Goal: Task Accomplishment & Management: Manage account settings

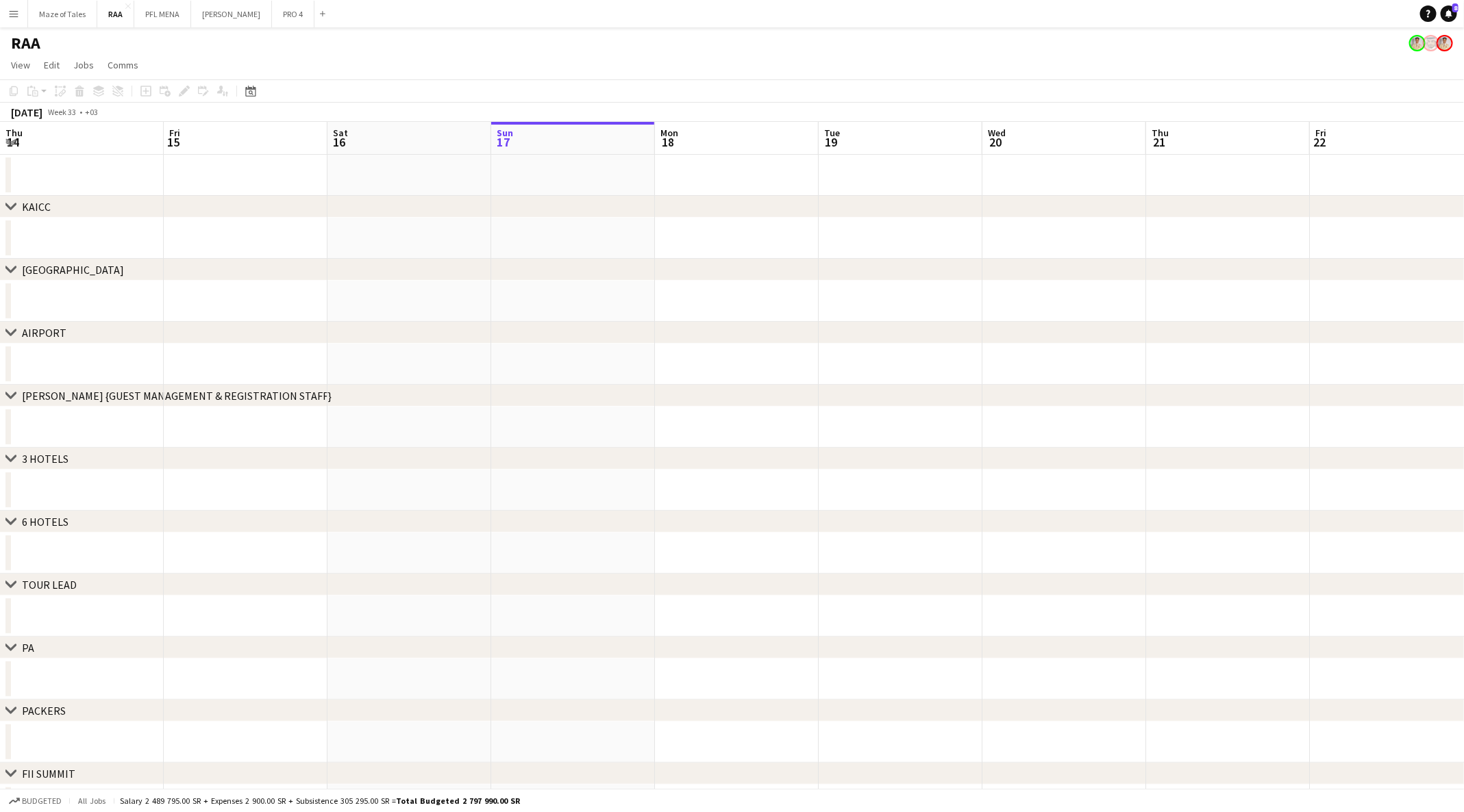
scroll to position [0, 327]
click at [253, 97] on icon at bounding box center [250, 91] width 10 height 11
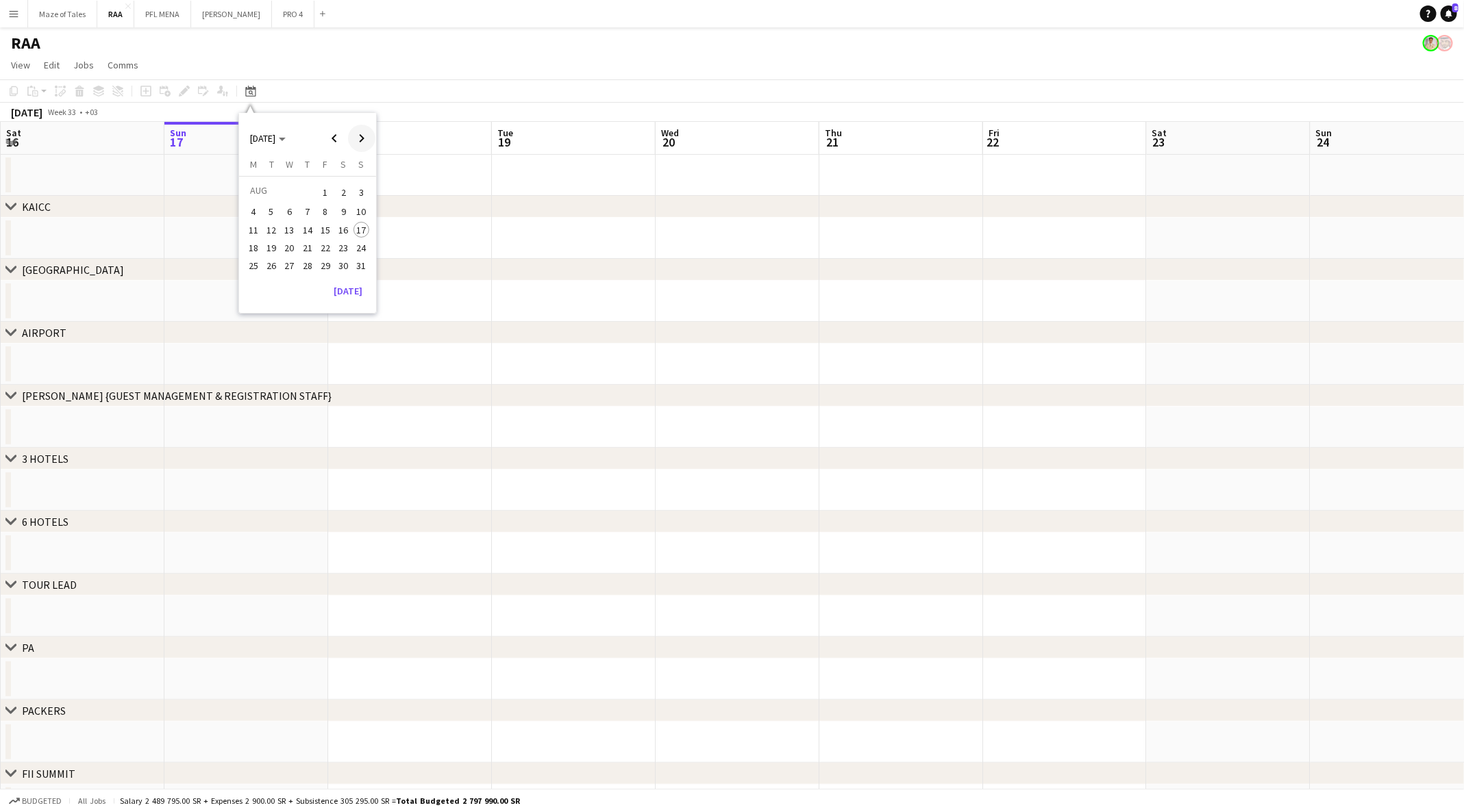
click at [369, 138] on span "Next month" at bounding box center [362, 138] width 28 height 28
click at [363, 144] on span "Next month" at bounding box center [362, 138] width 28 height 28
click at [365, 142] on span "Next month" at bounding box center [362, 138] width 28 height 28
click at [335, 143] on span "Previous month" at bounding box center [334, 138] width 28 height 28
click at [318, 267] on button "24" at bounding box center [325, 262] width 18 height 18
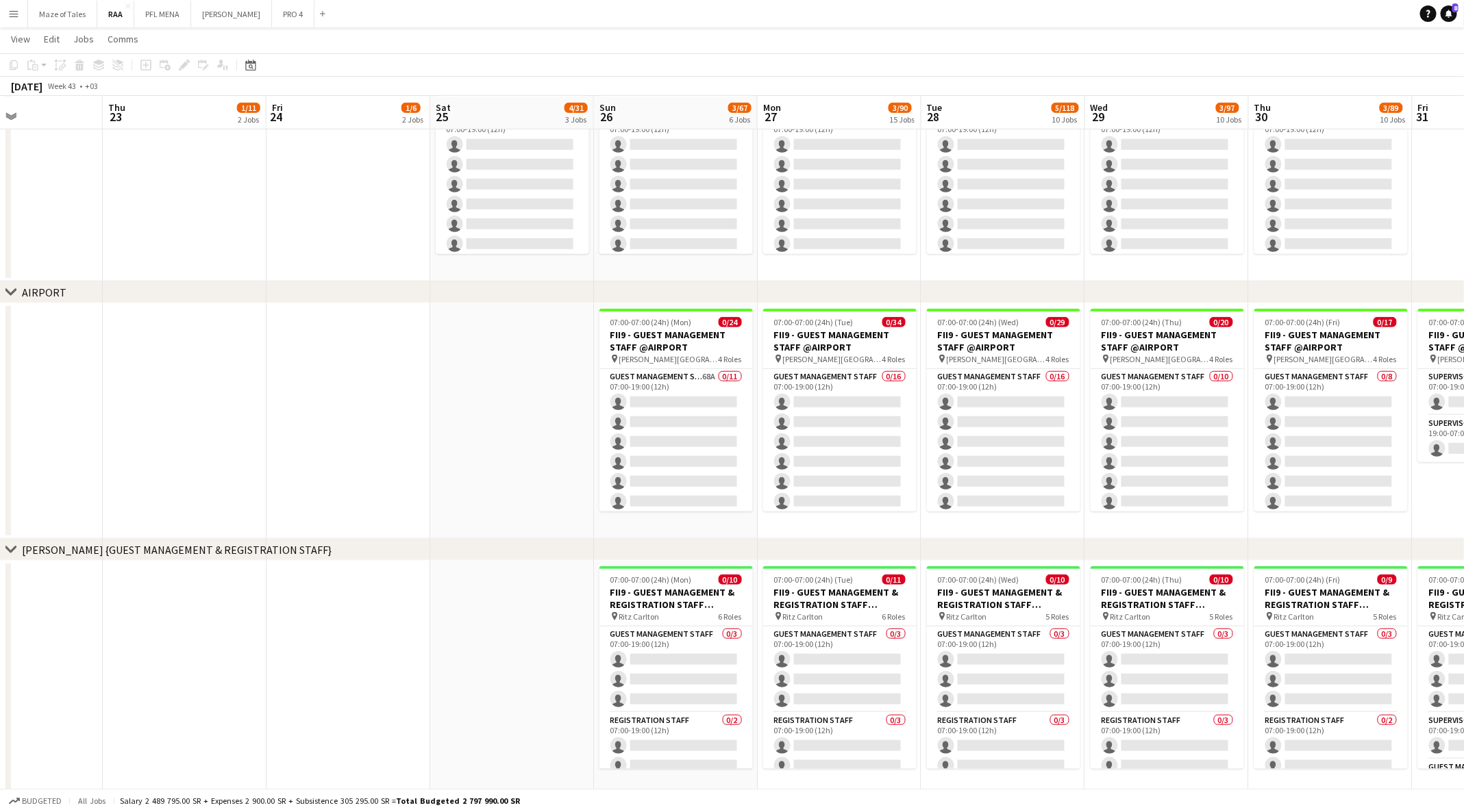
scroll to position [429, 0]
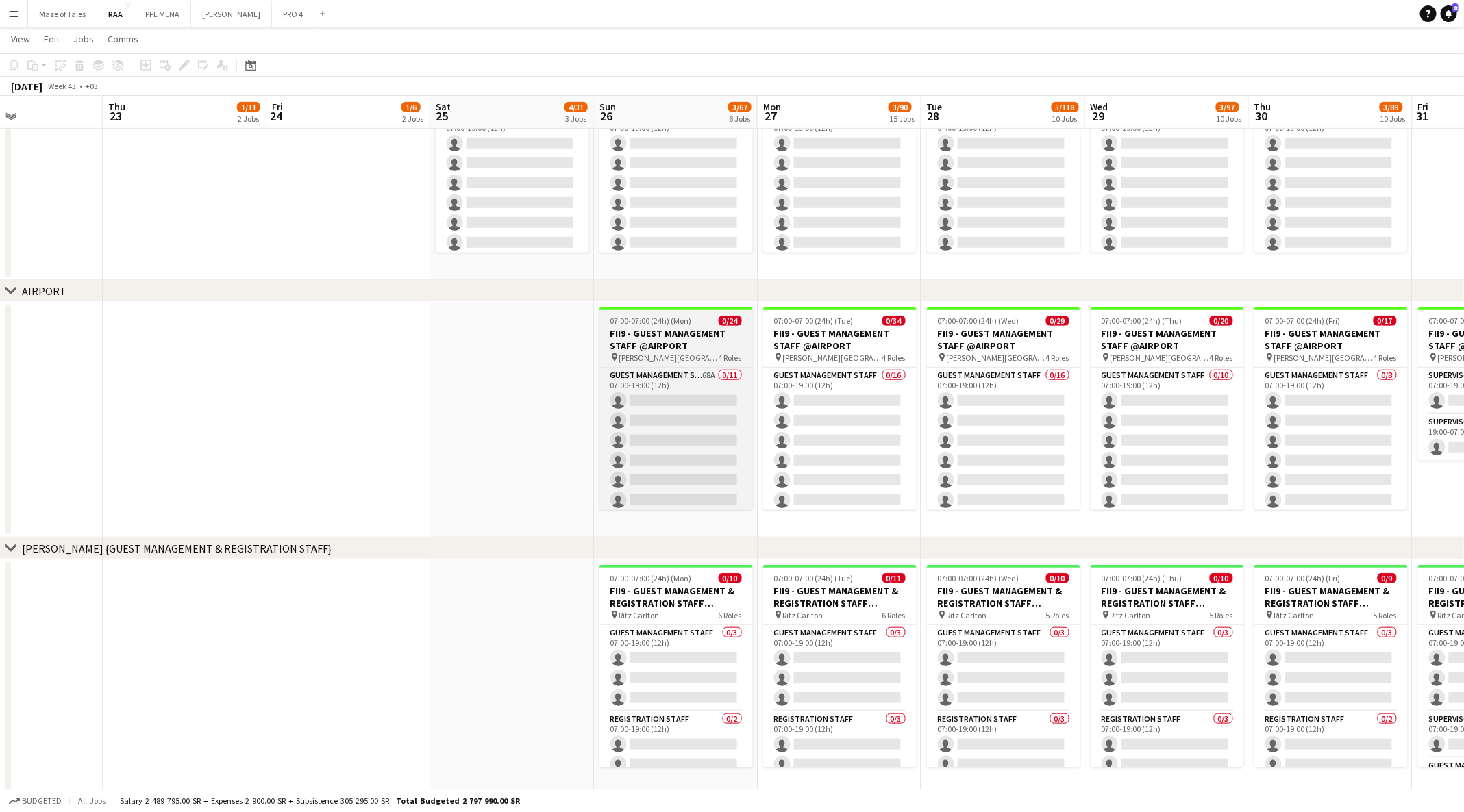
click at [696, 334] on h3 "FII9 - GUEST MANAGEMENT STAFF @AIRPORT" at bounding box center [676, 339] width 153 height 24
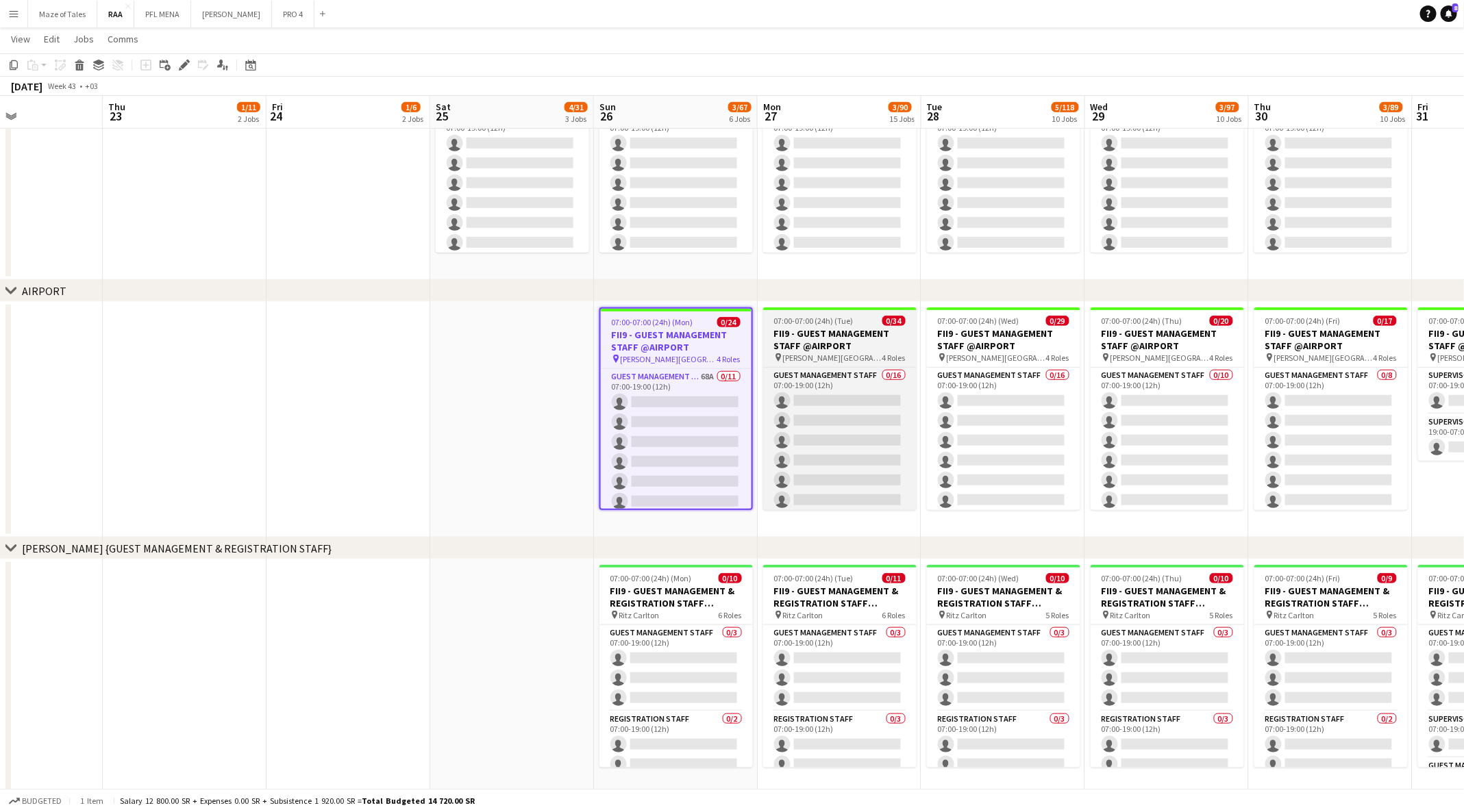
click at [793, 343] on h3 "FII9 - GUEST MANAGEMENT STAFF @AIRPORT" at bounding box center [839, 339] width 153 height 24
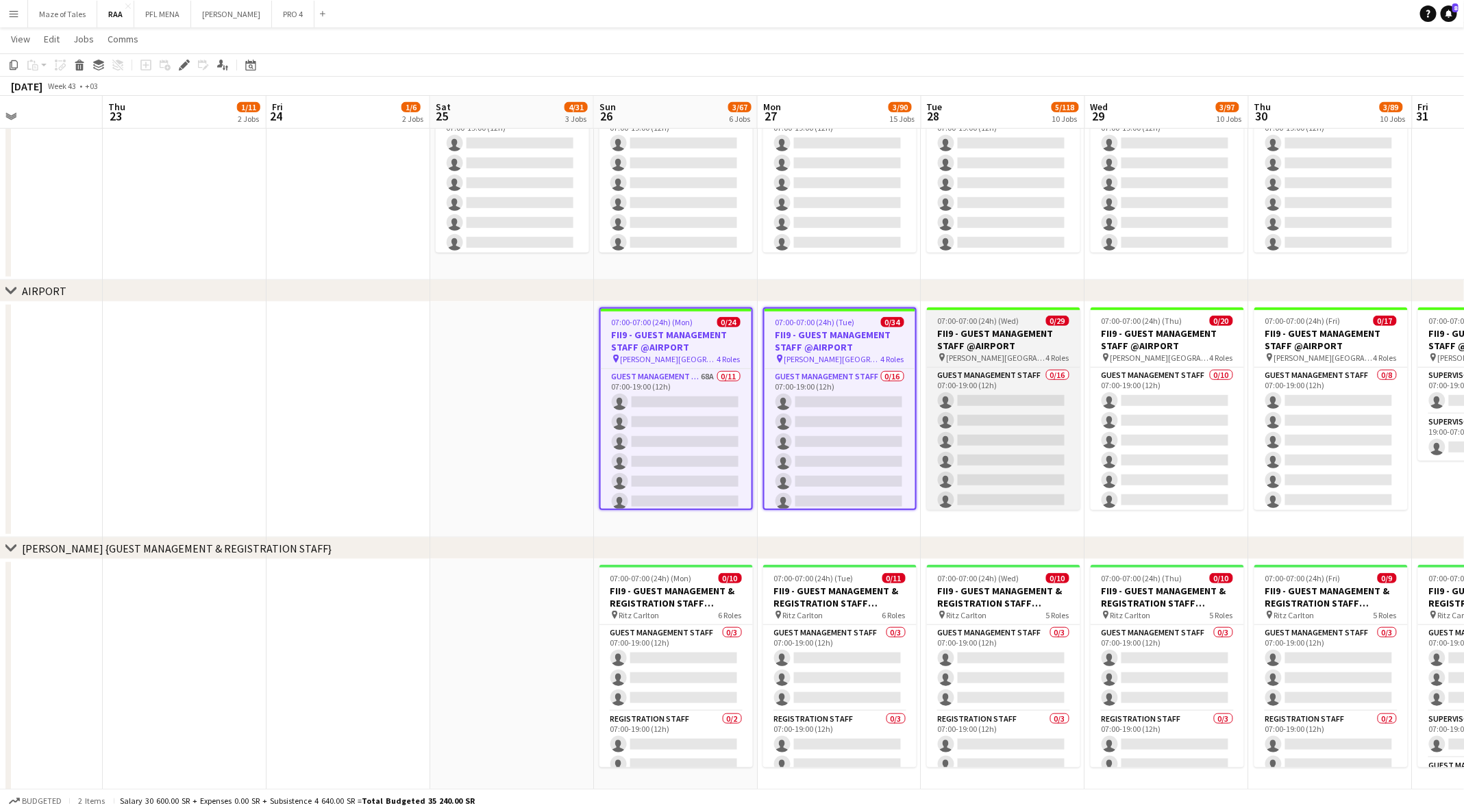
click at [968, 345] on h3 "FII9 - GUEST MANAGEMENT STAFF @AIRPORT" at bounding box center [1003, 339] width 153 height 24
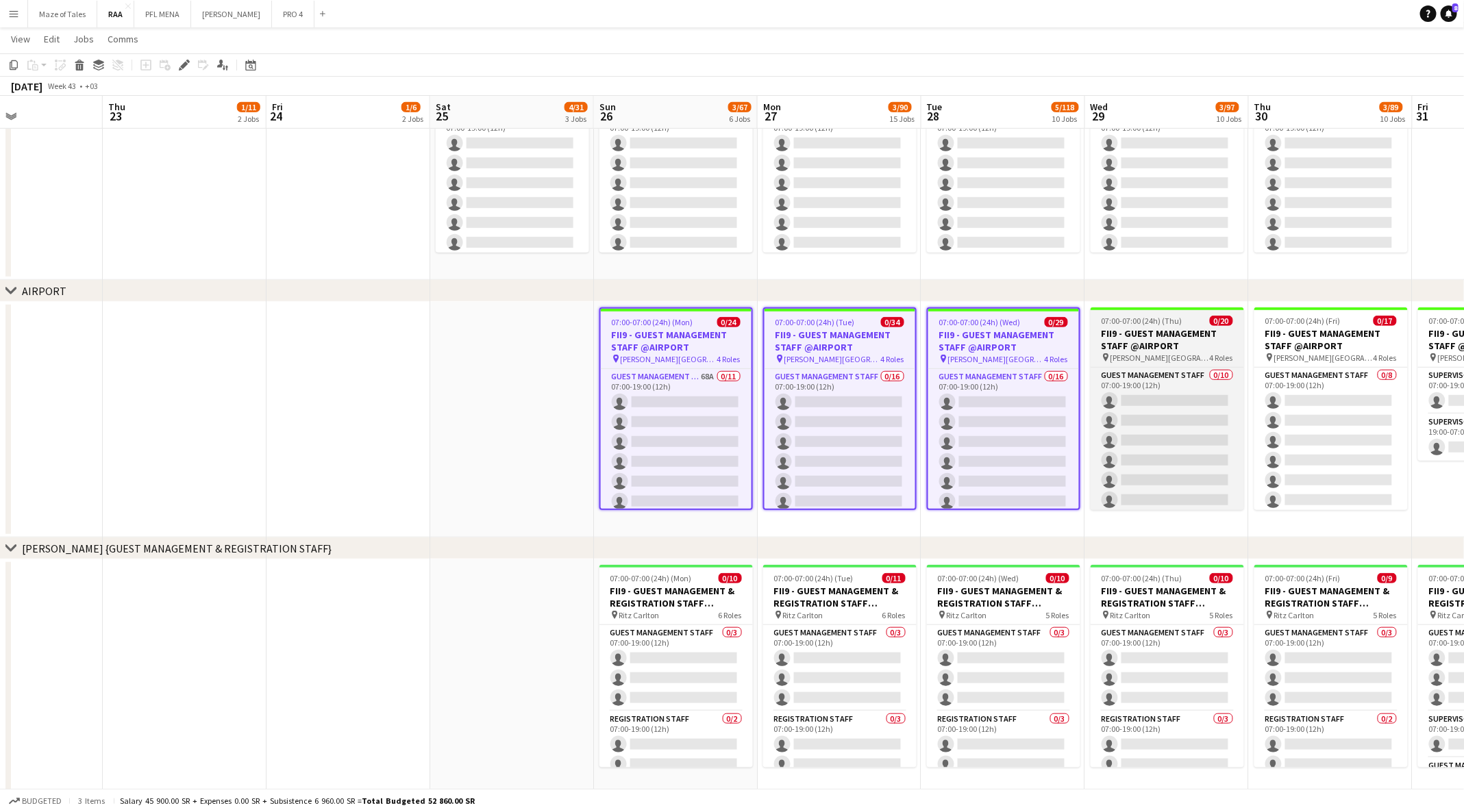
click at [1169, 351] on h3 "FII9 - GUEST MANAGEMENT STAFF @AIRPORT" at bounding box center [1166, 339] width 153 height 24
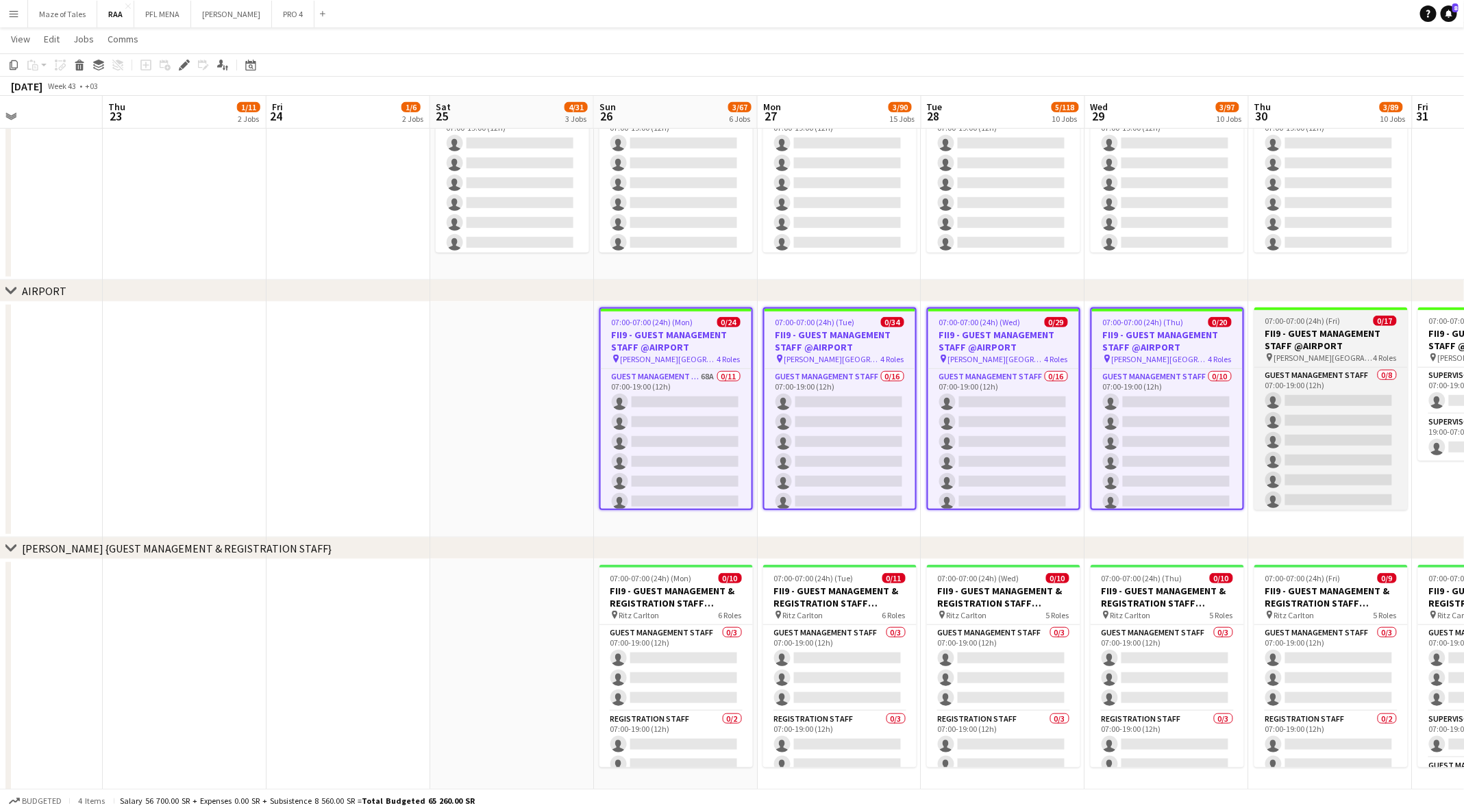
click at [1327, 341] on h3 "FII9 - GUEST MANAGEMENT STAFF @AIRPORT" at bounding box center [1330, 339] width 153 height 24
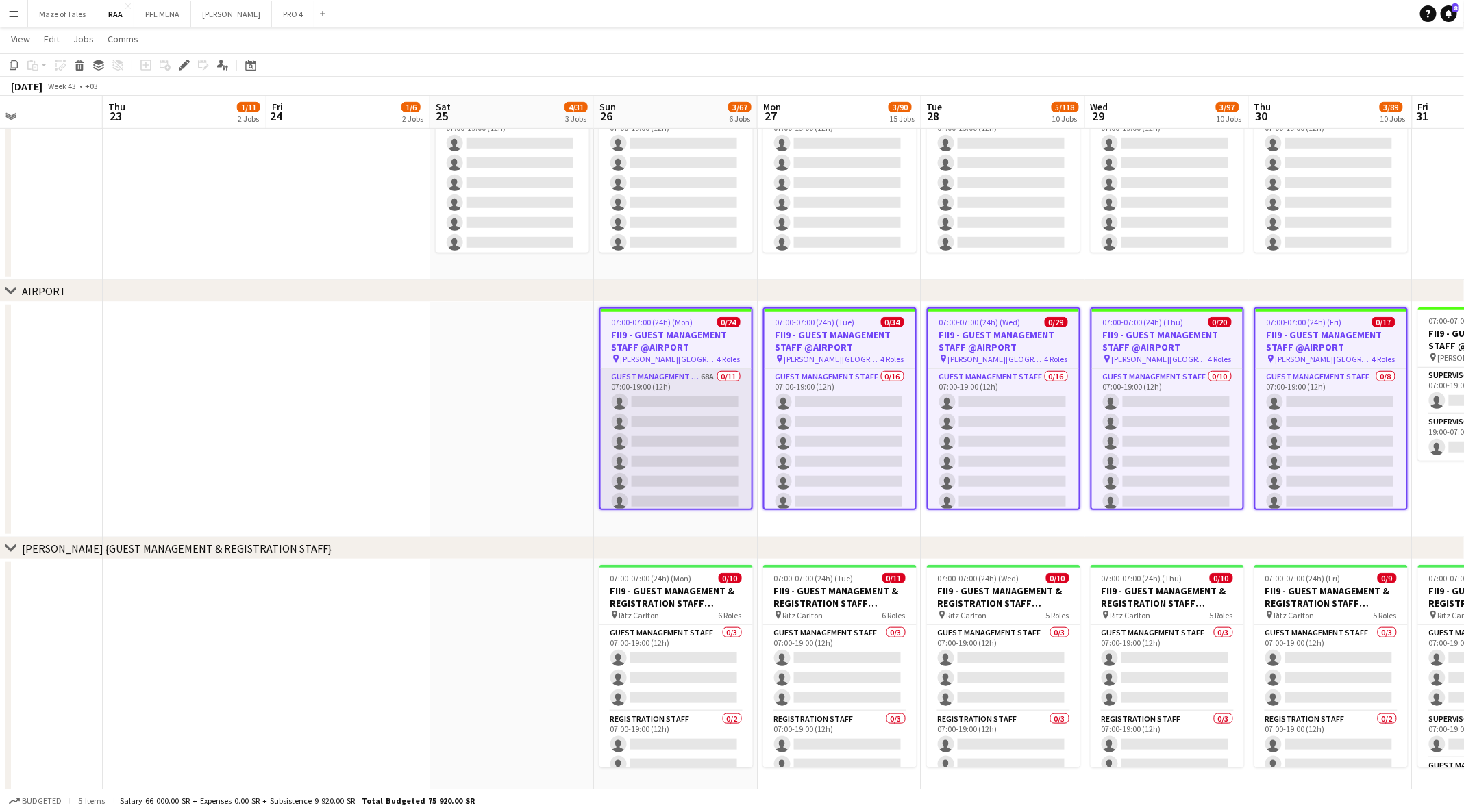
scroll to position [442, 0]
click at [185, 61] on icon at bounding box center [183, 65] width 8 height 8
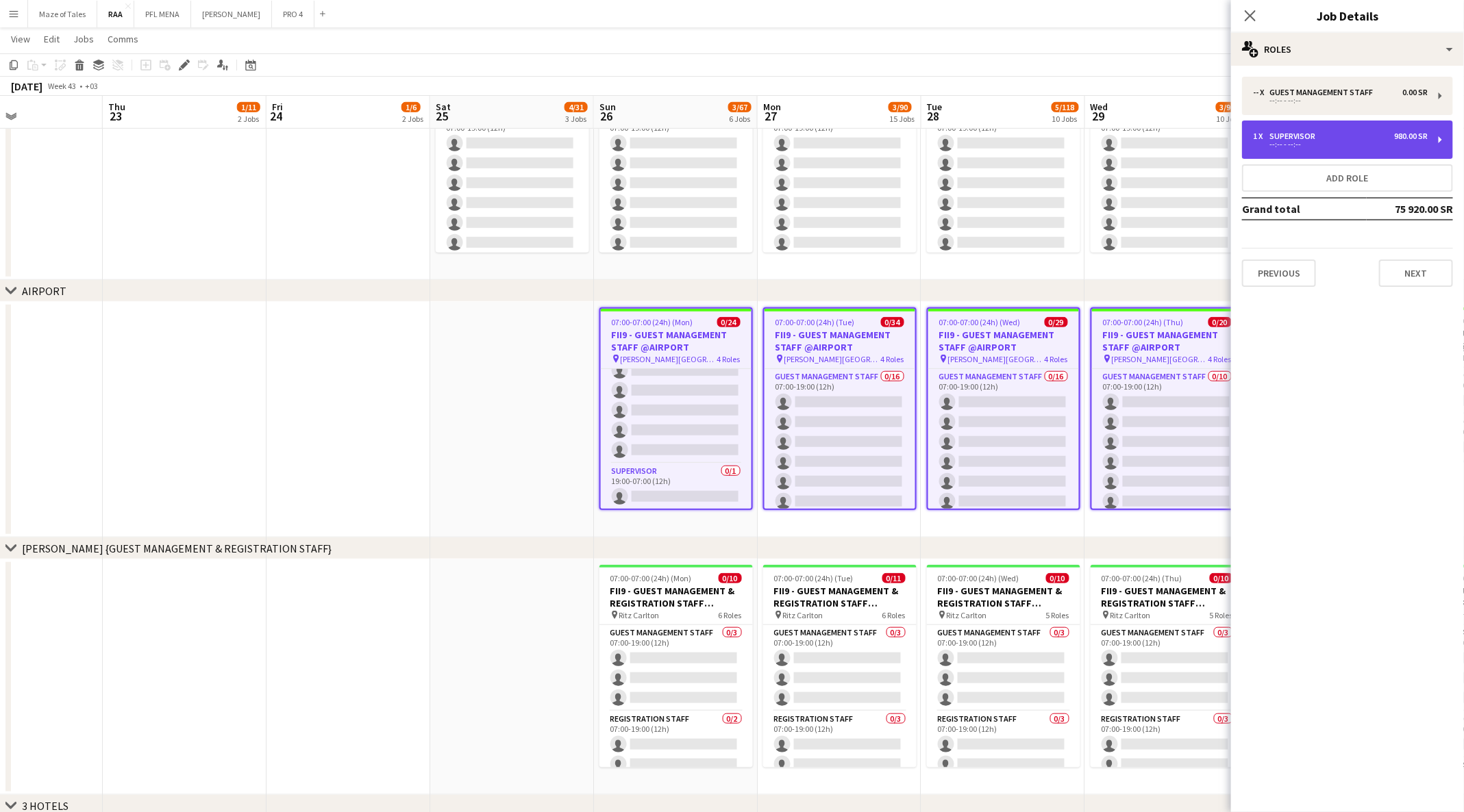
click at [1381, 136] on div "1 x Supervisor 980.00 SR" at bounding box center [1340, 136] width 175 height 10
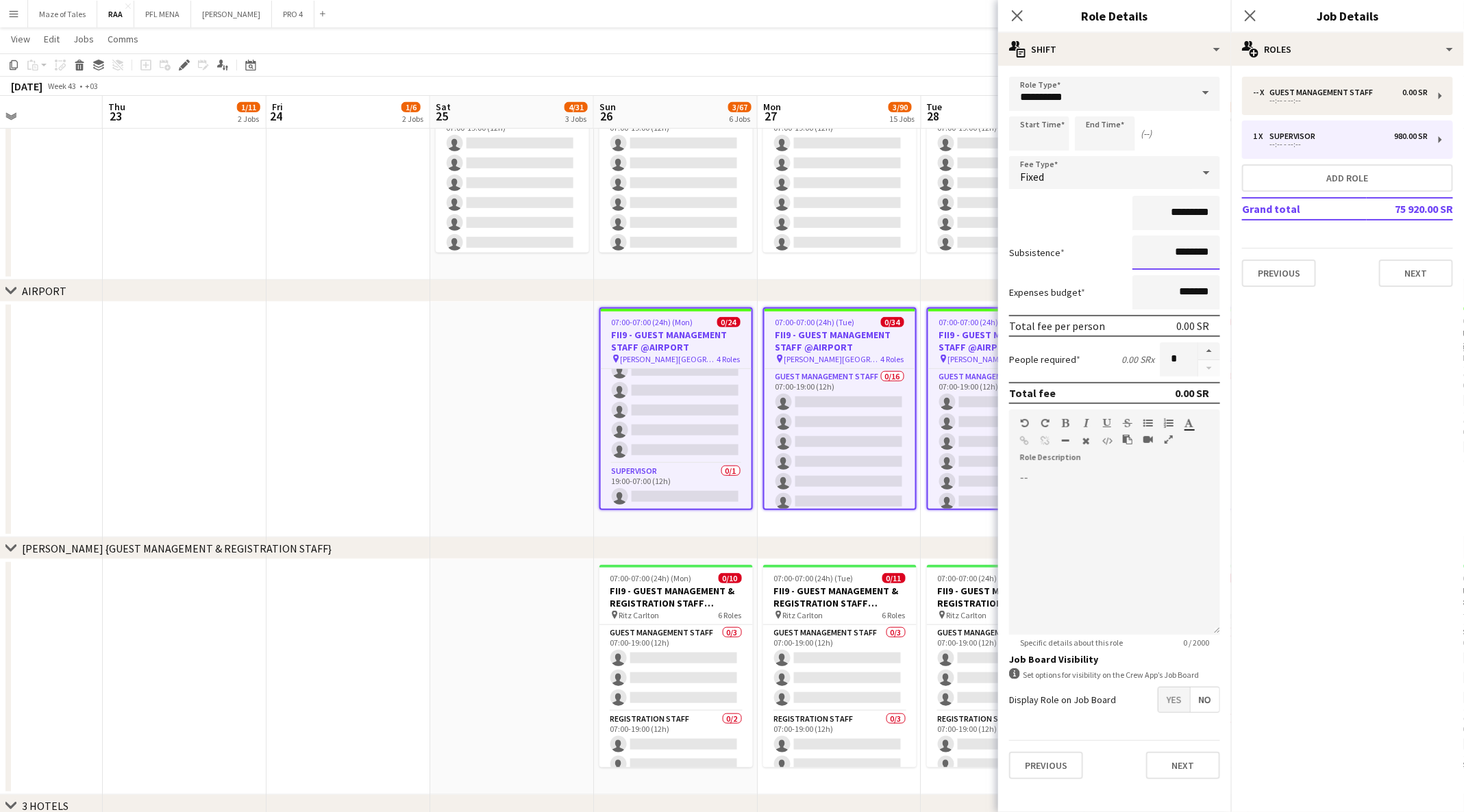
click at [1162, 254] on input "********" at bounding box center [1175, 253] width 87 height 35
click at [1155, 253] on input "********" at bounding box center [1175, 253] width 87 height 35
type input "*********"
click at [344, 402] on app-date-cell at bounding box center [348, 419] width 164 height 235
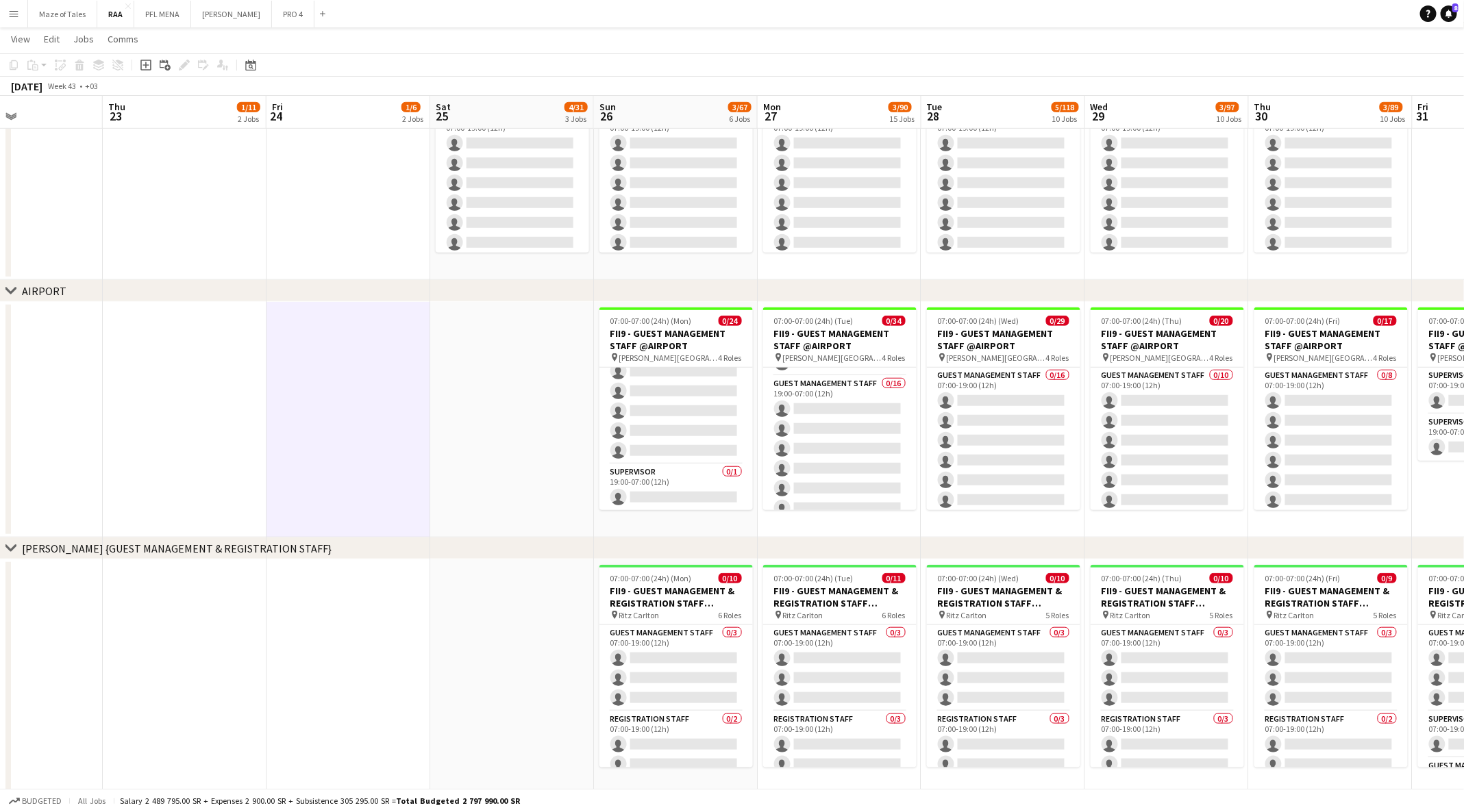
scroll to position [639, 0]
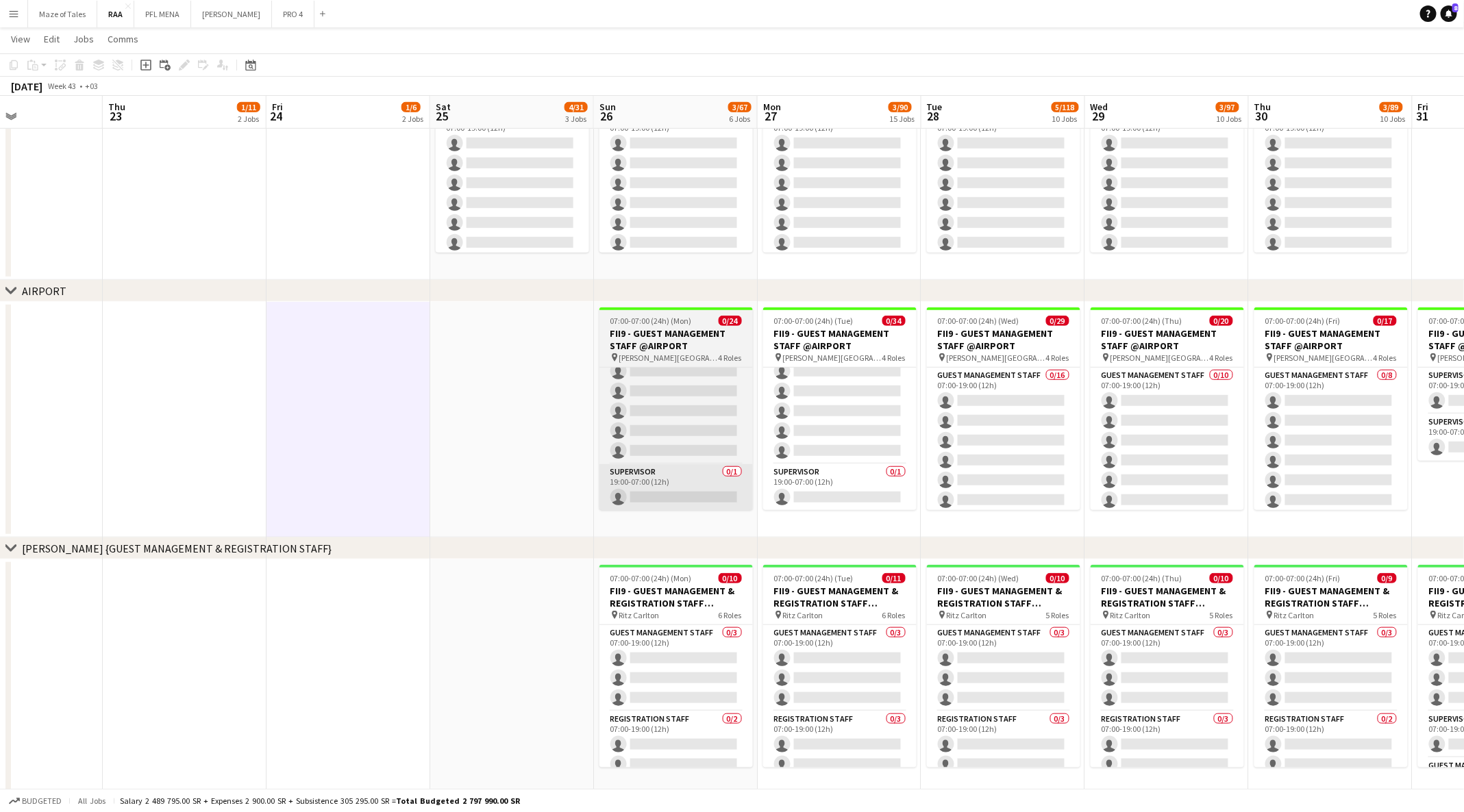
click at [658, 501] on app-card-role "Supervisor 0/1 19:00-07:00 (12h) single-neutral-actions" at bounding box center [676, 488] width 153 height 47
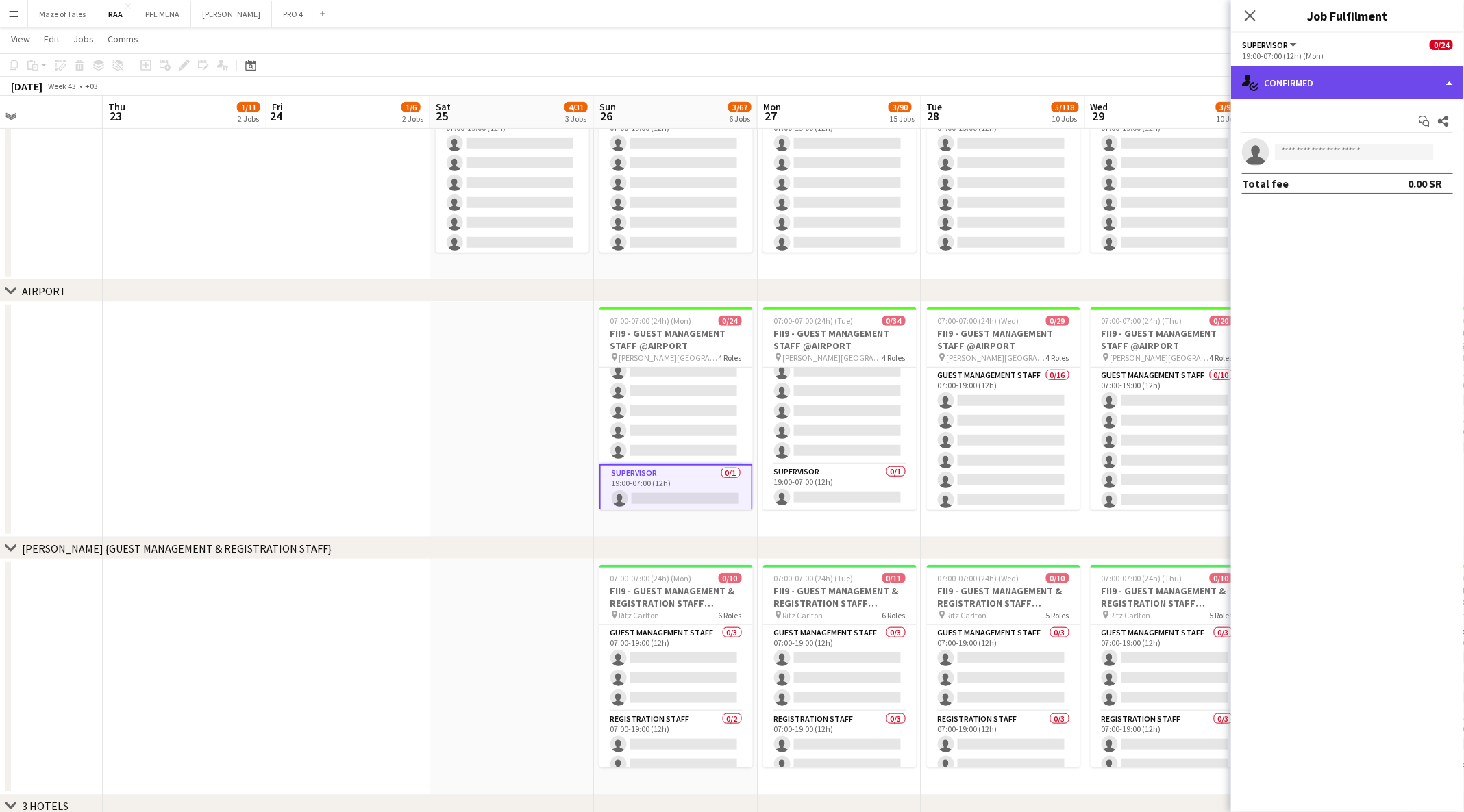
click at [1364, 91] on div "single-neutral-actions-check-2 Confirmed" at bounding box center [1346, 83] width 233 height 33
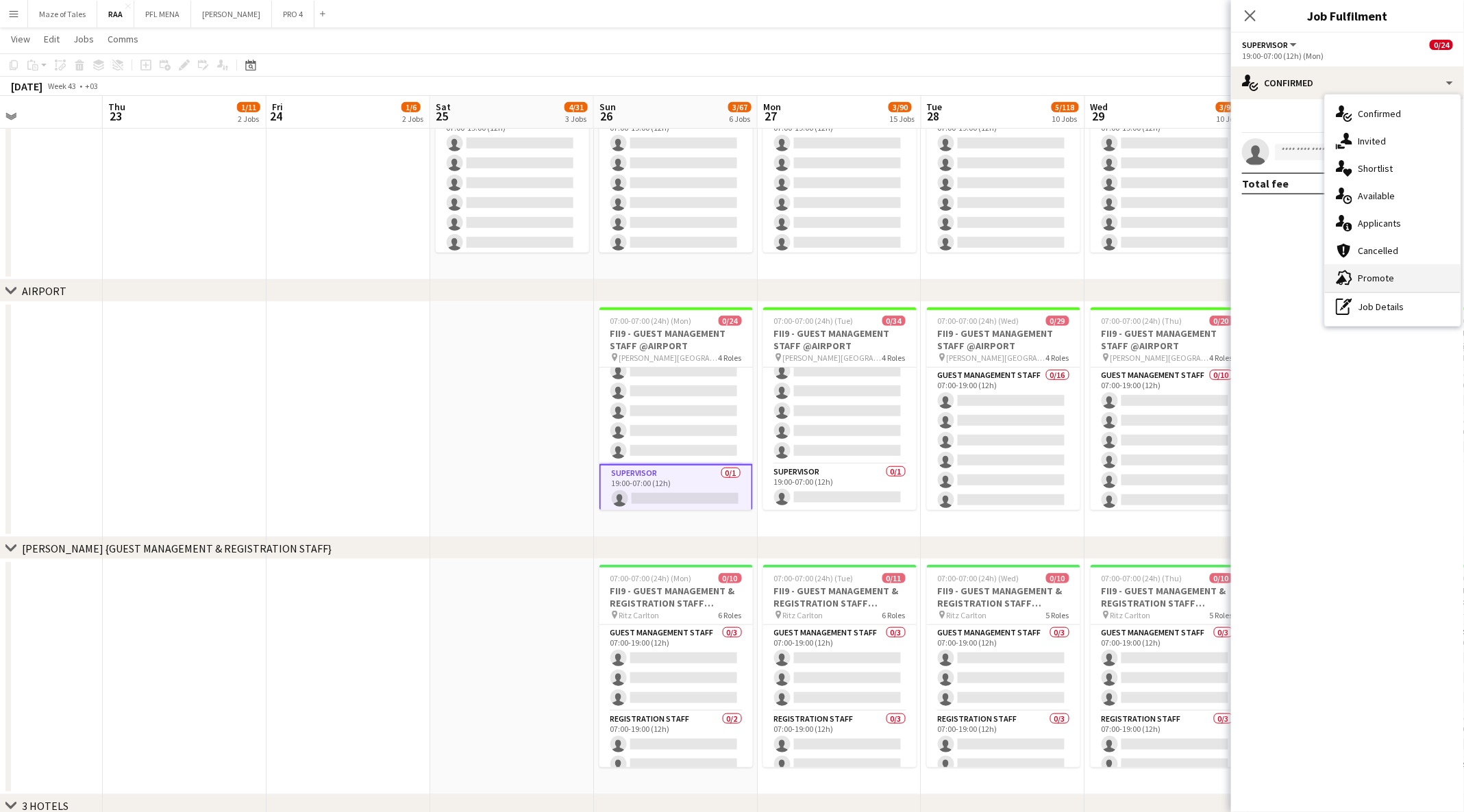
click at [1402, 290] on div "advertising-megaphone Promote" at bounding box center [1392, 278] width 136 height 28
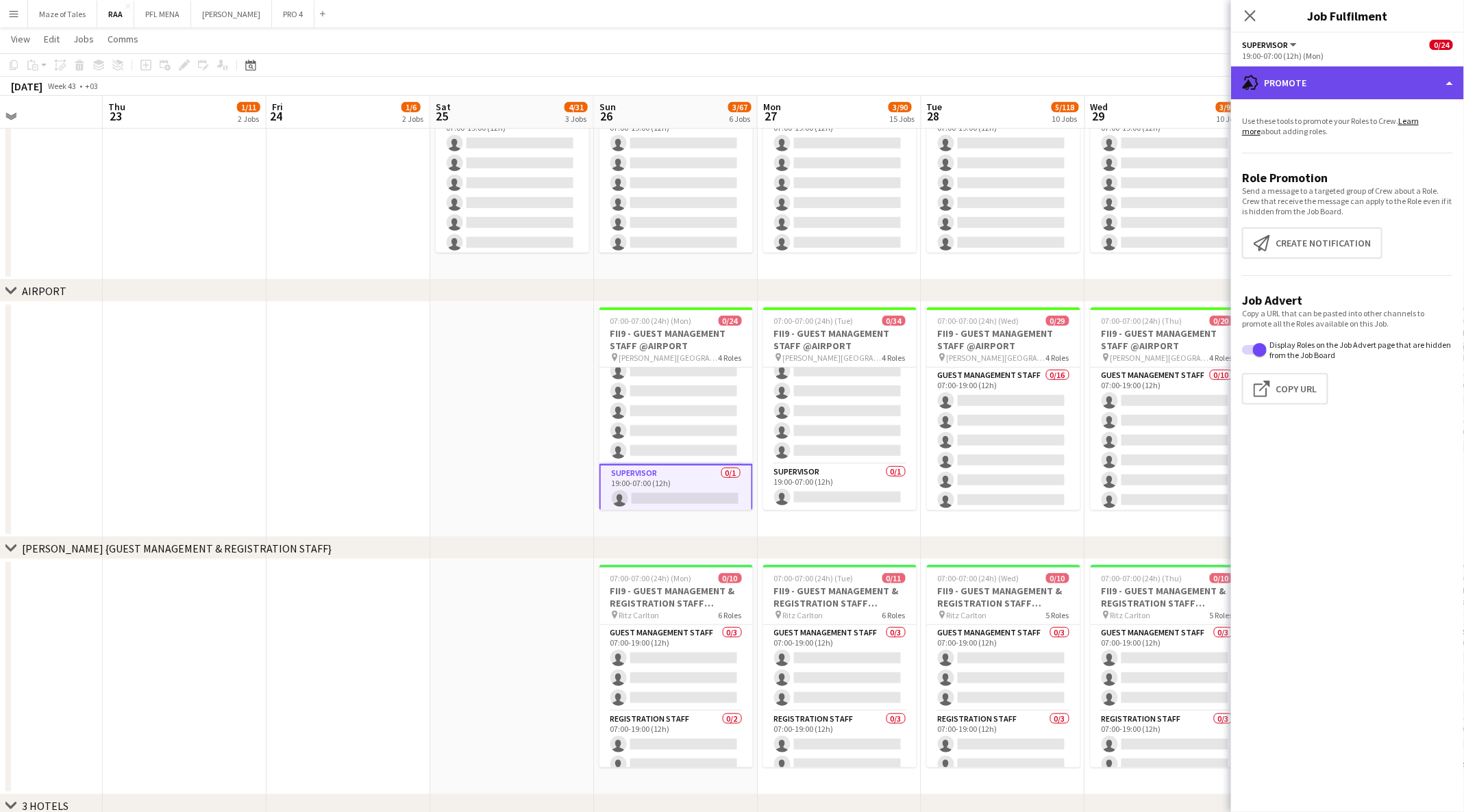
click at [1386, 87] on div "advertising-megaphone Promote" at bounding box center [1346, 83] width 233 height 33
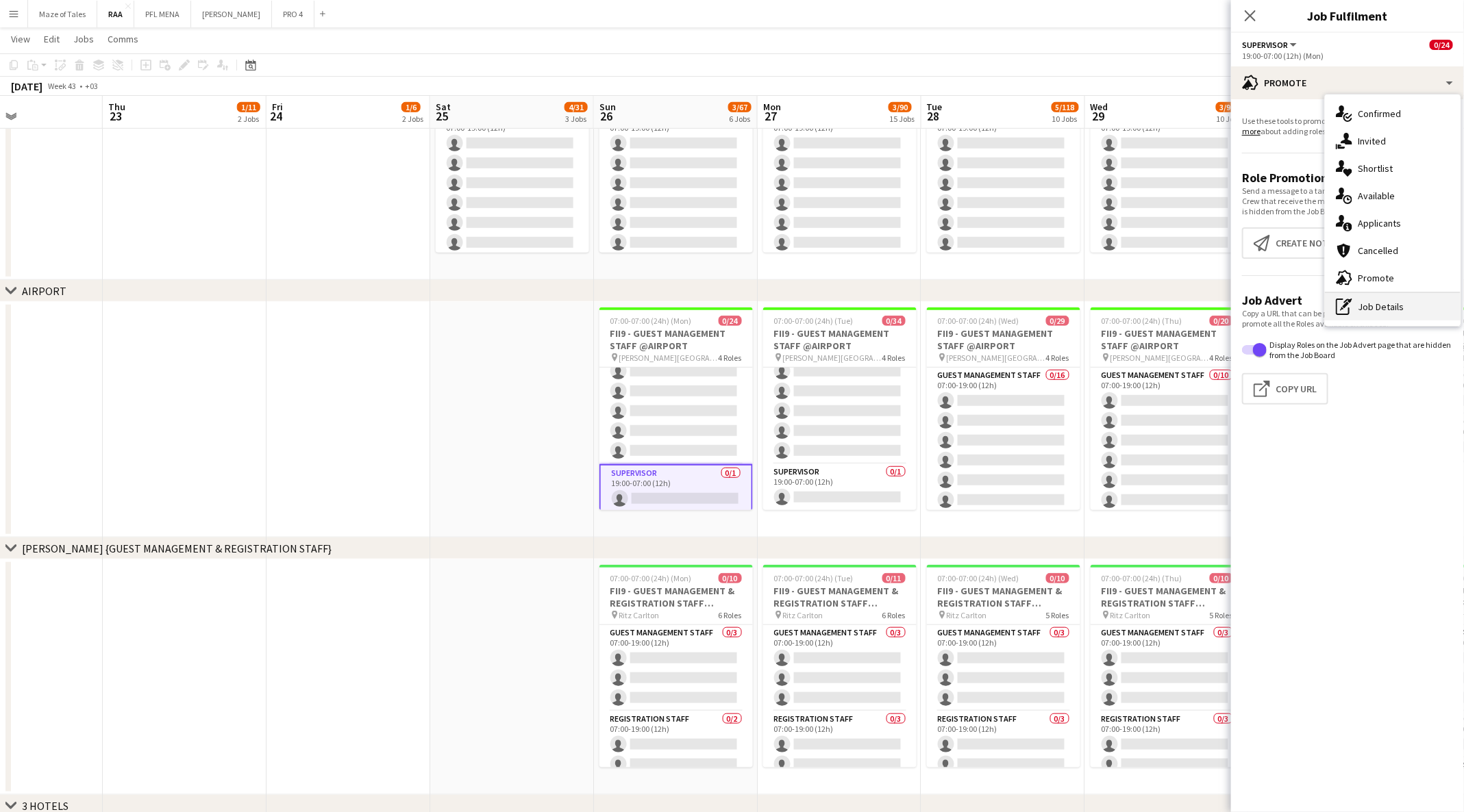
click at [1403, 306] on div "pen-write Job Details" at bounding box center [1392, 307] width 136 height 28
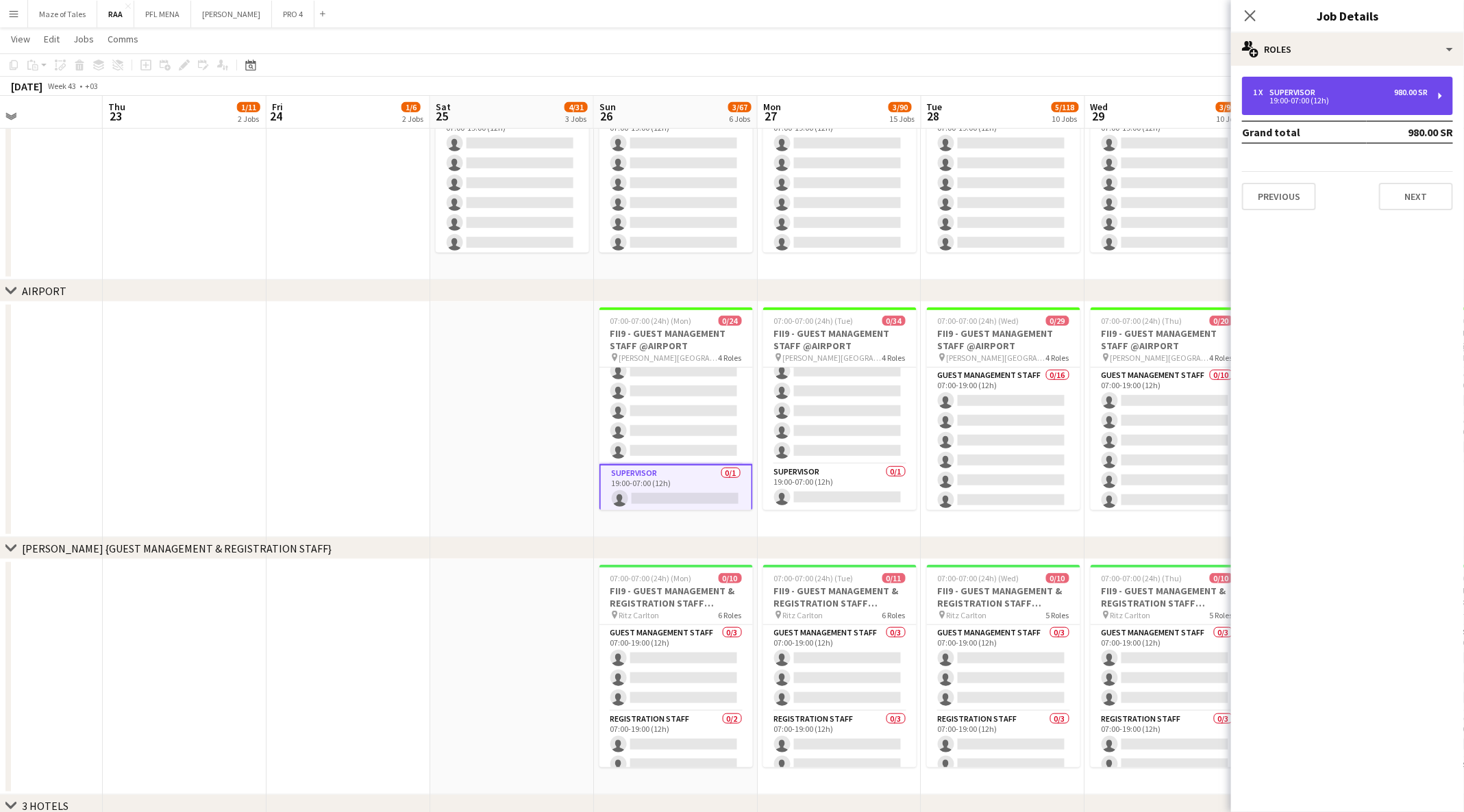
click at [1385, 103] on div "19:00-07:00 (12h)" at bounding box center [1340, 100] width 175 height 7
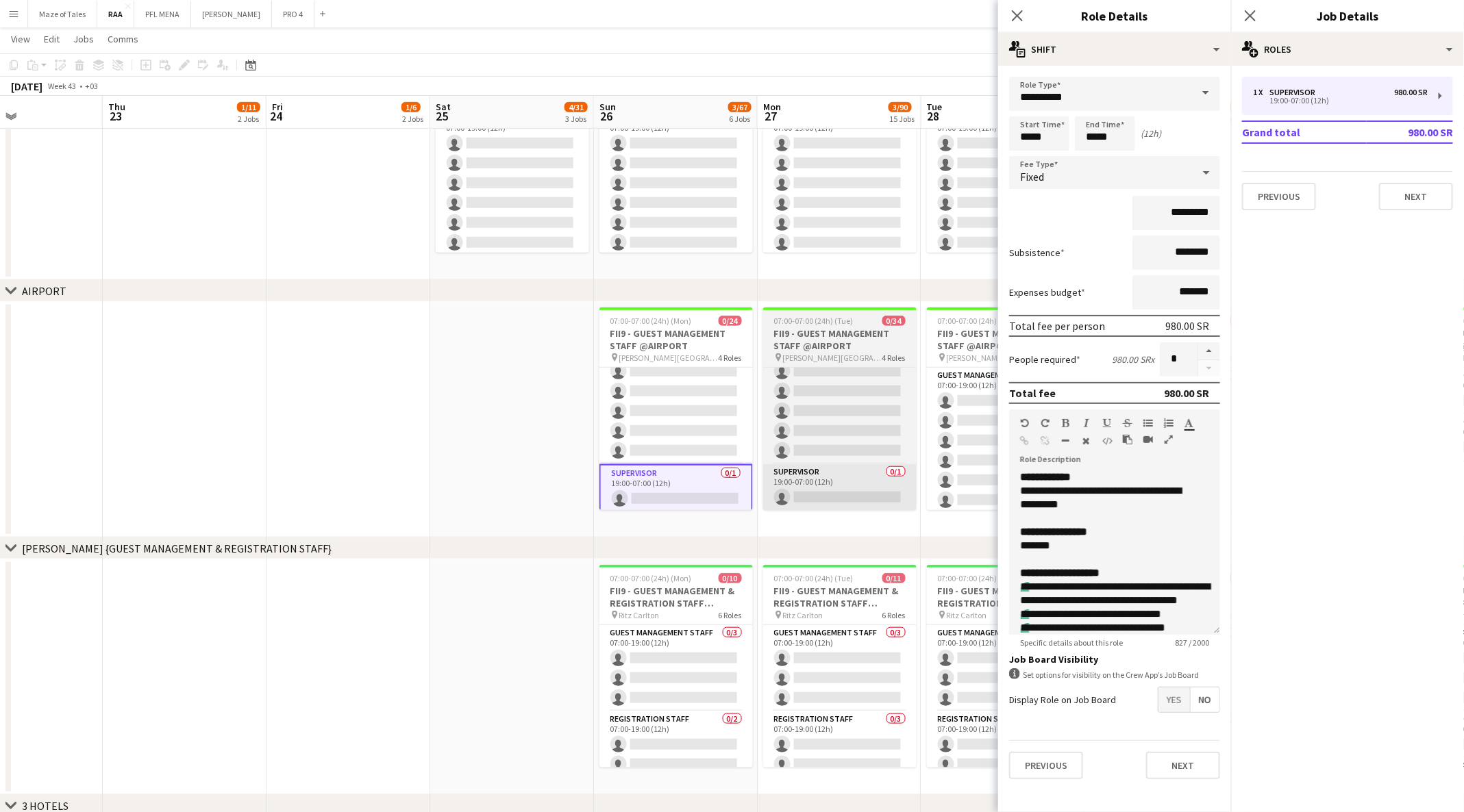
click at [836, 487] on app-card-role "Supervisor 0/1 19:00-07:00 (12h) single-neutral-actions" at bounding box center [839, 488] width 153 height 47
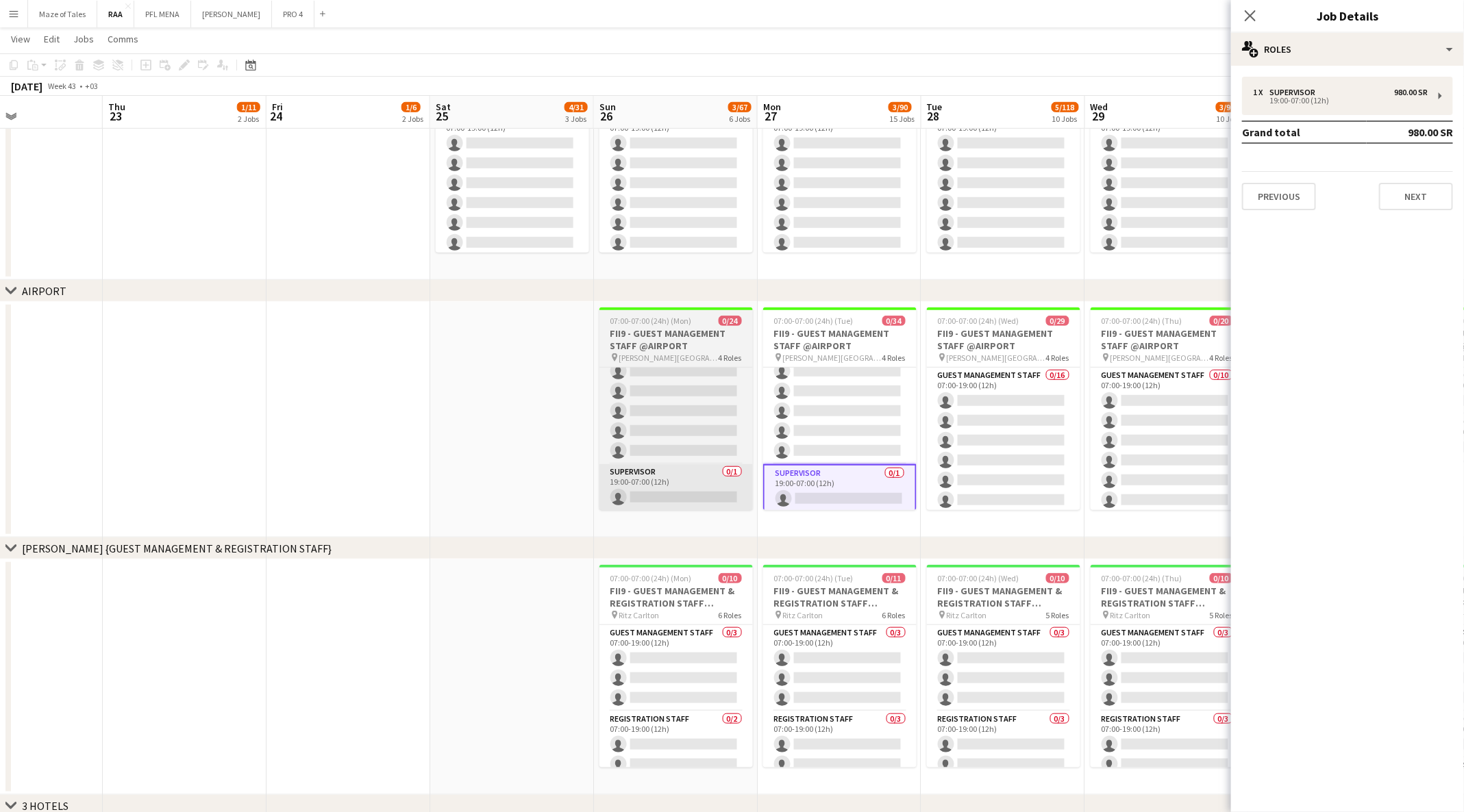
click at [716, 470] on app-card-role "Supervisor 0/1 19:00-07:00 (12h) single-neutral-actions" at bounding box center [676, 488] width 153 height 47
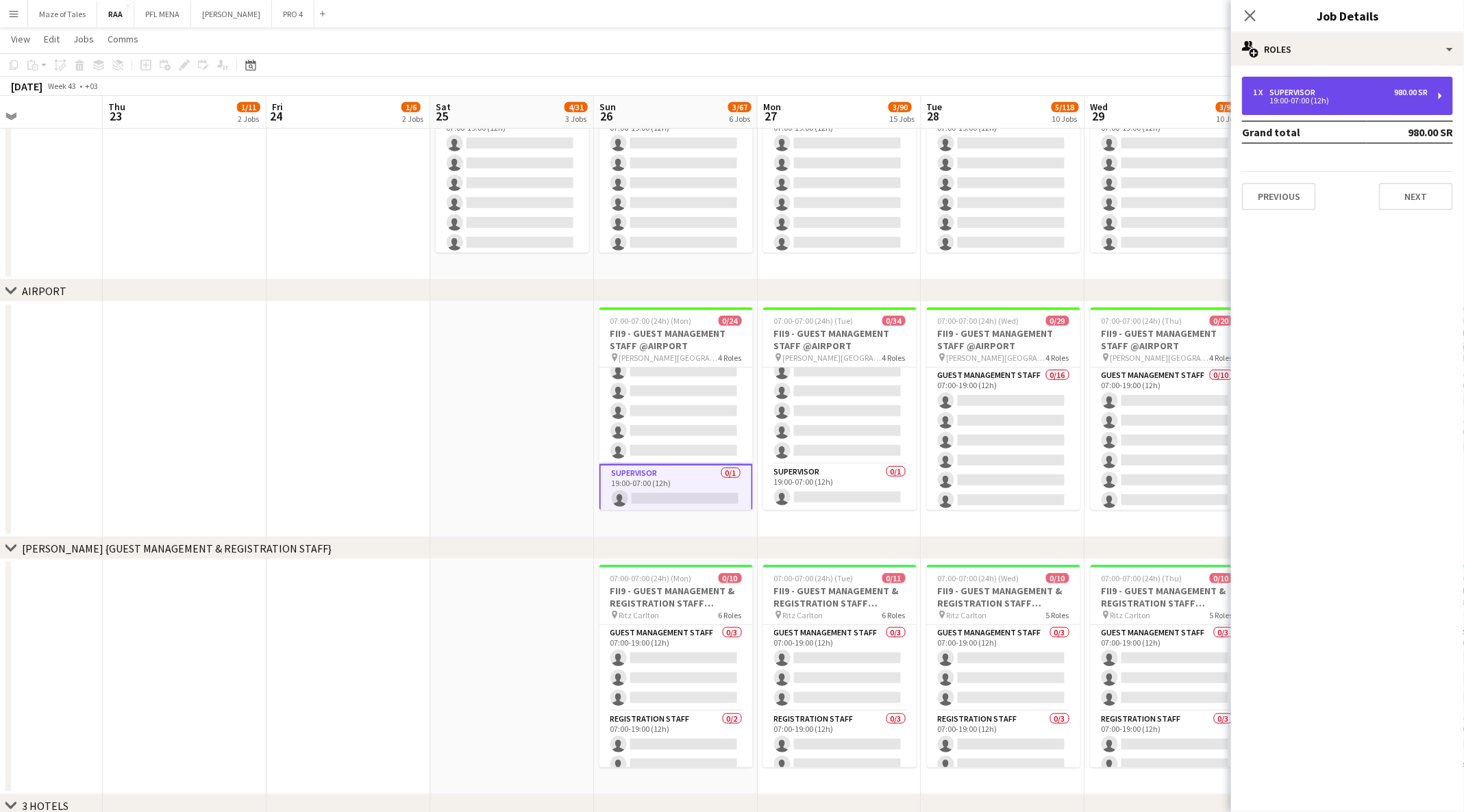
click at [1347, 87] on div "1 x Supervisor 980.00 SR" at bounding box center [1340, 92] width 175 height 10
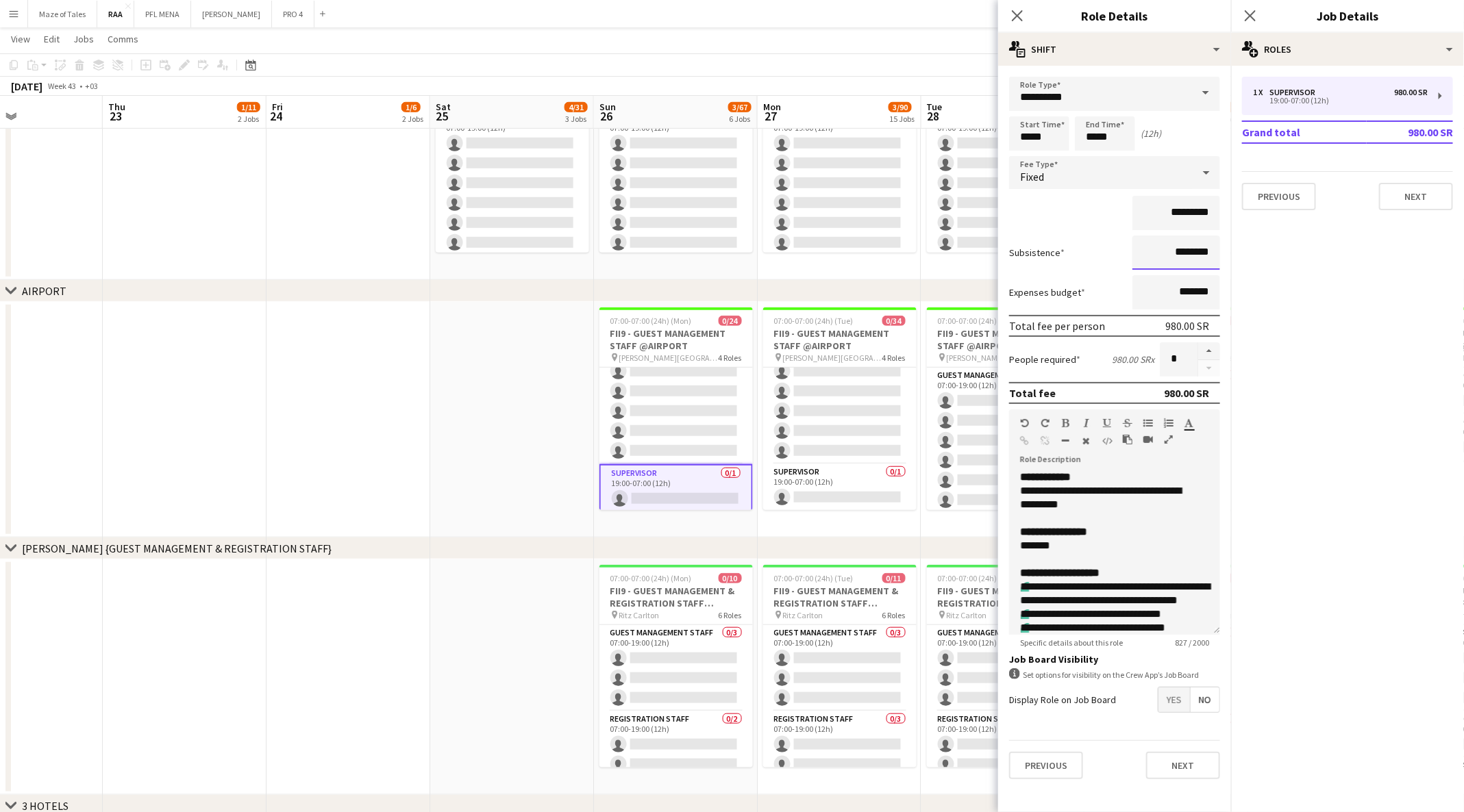
click at [1173, 256] on input "********" at bounding box center [1175, 253] width 87 height 35
type input "****"
type input "*********"
click at [1072, 488] on div "**********" at bounding box center [1107, 498] width 174 height 28
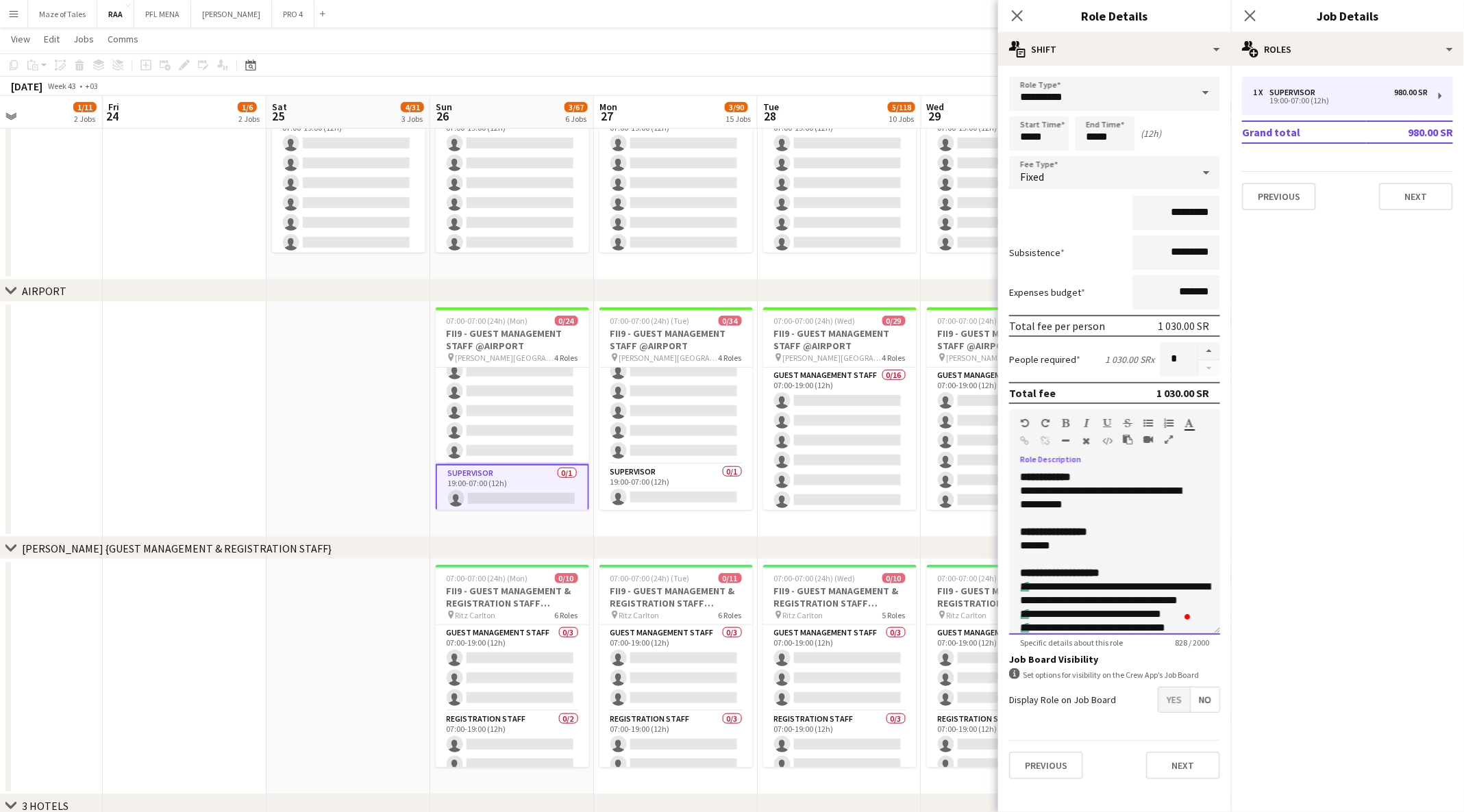
scroll to position [0, 537]
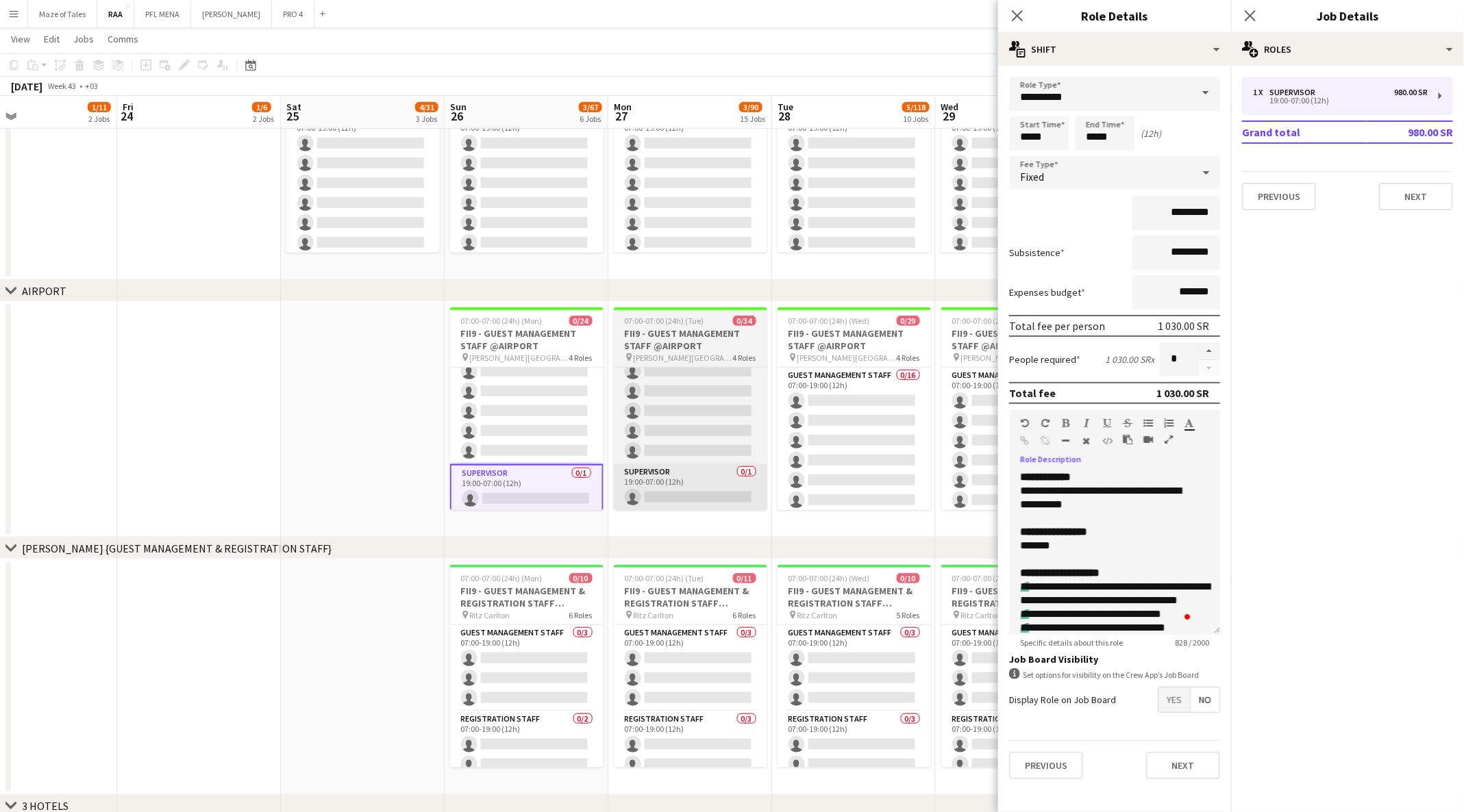
click at [675, 486] on app-card-role "Supervisor 0/1 19:00-07:00 (12h) single-neutral-actions" at bounding box center [690, 488] width 153 height 47
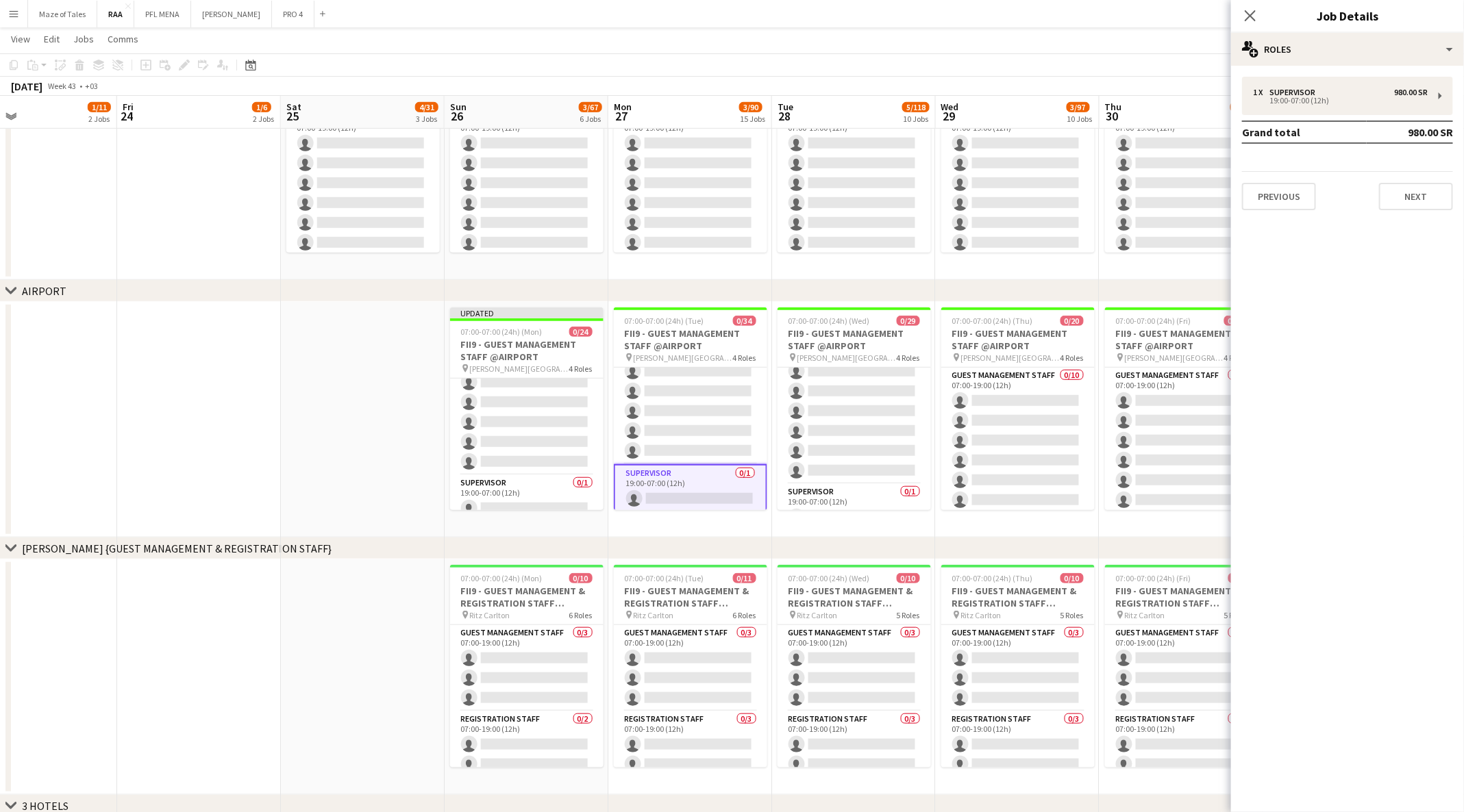
scroll to position [540, 0]
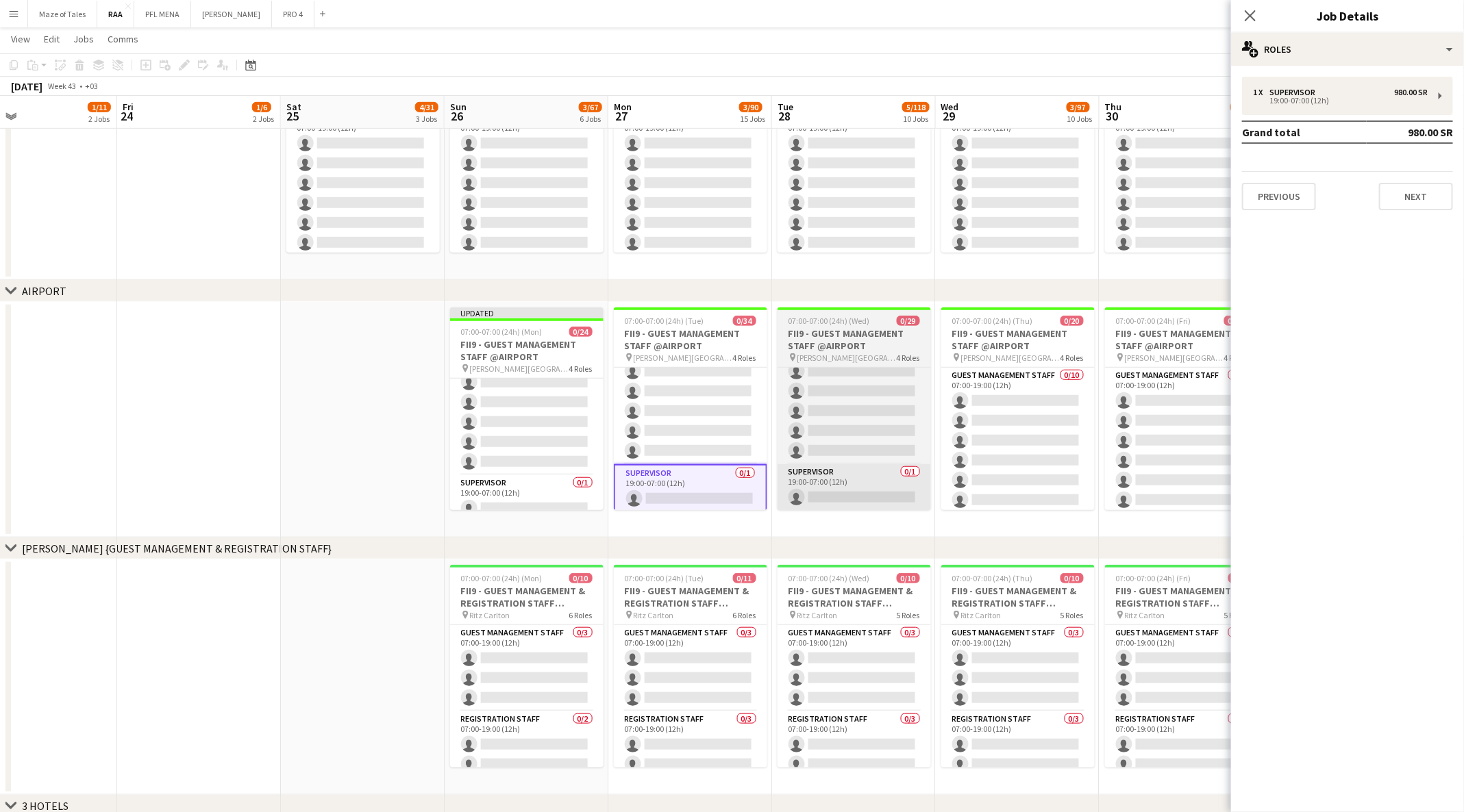
click at [844, 485] on app-card-role "Supervisor 0/1 19:00-07:00 (12h) single-neutral-actions" at bounding box center [853, 488] width 153 height 47
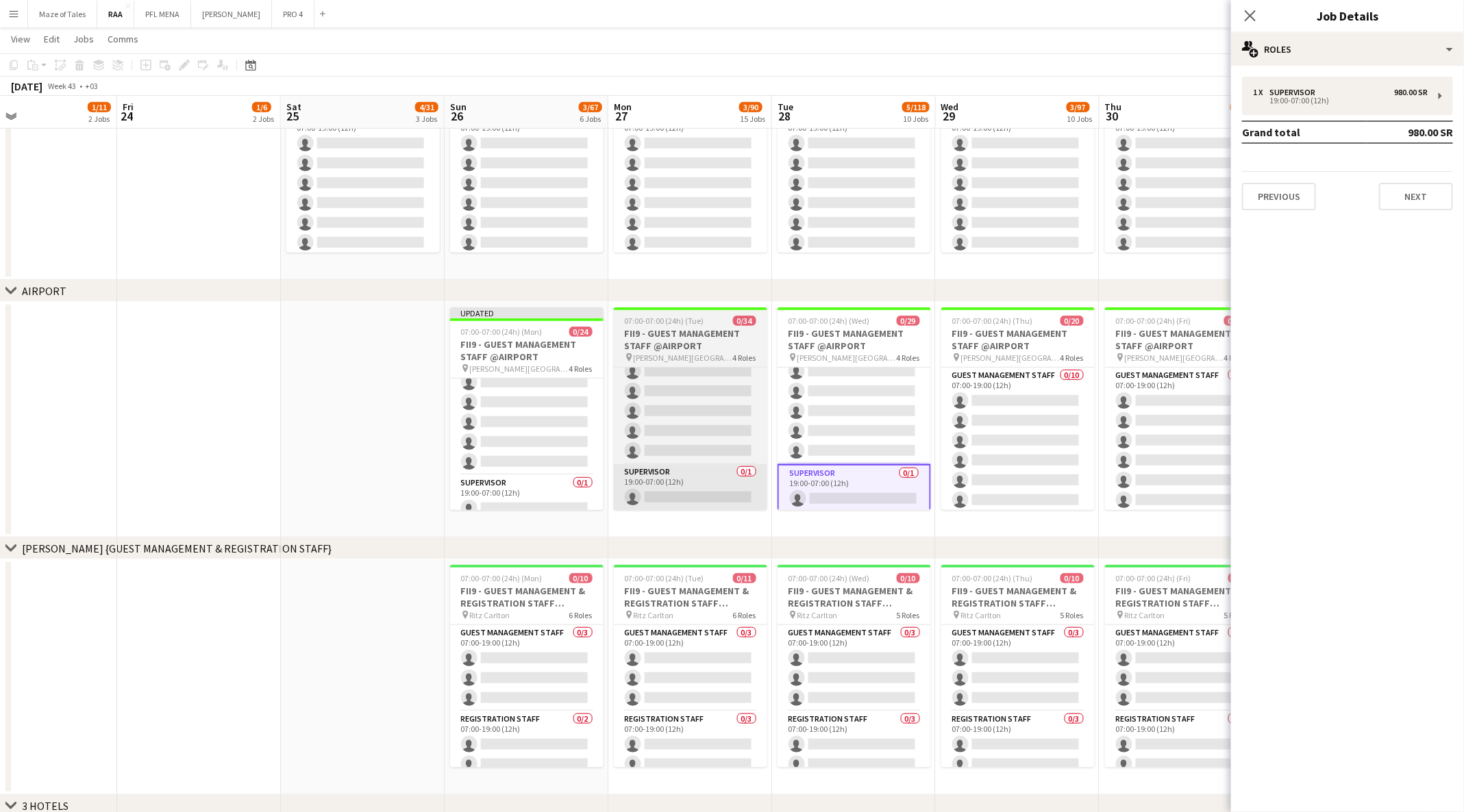
click at [687, 498] on app-card-role "Supervisor 0/1 19:00-07:00 (12h) single-neutral-actions" at bounding box center [690, 488] width 153 height 47
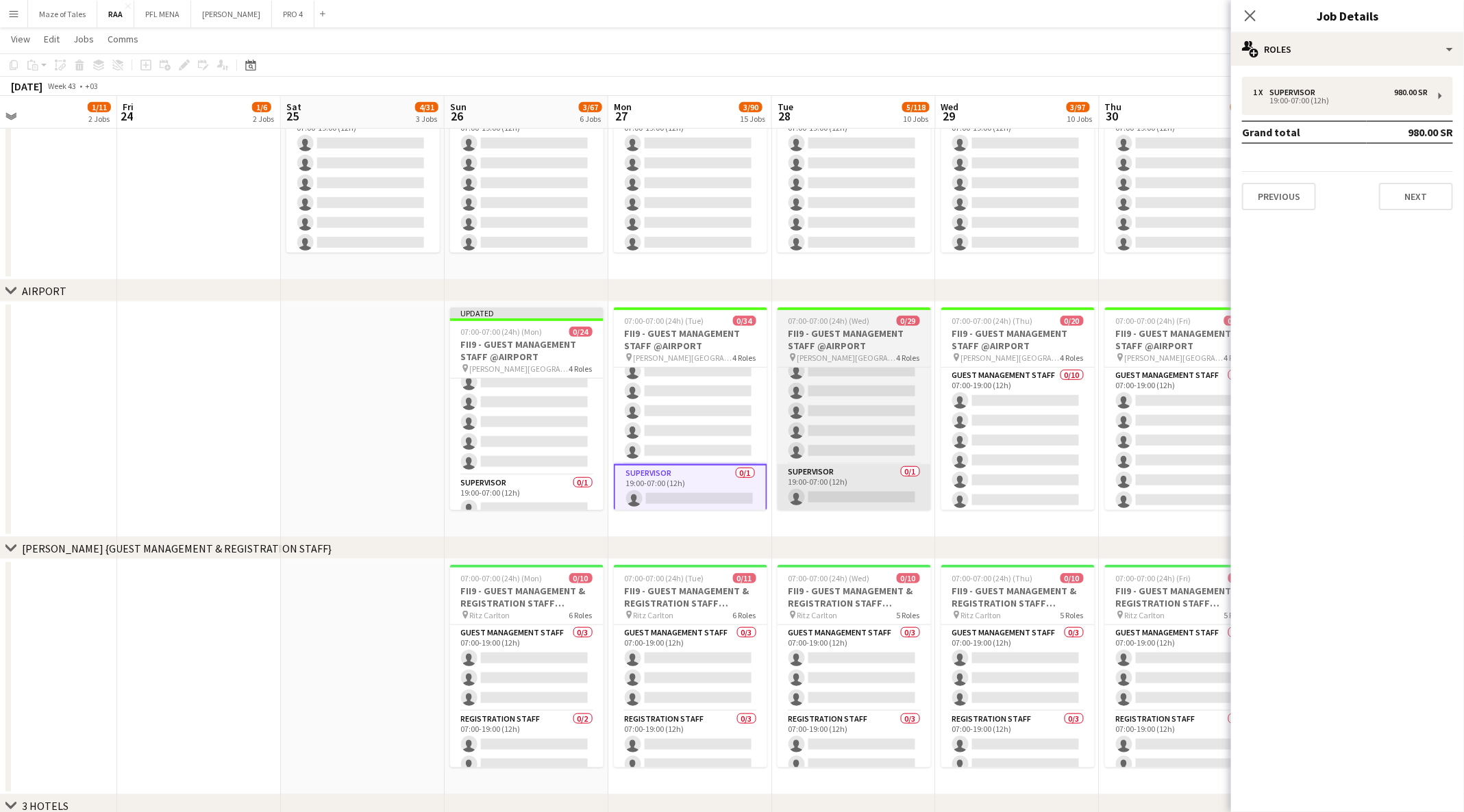
click at [836, 491] on app-card-role "Supervisor 0/1 19:00-07:00 (12h) single-neutral-actions" at bounding box center [853, 488] width 153 height 47
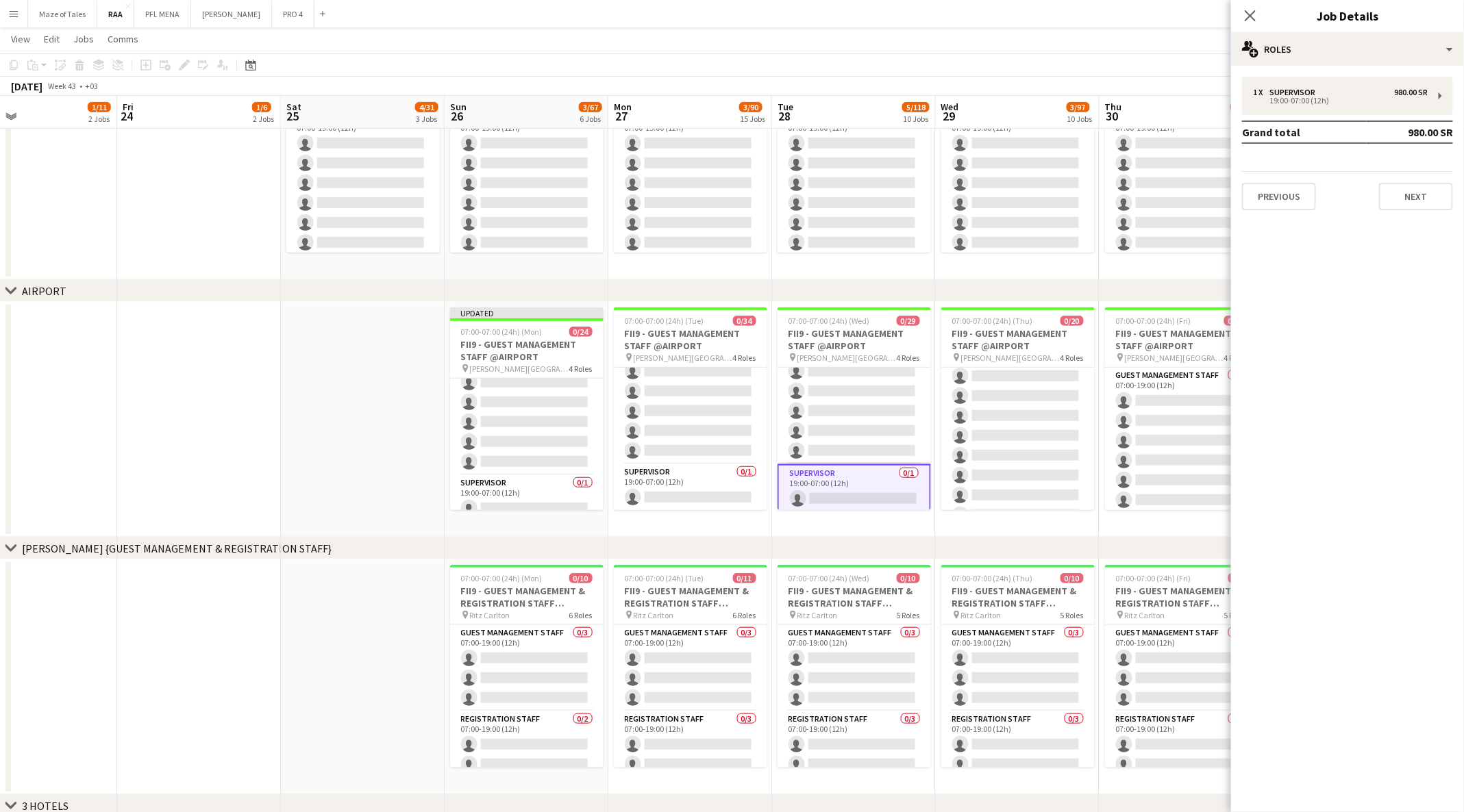
scroll to position [74, 0]
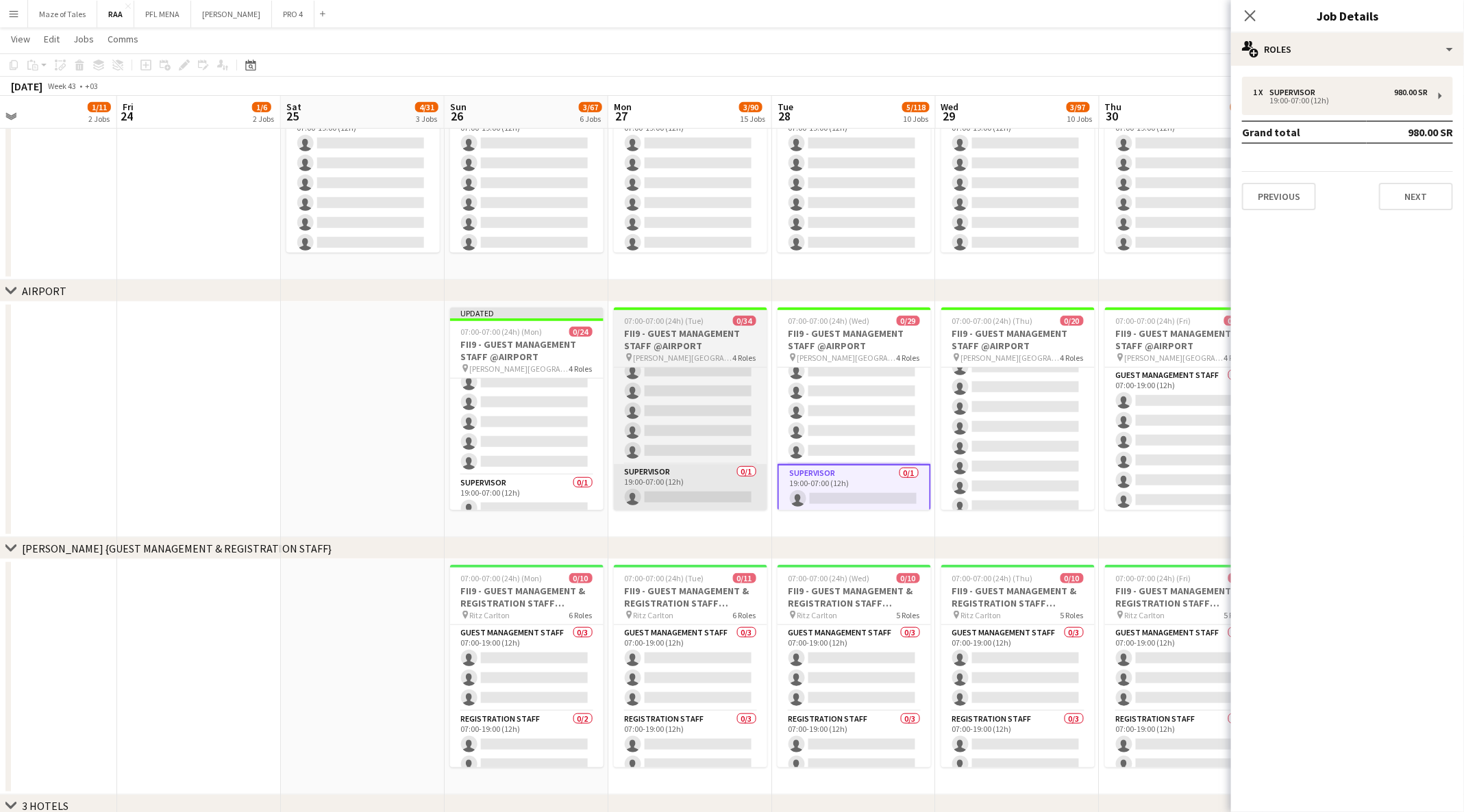
click at [711, 489] on app-card-role "Supervisor 0/1 19:00-07:00 (12h) single-neutral-actions" at bounding box center [690, 488] width 153 height 47
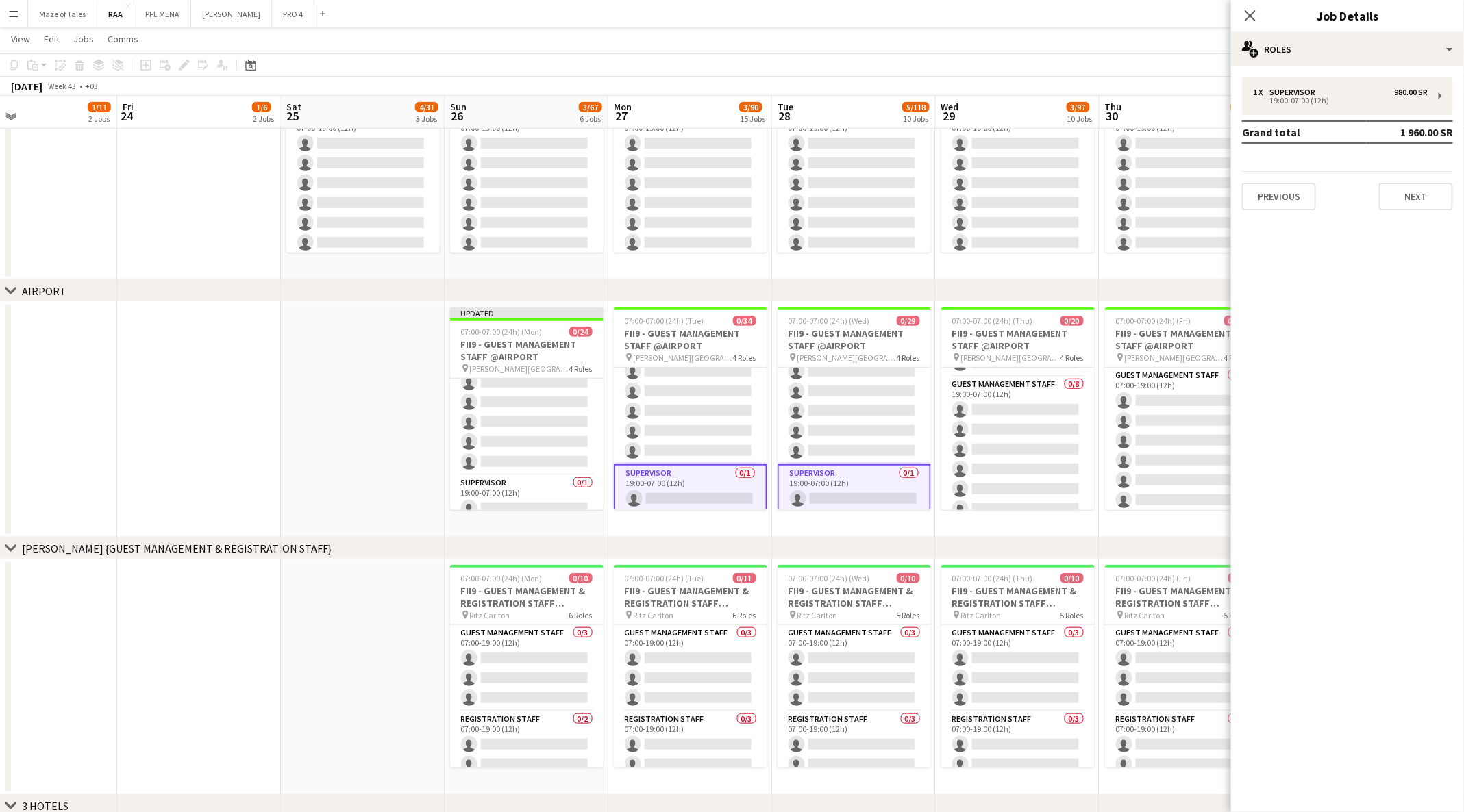
scroll to position [361, 0]
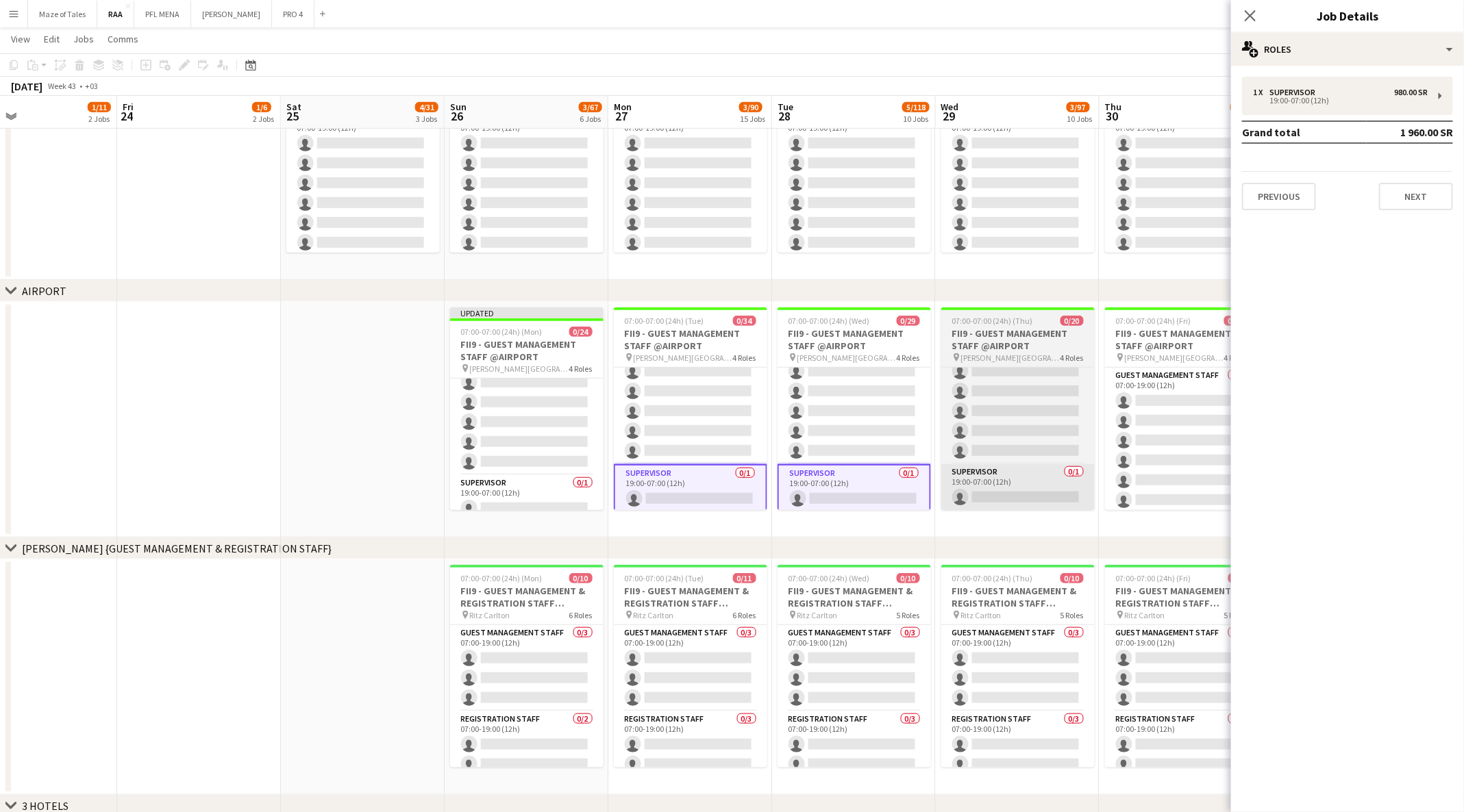
click at [1007, 491] on app-card-role "Supervisor 0/1 19:00-07:00 (12h) single-neutral-actions" at bounding box center [1018, 488] width 153 height 47
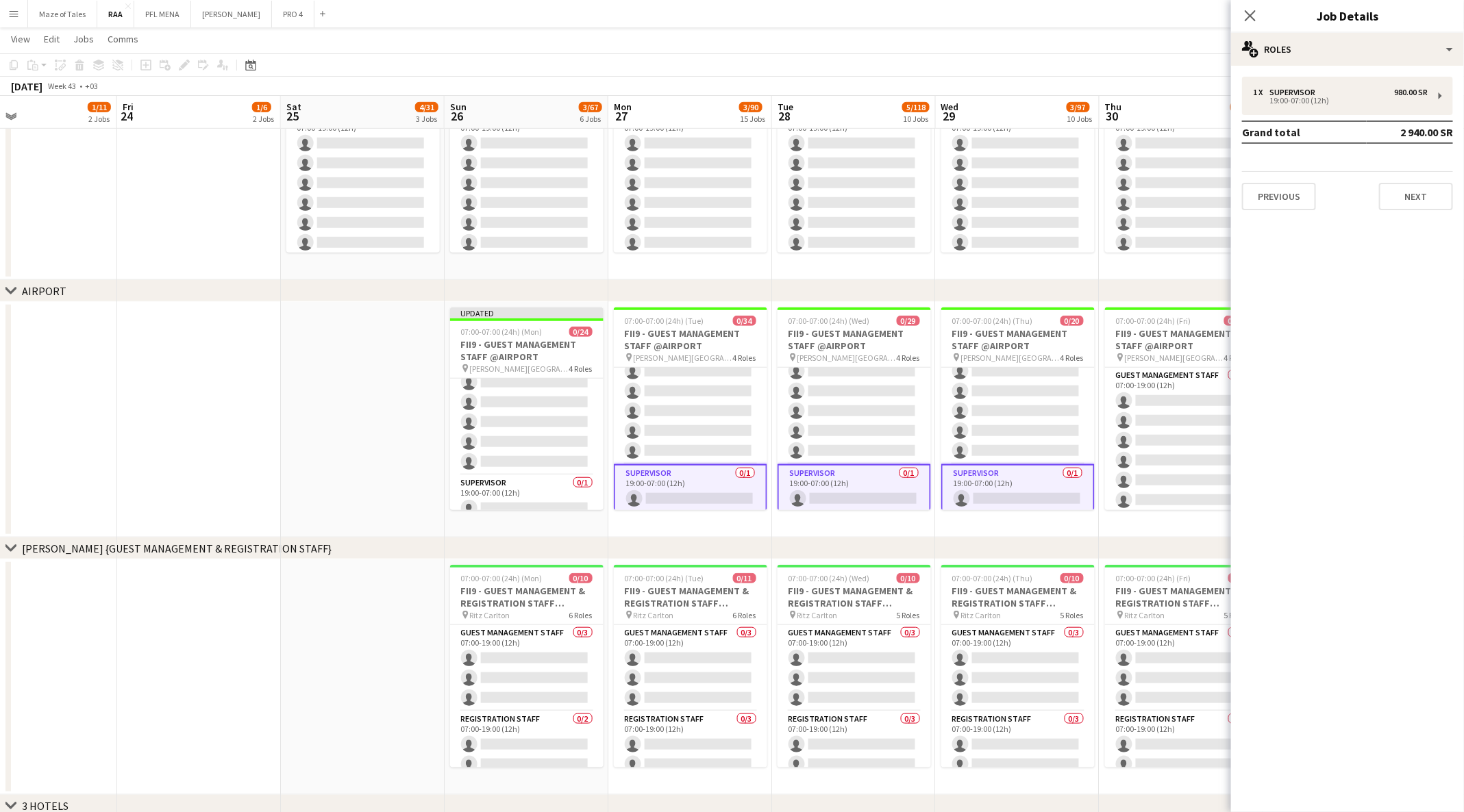
scroll to position [134, 0]
click at [1161, 490] on app-card-role "Guest Management Staff 0/7 19:00-07:00 (12h) single-neutral-actions single-neut…" at bounding box center [1181, 548] width 153 height 166
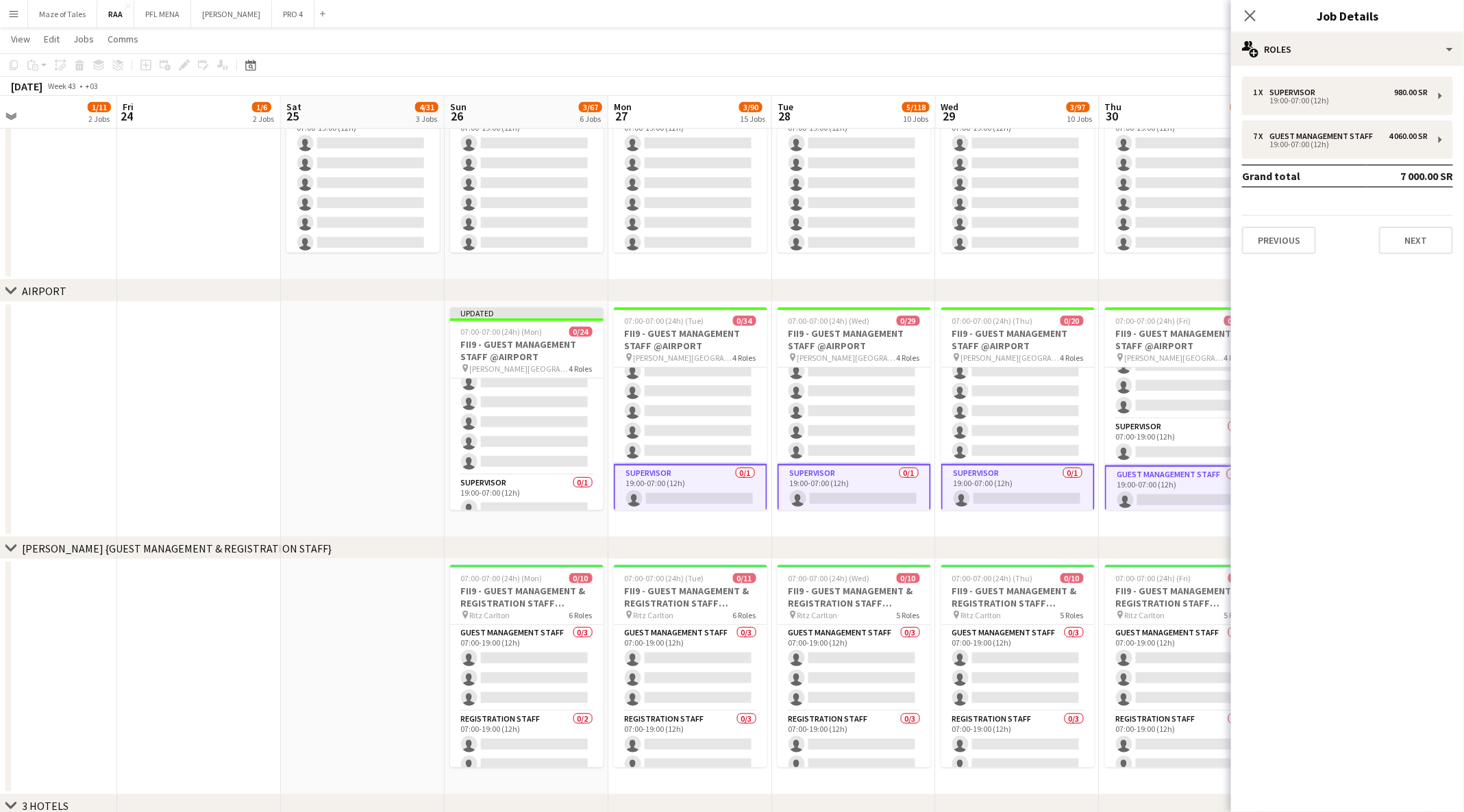
click at [1153, 491] on app-card-role "Guest Management Staff 0/7 19:00-07:00 (12h) single-neutral-actions single-neut…" at bounding box center [1181, 549] width 153 height 169
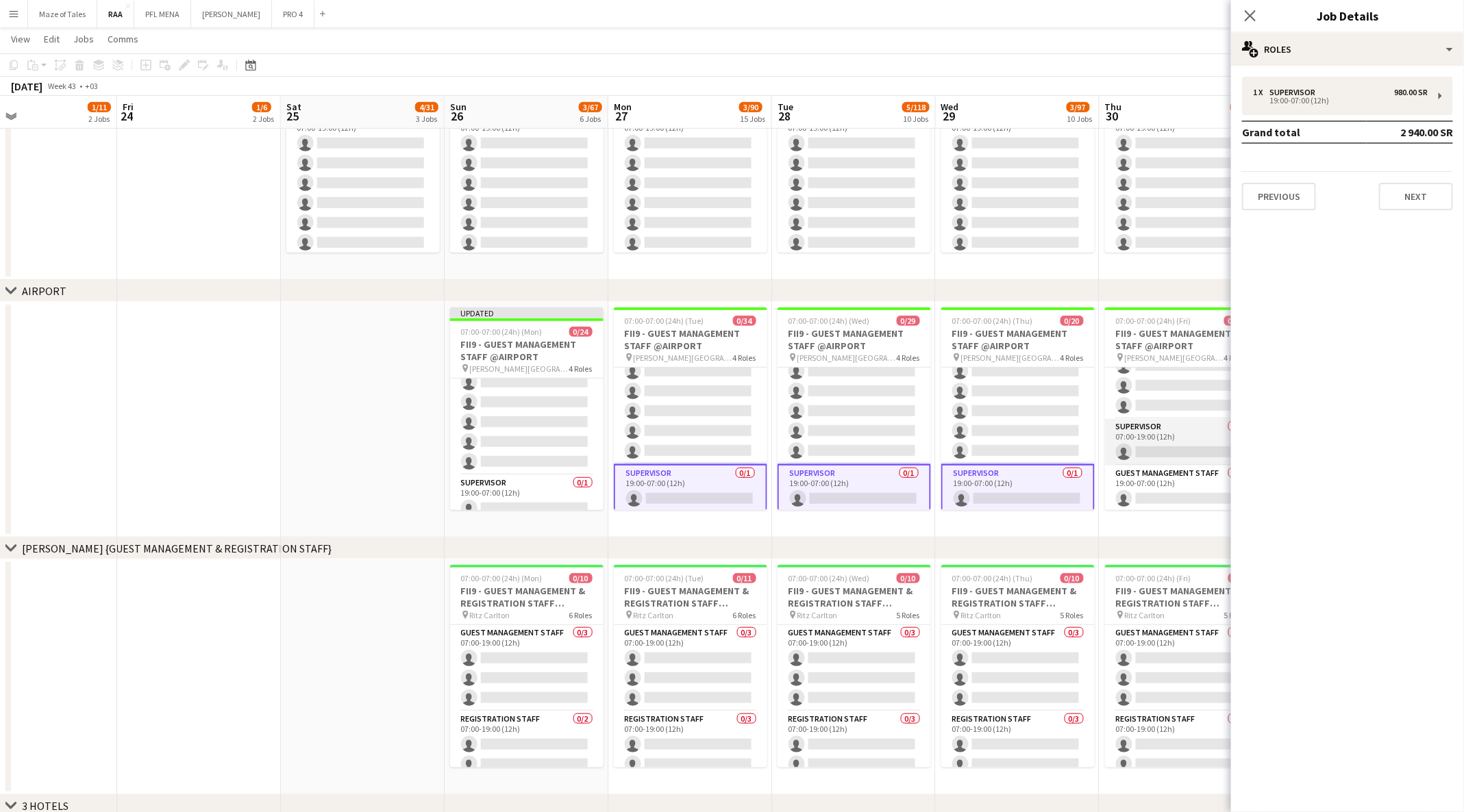
click at [1161, 437] on app-card-role "Supervisor 0/1 07:00-19:00 (12h) single-neutral-actions" at bounding box center [1181, 442] width 153 height 47
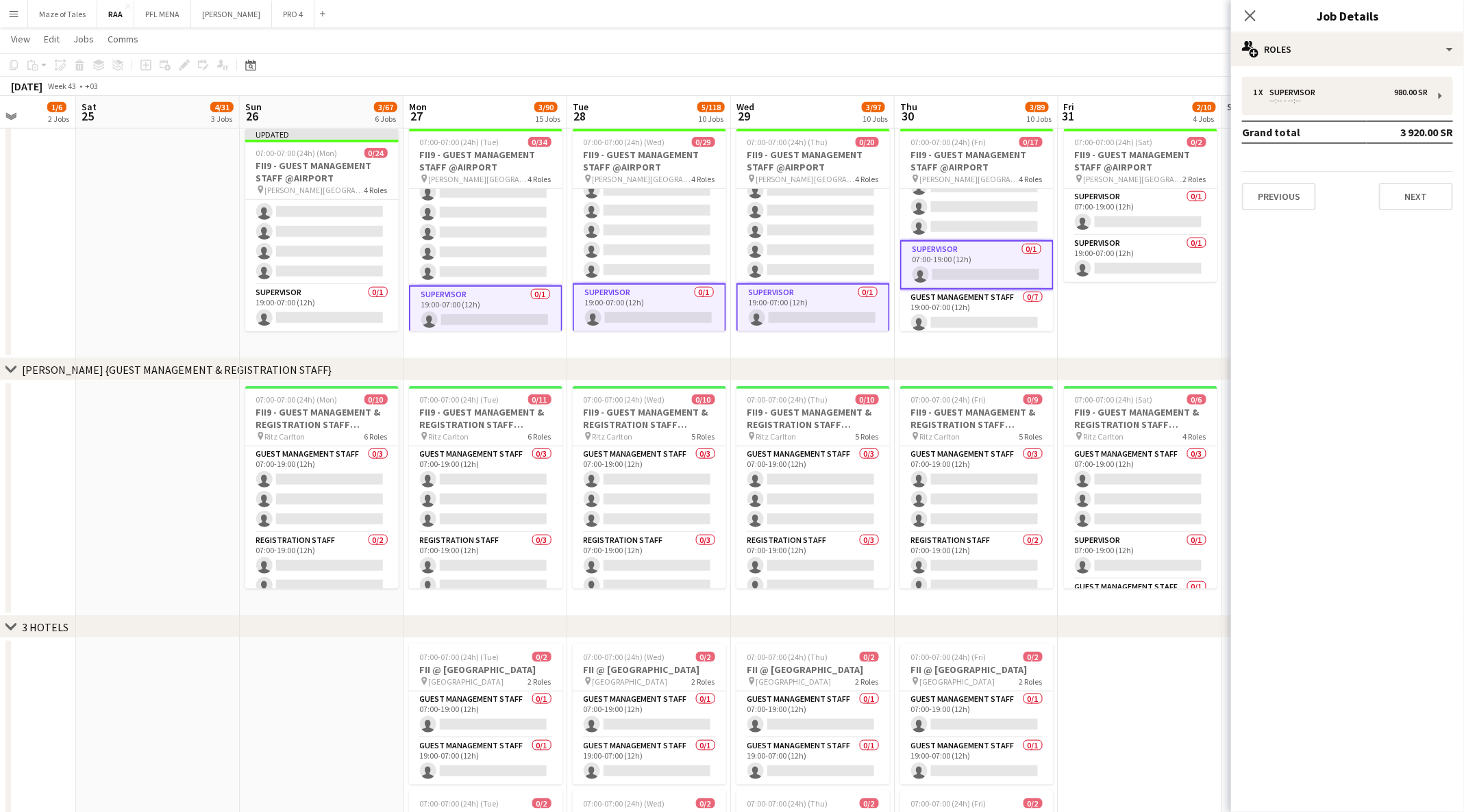
scroll to position [641, 0]
click at [1386, 98] on div "--:-- - --:--" at bounding box center [1340, 100] width 175 height 7
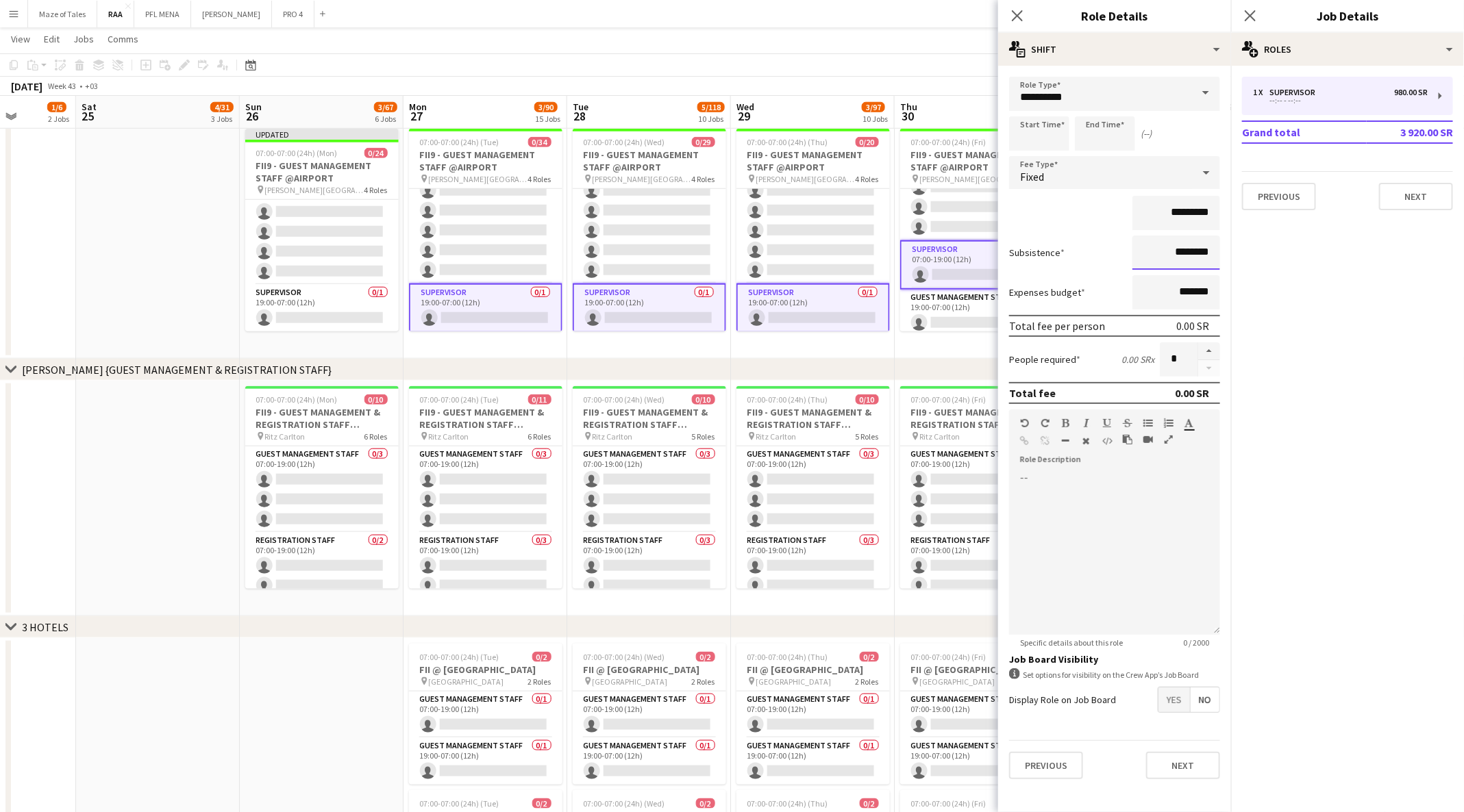
click at [1177, 254] on input "********" at bounding box center [1175, 253] width 87 height 35
type input "****"
type input "*********"
click at [188, 254] on app-date-cell at bounding box center [157, 240] width 164 height 235
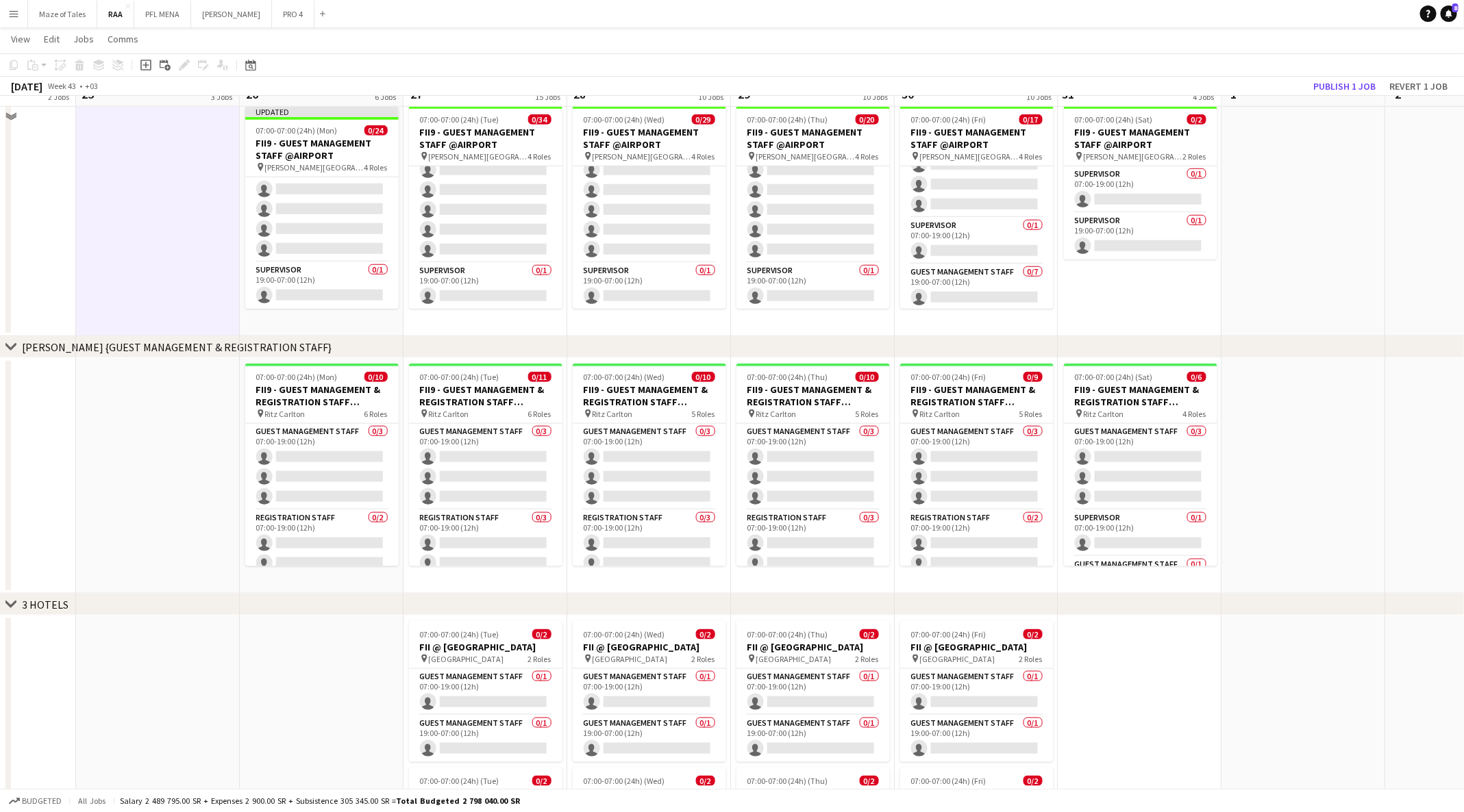
scroll to position [599, 0]
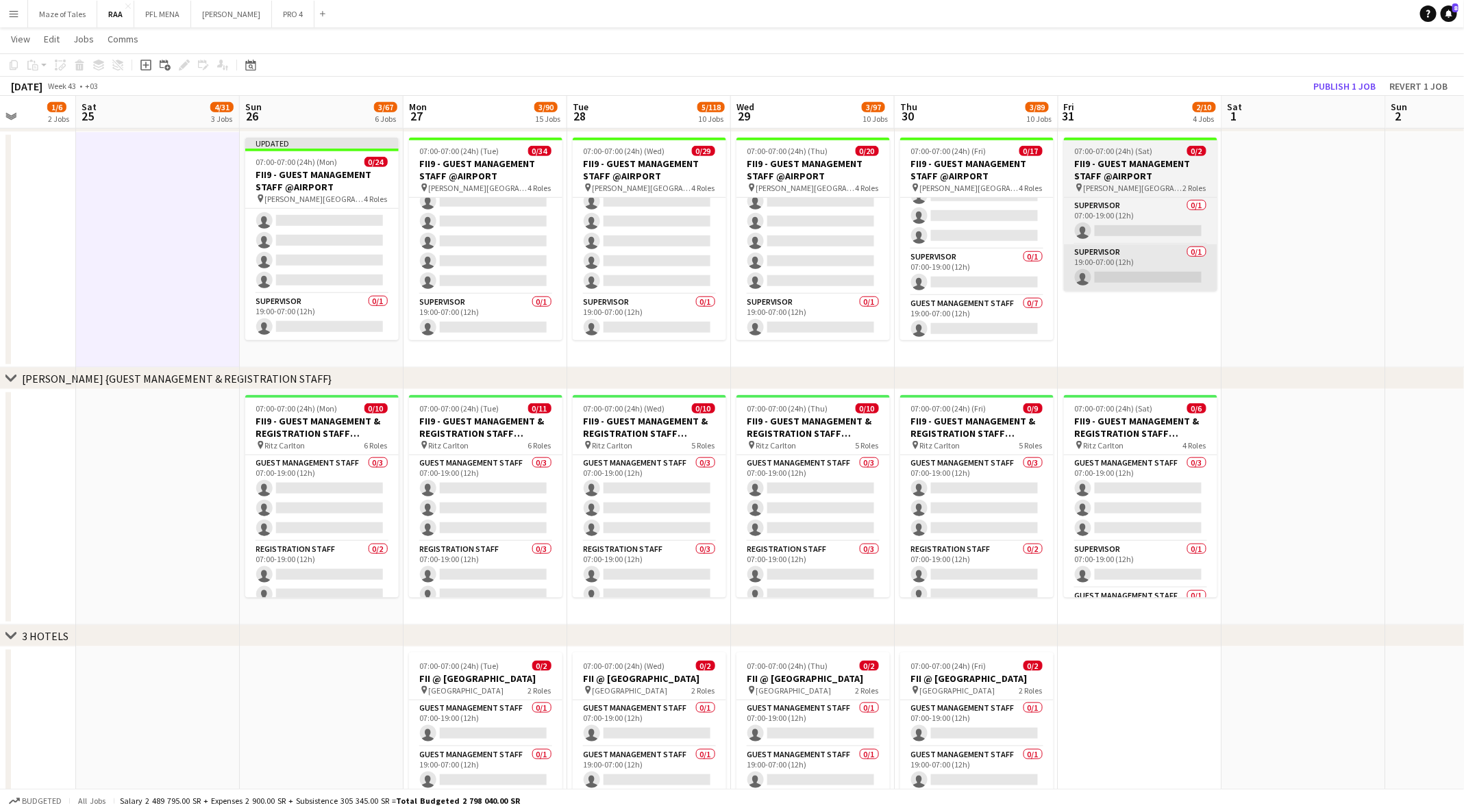
click at [1152, 265] on app-card-role "Supervisor 0/1 19:00-07:00 (12h) single-neutral-actions" at bounding box center [1140, 268] width 153 height 47
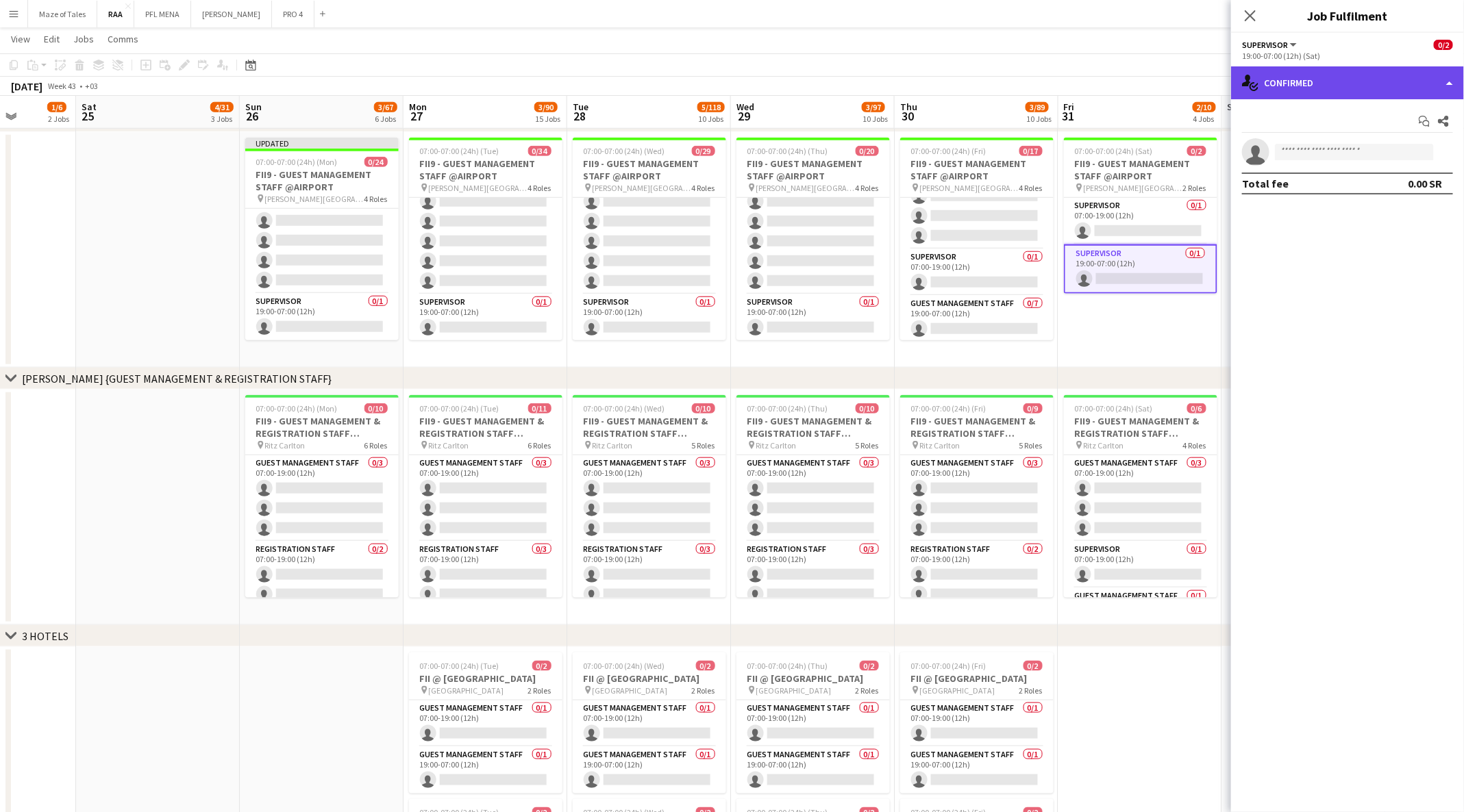
click at [1390, 87] on div "single-neutral-actions-check-2 Confirmed" at bounding box center [1346, 83] width 233 height 33
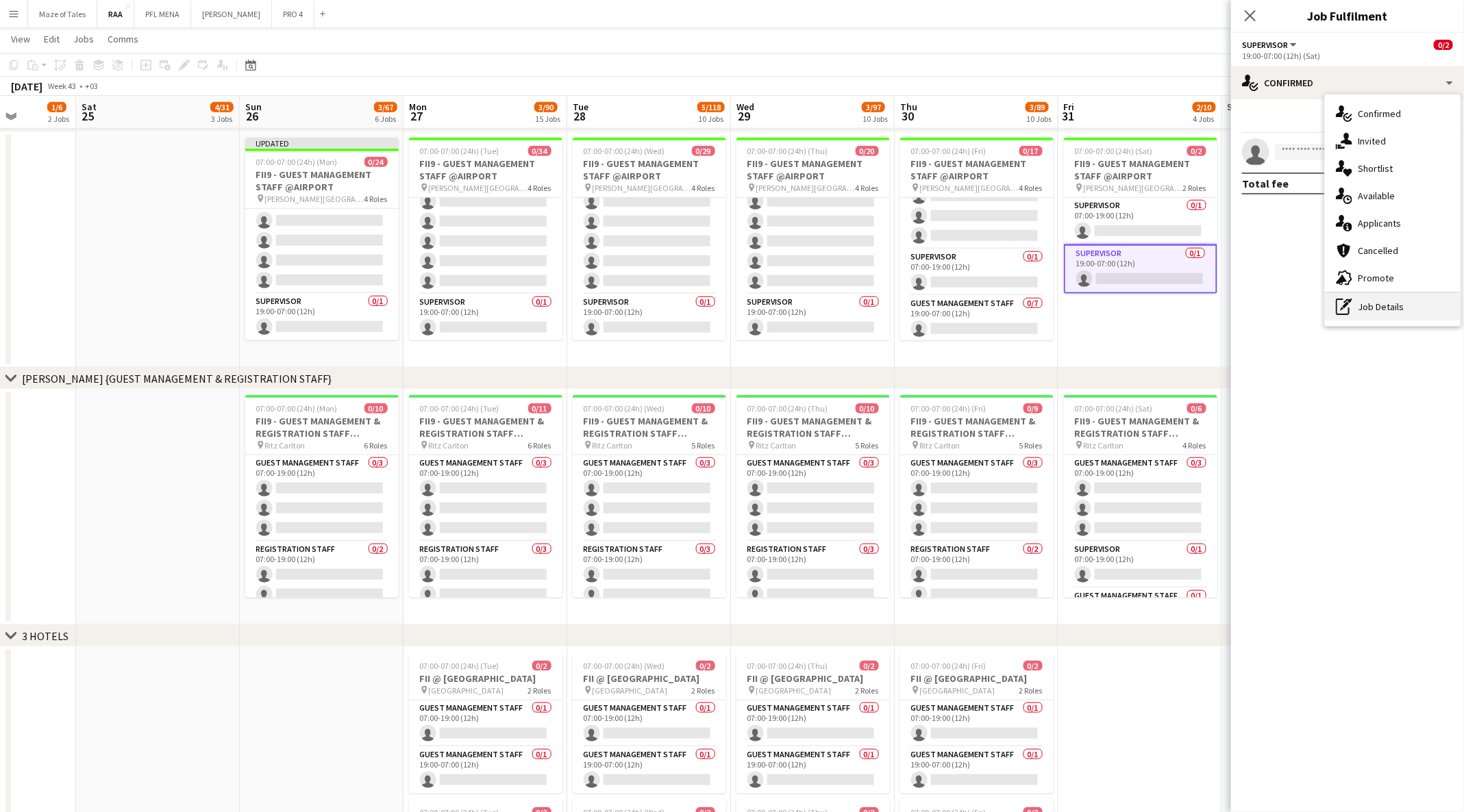
click at [1405, 309] on div "pen-write Job Details" at bounding box center [1392, 307] width 136 height 28
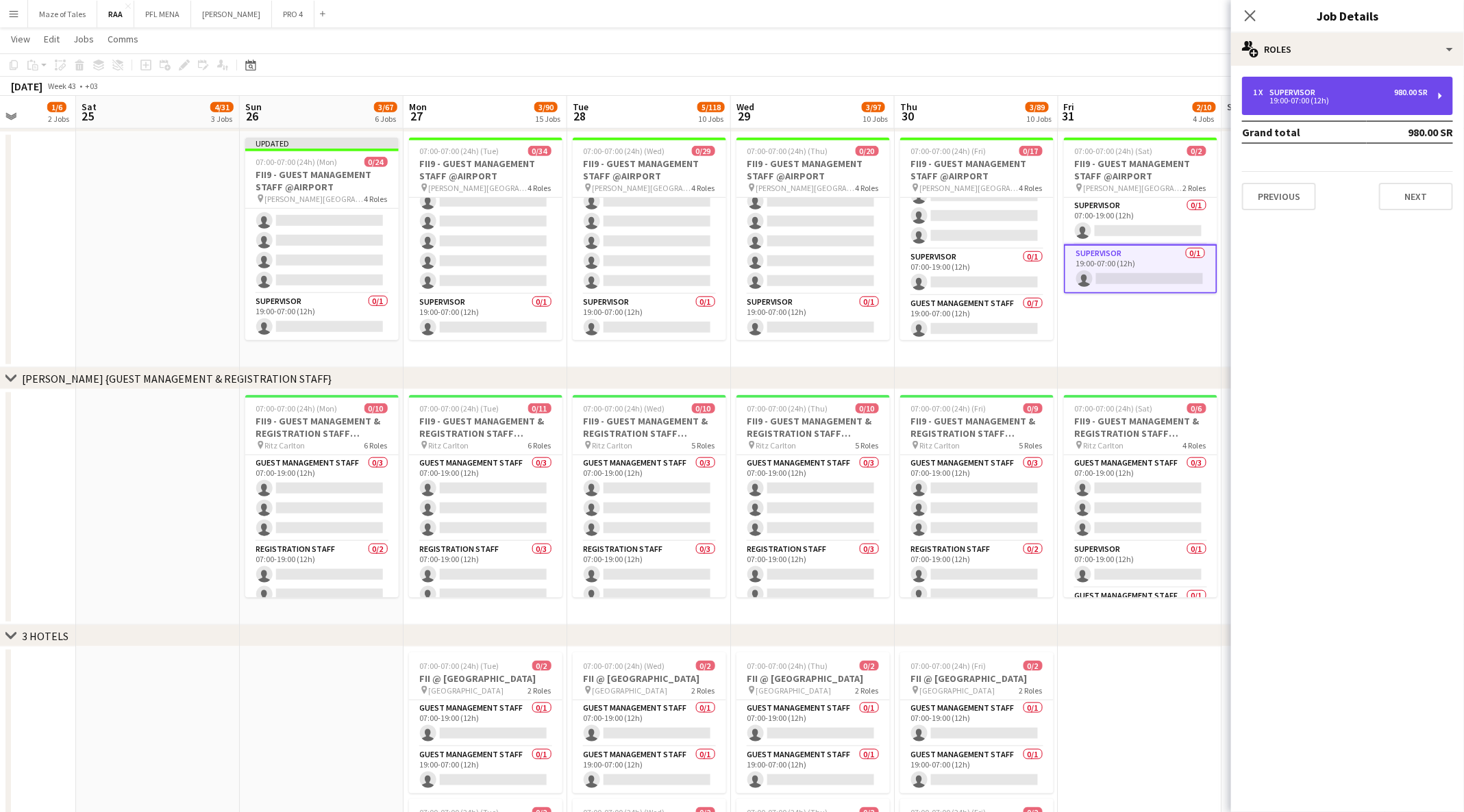
click at [1362, 93] on div "1 x Supervisor 980.00 SR" at bounding box center [1340, 92] width 175 height 10
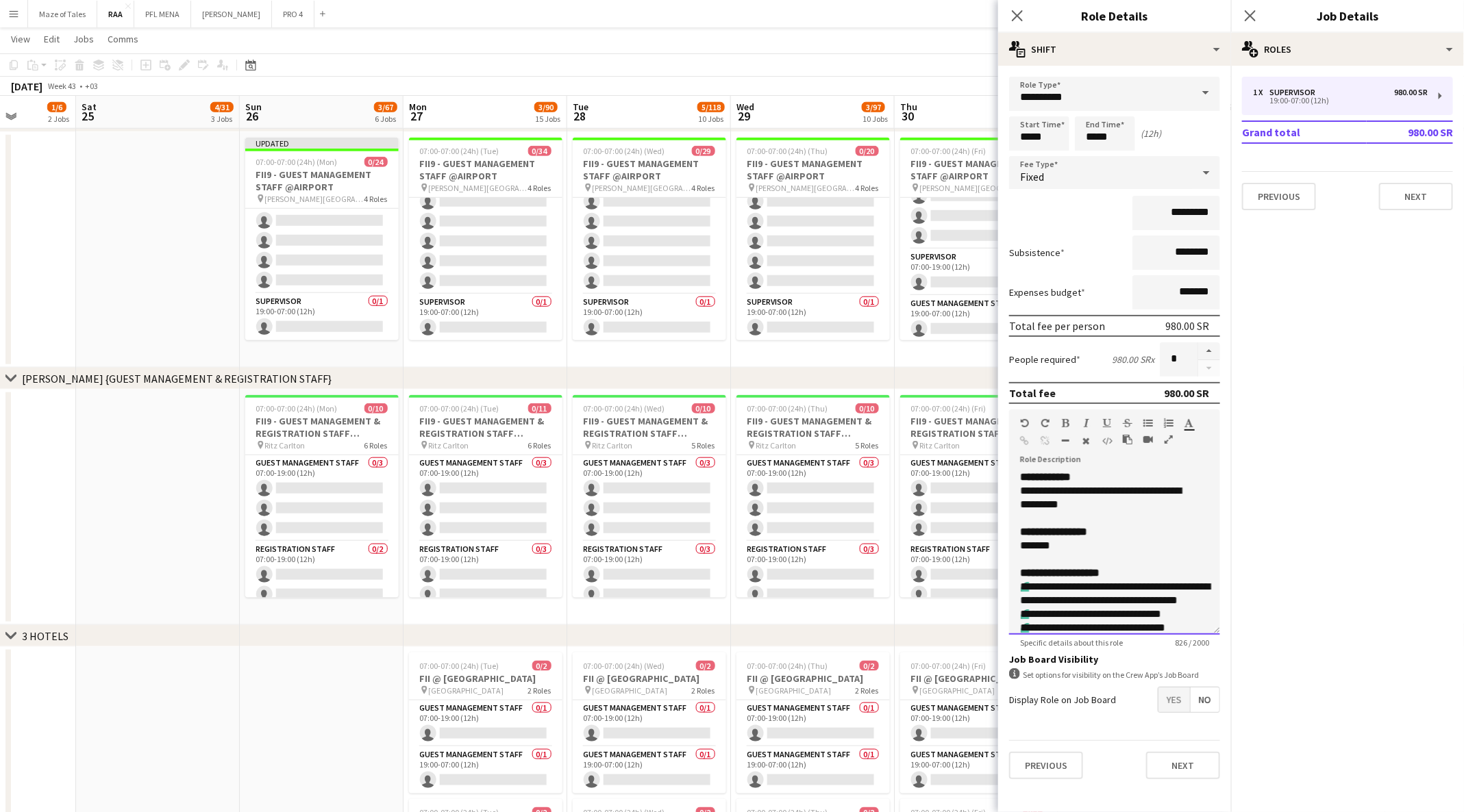
click at [1074, 486] on div "**********" at bounding box center [1107, 498] width 174 height 28
click at [1171, 246] on input "********" at bounding box center [1175, 253] width 87 height 35
type input "*********"
click at [176, 270] on app-date-cell at bounding box center [157, 250] width 164 height 235
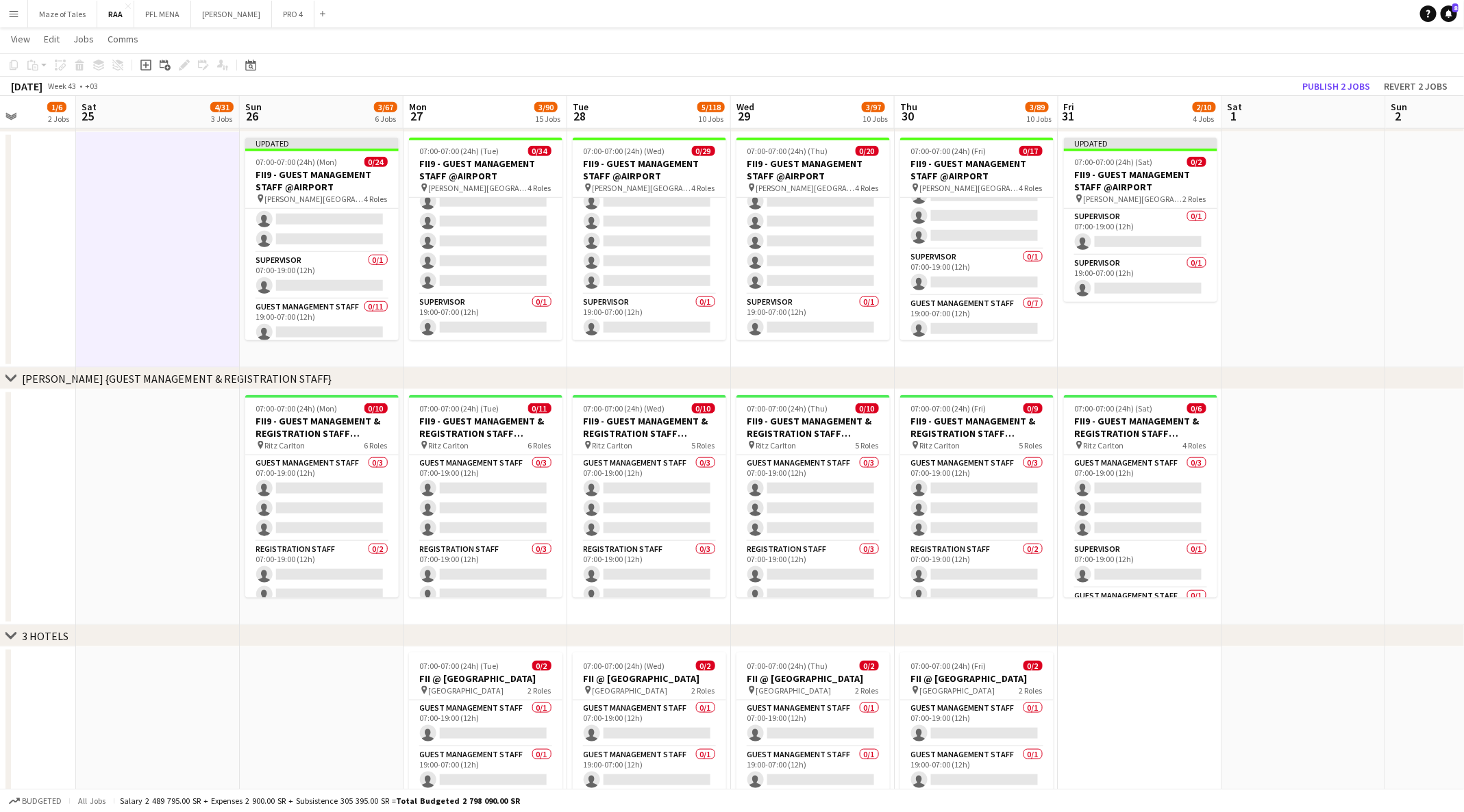
scroll to position [215, 0]
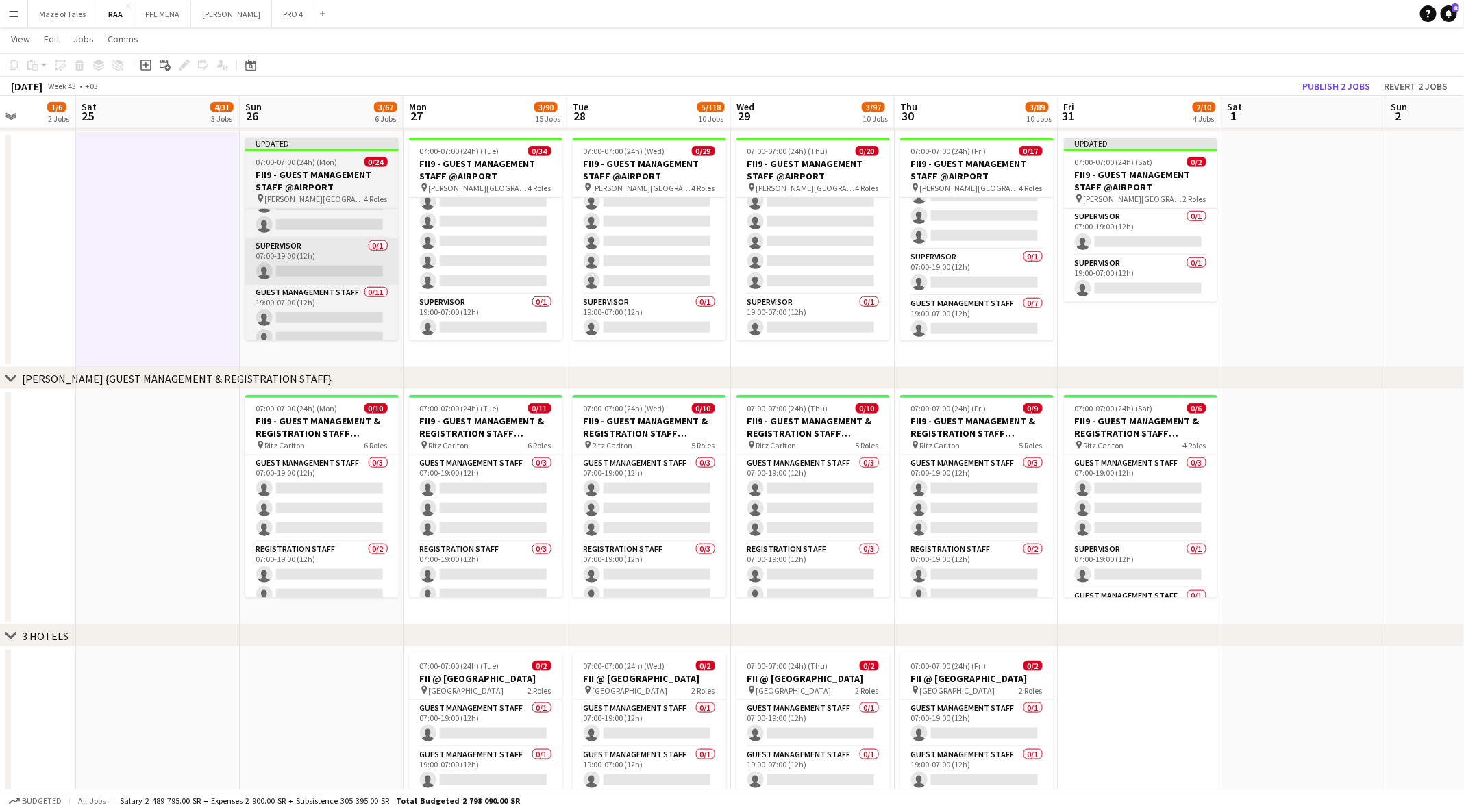
click at [318, 262] on app-card-role "Supervisor 0/1 07:00-19:00 (12h) single-neutral-actions" at bounding box center [321, 261] width 153 height 47
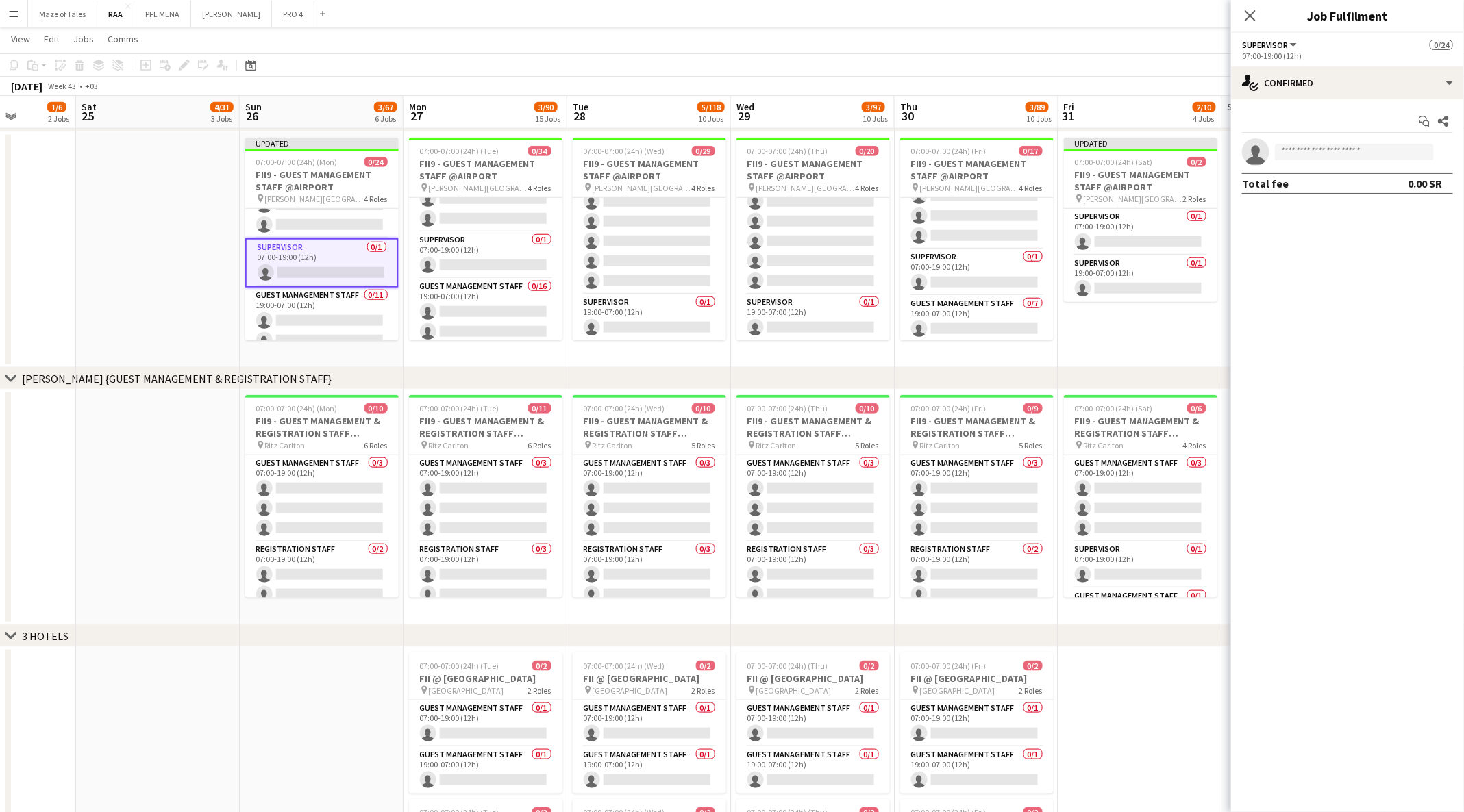
scroll to position [308, 0]
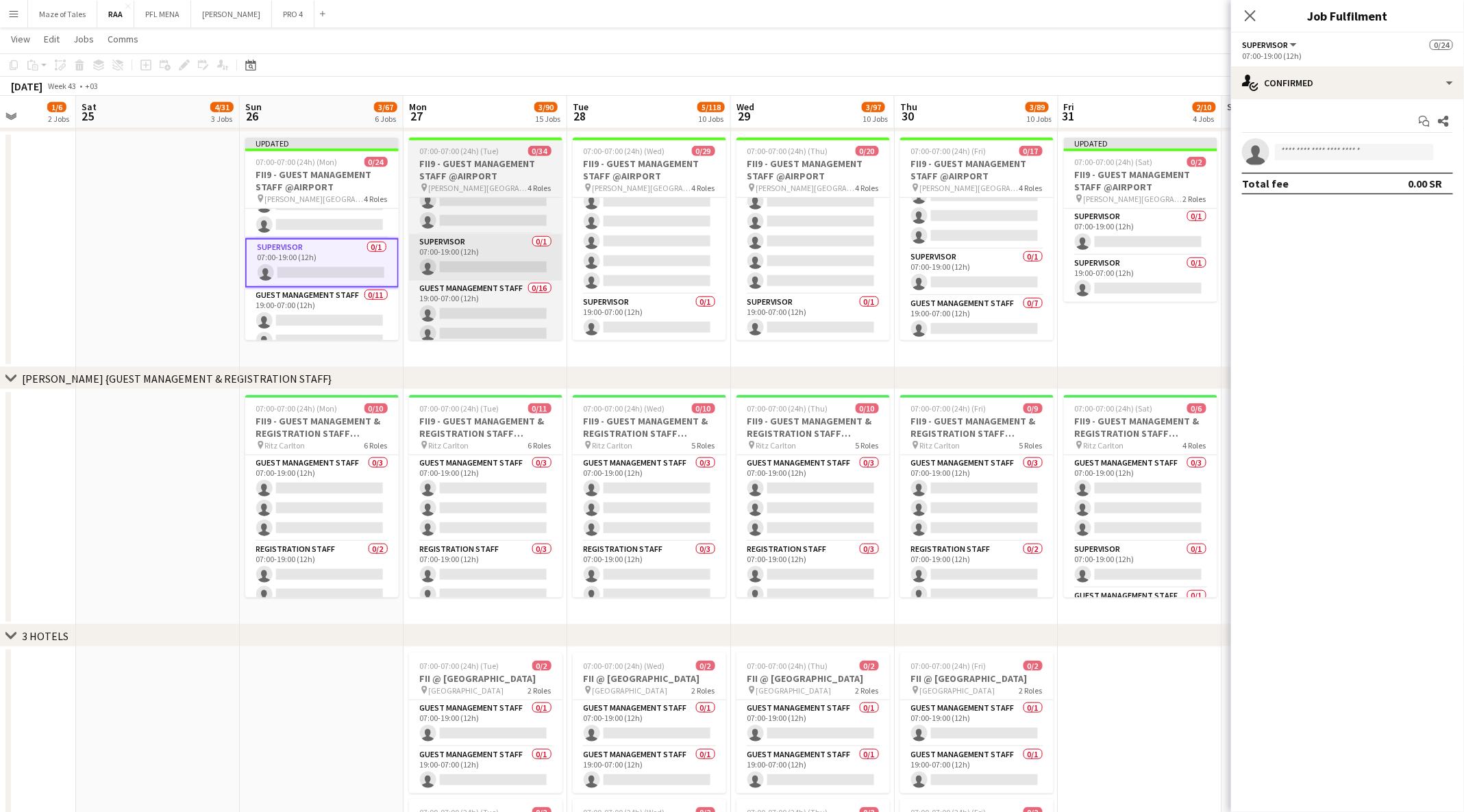
click at [481, 238] on app-card-role "Supervisor 0/1 07:00-19:00 (12h) single-neutral-actions" at bounding box center [485, 258] width 153 height 47
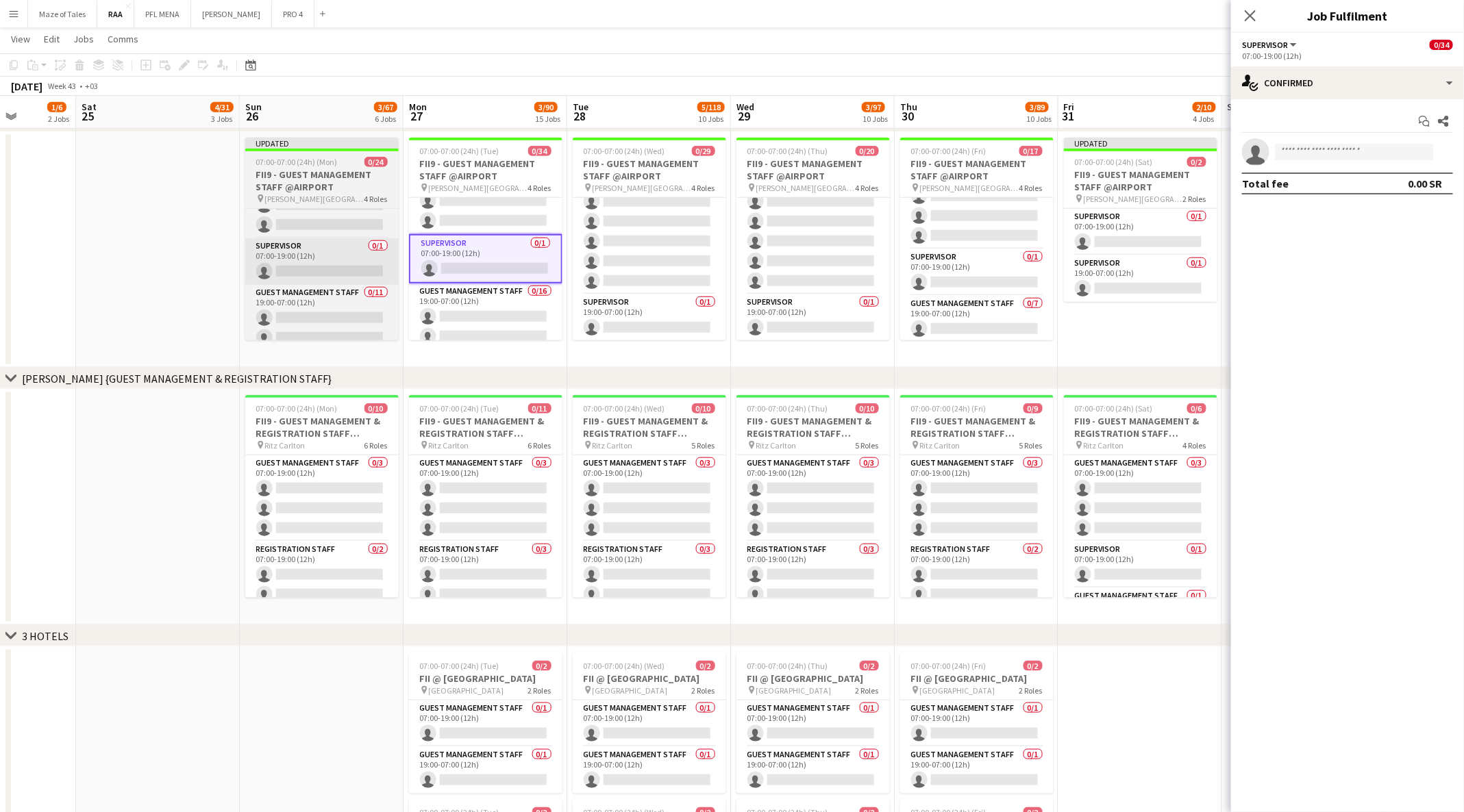
click at [313, 267] on app-card-role "Supervisor 0/1 07:00-19:00 (12h) single-neutral-actions" at bounding box center [321, 261] width 153 height 47
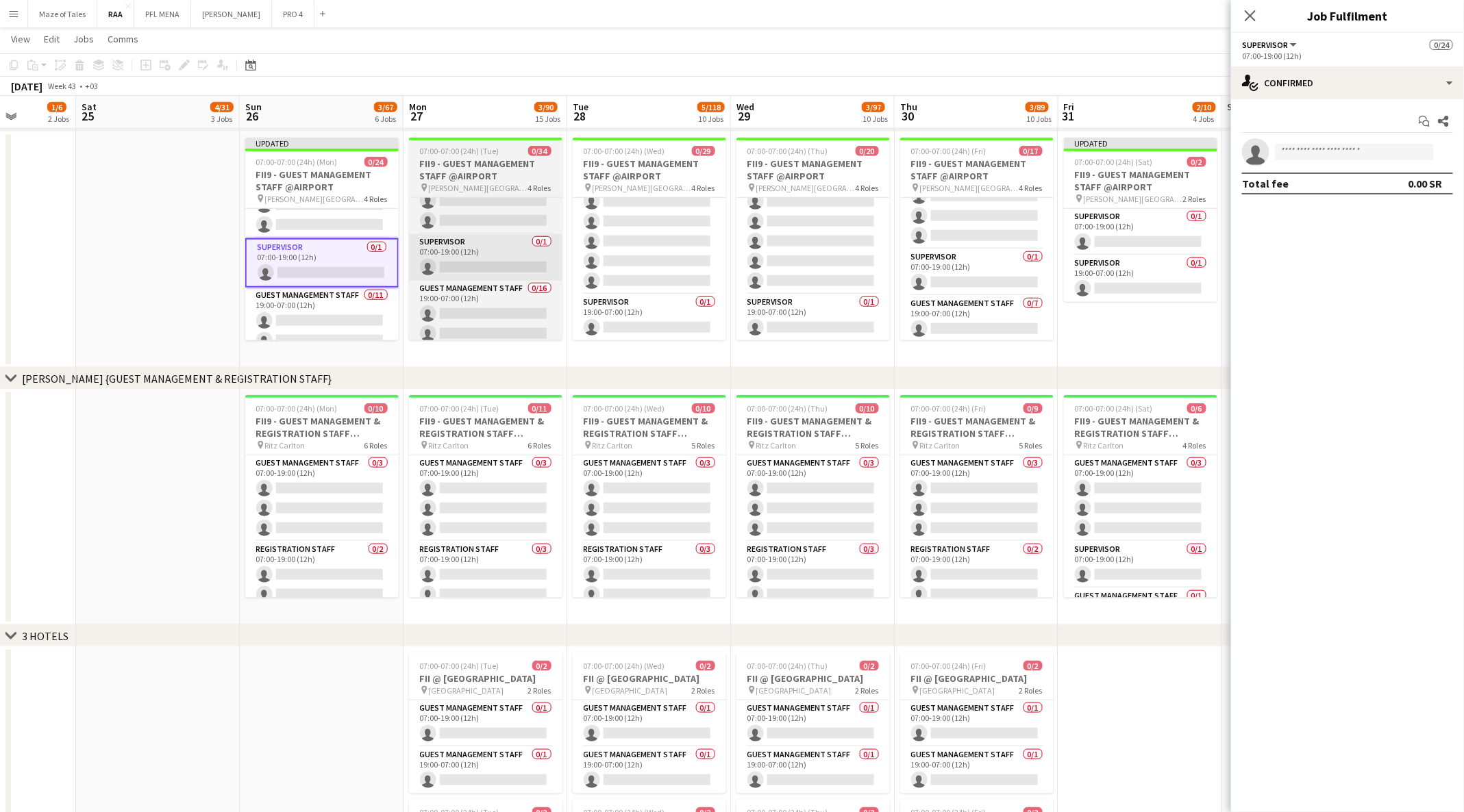
click at [466, 261] on app-card-role "Supervisor 0/1 07:00-19:00 (12h) single-neutral-actions" at bounding box center [485, 258] width 153 height 47
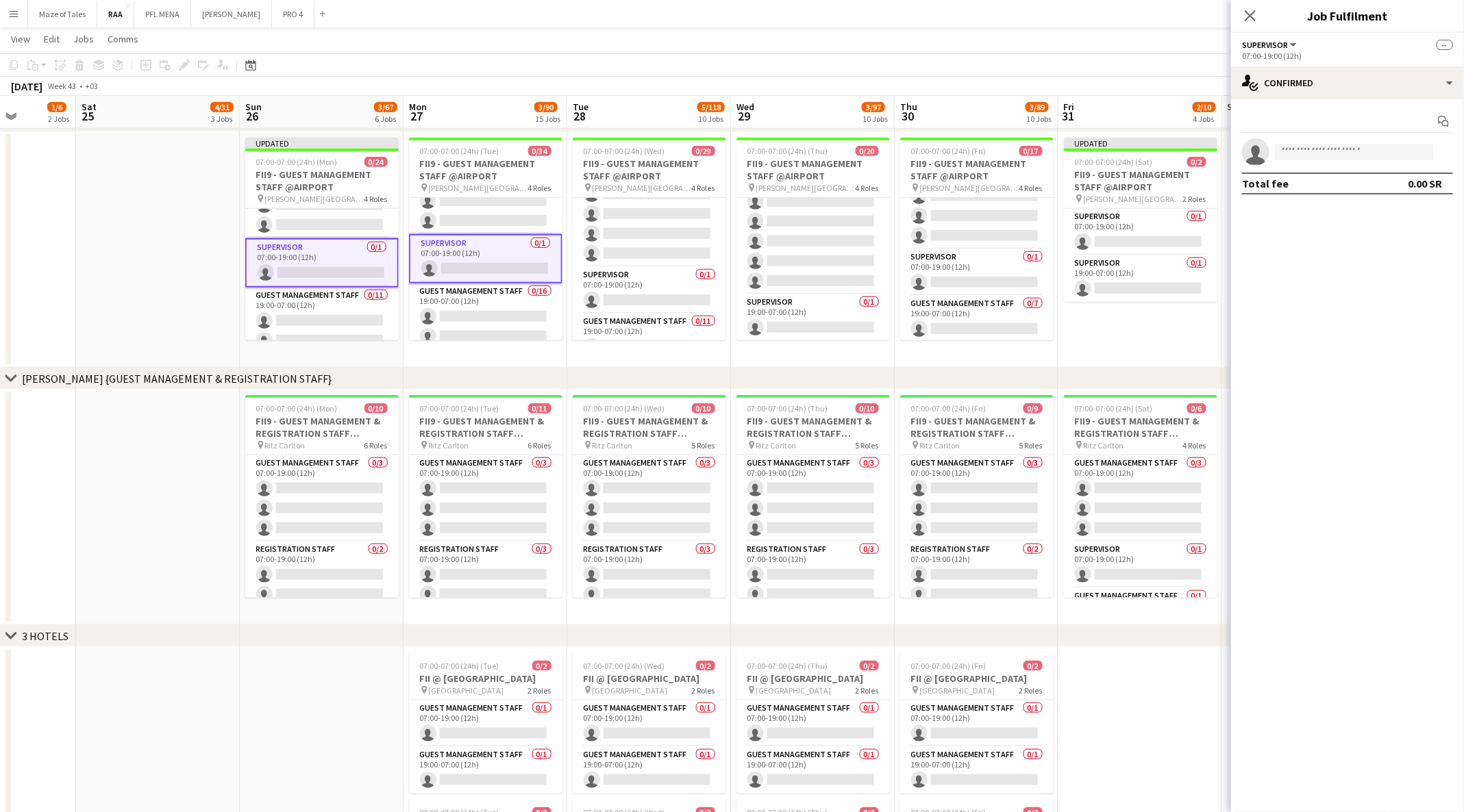
scroll to position [271, 0]
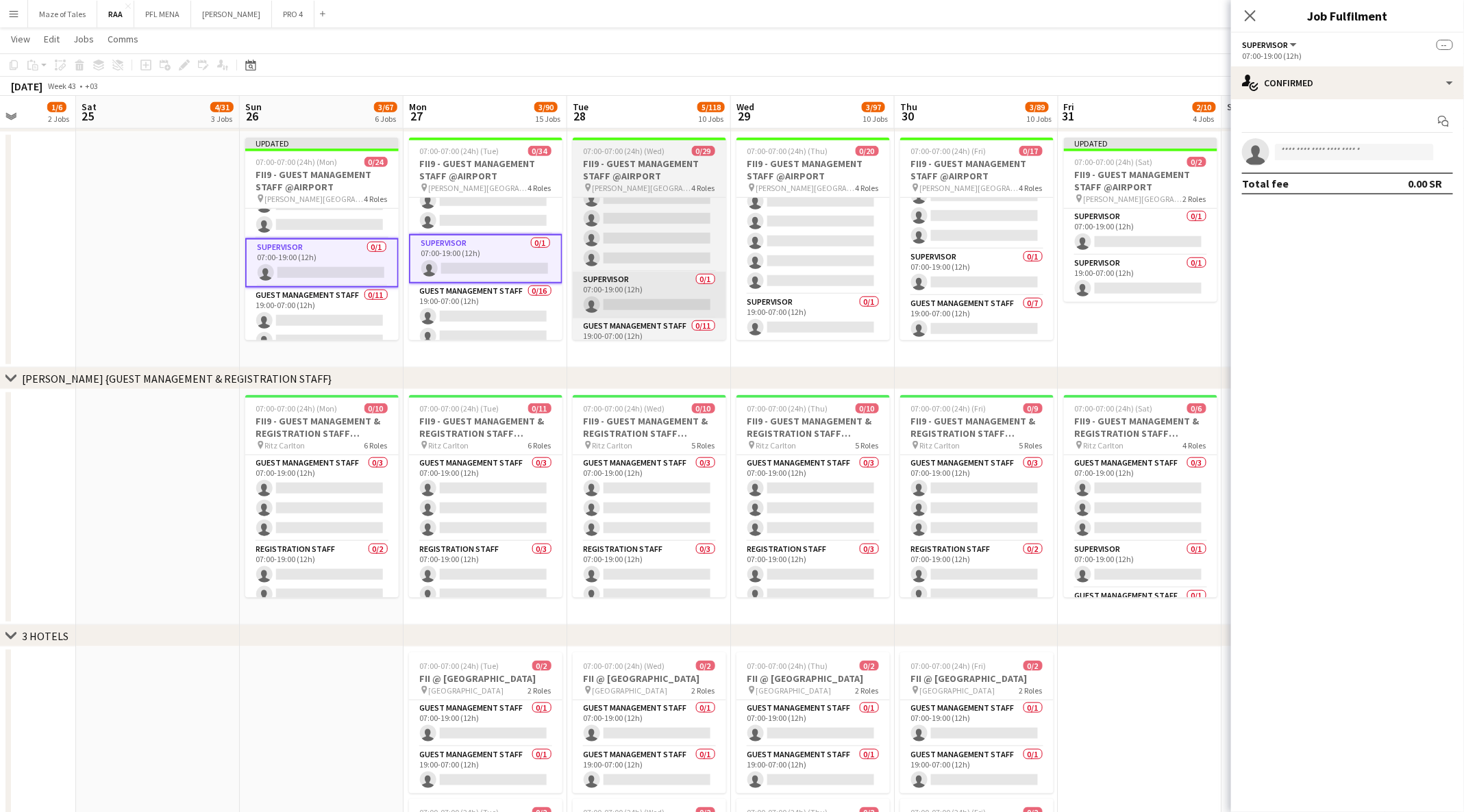
click at [638, 304] on app-card-role "Supervisor 0/1 07:00-19:00 (12h) single-neutral-actions" at bounding box center [649, 295] width 153 height 47
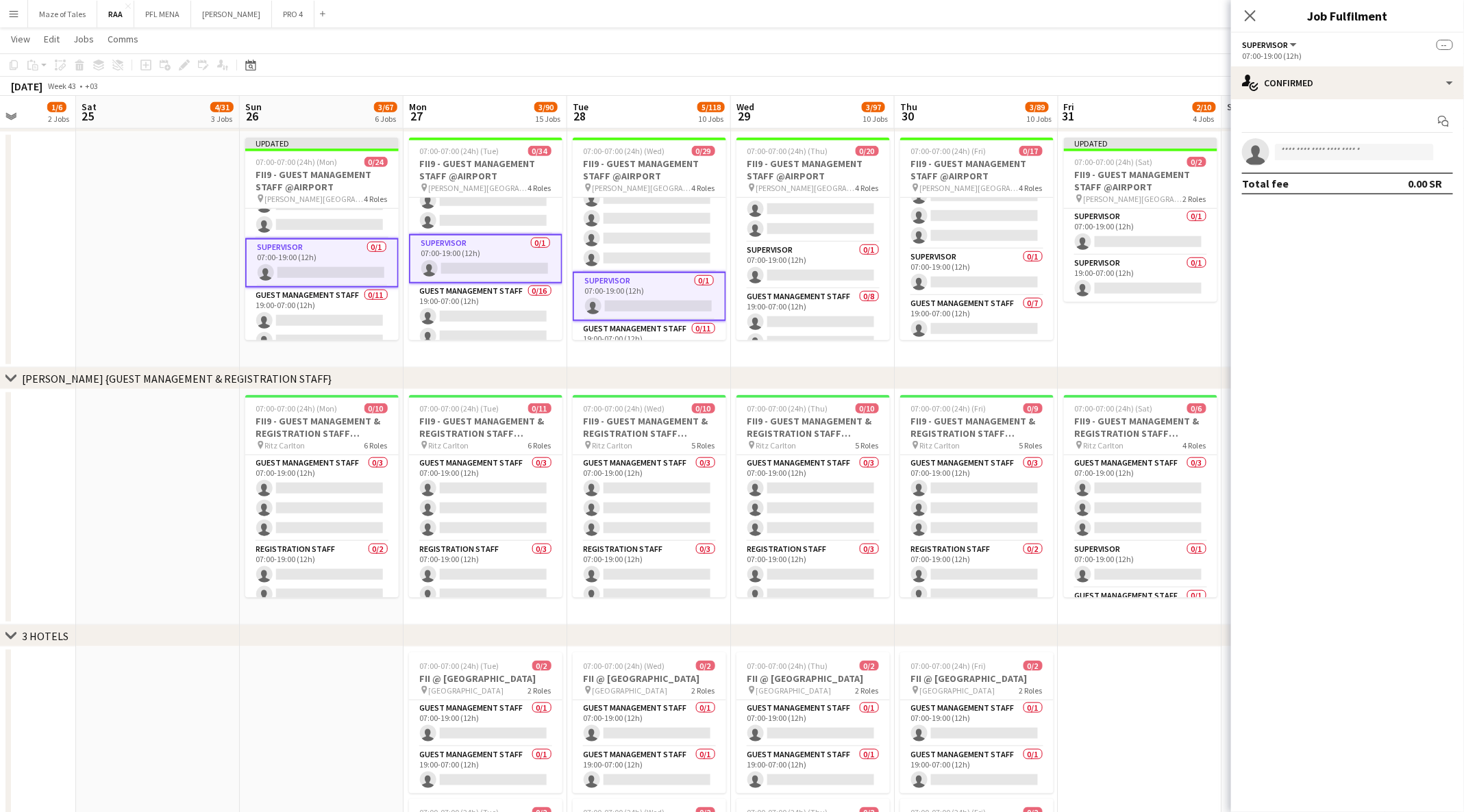
scroll to position [176, 0]
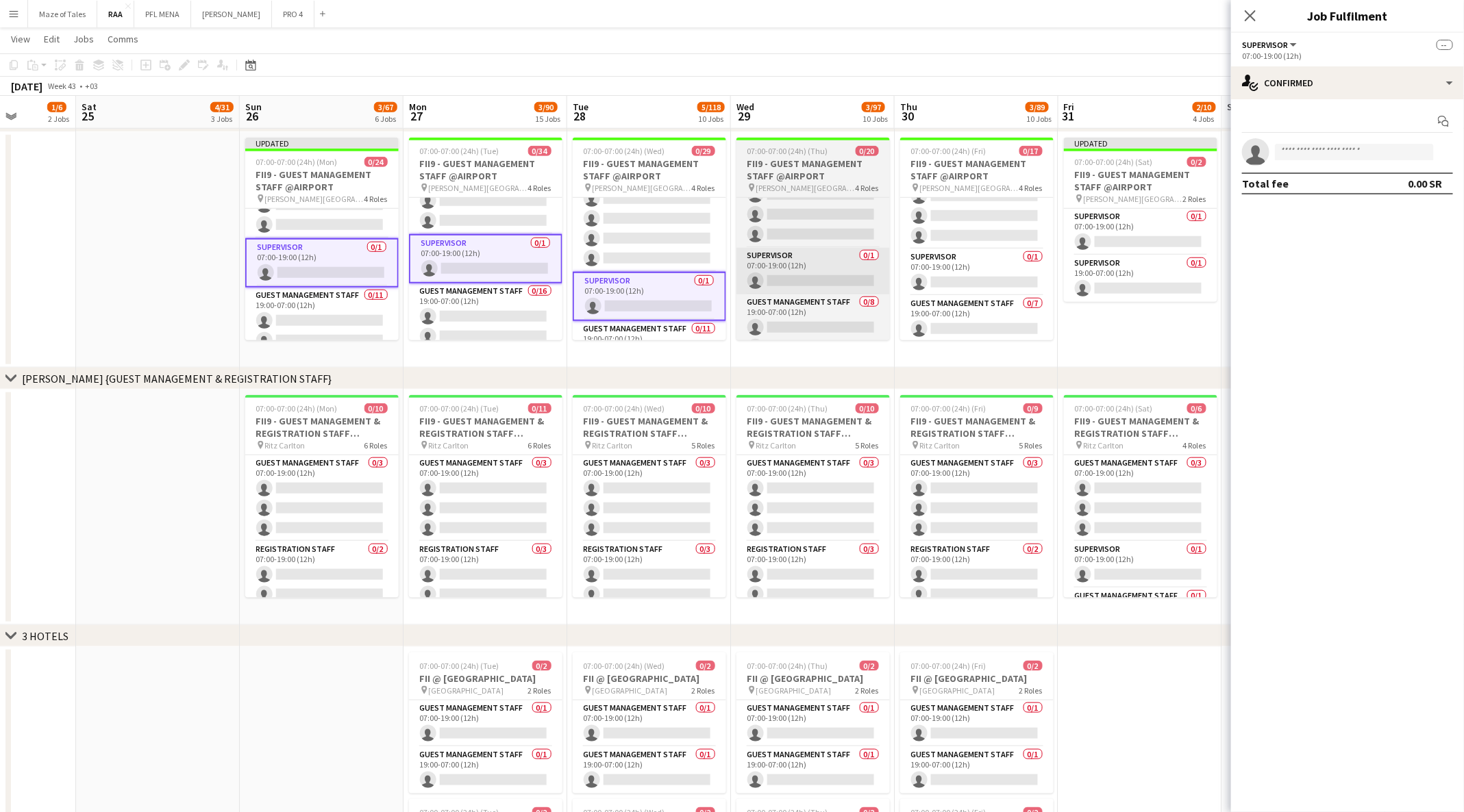
click at [800, 284] on app-card-role "Supervisor 0/1 07:00-19:00 (12h) single-neutral-actions" at bounding box center [812, 272] width 153 height 47
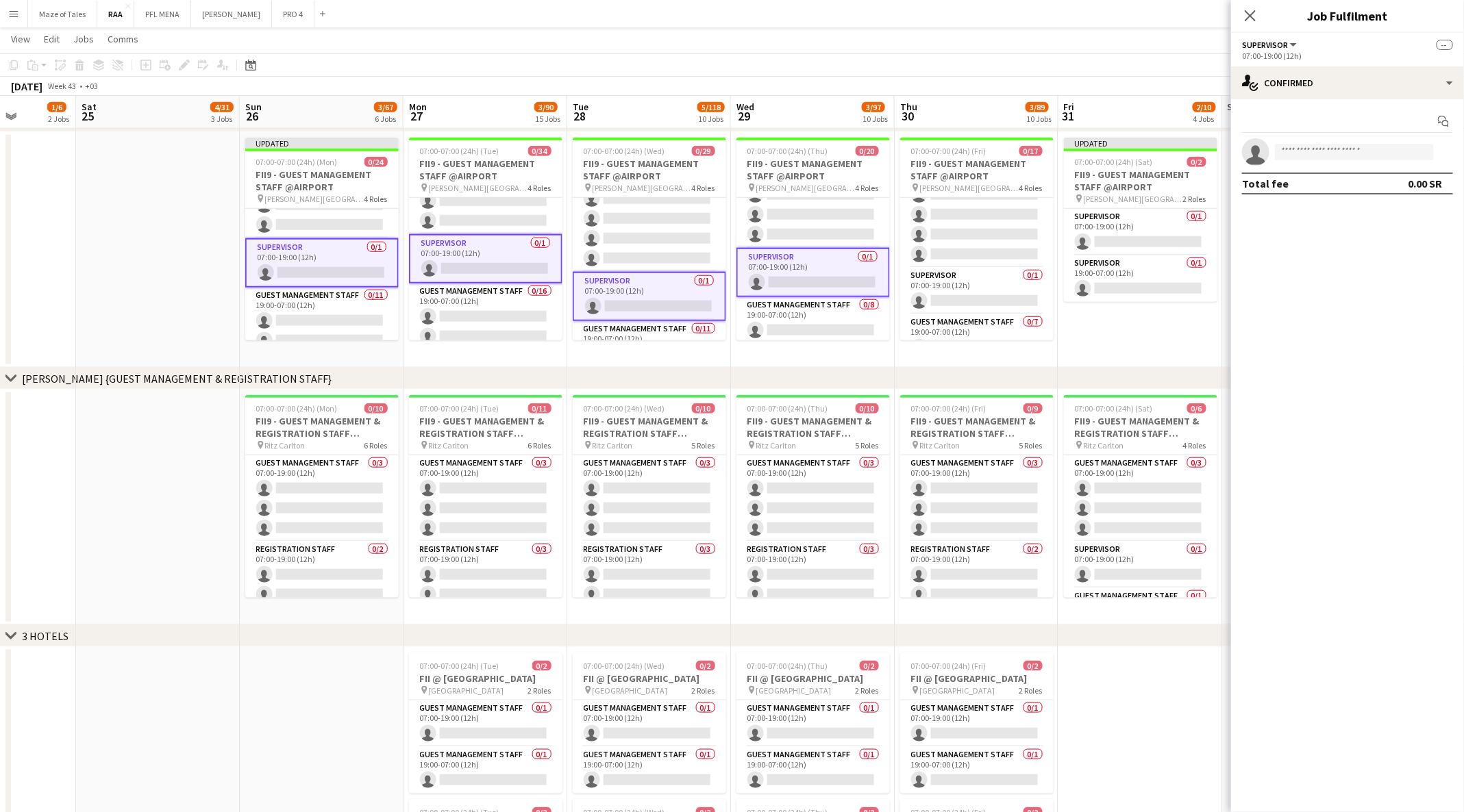
scroll to position [117, 0]
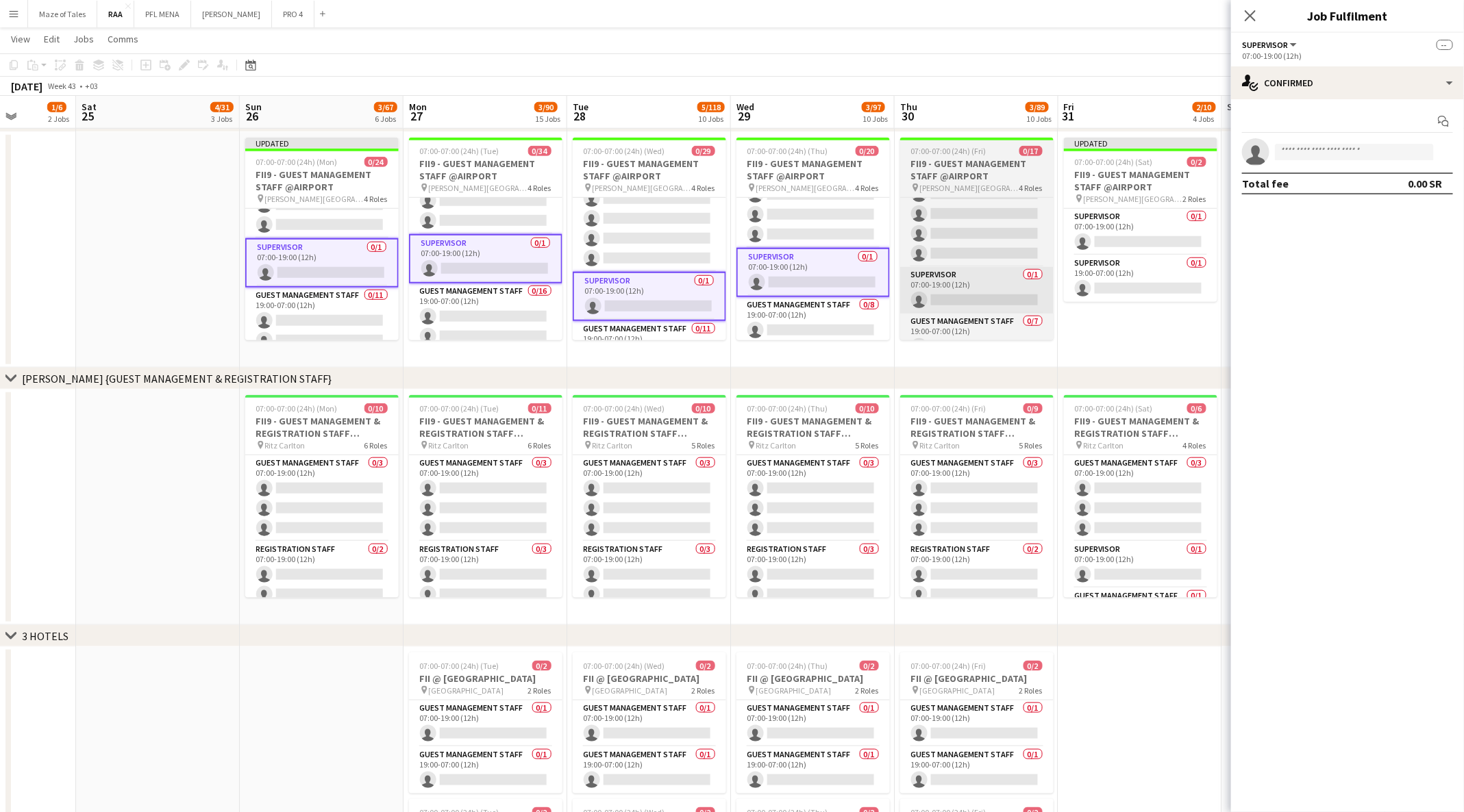
click at [978, 280] on app-card-role "Supervisor 0/1 07:00-19:00 (12h) single-neutral-actions" at bounding box center [976, 291] width 153 height 47
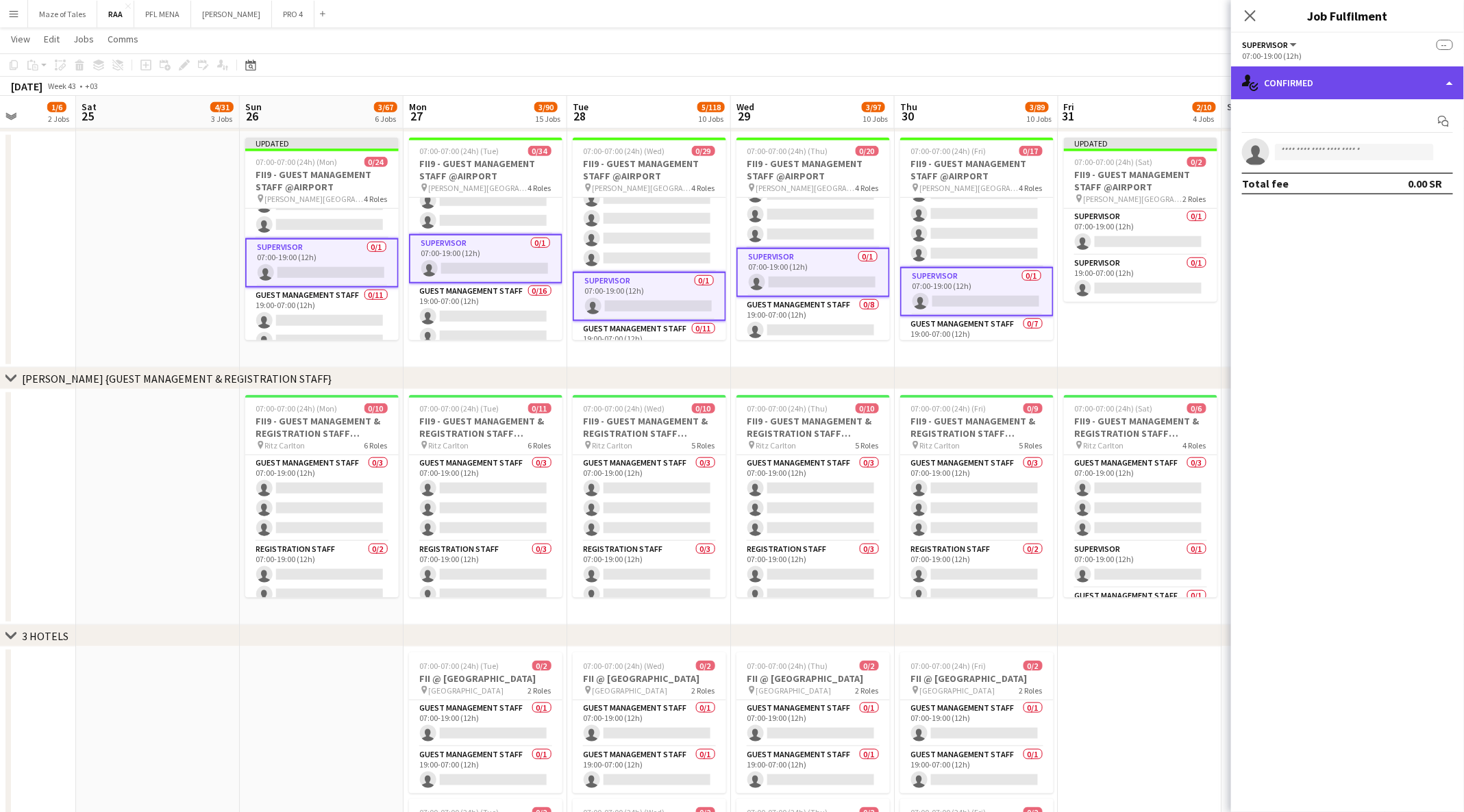
click at [1406, 90] on div "single-neutral-actions-check-2 Confirmed" at bounding box center [1346, 83] width 233 height 33
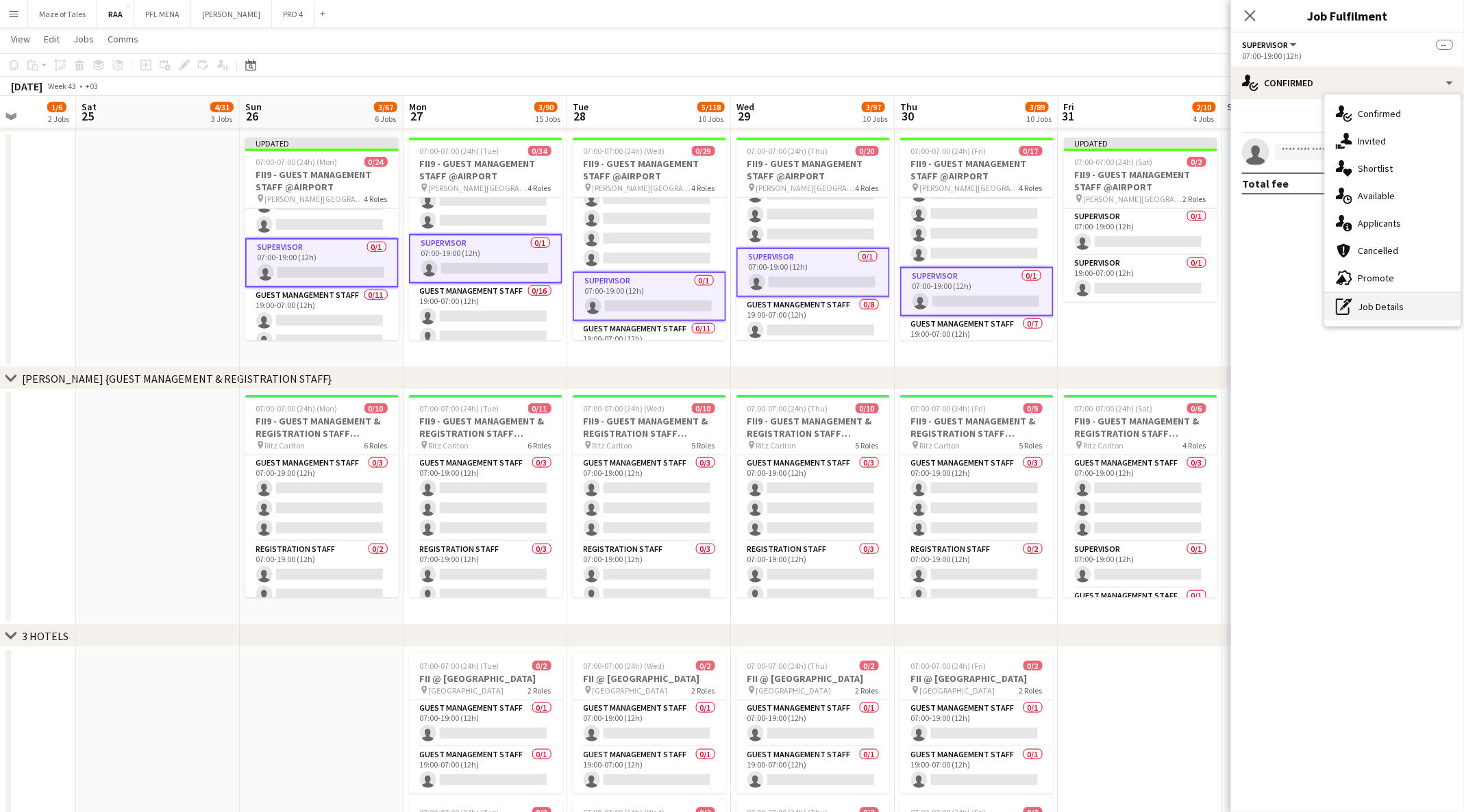
click at [1411, 304] on div "pen-write Job Details" at bounding box center [1392, 307] width 136 height 28
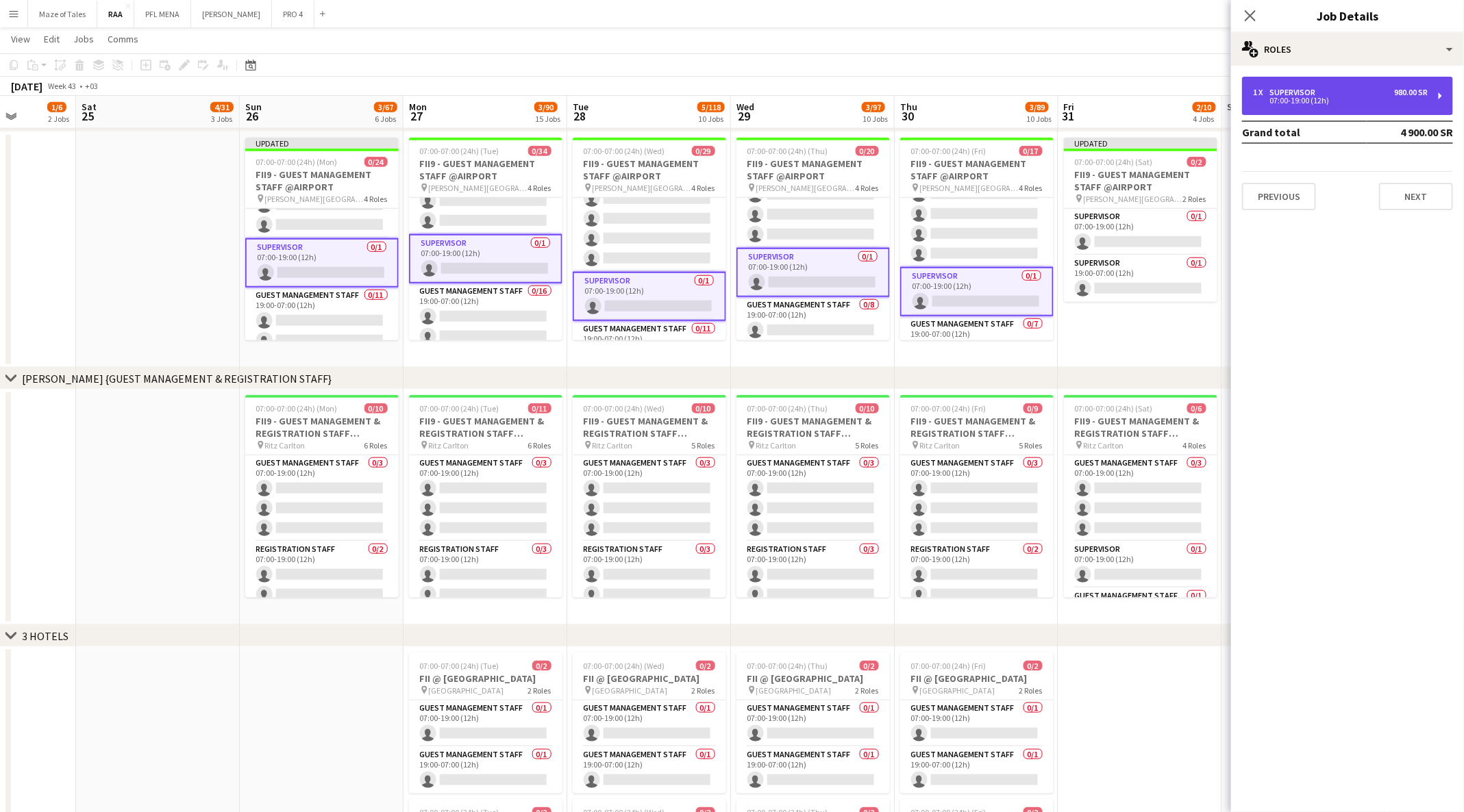
click at [1391, 100] on div "07:00-19:00 (12h)" at bounding box center [1340, 100] width 175 height 7
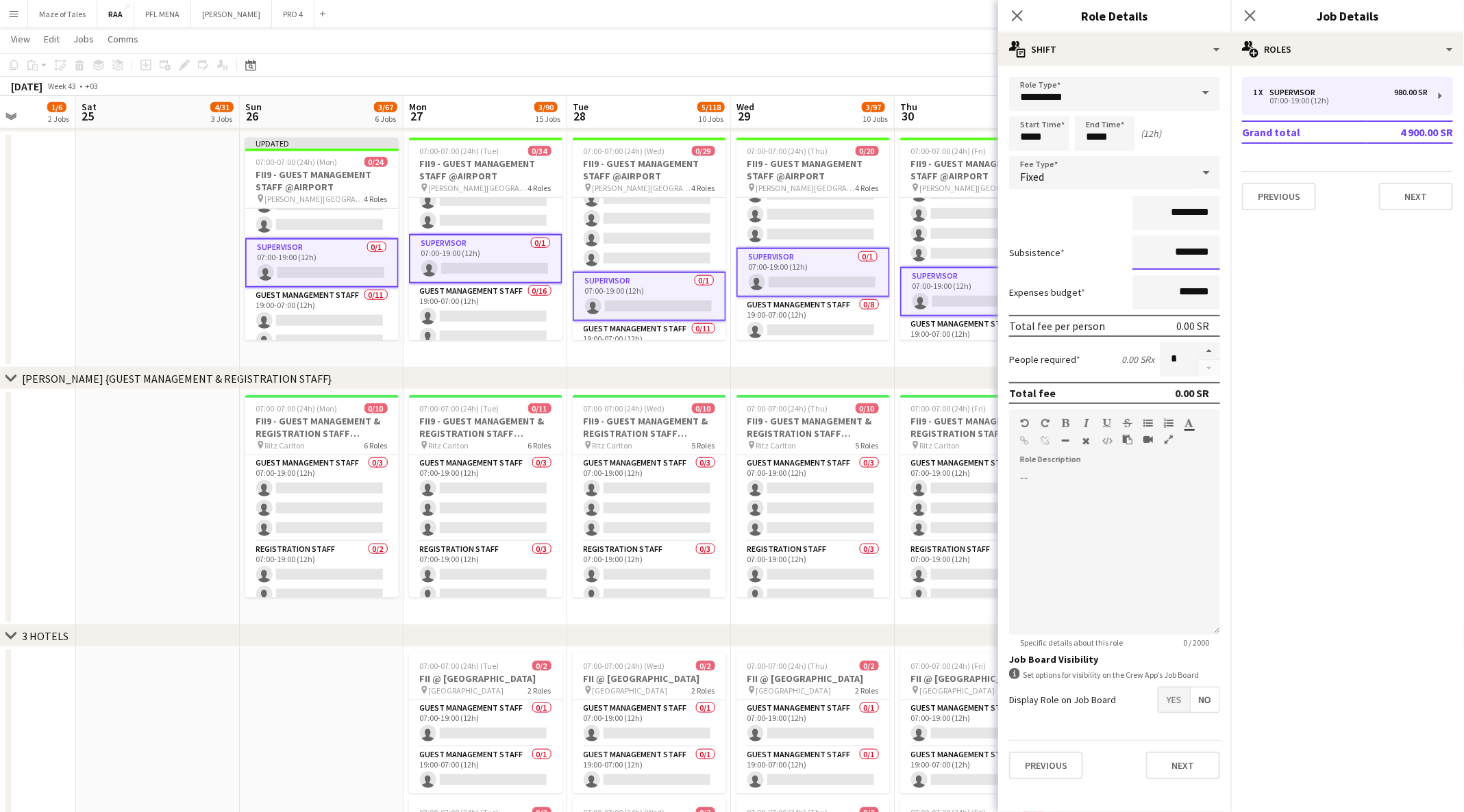
click at [1178, 250] on input "********" at bounding box center [1175, 253] width 87 height 35
type input "*********"
click at [159, 306] on app-date-cell at bounding box center [157, 250] width 164 height 235
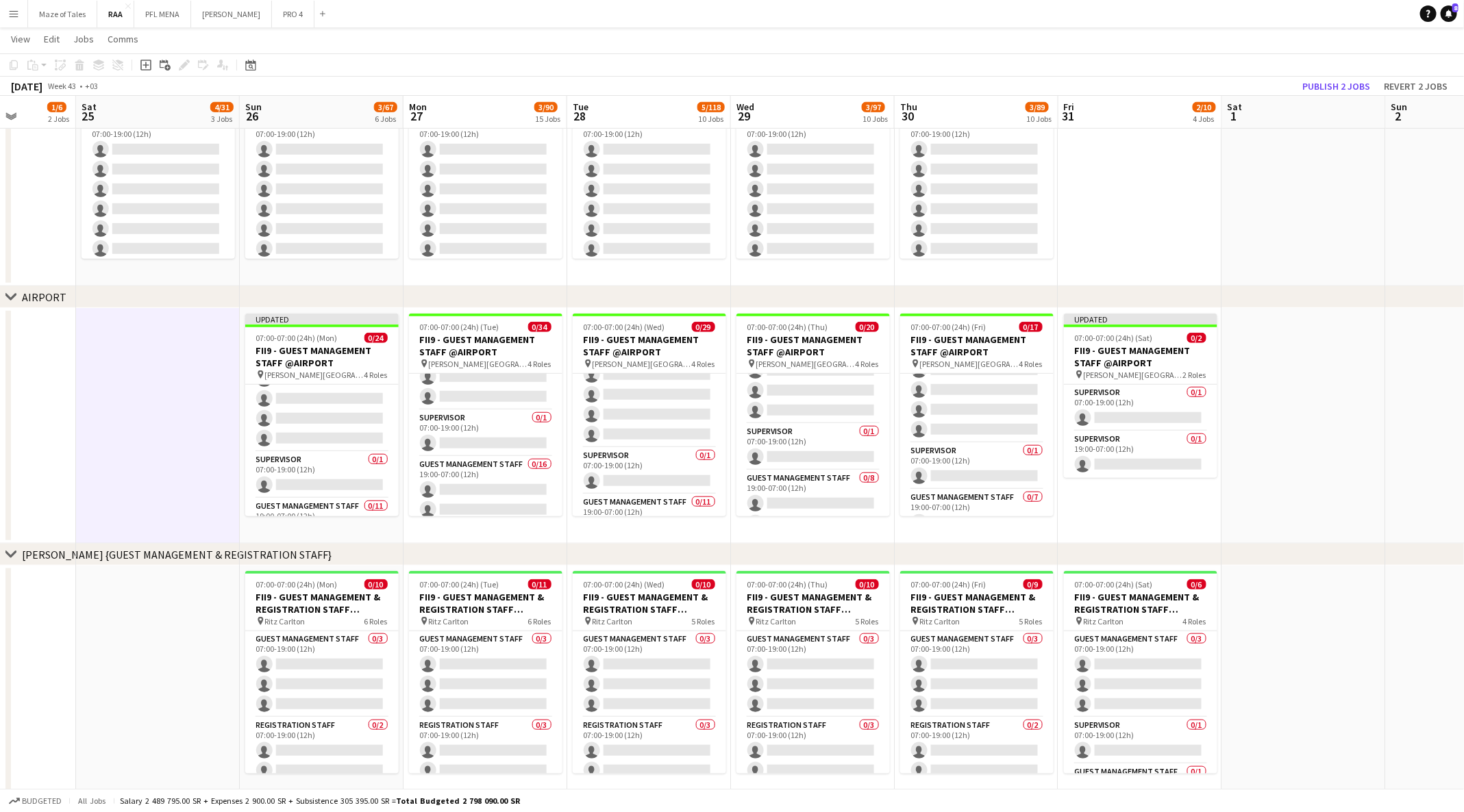
scroll to position [177, 0]
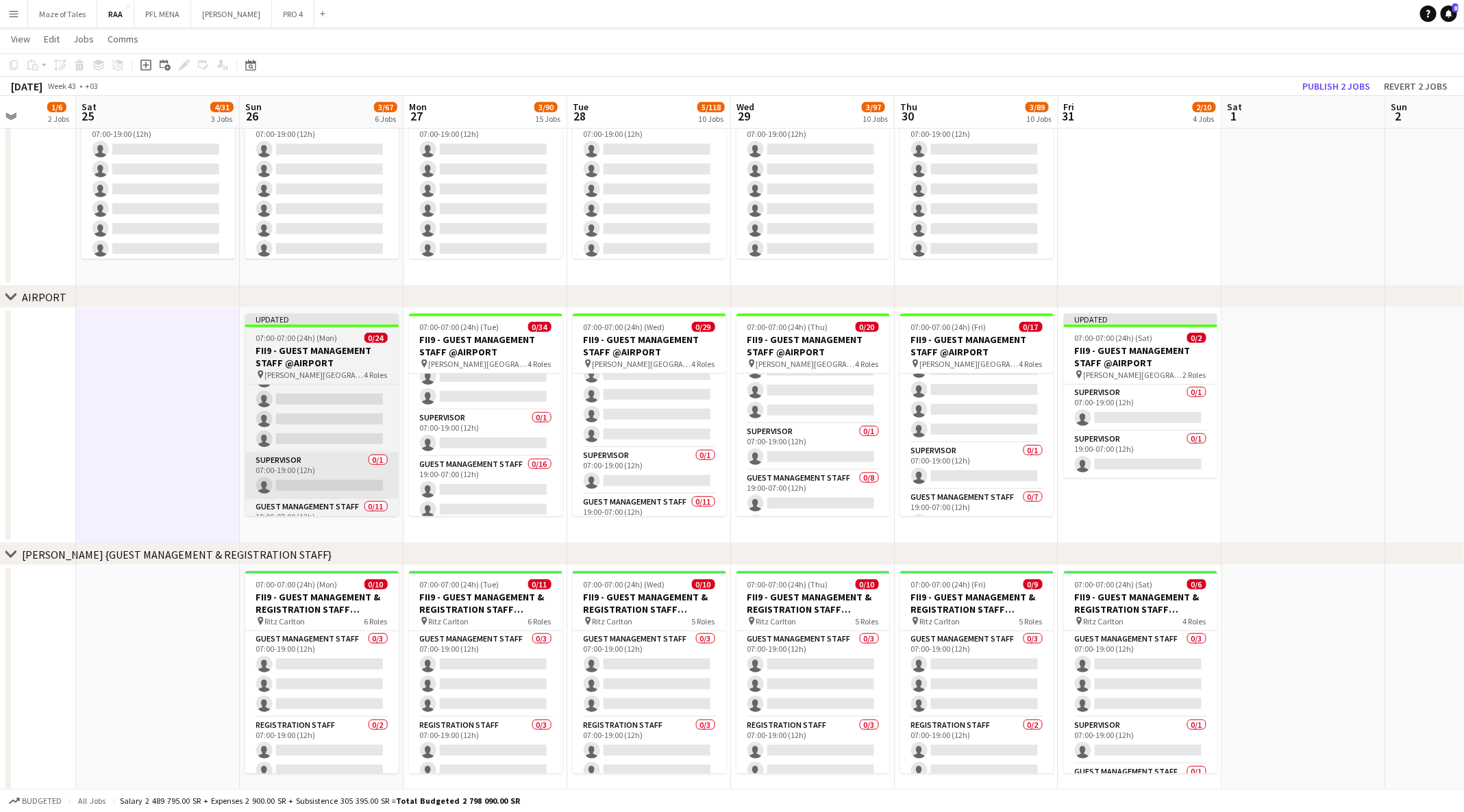
click at [279, 475] on app-card-role "Supervisor 0/1 07:00-19:00 (12h) single-neutral-actions" at bounding box center [321, 476] width 153 height 47
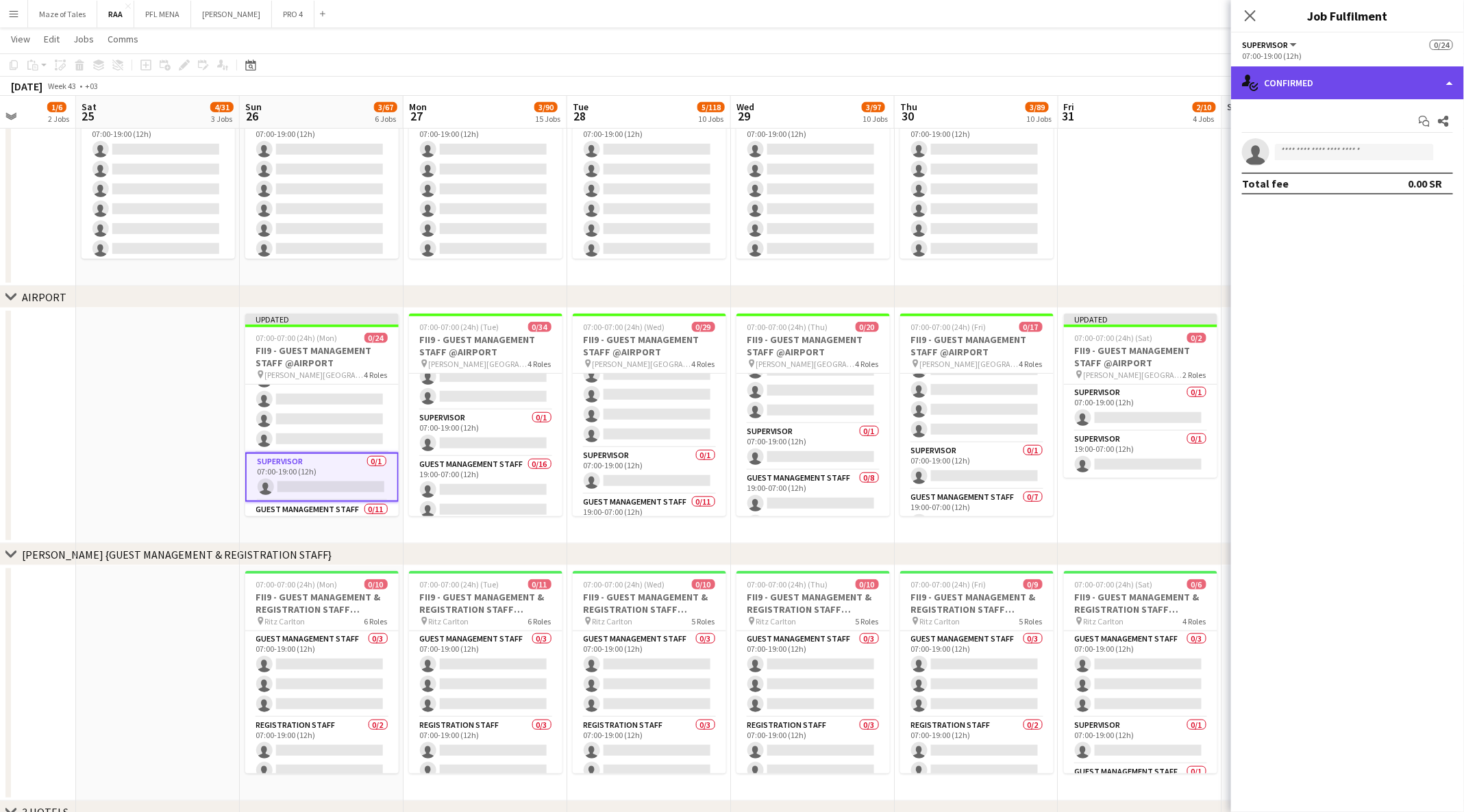
click at [1383, 99] on div "single-neutral-actions-check-2 Confirmed" at bounding box center [1346, 83] width 233 height 33
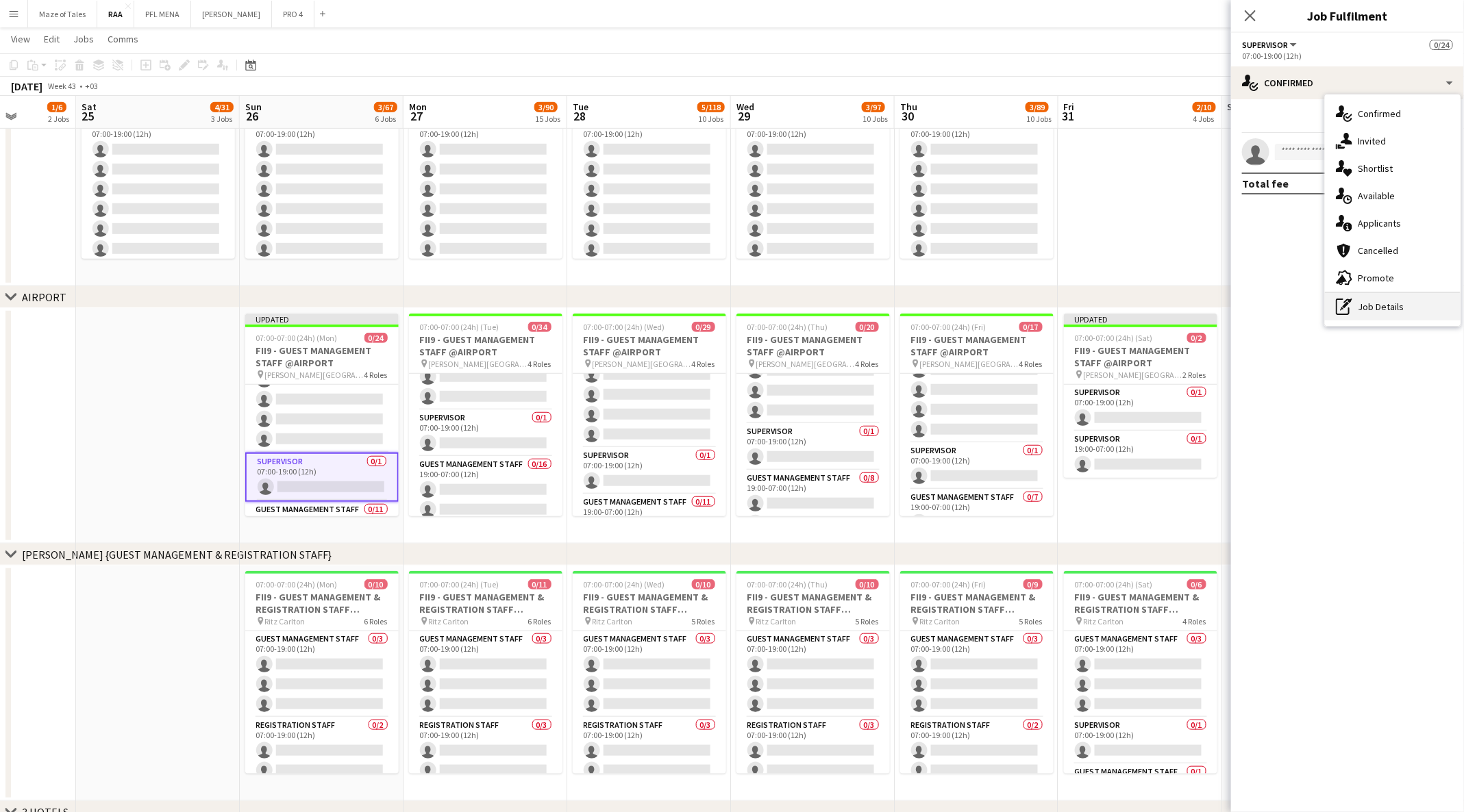
click at [1406, 314] on div "pen-write Job Details" at bounding box center [1392, 307] width 136 height 28
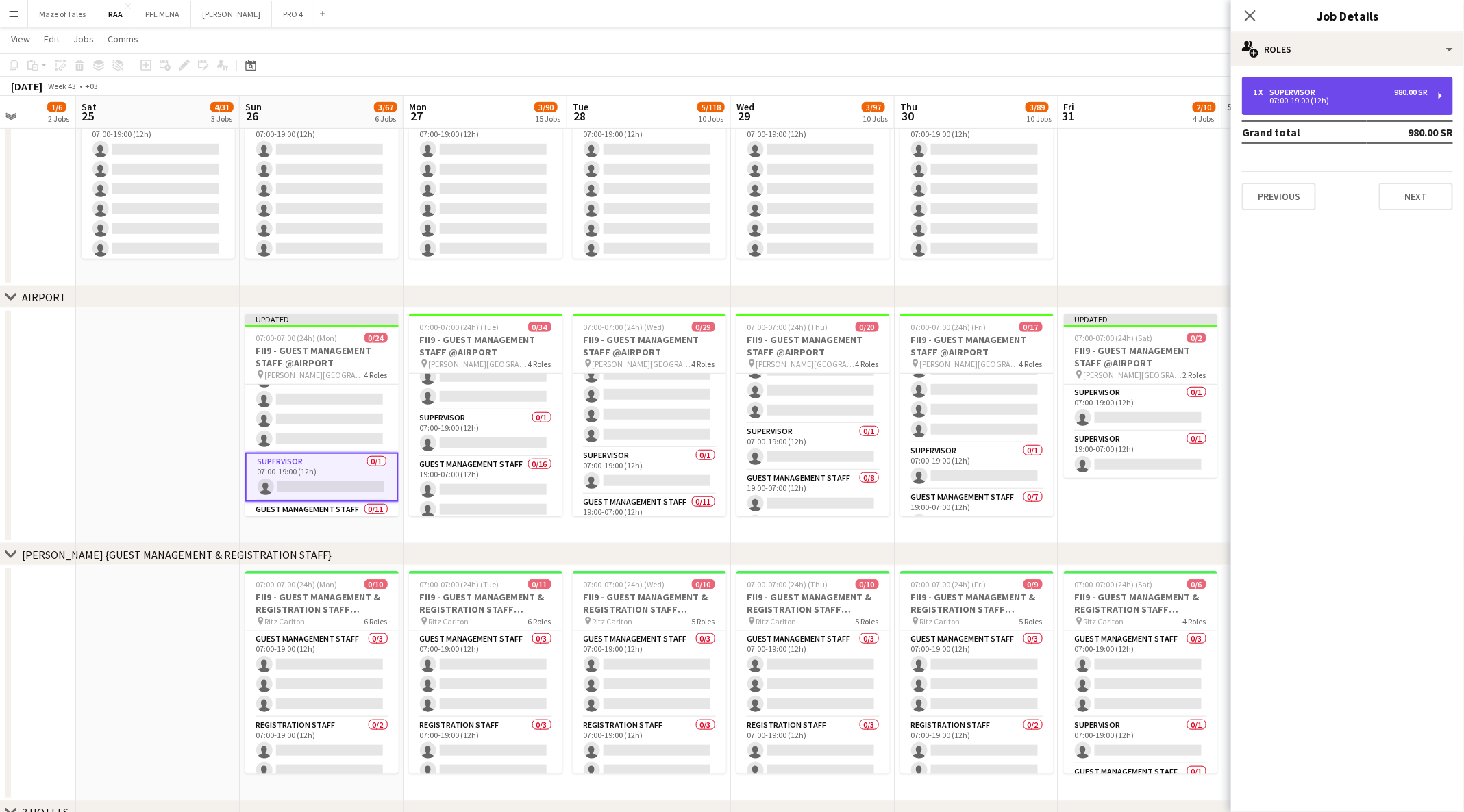
click at [1389, 91] on div "1 x Supervisor 980.00 SR" at bounding box center [1340, 92] width 175 height 10
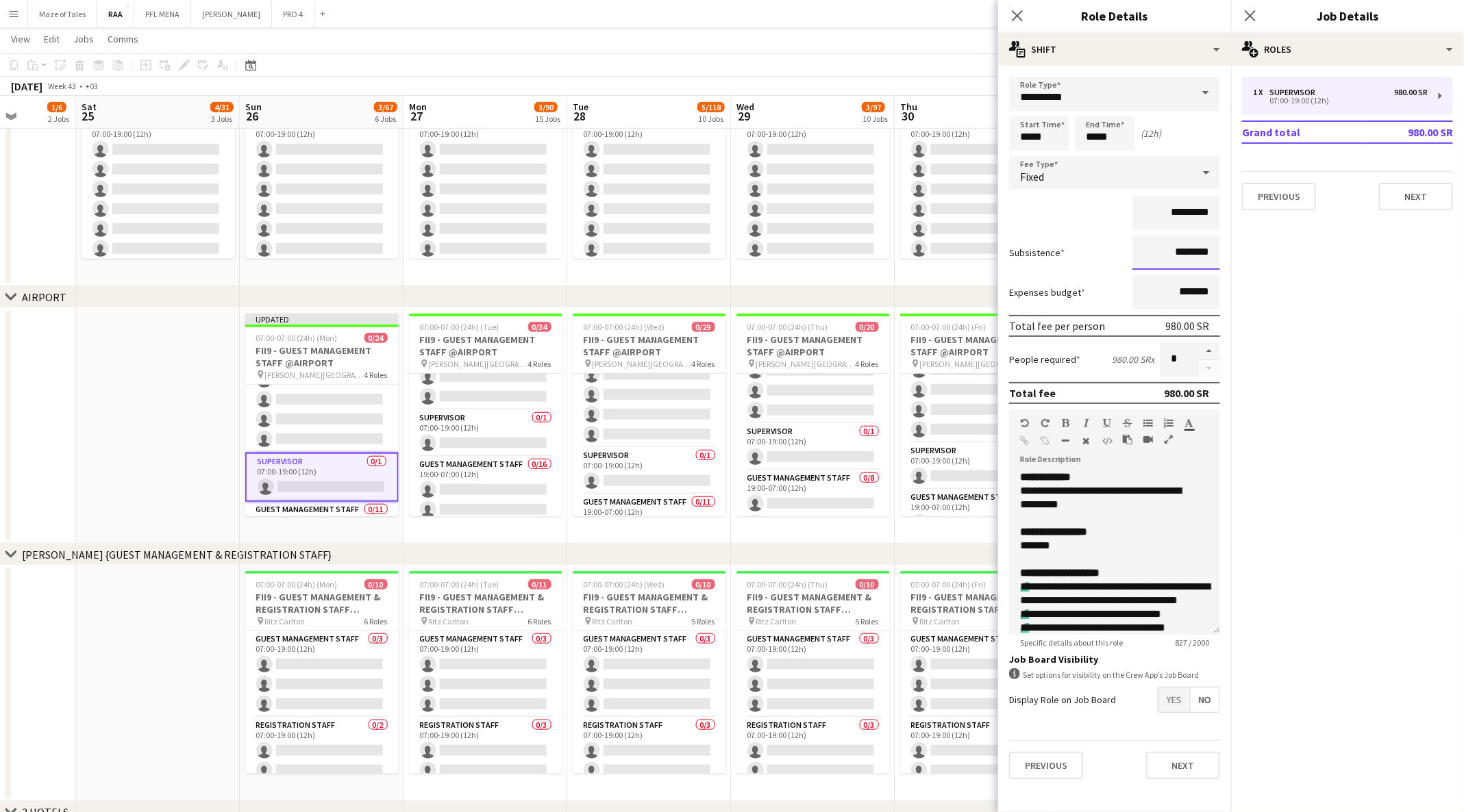
click at [1181, 250] on input "********" at bounding box center [1175, 253] width 87 height 35
type input "*********"
click at [1069, 491] on div "**********" at bounding box center [1107, 498] width 174 height 28
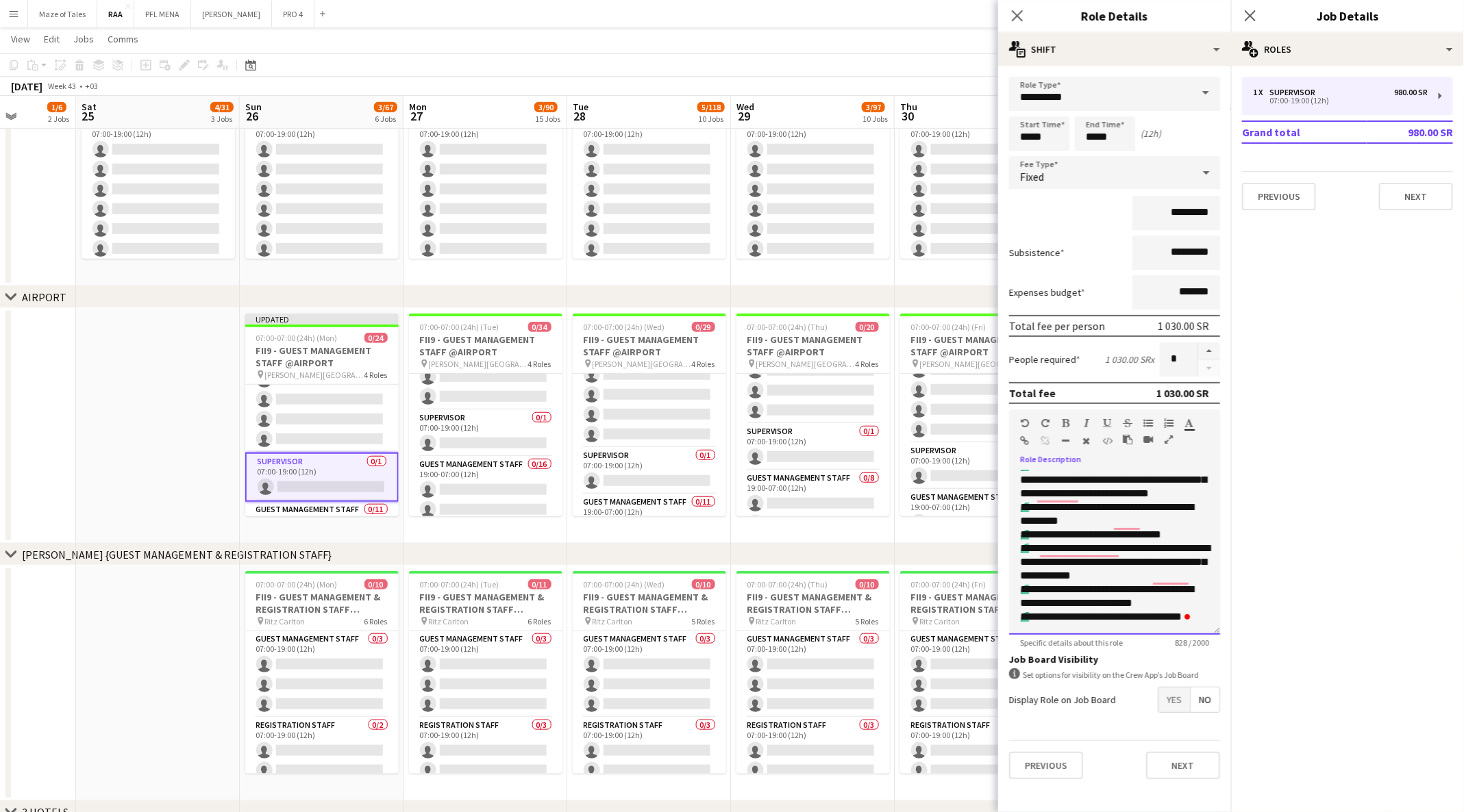
drag, startPoint x: 1015, startPoint y: 475, endPoint x: 1206, endPoint y: 715, distance: 306.7
click at [1206, 715] on form "**********" at bounding box center [1114, 433] width 233 height 713
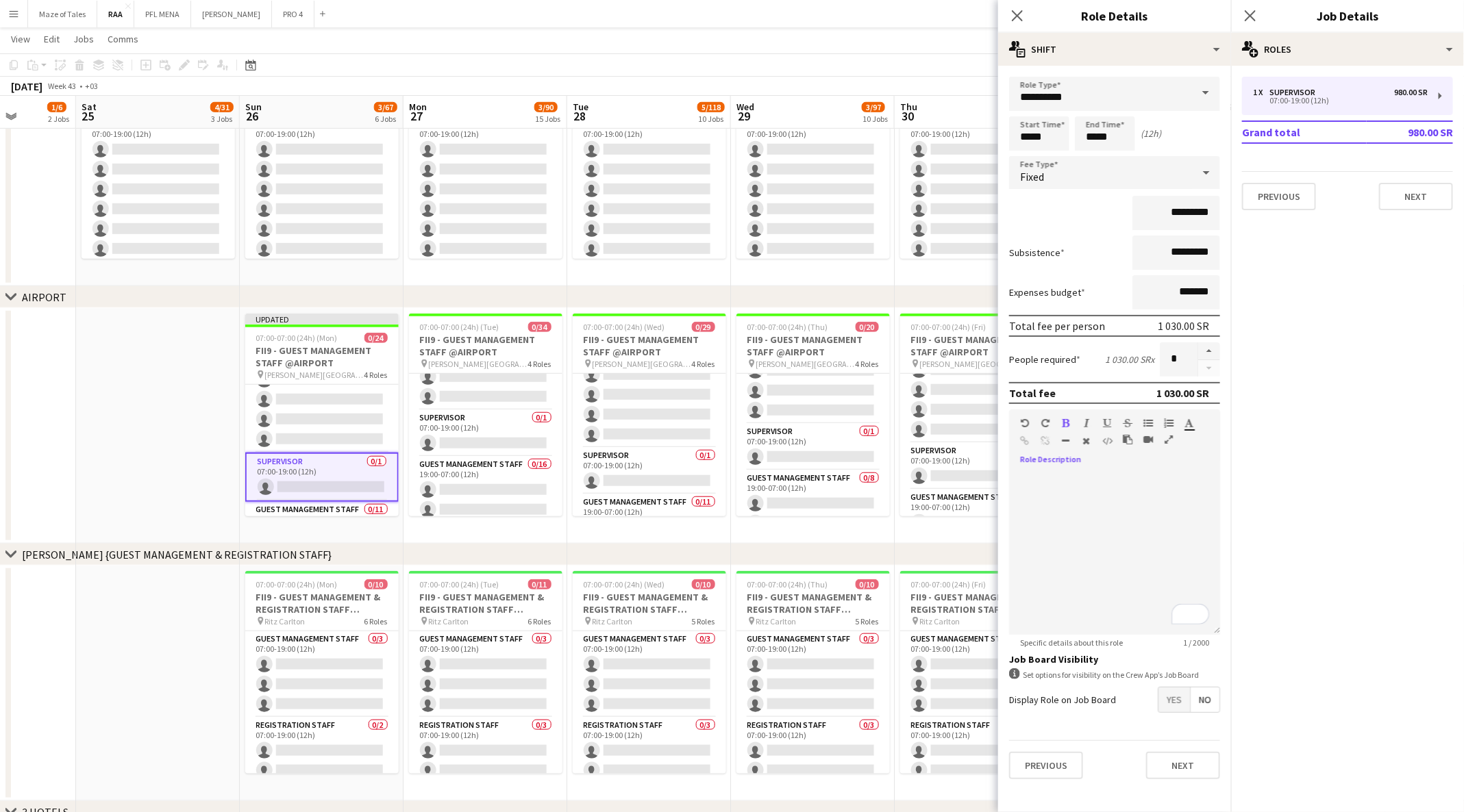
click at [1020, 419] on button "button" at bounding box center [1024, 423] width 10 height 11
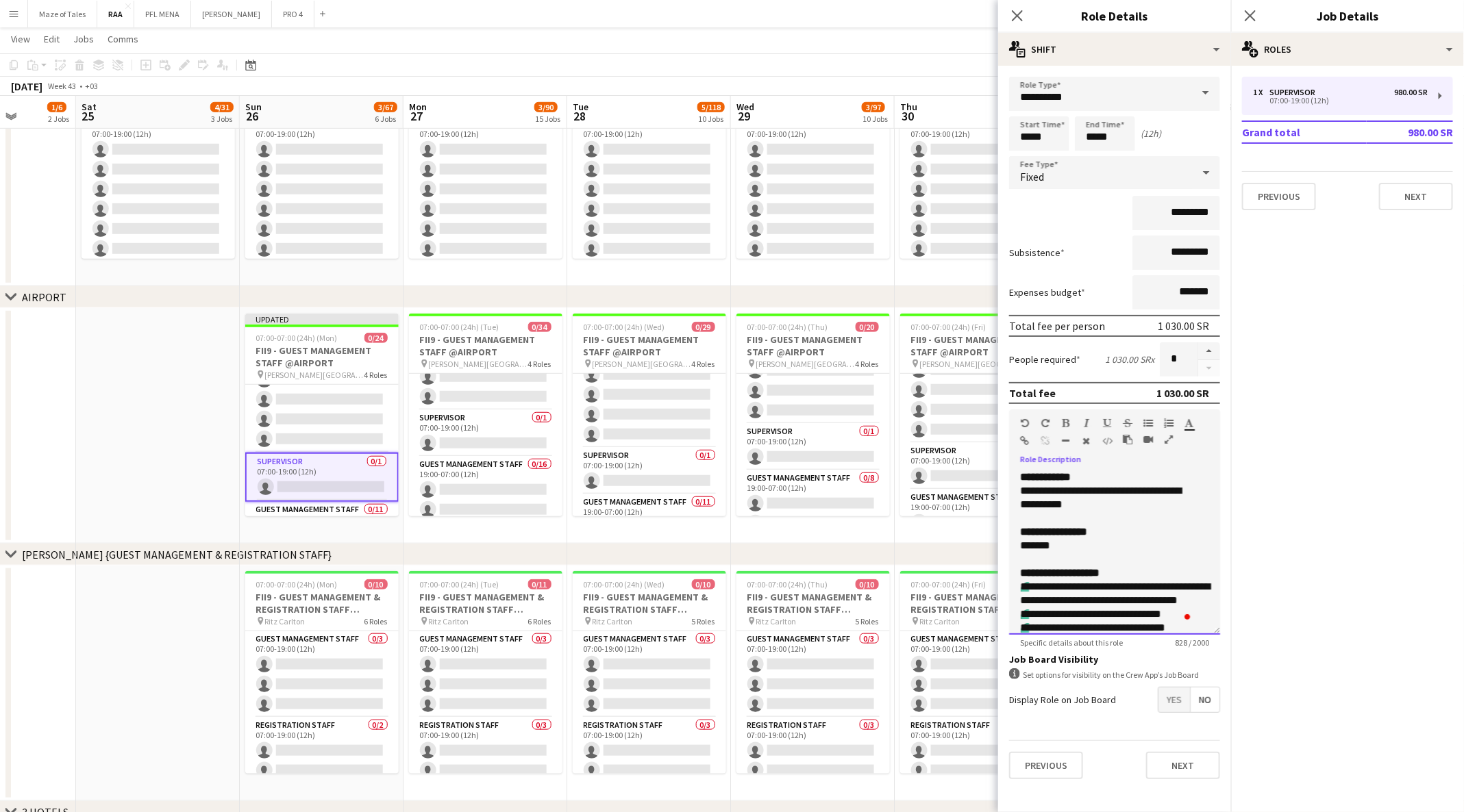
click at [1115, 497] on div "**********" at bounding box center [1107, 498] width 174 height 28
click at [139, 405] on app-date-cell at bounding box center [157, 425] width 164 height 235
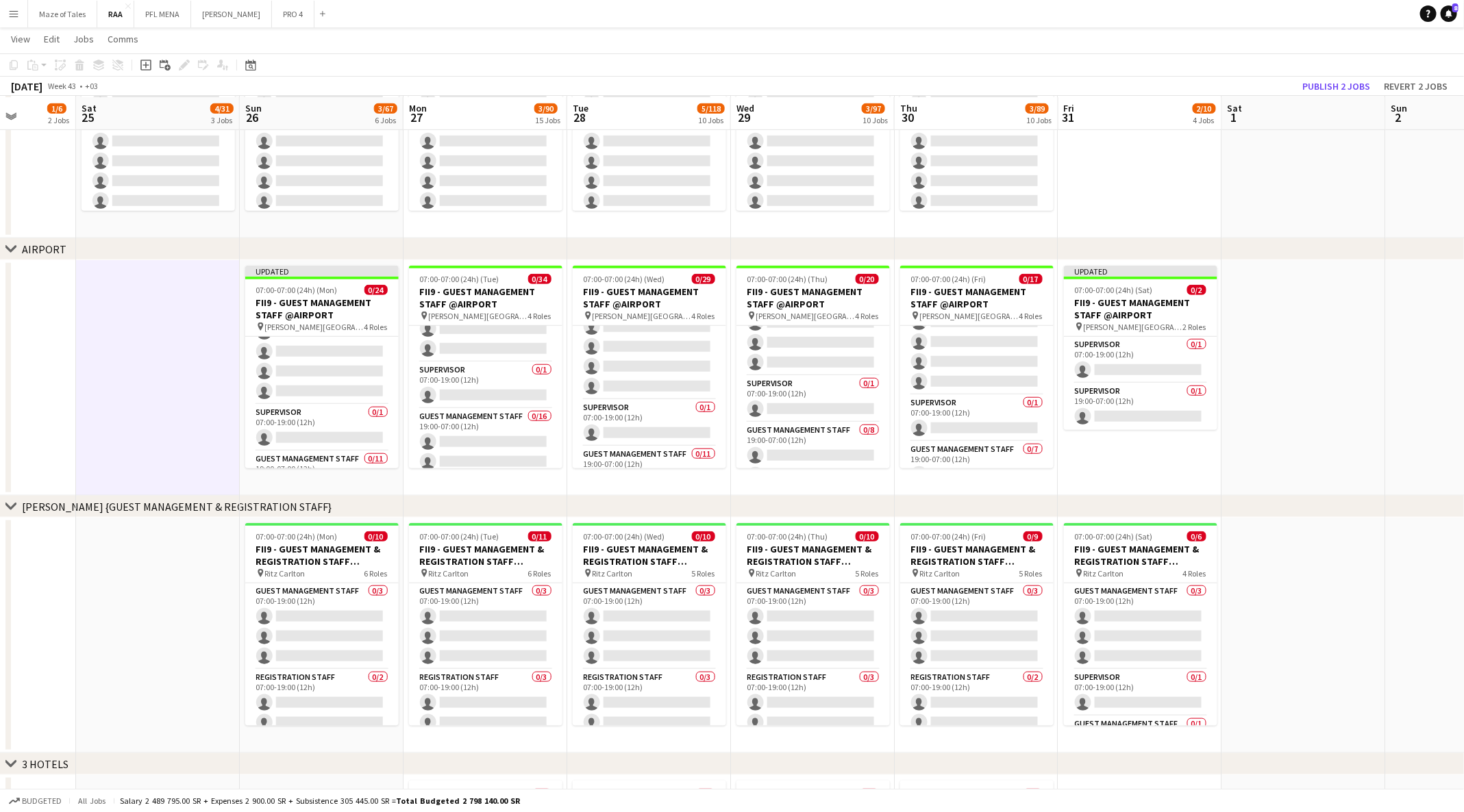
scroll to position [472, 0]
click at [483, 371] on app-card-role "Supervisor 0/1 07:00-19:00 (12h) single-neutral-actions" at bounding box center [485, 384] width 153 height 47
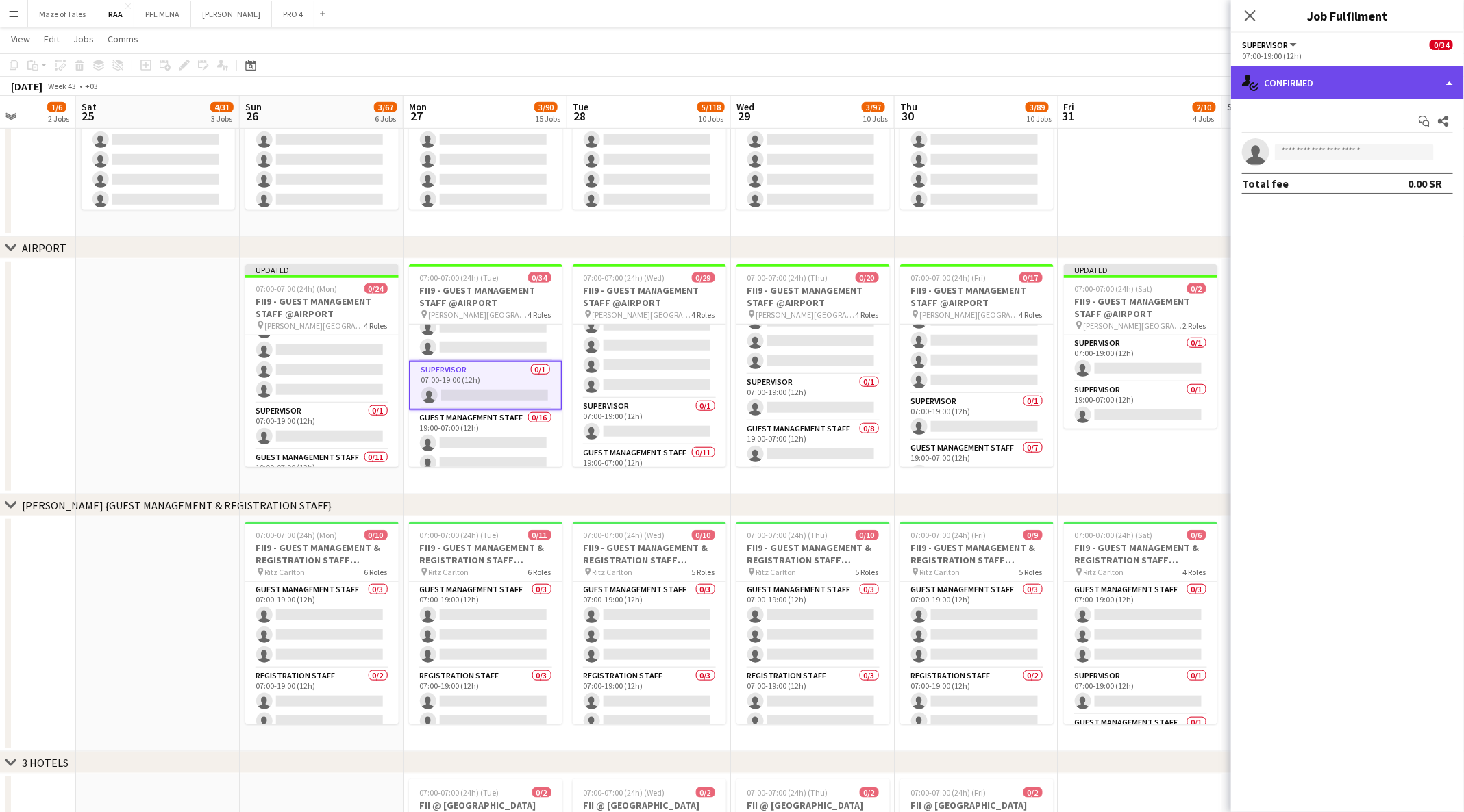
click at [1326, 71] on div "single-neutral-actions-check-2 Confirmed" at bounding box center [1346, 83] width 233 height 33
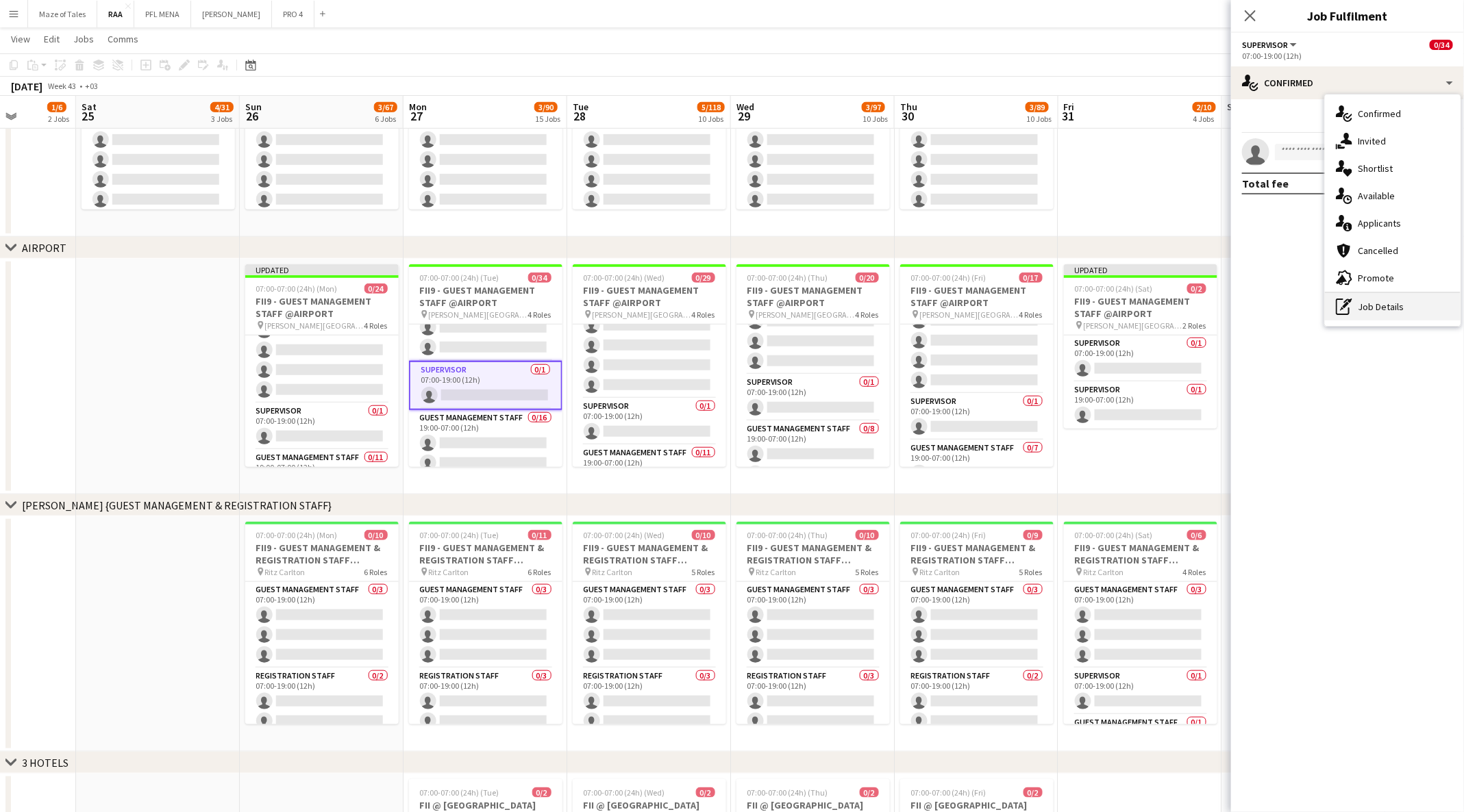
click at [1408, 310] on div "pen-write Job Details" at bounding box center [1392, 307] width 136 height 28
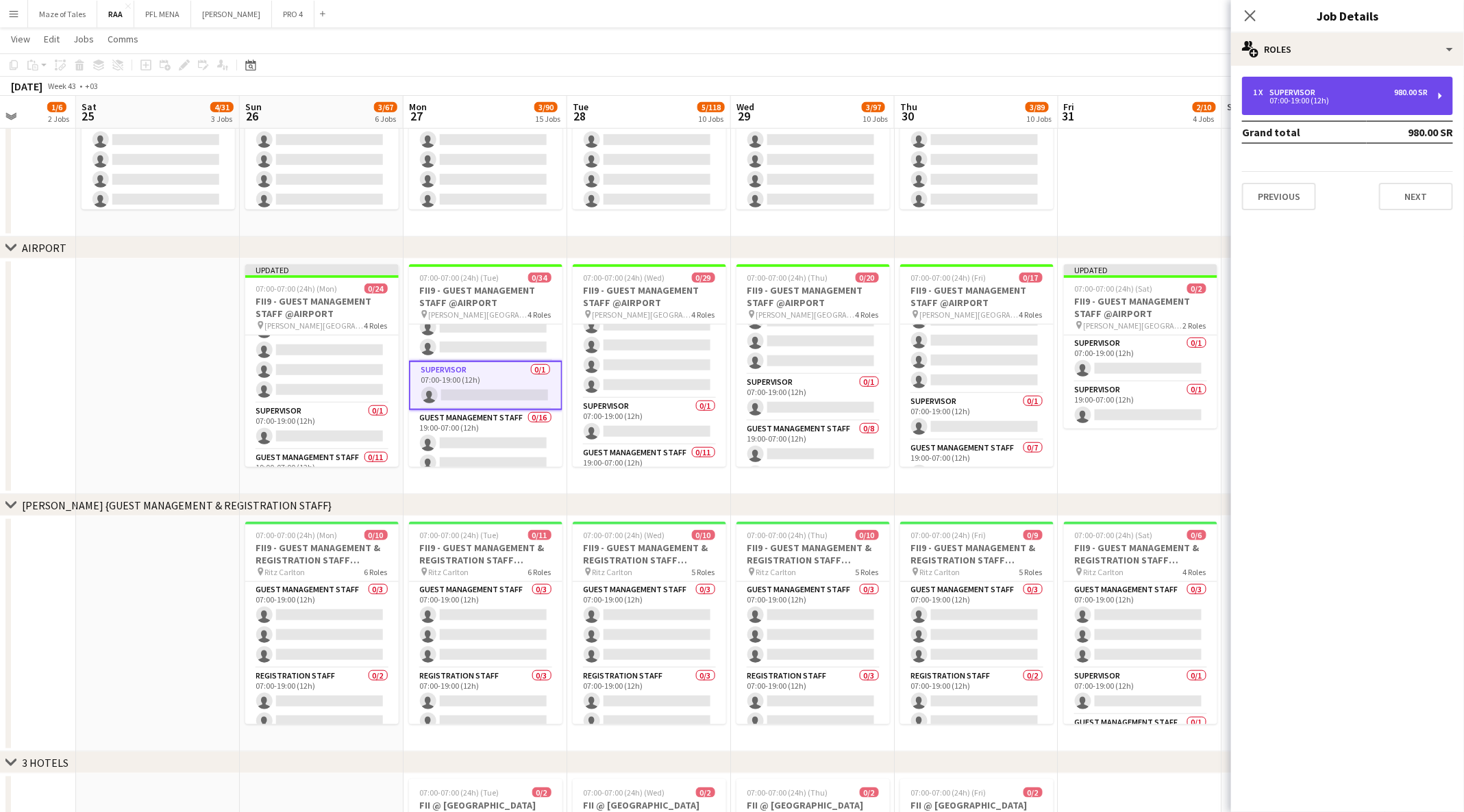
click at [1355, 93] on div "1 x Supervisor 980.00 SR" at bounding box center [1340, 92] width 175 height 10
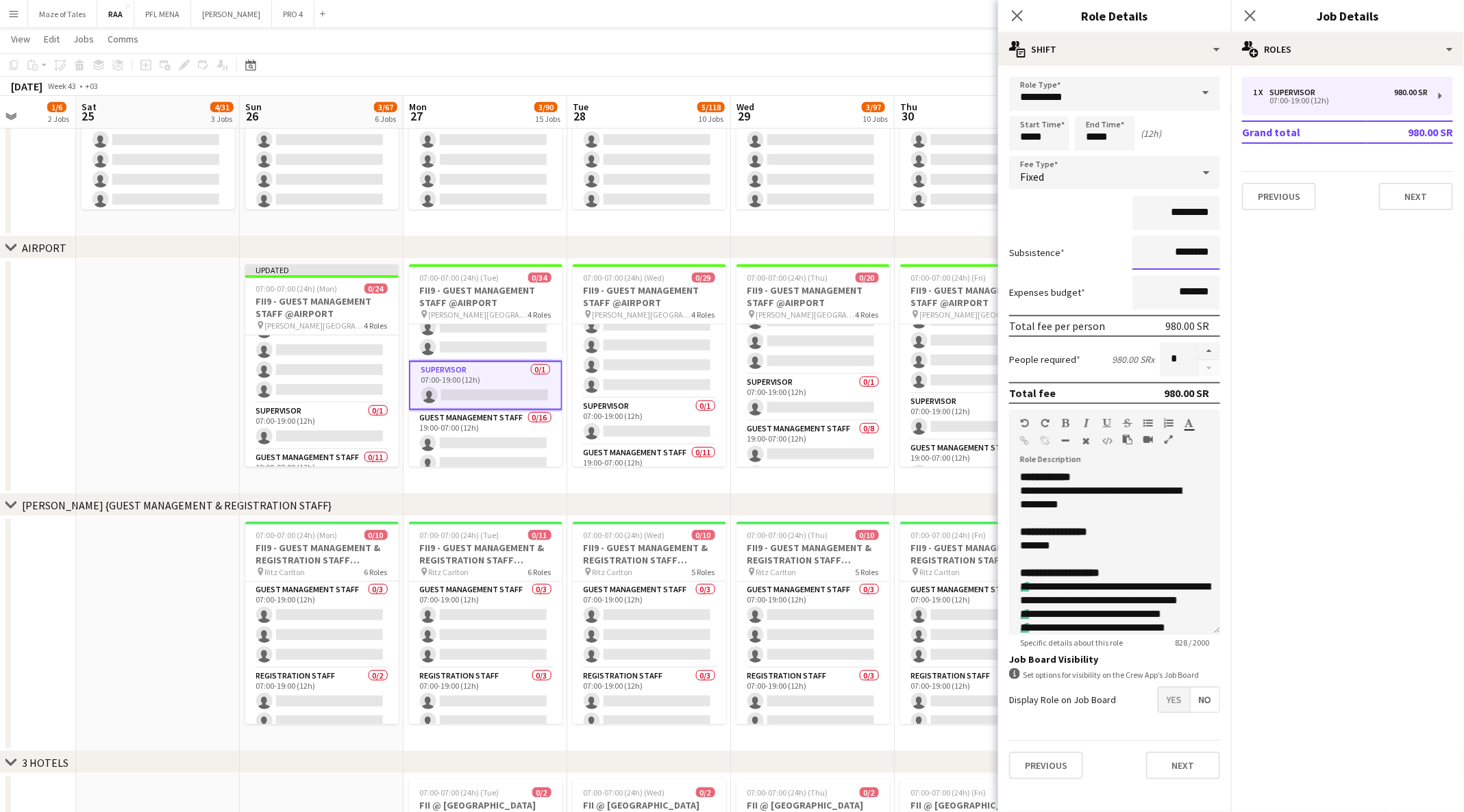
click at [1178, 253] on input "********" at bounding box center [1175, 253] width 87 height 35
type input "*********"
click at [1066, 490] on div "**********" at bounding box center [1107, 498] width 174 height 28
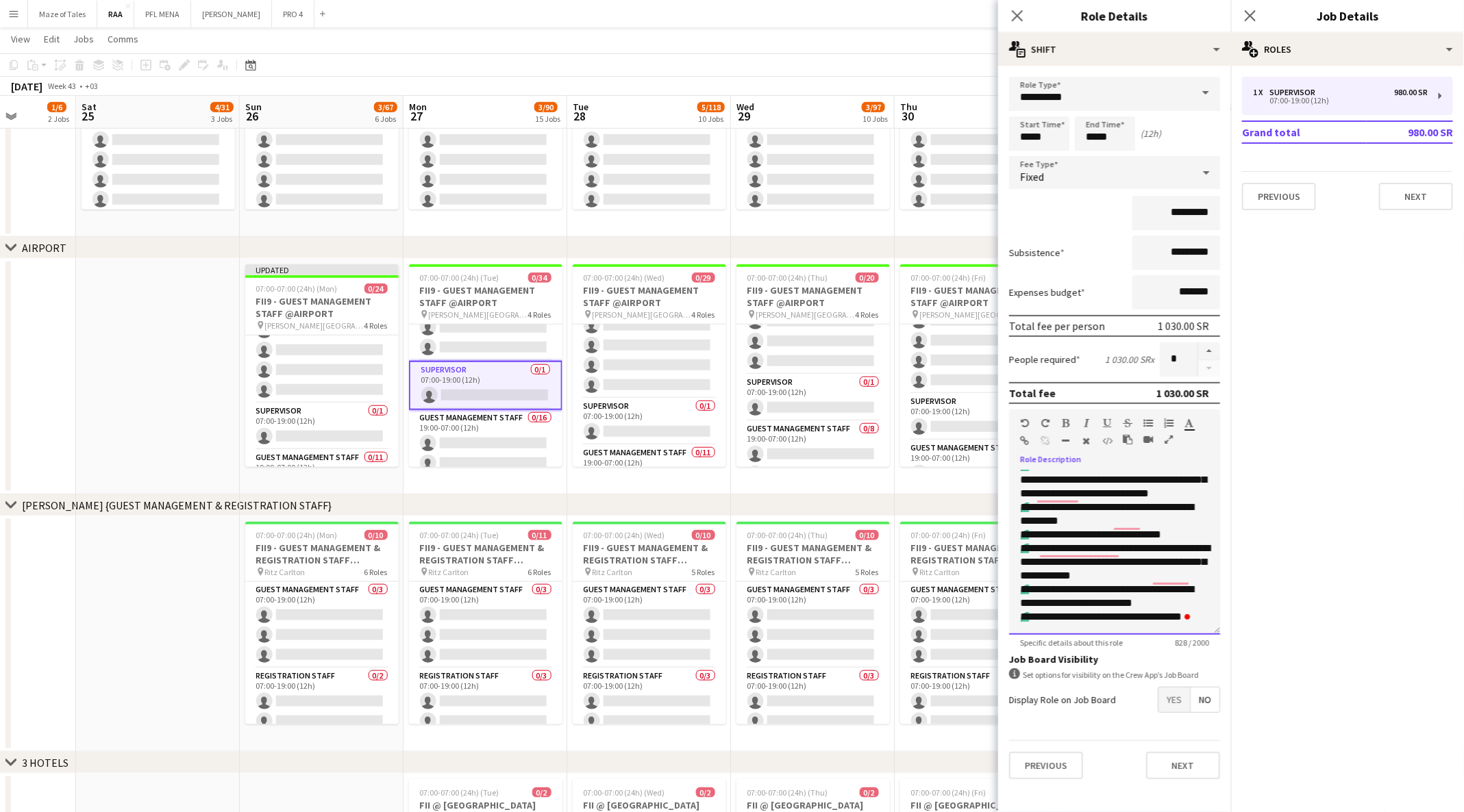
drag, startPoint x: 1017, startPoint y: 481, endPoint x: 1185, endPoint y: 741, distance: 309.6
click at [1185, 741] on form "**********" at bounding box center [1114, 433] width 233 height 713
click at [1059, 628] on div "**********" at bounding box center [1114, 553] width 211 height 164
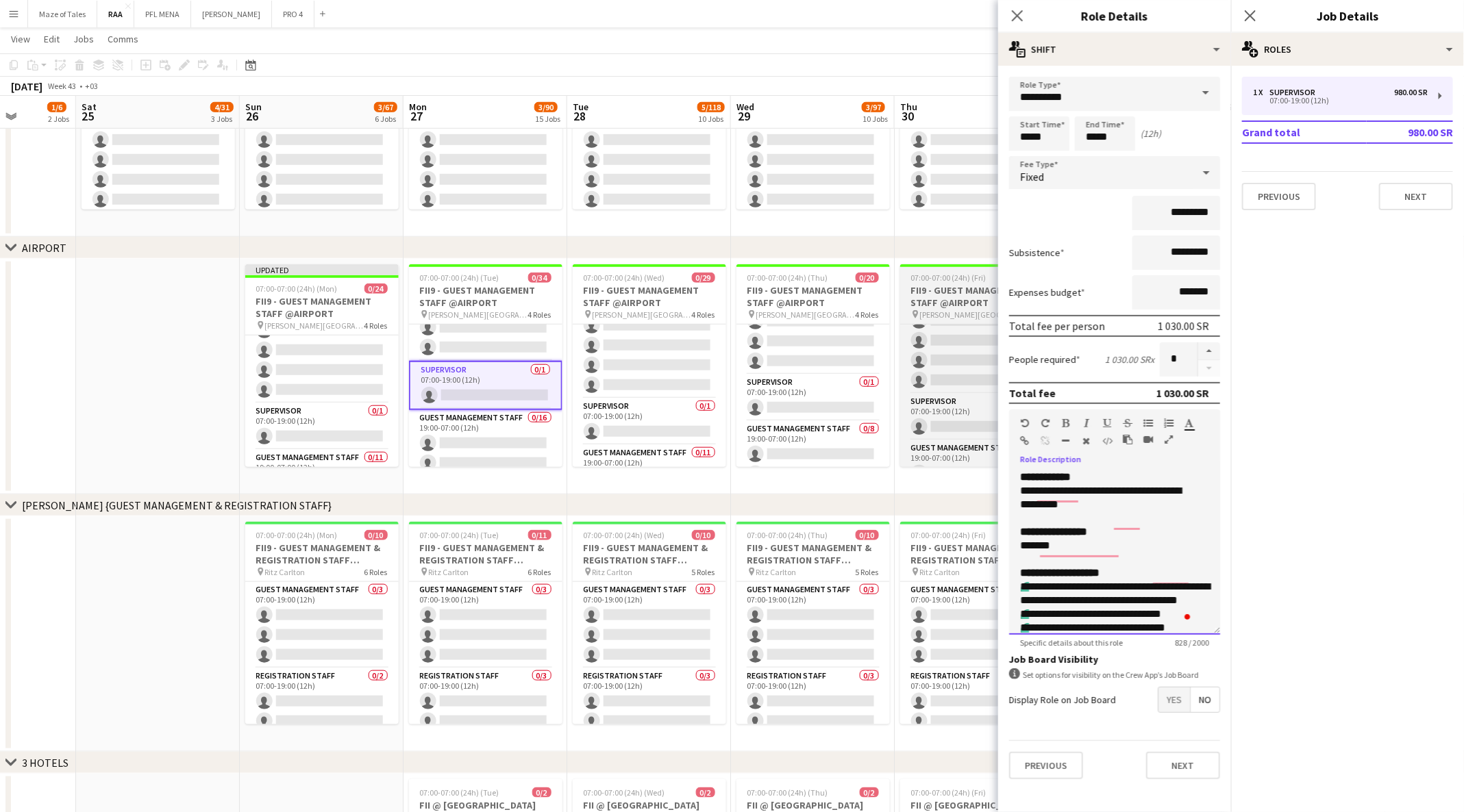
scroll to position [0, 0]
drag, startPoint x: 1060, startPoint y: 628, endPoint x: 987, endPoint y: 294, distance: 341.9
paste div "To enrich screen reader interactions, please activate Accessibility in Grammarl…"
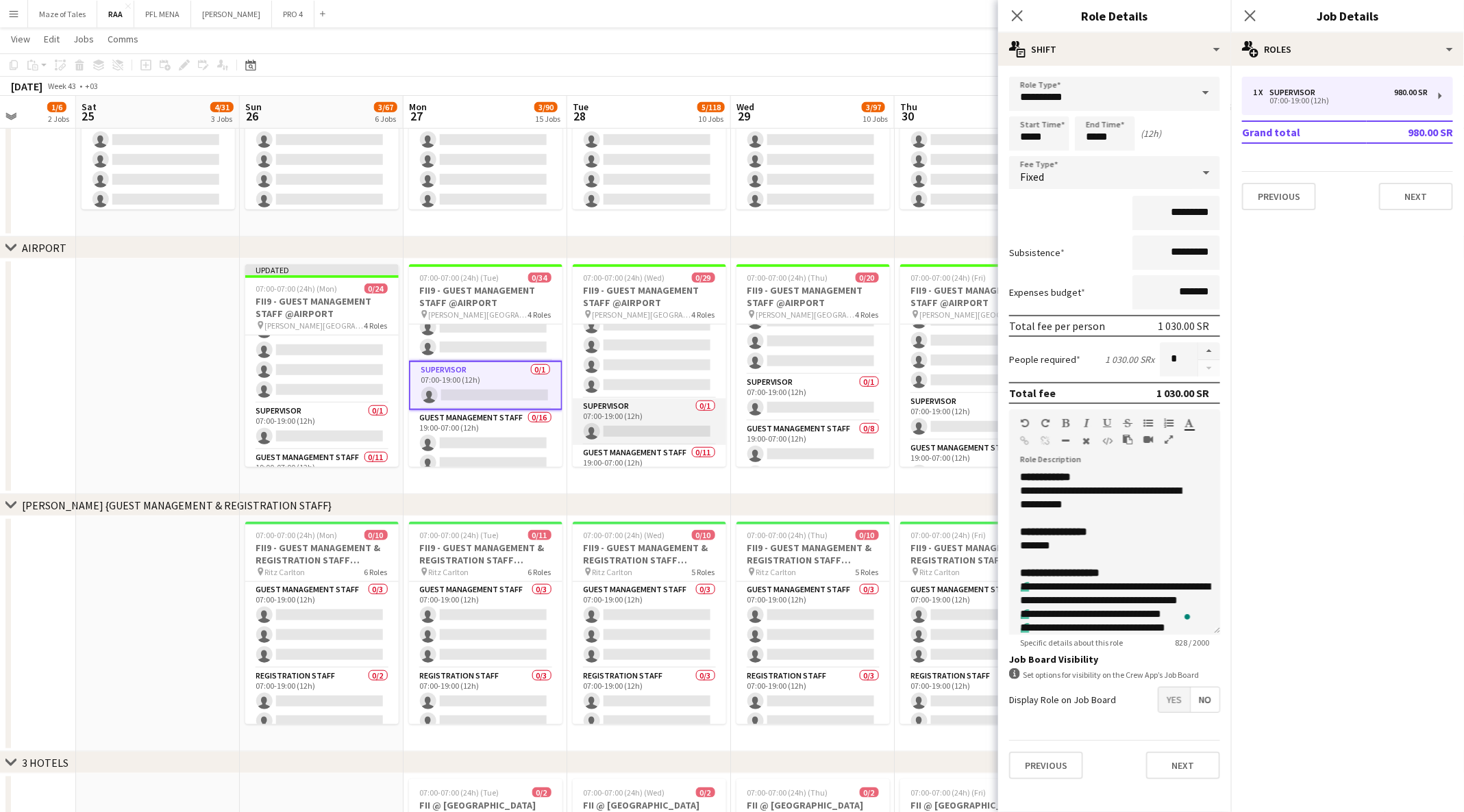
click at [625, 419] on app-card-role "Supervisor 0/1 07:00-19:00 (12h) single-neutral-actions" at bounding box center [649, 422] width 153 height 47
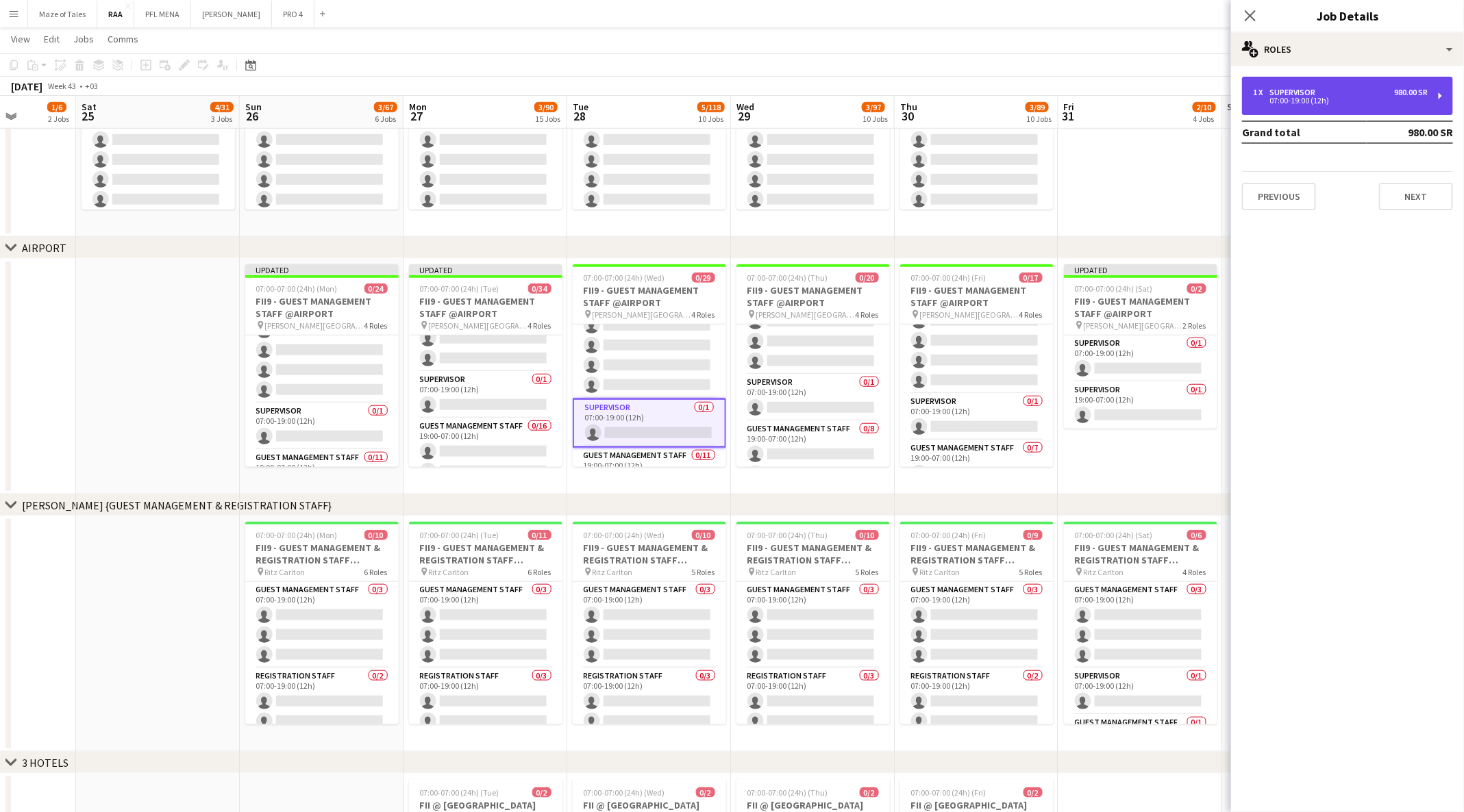
click at [1320, 77] on div "1 x Supervisor 980.00 SR 07:00-19:00 (12h)" at bounding box center [1347, 96] width 211 height 38
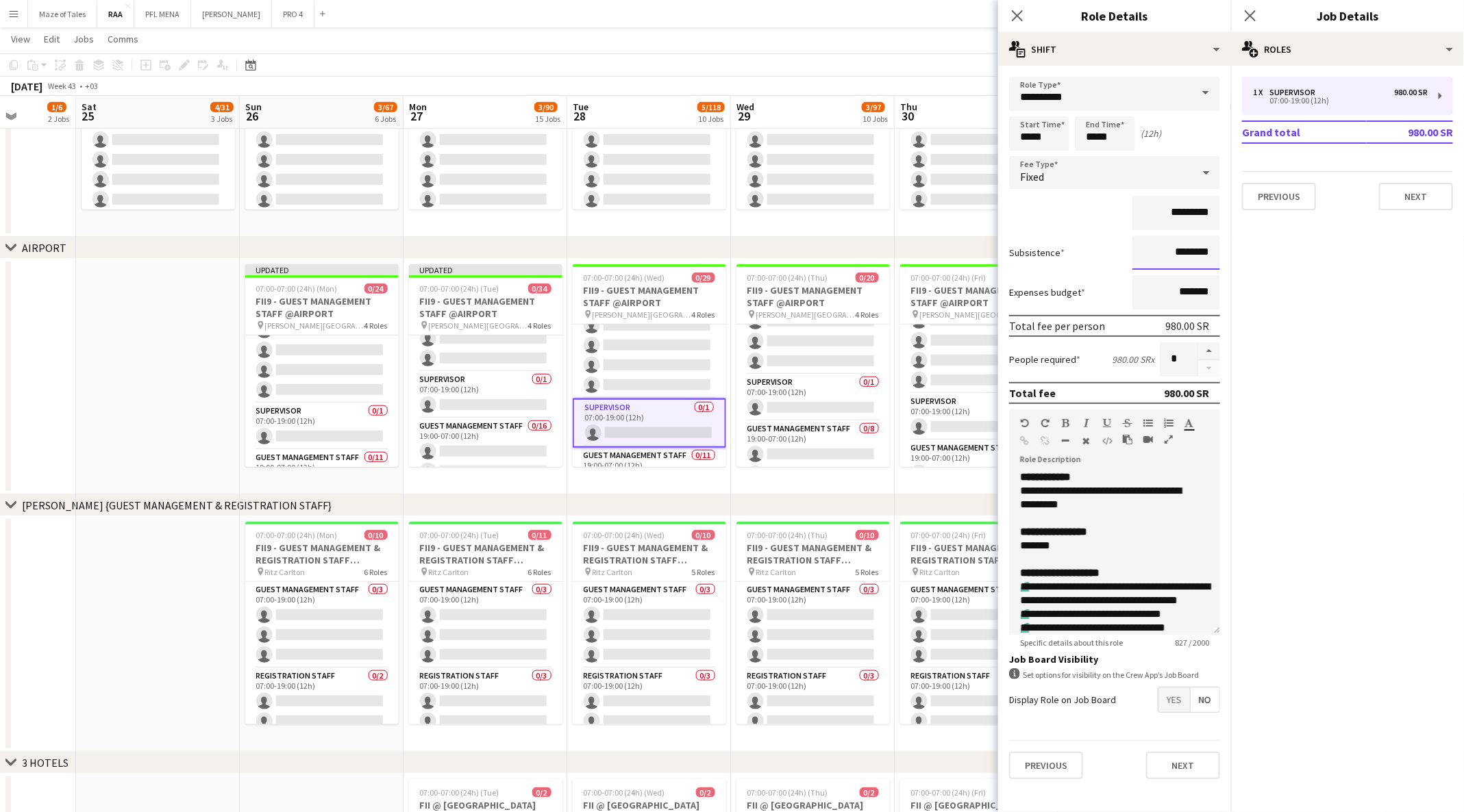
click at [1178, 248] on input "********" at bounding box center [1175, 253] width 87 height 35
type input "*********"
click at [1074, 489] on div "**********" at bounding box center [1107, 498] width 174 height 28
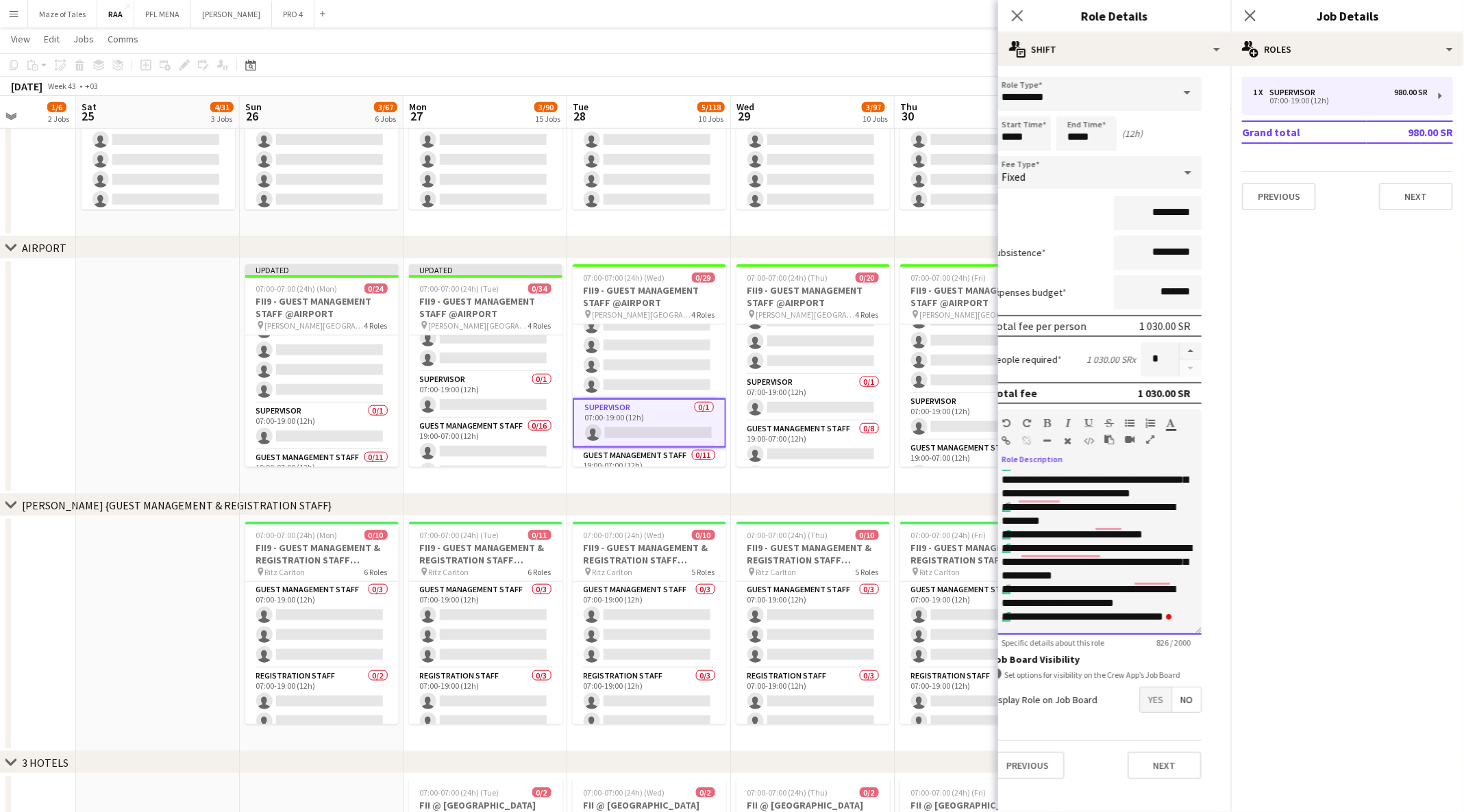
drag, startPoint x: 1013, startPoint y: 481, endPoint x: 1237, endPoint y: 700, distance: 313.3
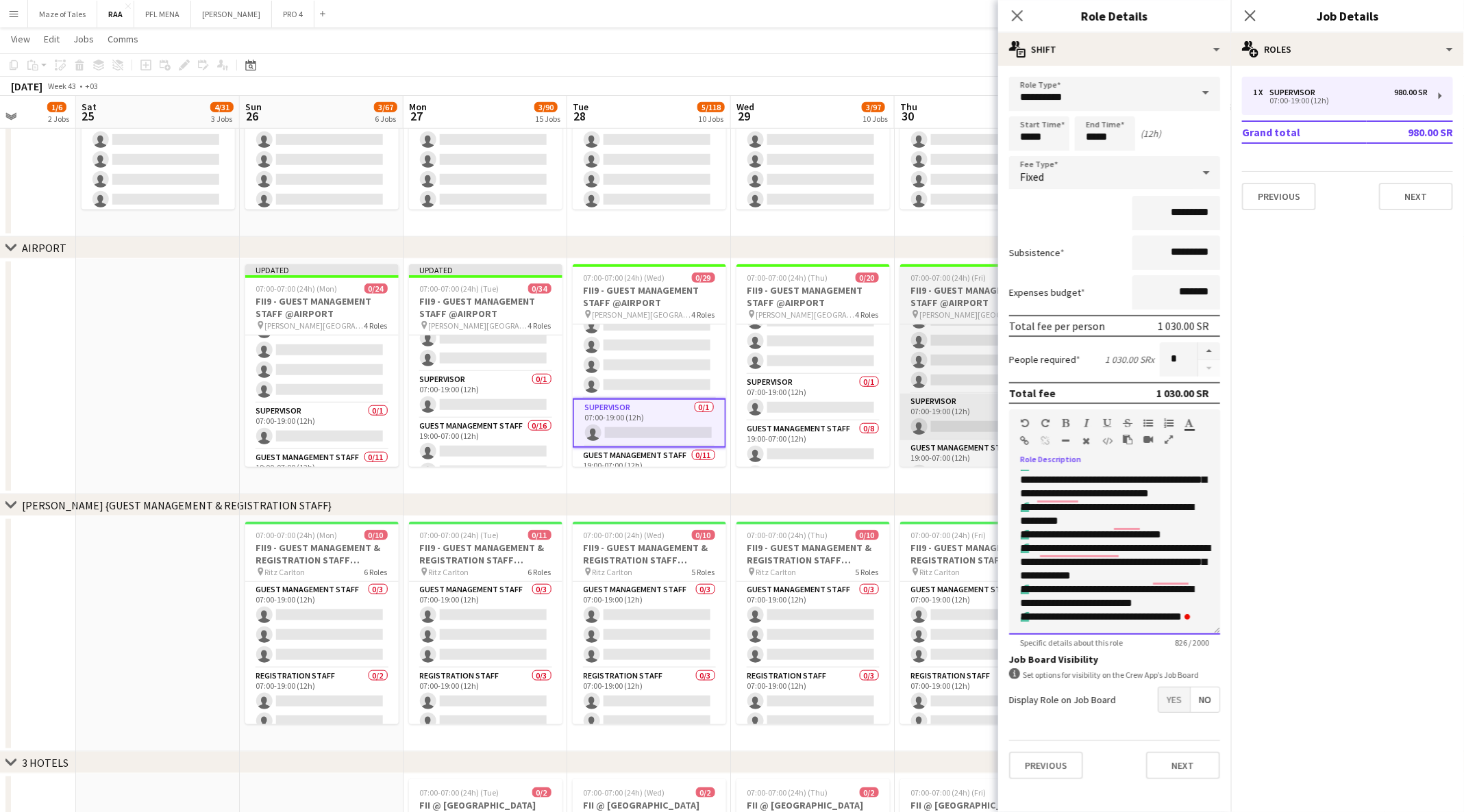
scroll to position [0, 0]
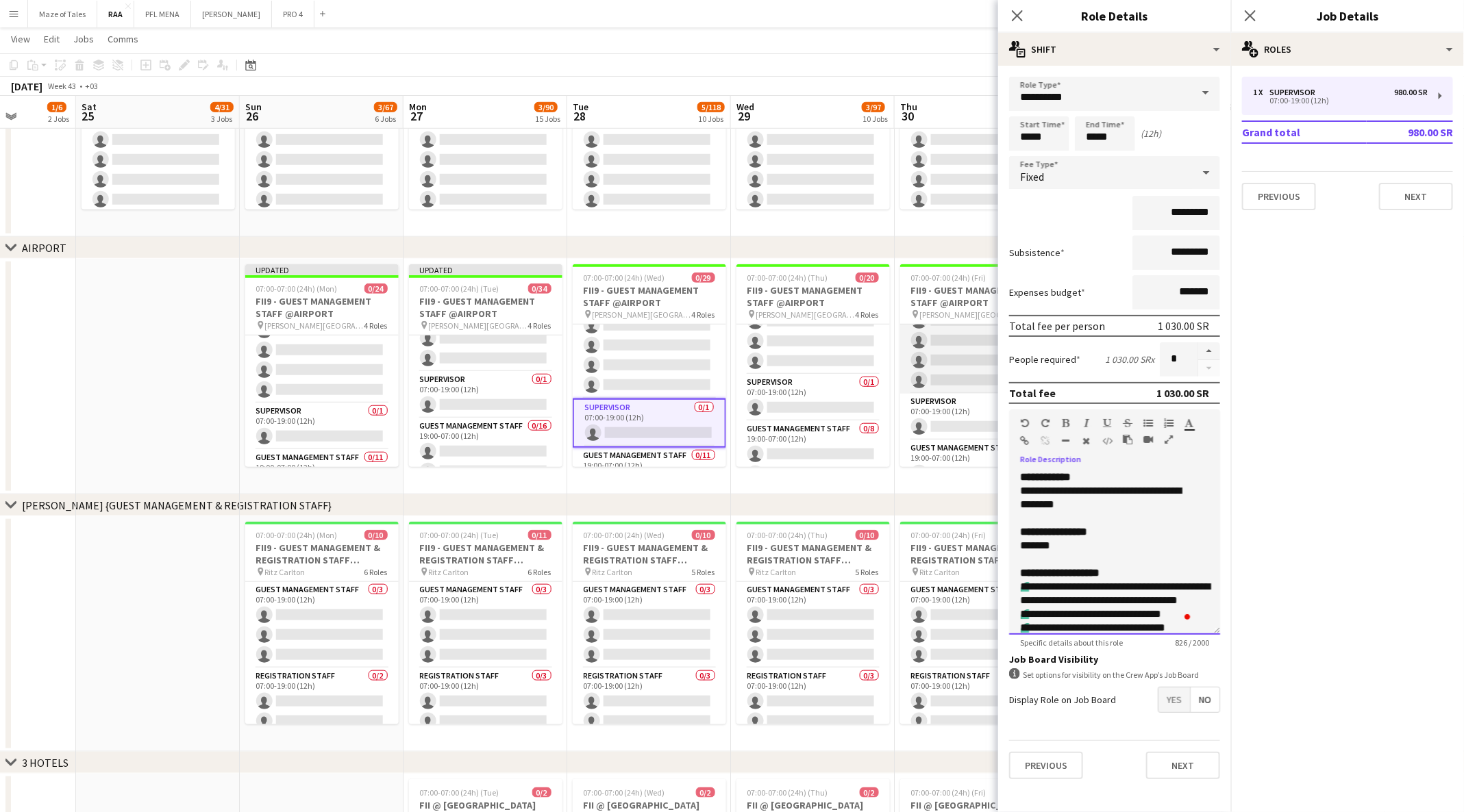
drag, startPoint x: 1037, startPoint y: 623, endPoint x: 951, endPoint y: 386, distance: 252.1
click at [804, 382] on app-card-role "Supervisor 0/1 07:00-19:00 (12h) single-neutral-actions" at bounding box center [812, 398] width 153 height 47
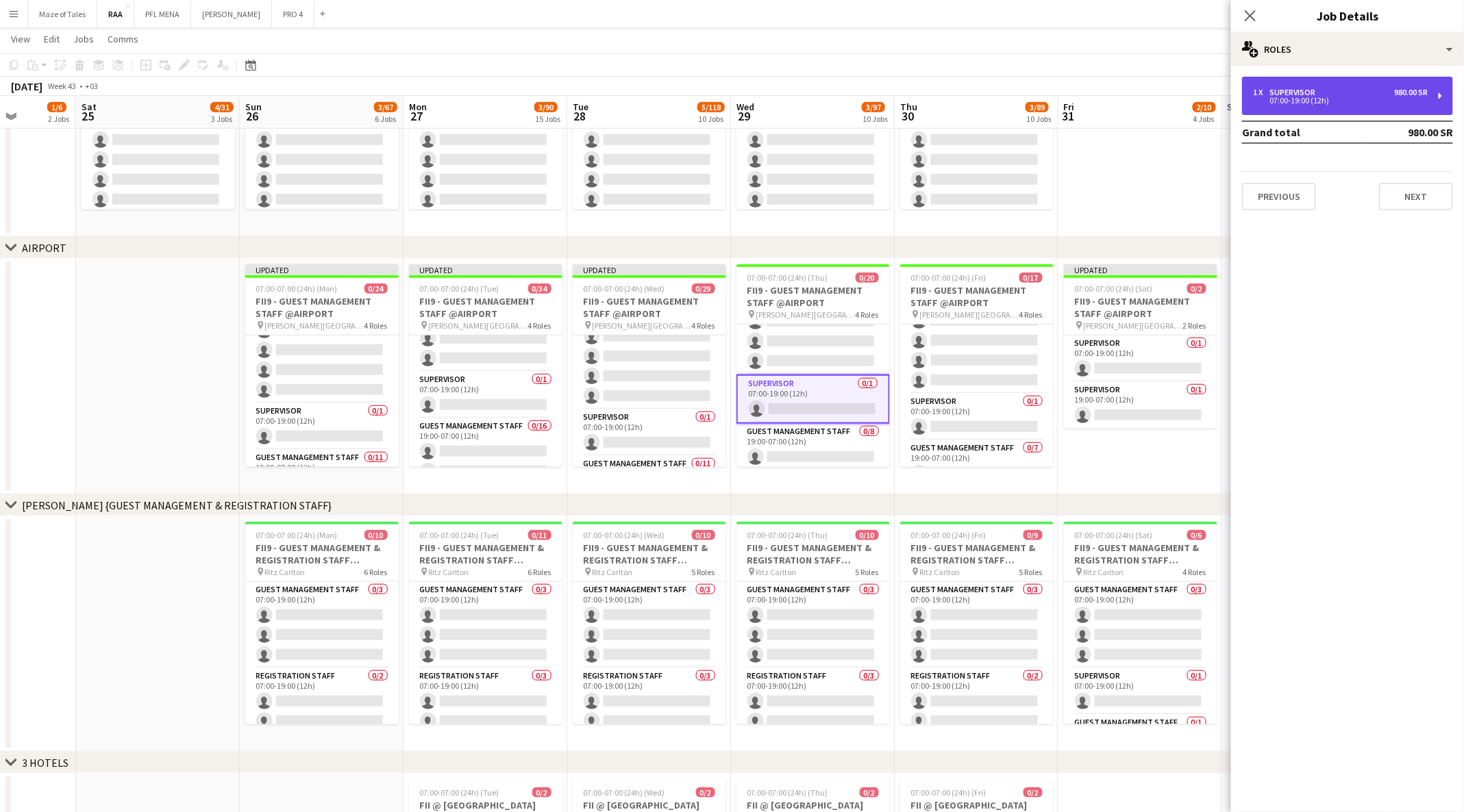
click at [1329, 87] on div "1 x Supervisor 980.00 SR" at bounding box center [1340, 92] width 175 height 10
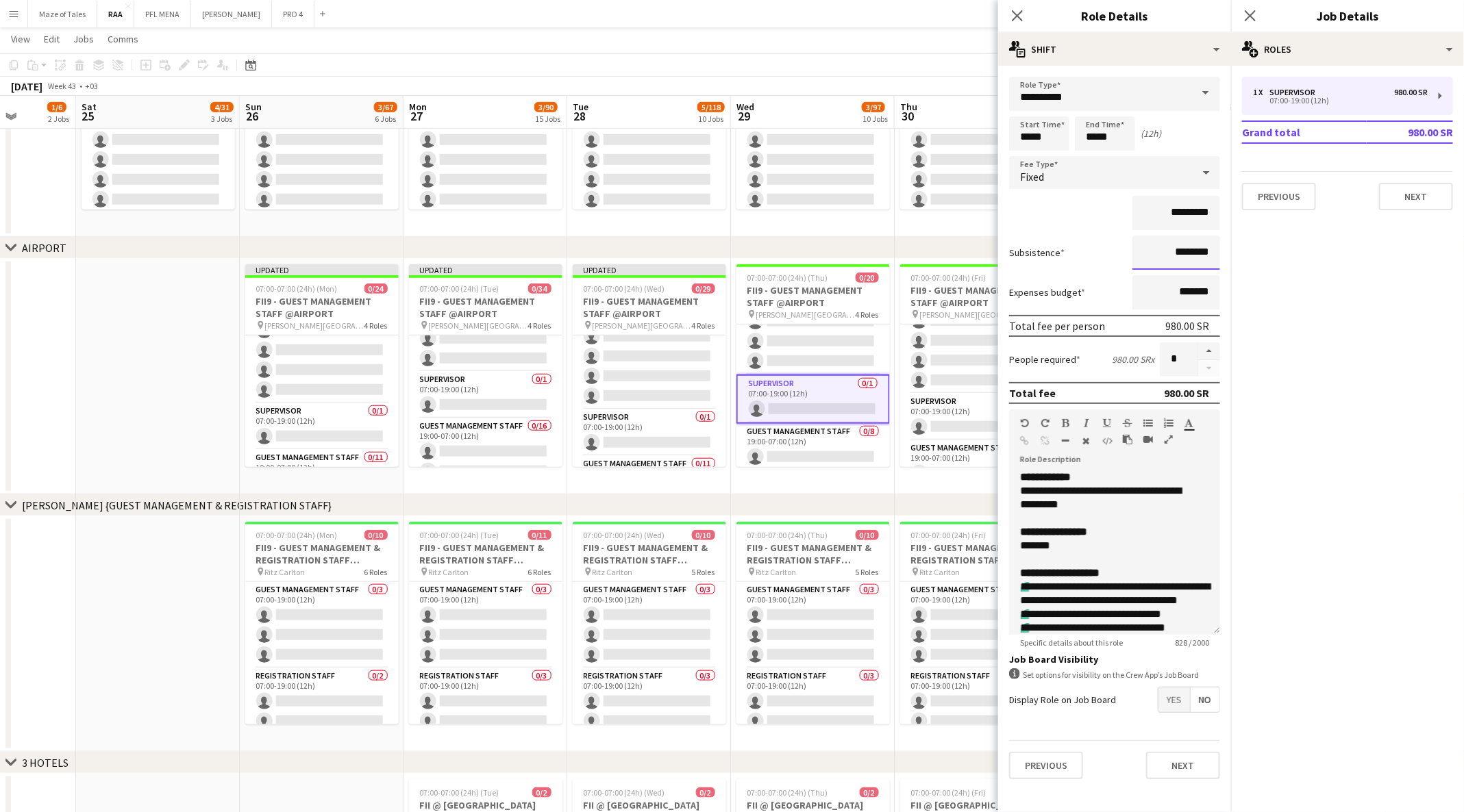
click at [1177, 244] on input "********" at bounding box center [1175, 253] width 87 height 35
type input "*********"
click at [1075, 484] on div "**********" at bounding box center [1107, 498] width 174 height 28
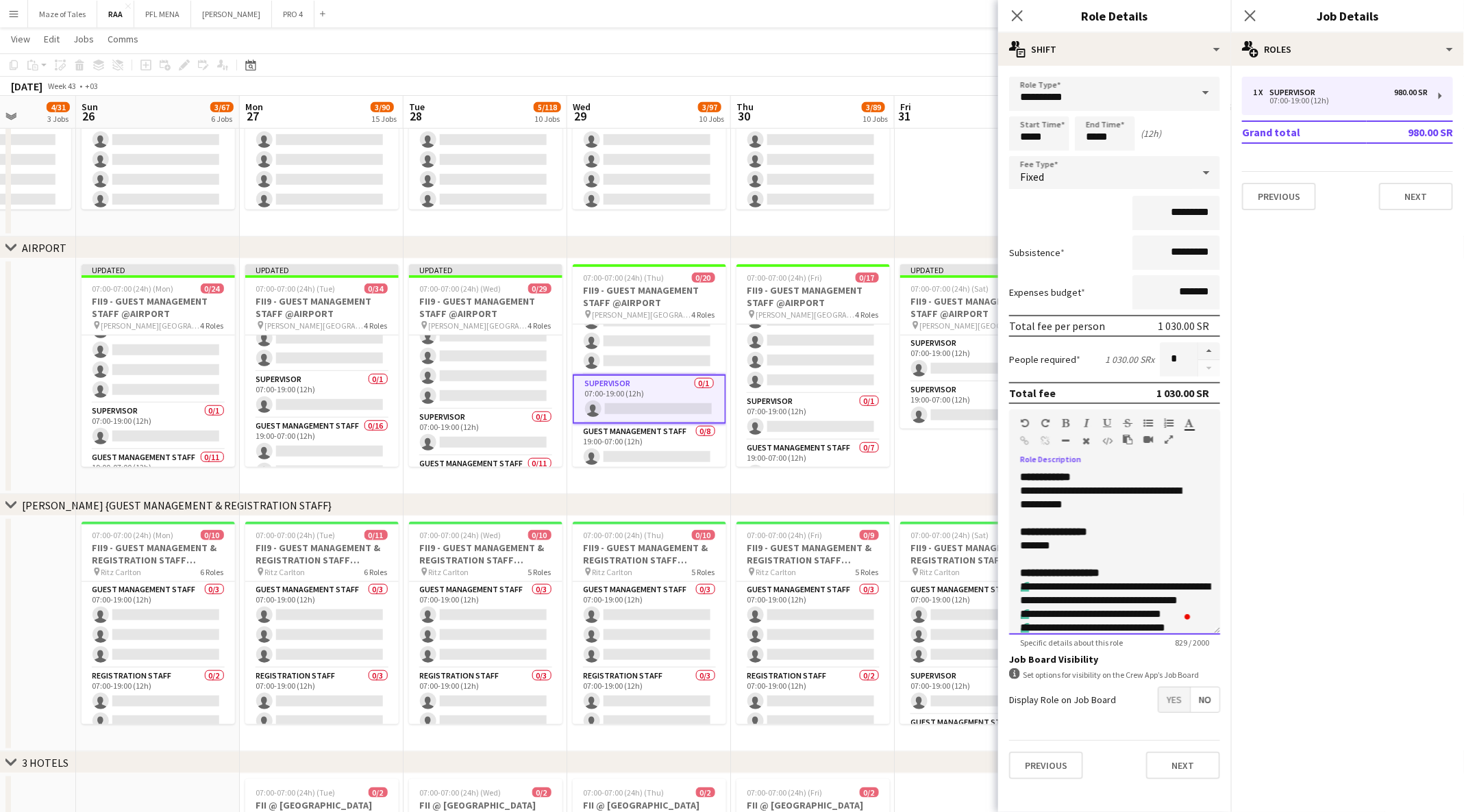
scroll to position [0, 460]
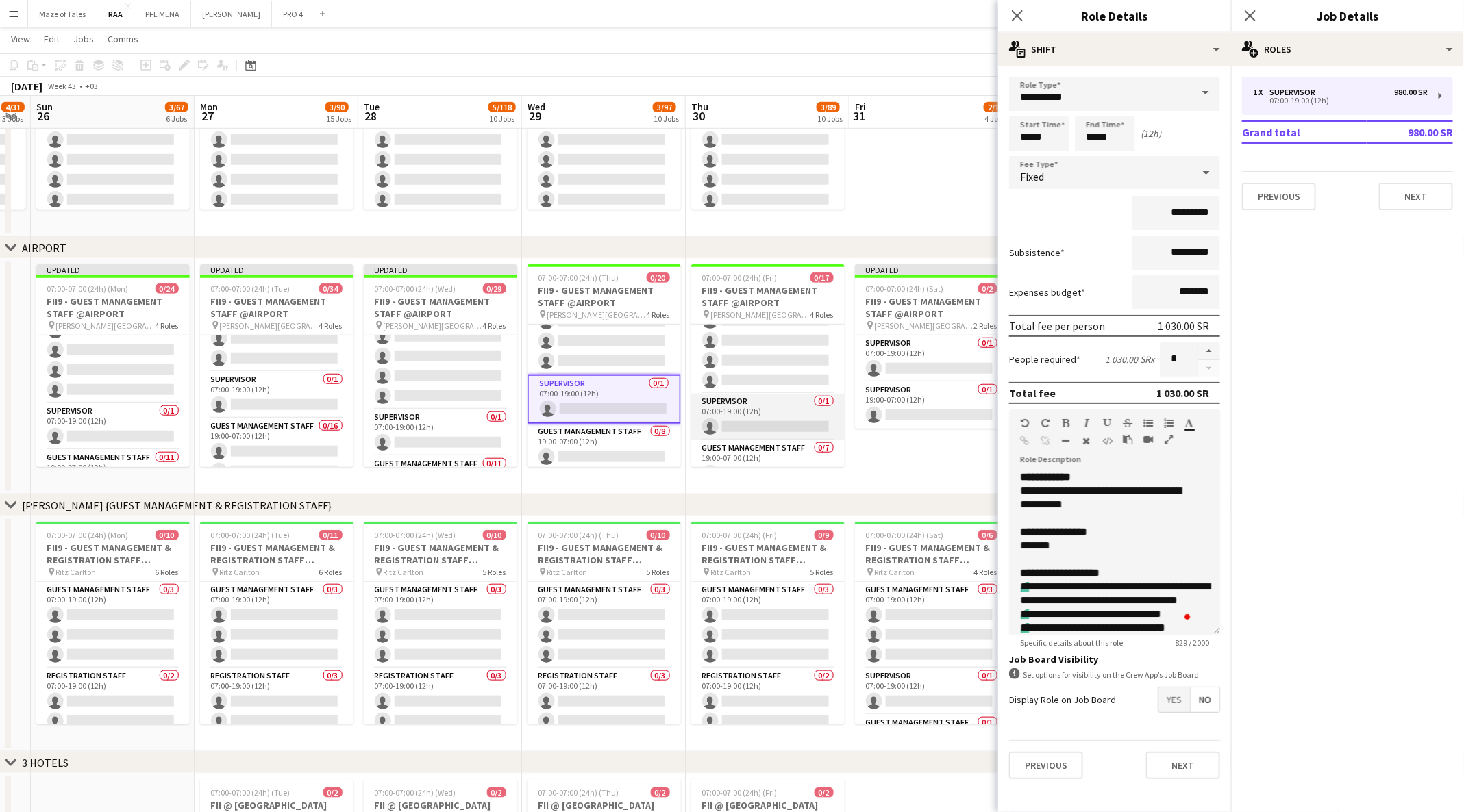
click at [761, 395] on app-card-role "Supervisor 0/1 07:00-19:00 (12h) single-neutral-actions" at bounding box center [767, 417] width 153 height 47
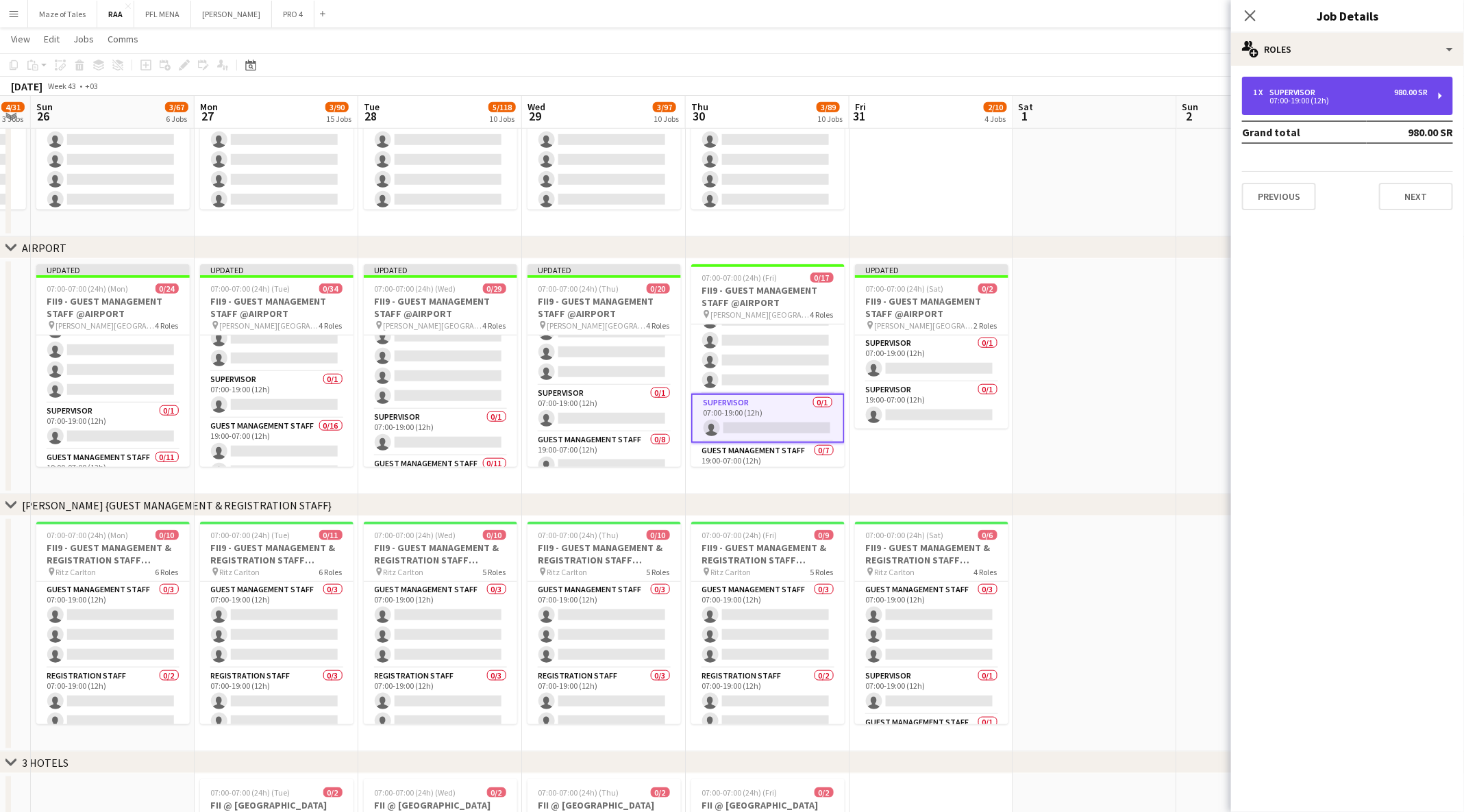
click at [1313, 102] on div "07:00-19:00 (12h)" at bounding box center [1340, 100] width 175 height 7
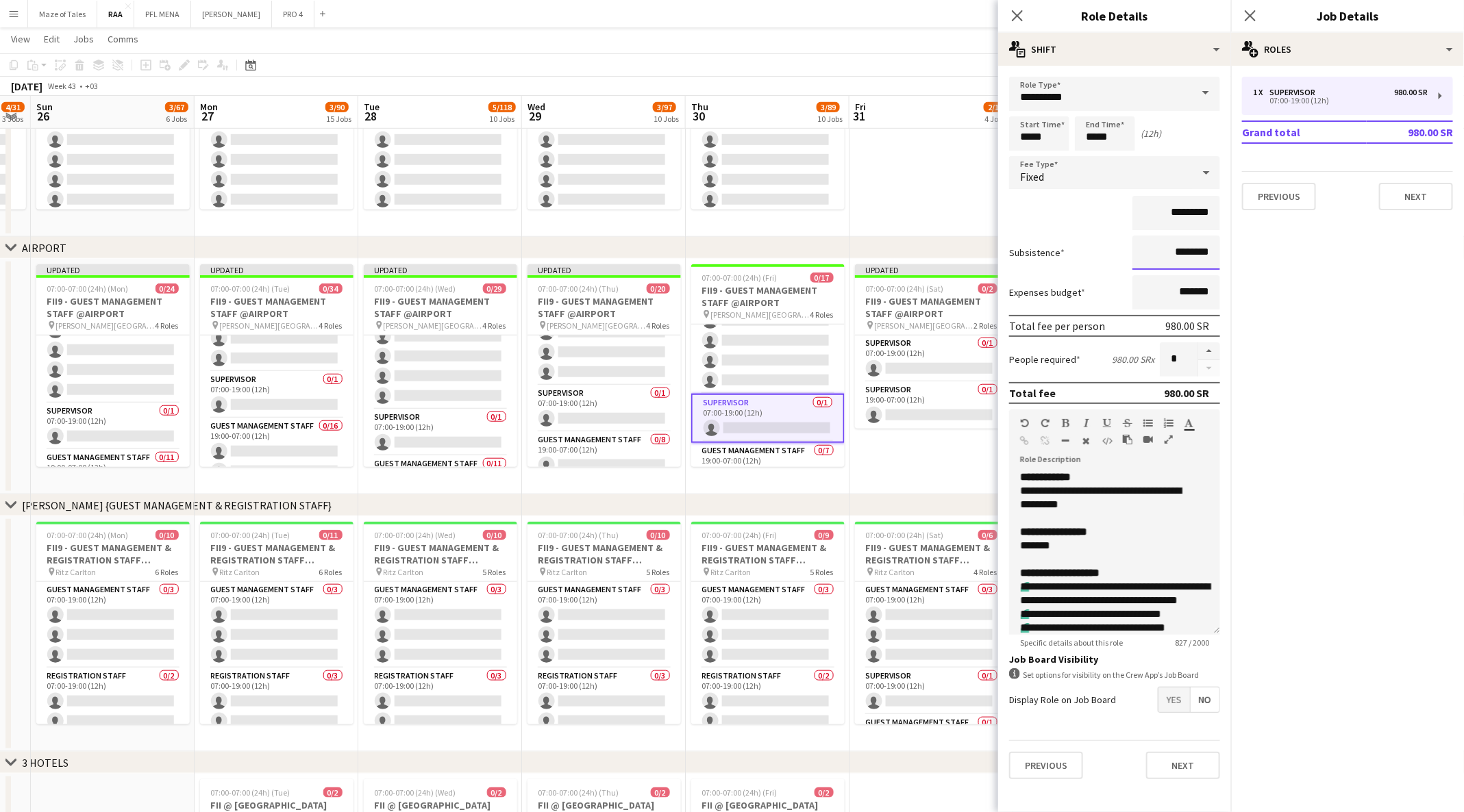
click at [1175, 257] on input "********" at bounding box center [1175, 253] width 87 height 35
type input "****"
type input "*********"
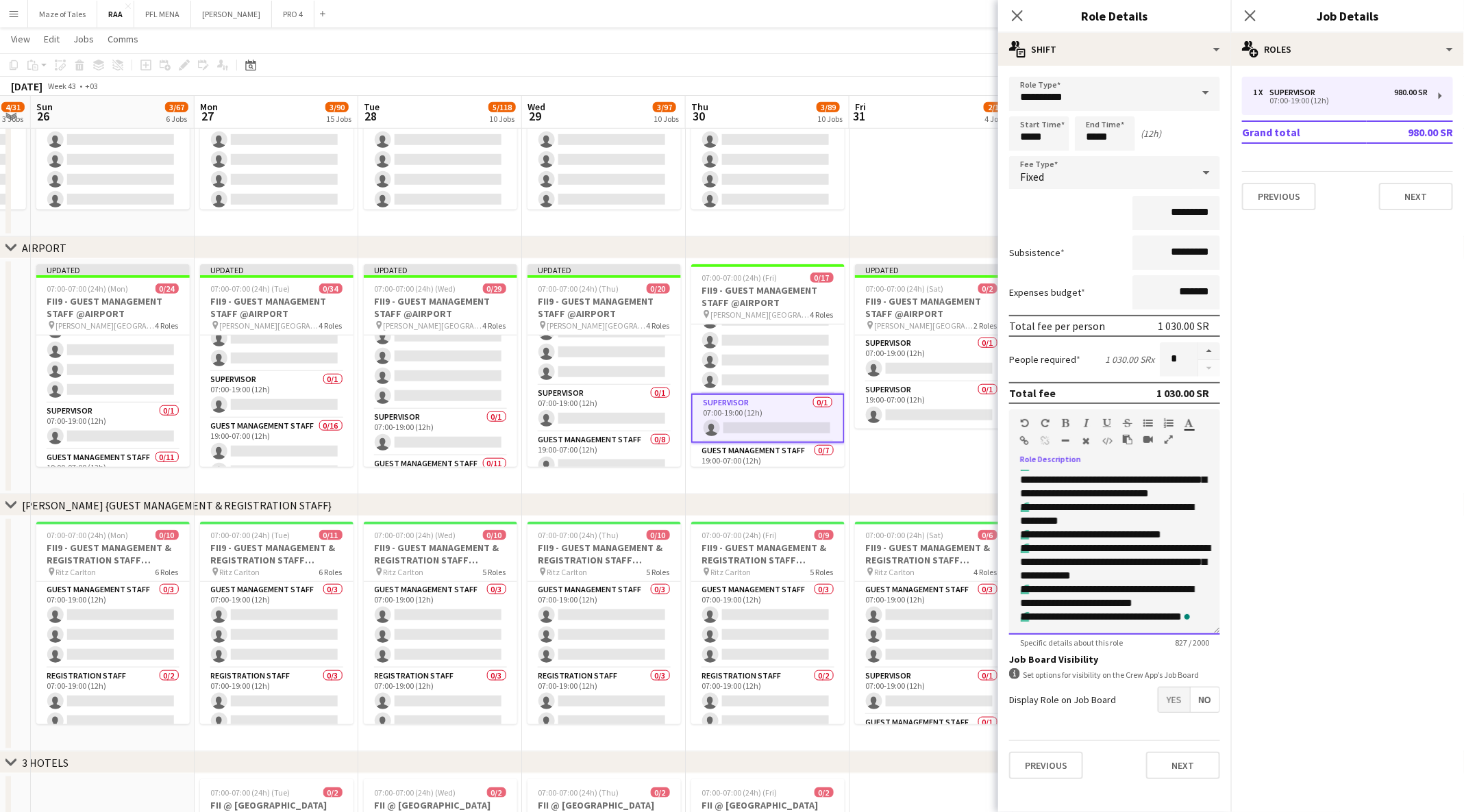
scroll to position [297, 0]
drag, startPoint x: 1018, startPoint y: 471, endPoint x: 1184, endPoint y: 702, distance: 284.5
click at [1184, 702] on form "**********" at bounding box center [1114, 433] width 233 height 713
paste div "To enrich screen reader interactions, please activate Accessibility in Grammarl…"
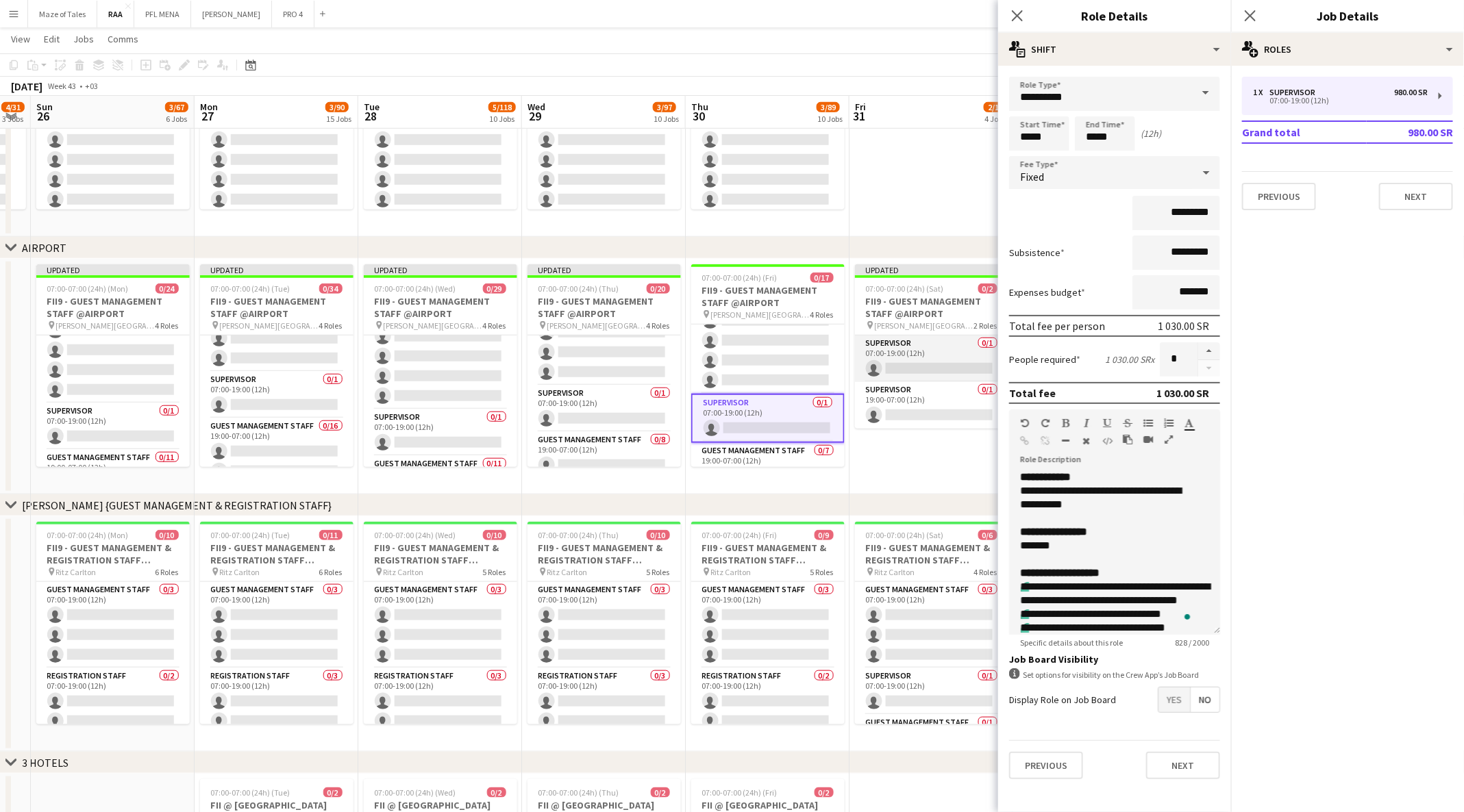
click at [885, 360] on app-card-role "Supervisor 0/1 07:00-19:00 (12h) single-neutral-actions" at bounding box center [931, 359] width 153 height 47
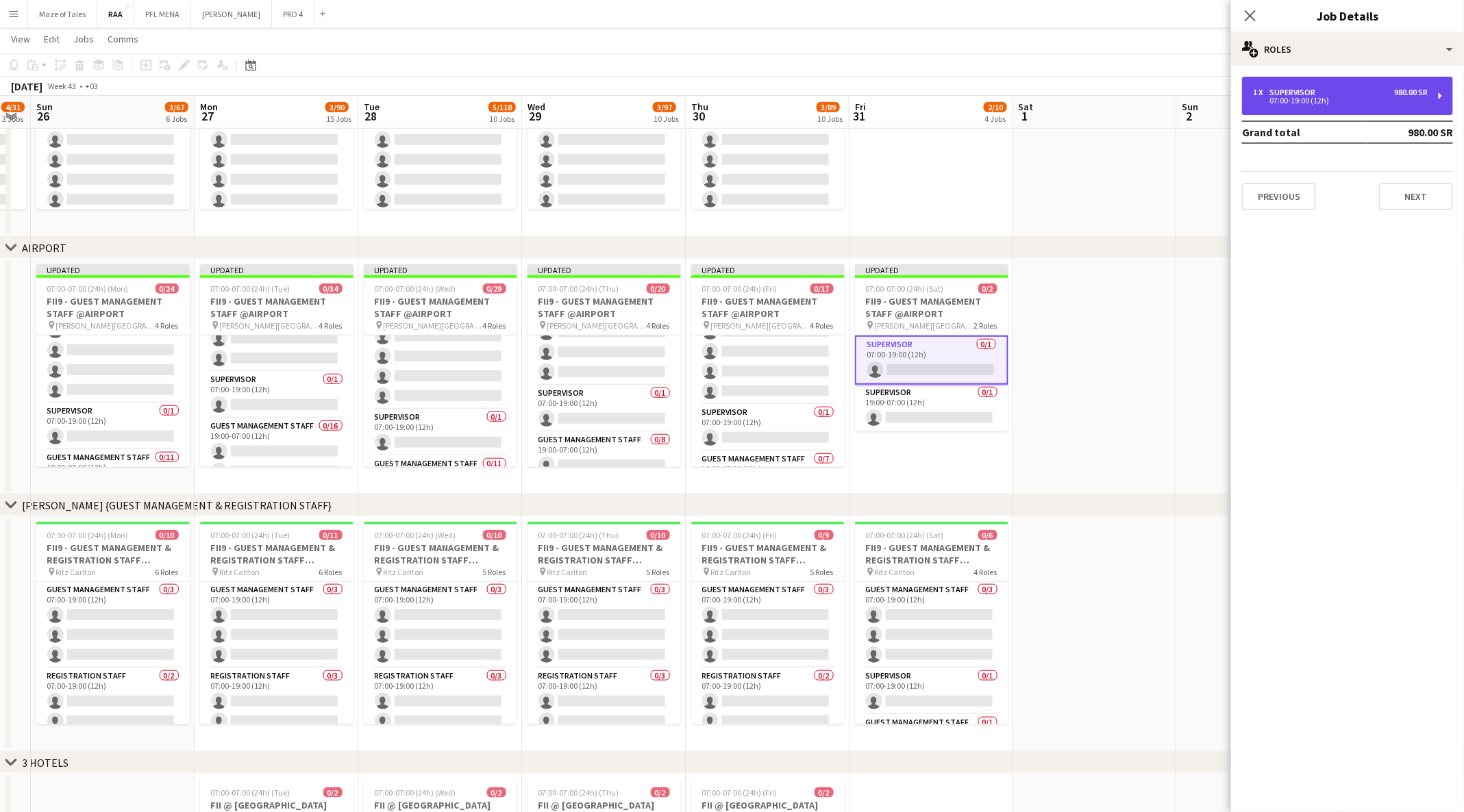
click at [1320, 86] on div "1 x Supervisor 980.00 SR 07:00-19:00 (12h)" at bounding box center [1347, 96] width 211 height 38
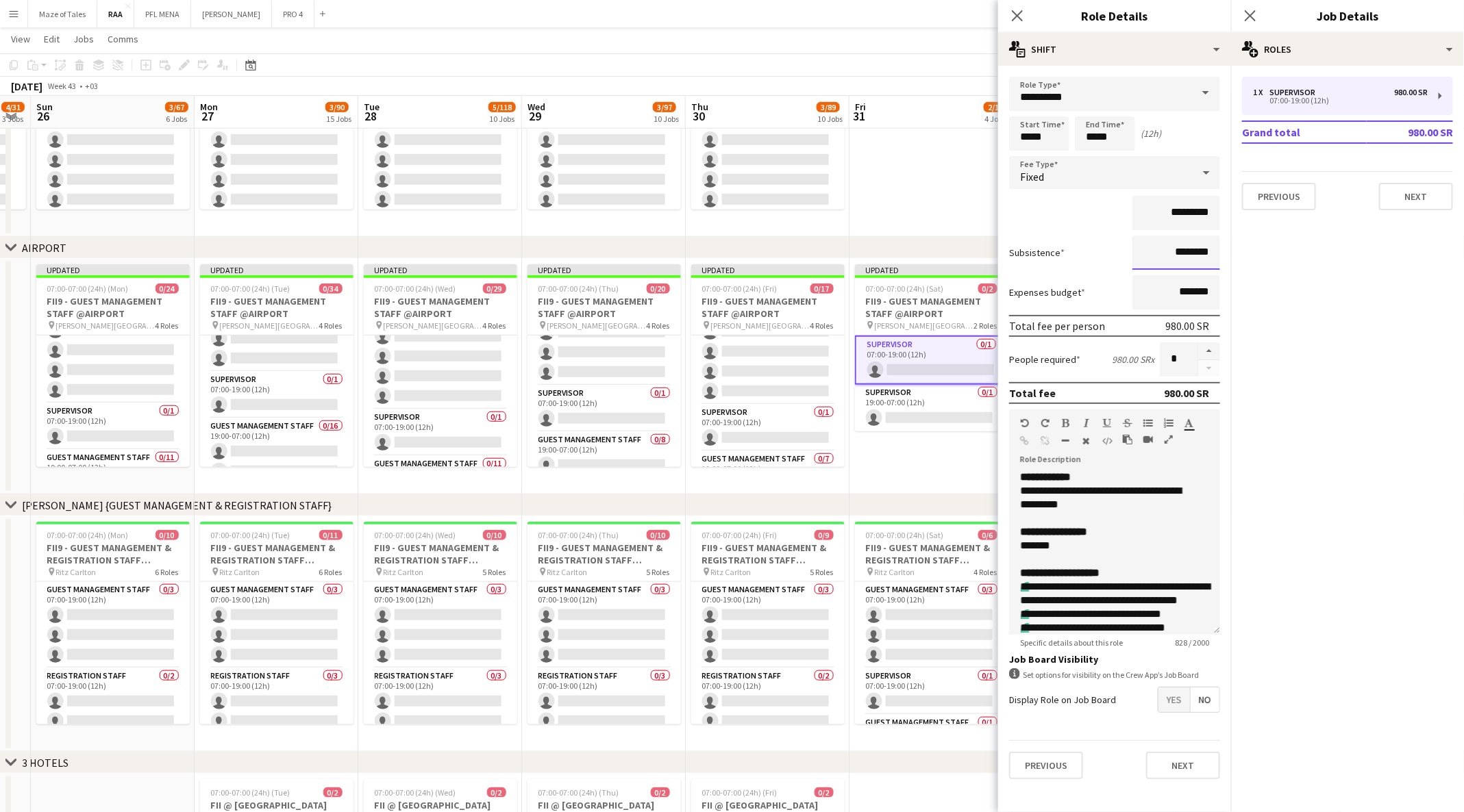
click at [1175, 248] on input "********" at bounding box center [1175, 253] width 87 height 35
type input "*********"
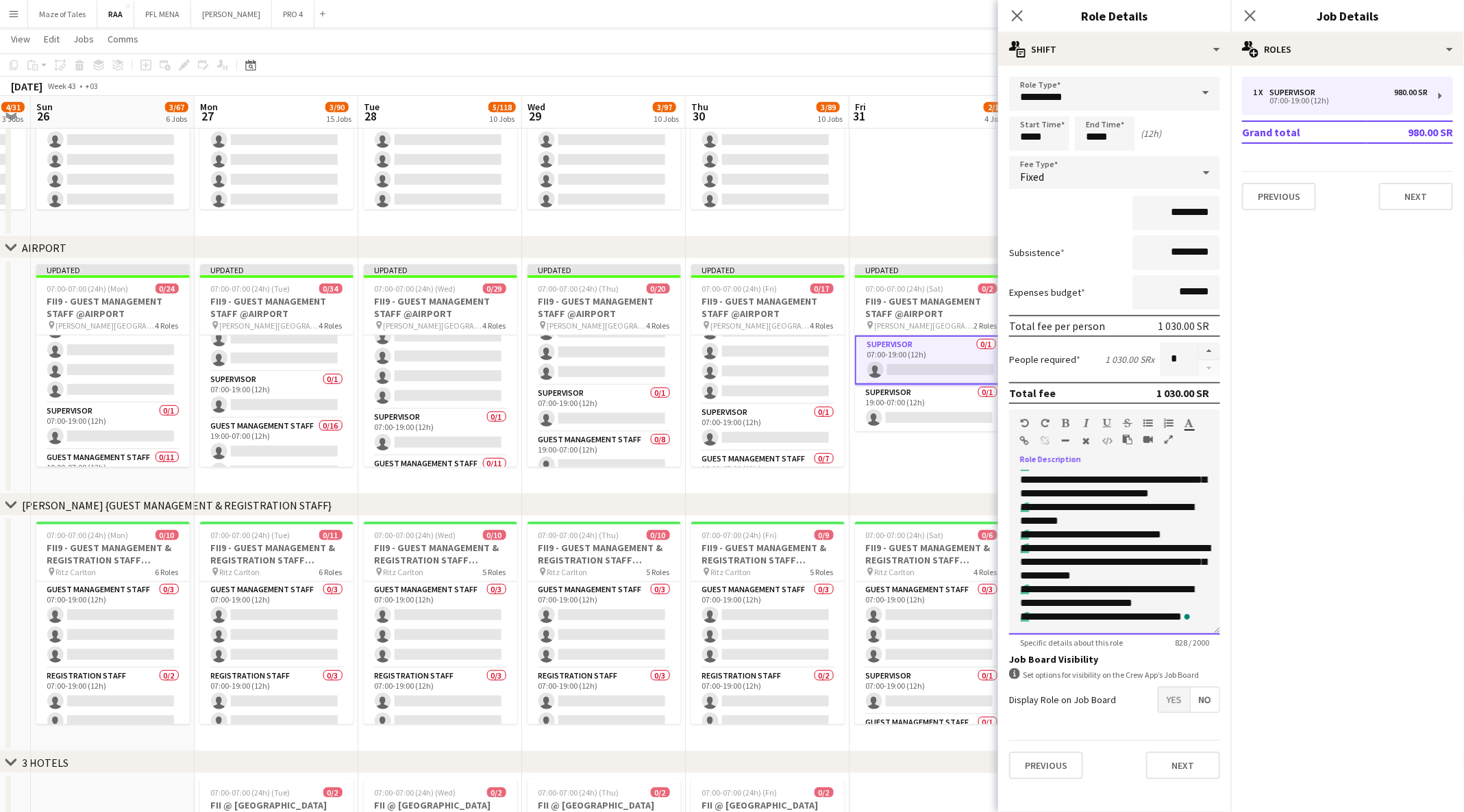
scroll to position [297, 0]
drag, startPoint x: 1013, startPoint y: 472, endPoint x: 1181, endPoint y: 685, distance: 271.3
click at [1181, 685] on form "**********" at bounding box center [1114, 433] width 233 height 713
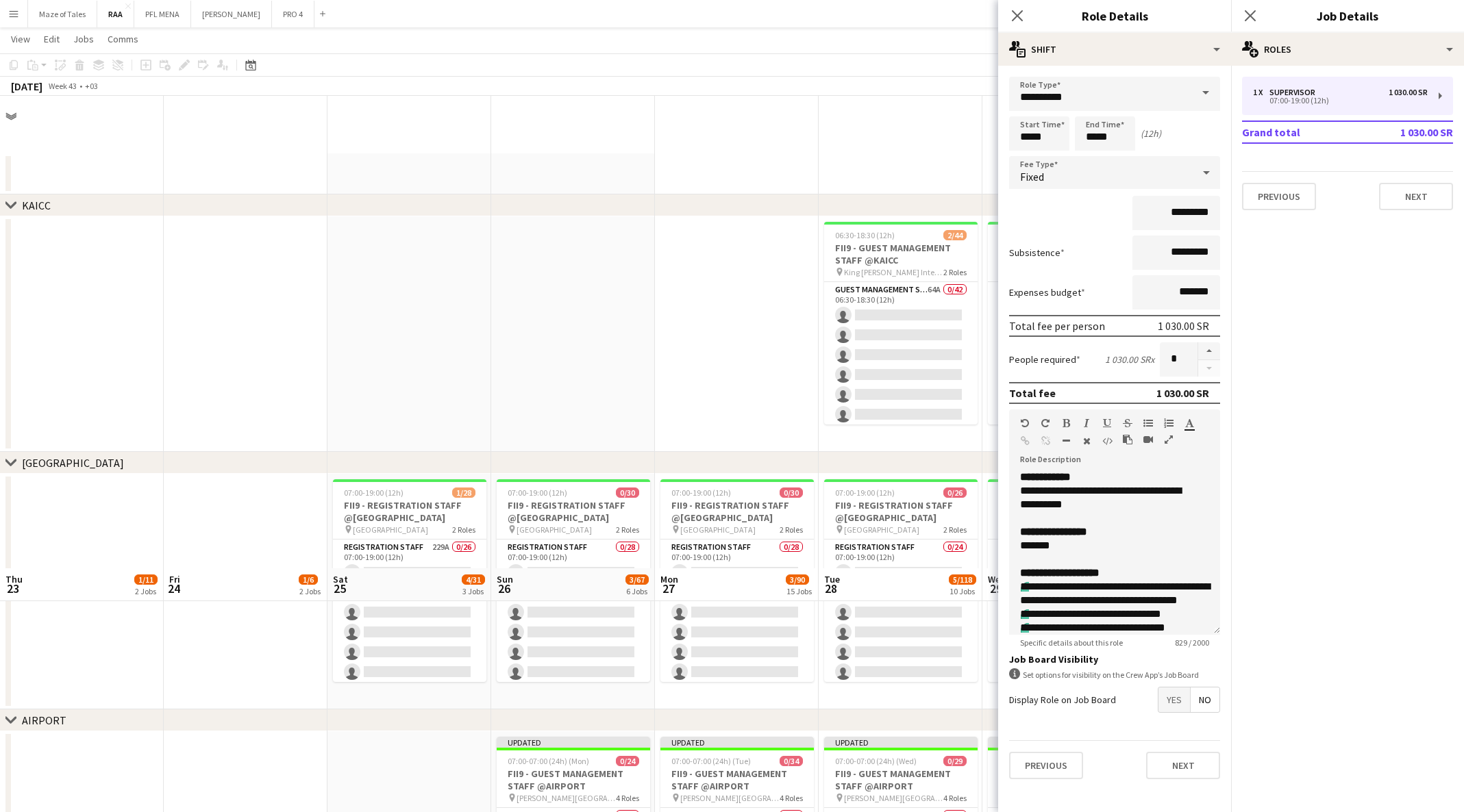
scroll to position [472, 0]
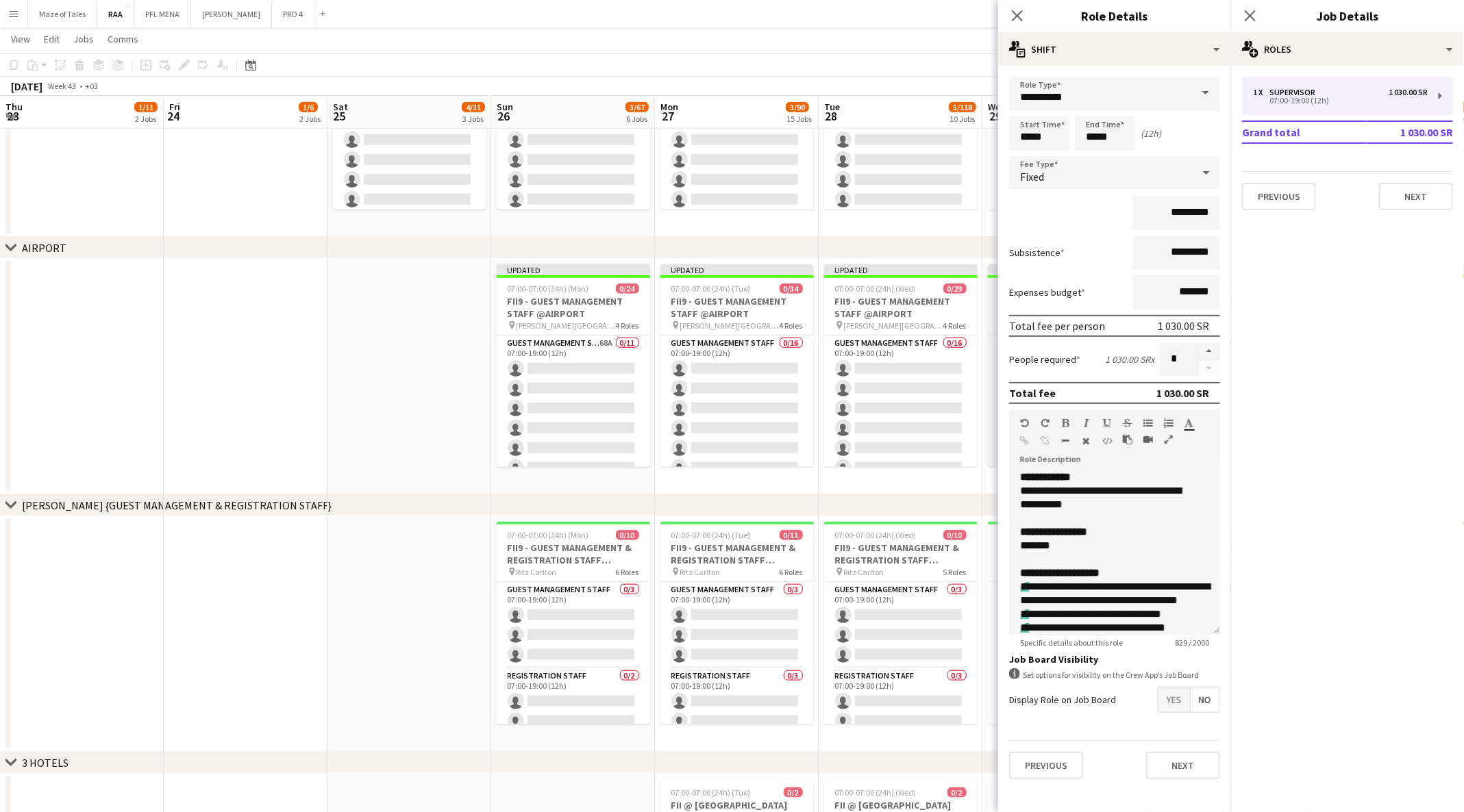
click at [987, 796] on app-card-role "Supervisor 0/1 19:00-07:00 (12h) single-neutral-actions" at bounding box center [1063, 819] width 153 height 47
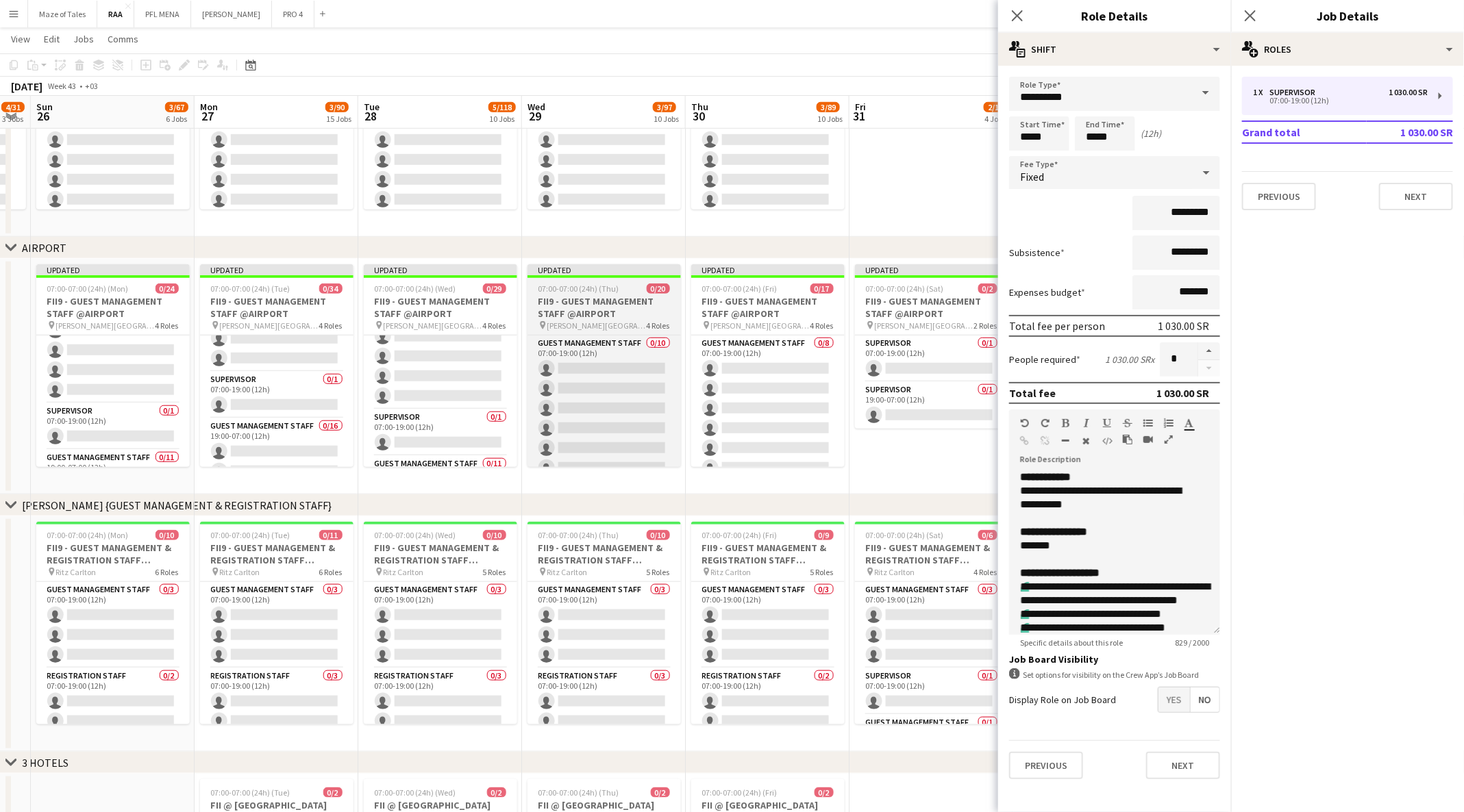
scroll to position [0, 0]
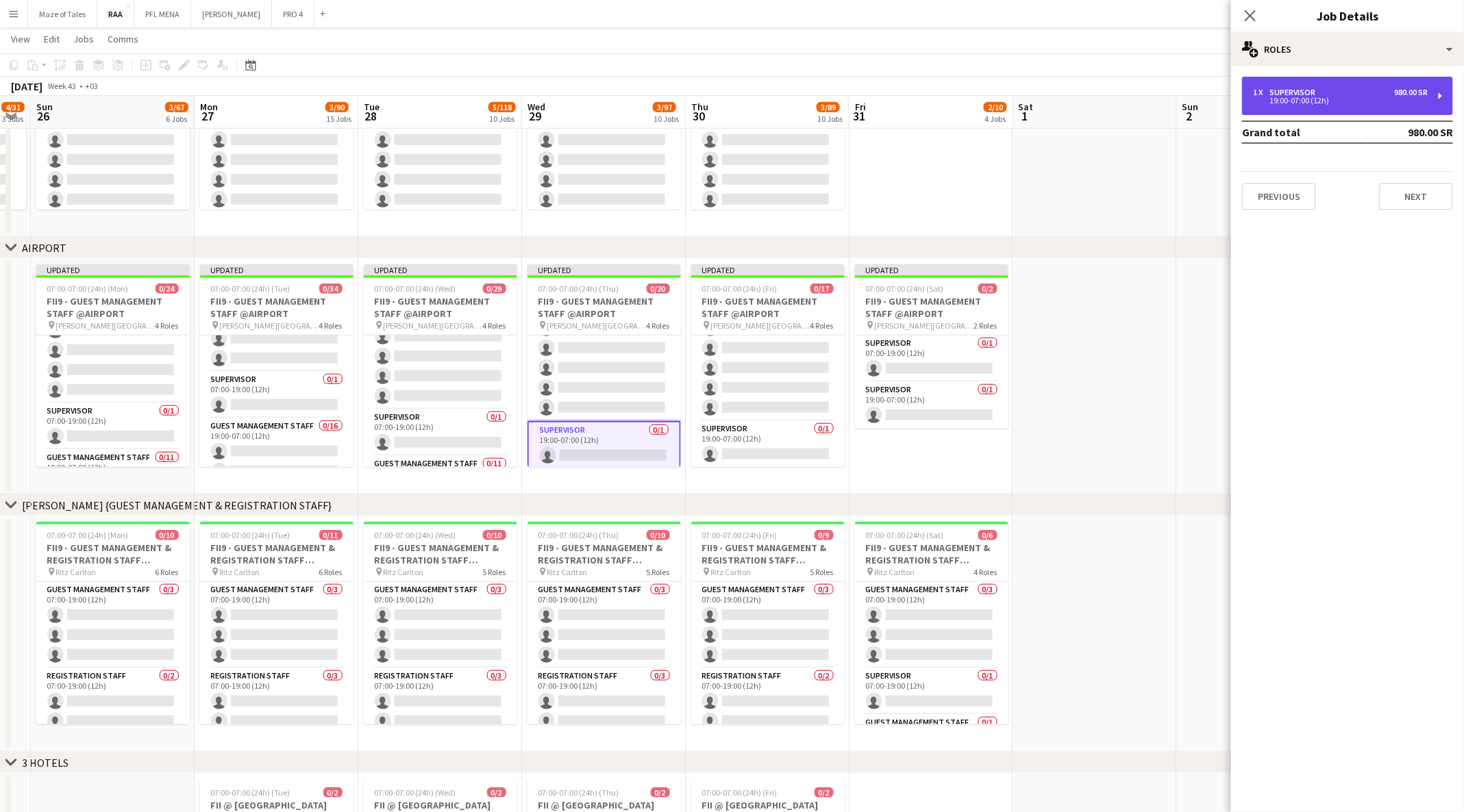
click at [1383, 97] on div "19:00-07:00 (12h)" at bounding box center [1340, 100] width 175 height 7
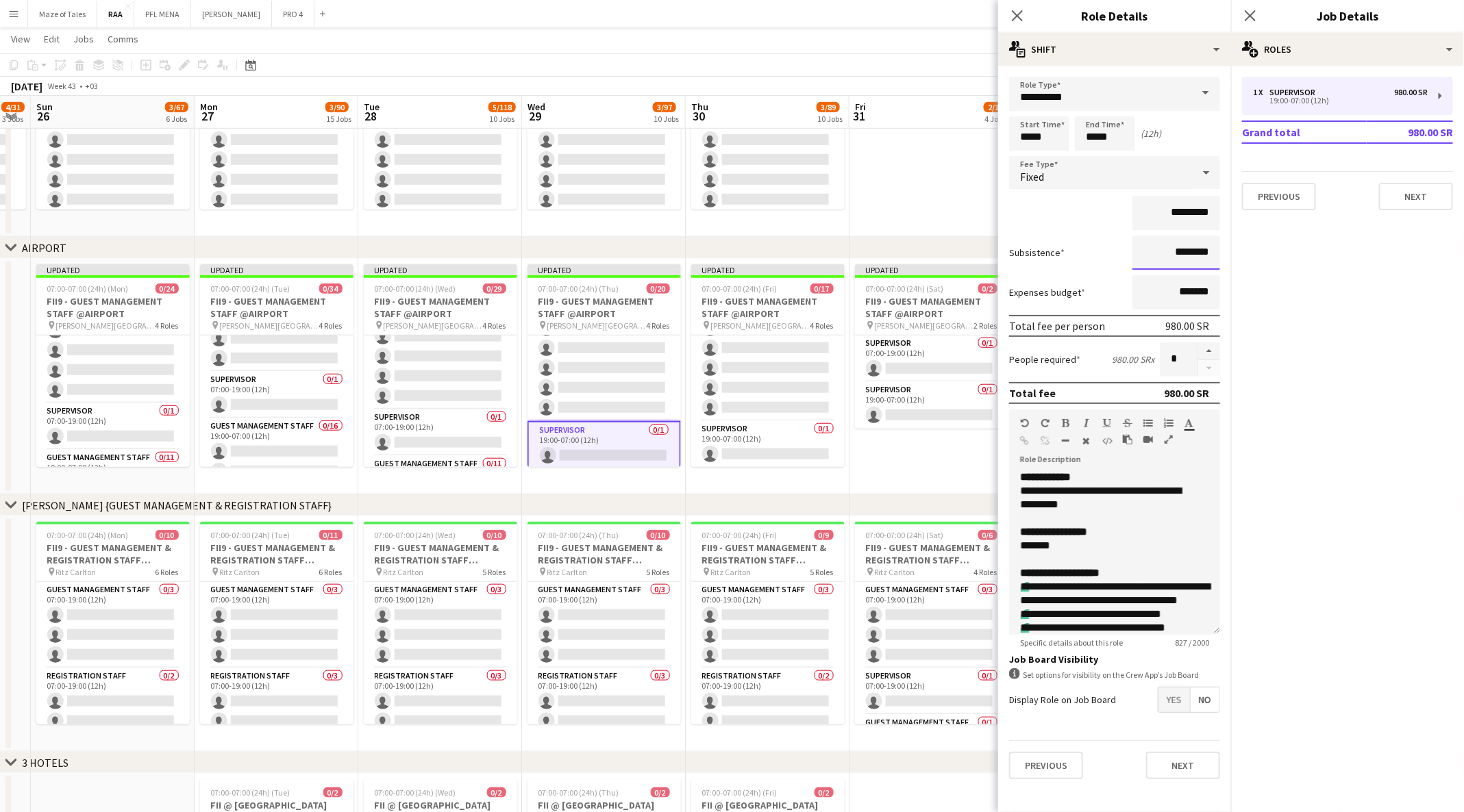
click at [1170, 251] on input "********" at bounding box center [1175, 253] width 87 height 35
type input "*********"
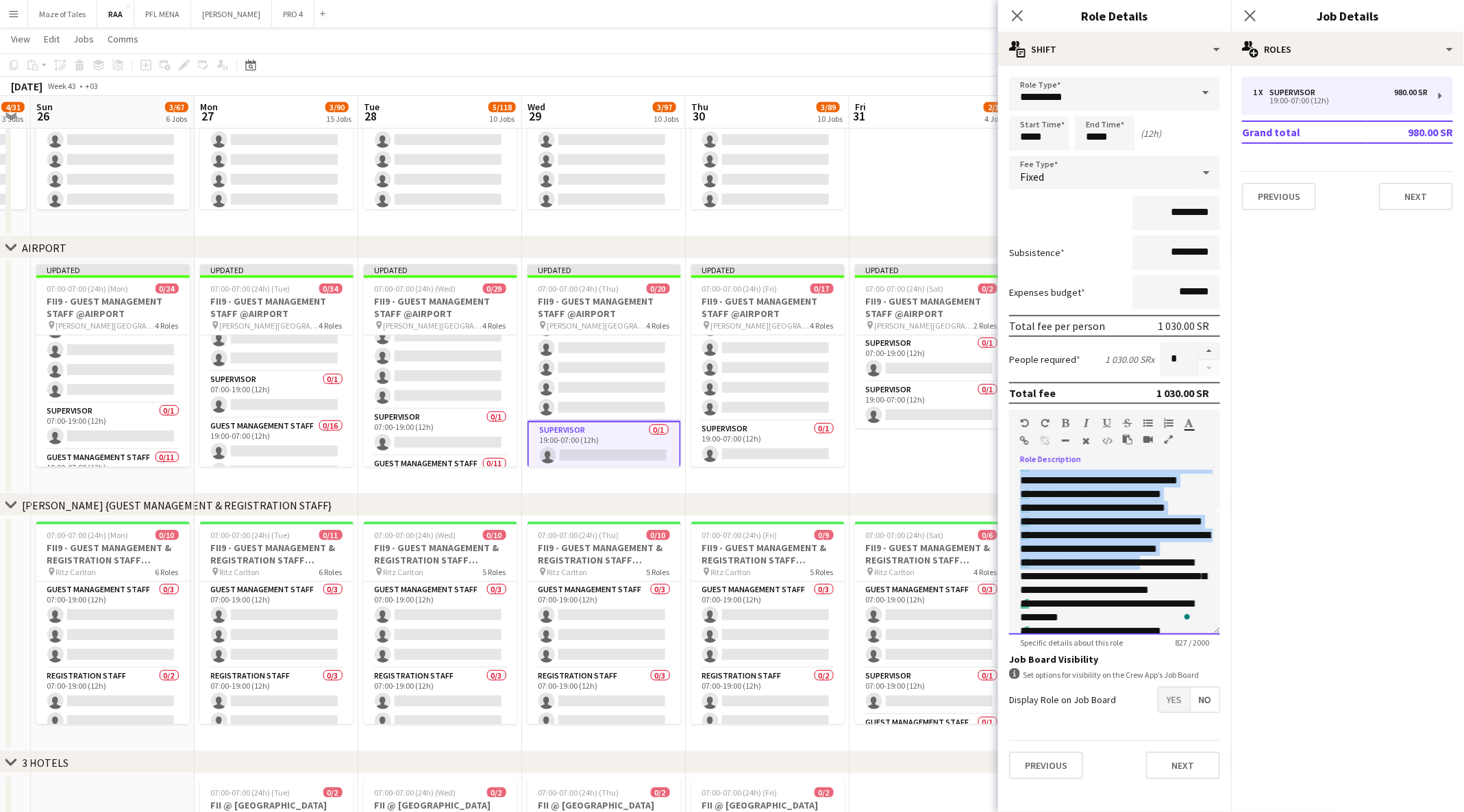
scroll to position [297, 0]
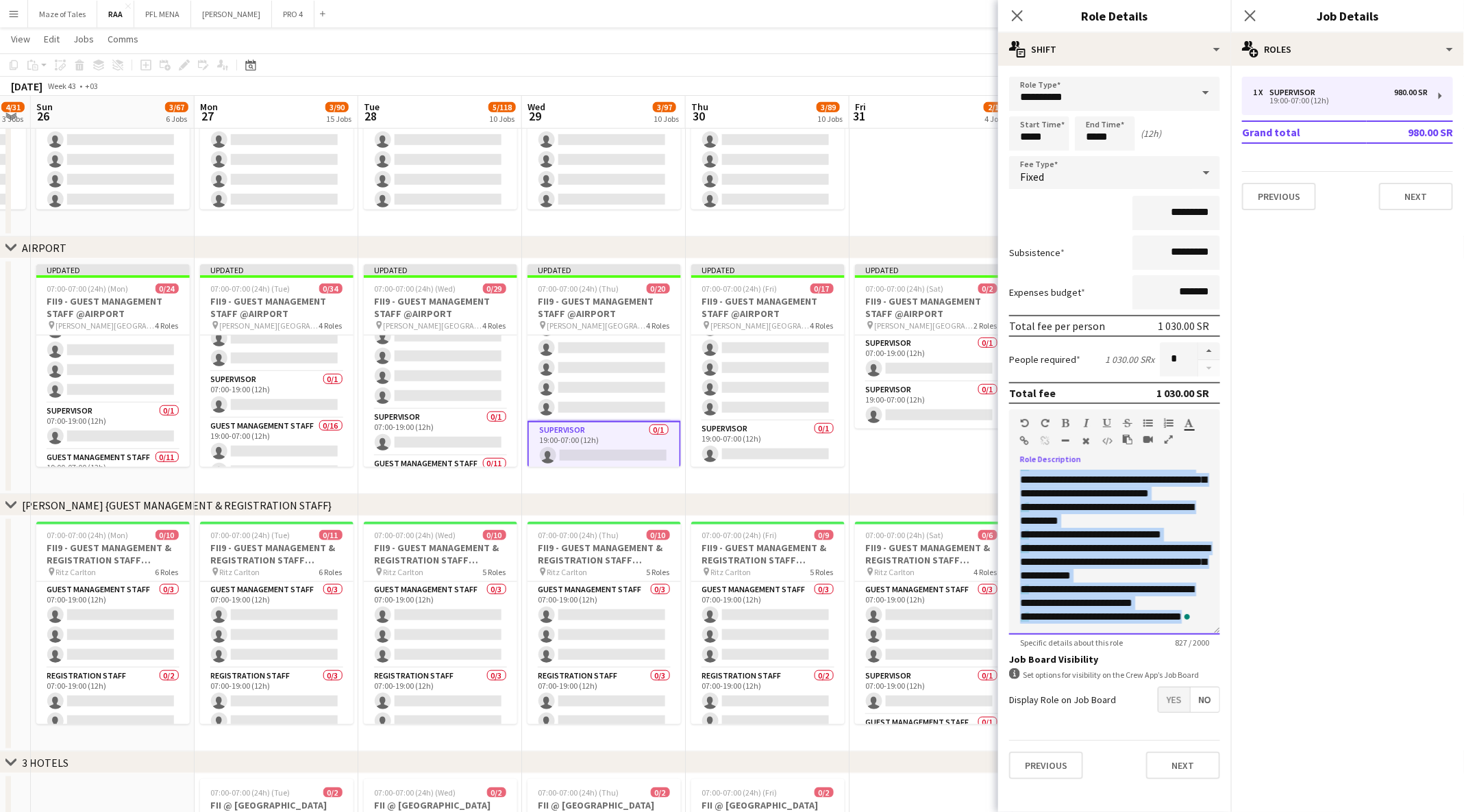
drag, startPoint x: 1024, startPoint y: 473, endPoint x: 1183, endPoint y: 722, distance: 295.4
click at [1183, 722] on form "**********" at bounding box center [1114, 433] width 233 height 713
copy div "**********"
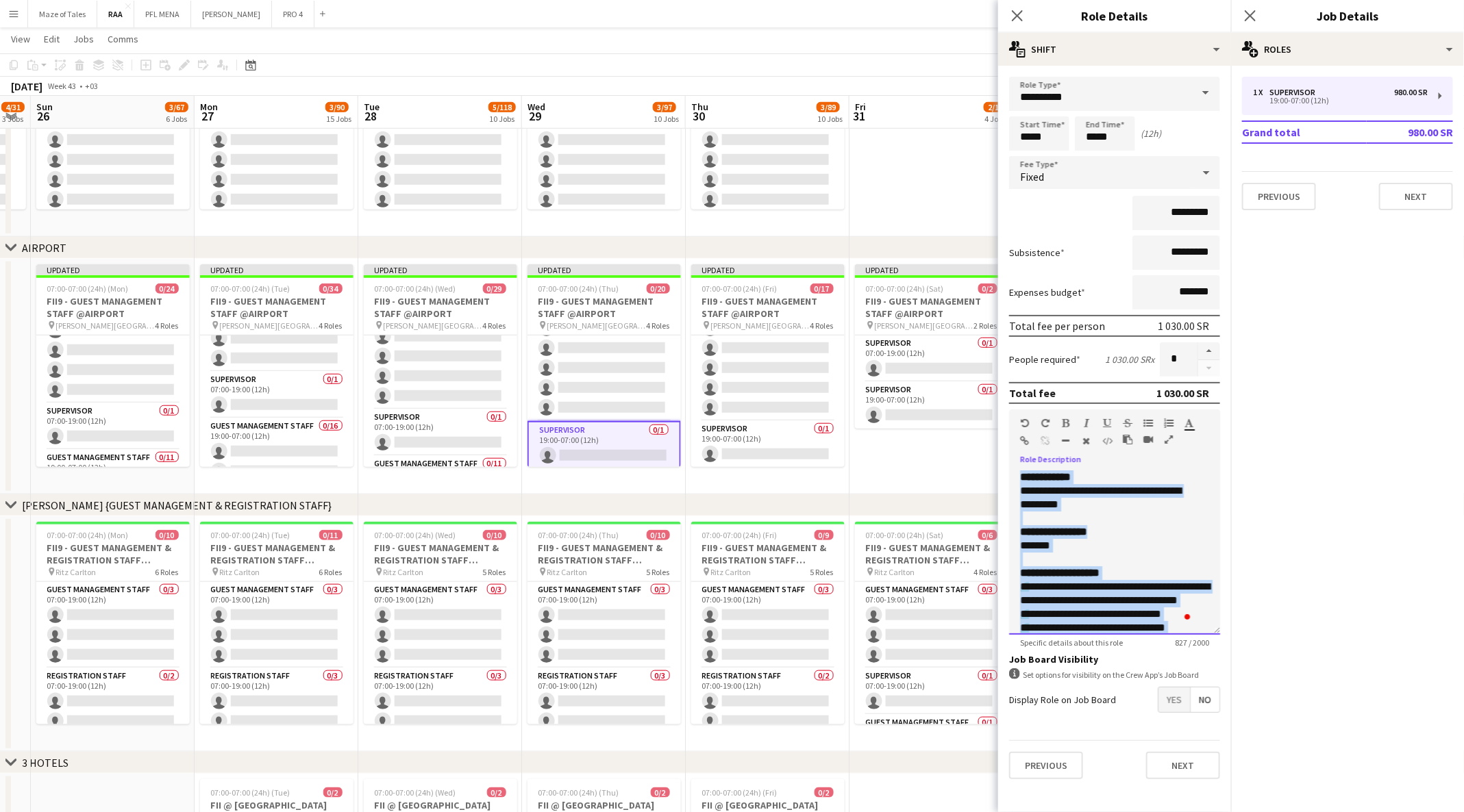
click at [1069, 485] on div "**********" at bounding box center [1107, 498] width 174 height 28
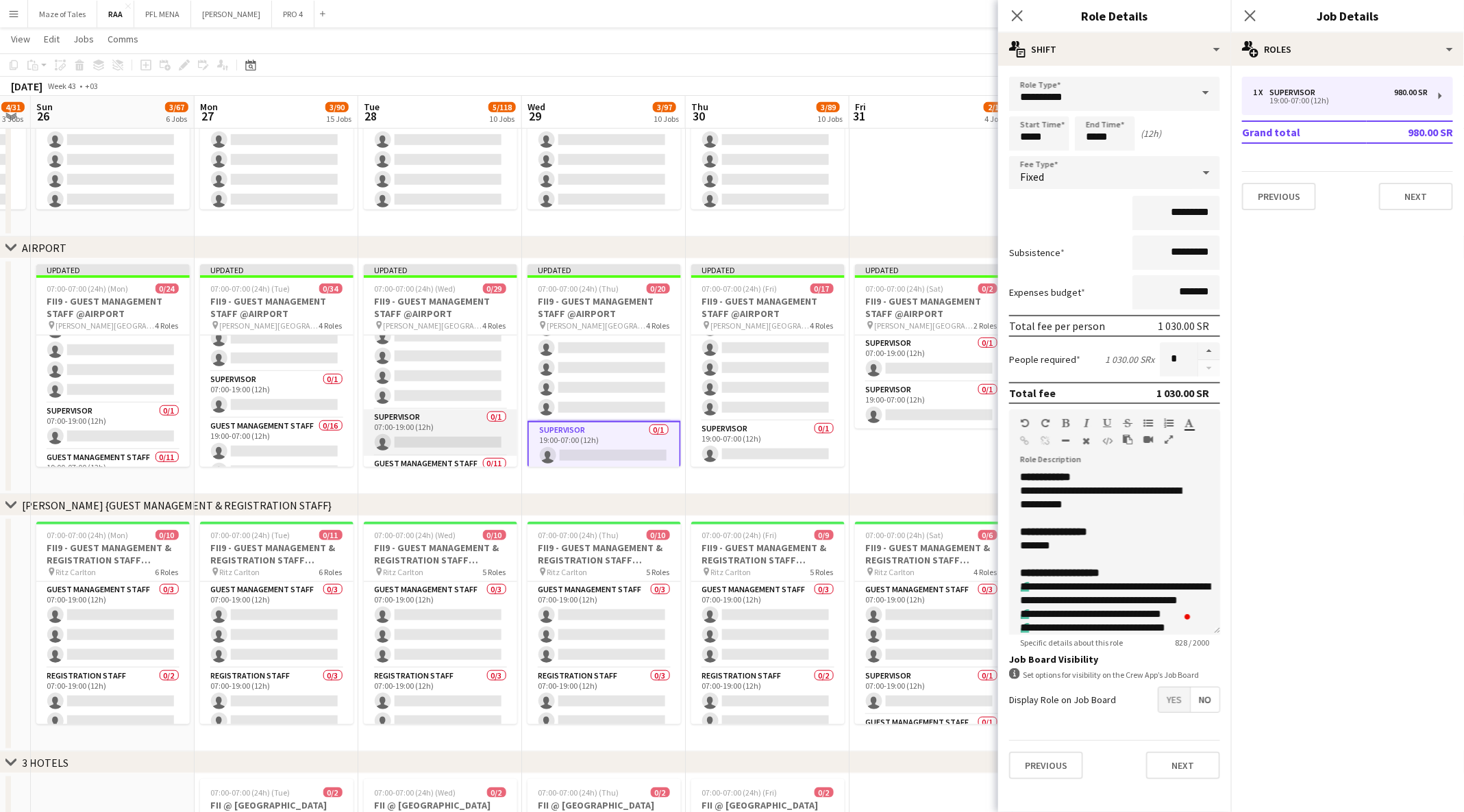
click at [429, 414] on app-card-role "Supervisor 0/1 07:00-19:00 (12h) single-neutral-actions" at bounding box center [440, 432] width 153 height 47
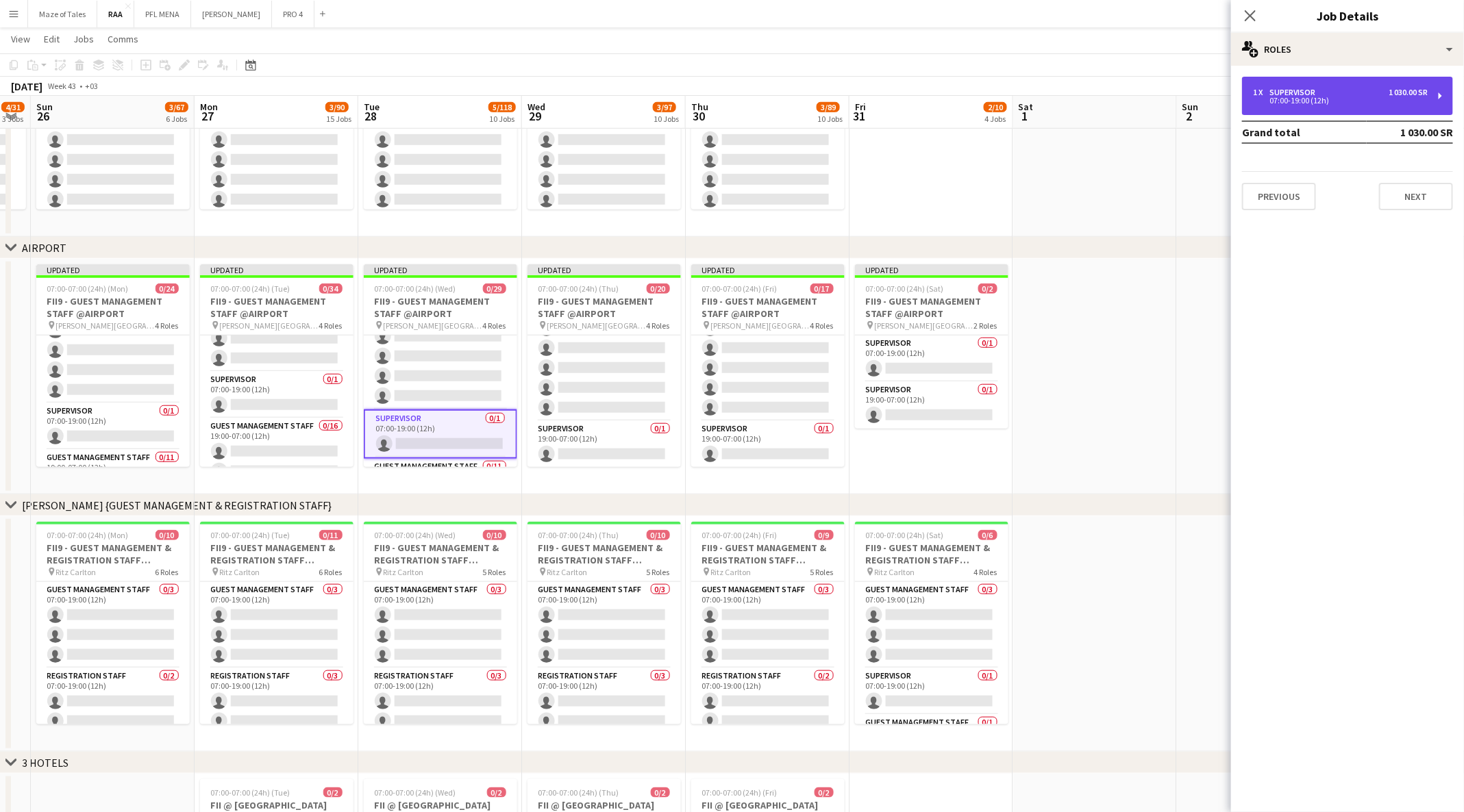
click at [1422, 94] on div "1 030.00 SR" at bounding box center [1407, 92] width 39 height 10
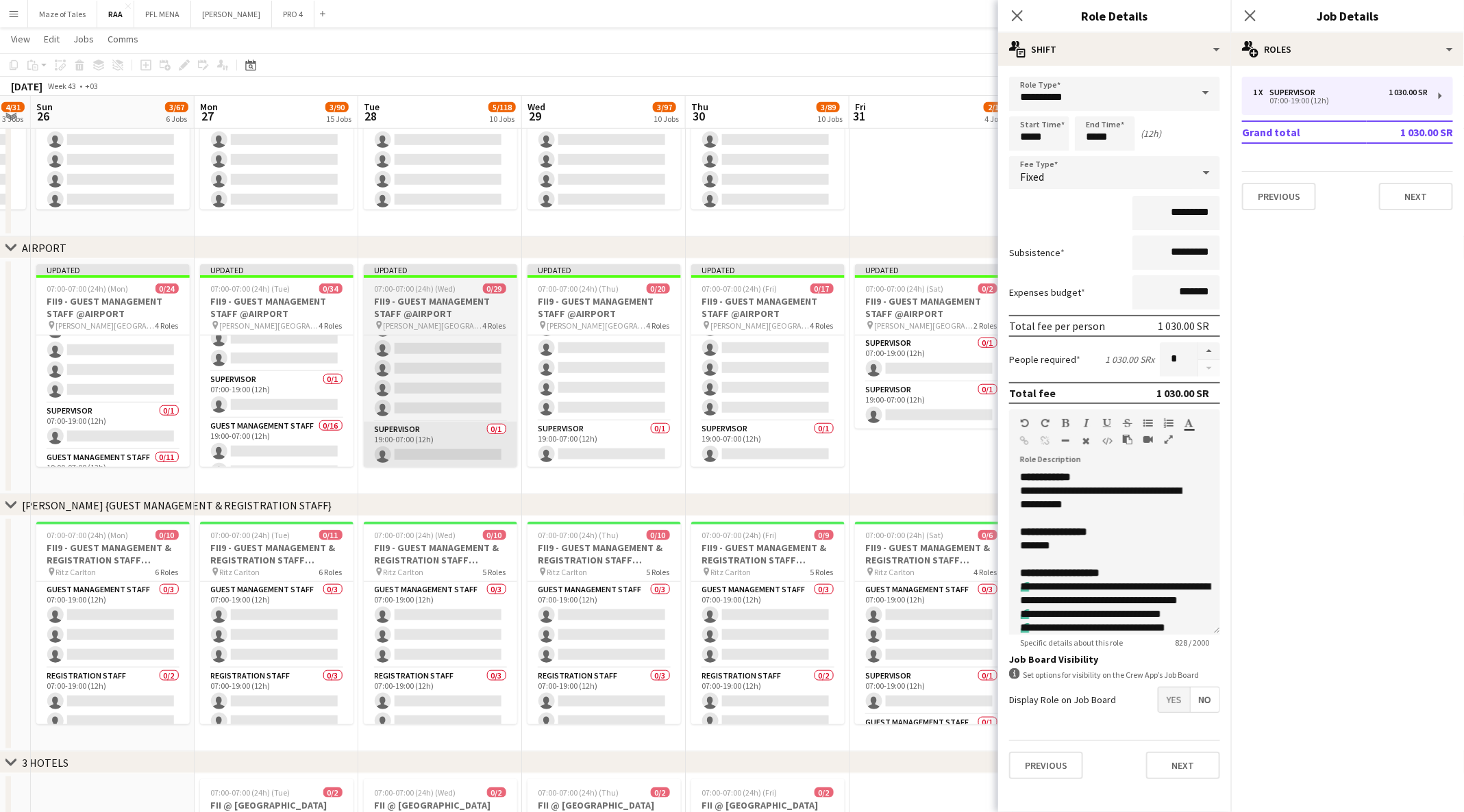
click at [421, 438] on app-card-role "Supervisor 0/1 19:00-07:00 (12h) single-neutral-actions" at bounding box center [440, 445] width 153 height 47
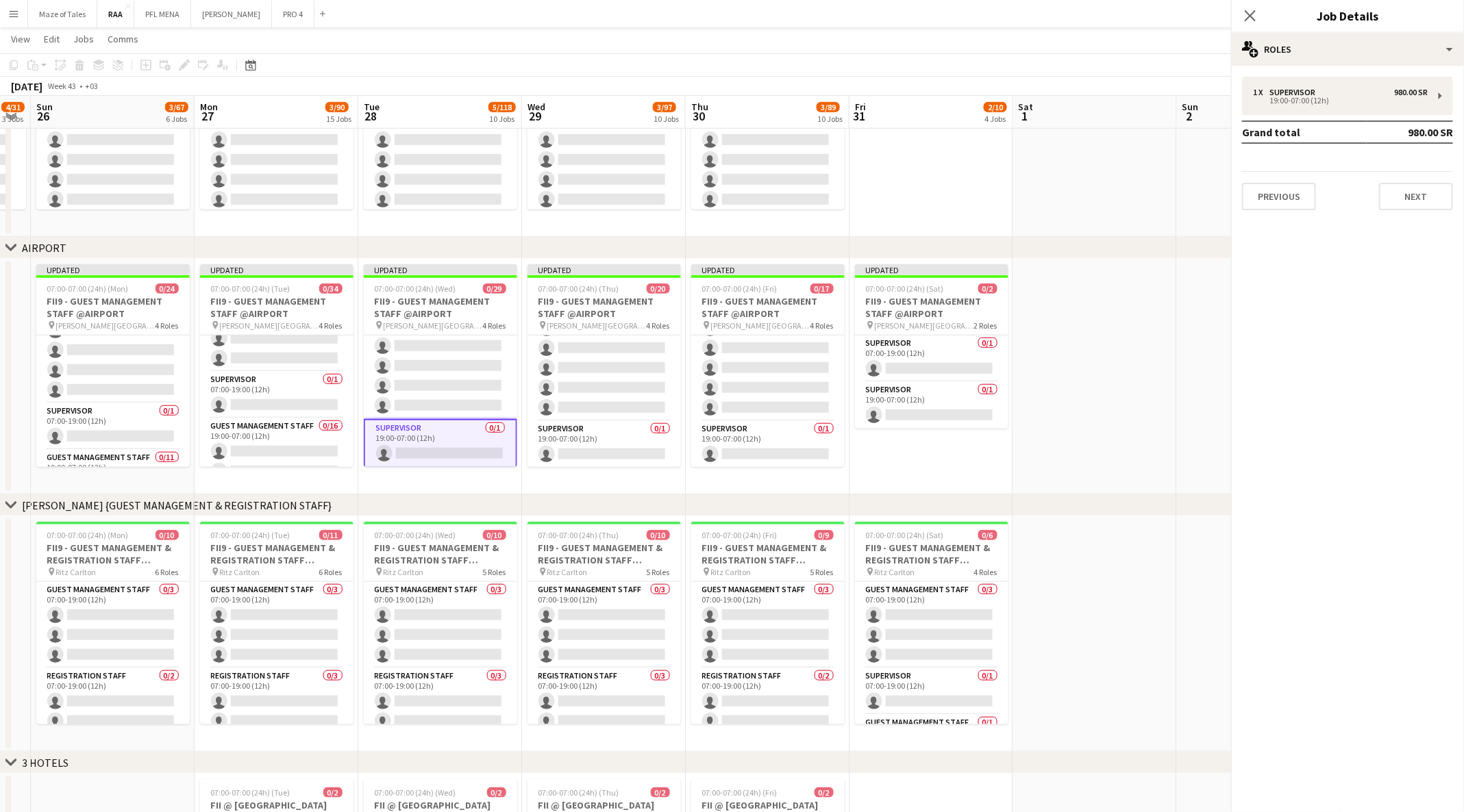
scroll to position [550, 0]
click at [1391, 100] on div "19:00-07:00 (12h)" at bounding box center [1340, 100] width 175 height 7
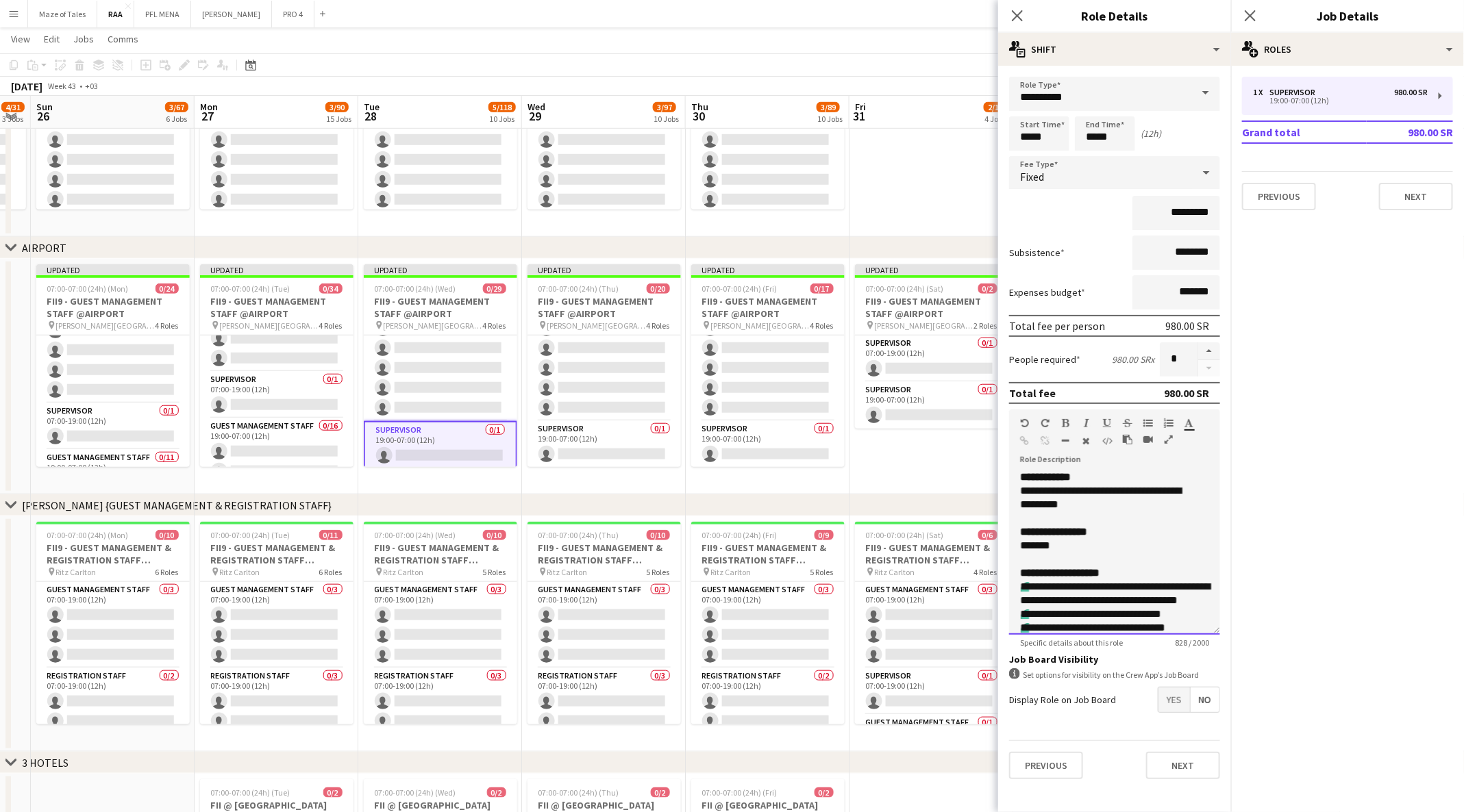
click at [1071, 488] on div "**********" at bounding box center [1107, 498] width 174 height 28
click at [1172, 254] on input "********" at bounding box center [1175, 253] width 87 height 35
type input "****"
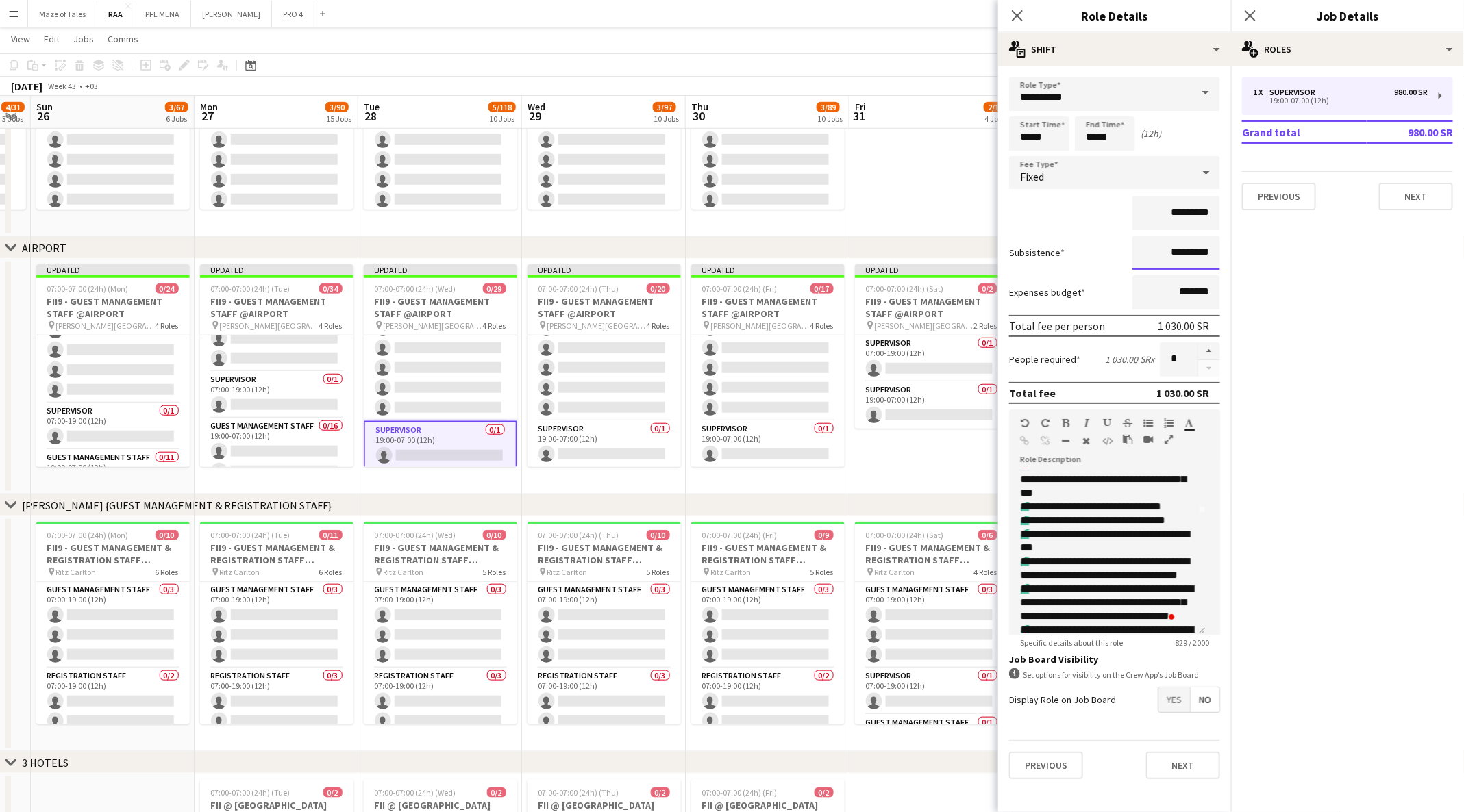
scroll to position [137, 0]
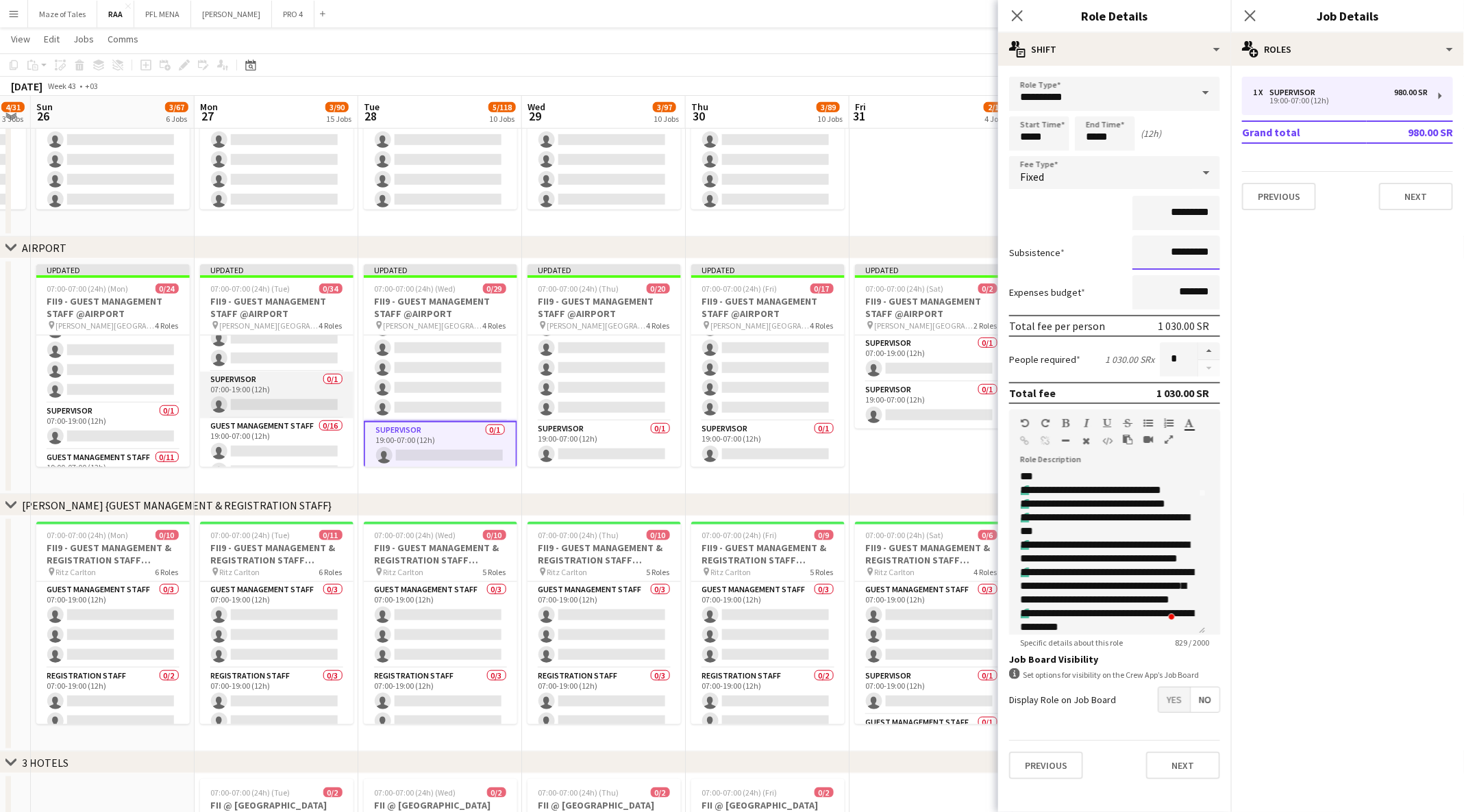
type input "*********"
click at [305, 386] on app-card-role "Supervisor 0/1 07:00-19:00 (12h) single-neutral-actions" at bounding box center [276, 395] width 153 height 47
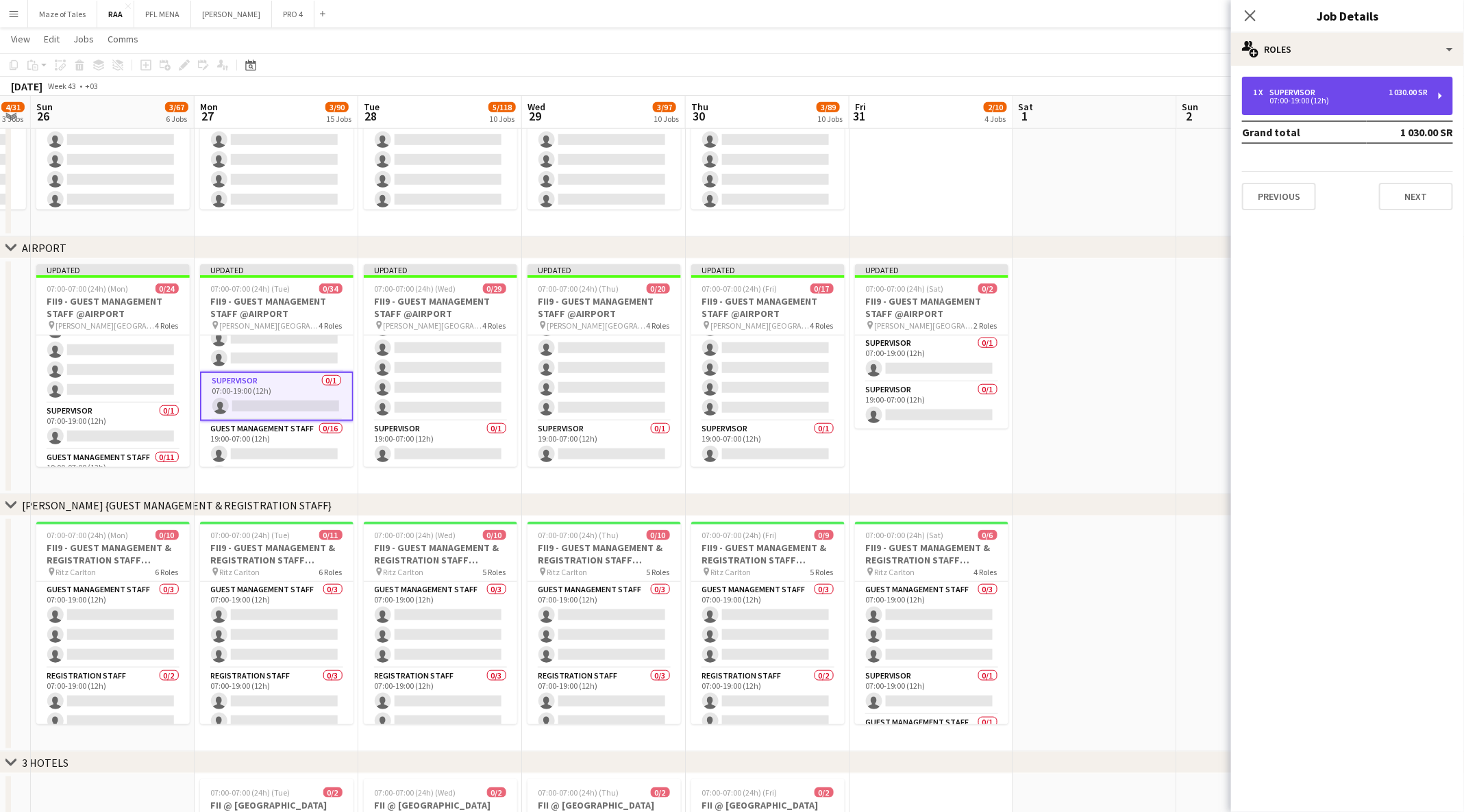
click at [1307, 103] on div "07:00-19:00 (12h)" at bounding box center [1340, 100] width 175 height 7
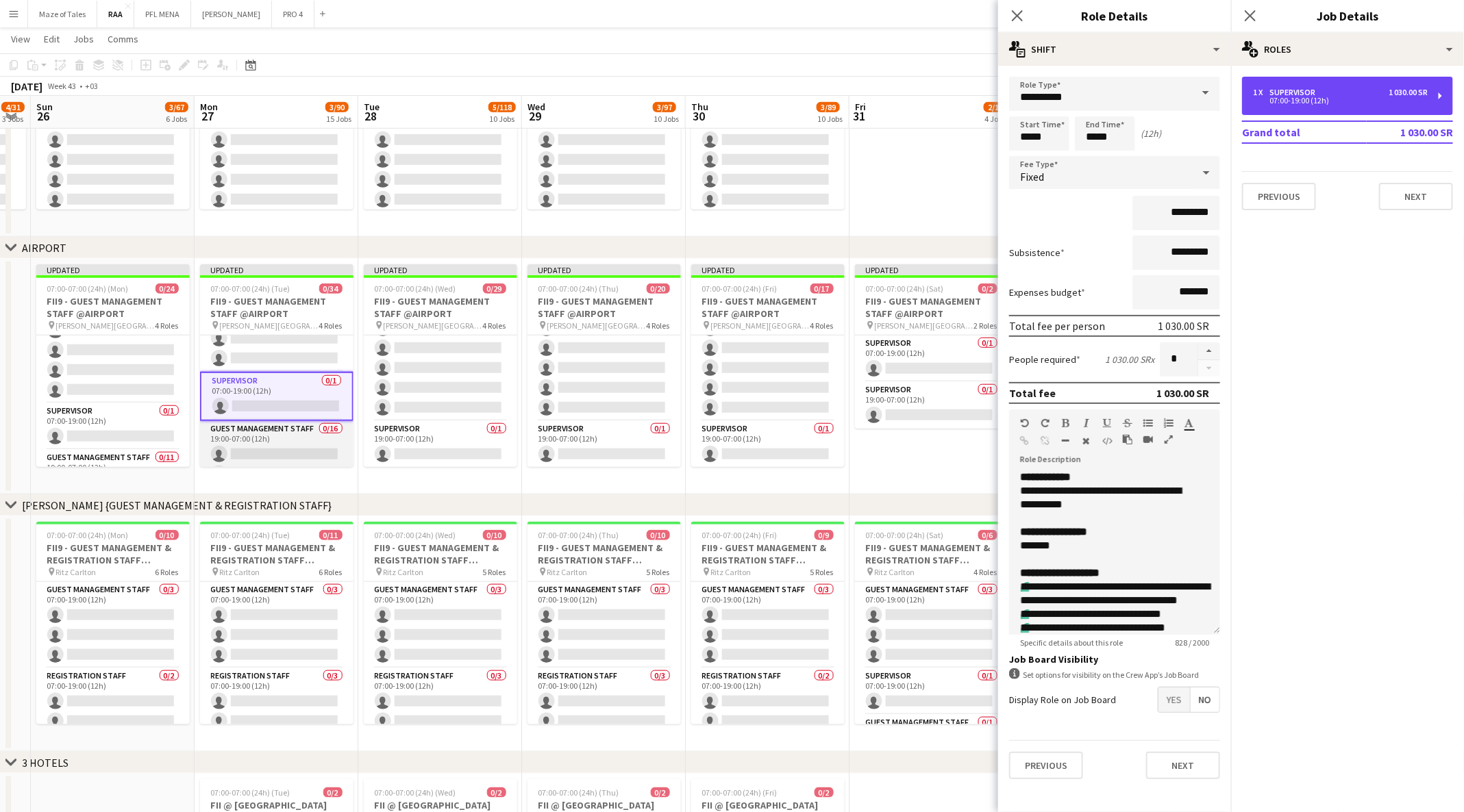
scroll to position [652, 0]
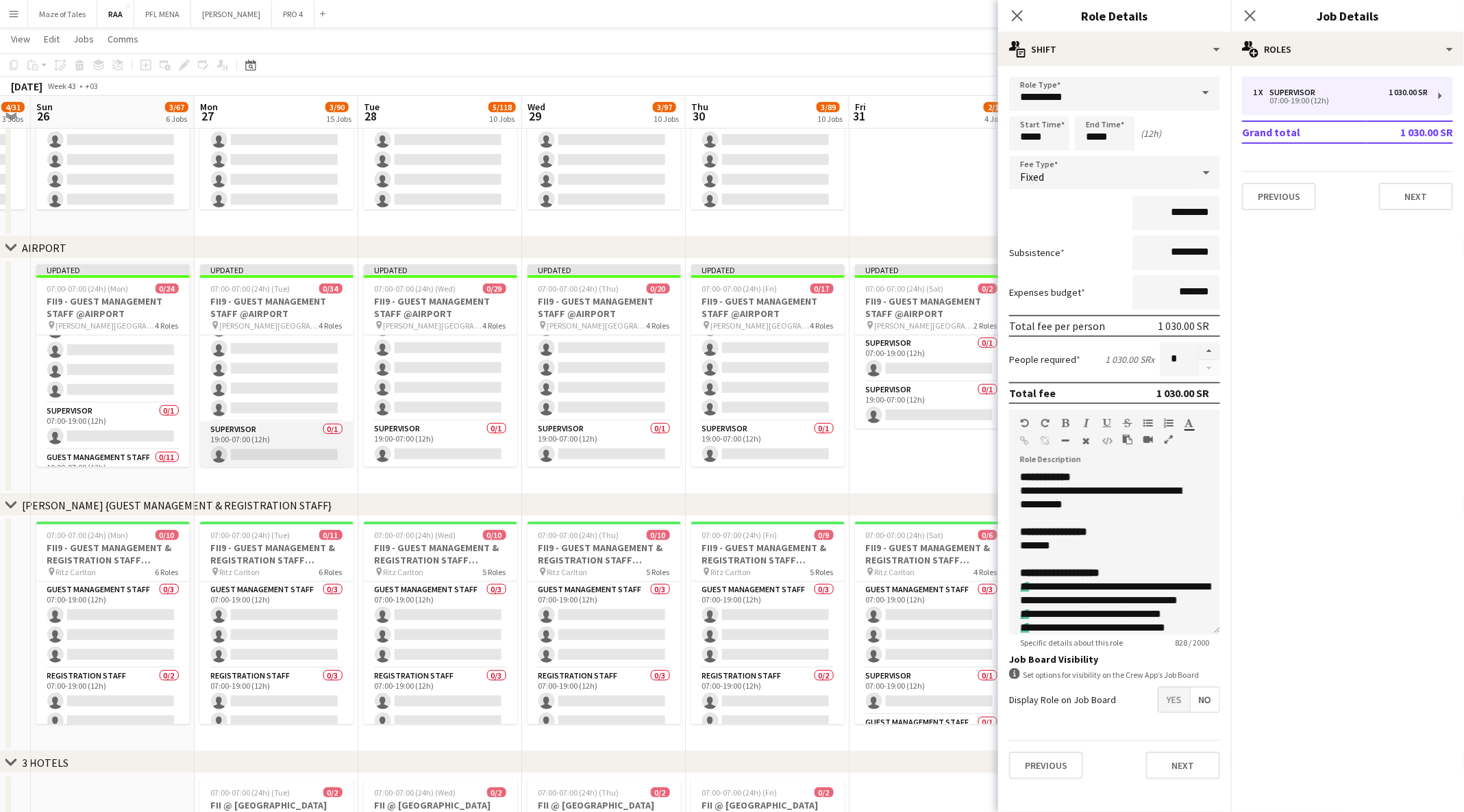
click at [246, 436] on app-card-role "Supervisor 0/1 19:00-07:00 (12h) single-neutral-actions" at bounding box center [276, 445] width 153 height 47
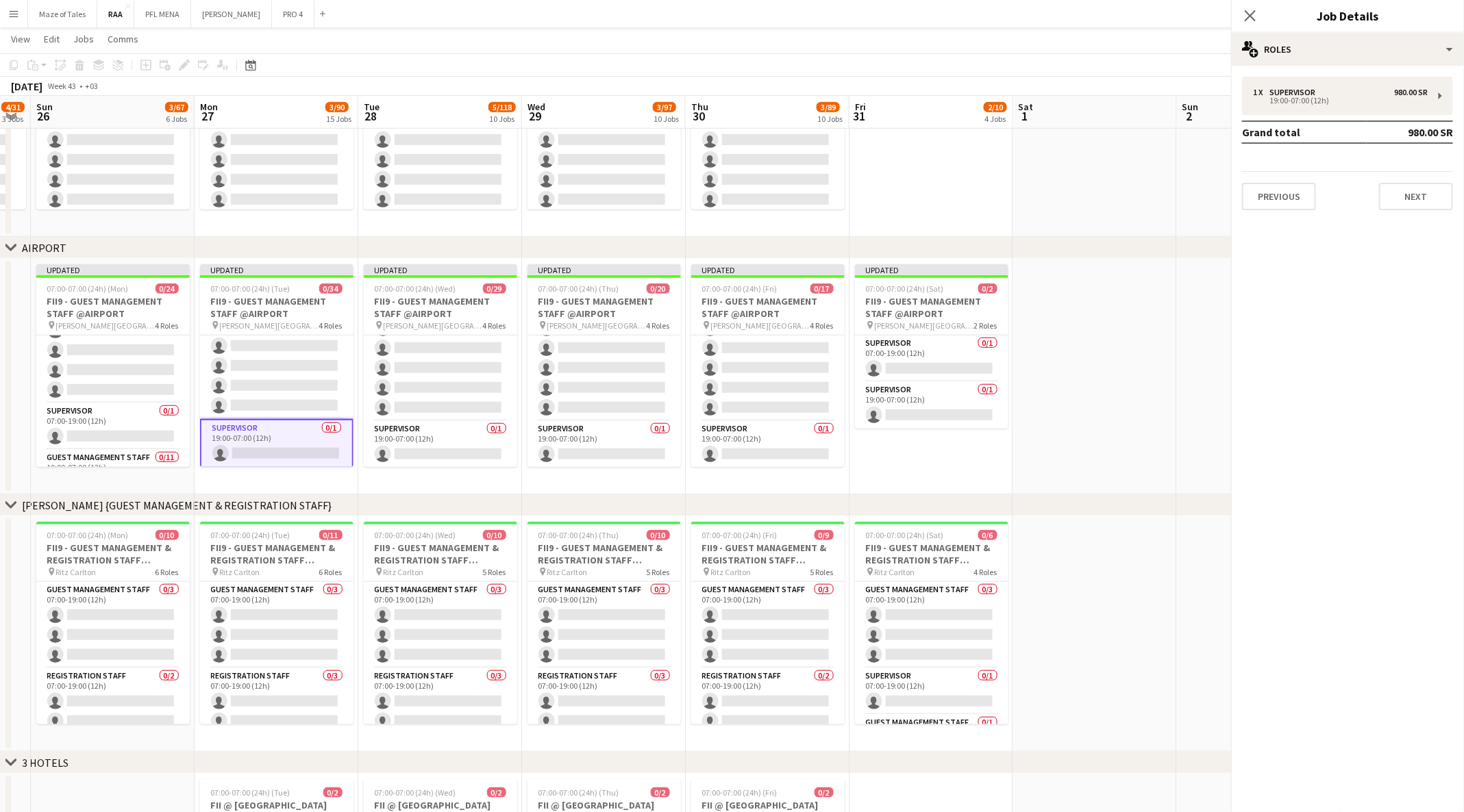
scroll to position [649, 0]
click at [1413, 92] on div "980.00 SR" at bounding box center [1410, 92] width 34 height 10
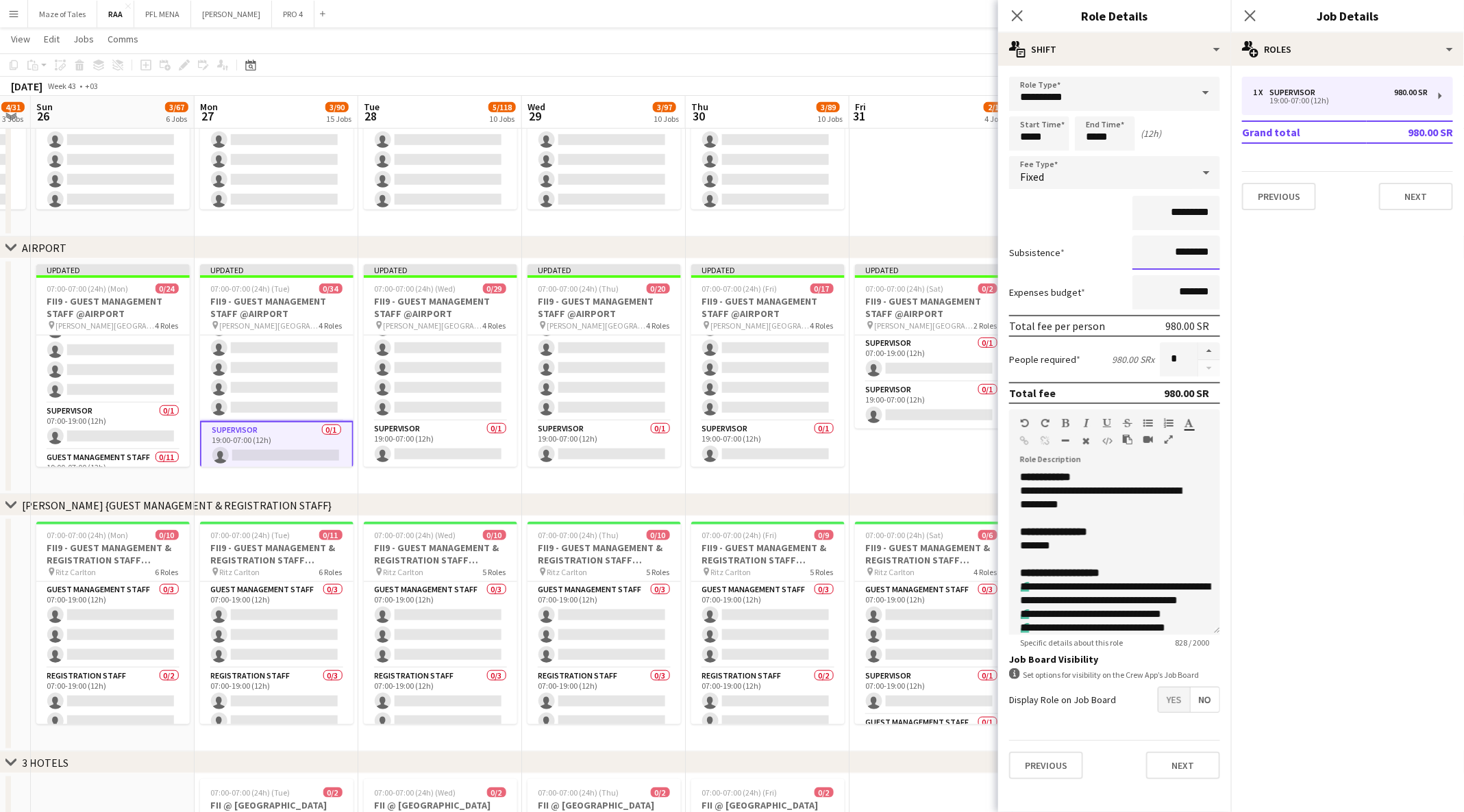
click at [1178, 252] on input "********" at bounding box center [1175, 253] width 87 height 35
type input "*********"
click at [1073, 484] on div "**********" at bounding box center [1107, 498] width 174 height 28
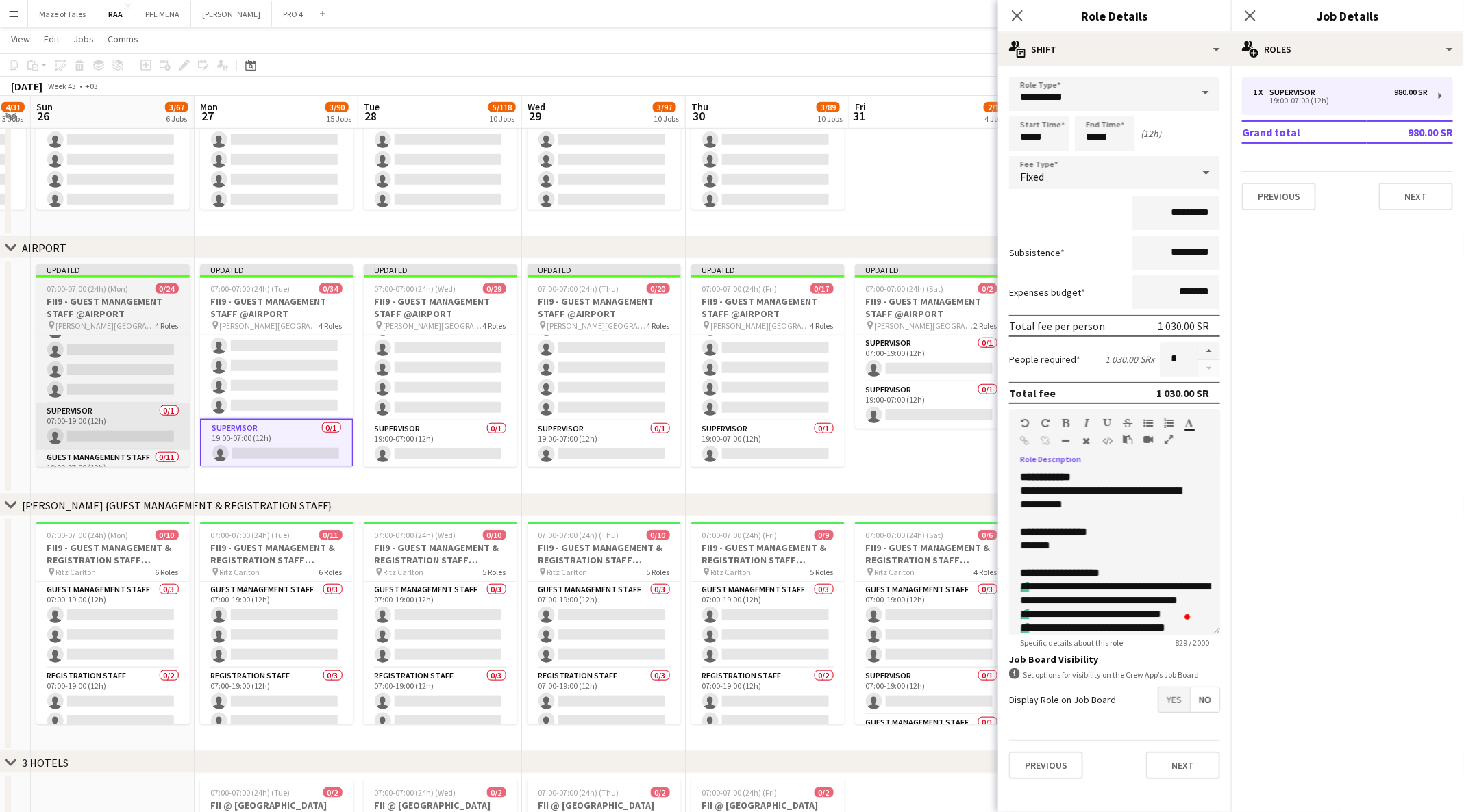
click at [76, 425] on app-card-role "Supervisor 0/1 07:00-19:00 (12h) single-neutral-actions" at bounding box center [112, 426] width 153 height 47
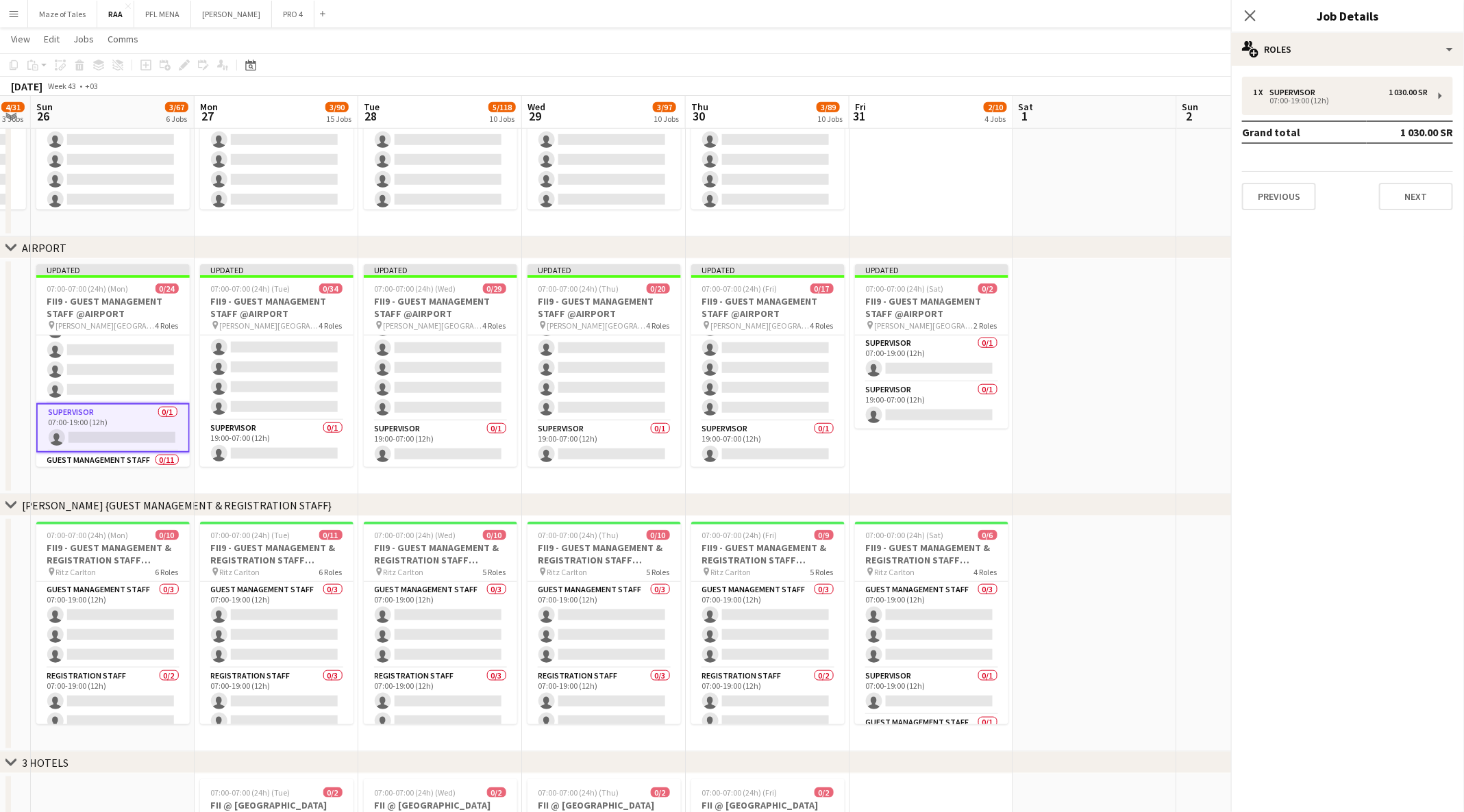
scroll to position [649, 0]
click at [1442, 94] on div "1 x Supervisor 1 030.00 SR 07:00-19:00 (12h)" at bounding box center [1347, 96] width 211 height 38
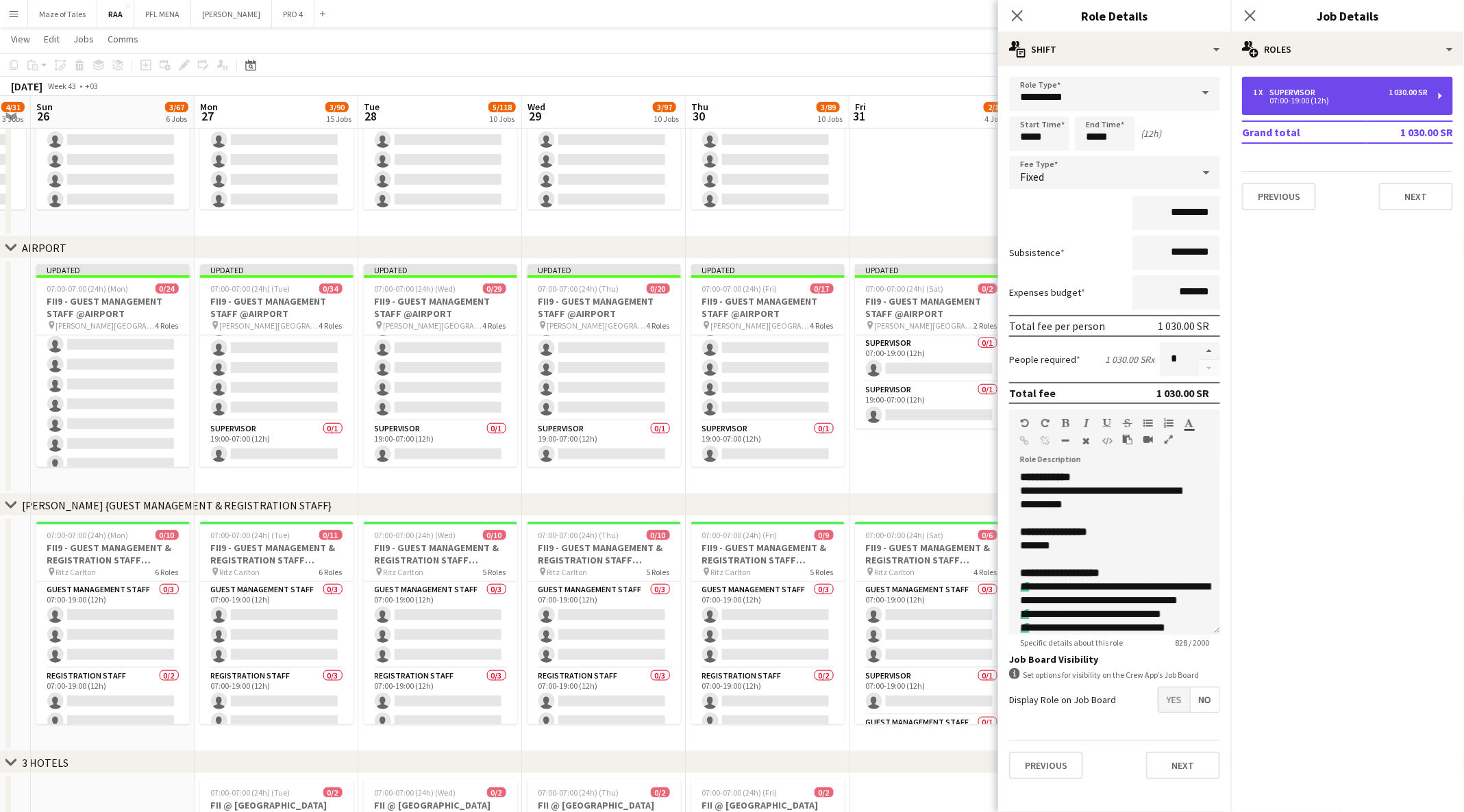
scroll to position [454, 0]
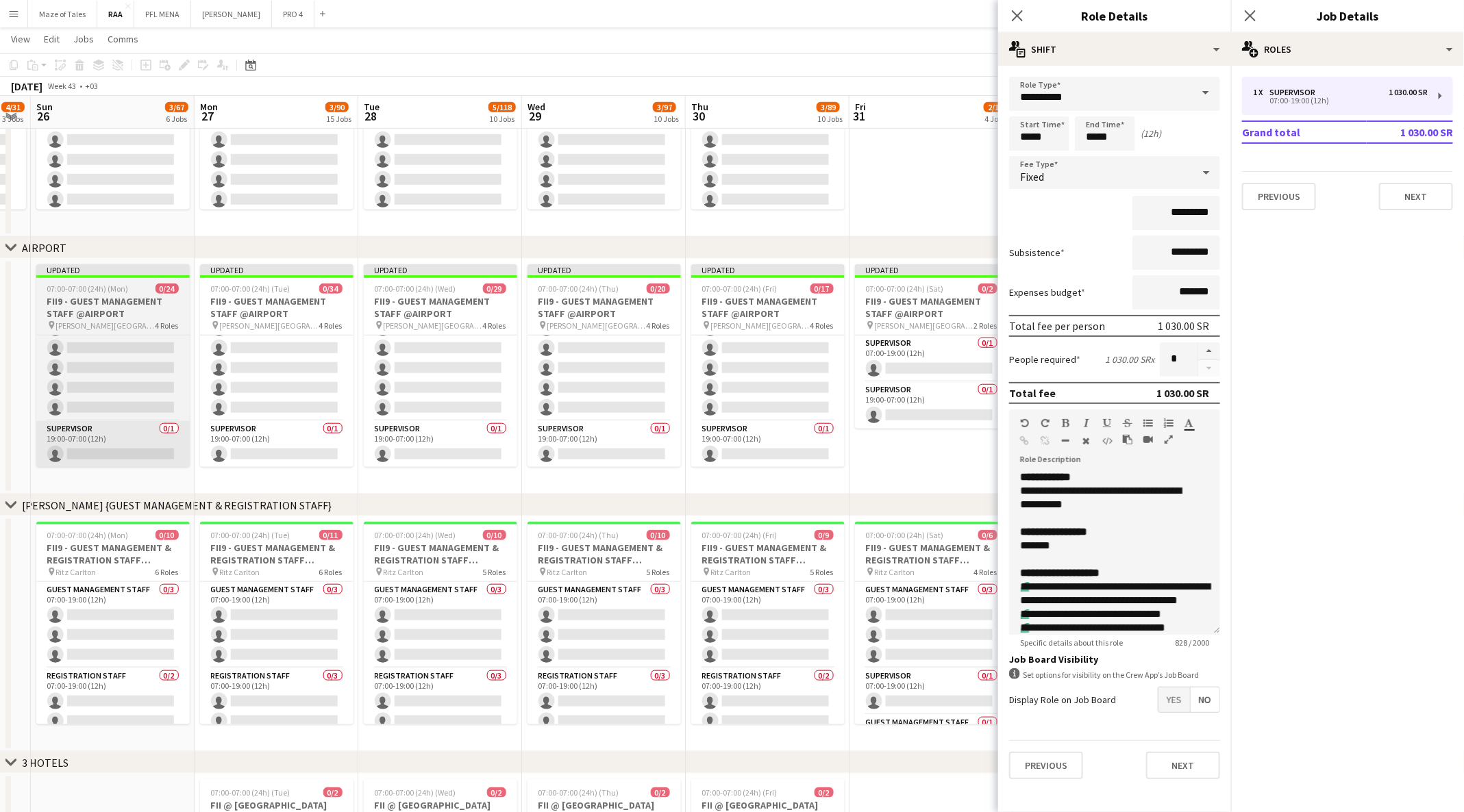
click at [84, 437] on app-card-role "Supervisor 0/1 19:00-07:00 (12h) single-neutral-actions" at bounding box center [112, 444] width 153 height 47
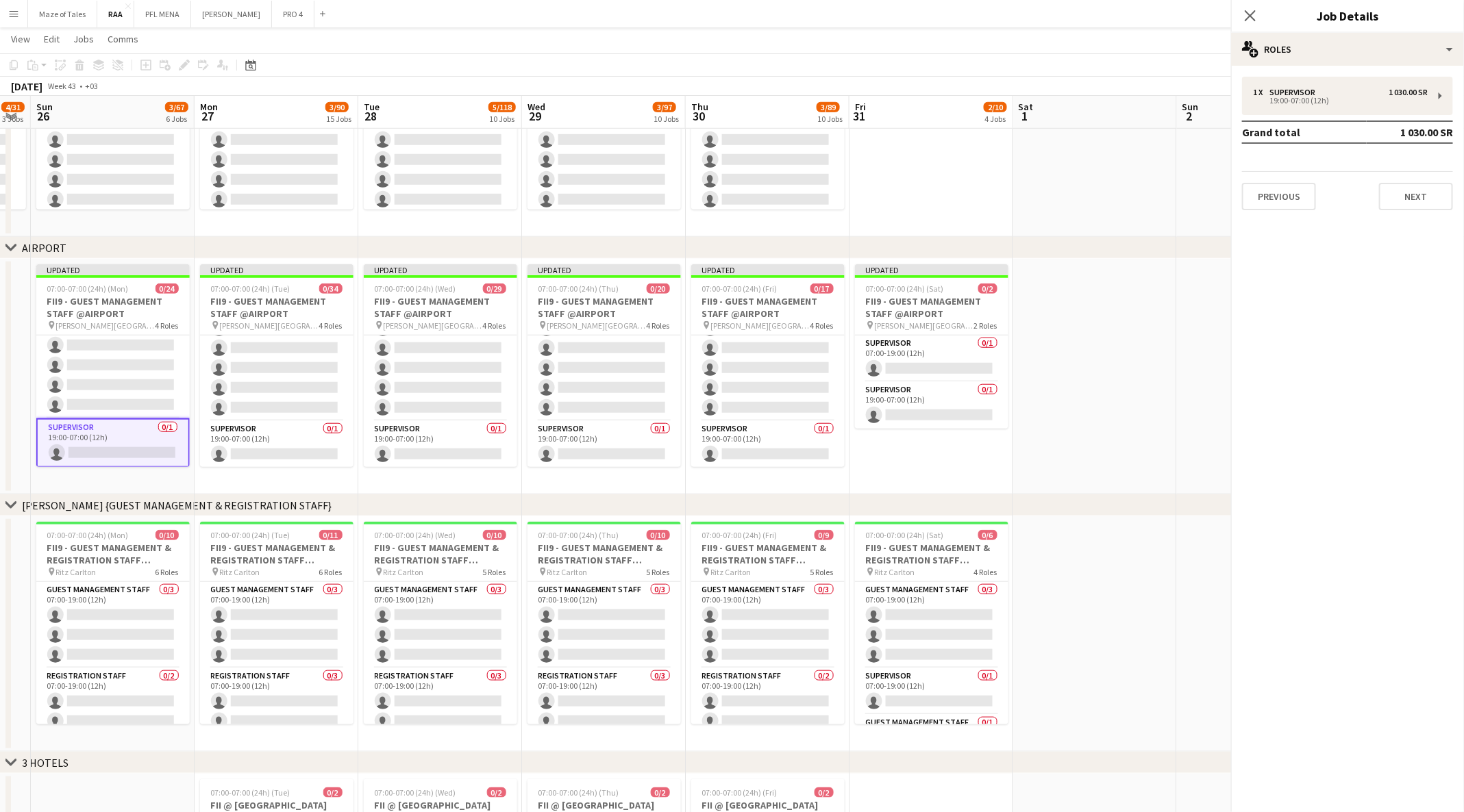
scroll to position [451, 0]
click at [1414, 92] on div "1 030.00 SR" at bounding box center [1407, 92] width 39 height 10
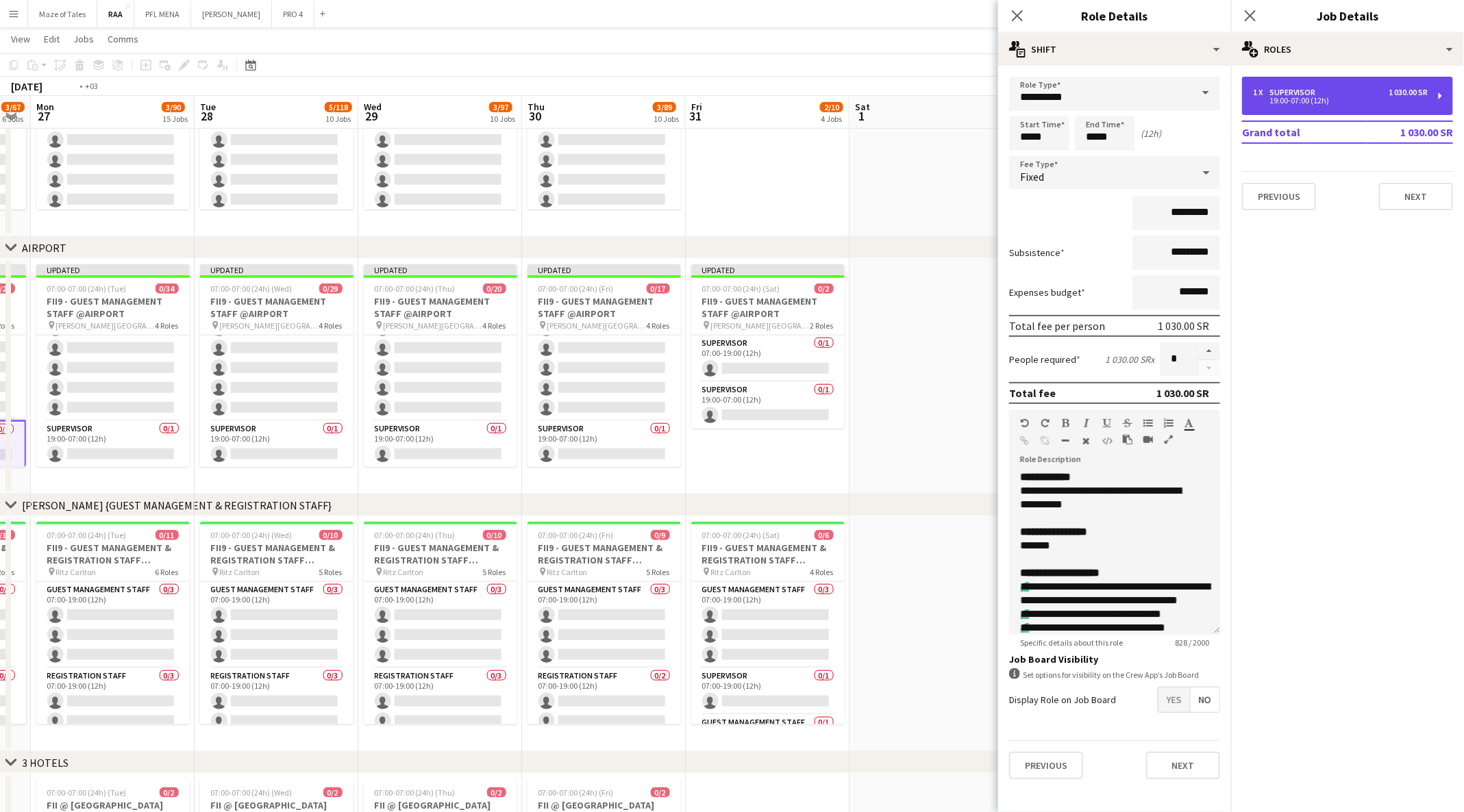
scroll to position [0, 395]
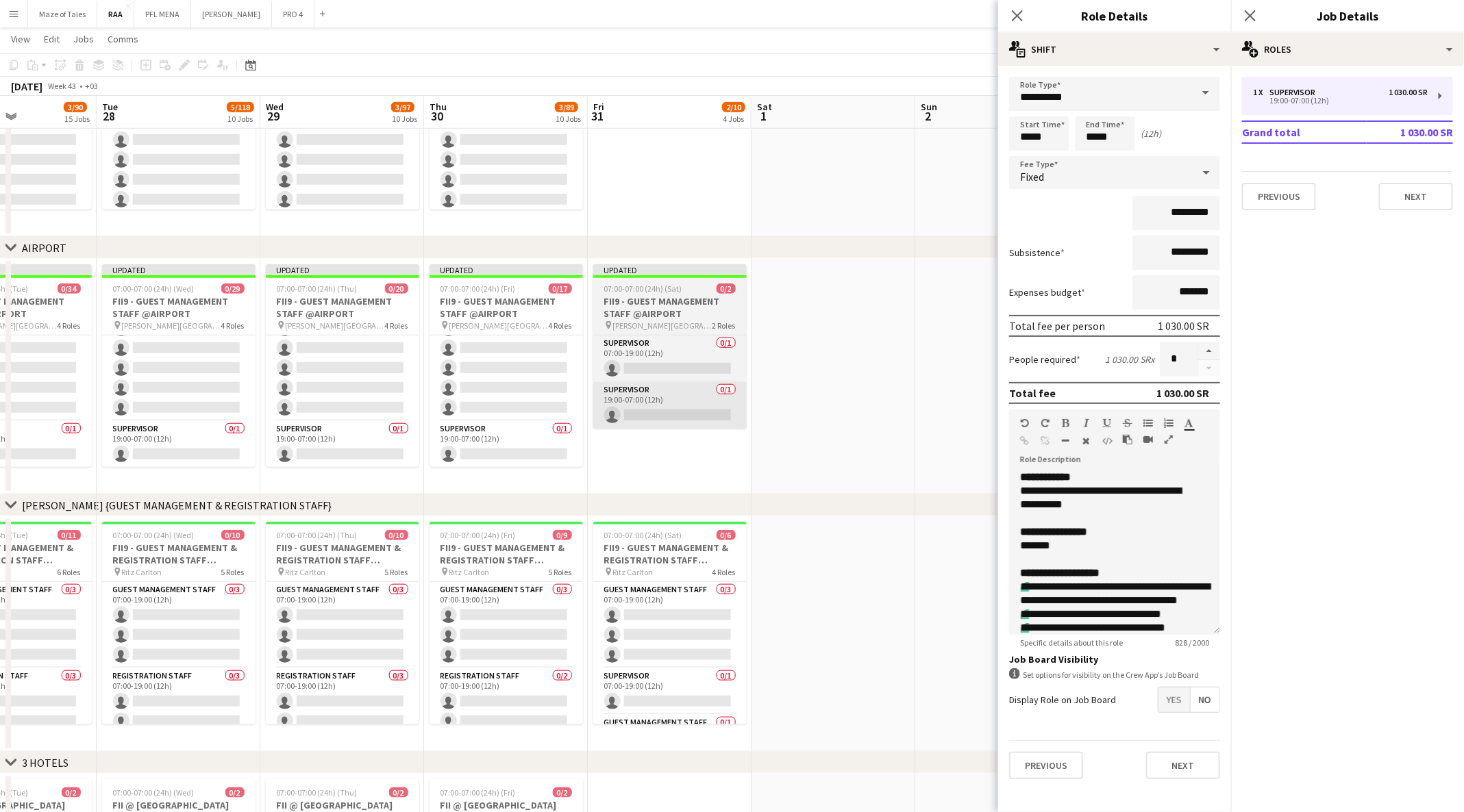
click at [709, 415] on app-card-role "Supervisor 0/1 19:00-07:00 (12h) single-neutral-actions" at bounding box center [669, 406] width 153 height 47
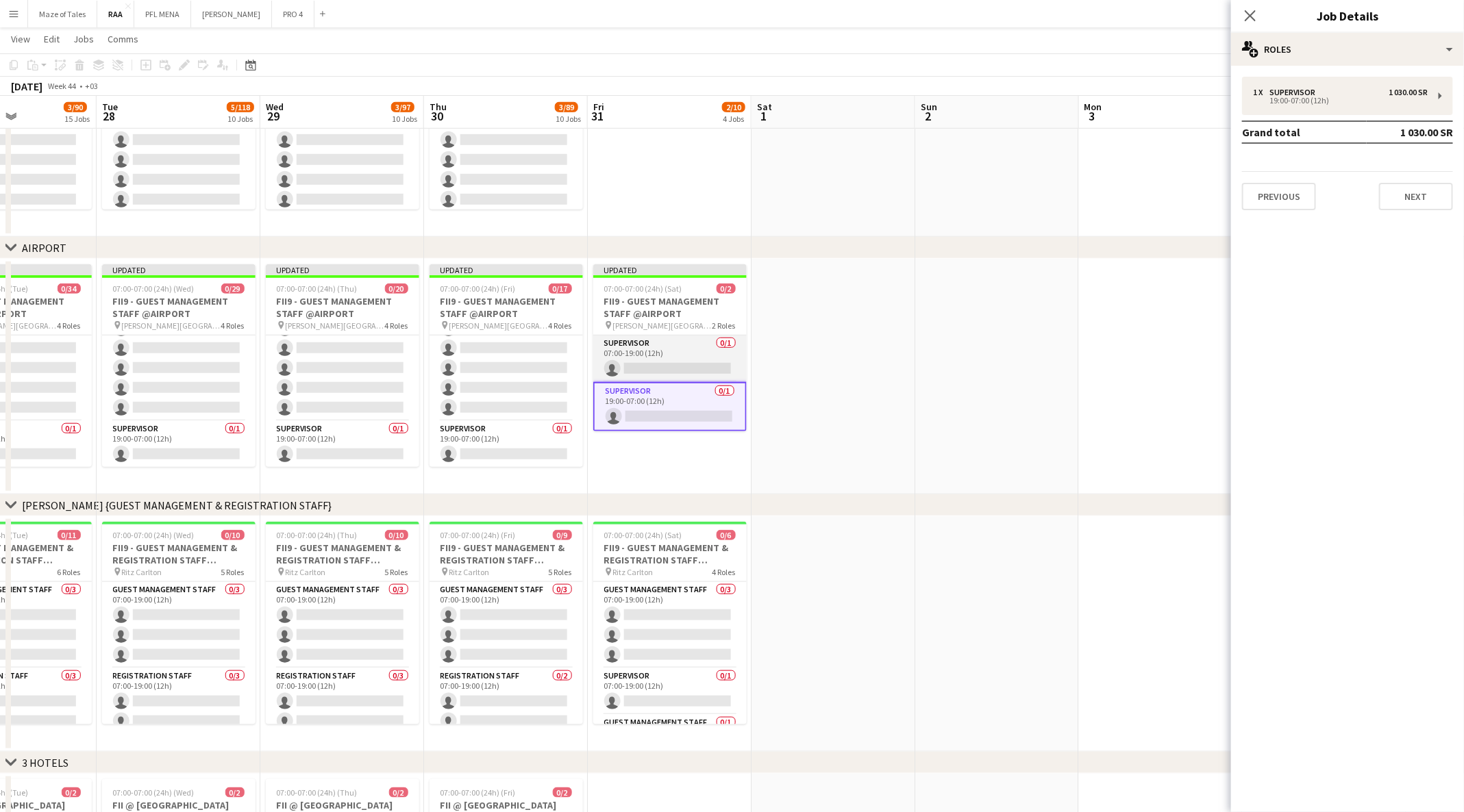
click at [711, 369] on app-card-role "Supervisor 0/1 07:00-19:00 (12h) single-neutral-actions" at bounding box center [669, 359] width 153 height 47
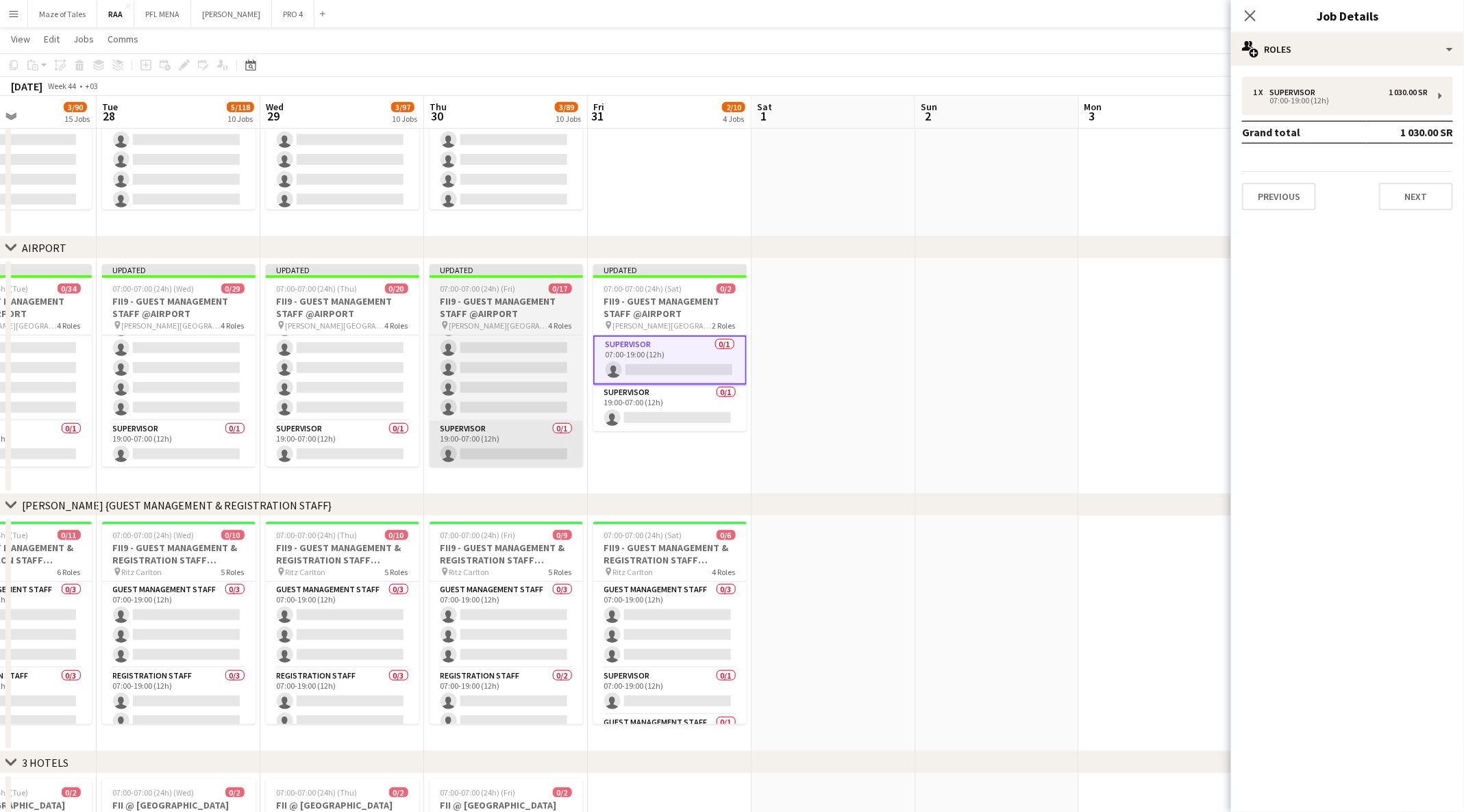
click at [523, 456] on app-card-role "Supervisor 0/1 19:00-07:00 (12h) single-neutral-actions" at bounding box center [505, 444] width 153 height 47
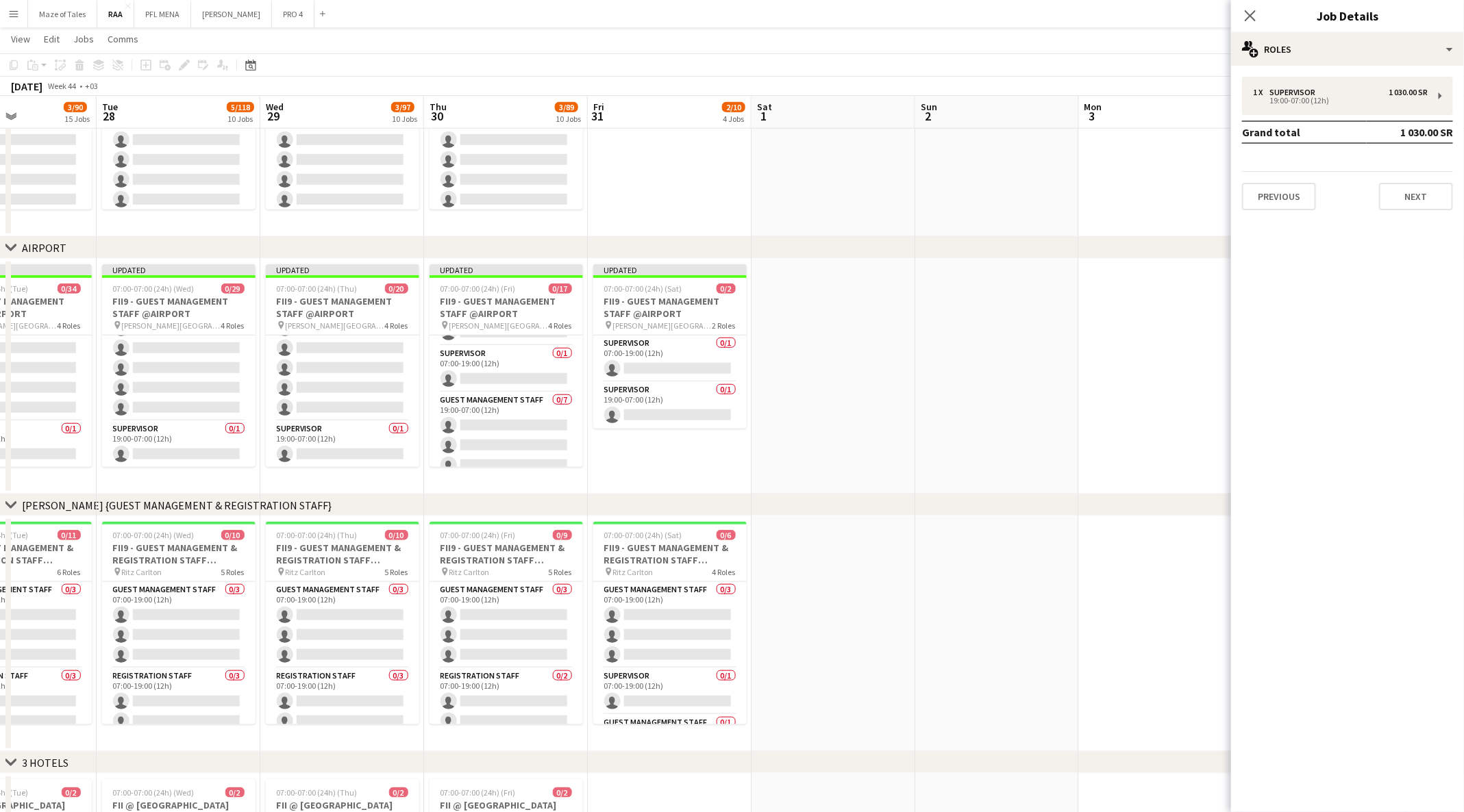
scroll to position [165, 0]
click at [497, 382] on app-card-role "Supervisor 0/1 07:00-19:00 (12h) single-neutral-actions" at bounding box center [505, 380] width 153 height 47
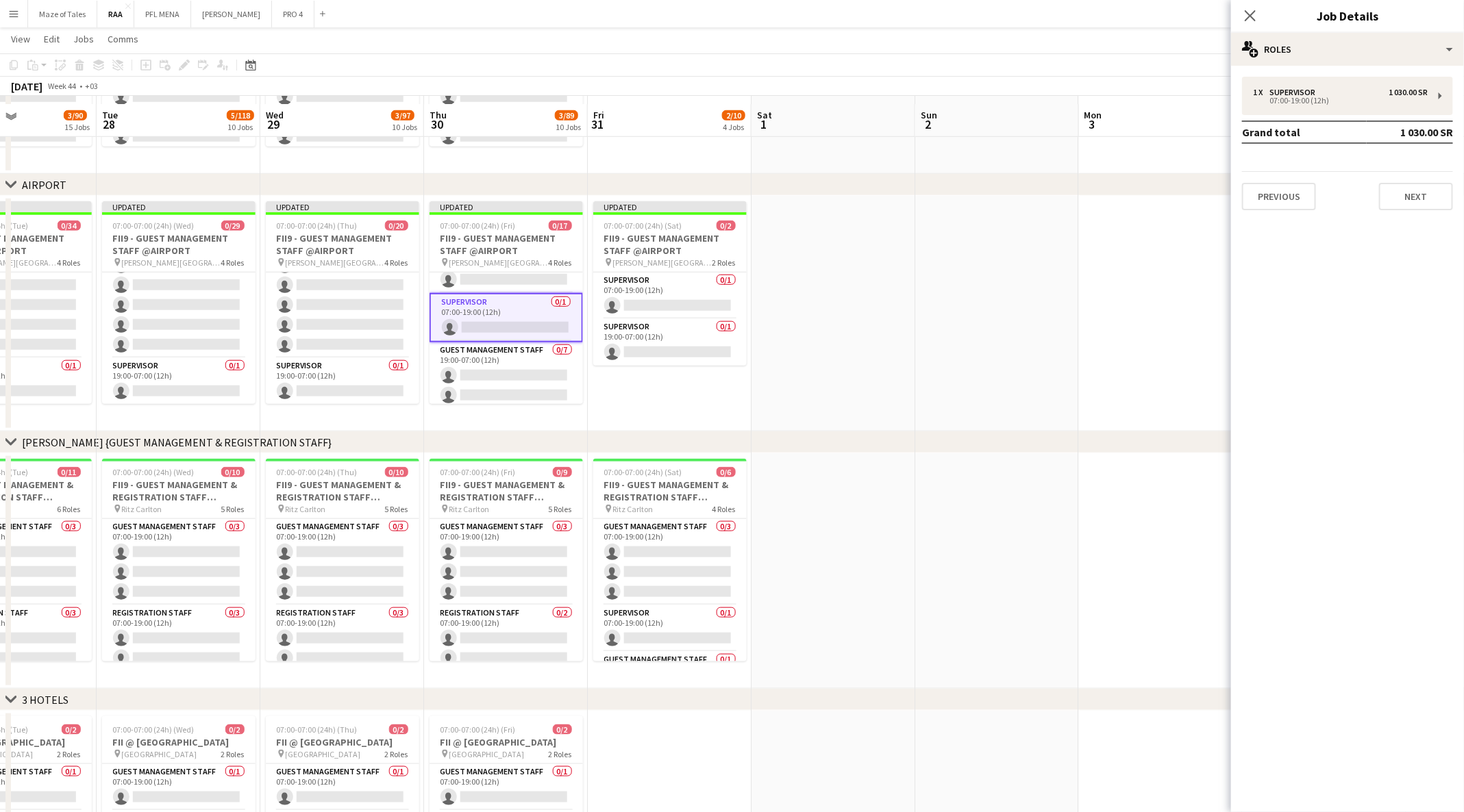
scroll to position [557, 0]
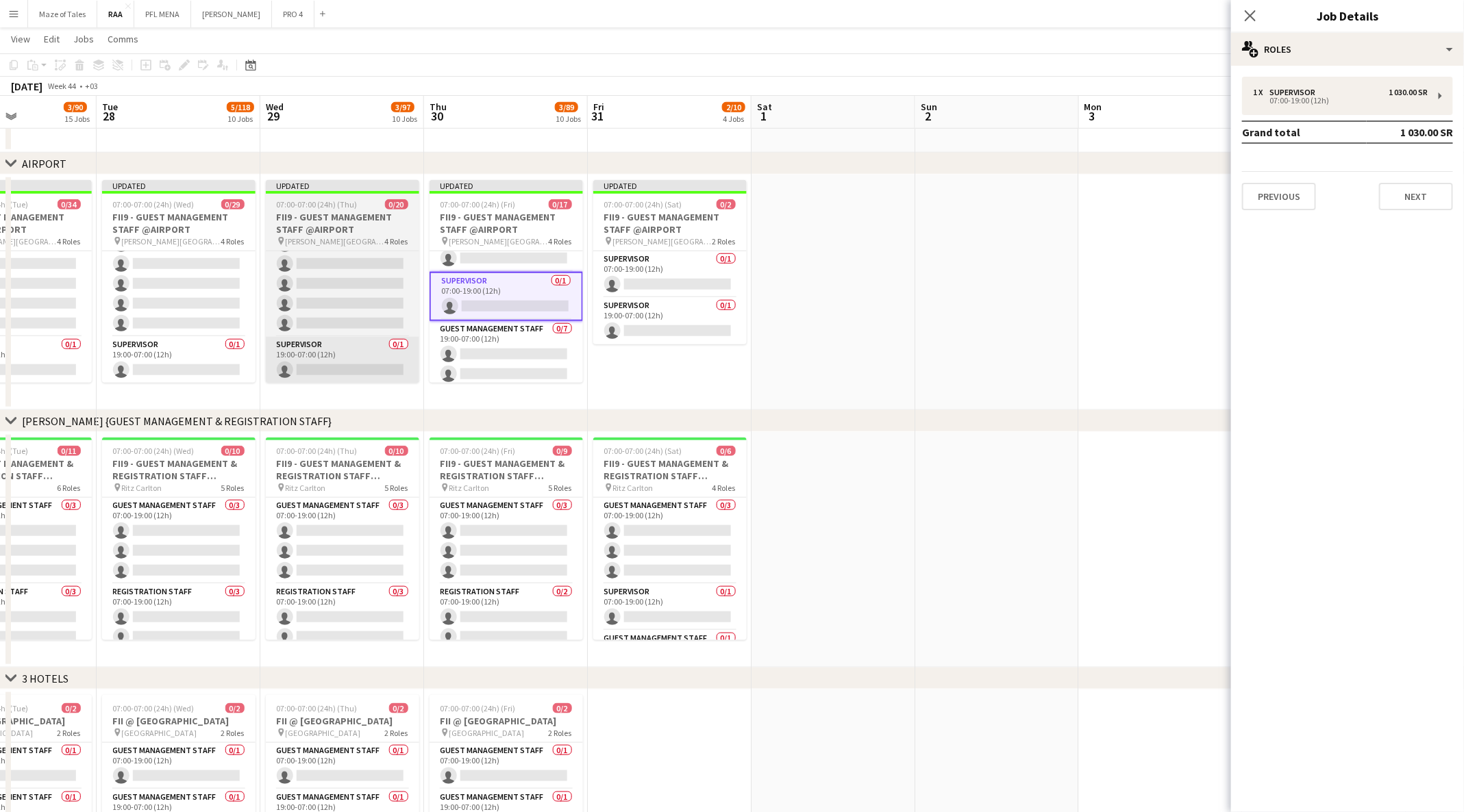
click at [331, 372] on app-card-role "Supervisor 0/1 19:00-07:00 (12h) single-neutral-actions" at bounding box center [342, 360] width 153 height 47
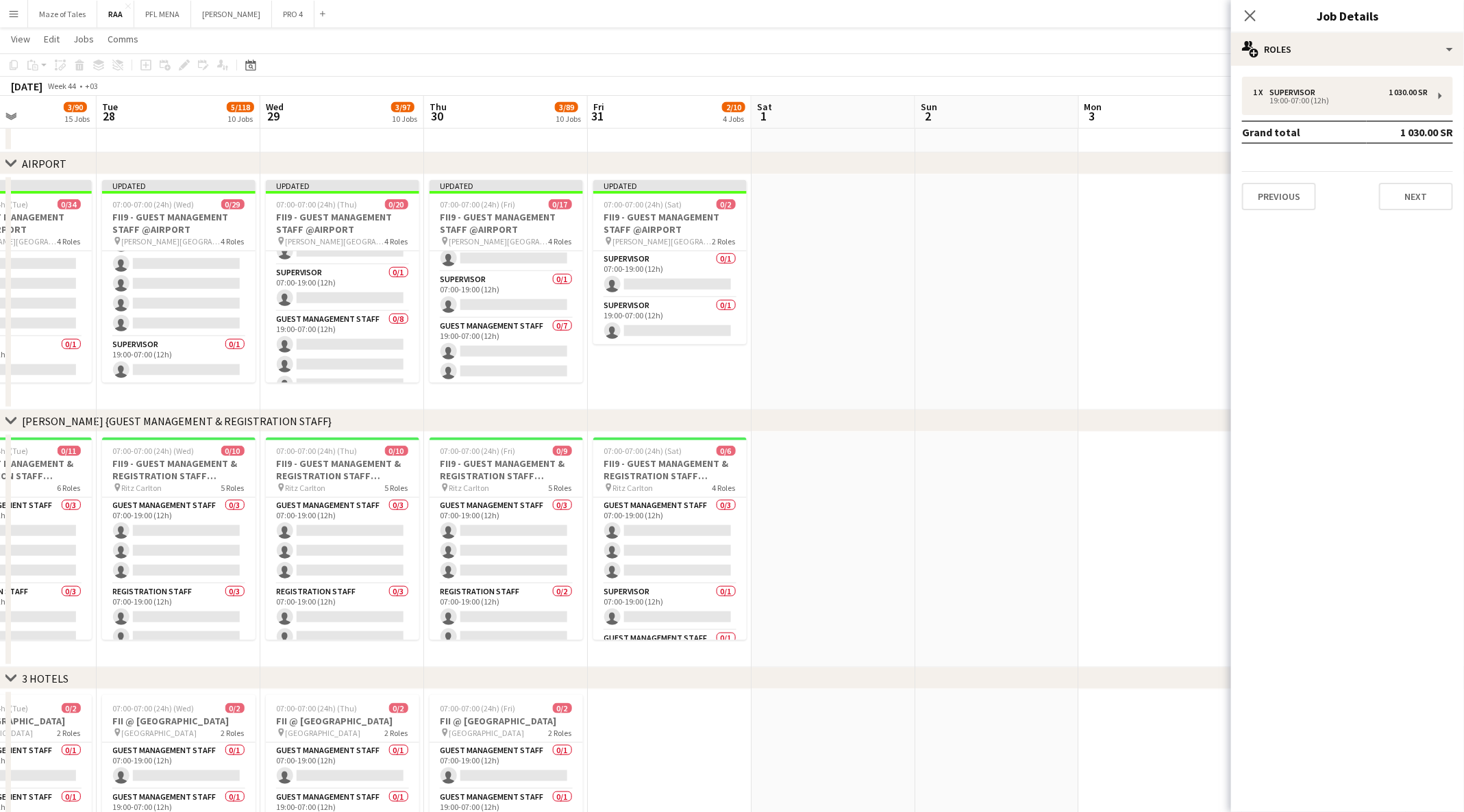
scroll to position [205, 0]
click at [344, 299] on app-card-role "Supervisor 0/1 07:00-19:00 (12h) single-neutral-actions" at bounding box center [342, 294] width 153 height 47
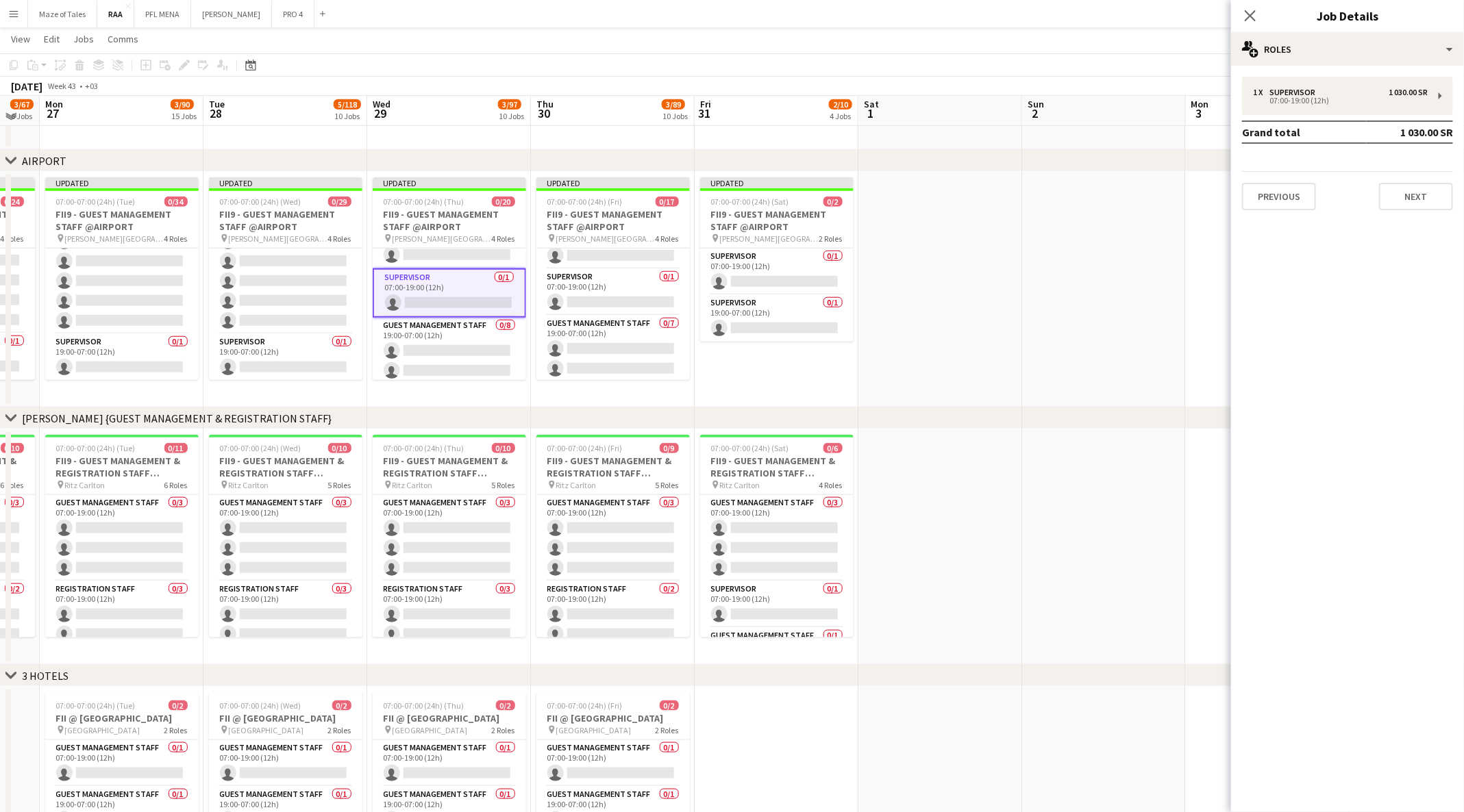
scroll to position [623, 0]
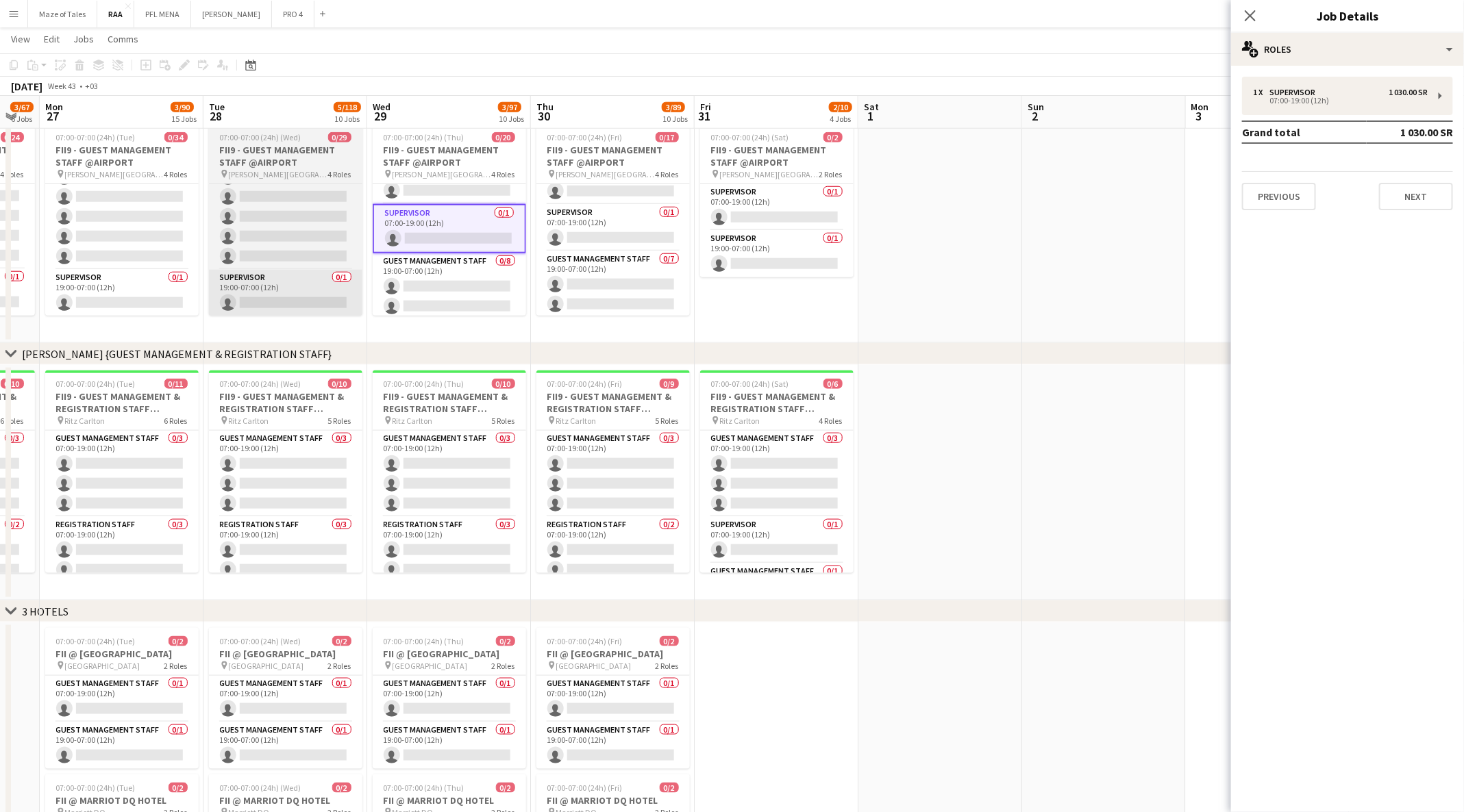
click at [270, 297] on app-card-role "Supervisor 0/1 19:00-07:00 (12h) single-neutral-actions" at bounding box center [285, 293] width 153 height 47
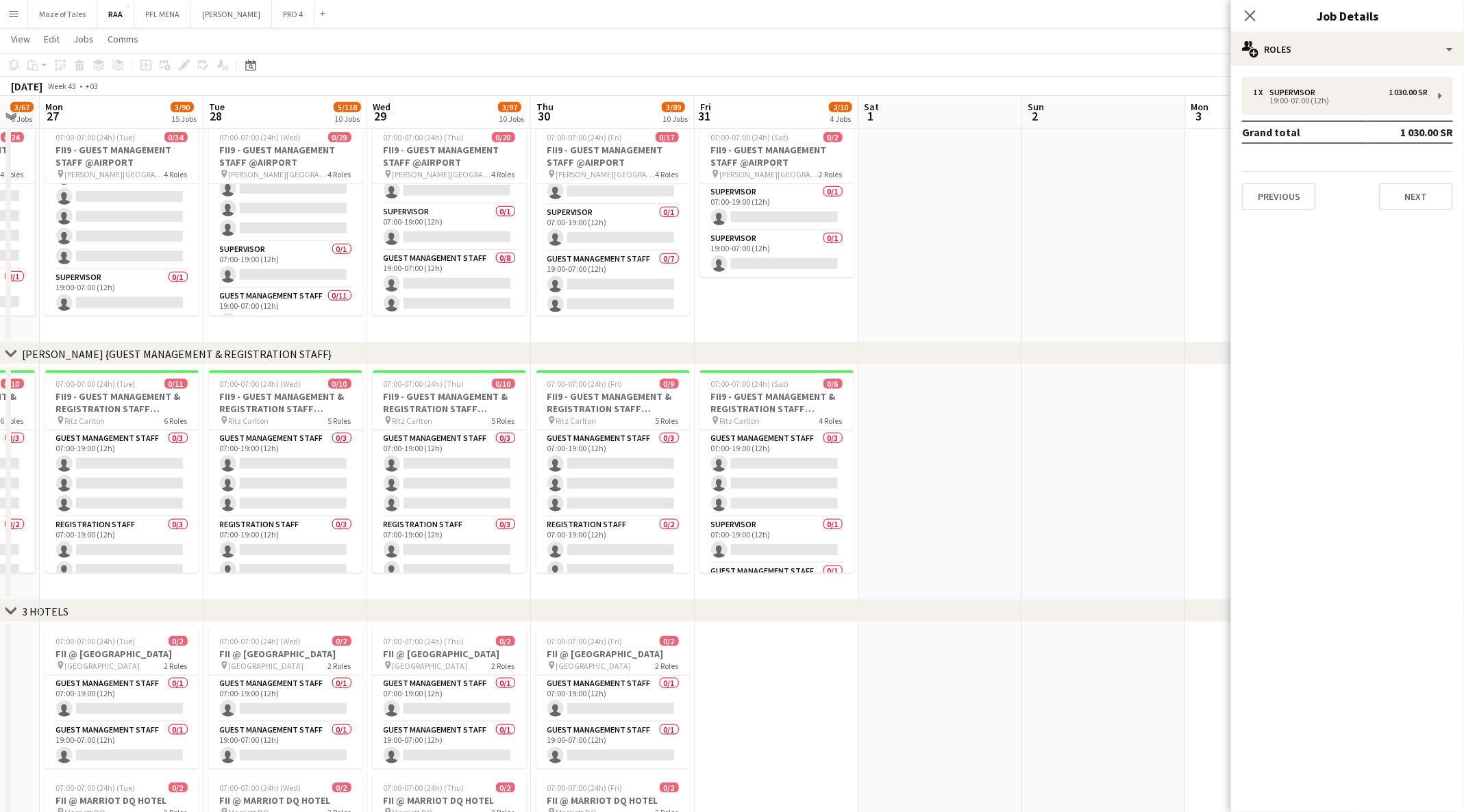
scroll to position [286, 0]
click at [279, 264] on app-card-role "Supervisor 0/1 07:00-19:00 (12h) single-neutral-actions" at bounding box center [285, 265] width 153 height 47
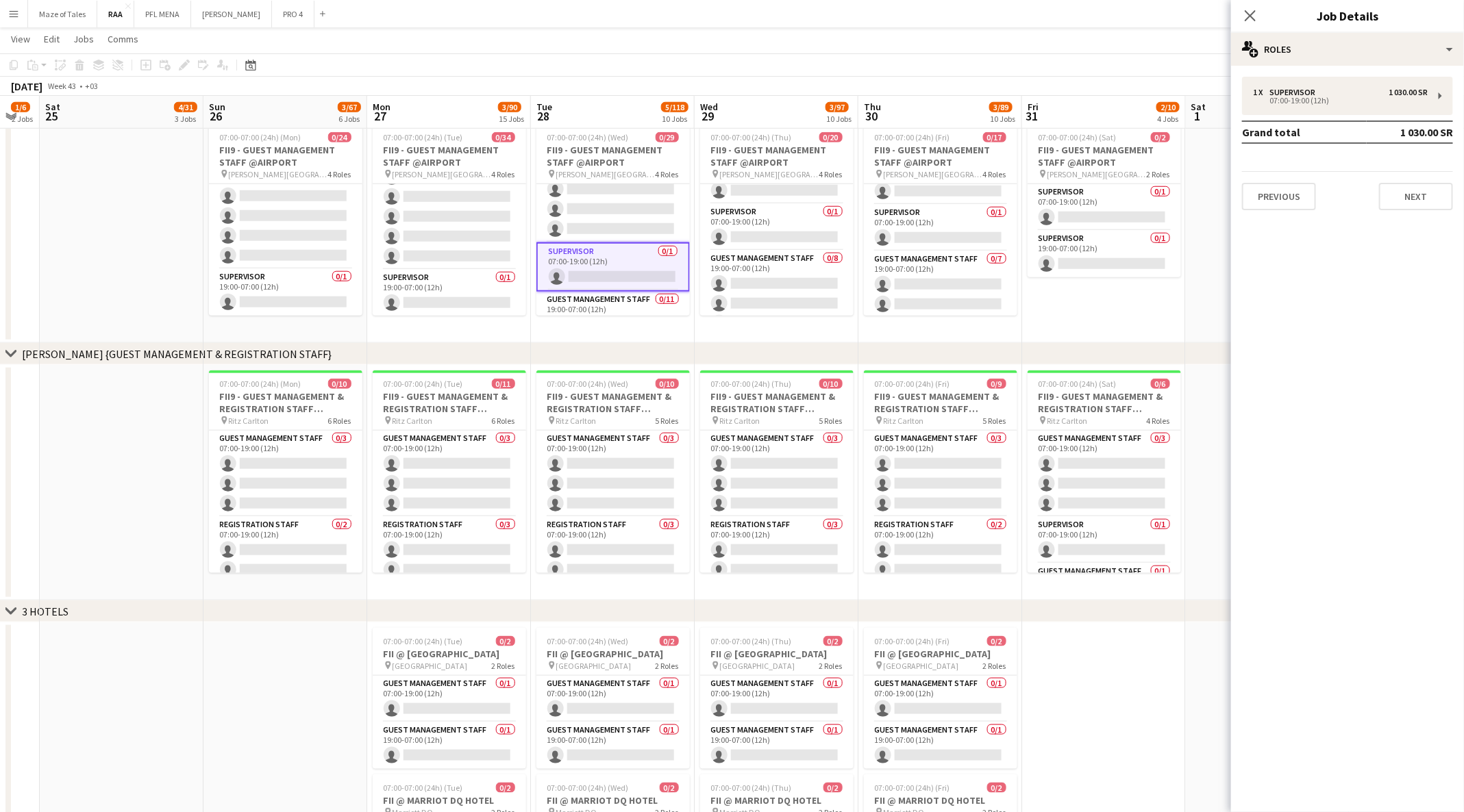
scroll to position [0, 339]
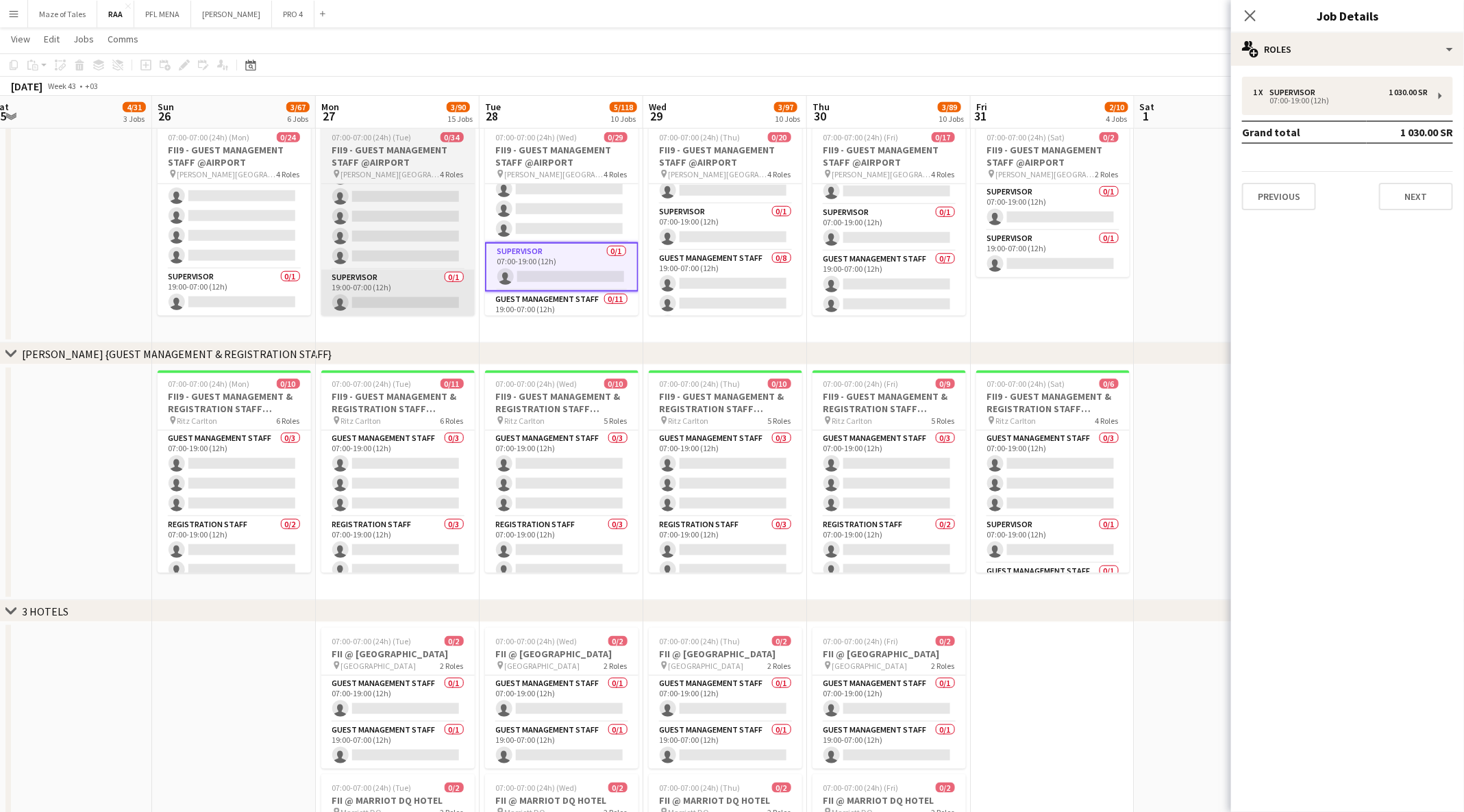
click at [374, 287] on app-card-role "Supervisor 0/1 19:00-07:00 (12h) single-neutral-actions" at bounding box center [397, 293] width 153 height 47
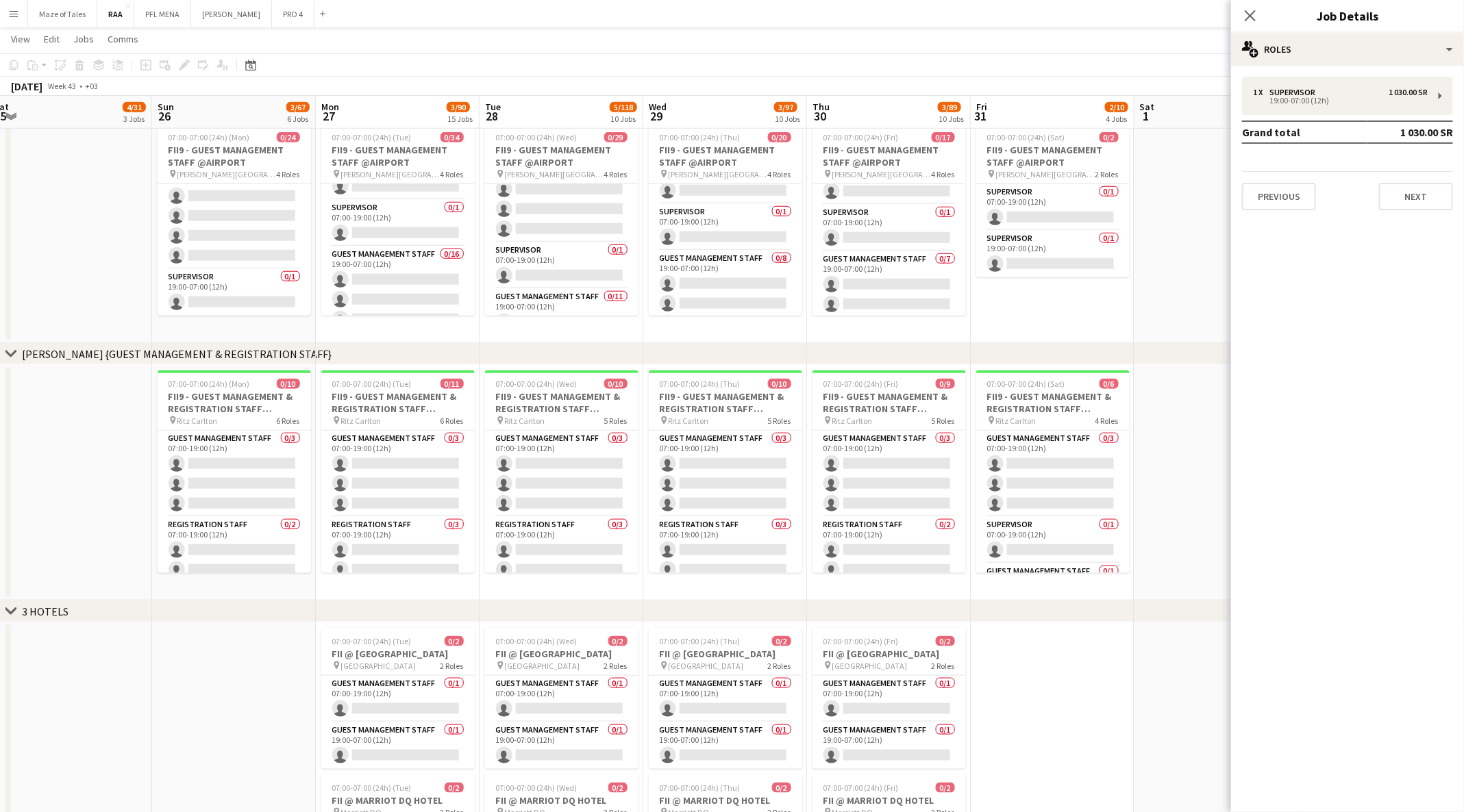
scroll to position [265, 0]
click at [408, 268] on app-card-role "Supervisor 0/1 07:00-19:00 (12h) single-neutral-actions" at bounding box center [397, 286] width 153 height 47
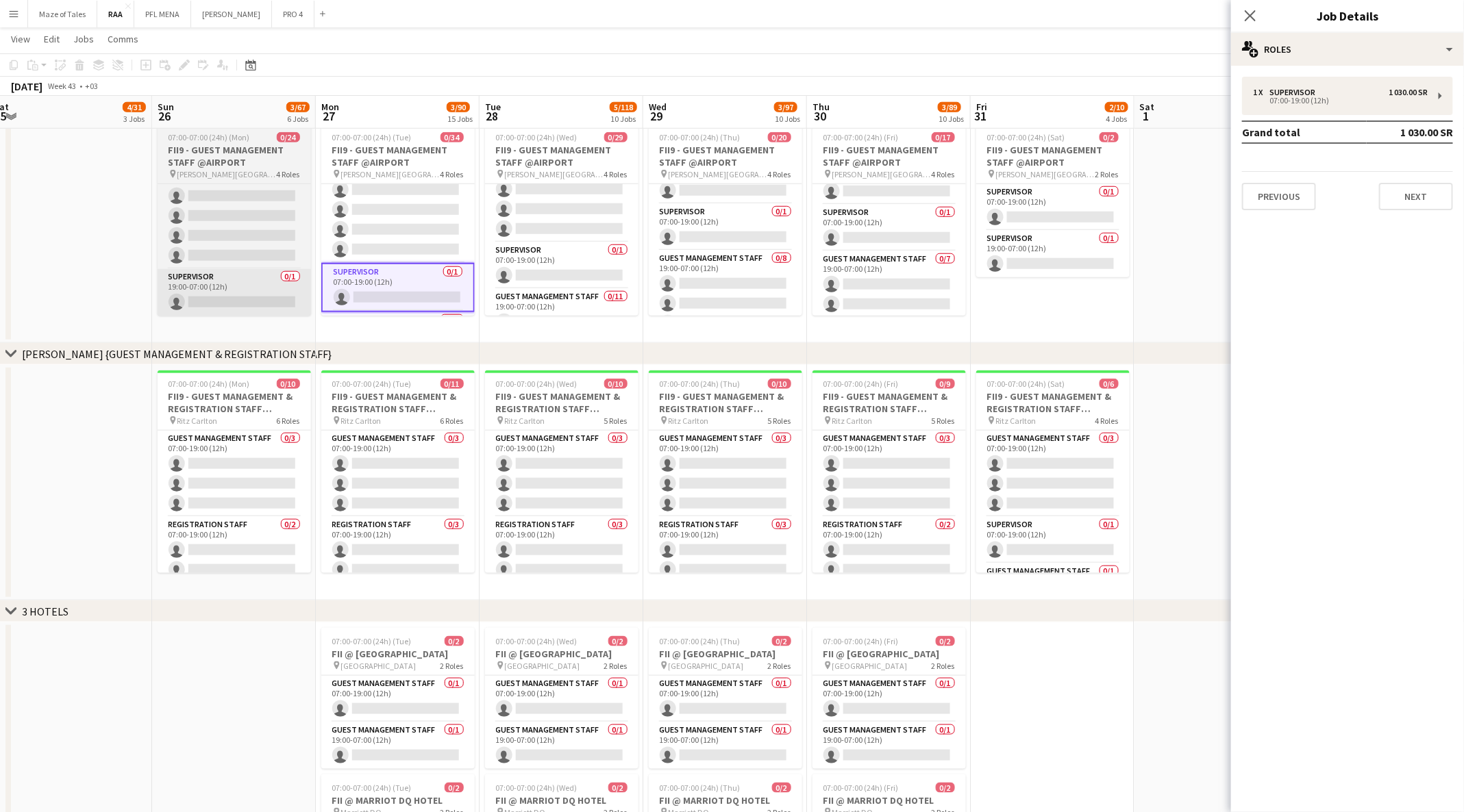
click at [212, 303] on app-card-role "Supervisor 0/1 19:00-07:00 (12h) single-neutral-actions" at bounding box center [234, 292] width 153 height 47
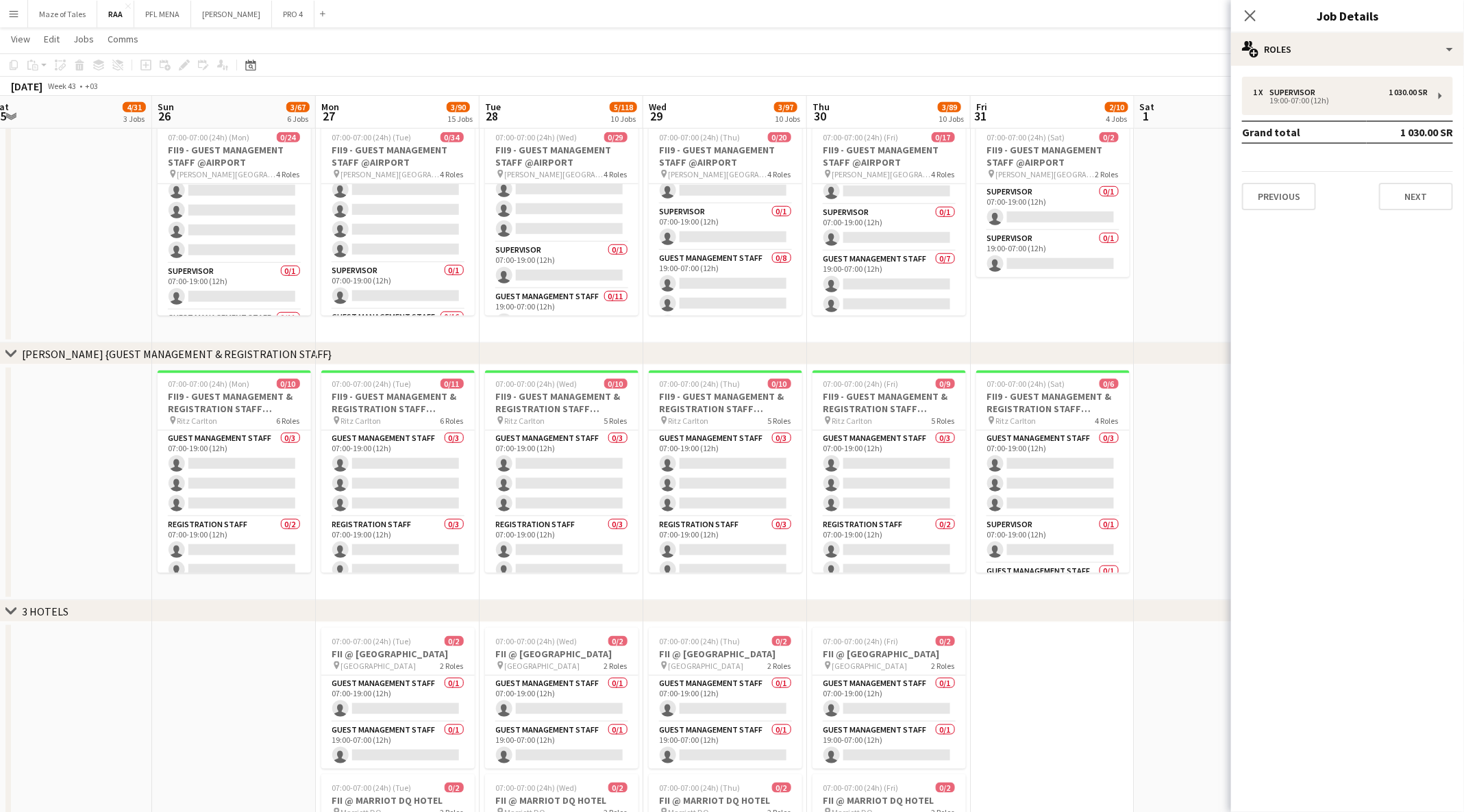
scroll to position [150, 0]
click at [227, 297] on app-card-role "Supervisor 0/1 07:00-19:00 (12h) single-neutral-actions" at bounding box center [234, 302] width 153 height 47
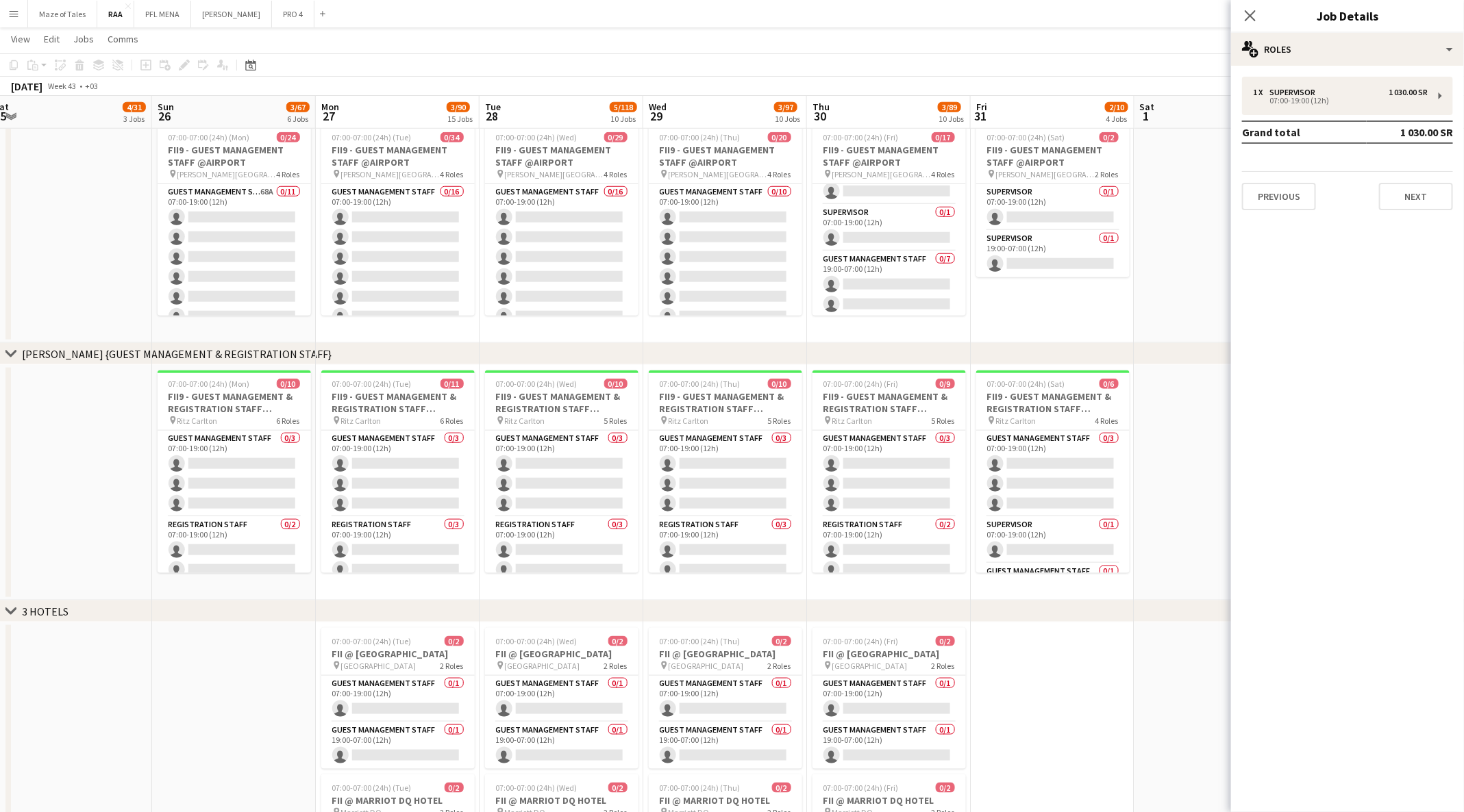
scroll to position [0, 0]
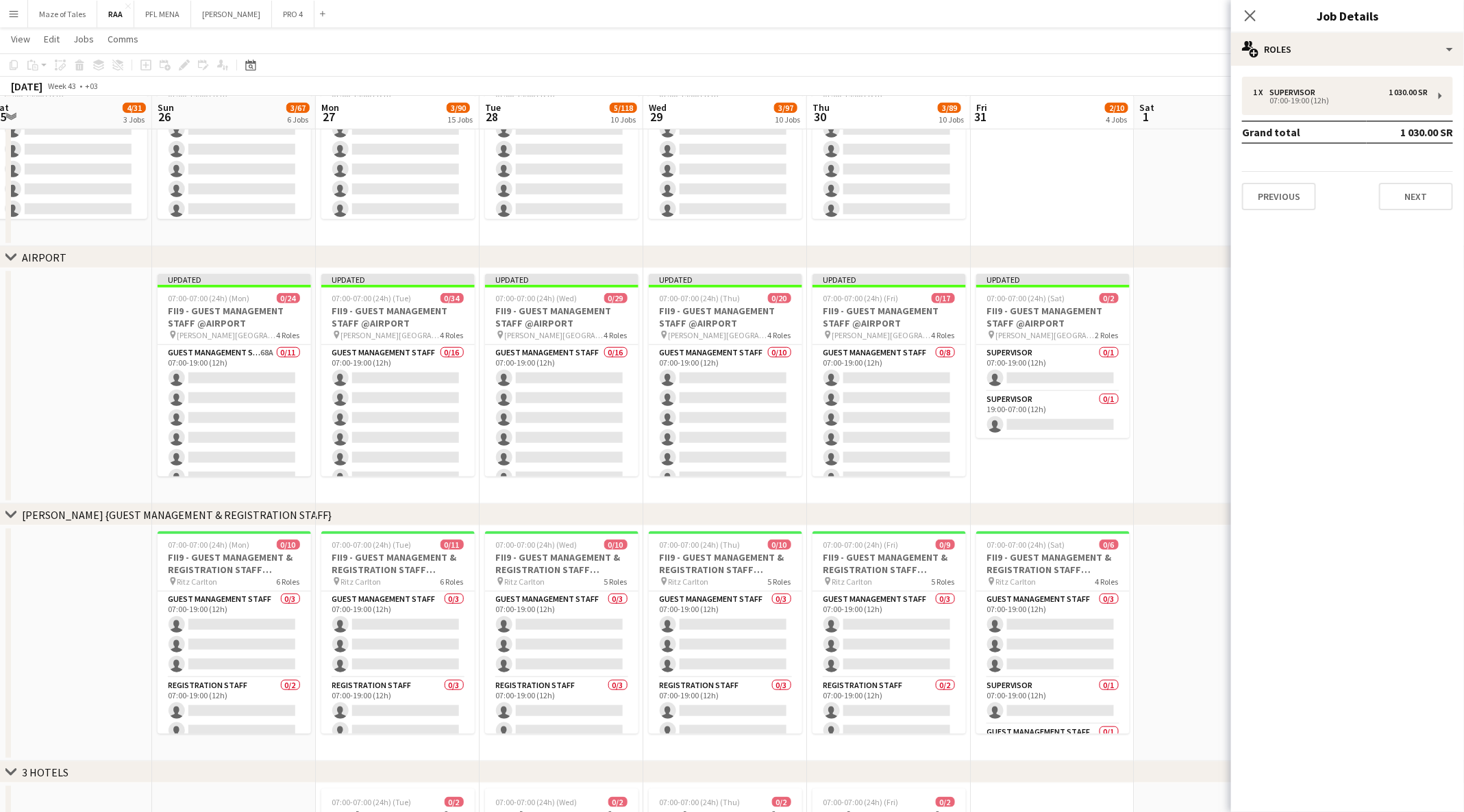
click at [218, 317] on h3 "FII9 - GUEST MANAGEMENT STAFF @AIRPORT" at bounding box center [234, 316] width 153 height 24
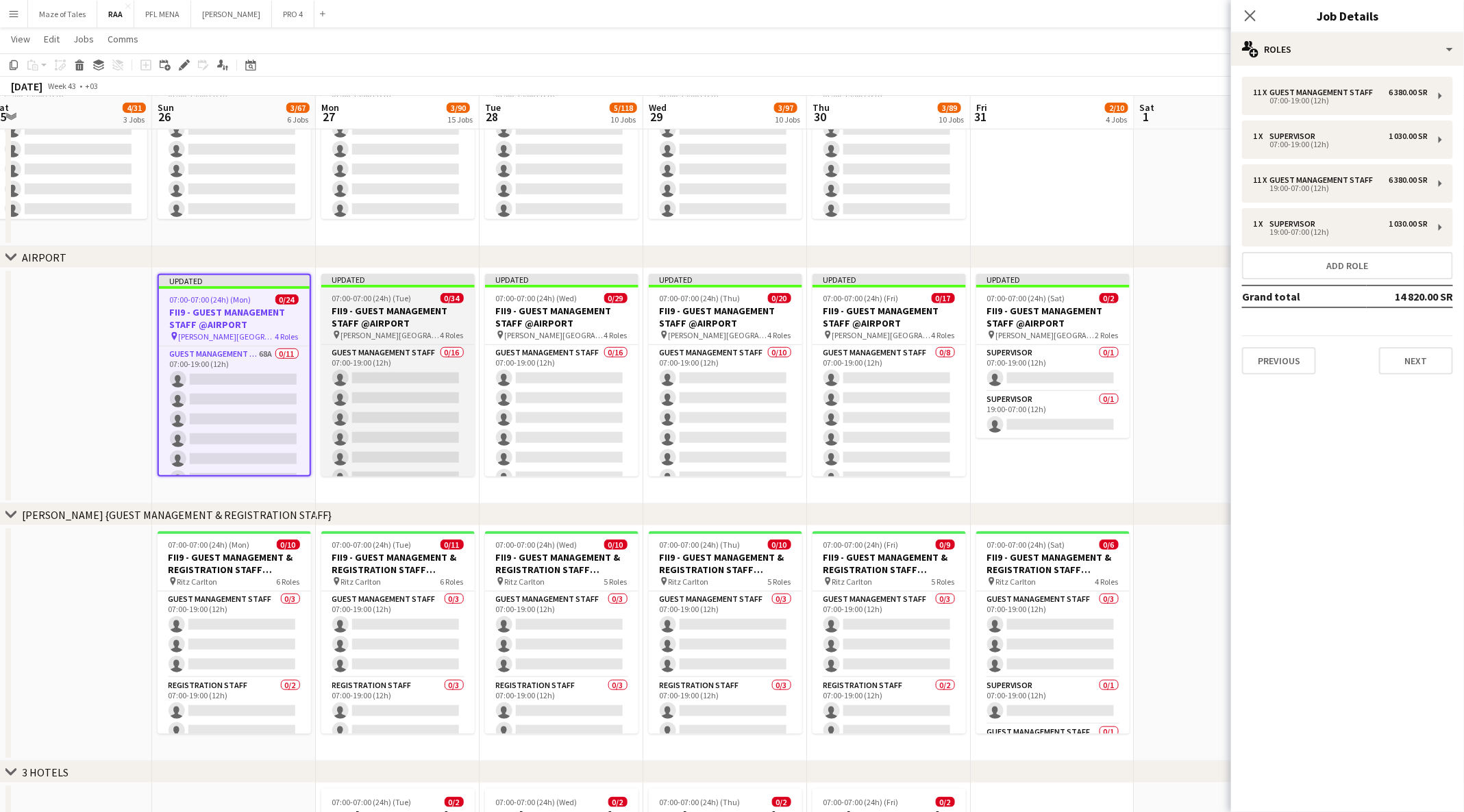
click at [402, 321] on h3 "FII9 - GUEST MANAGEMENT STAFF @AIRPORT" at bounding box center [397, 316] width 153 height 24
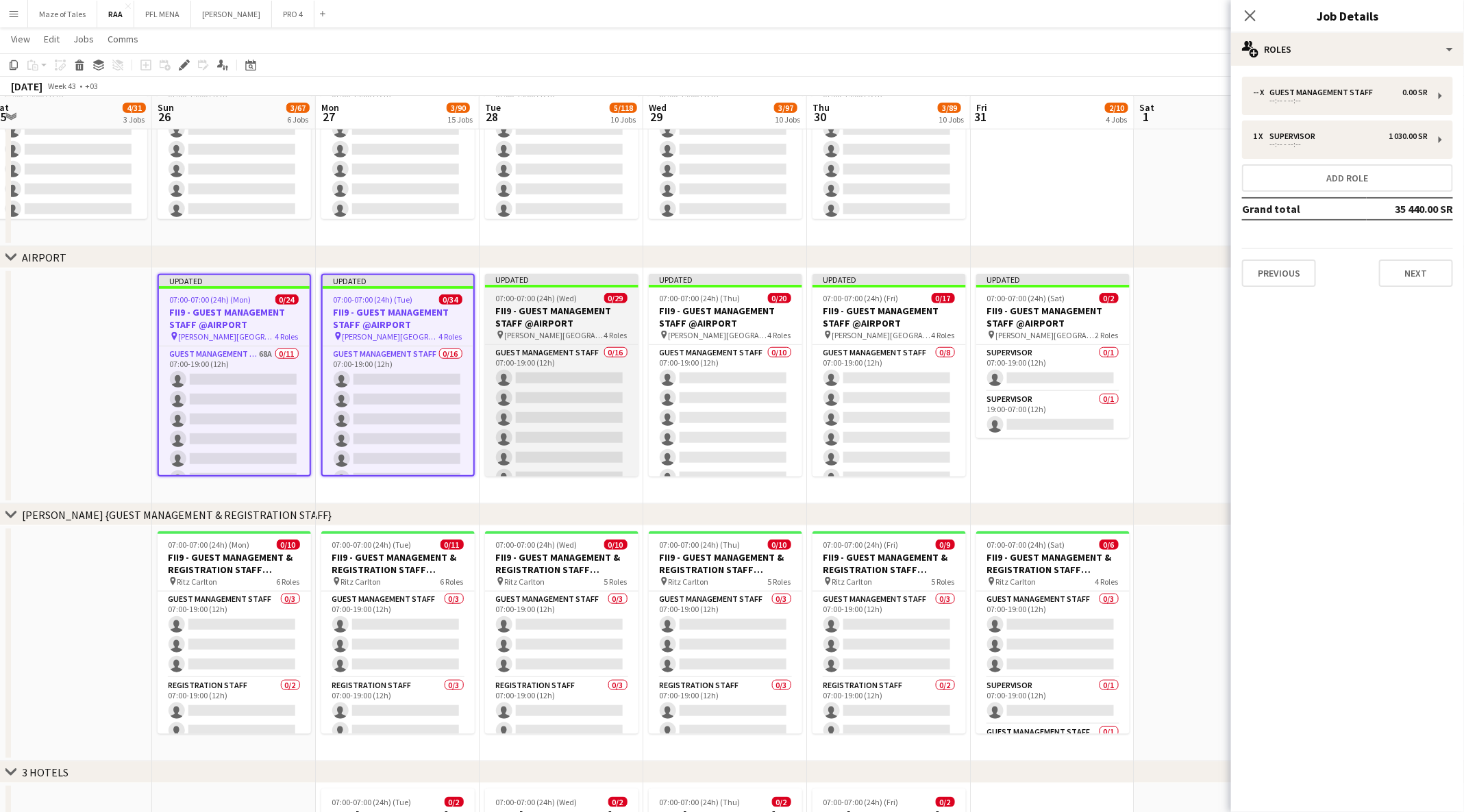
click at [582, 310] on h3 "FII9 - GUEST MANAGEMENT STAFF @AIRPORT" at bounding box center [561, 316] width 153 height 24
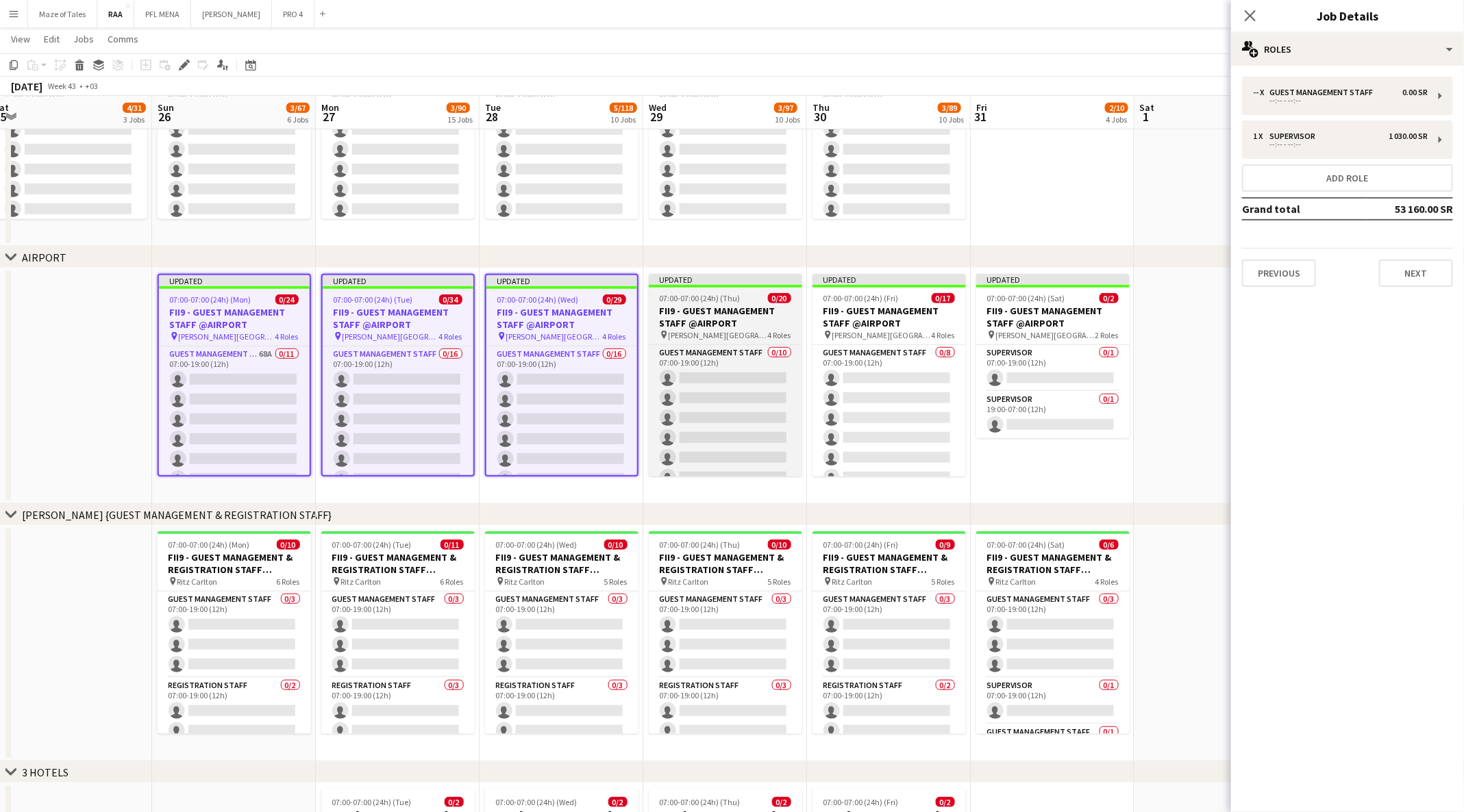
click at [734, 319] on h3 "FII9 - GUEST MANAGEMENT STAFF @AIRPORT" at bounding box center [725, 316] width 153 height 24
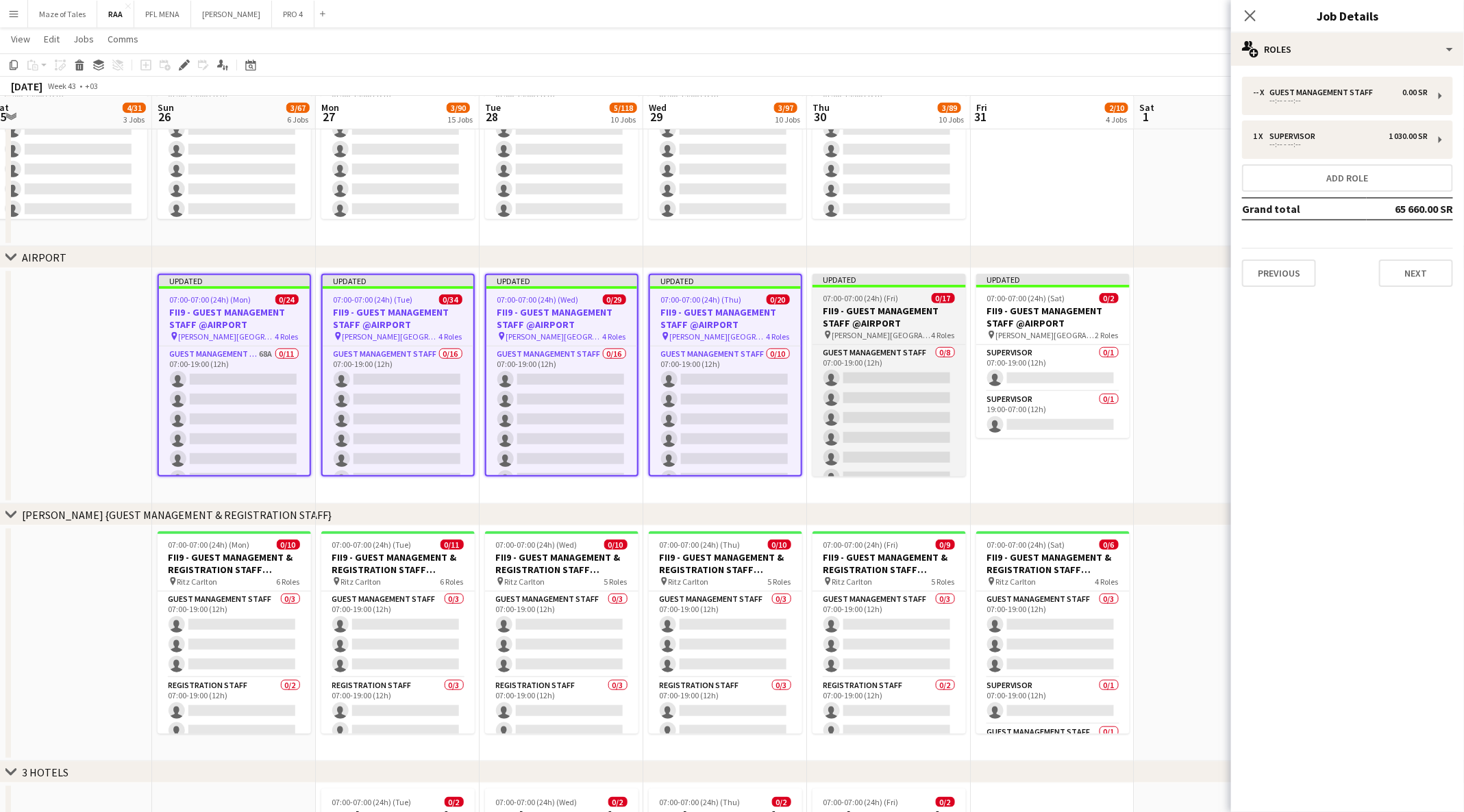
click at [882, 326] on h3 "FII9 - GUEST MANAGEMENT STAFF @AIRPORT" at bounding box center [889, 316] width 153 height 24
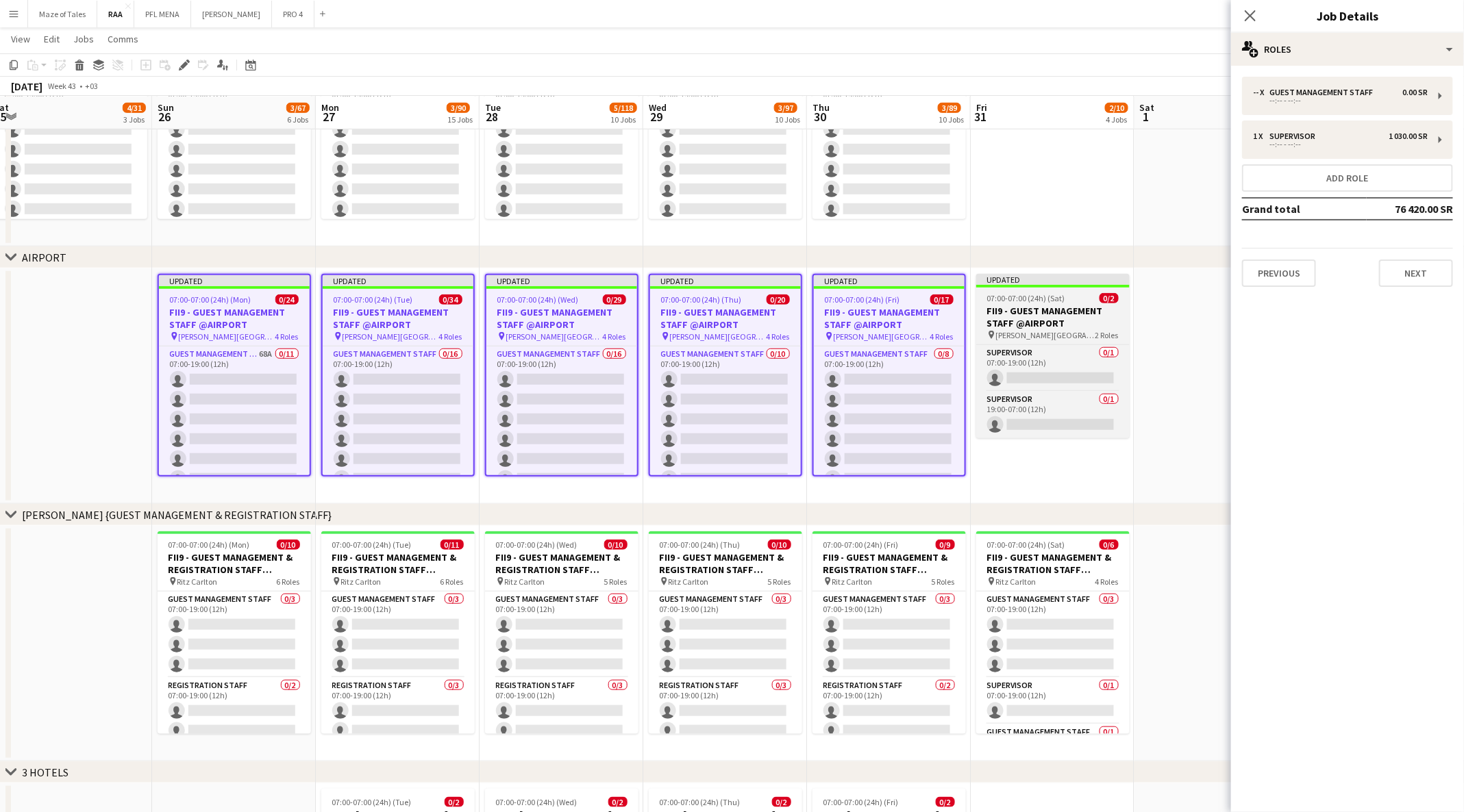
click at [980, 316] on h3 "FII9 - GUEST MANAGEMENT STAFF @AIRPORT" at bounding box center [1052, 316] width 153 height 24
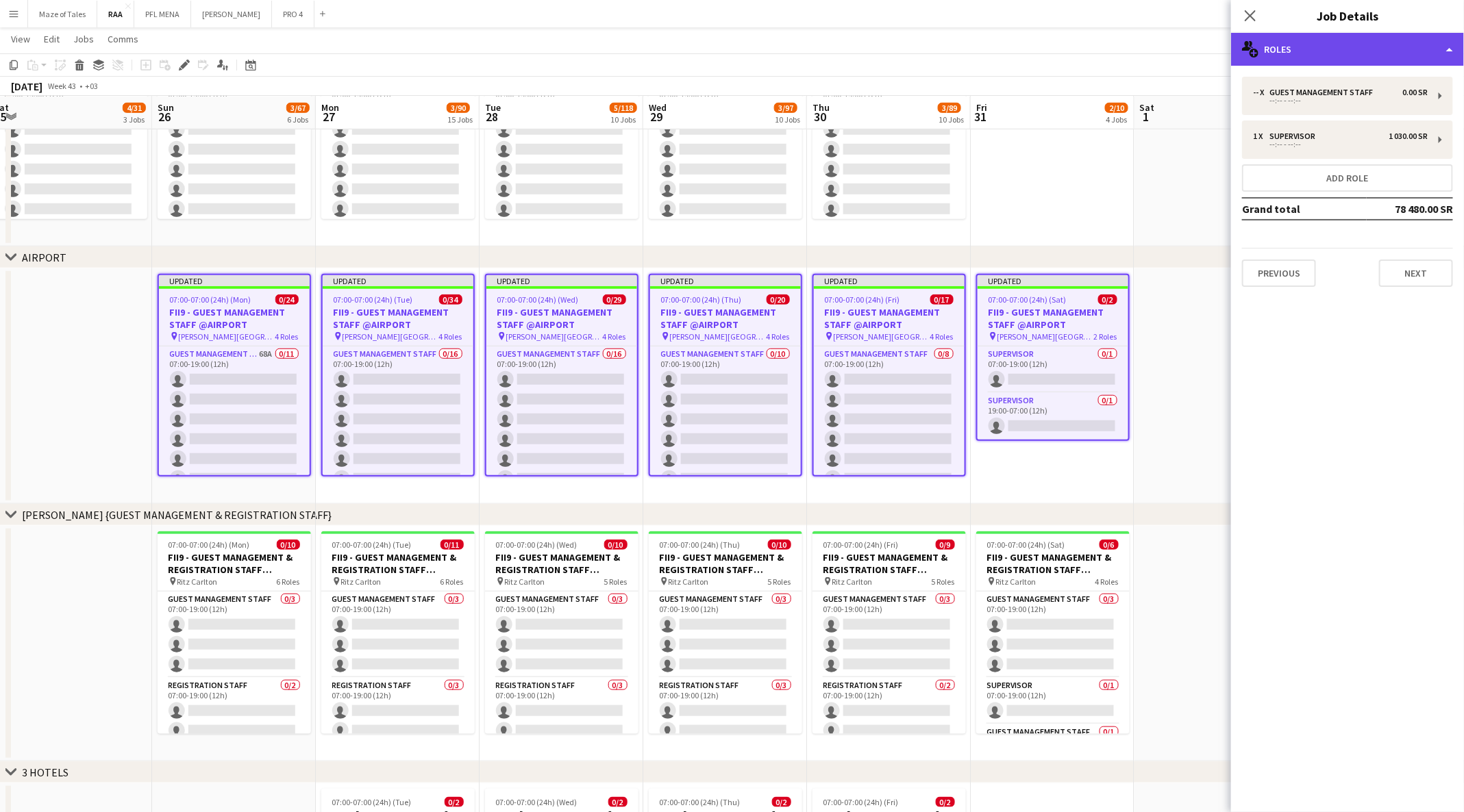
click at [1376, 48] on div "multiple-users-add Roles" at bounding box center [1346, 49] width 233 height 33
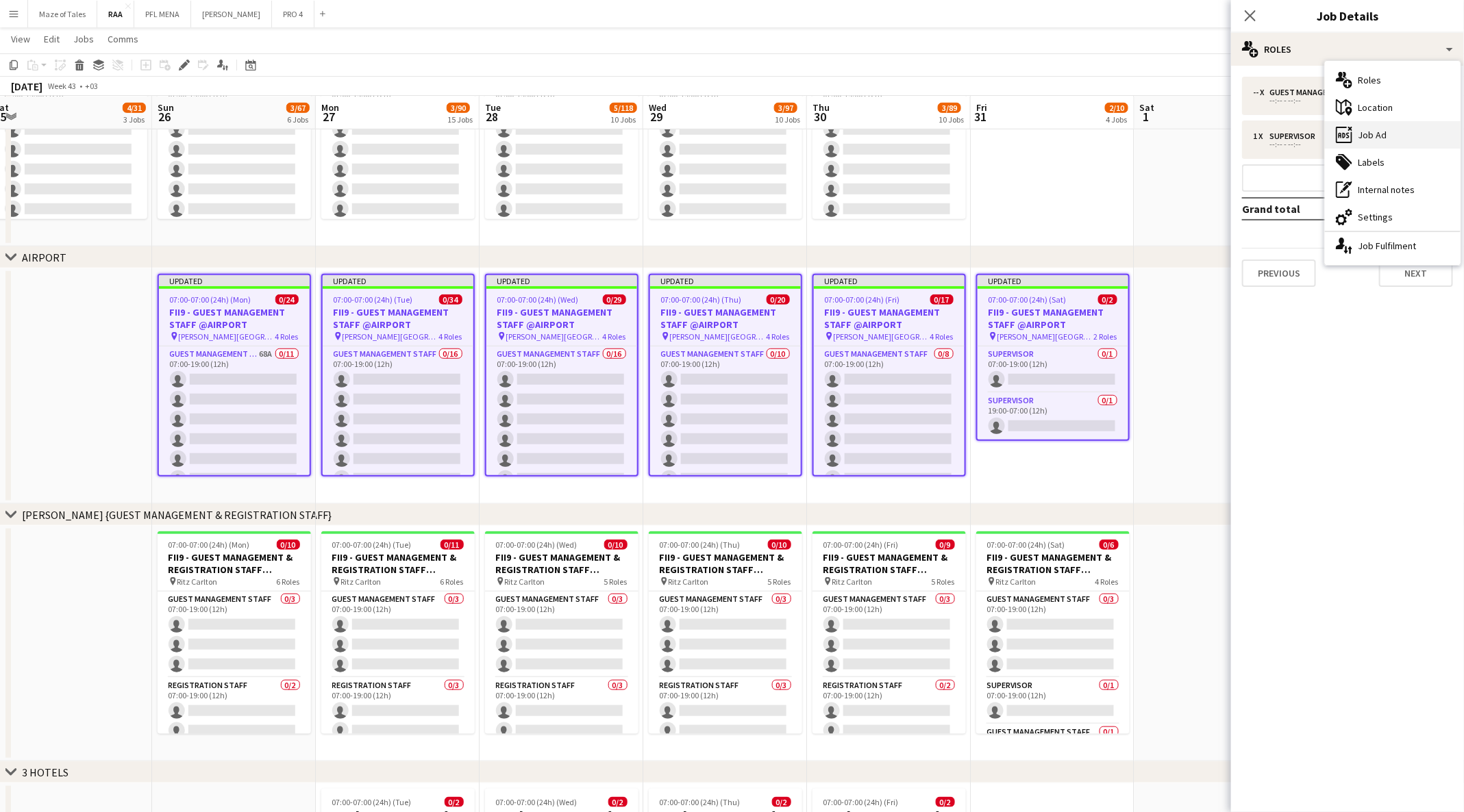
click at [1408, 129] on div "ads-window Job Ad" at bounding box center [1392, 135] width 136 height 28
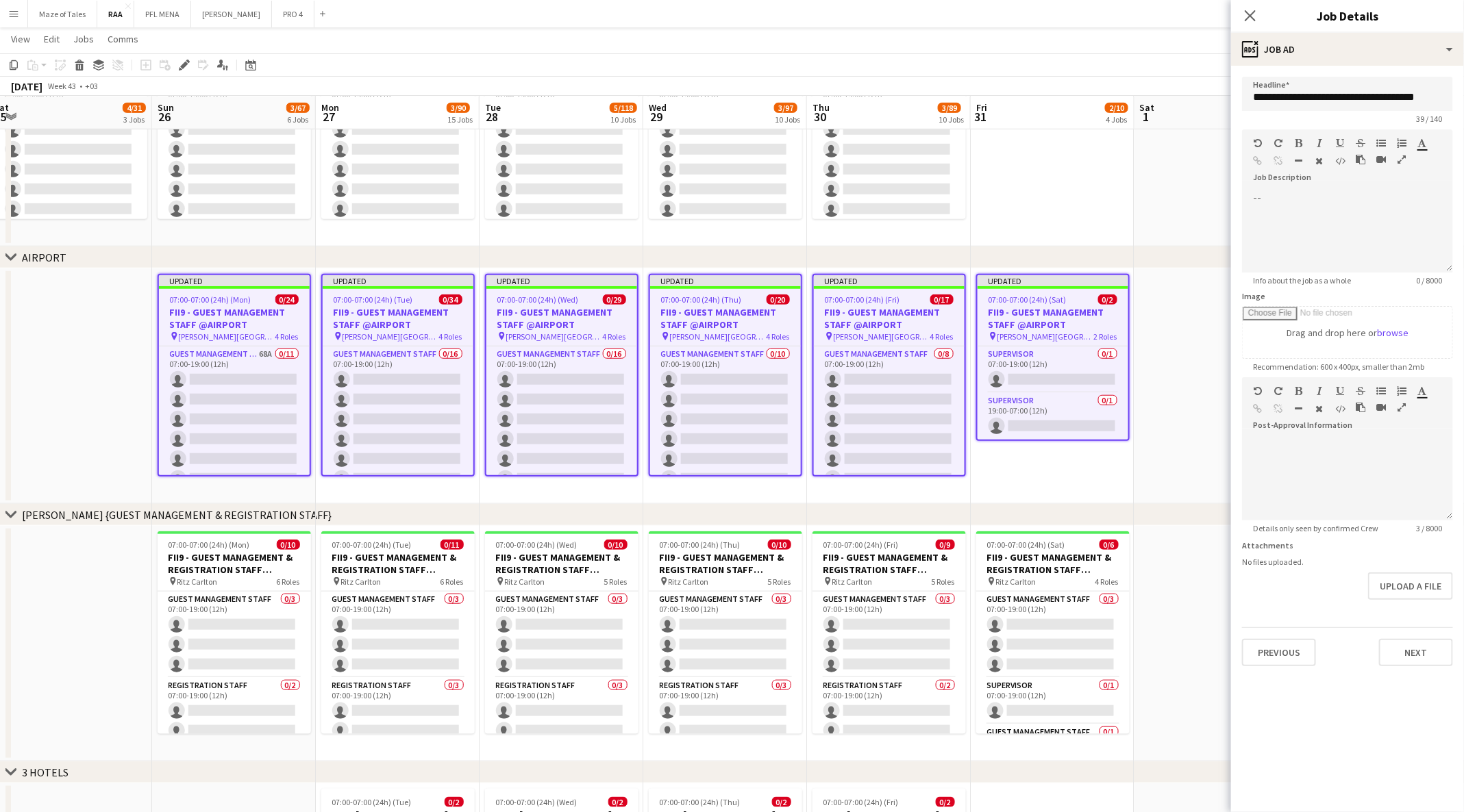
click at [1061, 306] on h3 "FII9 - GUEST MANAGEMENT STAFF @AIRPORT" at bounding box center [1053, 318] width 151 height 24
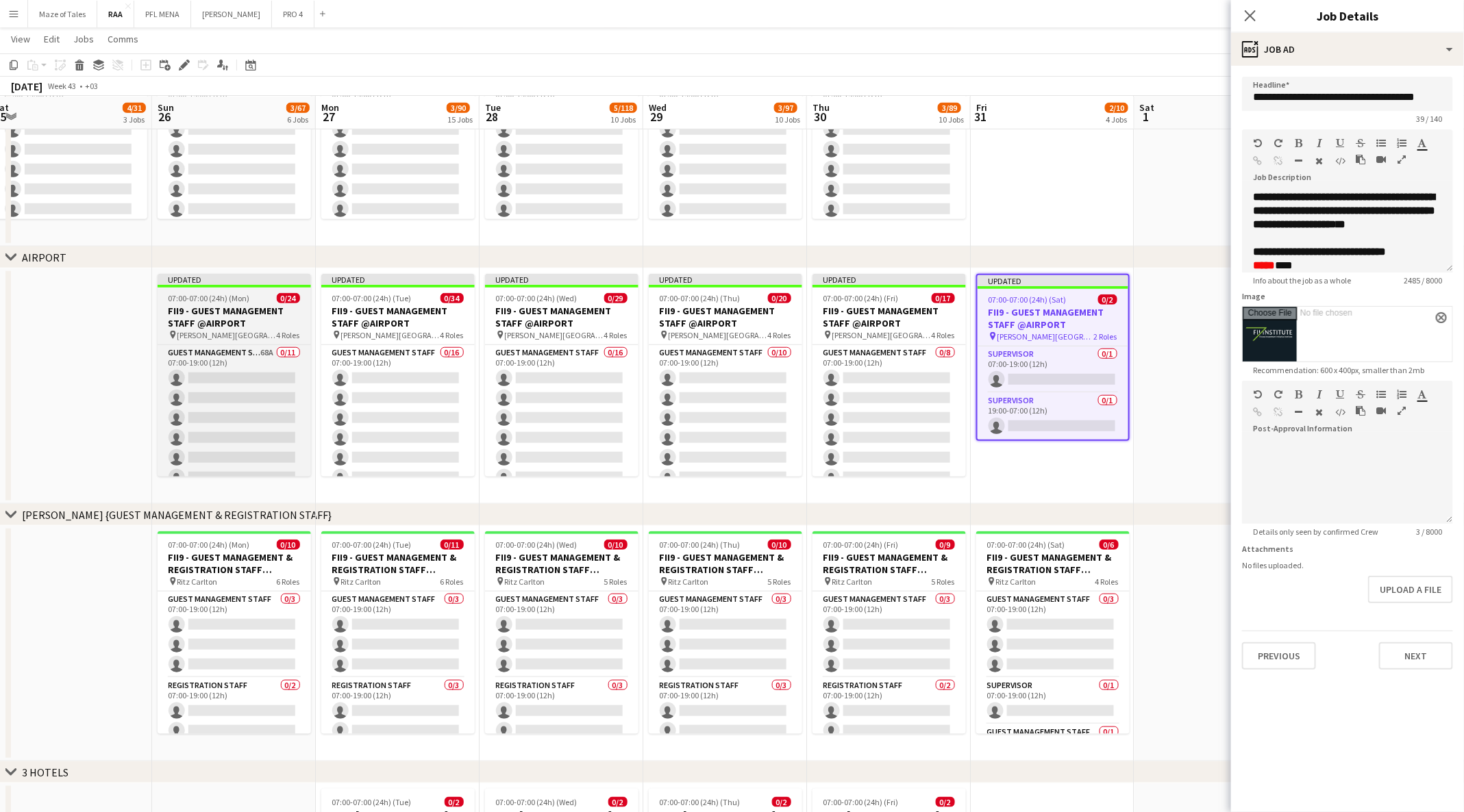
click at [232, 323] on h3 "FII9 - GUEST MANAGEMENT STAFF @AIRPORT" at bounding box center [234, 316] width 153 height 24
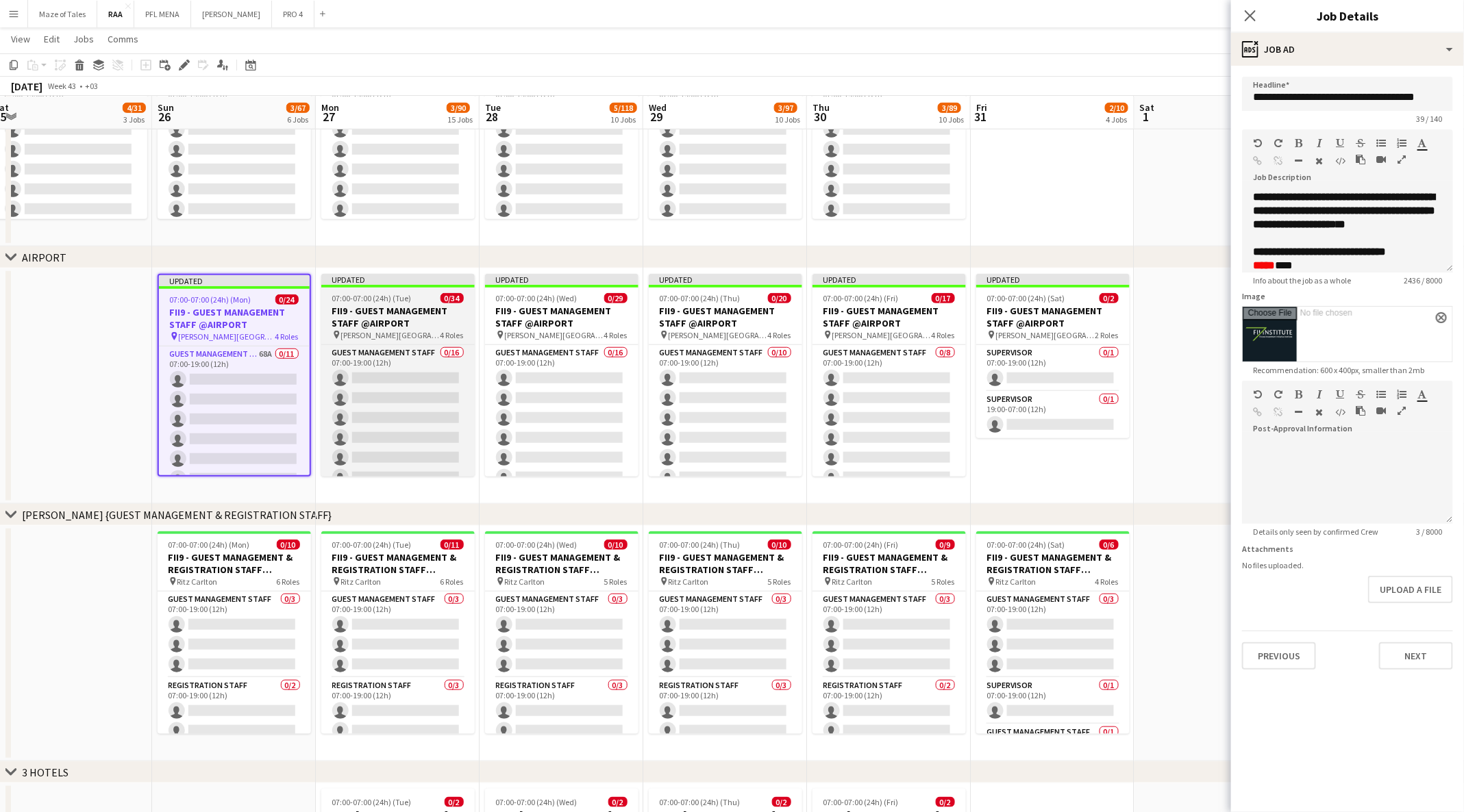
click at [388, 314] on h3 "FII9 - GUEST MANAGEMENT STAFF @AIRPORT" at bounding box center [397, 316] width 153 height 24
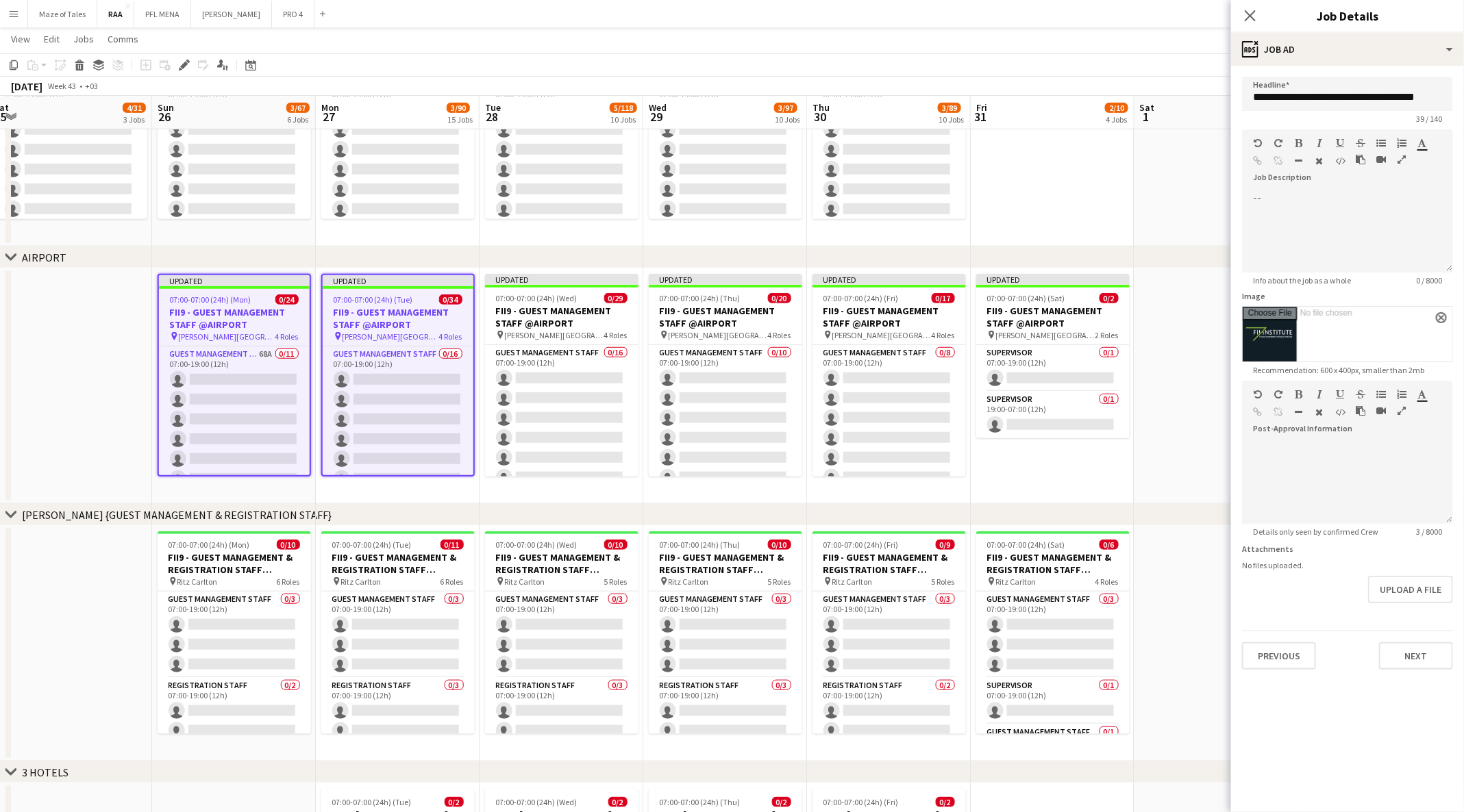
click at [265, 306] on h3 "FII9 - GUEST MANAGEMENT STAFF @AIRPORT" at bounding box center [234, 318] width 151 height 24
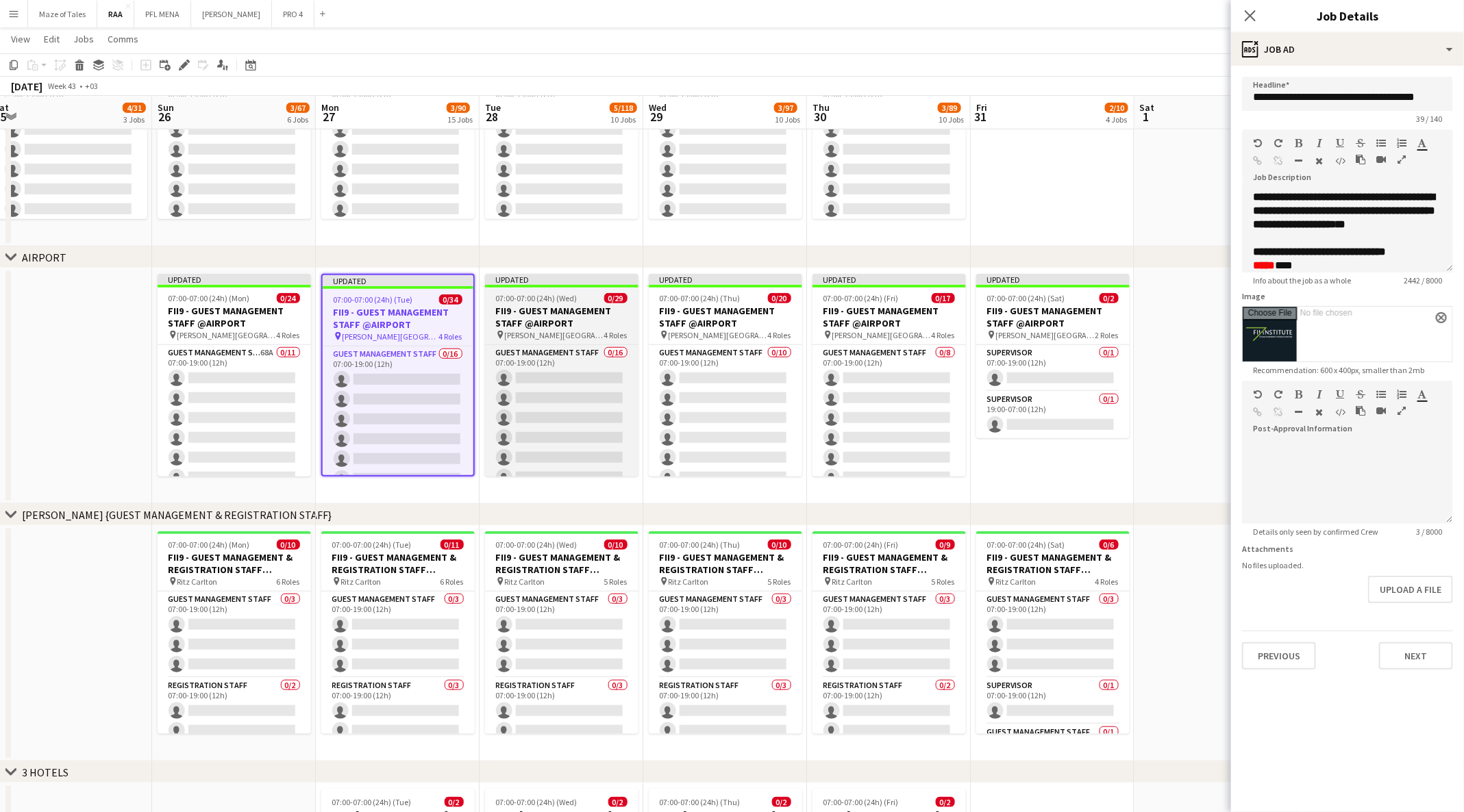
click at [530, 323] on h3 "FII9 - GUEST MANAGEMENT STAFF @AIRPORT" at bounding box center [561, 316] width 153 height 24
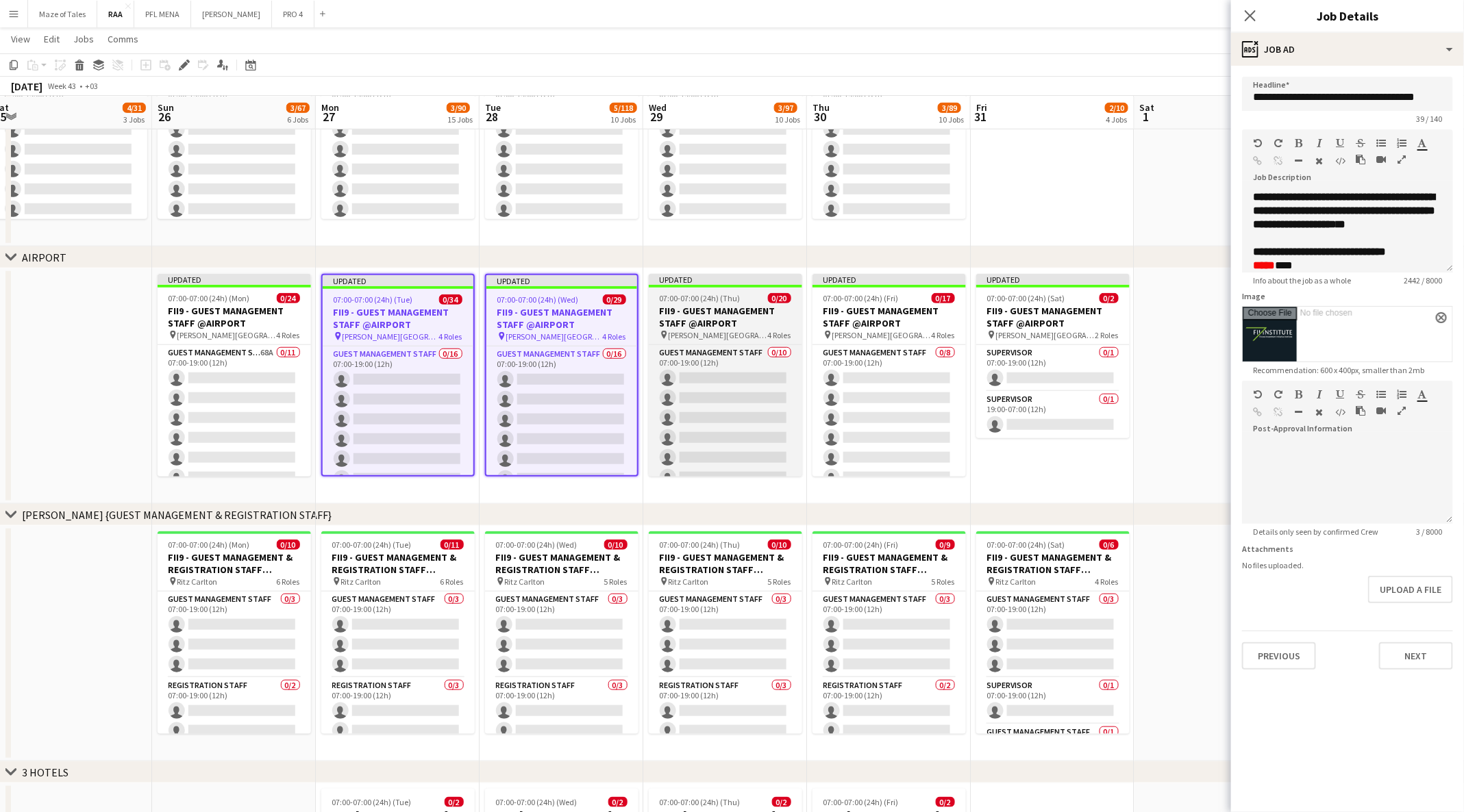
click at [715, 310] on h3 "FII9 - GUEST MANAGEMENT STAFF @AIRPORT" at bounding box center [725, 316] width 153 height 24
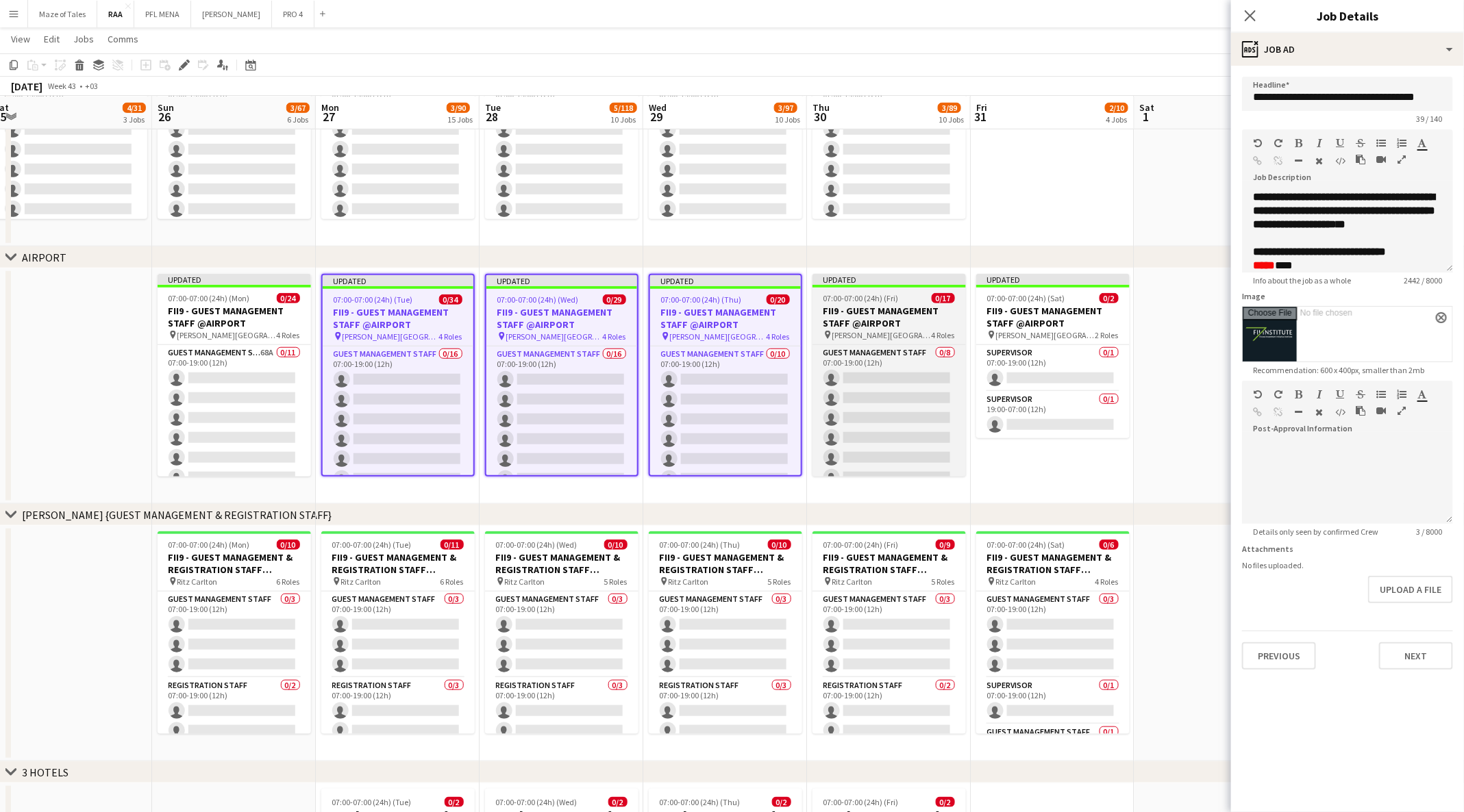
click at [835, 308] on h3 "FII9 - GUEST MANAGEMENT STAFF @AIRPORT" at bounding box center [889, 316] width 153 height 24
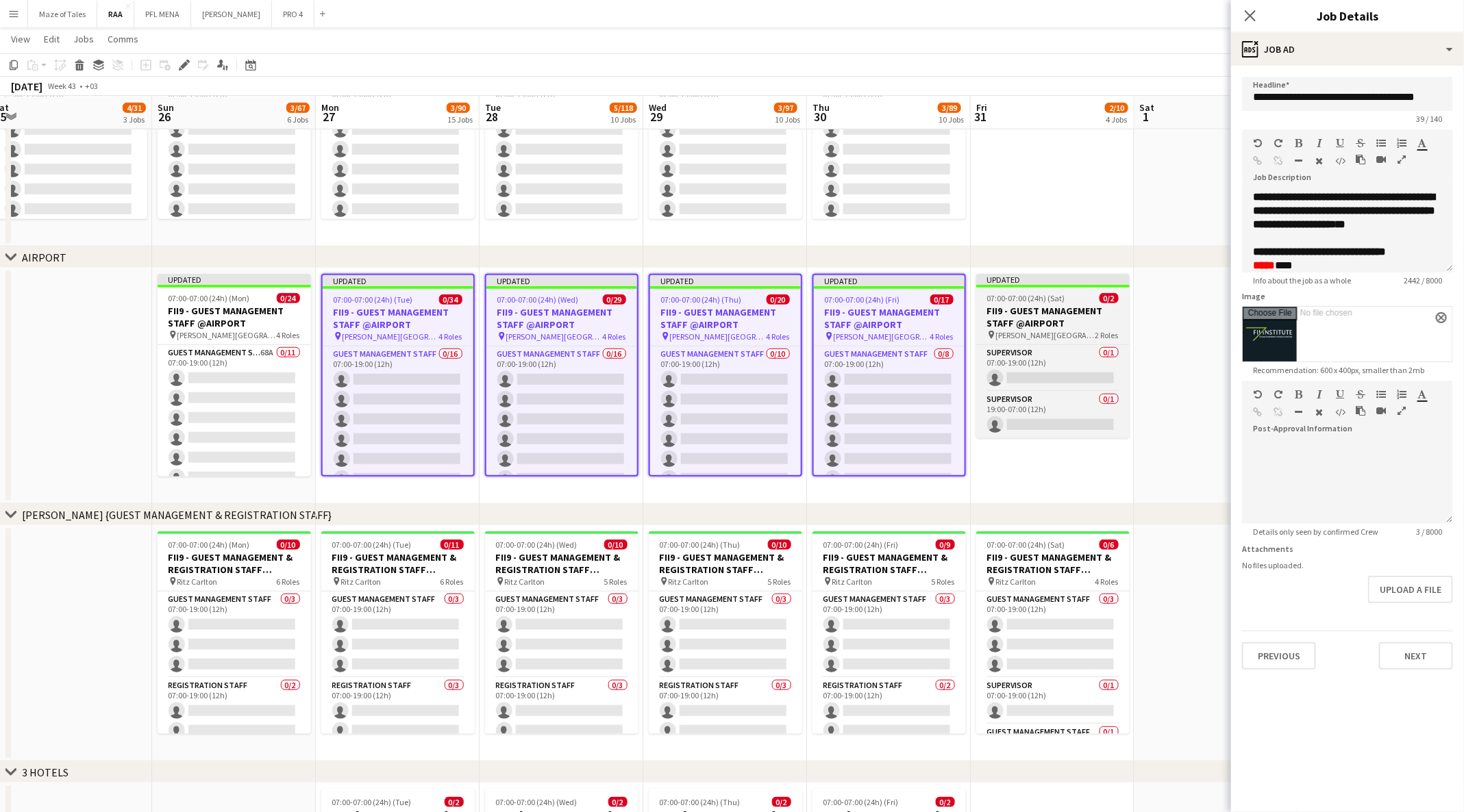
click at [1050, 285] on div at bounding box center [1052, 285] width 153 height 3
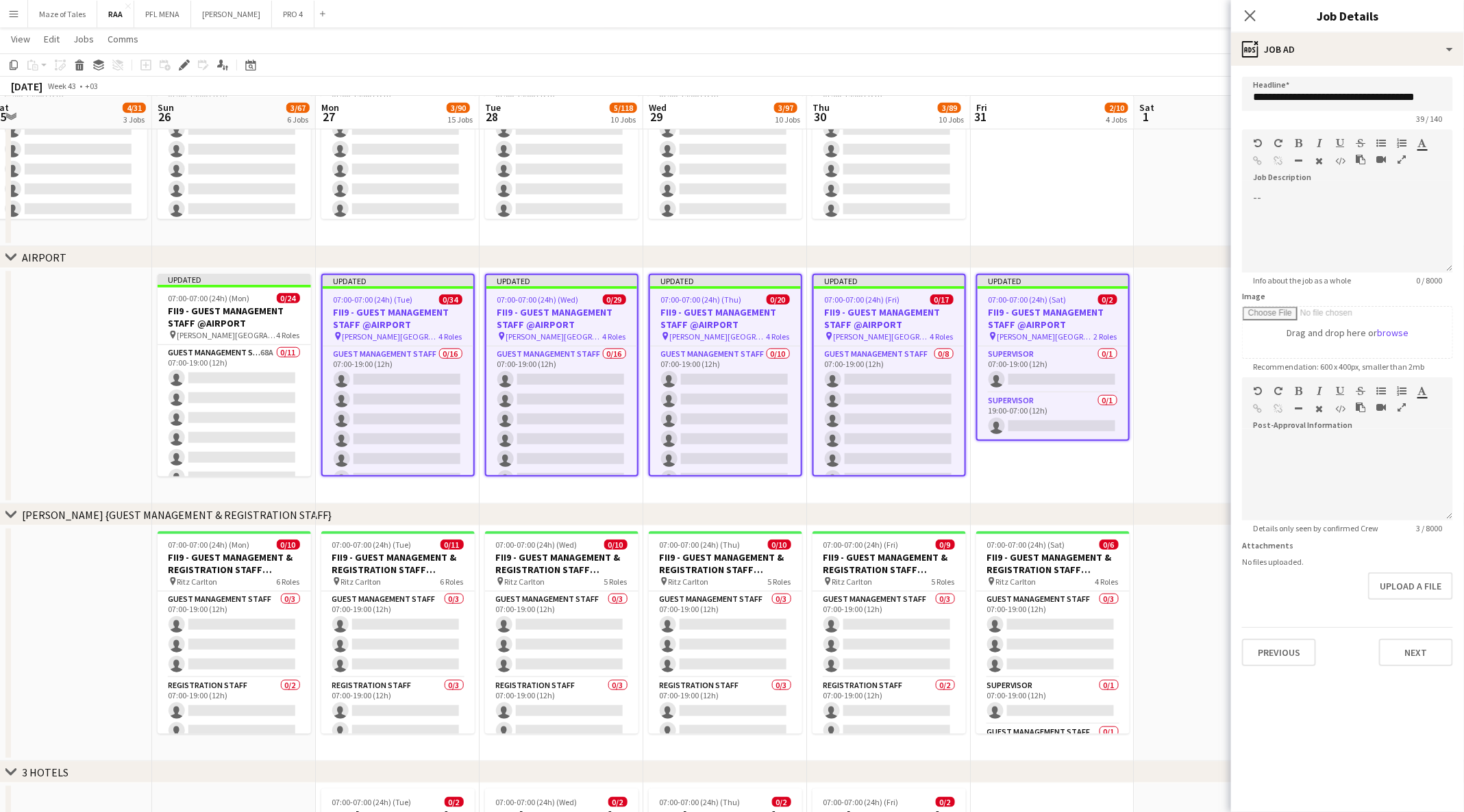
click at [1076, 310] on h3 "FII9 - GUEST MANAGEMENT STAFF @AIRPORT" at bounding box center [1053, 318] width 151 height 24
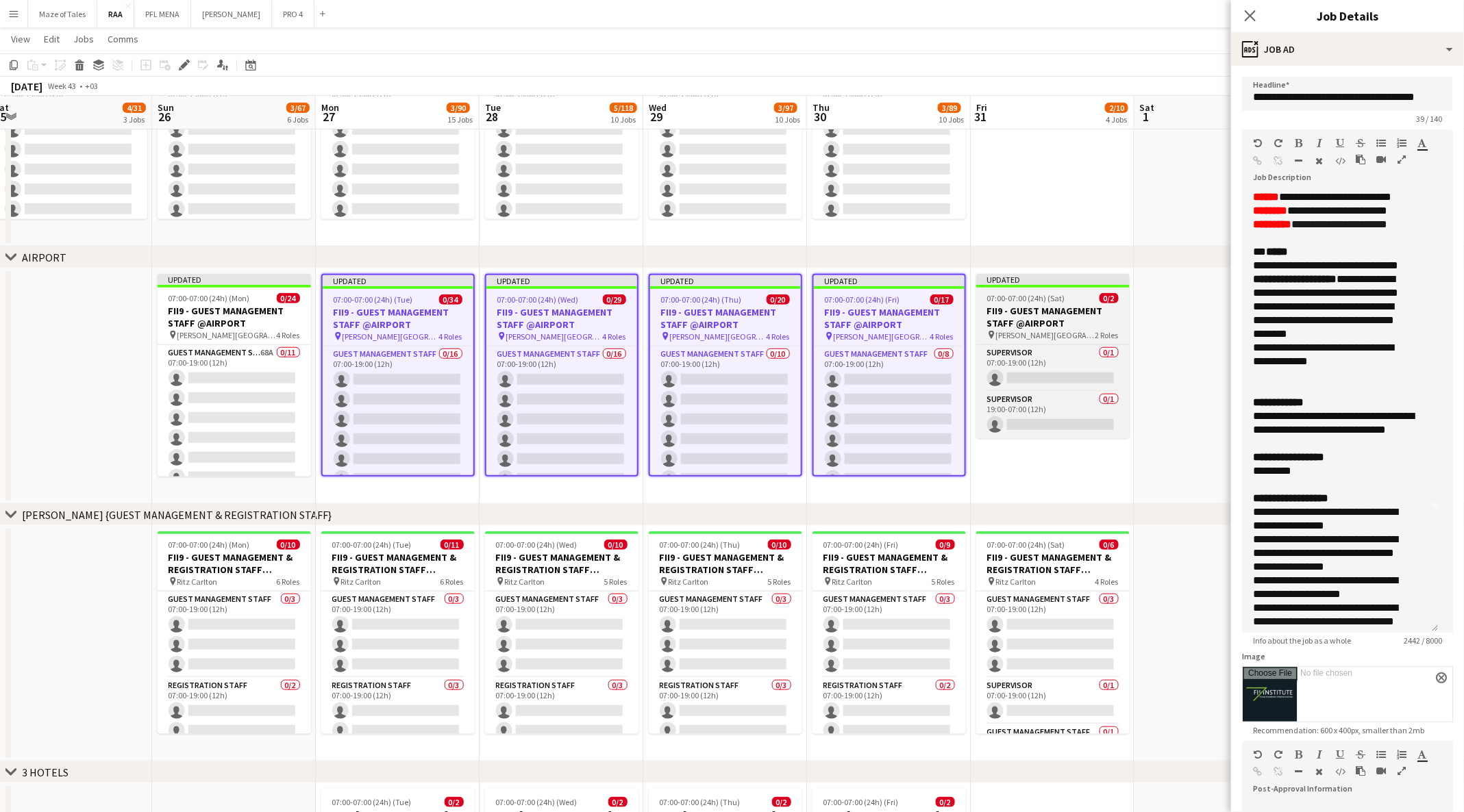
scroll to position [130, 0]
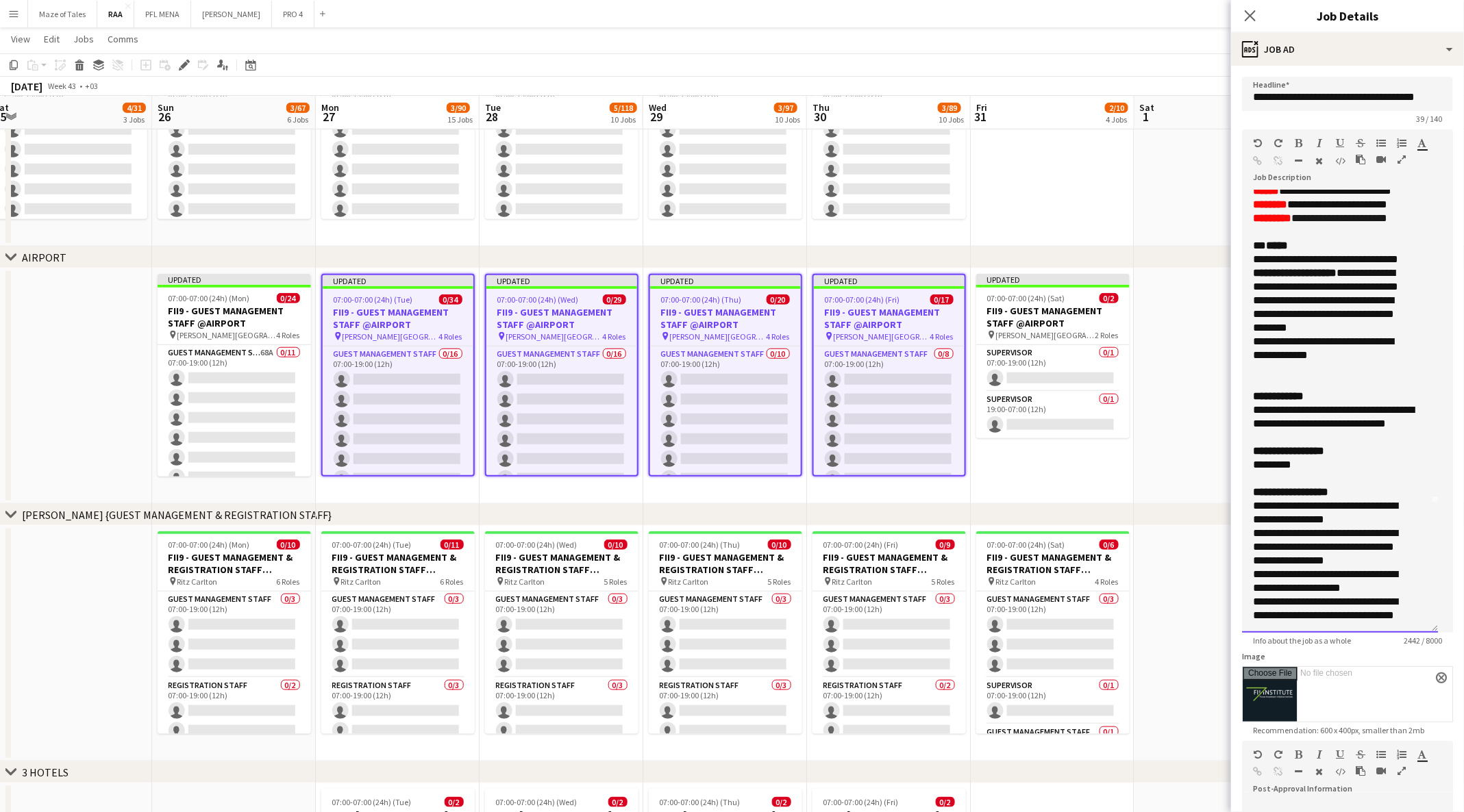
click at [1276, 415] on span "**********" at bounding box center [1294, 410] width 83 height 10
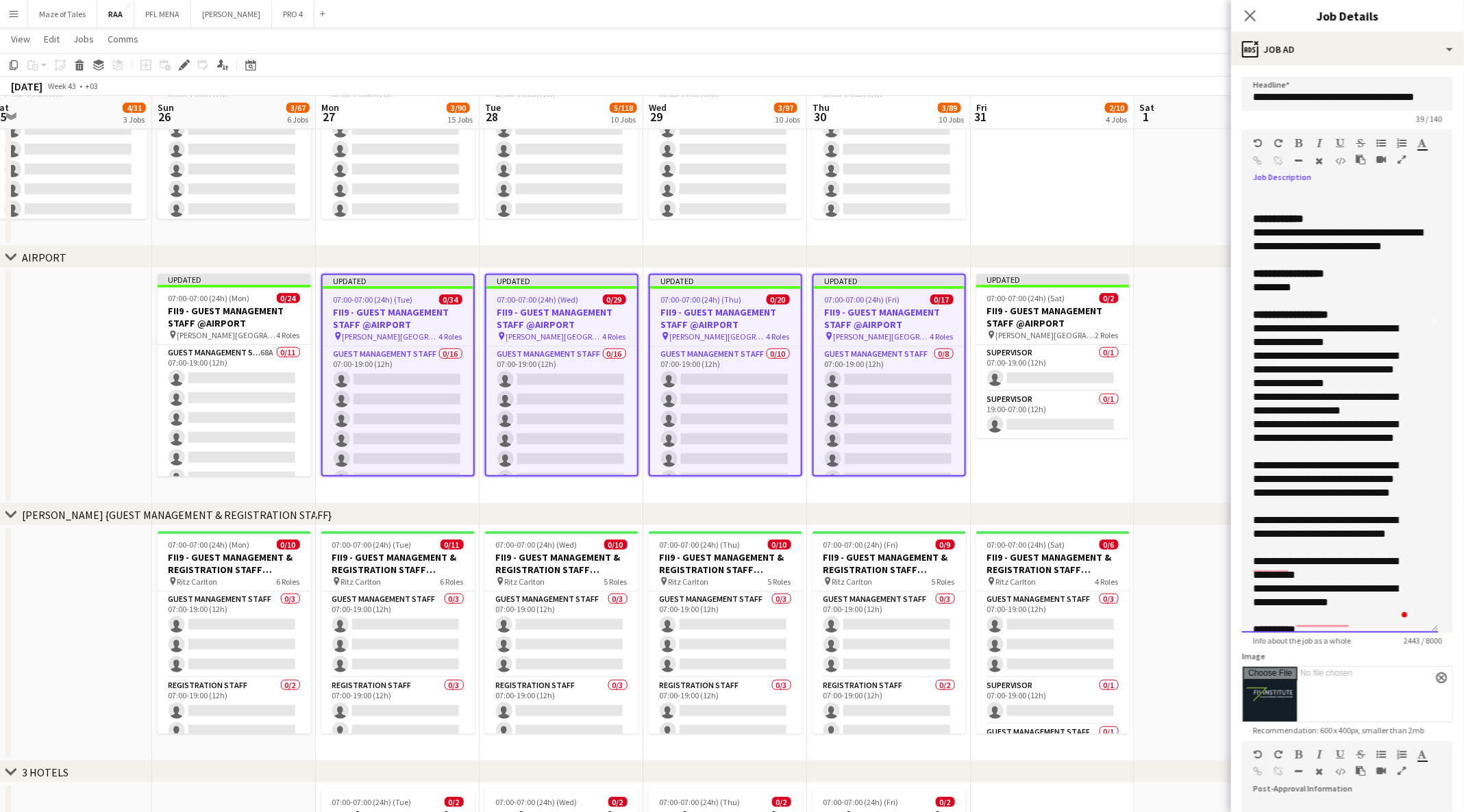
scroll to position [321, 0]
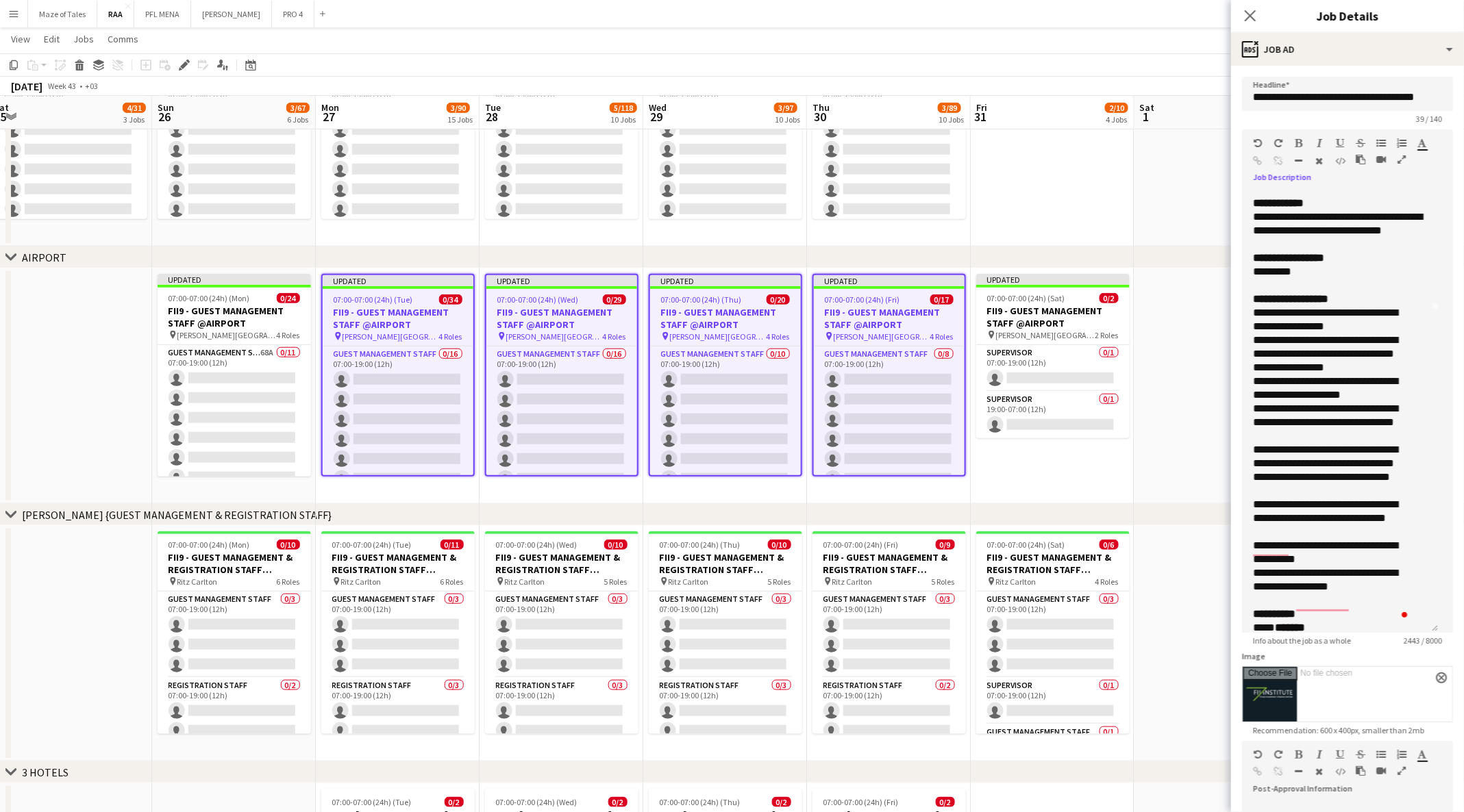
click at [1191, 378] on app-date-cell at bounding box center [1216, 386] width 164 height 235
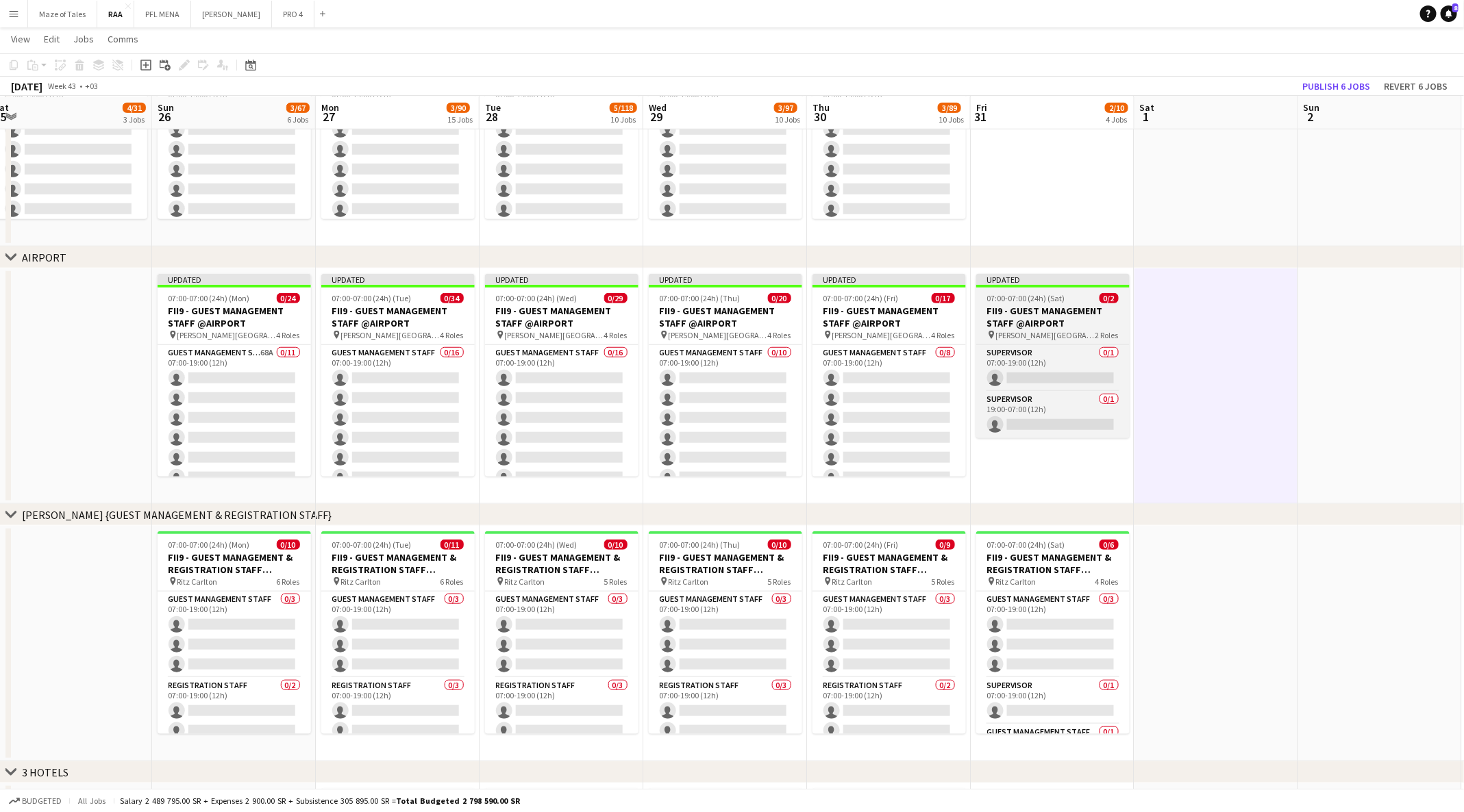
click at [1058, 295] on span "07:00-07:00 (24h) (Sat)" at bounding box center [1026, 298] width 78 height 10
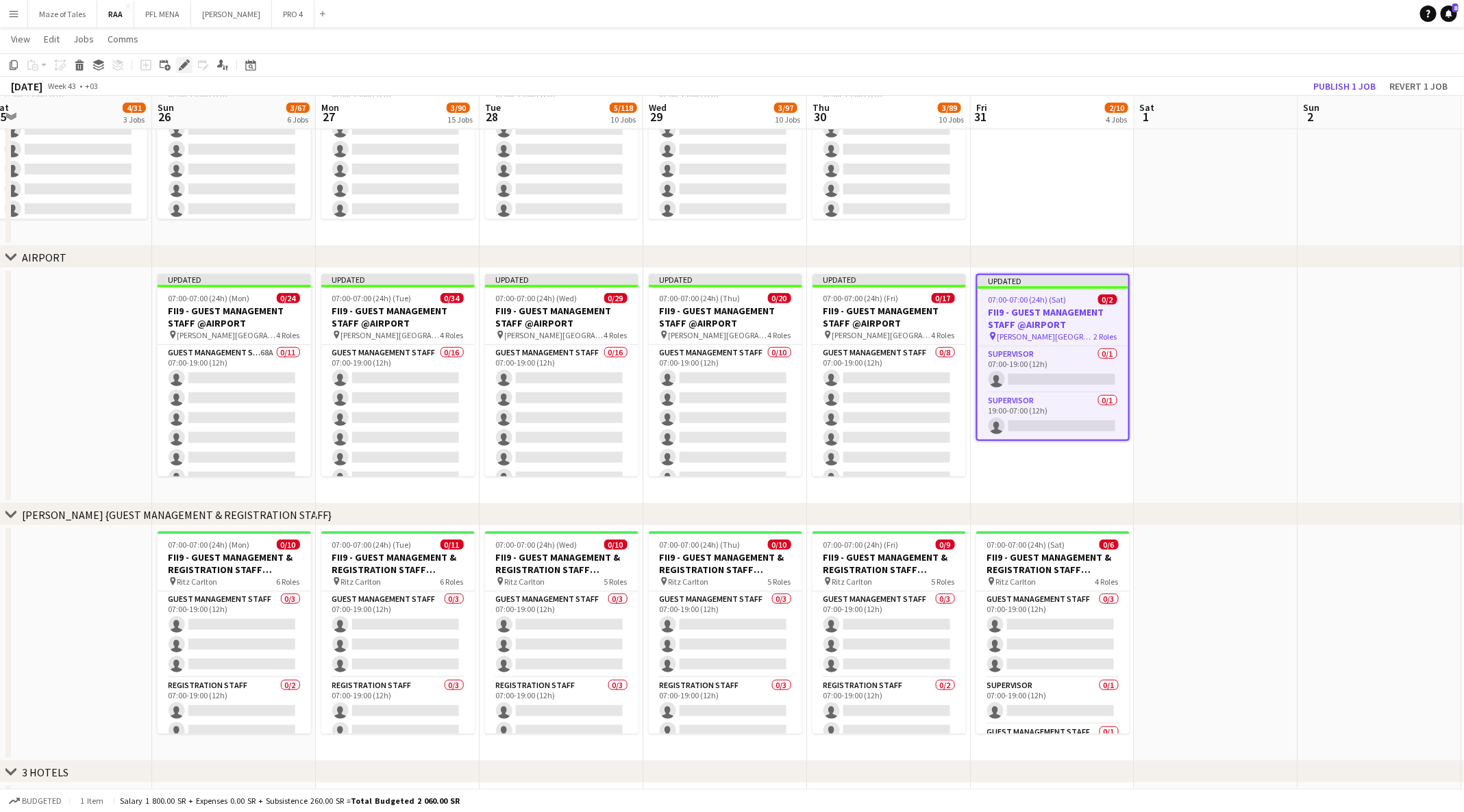
click at [179, 68] on icon at bounding box center [181, 69] width 3 height 3
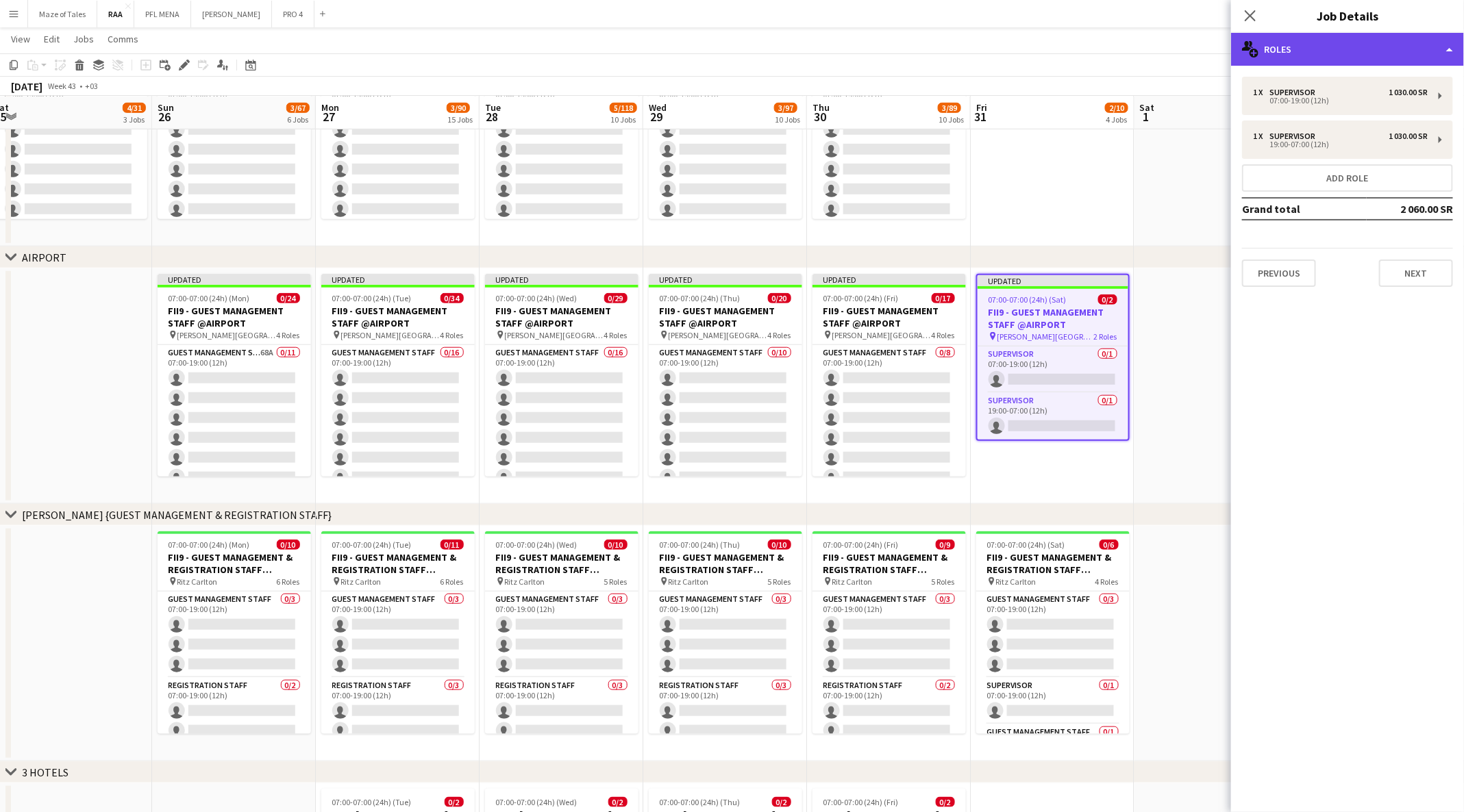
click at [1402, 53] on div "multiple-users-add Roles" at bounding box center [1346, 49] width 233 height 33
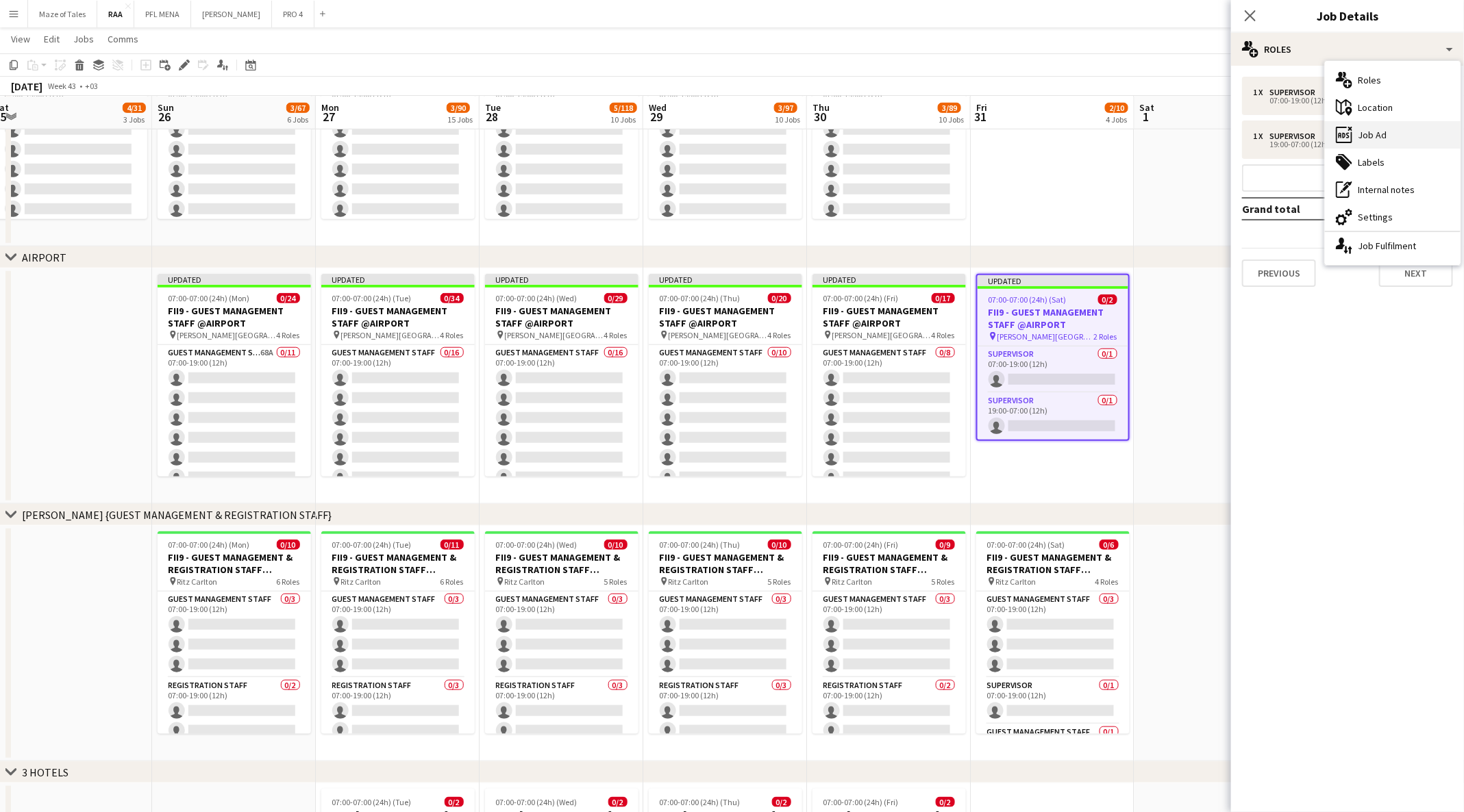
click at [1404, 137] on div "ads-window Job Ad" at bounding box center [1392, 135] width 136 height 28
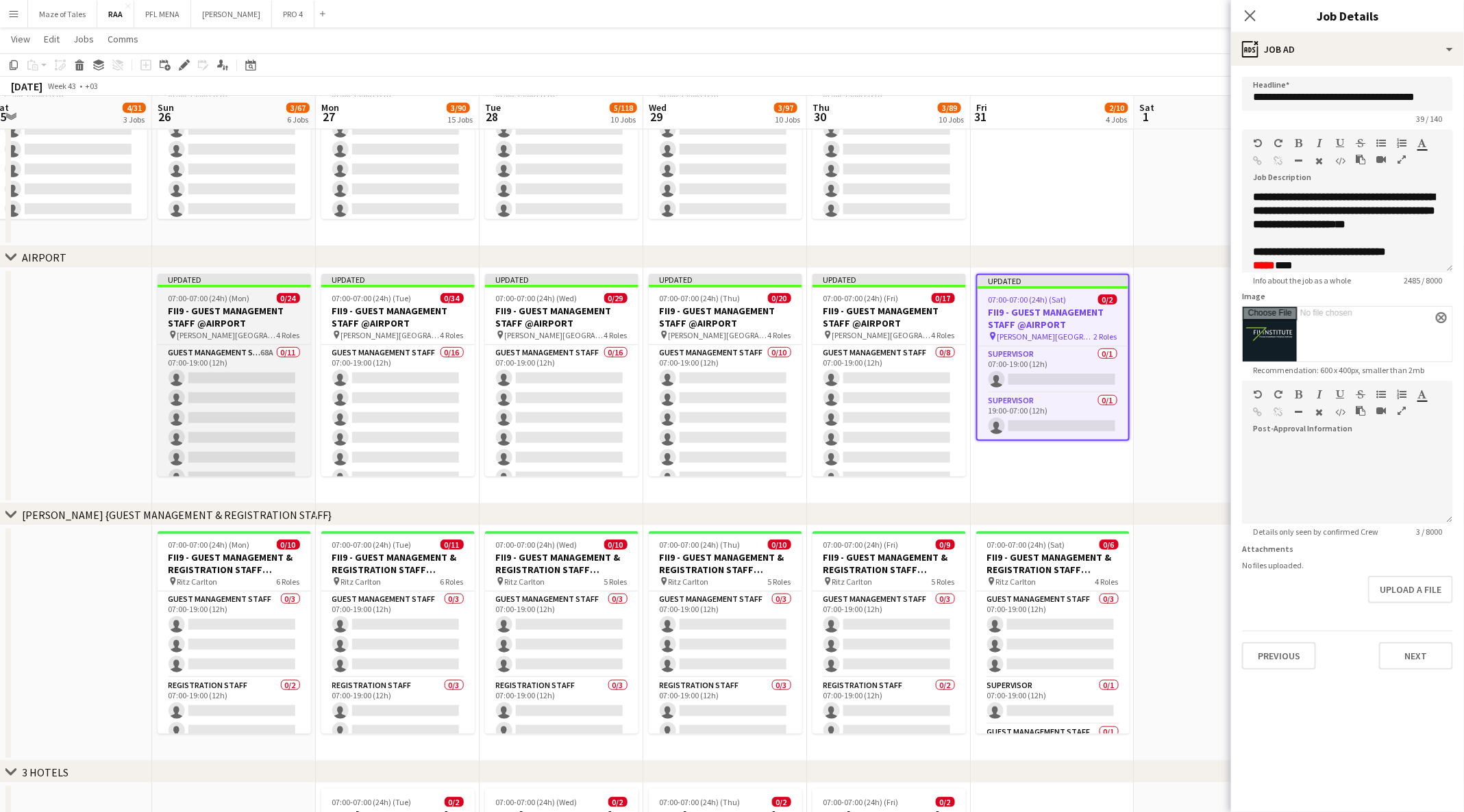
click at [248, 309] on h3 "FII9 - GUEST MANAGEMENT STAFF @AIRPORT" at bounding box center [234, 316] width 153 height 24
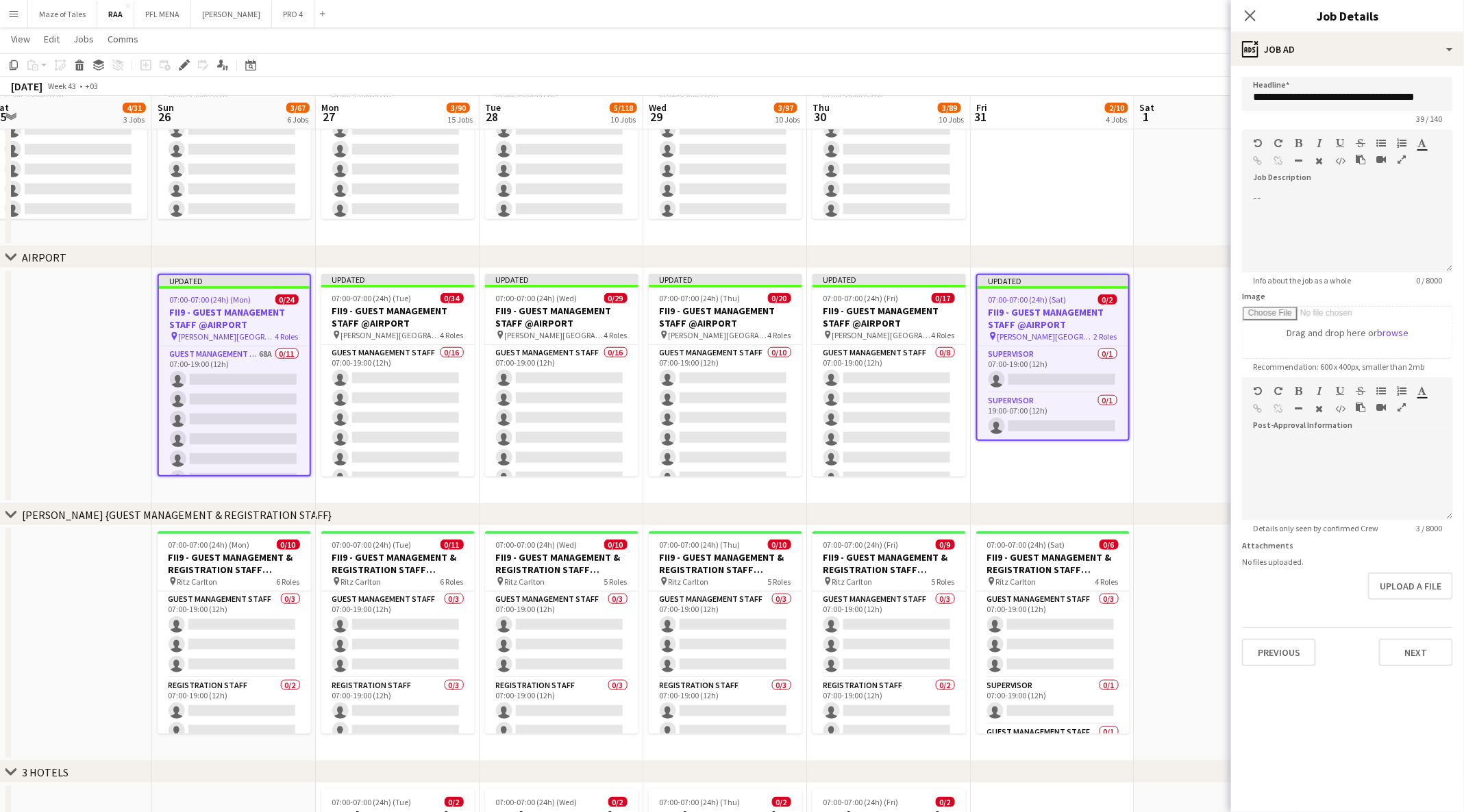
click at [1062, 311] on h3 "FII9 - GUEST MANAGEMENT STAFF @AIRPORT" at bounding box center [1053, 318] width 151 height 24
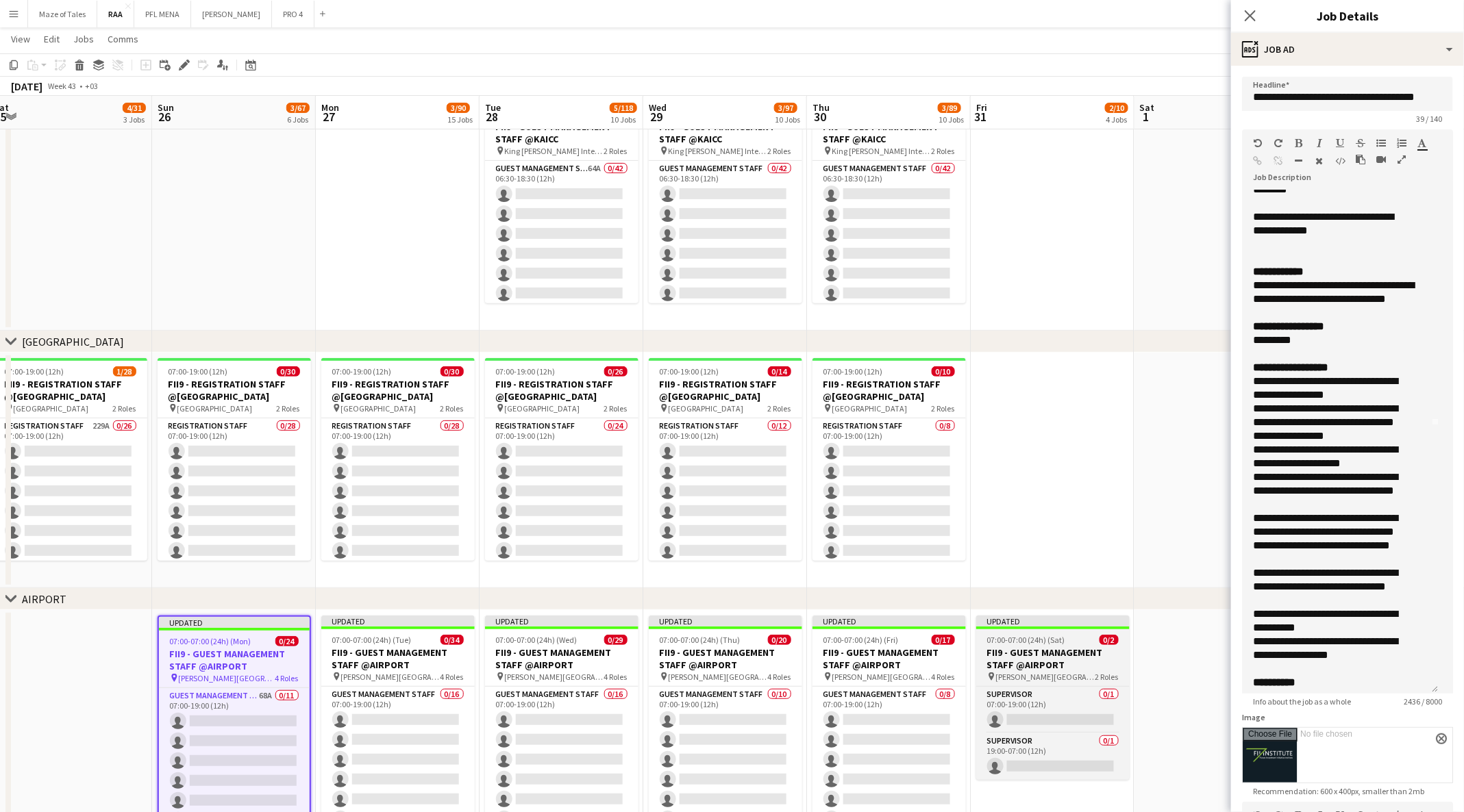
scroll to position [273, 0]
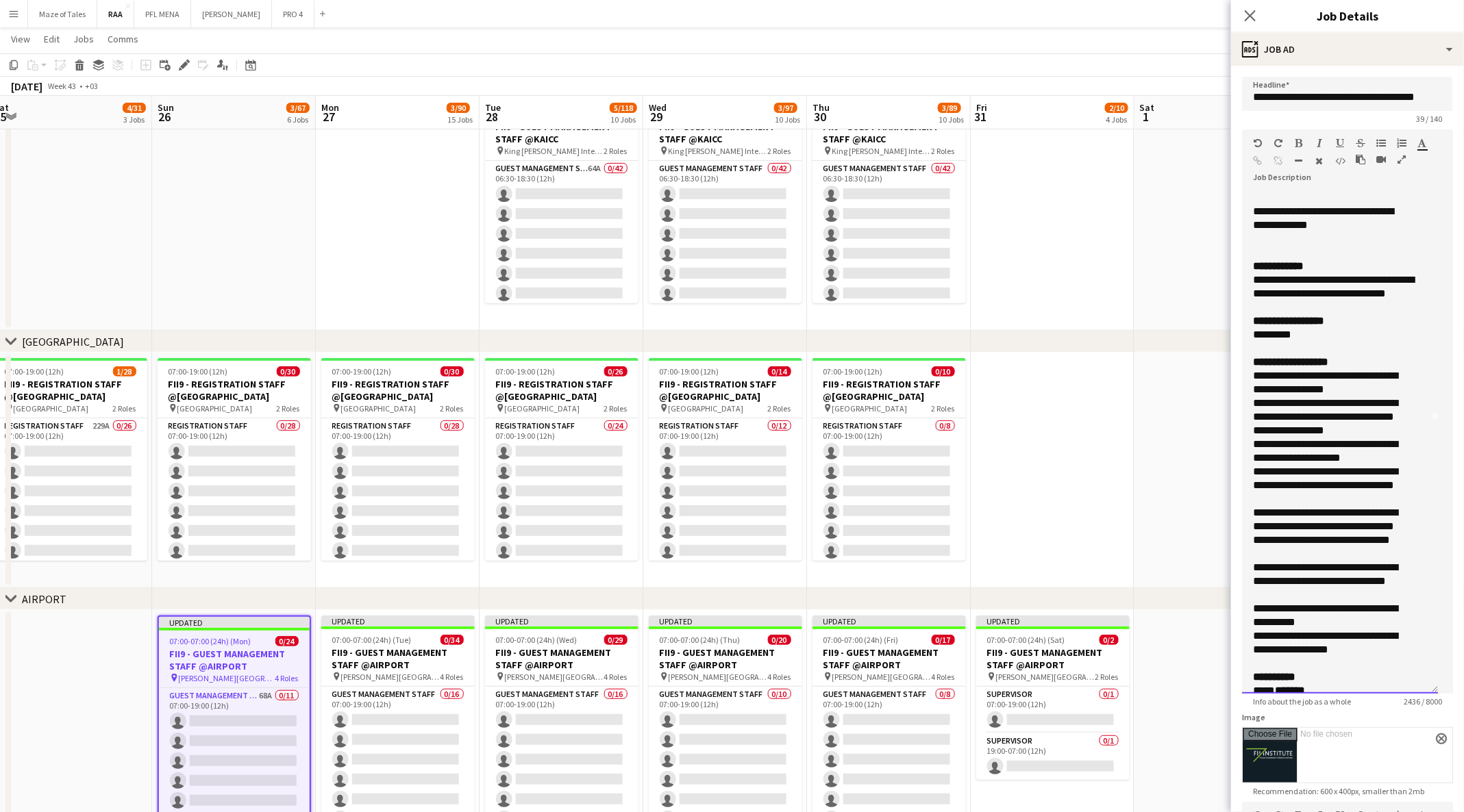
click at [1281, 285] on span "**********" at bounding box center [1294, 279] width 83 height 10
click at [1352, 298] on span "**********" at bounding box center [1333, 286] width 161 height 24
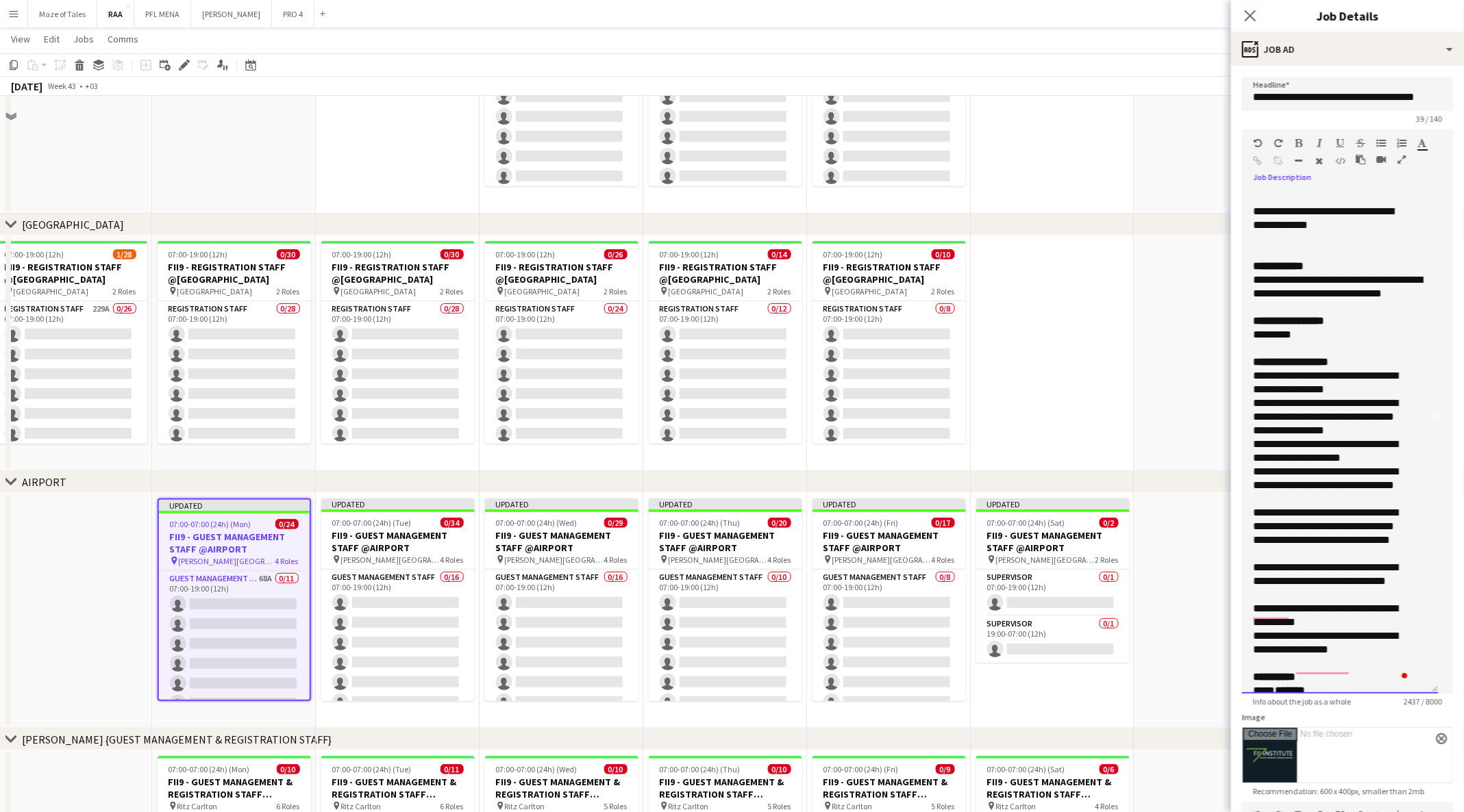
scroll to position [313, 0]
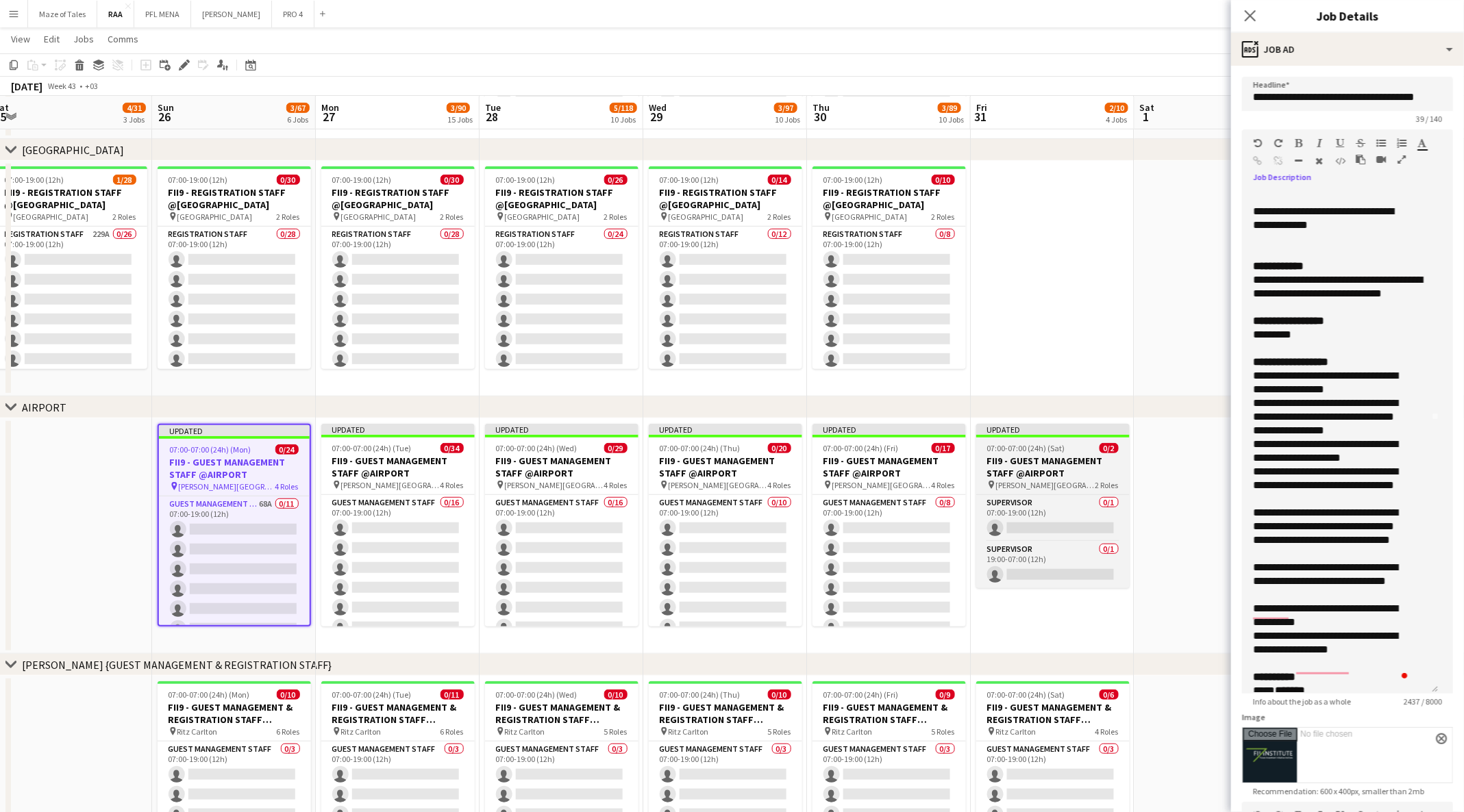
click at [1079, 447] on div "07:00-07:00 (24h) (Sat) 0/2" at bounding box center [1052, 448] width 153 height 10
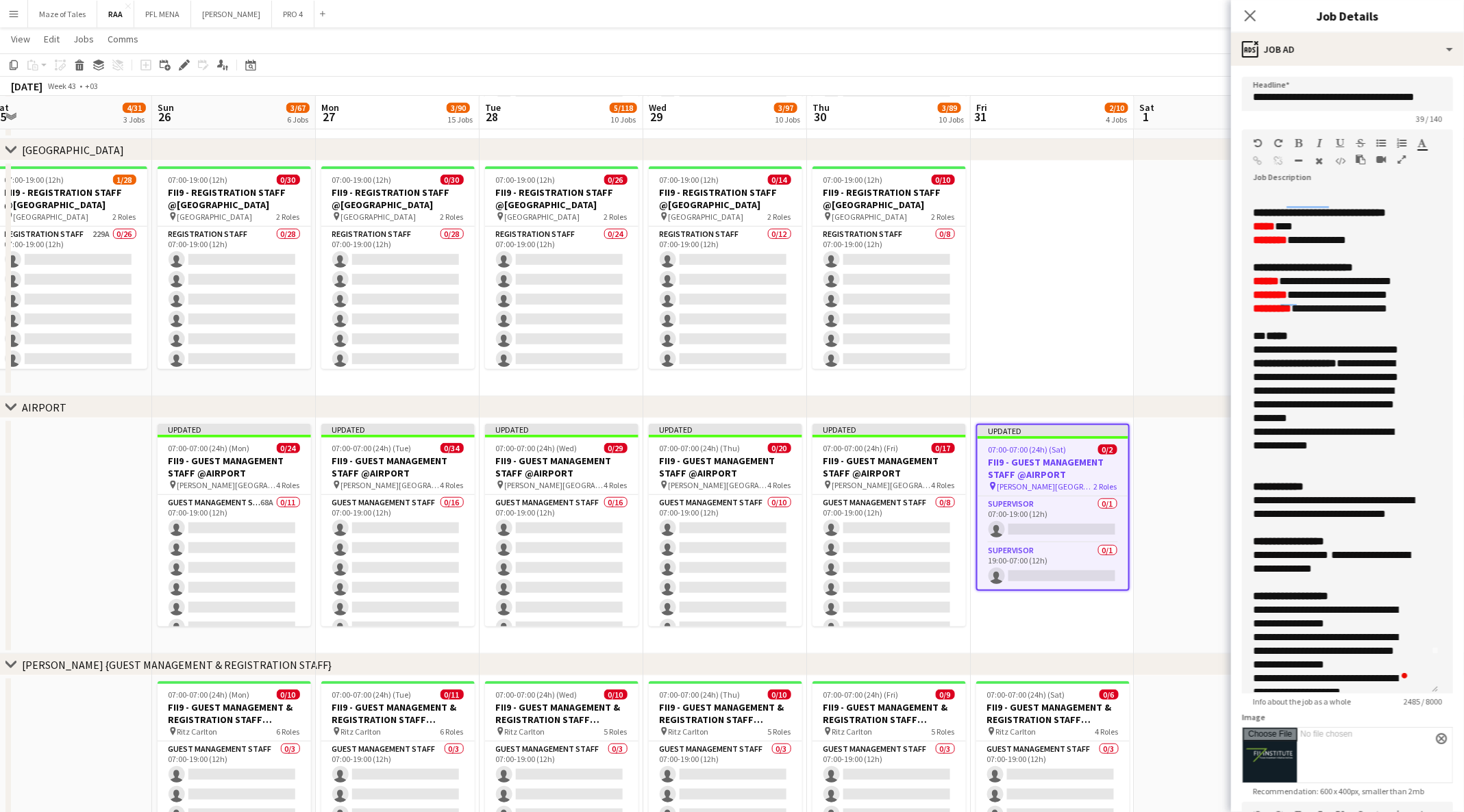
scroll to position [16, 0]
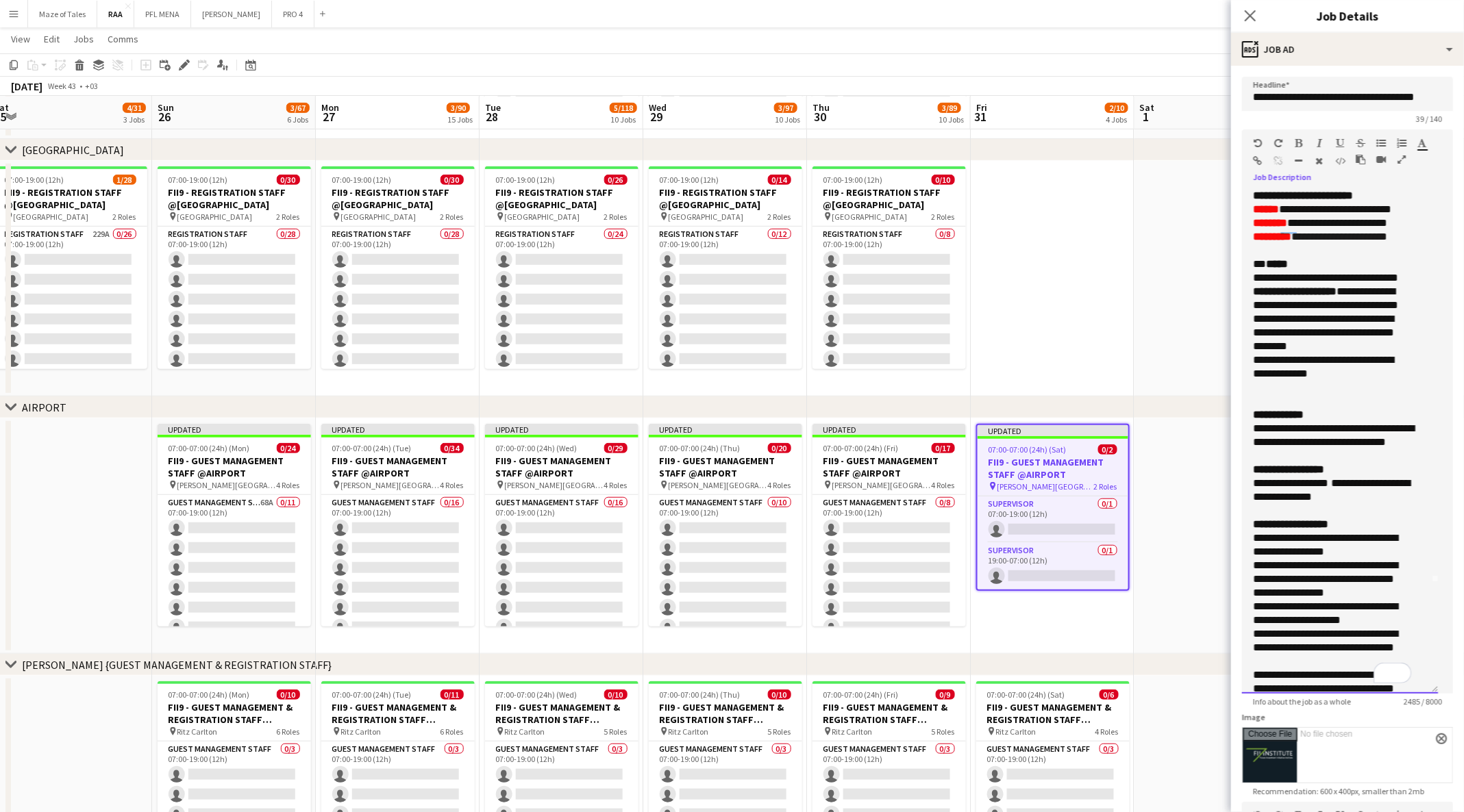
drag, startPoint x: 1250, startPoint y: 445, endPoint x: 1405, endPoint y: 541, distance: 182.3
click at [1405, 541] on div "**********" at bounding box center [1339, 442] width 196 height 503
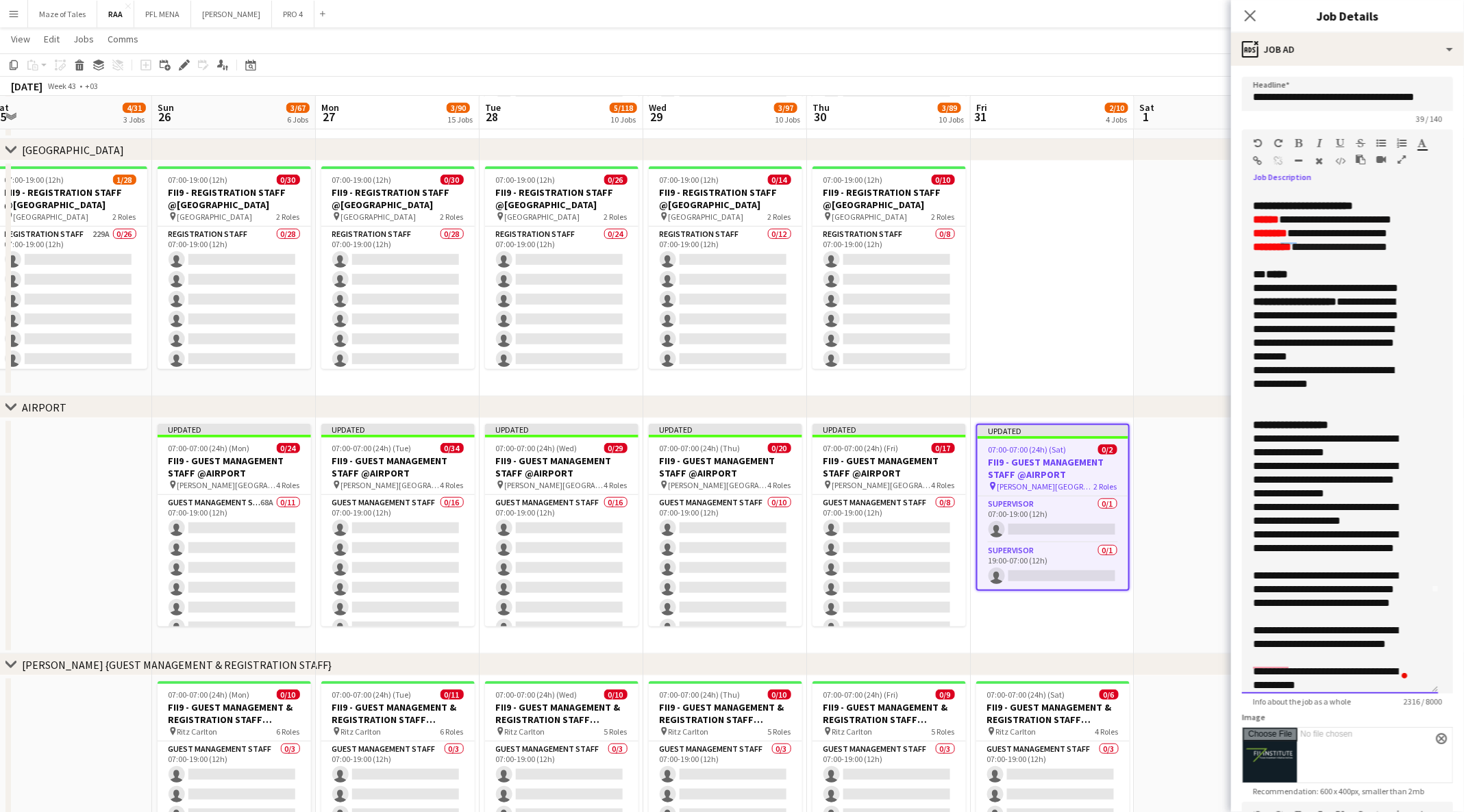
drag, startPoint x: 1398, startPoint y: 486, endPoint x: 1236, endPoint y: 454, distance: 165.1
click at [1236, 454] on form "**********" at bounding box center [1346, 584] width 233 height 1013
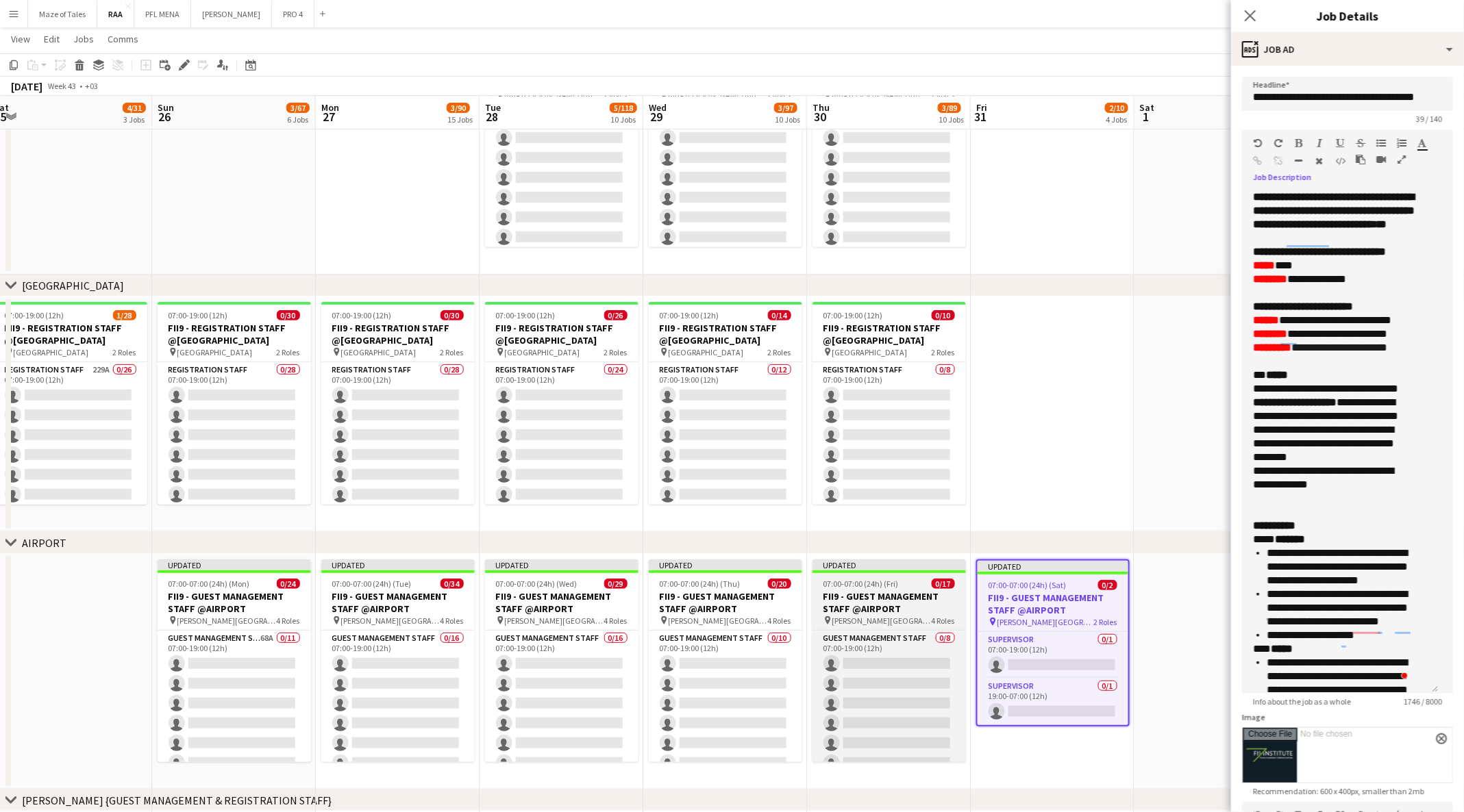
click at [894, 603] on h3 "FII9 - GUEST MANAGEMENT STAFF @AIRPORT" at bounding box center [889, 602] width 153 height 24
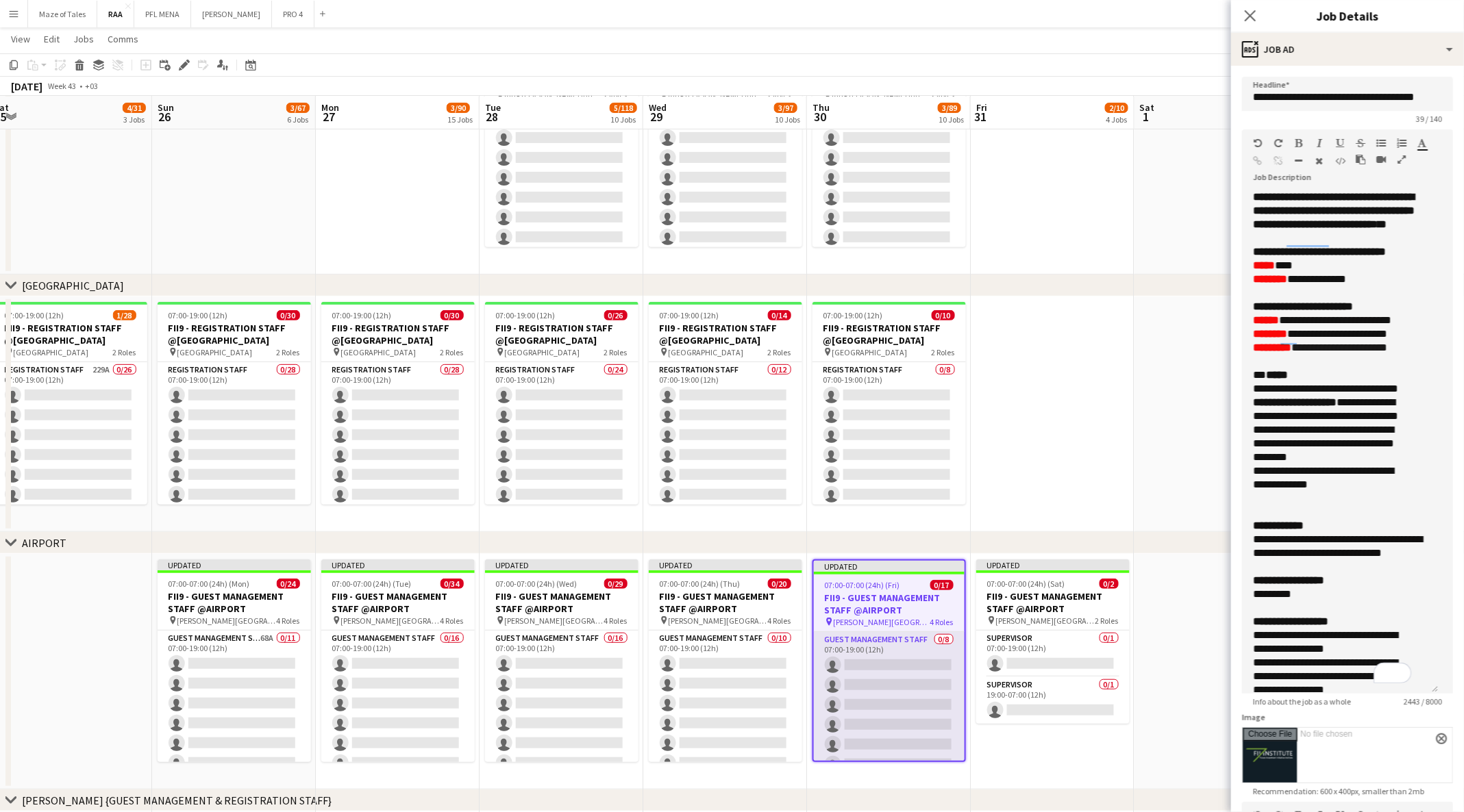
click at [888, 687] on app-card-role "Guest Management Staff 0/8 07:00-19:00 (12h) single-neutral-actions single-neut…" at bounding box center [889, 725] width 151 height 186
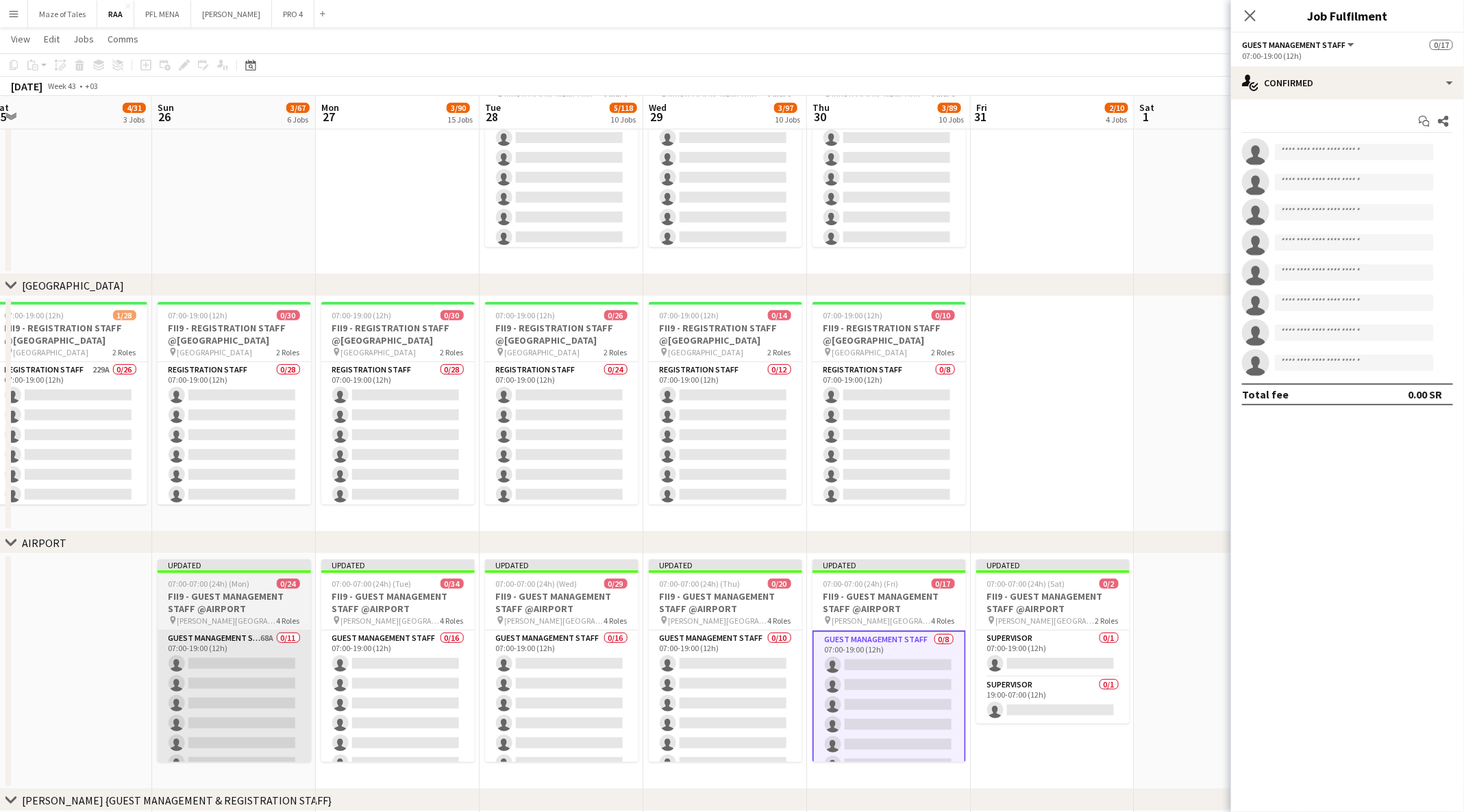
click at [231, 697] on app-card-role "Guest Management Staff 68A 0/11 07:00-19:00 (12h) single-neutral-actions single…" at bounding box center [234, 752] width 153 height 245
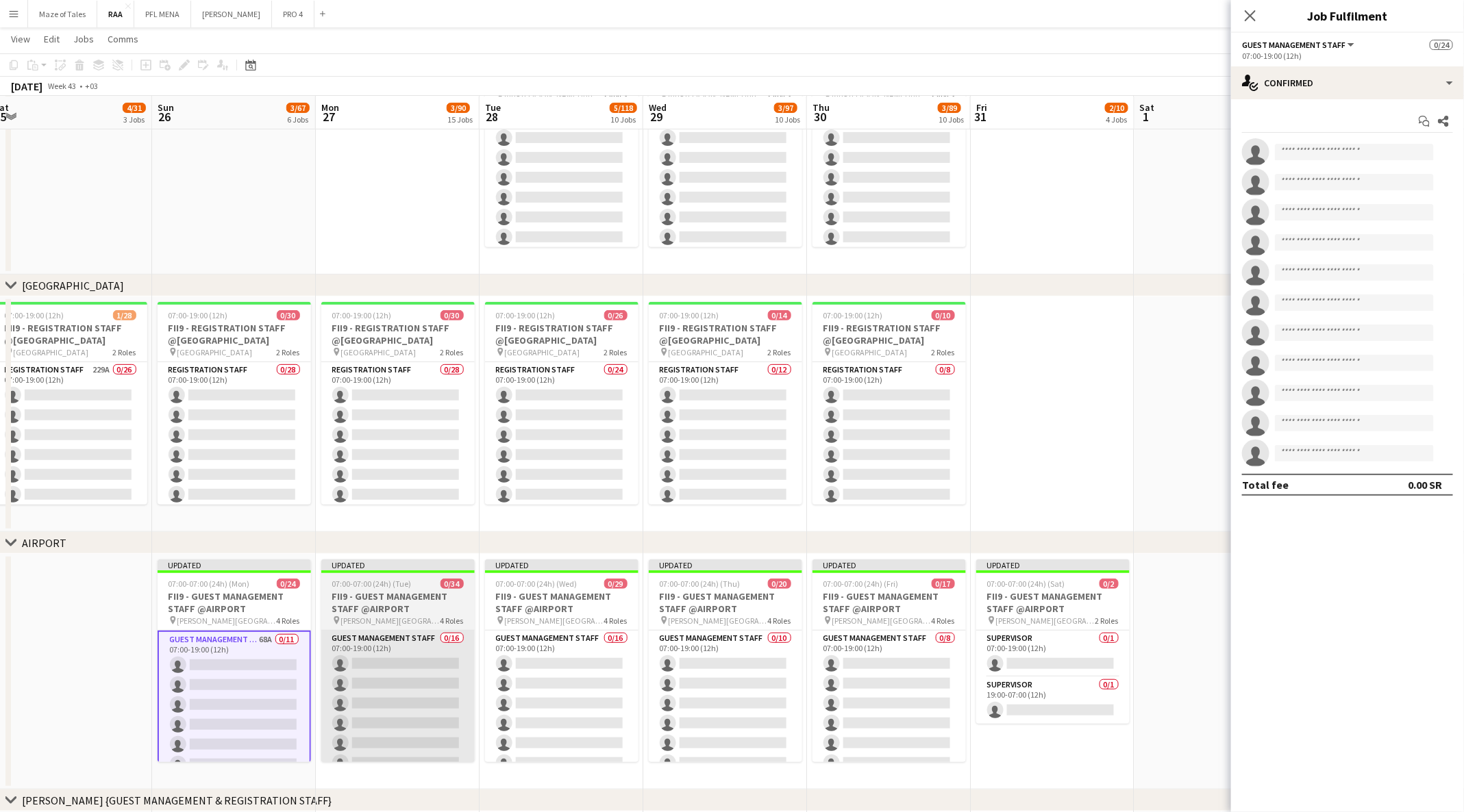
click at [377, 679] on app-card-role "Guest Management Staff 0/16 07:00-19:00 (12h) single-neutral-actions single-neu…" at bounding box center [397, 802] width 153 height 344
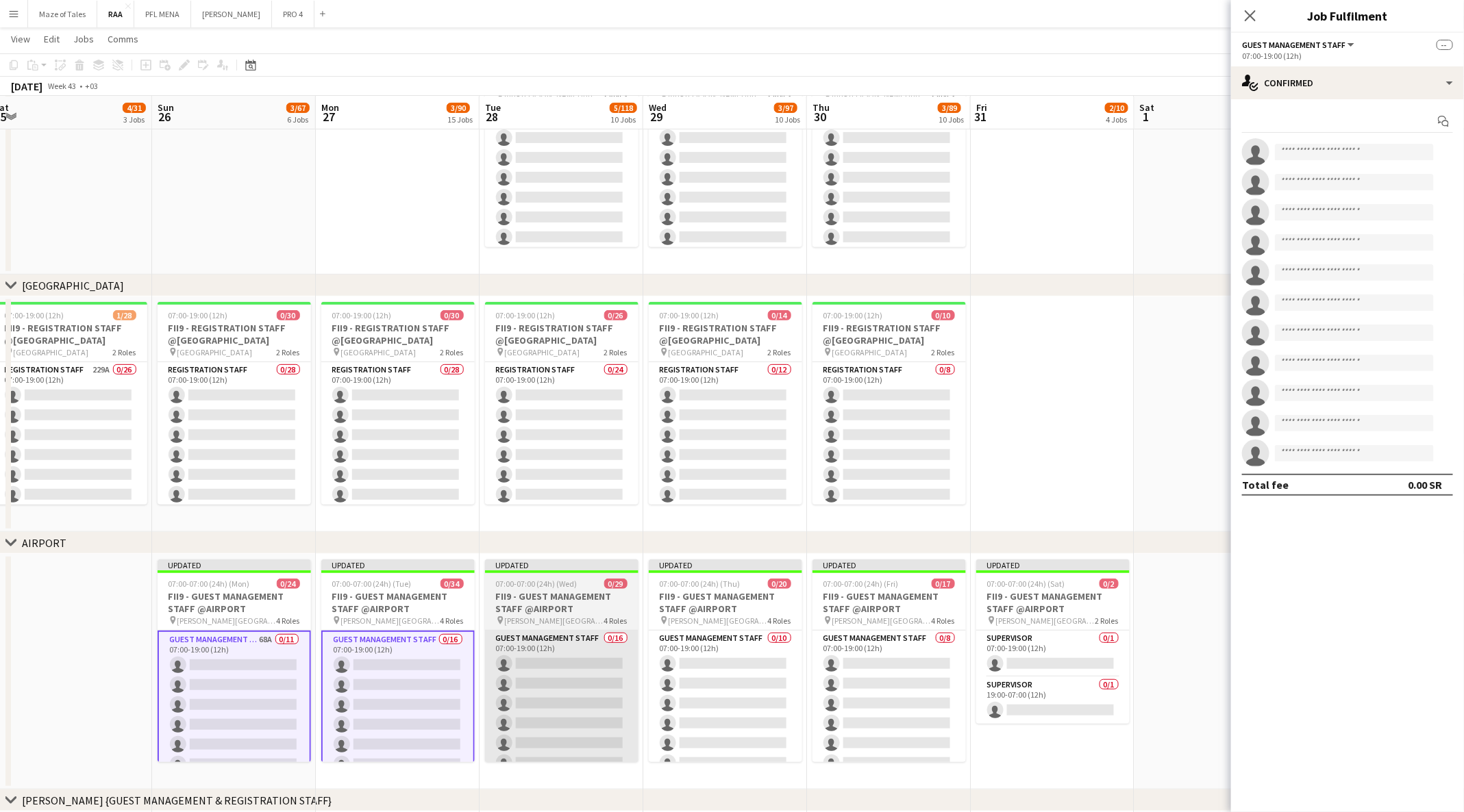
click at [550, 690] on app-card-role "Guest Management Staff 0/16 07:00-19:00 (12h) single-neutral-actions single-neu…" at bounding box center [561, 802] width 153 height 344
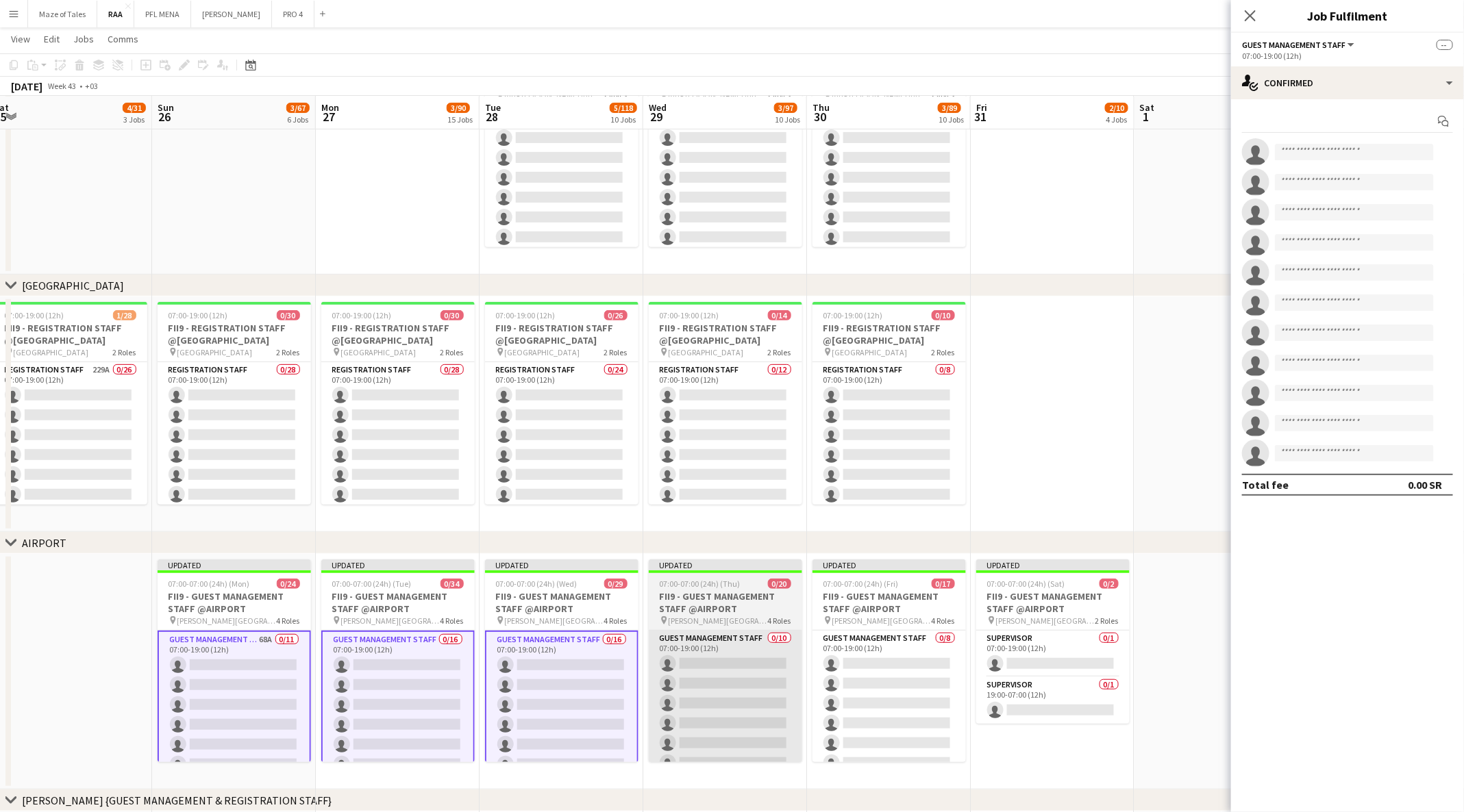
click at [699, 697] on app-card-role "Guest Management Staff 0/10 07:00-19:00 (12h) single-neutral-actions single-neu…" at bounding box center [725, 743] width 153 height 225
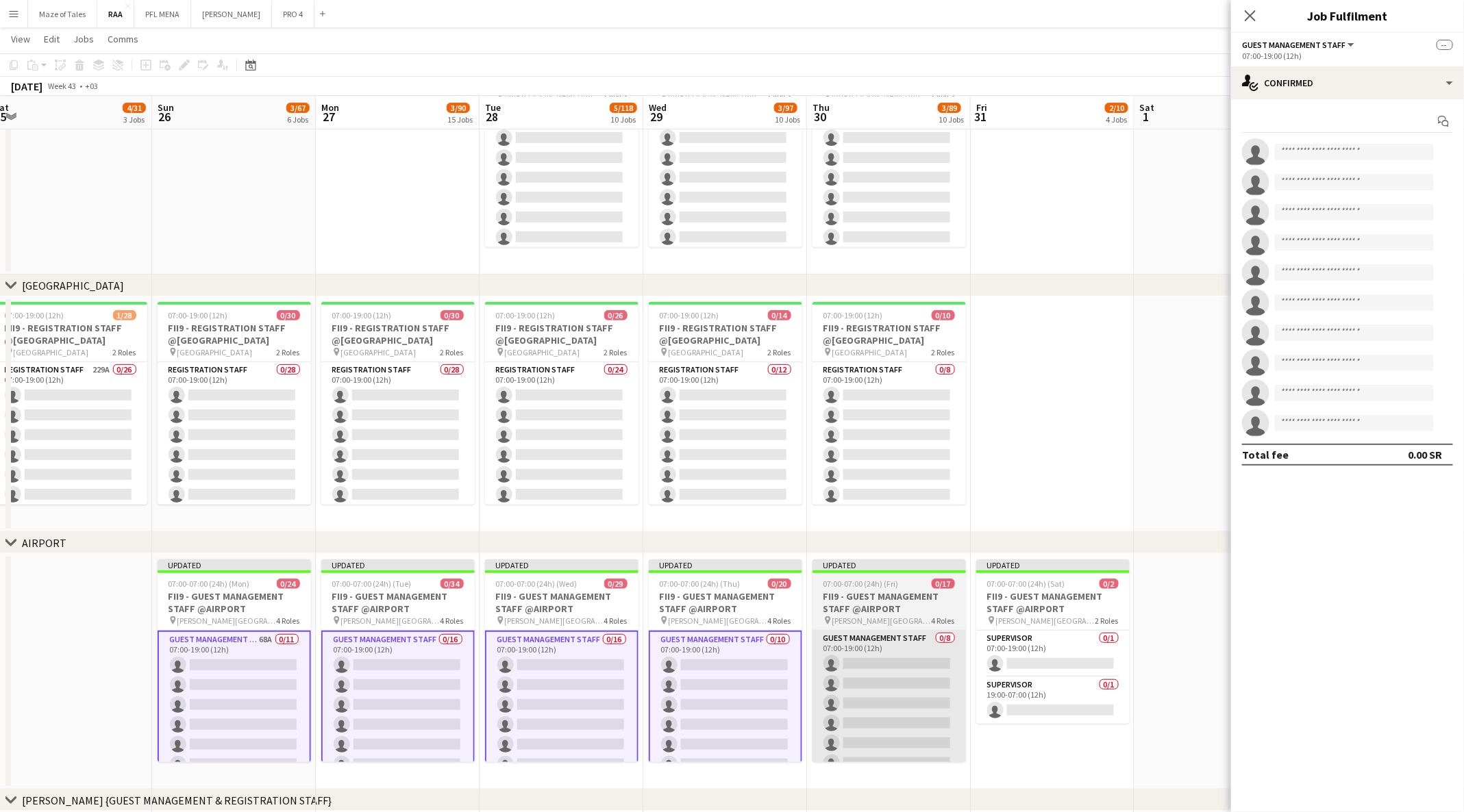
click at [871, 688] on app-card-role "Guest Management Staff 0/8 07:00-19:00 (12h) single-neutral-actions single-neut…" at bounding box center [889, 723] width 153 height 186
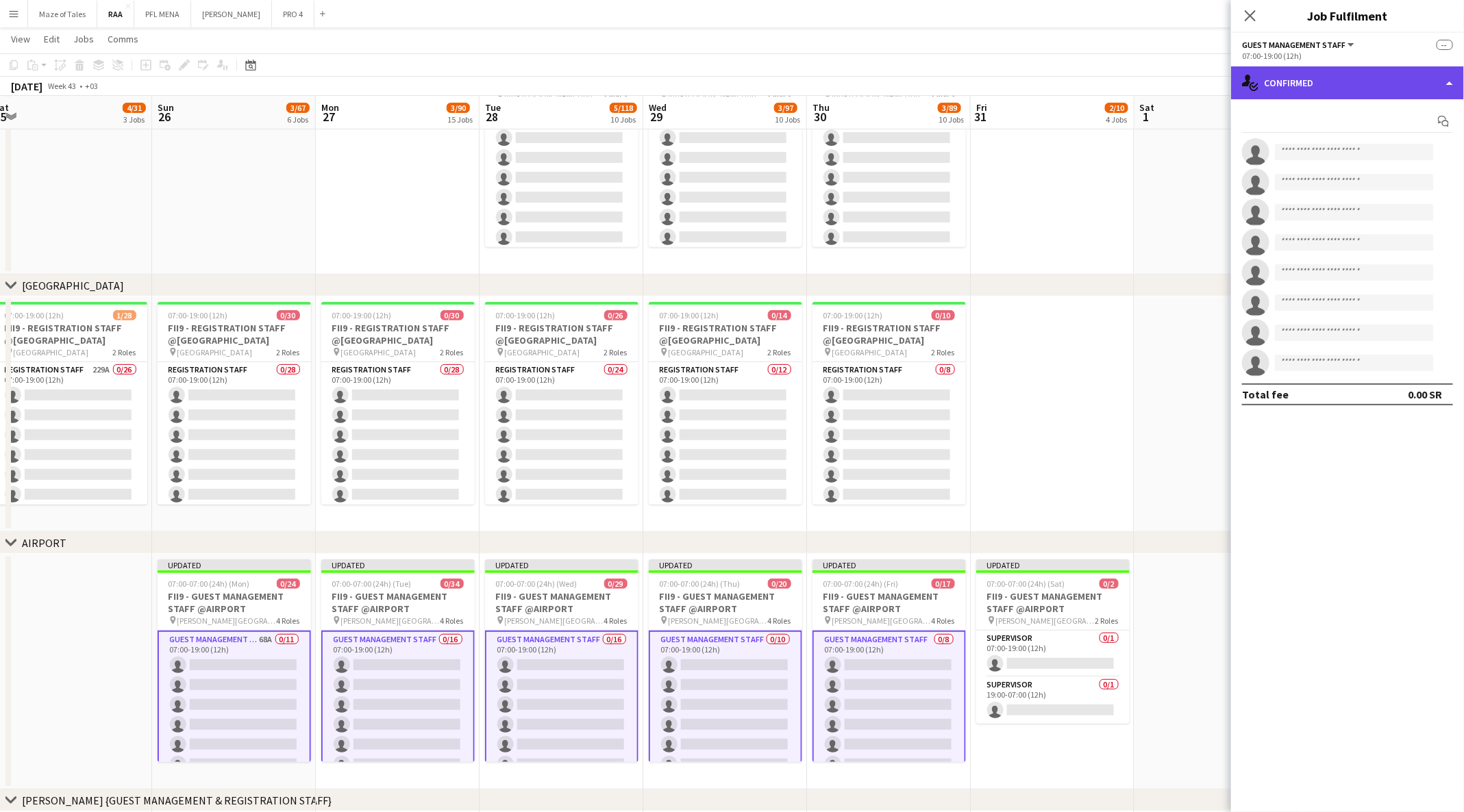
click at [1378, 72] on div "single-neutral-actions-check-2 Confirmed" at bounding box center [1346, 83] width 233 height 33
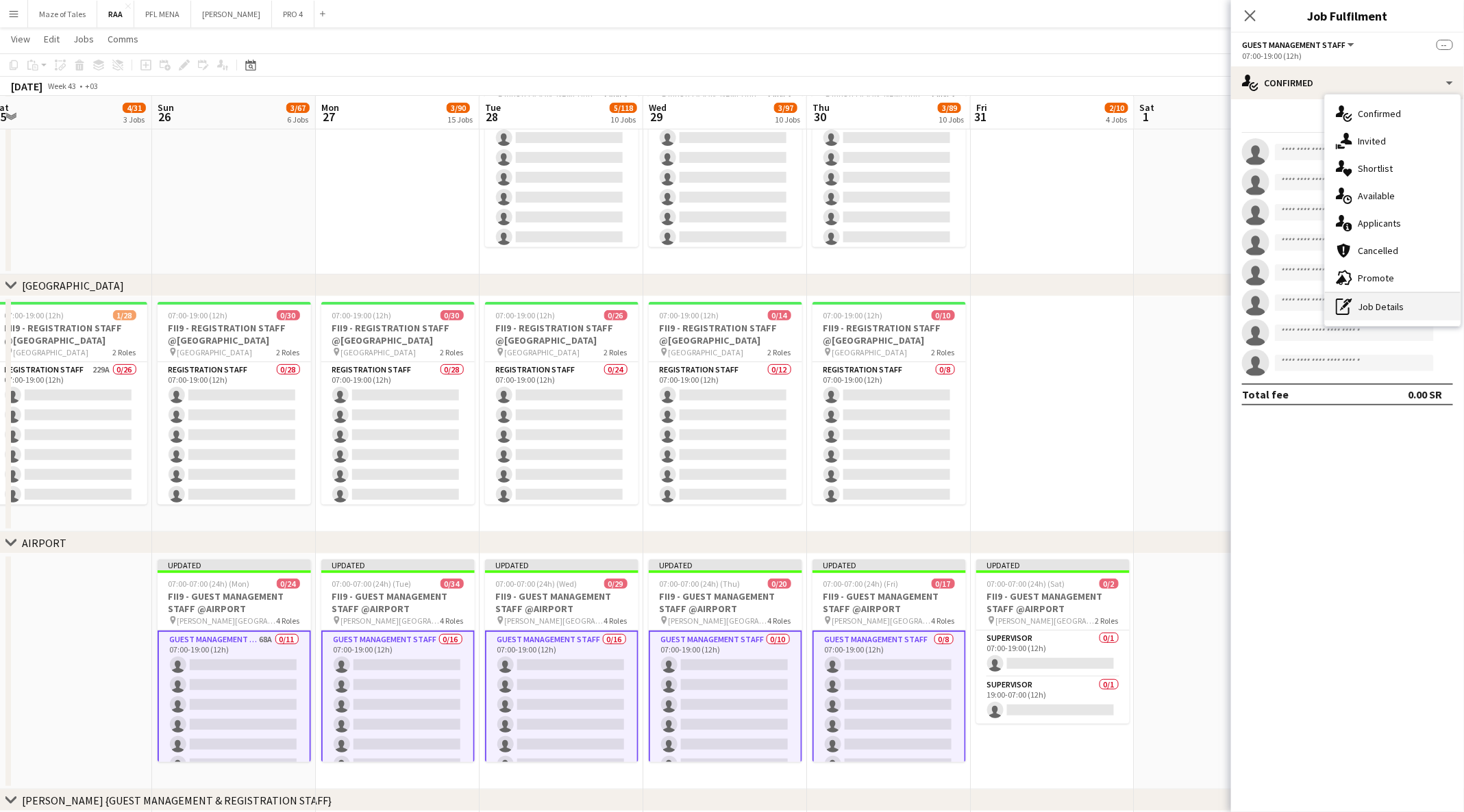
click at [1403, 308] on div "pen-write Job Details" at bounding box center [1392, 307] width 136 height 28
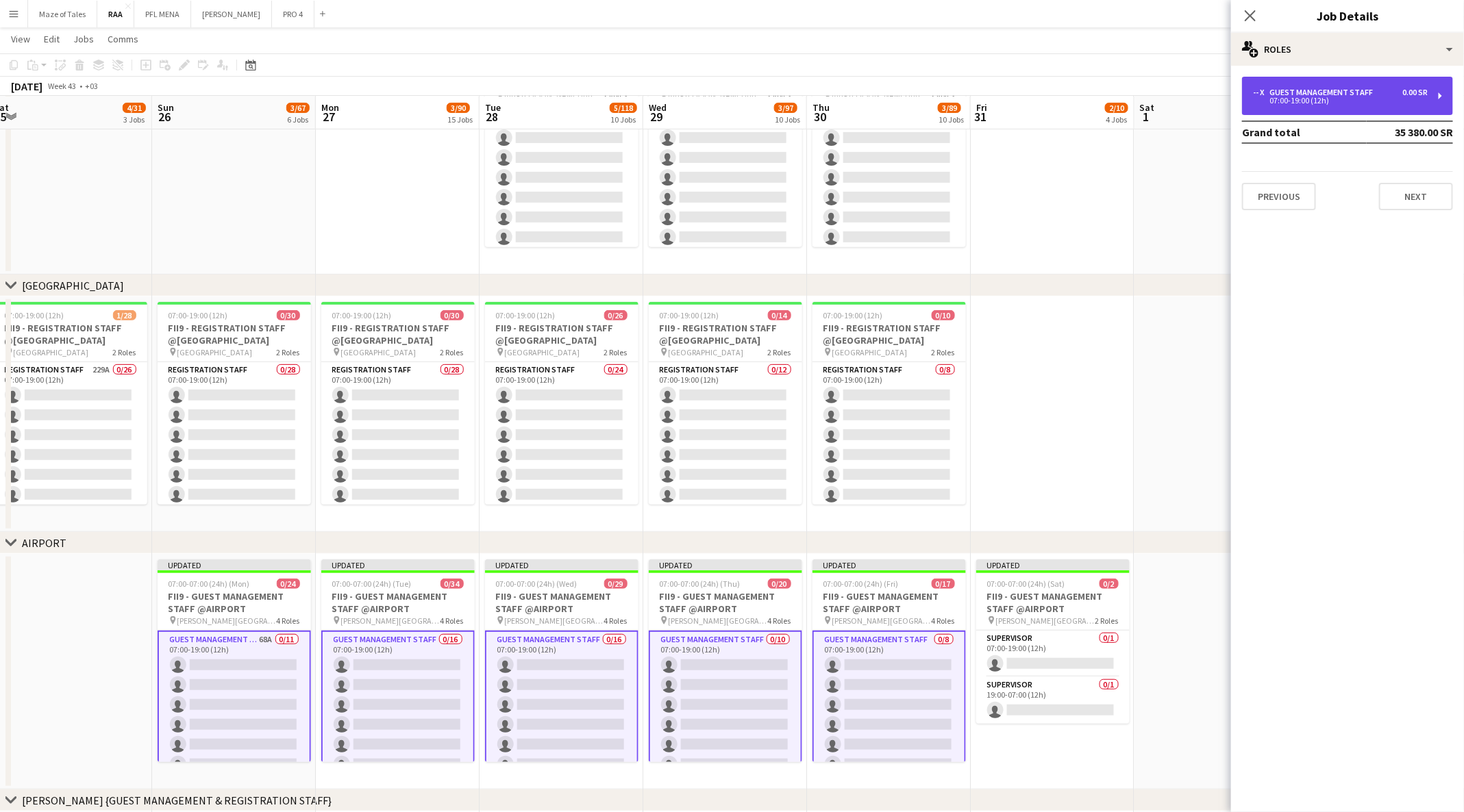
click at [1395, 93] on div "-- x Guest Management Staff 0.00 SR" at bounding box center [1340, 92] width 175 height 10
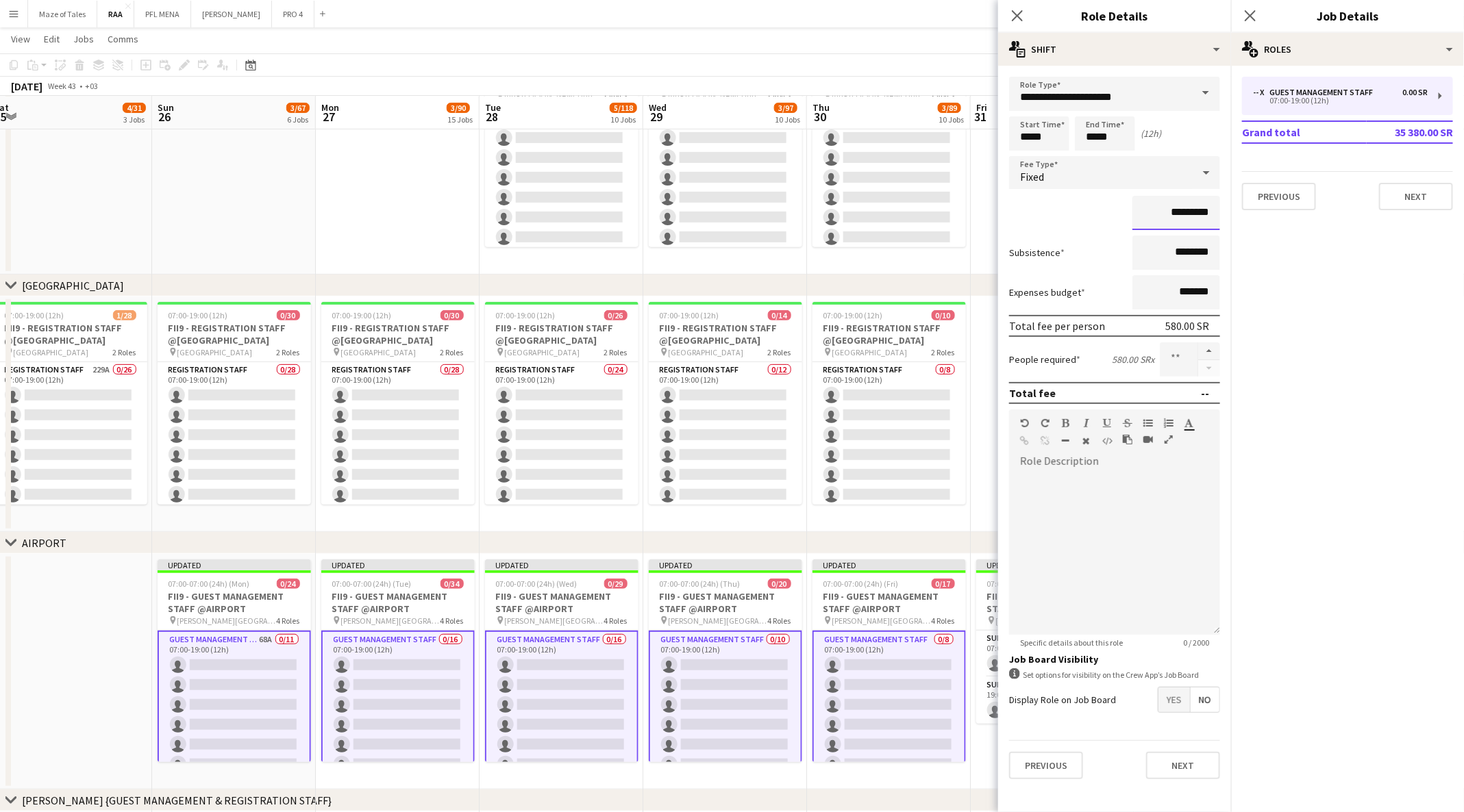
click at [1179, 214] on input "*********" at bounding box center [1175, 213] width 87 height 35
type input "****"
type input "*********"
click at [1173, 253] on input "********" at bounding box center [1175, 253] width 87 height 35
type input "*********"
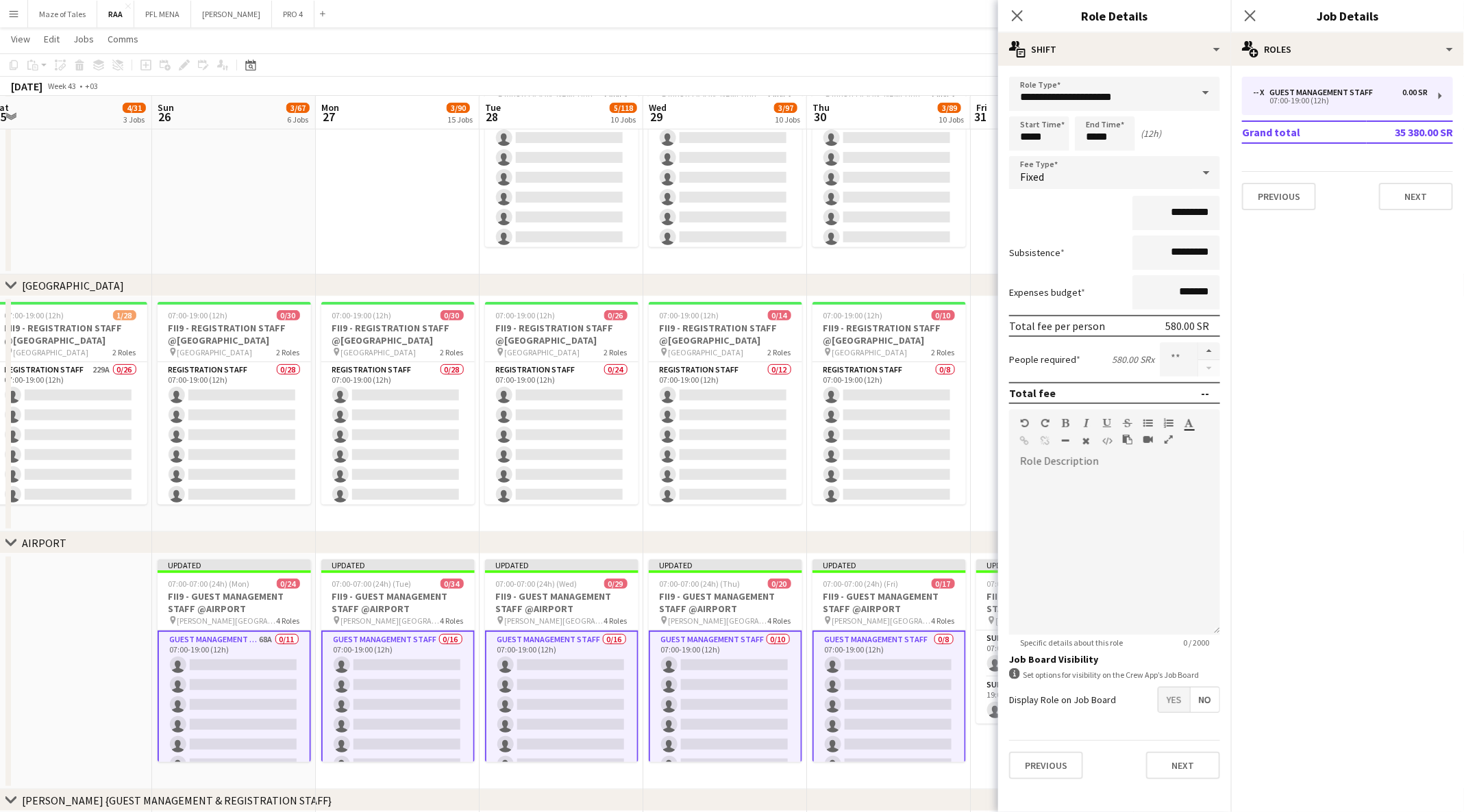
click at [99, 635] on app-date-cell at bounding box center [70, 671] width 164 height 235
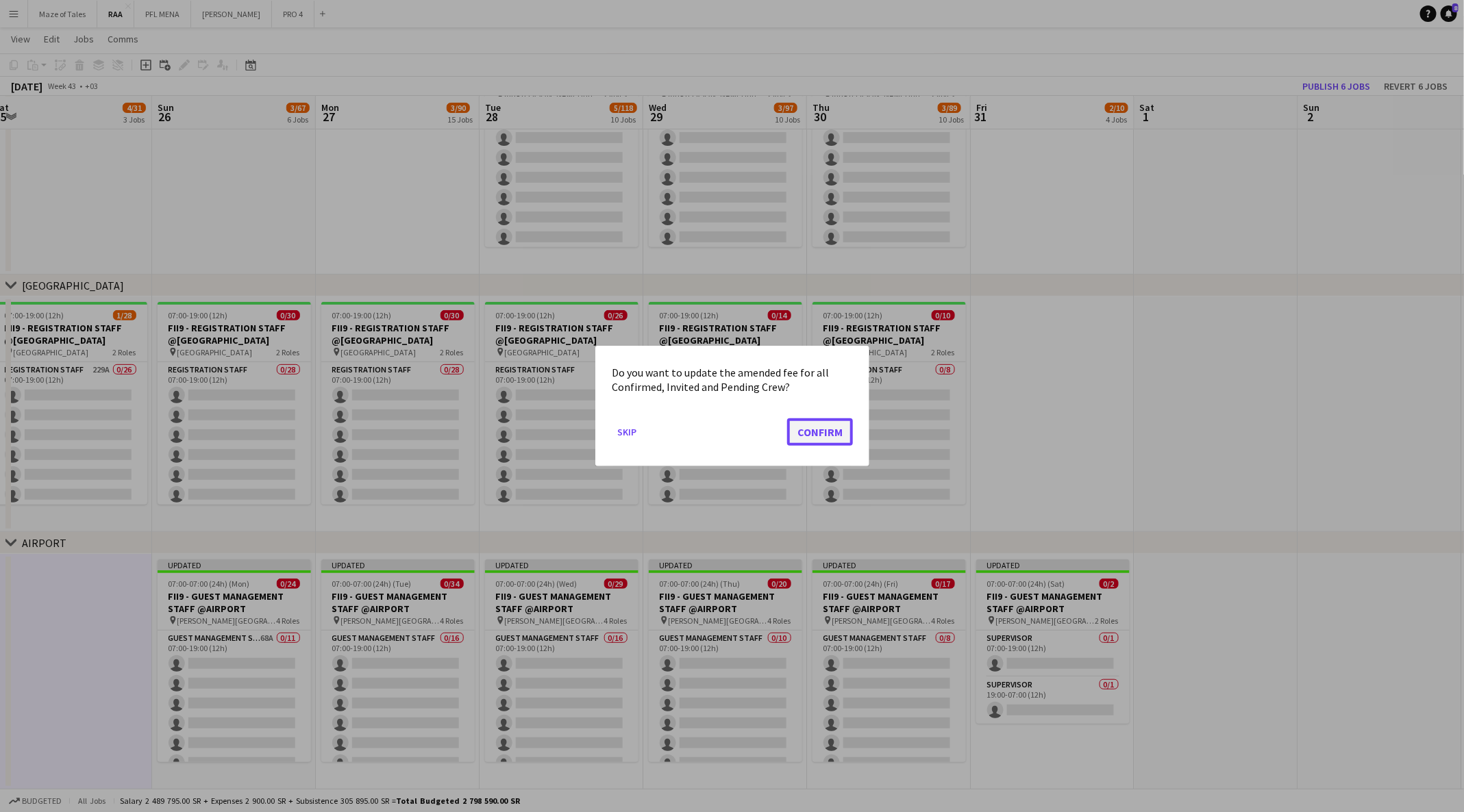
click at [826, 433] on button "Confirm" at bounding box center [819, 432] width 66 height 28
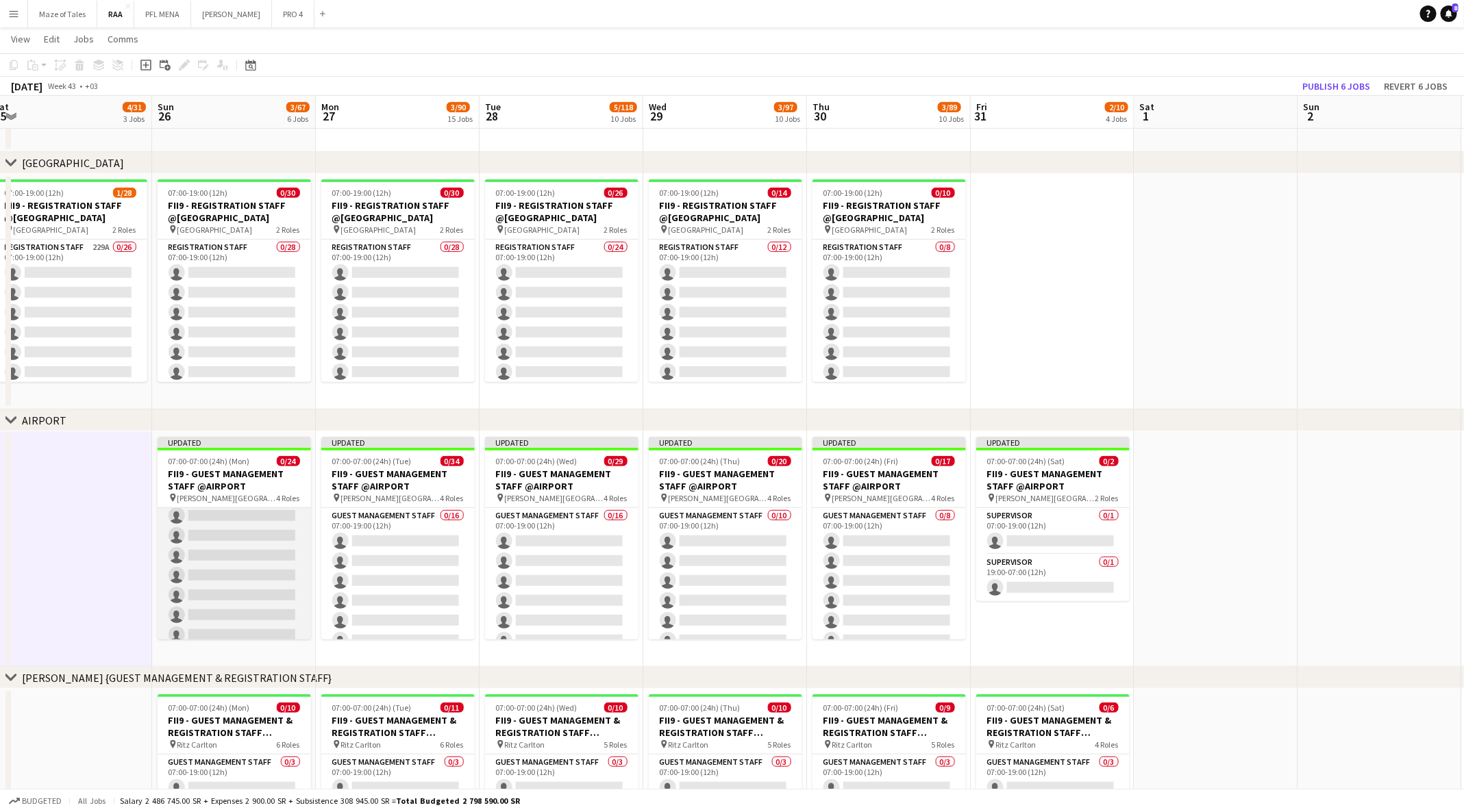
click at [219, 592] on app-card-role "Guest Management Staff 0/11 19:00-07:00 (12h) single-neutral-actions single-neu…" at bounding box center [234, 604] width 153 height 245
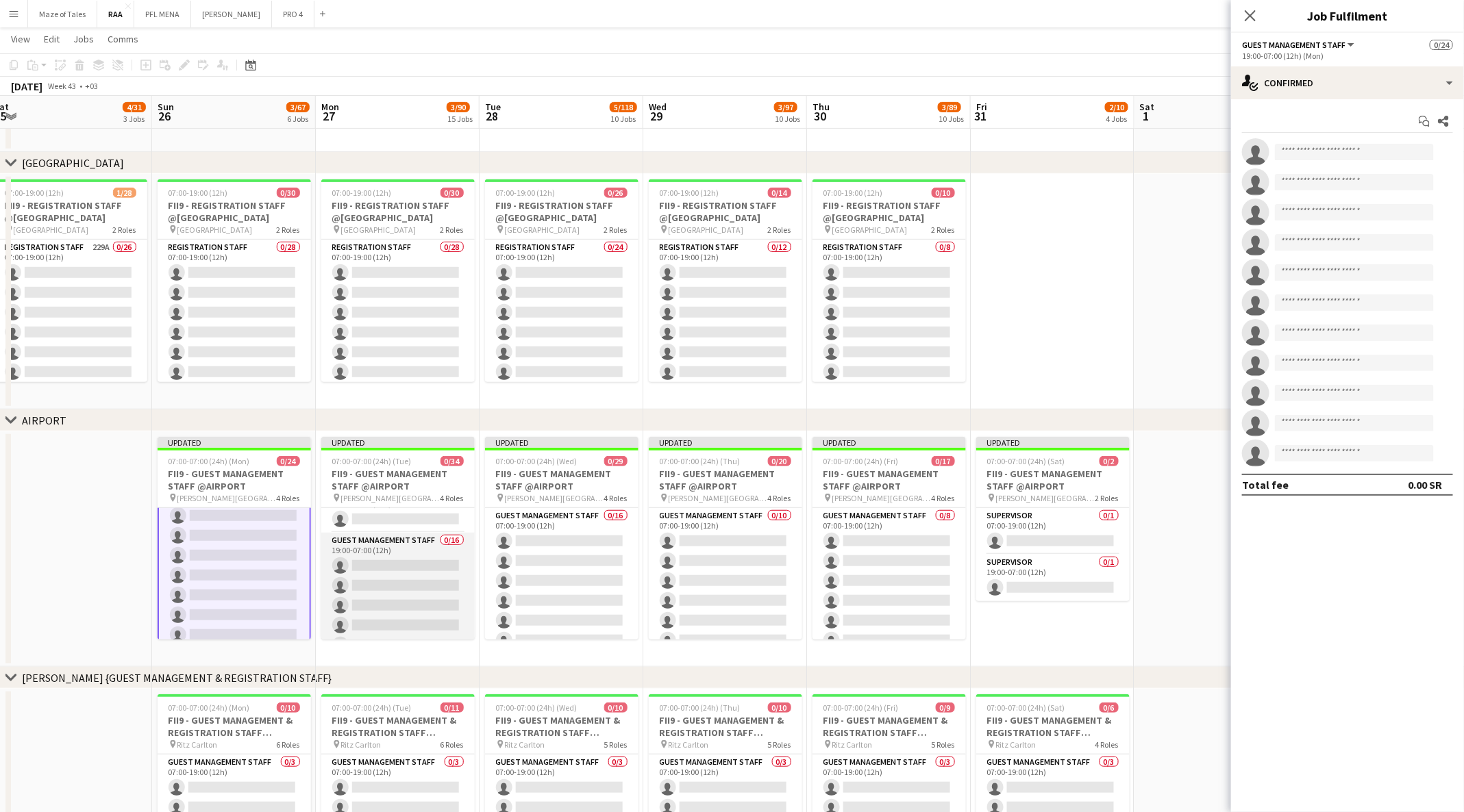
click at [391, 579] on app-card-role "Guest Management Staff 0/16 19:00-07:00 (12h) single-neutral-actions single-neu…" at bounding box center [397, 705] width 153 height 344
click at [569, 612] on app-card-role "Guest Management Staff 0/11 19:00-07:00 (12h) single-neutral-actions single-neu…" at bounding box center [561, 627] width 153 height 245
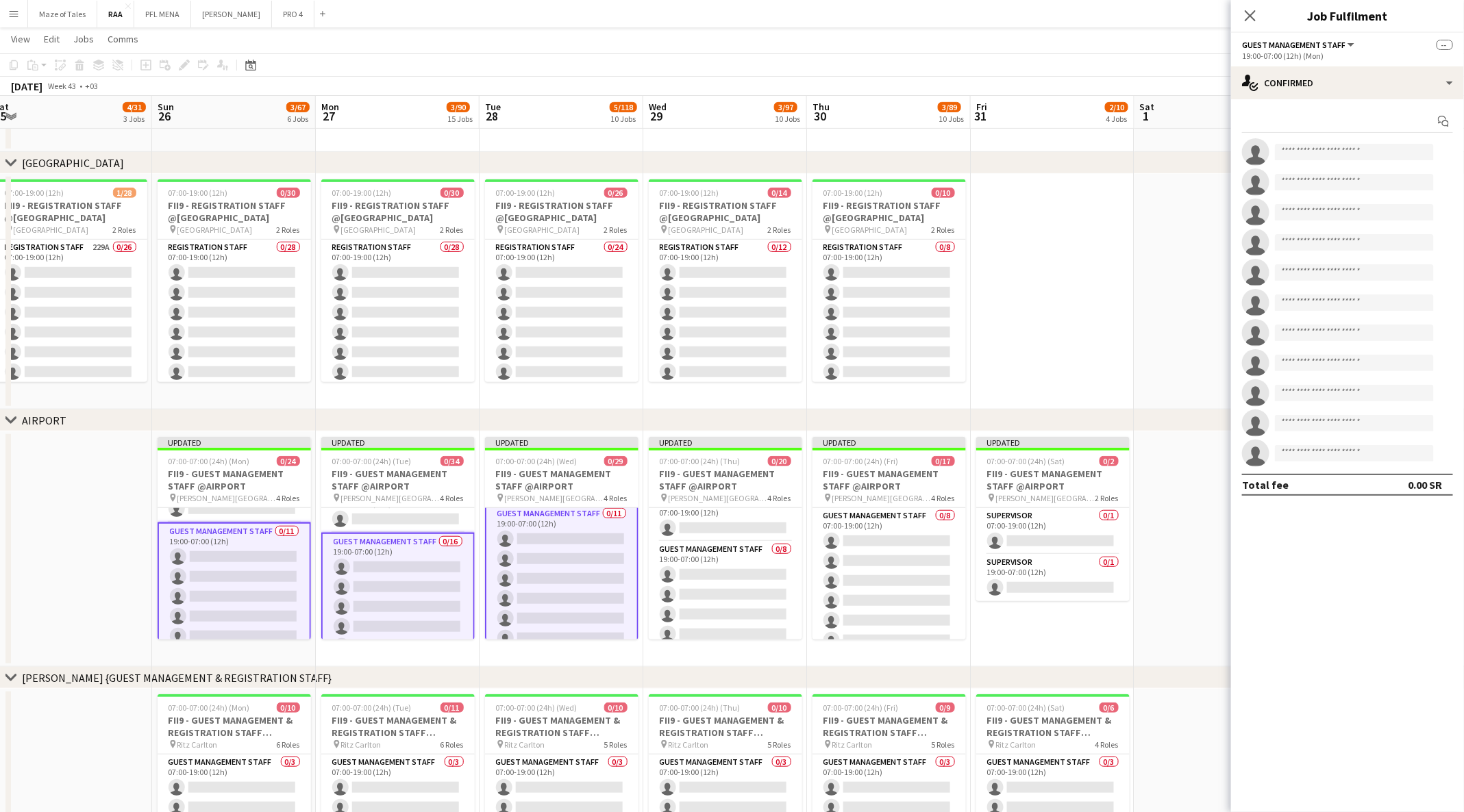
scroll to position [240, 0]
click at [728, 585] on app-card-role "Guest Management Staff 0/8 19:00-07:00 (12h) single-neutral-actions single-neut…" at bounding box center [725, 632] width 153 height 186
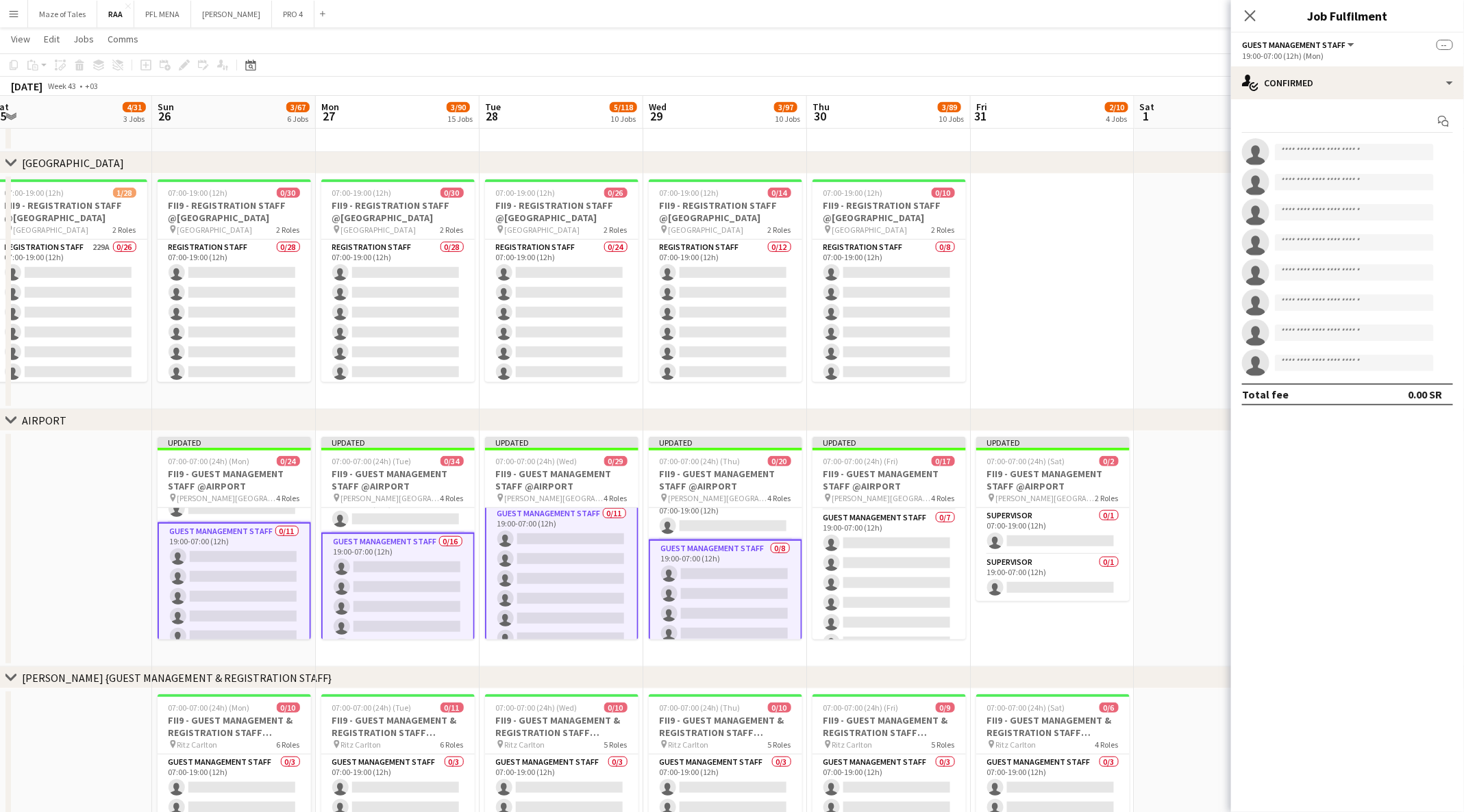
scroll to position [231, 0]
click at [890, 547] on app-card-role "Guest Management Staff 0/7 19:00-07:00 (12h) single-neutral-actions single-neut…" at bounding box center [889, 592] width 153 height 166
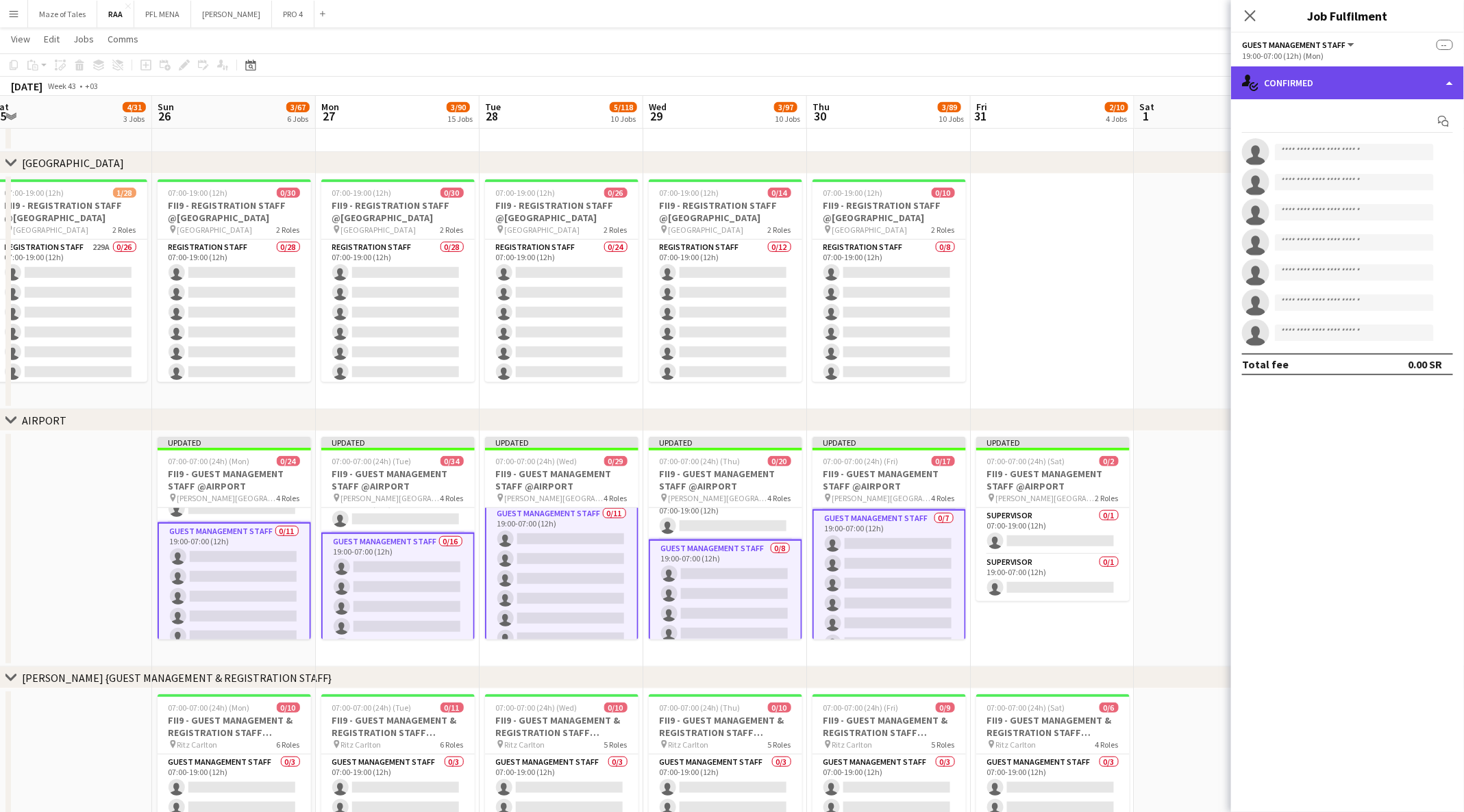
click at [1305, 84] on div "single-neutral-actions-check-2 Confirmed" at bounding box center [1346, 83] width 233 height 33
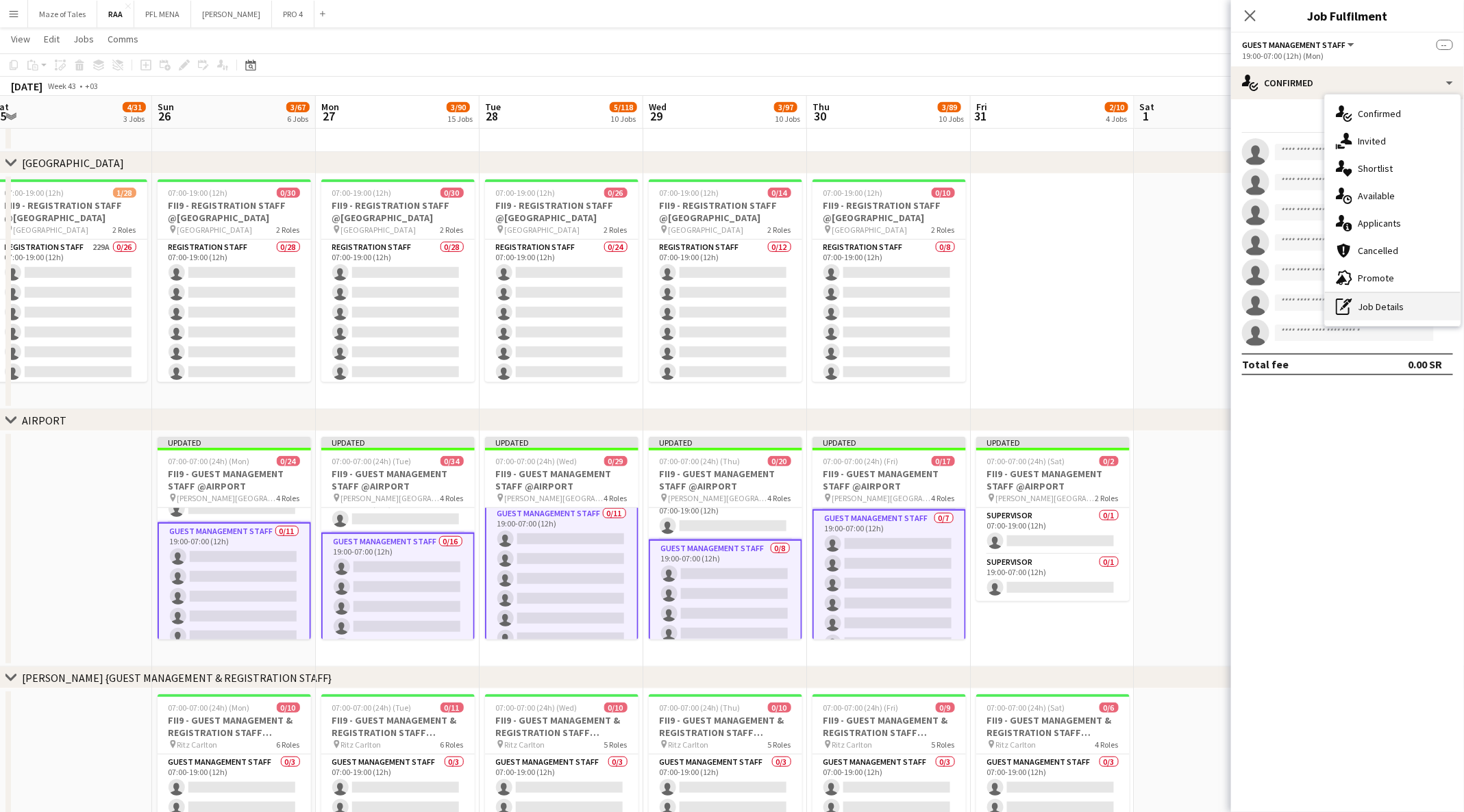
click at [1391, 300] on div "pen-write Job Details" at bounding box center [1392, 307] width 136 height 28
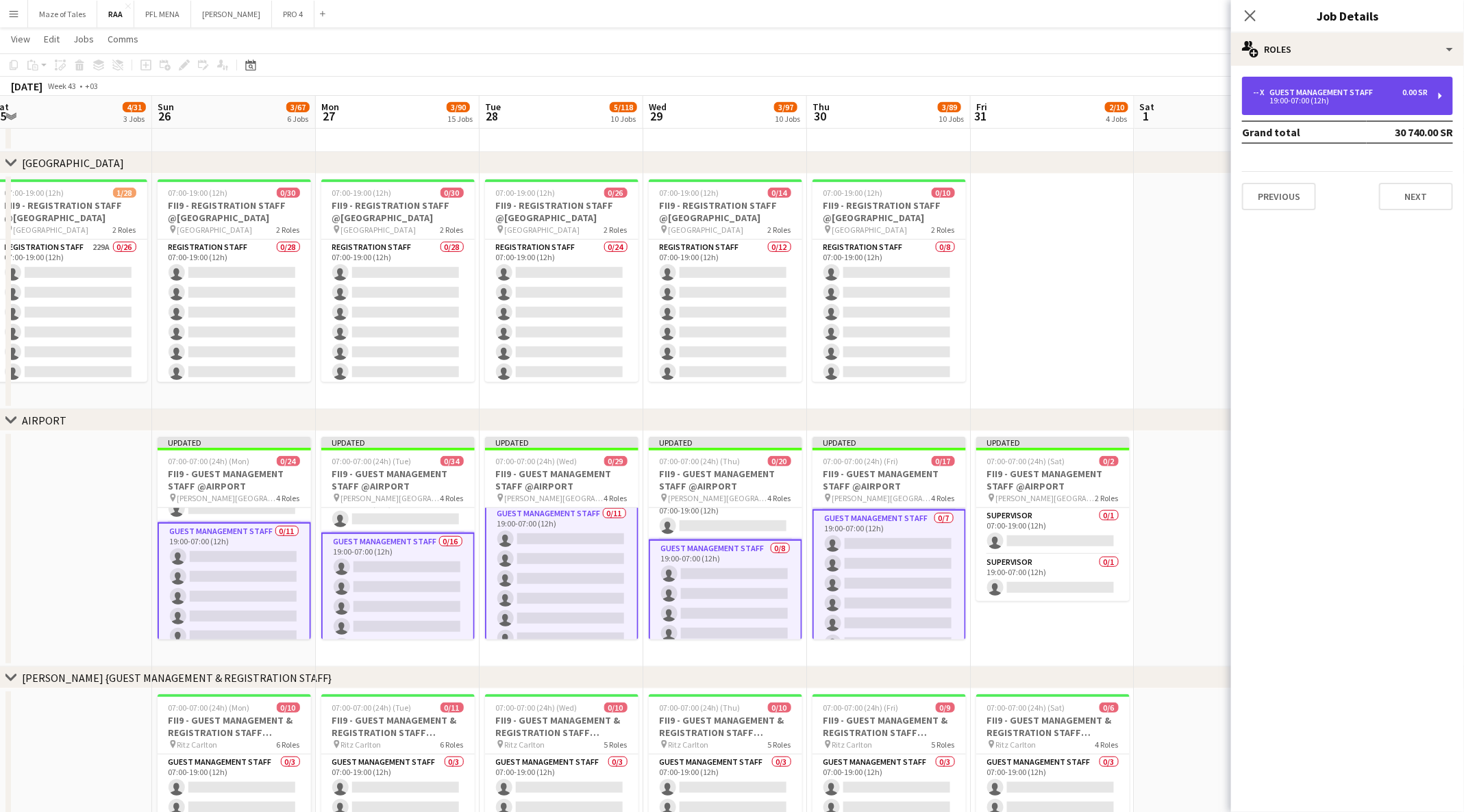
click at [1385, 88] on div "-- x Guest Management Staff 0.00 SR" at bounding box center [1340, 92] width 175 height 10
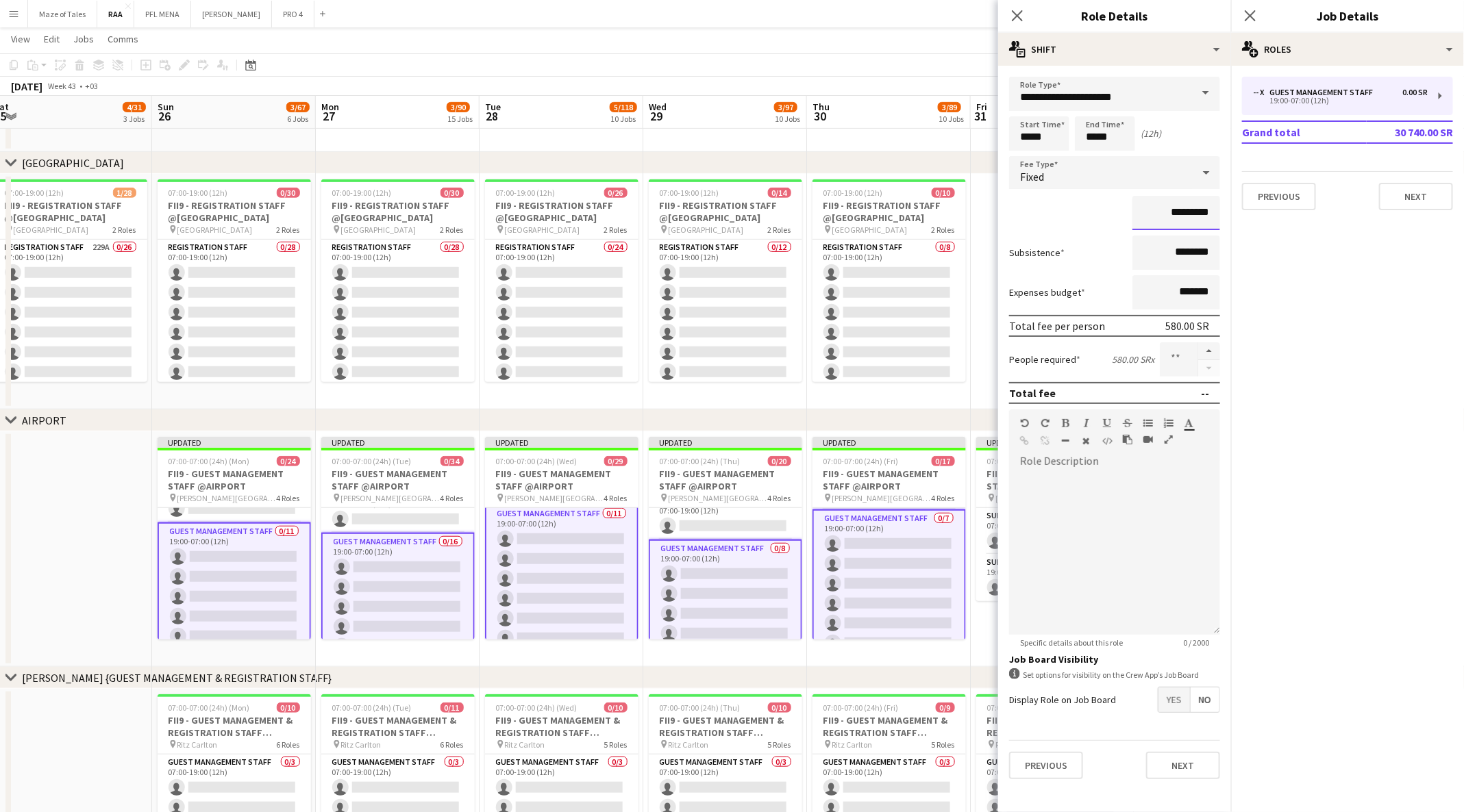
click at [1179, 211] on input "*********" at bounding box center [1175, 213] width 87 height 35
type input "****"
type input "*********"
click at [1185, 253] on input "********" at bounding box center [1175, 253] width 87 height 35
type input "****"
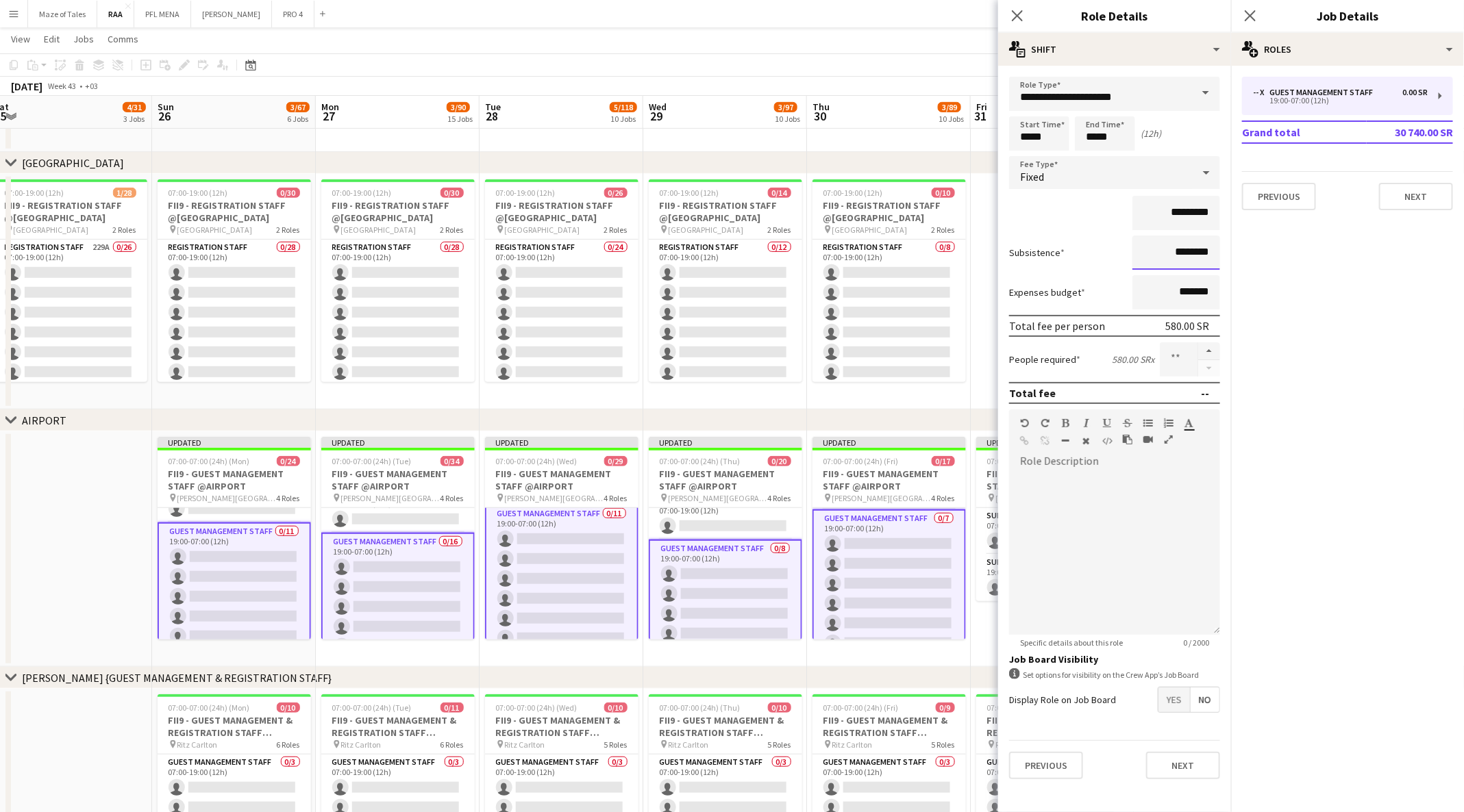
type input "*********"
click at [1207, 773] on button "Next" at bounding box center [1182, 765] width 74 height 28
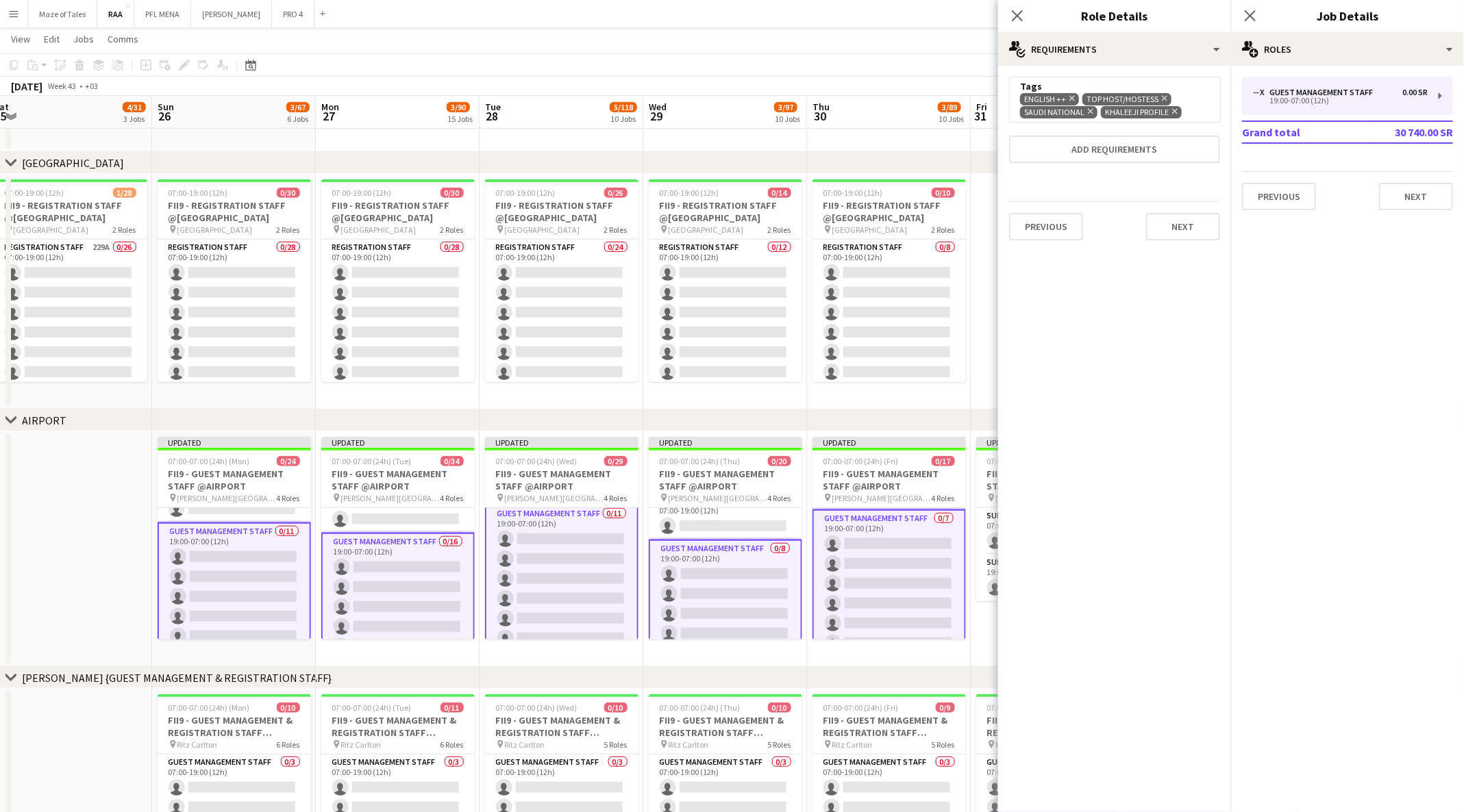
click at [134, 553] on app-date-cell at bounding box center [70, 549] width 164 height 235
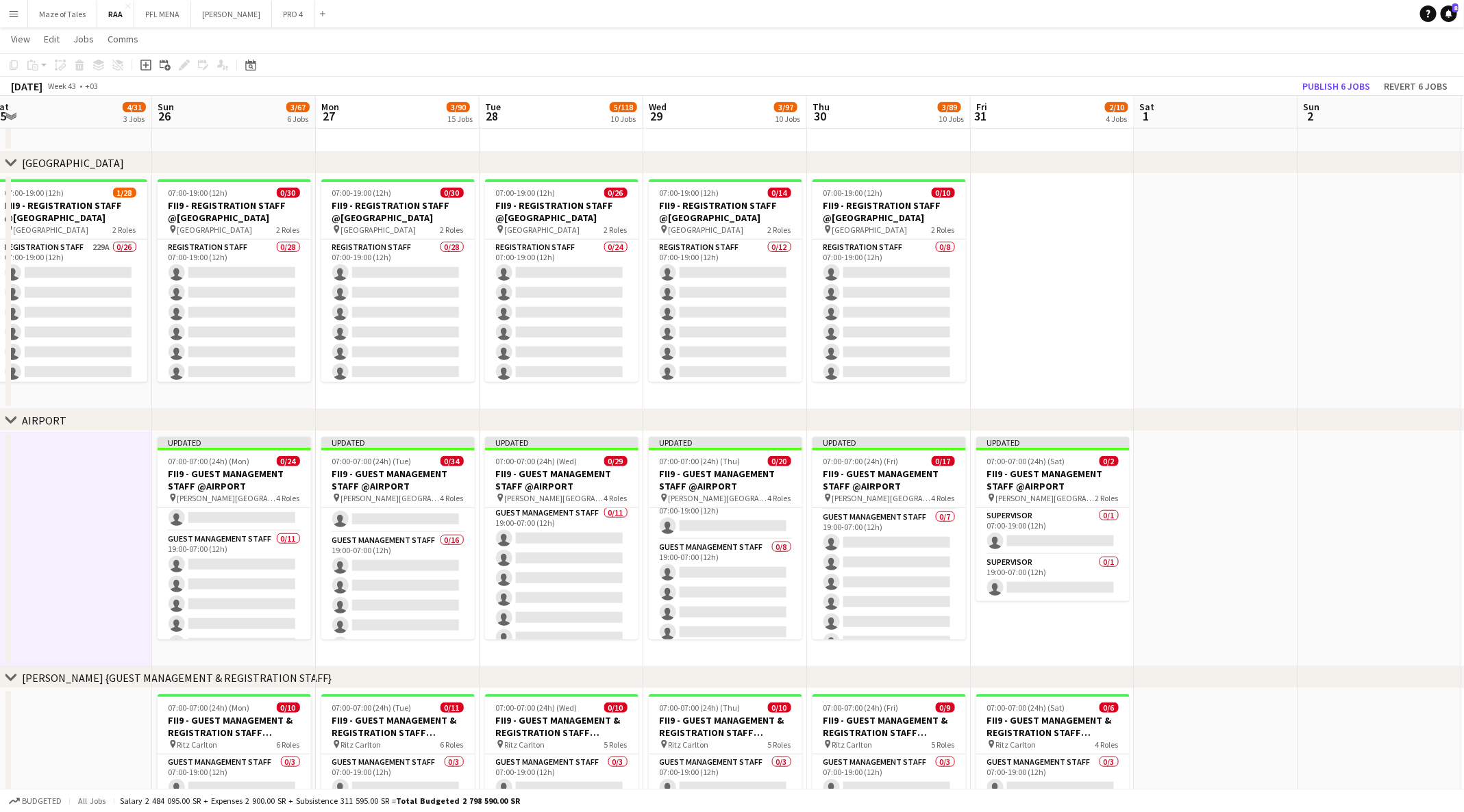
scroll to position [267, 0]
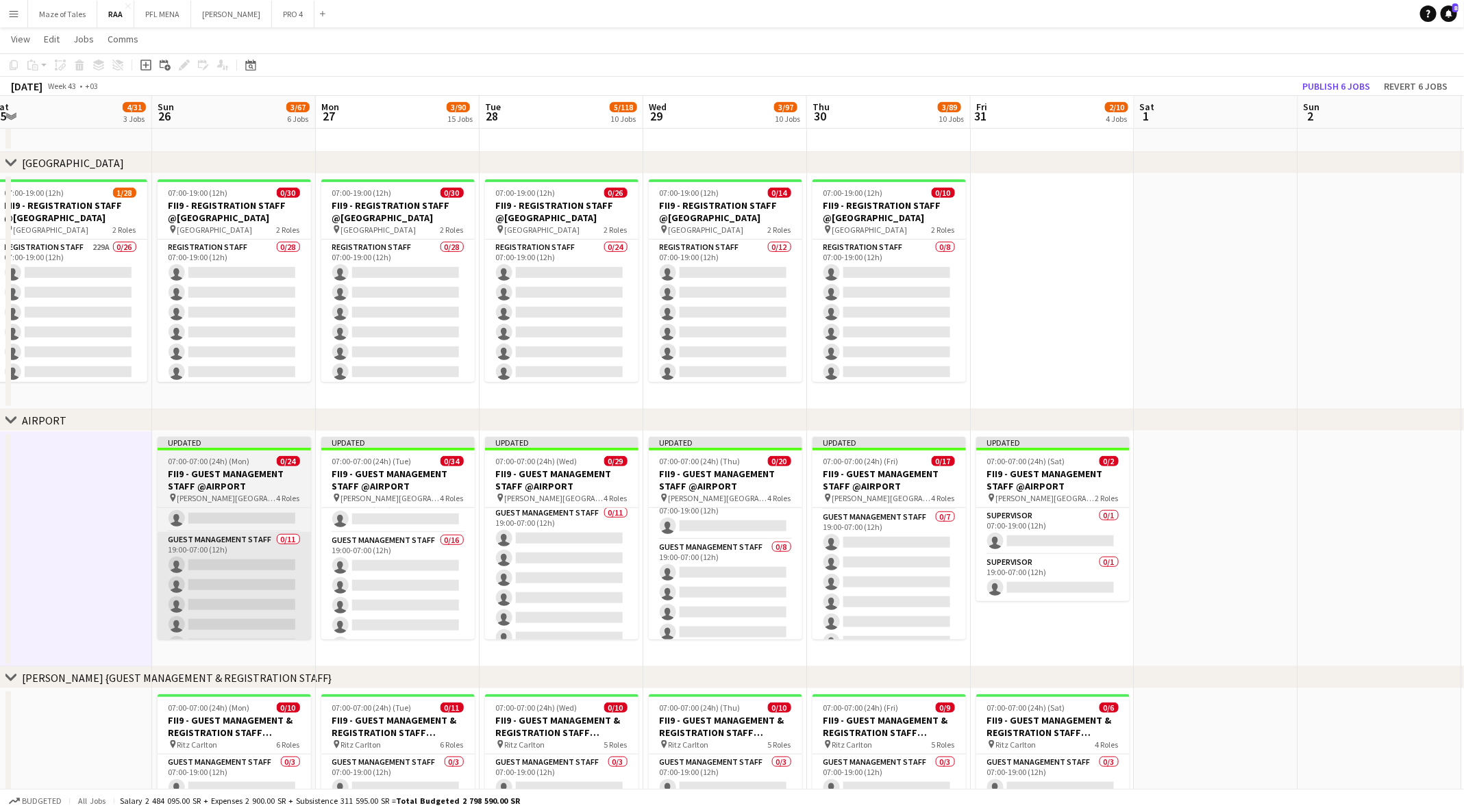
click at [189, 591] on app-card-role "Guest Management Staff 0/11 19:00-07:00 (12h) single-neutral-actions single-neu…" at bounding box center [234, 654] width 153 height 245
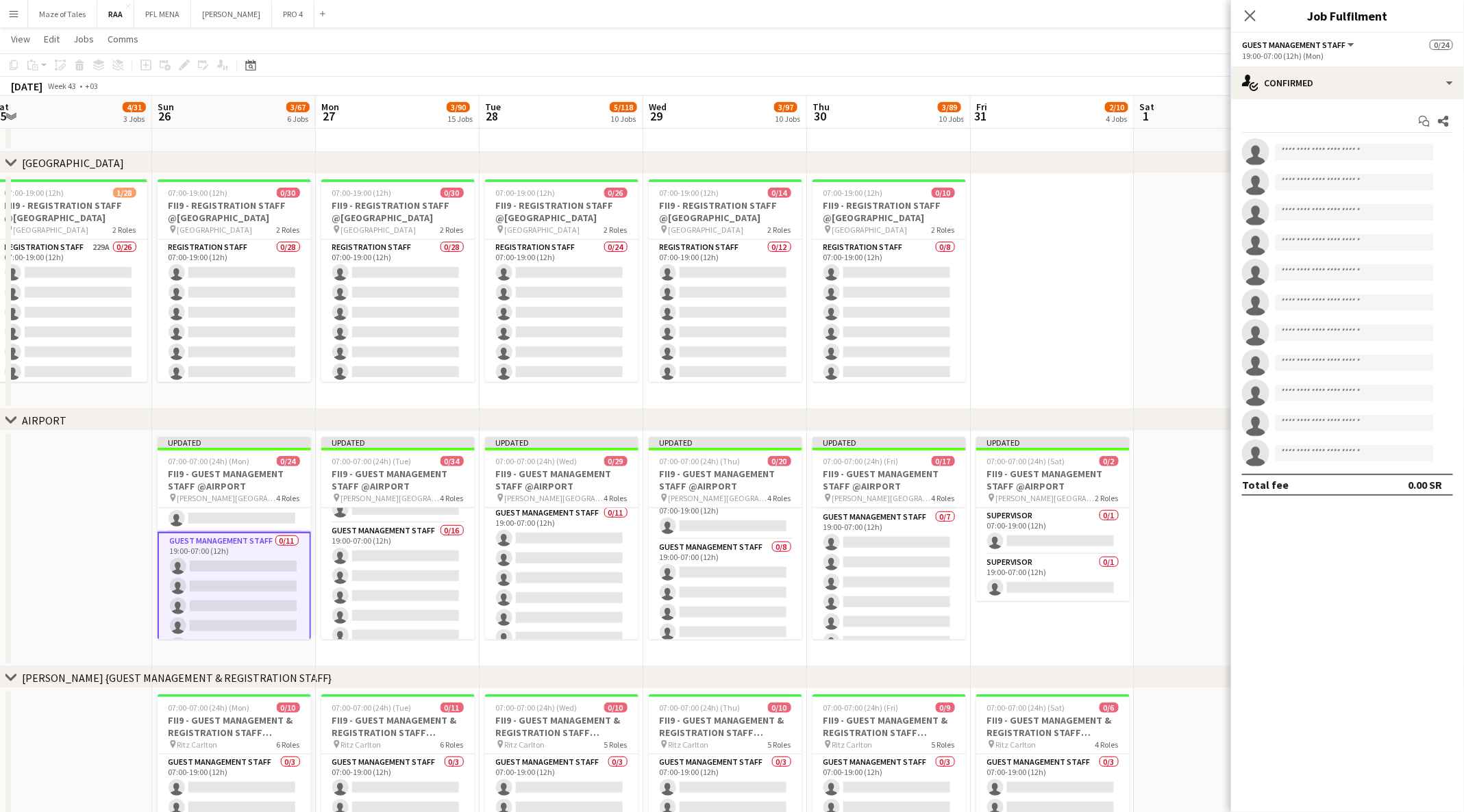
scroll to position [376, 0]
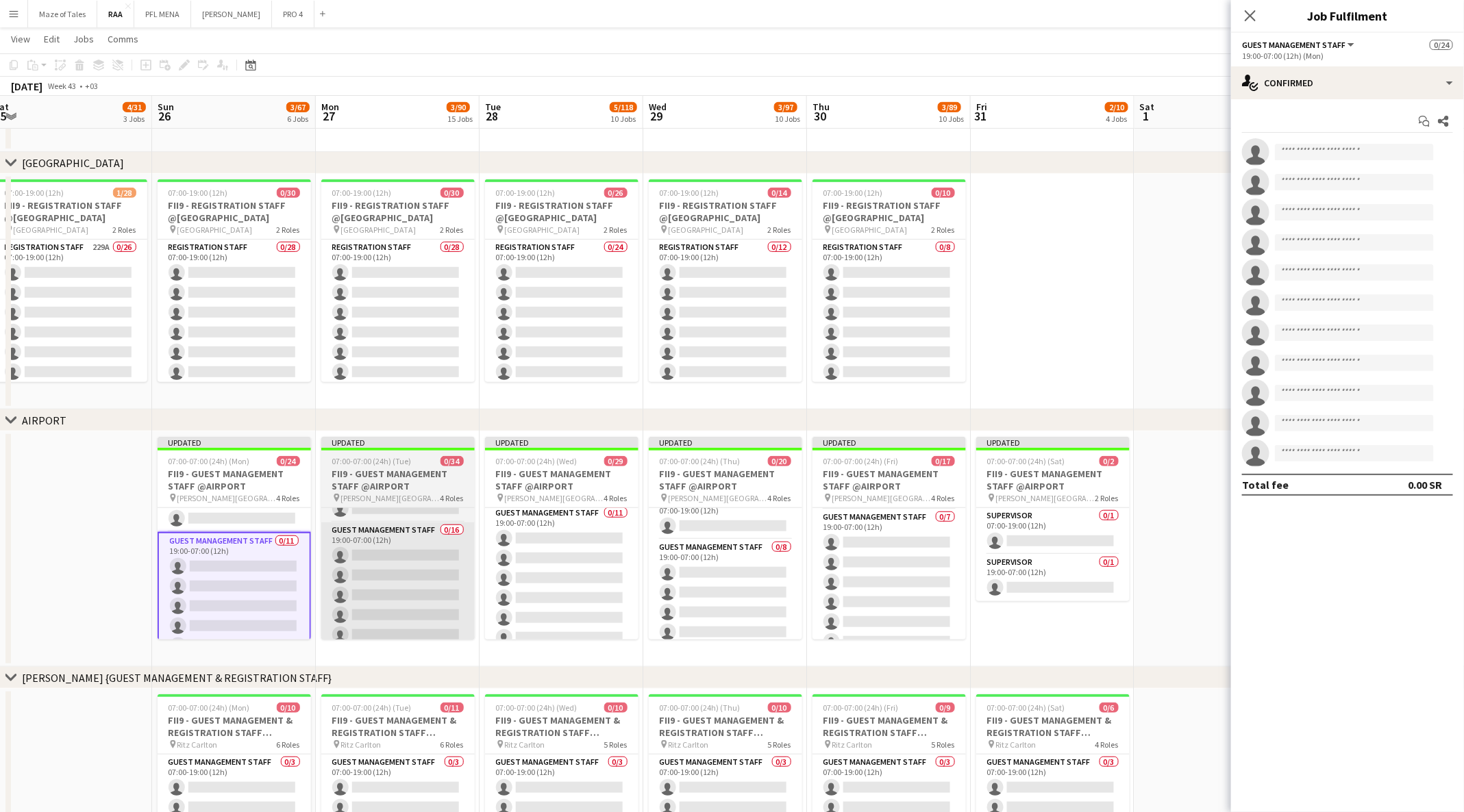
click at [387, 585] on app-card-role "Guest Management Staff 0/16 19:00-07:00 (12h) single-neutral-actions single-neu…" at bounding box center [397, 694] width 153 height 344
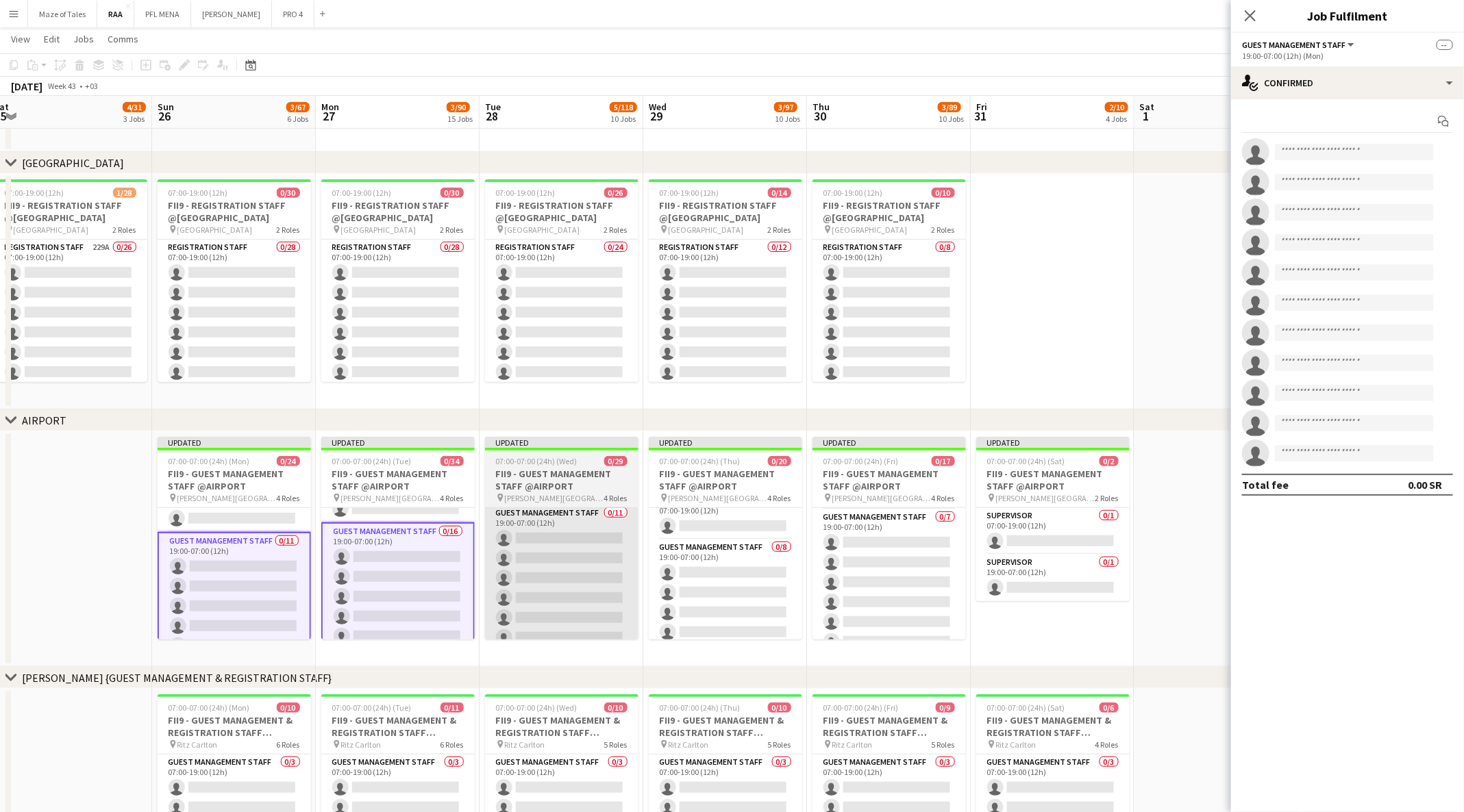
click at [561, 586] on app-card-role "Guest Management Staff 0/11 19:00-07:00 (12h) single-neutral-actions single-neu…" at bounding box center [561, 627] width 153 height 245
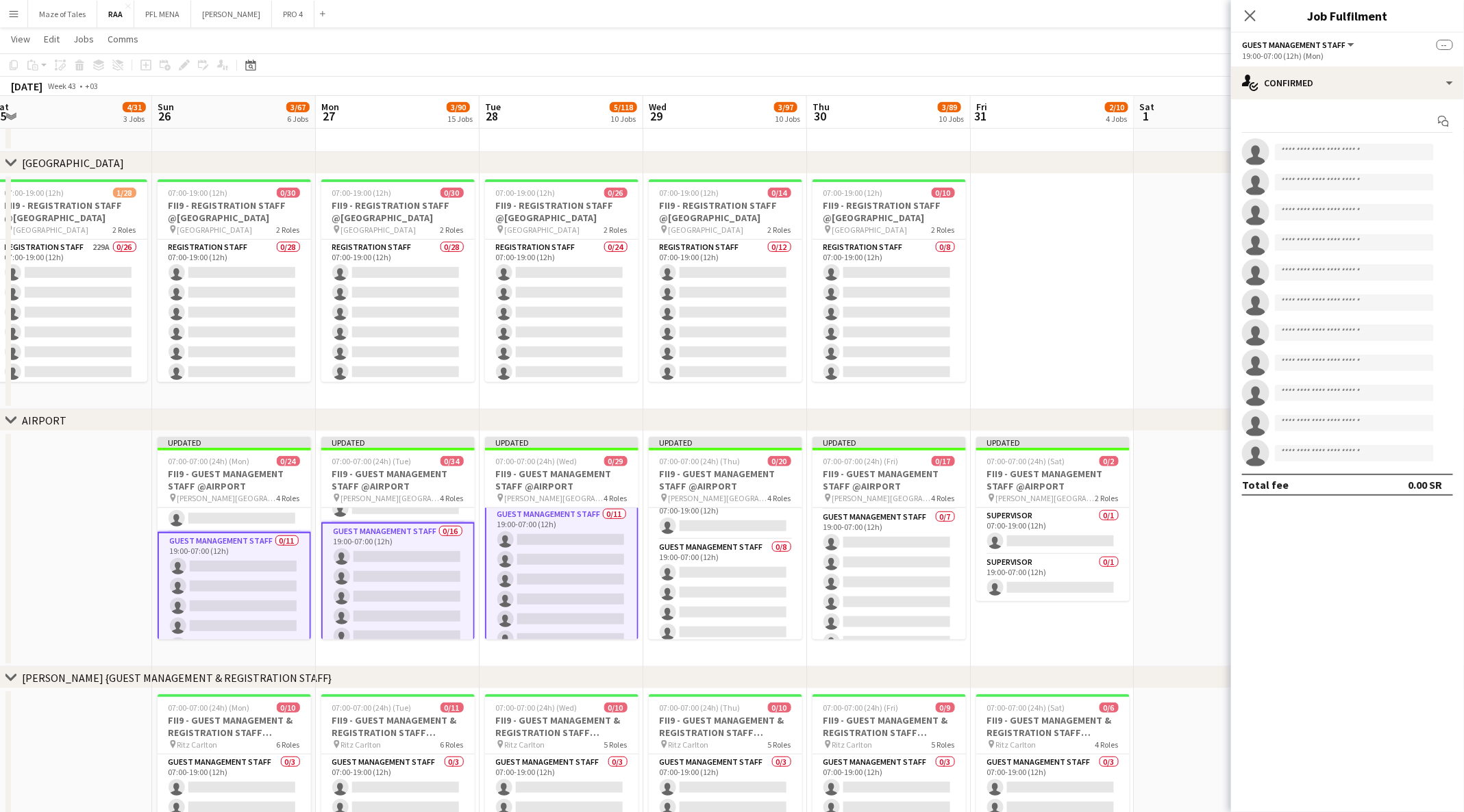
scroll to position [394, 0]
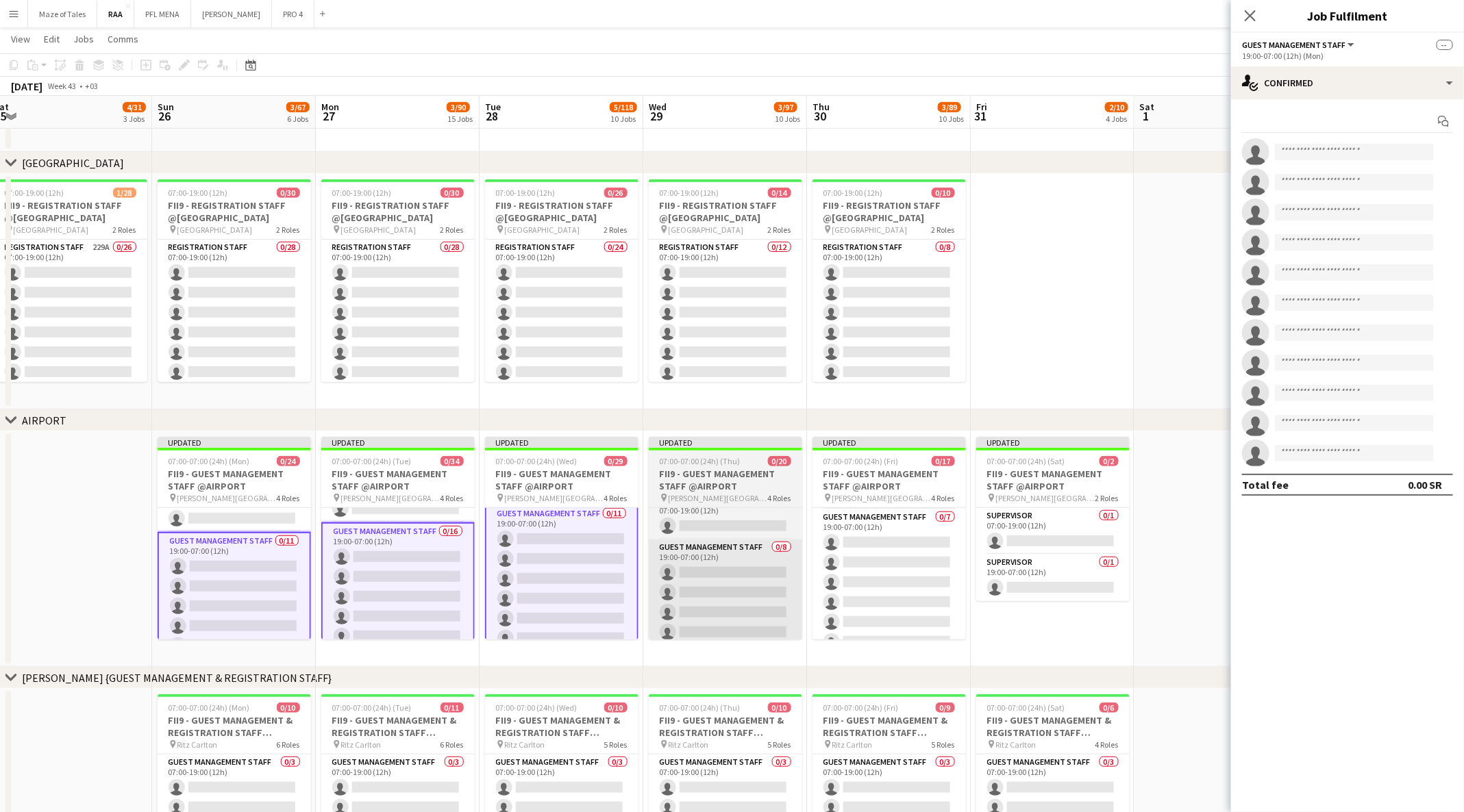
click at [725, 593] on app-card-role "Guest Management Staff 0/8 19:00-07:00 (12h) single-neutral-actions single-neut…" at bounding box center [725, 632] width 153 height 186
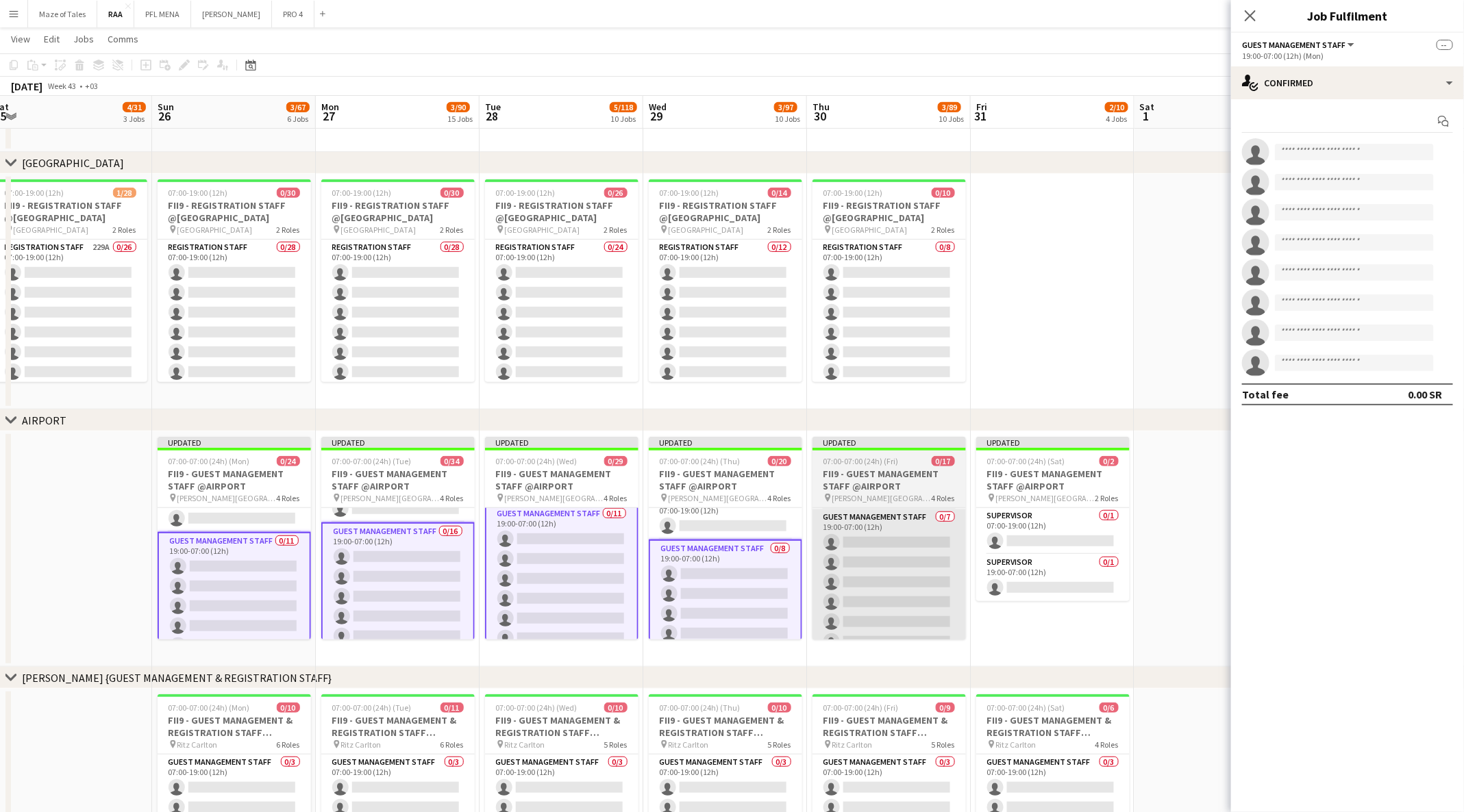
click at [876, 577] on app-card-role "Guest Management Staff 0/7 19:00-07:00 (12h) single-neutral-actions single-neut…" at bounding box center [889, 592] width 153 height 166
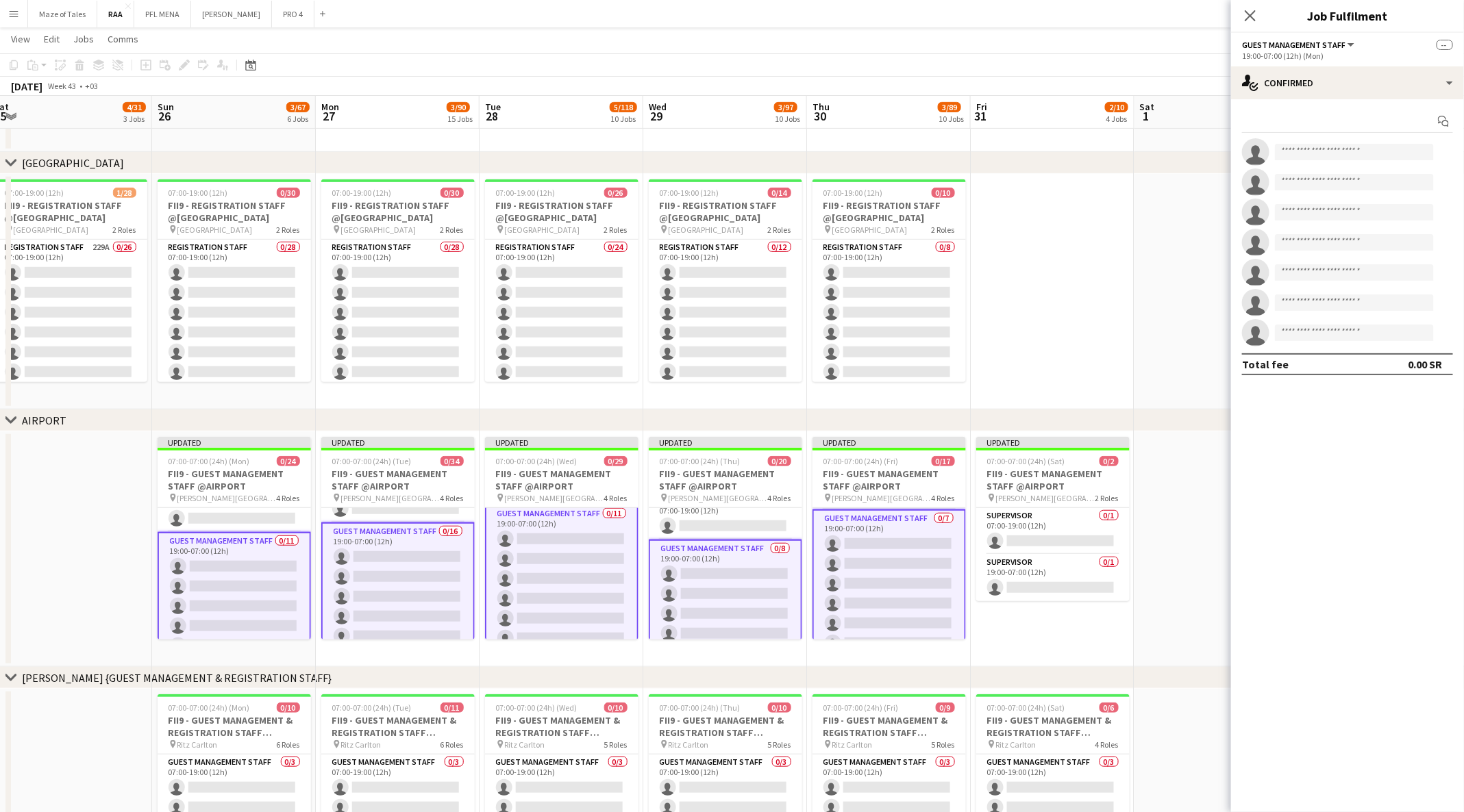
click at [1345, 45] on button "Guest Management Staff" at bounding box center [1299, 45] width 114 height 10
click at [1449, 84] on div "single-neutral-actions-check-2 Confirmed" at bounding box center [1346, 83] width 233 height 33
click at [1407, 299] on div "pen-write Job Details" at bounding box center [1392, 307] width 136 height 28
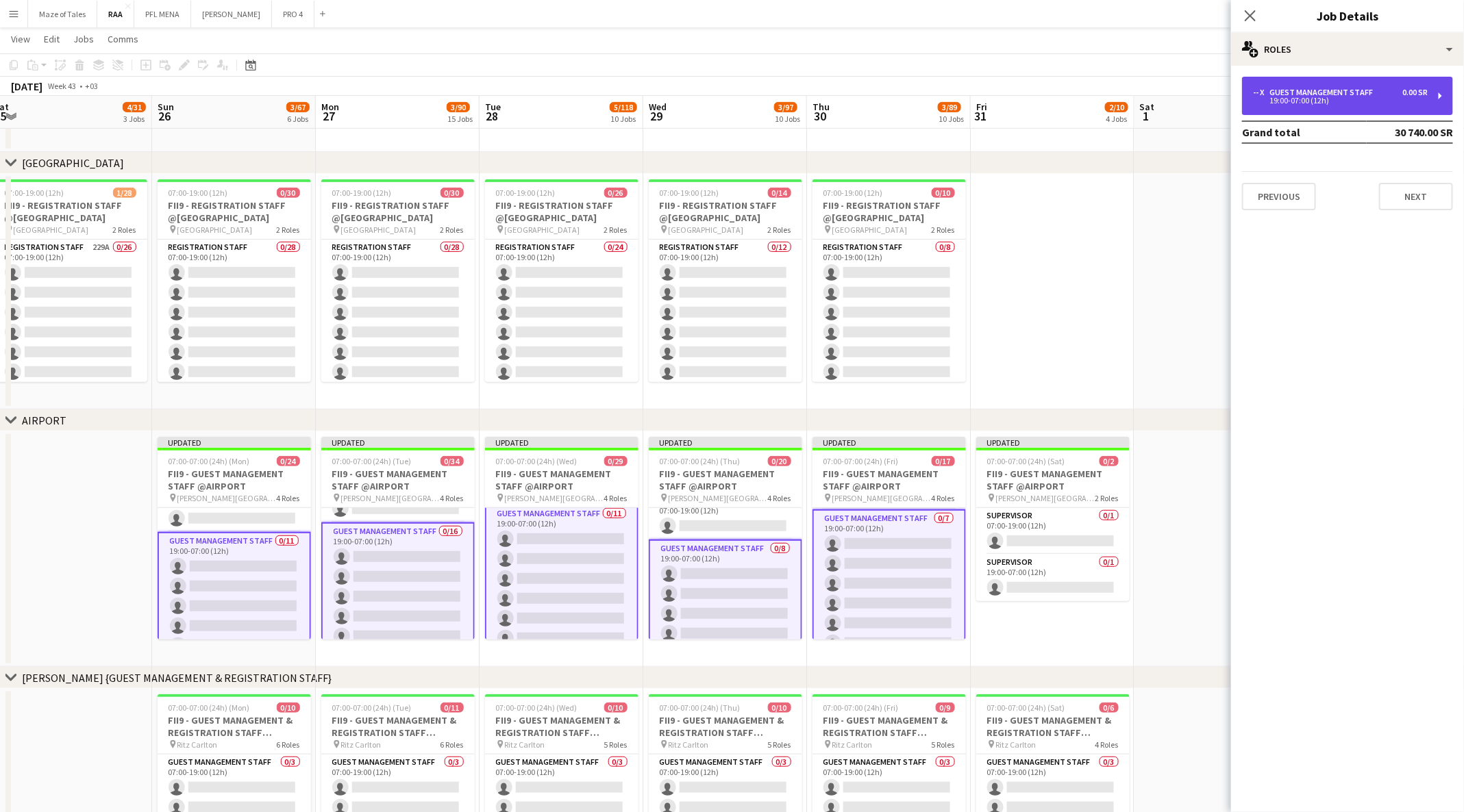
click at [1399, 100] on div "19:00-07:00 (12h)" at bounding box center [1340, 100] width 175 height 7
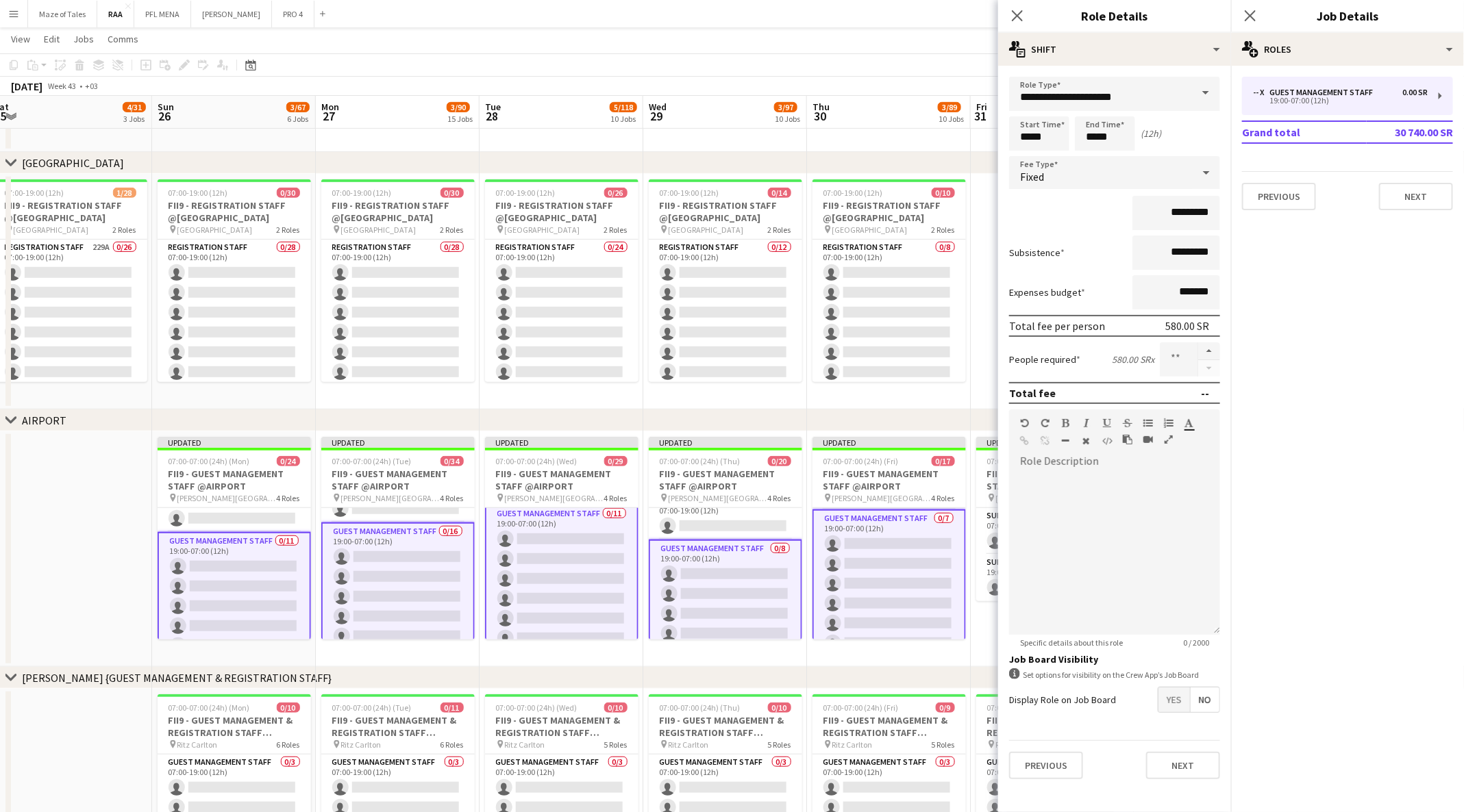
click at [63, 538] on app-date-cell at bounding box center [70, 549] width 164 height 235
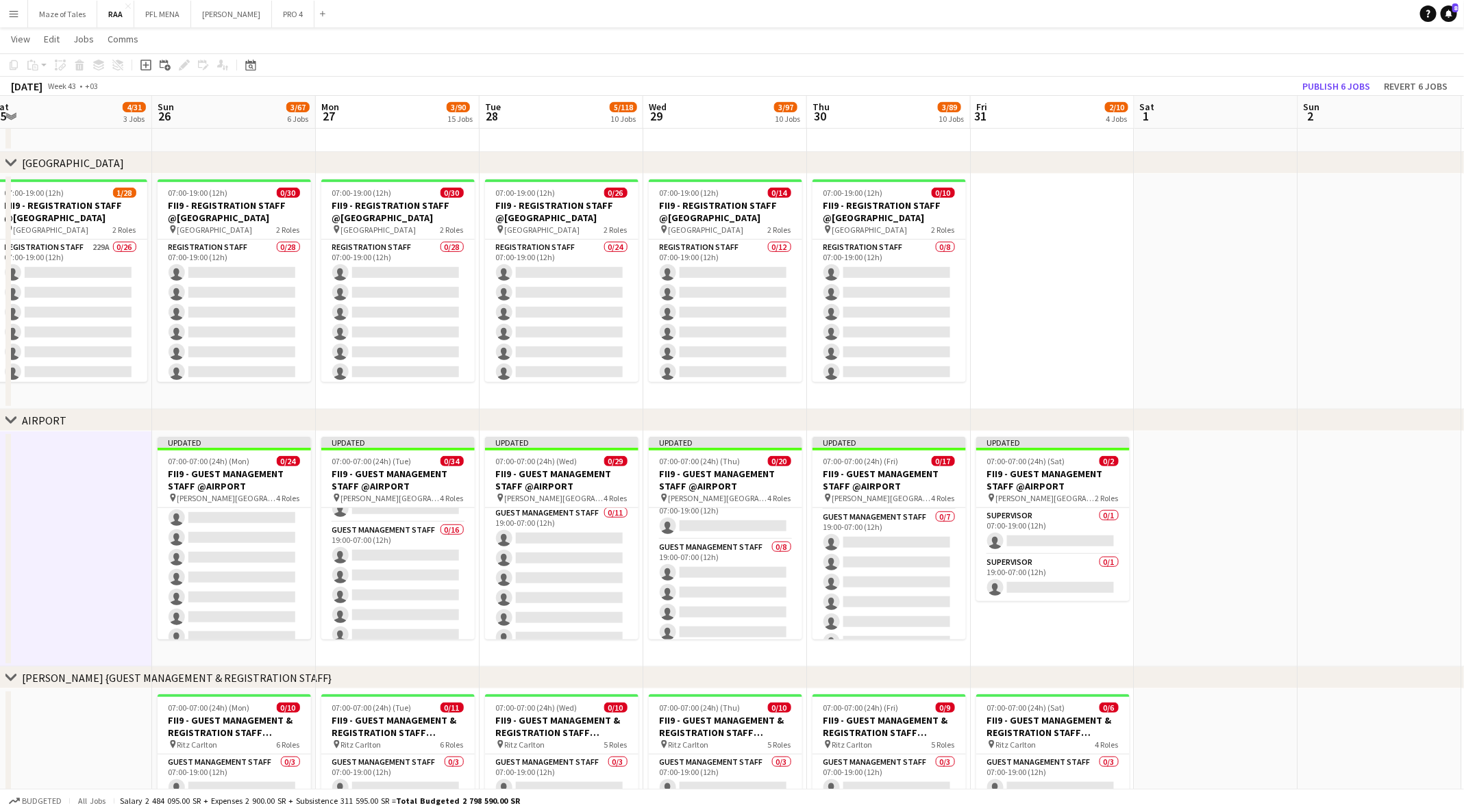
scroll to position [61, 0]
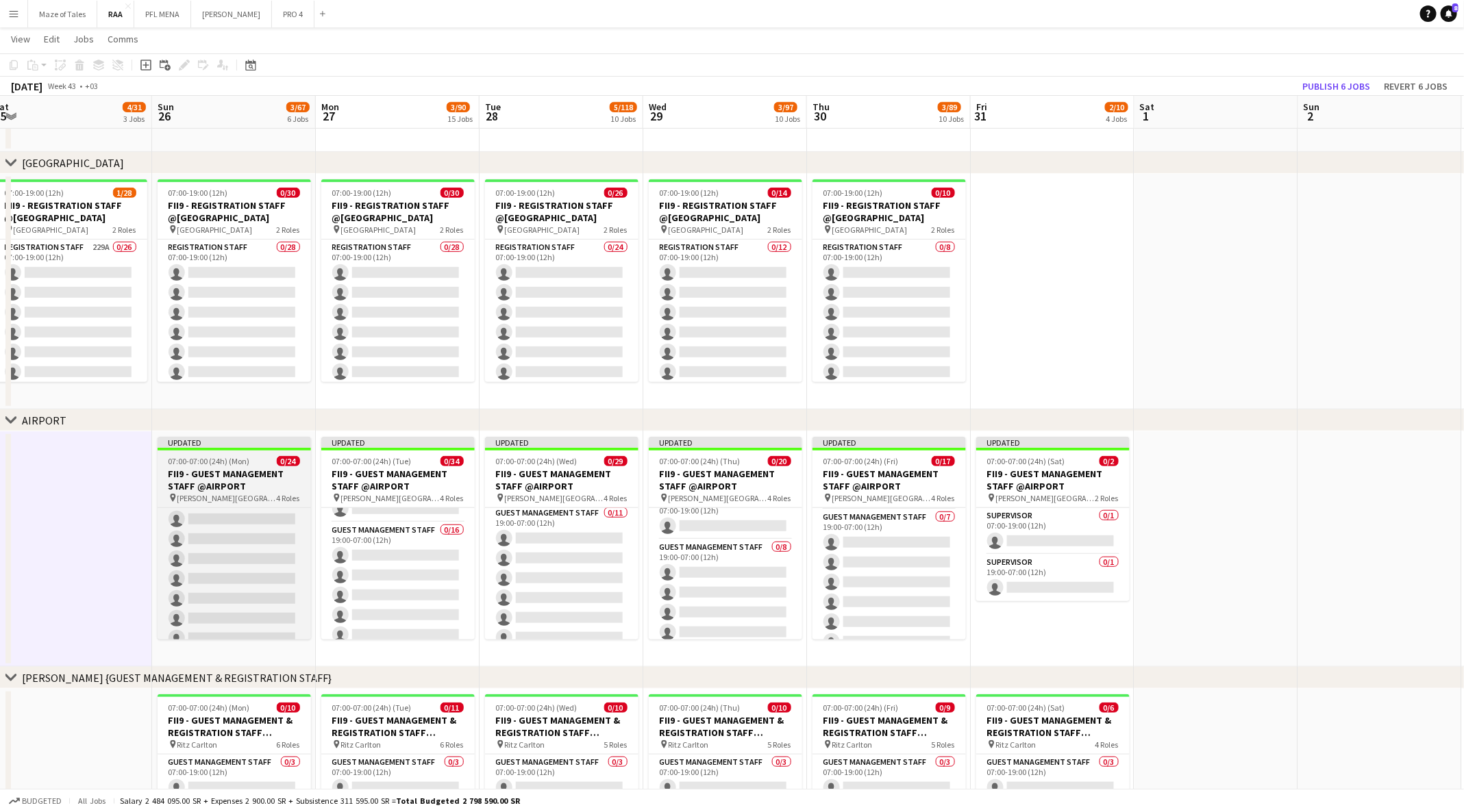
click at [254, 476] on h3 "FII9 - GUEST MANAGEMENT STAFF @AIRPORT" at bounding box center [234, 480] width 153 height 24
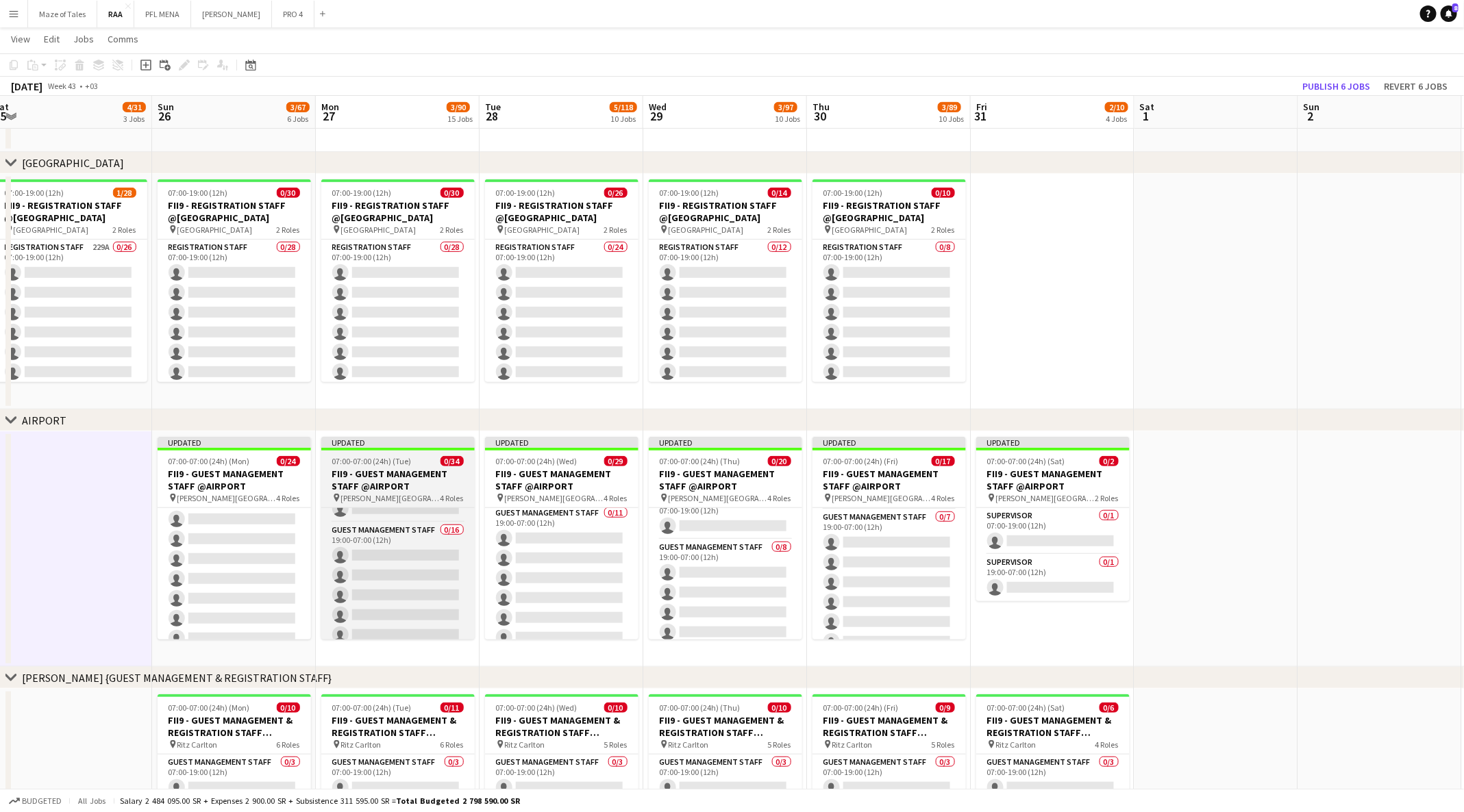
click at [371, 481] on h3 "FII9 - GUEST MANAGEMENT STAFF @AIRPORT" at bounding box center [397, 480] width 153 height 24
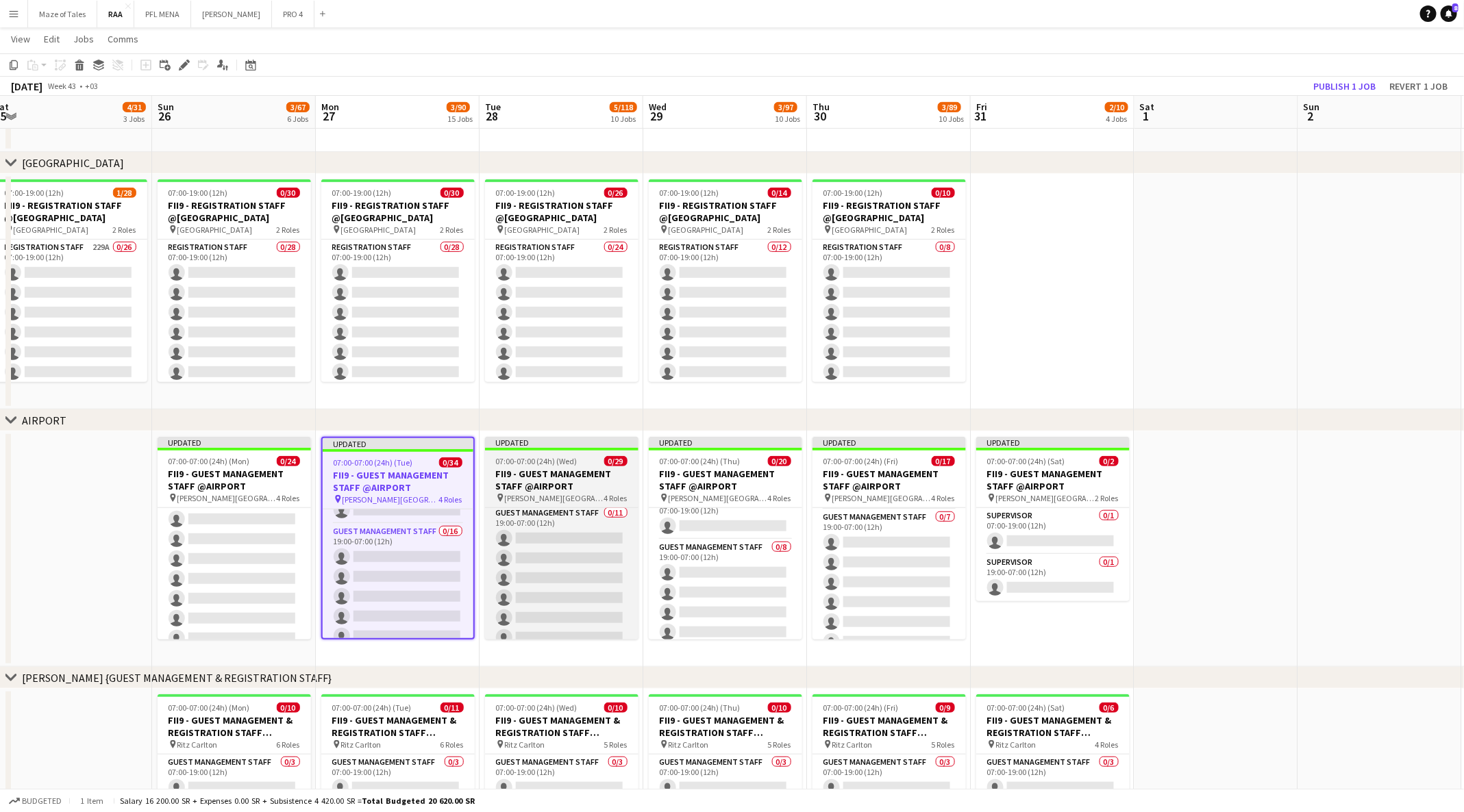
click at [549, 483] on h3 "FII9 - GUEST MANAGEMENT STAFF @AIRPORT" at bounding box center [561, 480] width 153 height 24
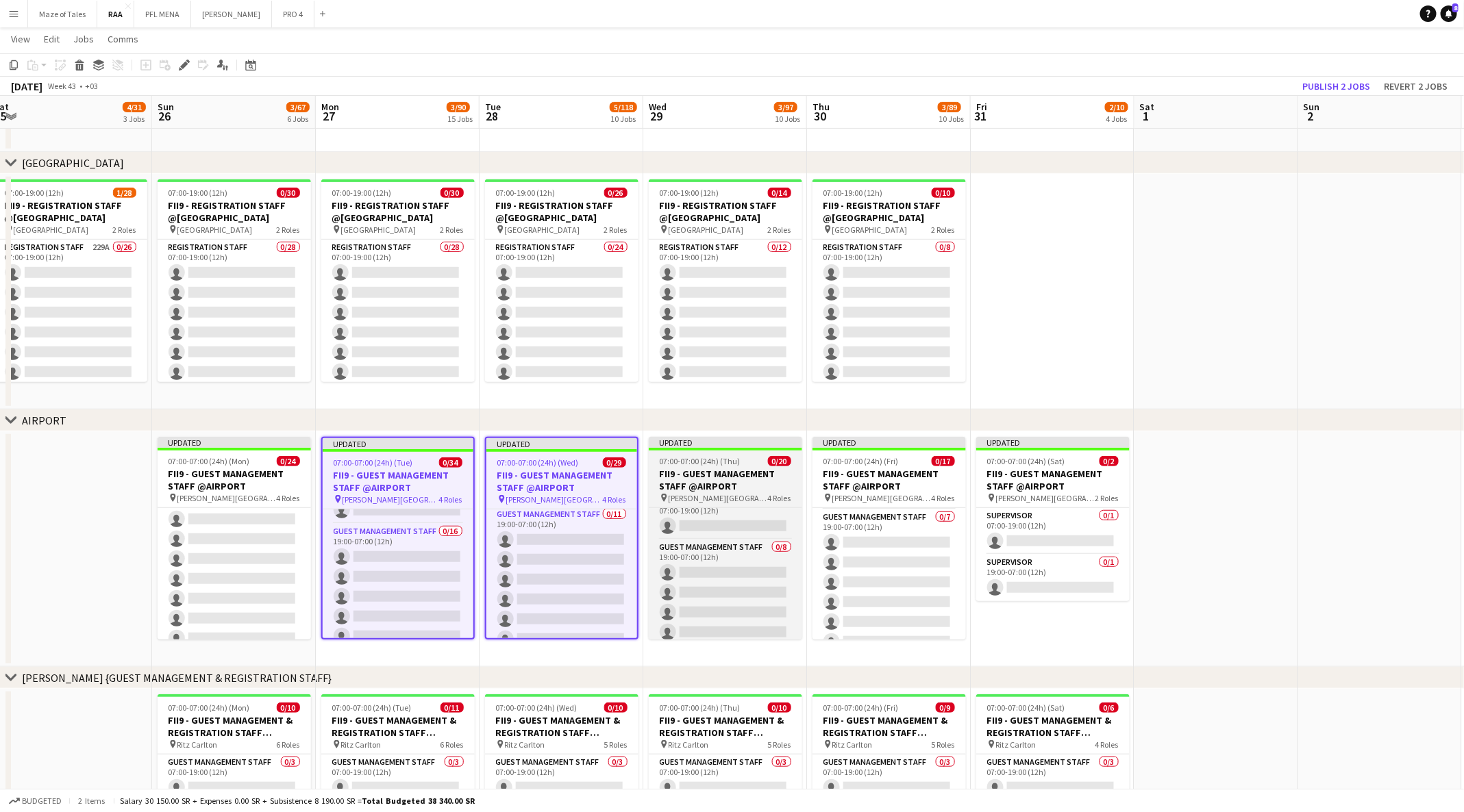
click at [703, 478] on h3 "FII9 - GUEST MANAGEMENT STAFF @AIRPORT" at bounding box center [725, 480] width 153 height 24
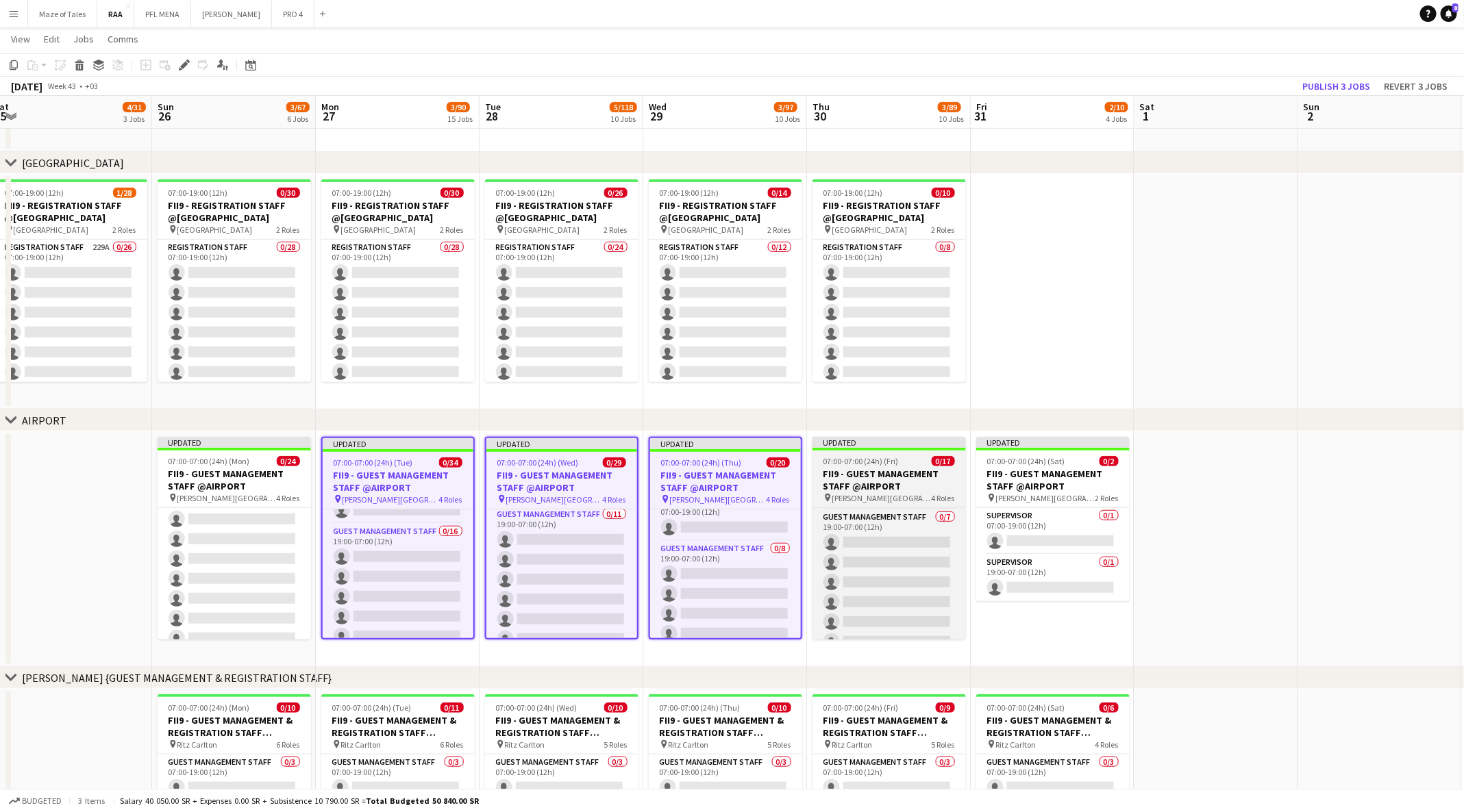
click at [858, 470] on h3 "FII9 - GUEST MANAGEMENT STAFF @AIRPORT" at bounding box center [889, 480] width 153 height 24
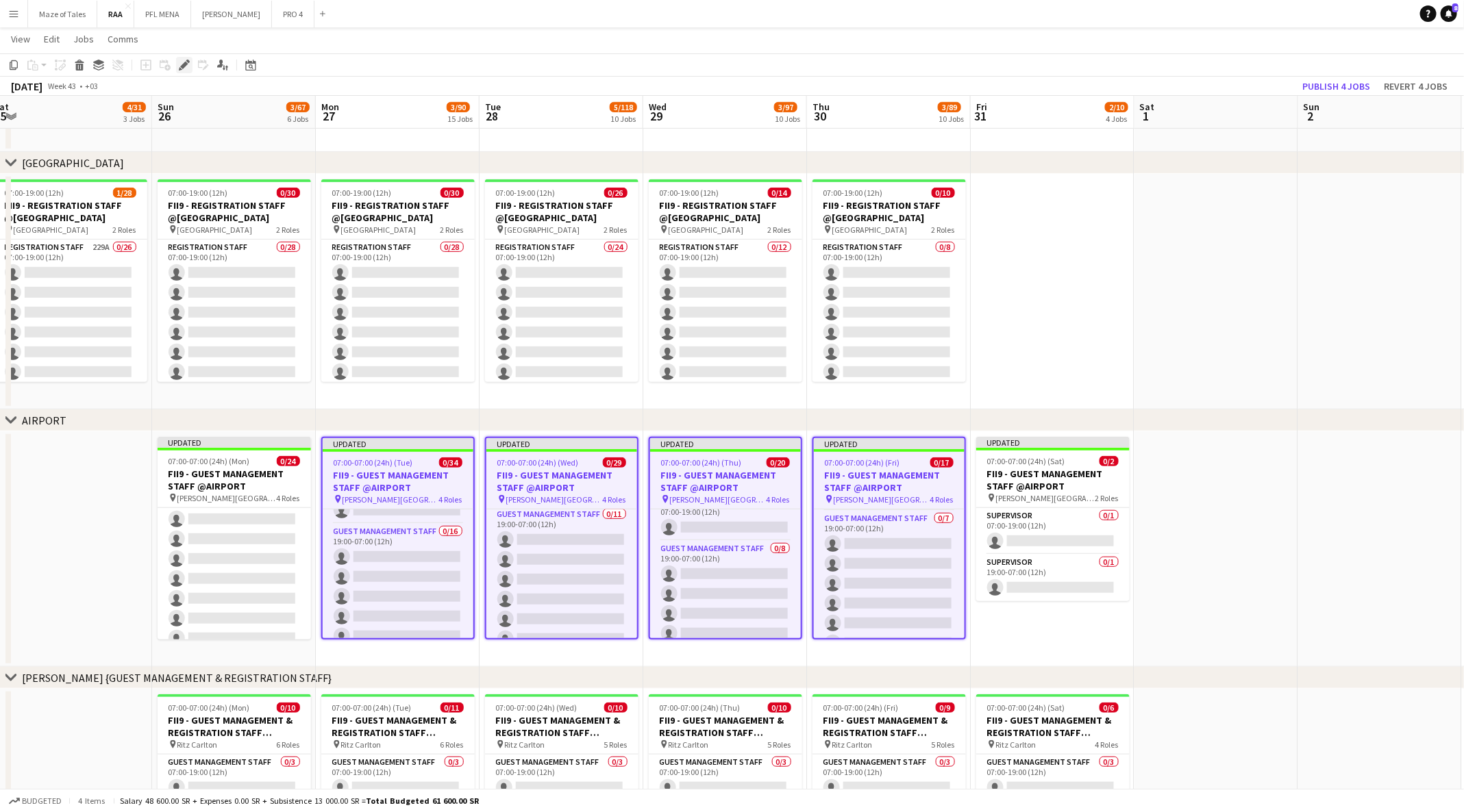
click at [183, 64] on icon at bounding box center [183, 65] width 8 height 8
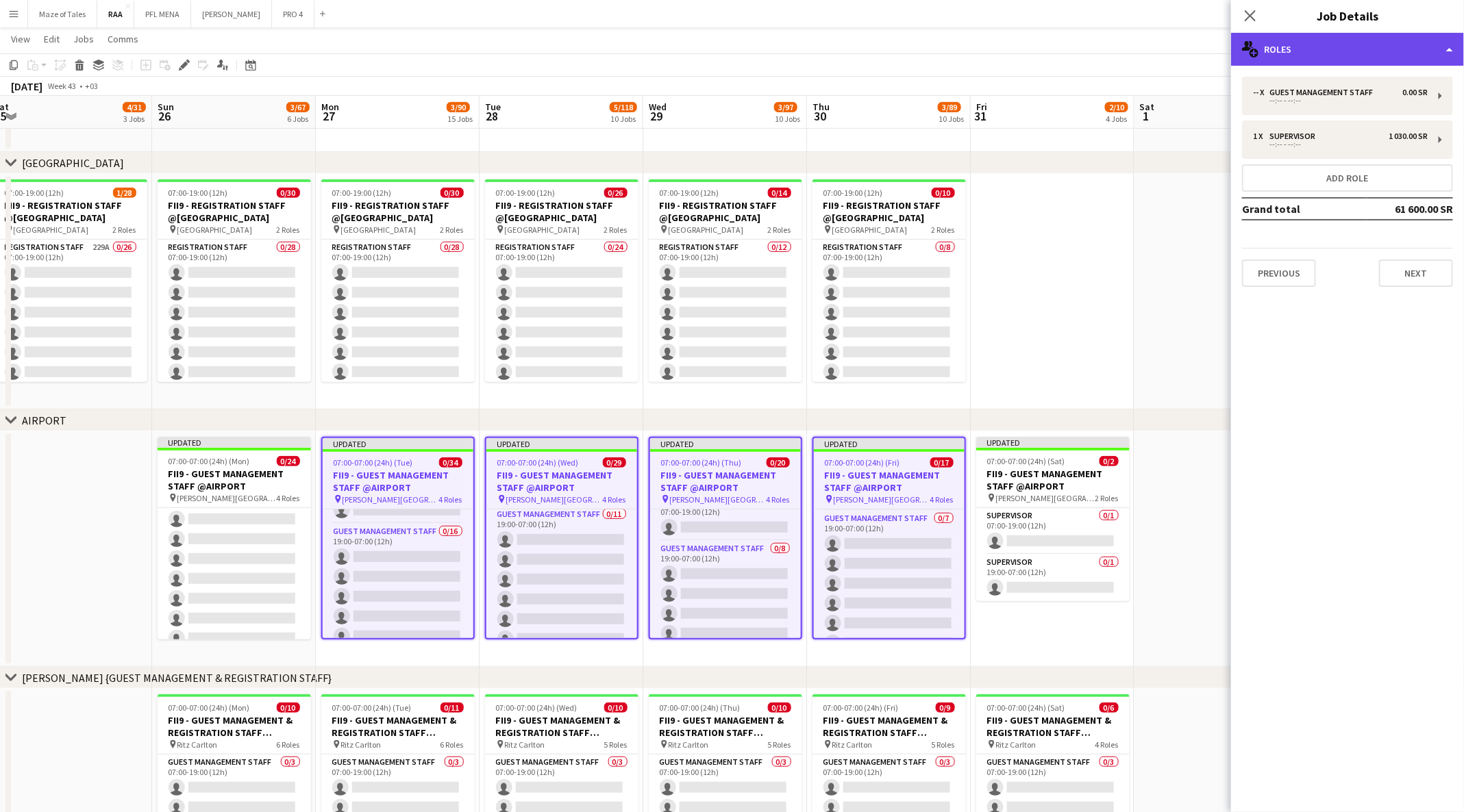
click at [1385, 43] on div "multiple-users-add Roles" at bounding box center [1346, 49] width 233 height 33
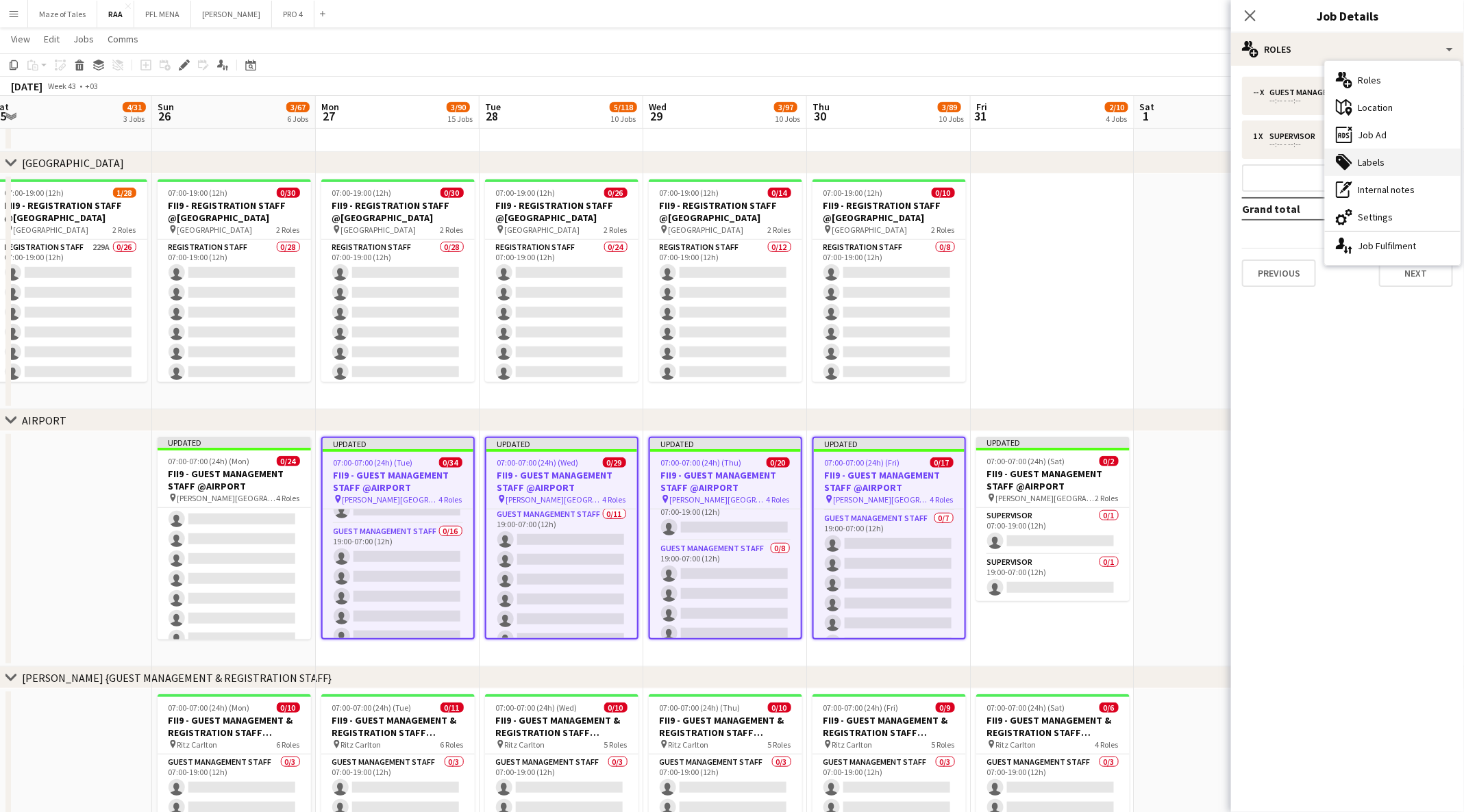
click at [1412, 158] on div "tags-double Labels" at bounding box center [1392, 163] width 136 height 28
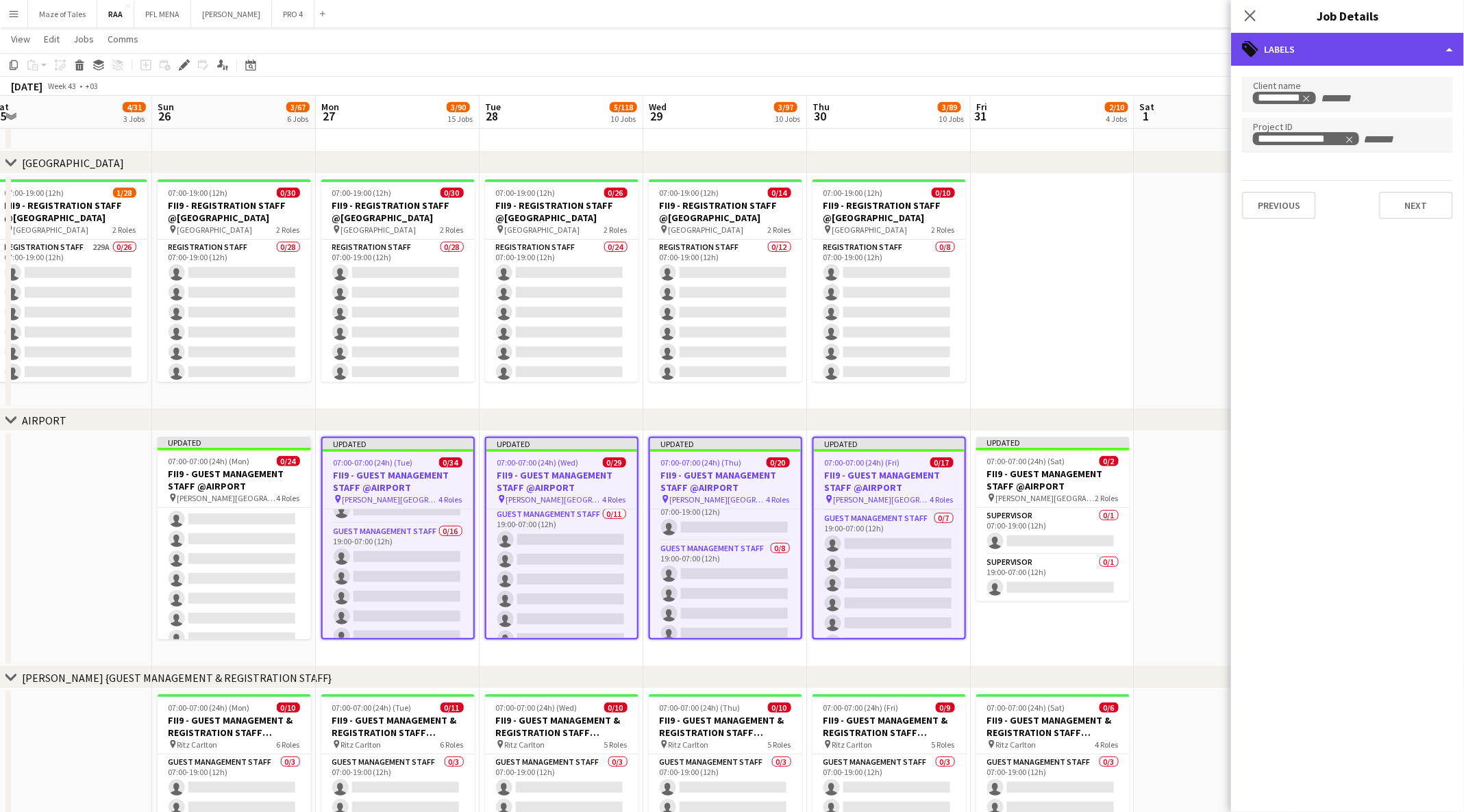
click at [1413, 42] on div "tags-double Labels" at bounding box center [1346, 49] width 233 height 33
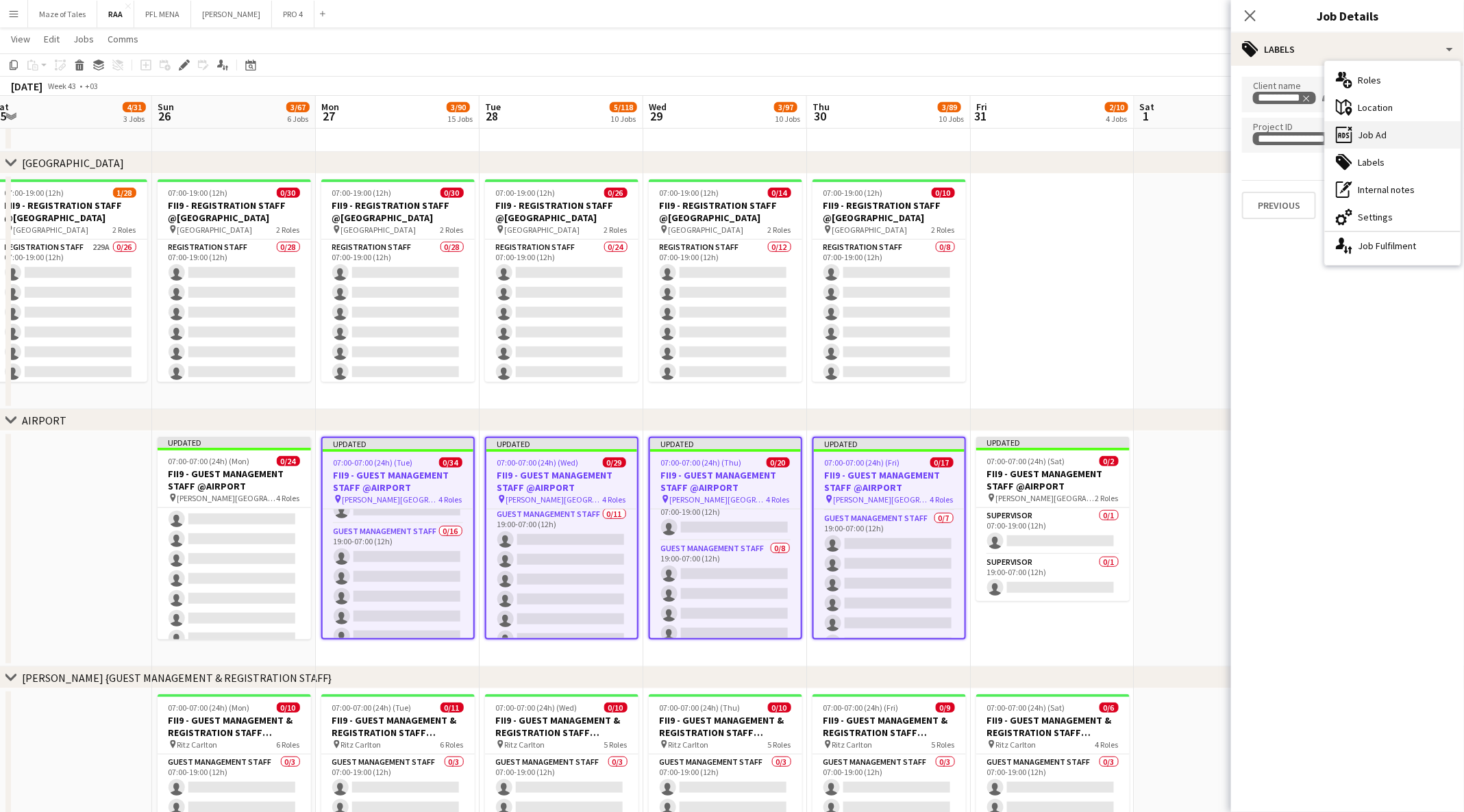
click at [1408, 131] on div "ads-window Job Ad" at bounding box center [1392, 135] width 136 height 28
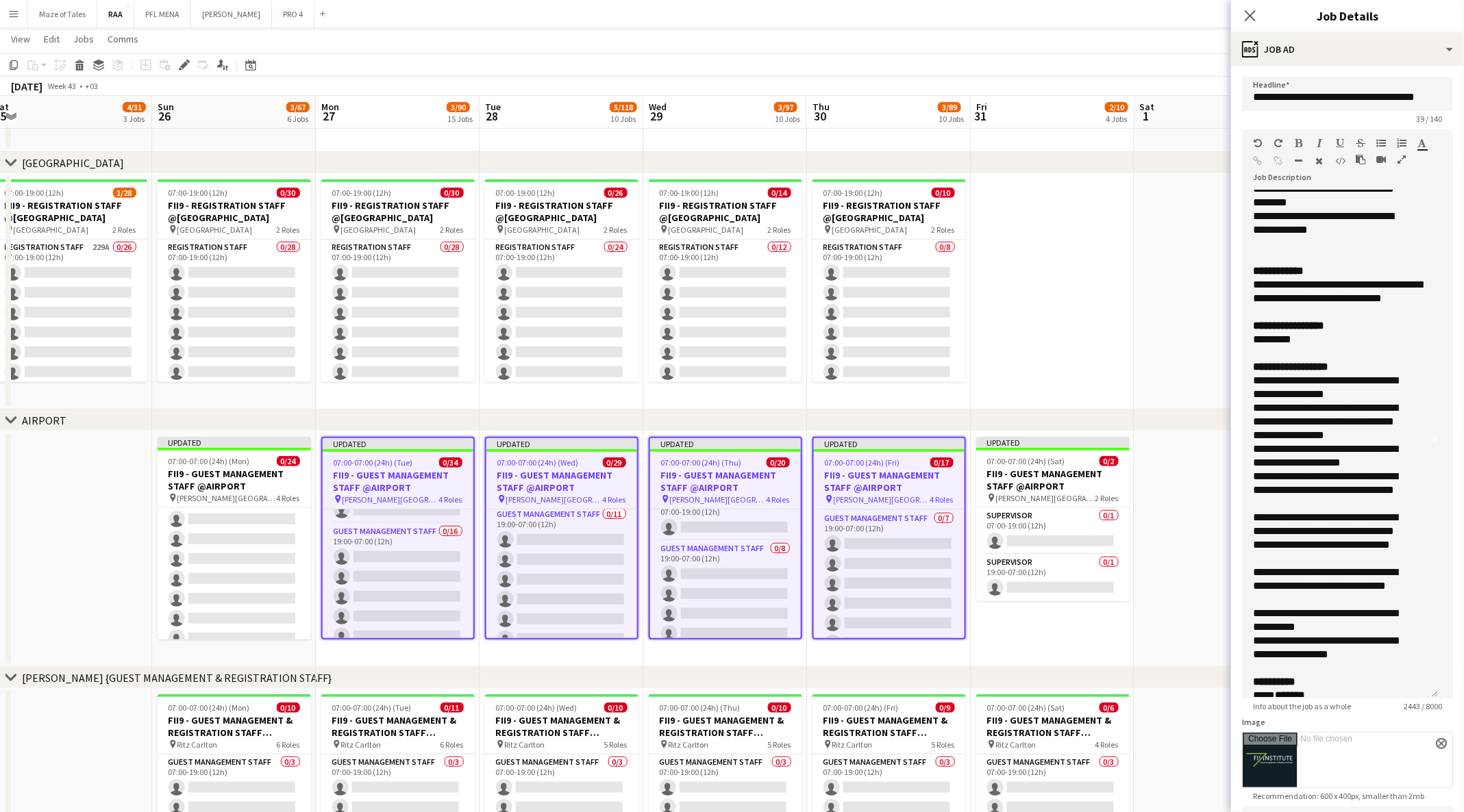
scroll to position [256, 0]
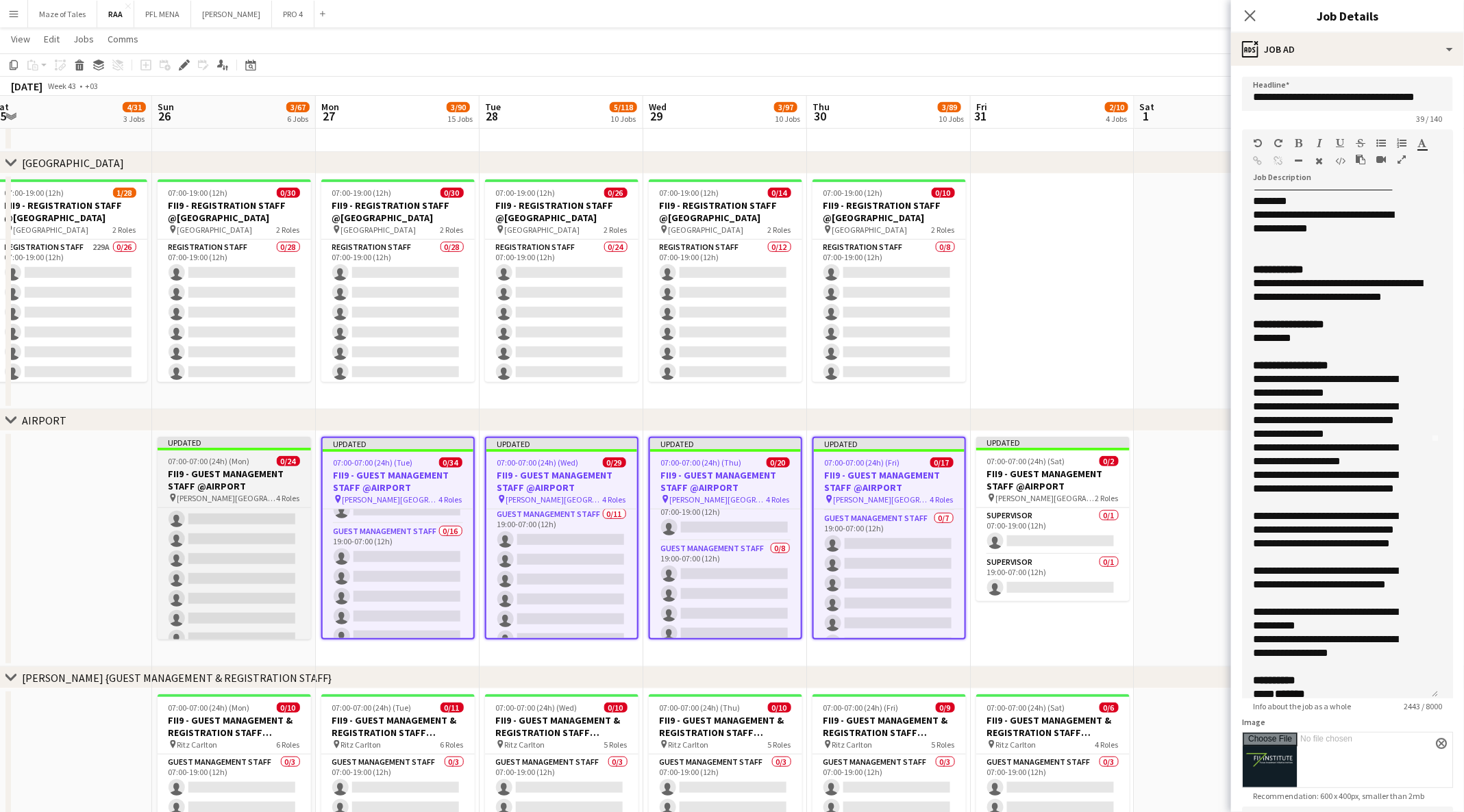
click at [266, 463] on div "07:00-07:00 (24h) (Mon) 0/24" at bounding box center [234, 461] width 153 height 10
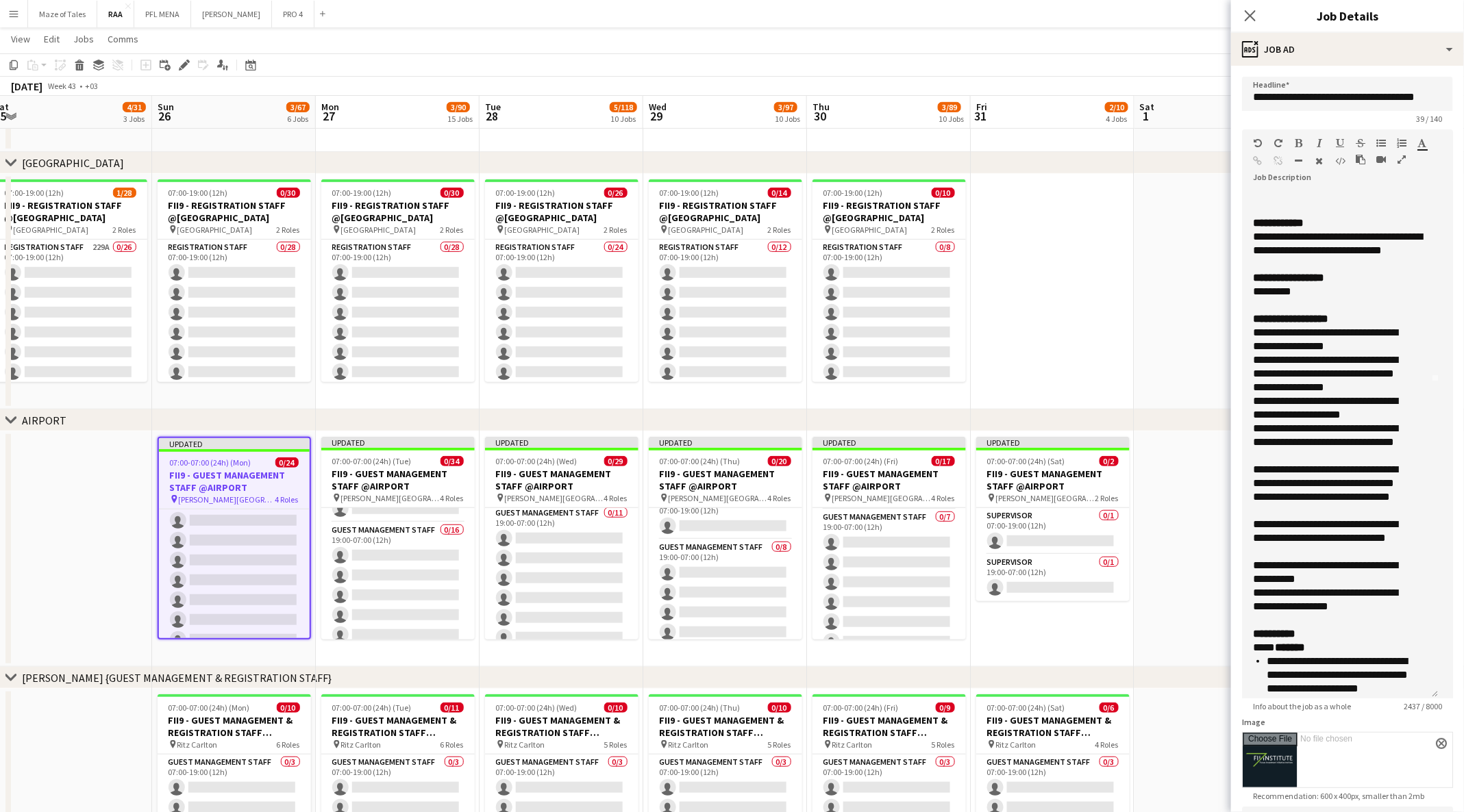
scroll to position [321, 0]
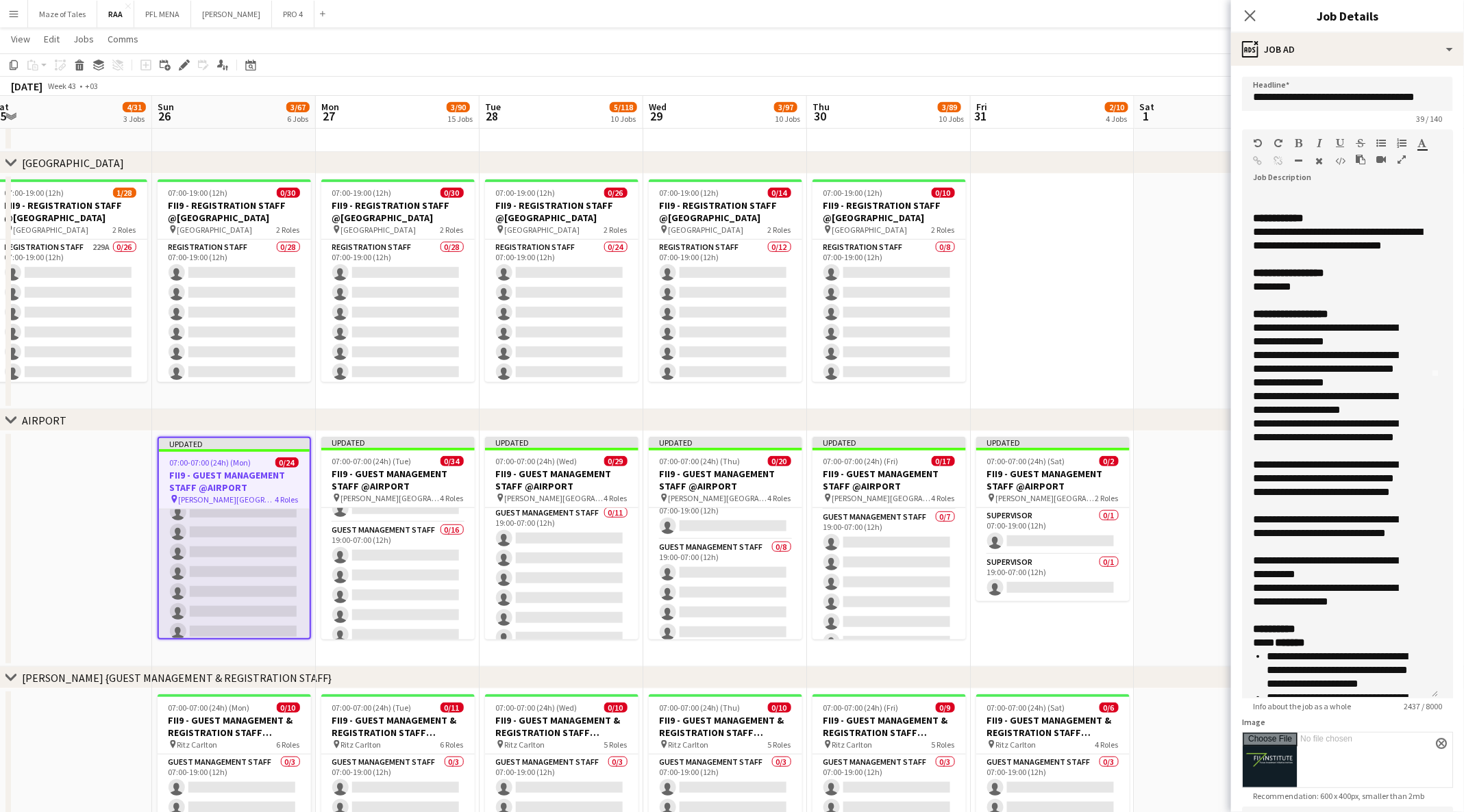
click at [222, 571] on app-card-role "Guest Management Staff 68A 0/11 07:00-19:00 (12h) single-neutral-actions single…" at bounding box center [234, 561] width 151 height 245
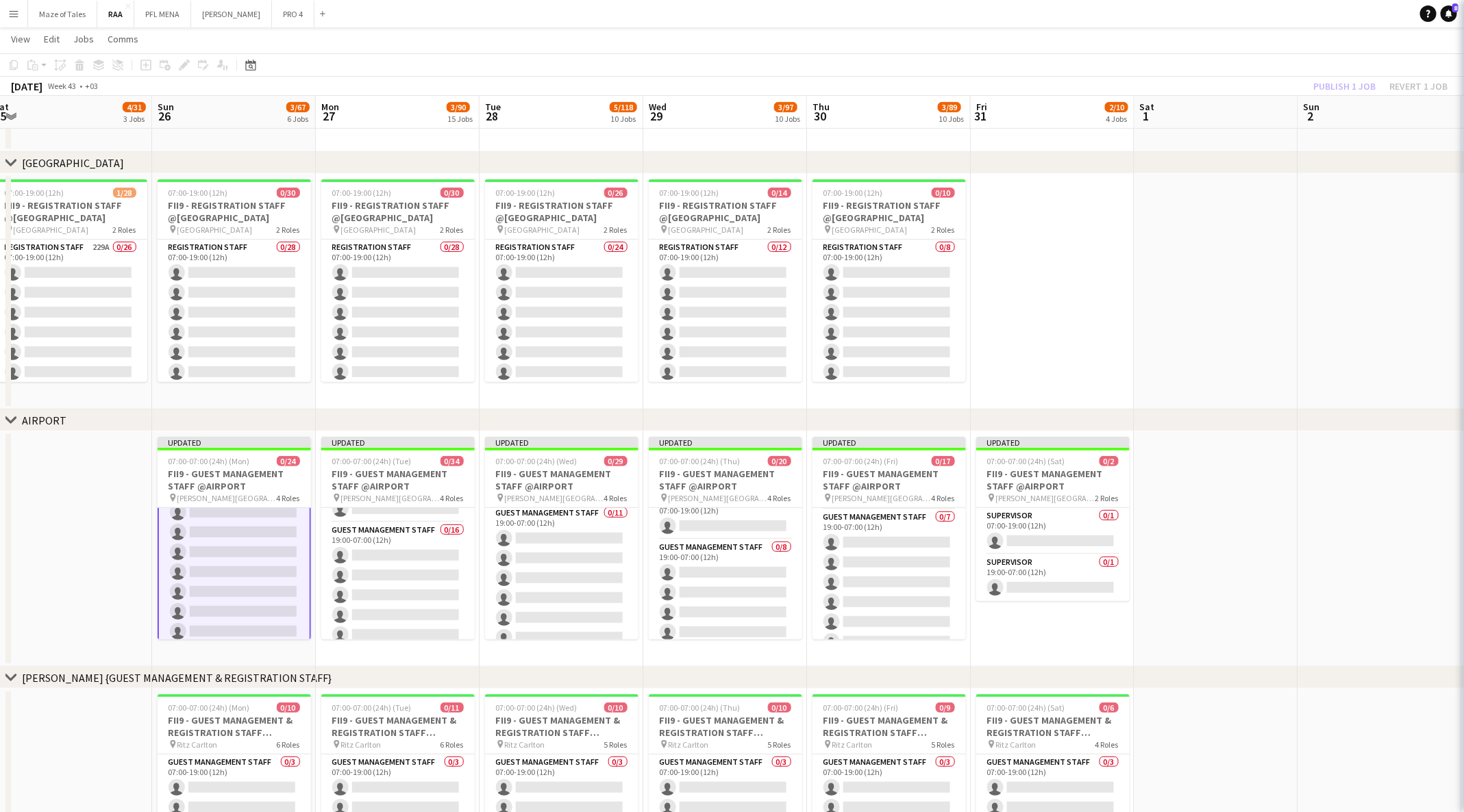
scroll to position [71, 0]
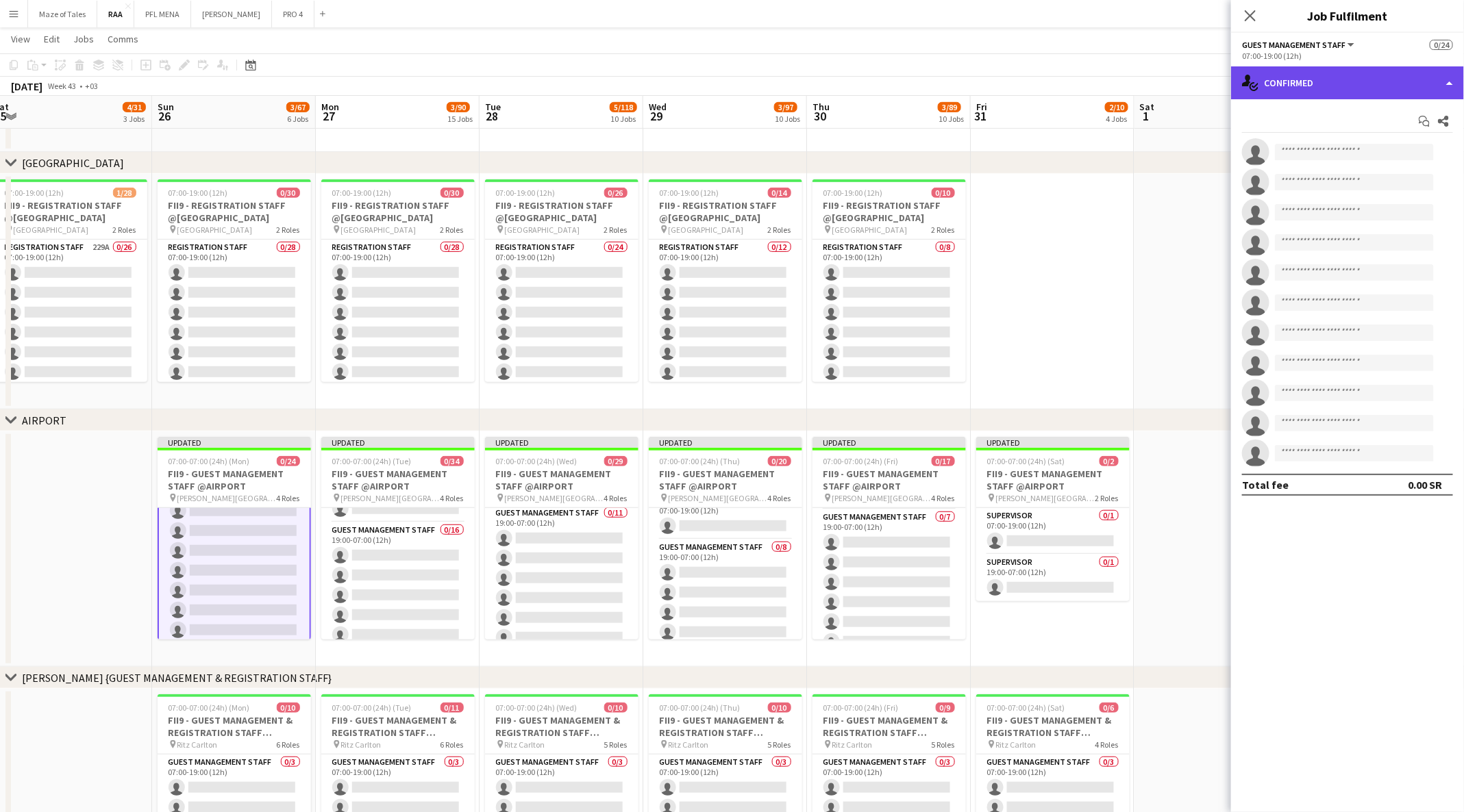
click at [1400, 68] on div "single-neutral-actions-check-2 Confirmed" at bounding box center [1346, 83] width 233 height 33
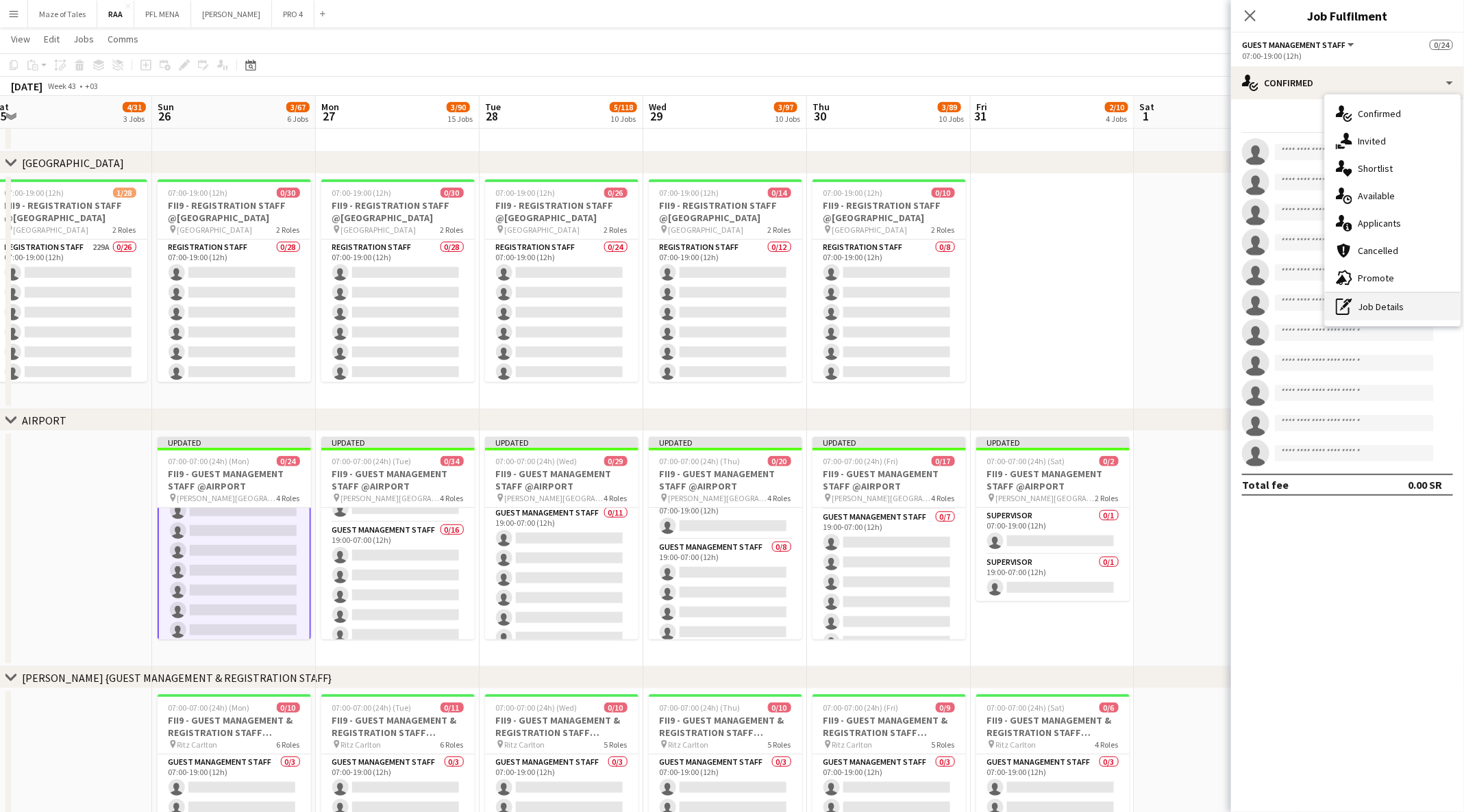
click at [1399, 304] on div "pen-write Job Details" at bounding box center [1392, 307] width 136 height 28
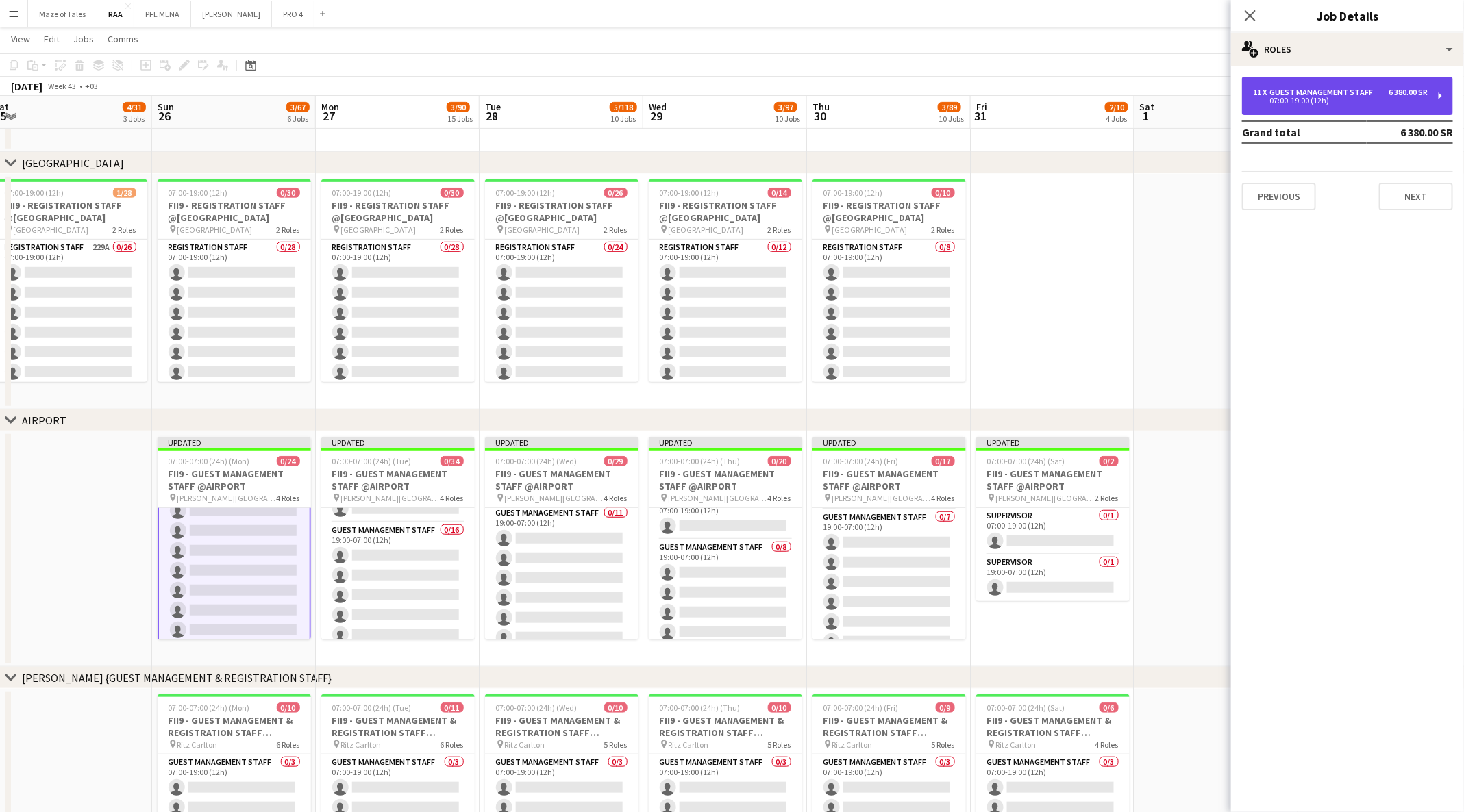
click at [1403, 97] on div "07:00-19:00 (12h)" at bounding box center [1340, 100] width 175 height 7
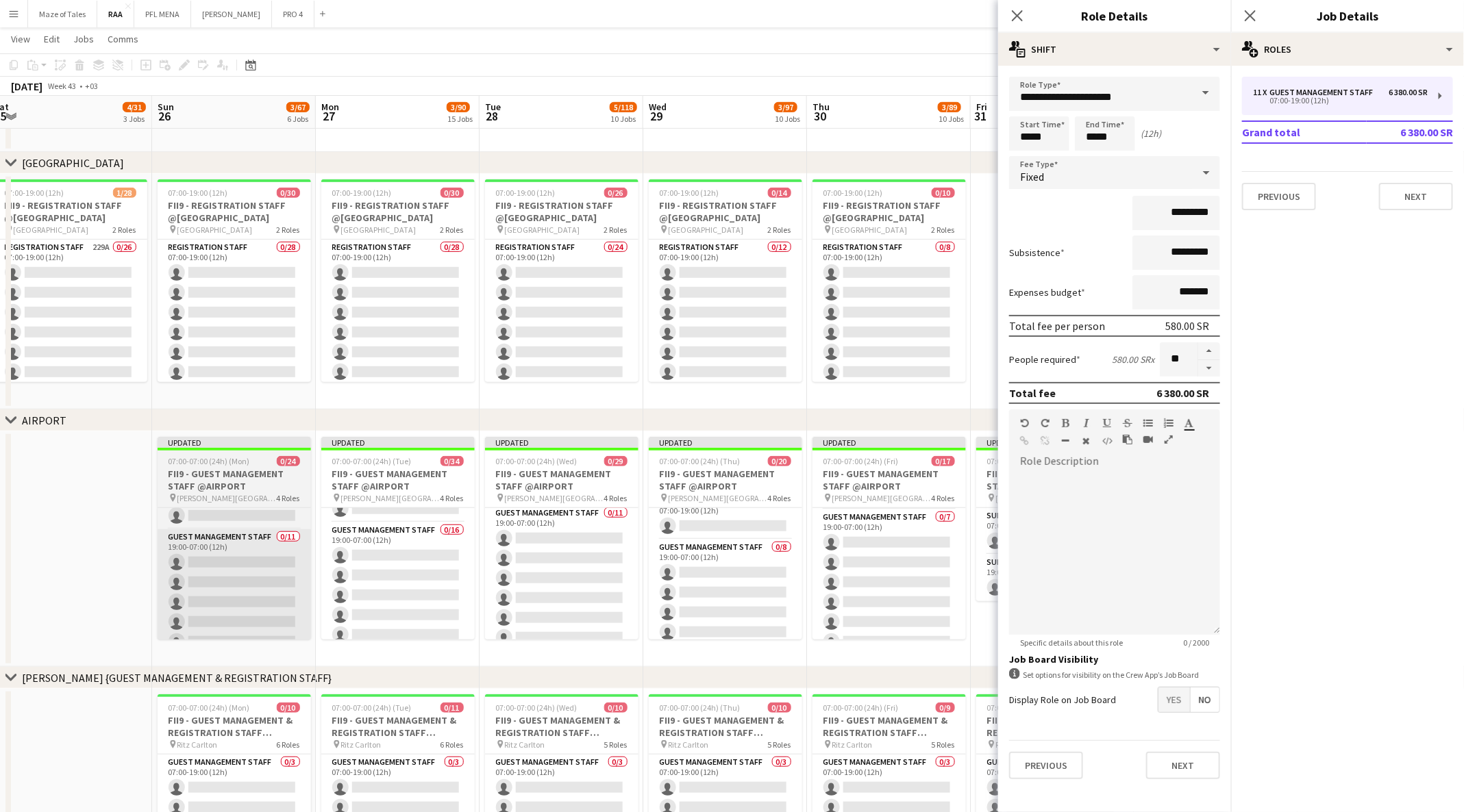
click at [199, 597] on app-card-role "Guest Management Staff 0/11 19:00-07:00 (12h) single-neutral-actions single-neu…" at bounding box center [234, 651] width 153 height 245
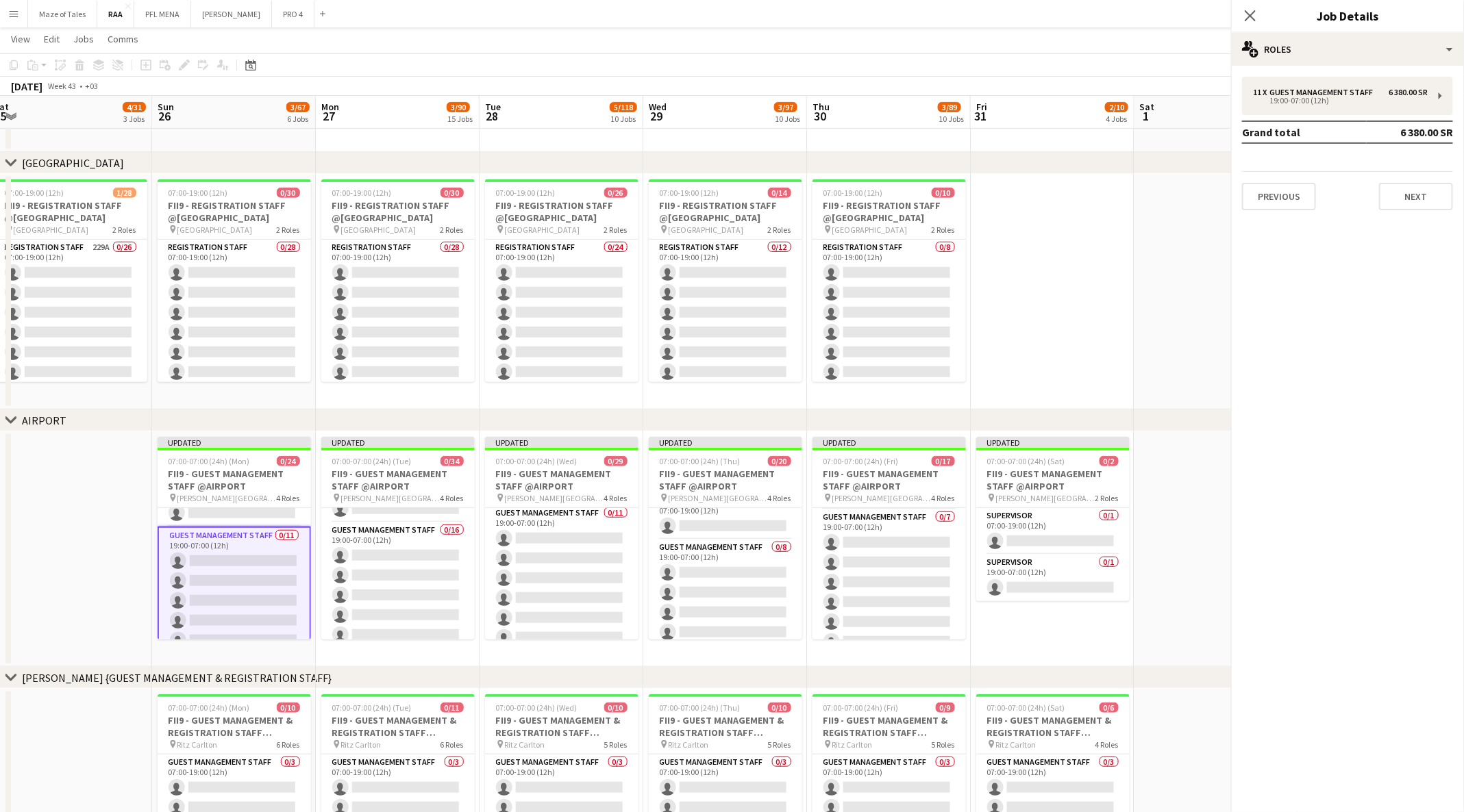
scroll to position [271, 0]
click at [1392, 100] on div "19:00-07:00 (12h)" at bounding box center [1340, 100] width 175 height 7
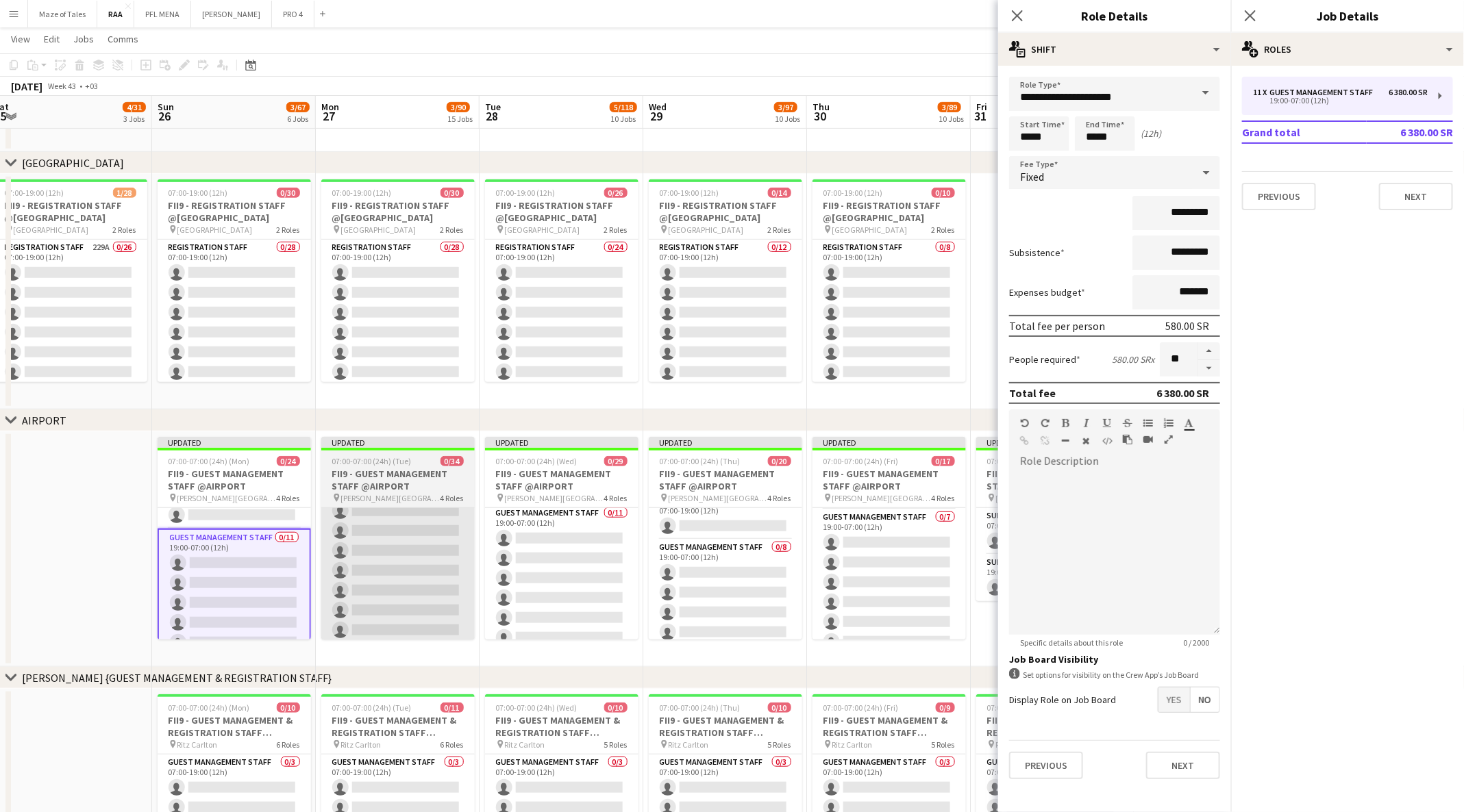
click at [360, 591] on app-card-role "Guest Management Staff 0/16 07:00-19:00 (12h) single-neutral-actions single-neu…" at bounding box center [397, 491] width 153 height 344
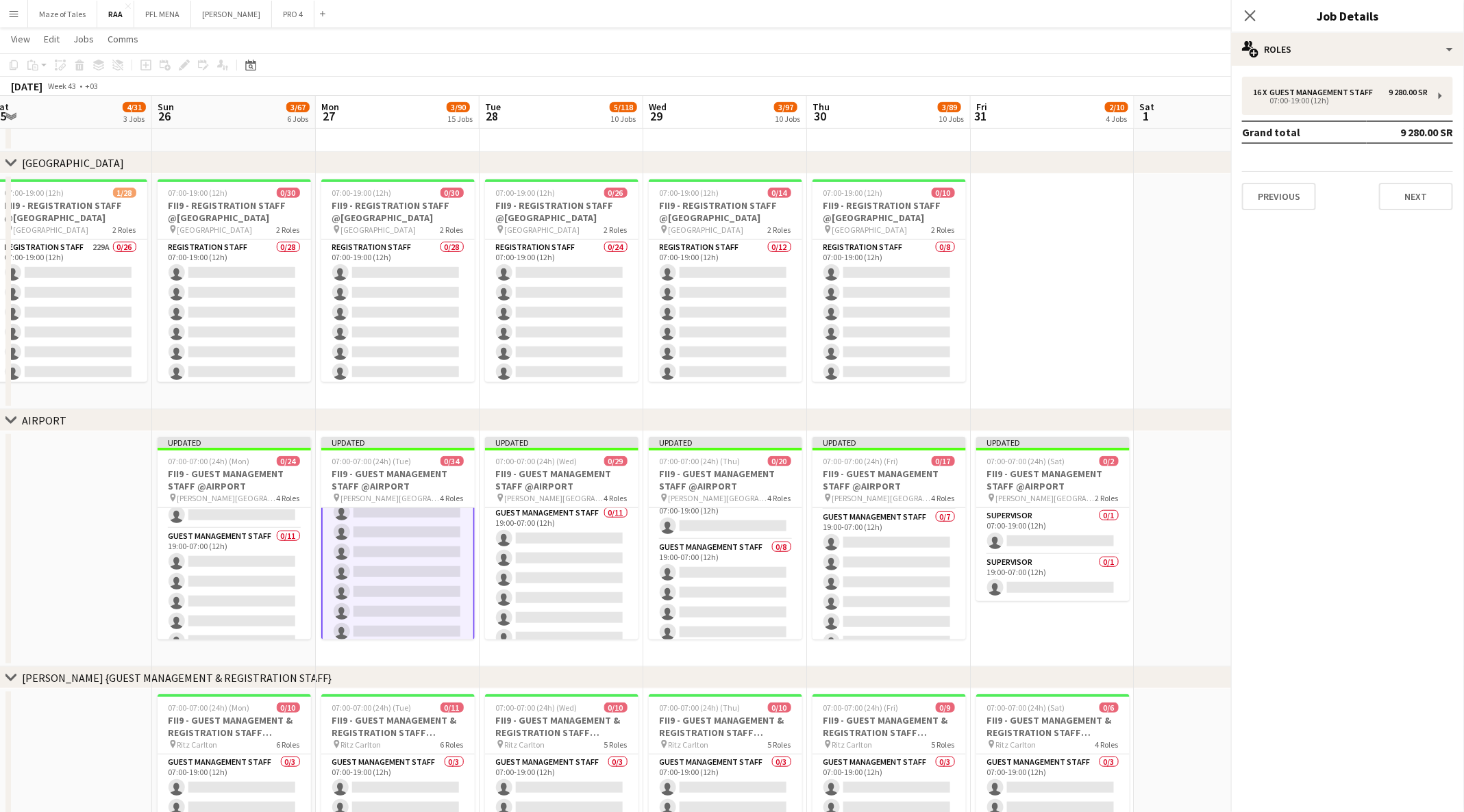
scroll to position [190, 0]
click at [1409, 100] on div "07:00-19:00 (12h)" at bounding box center [1340, 100] width 175 height 7
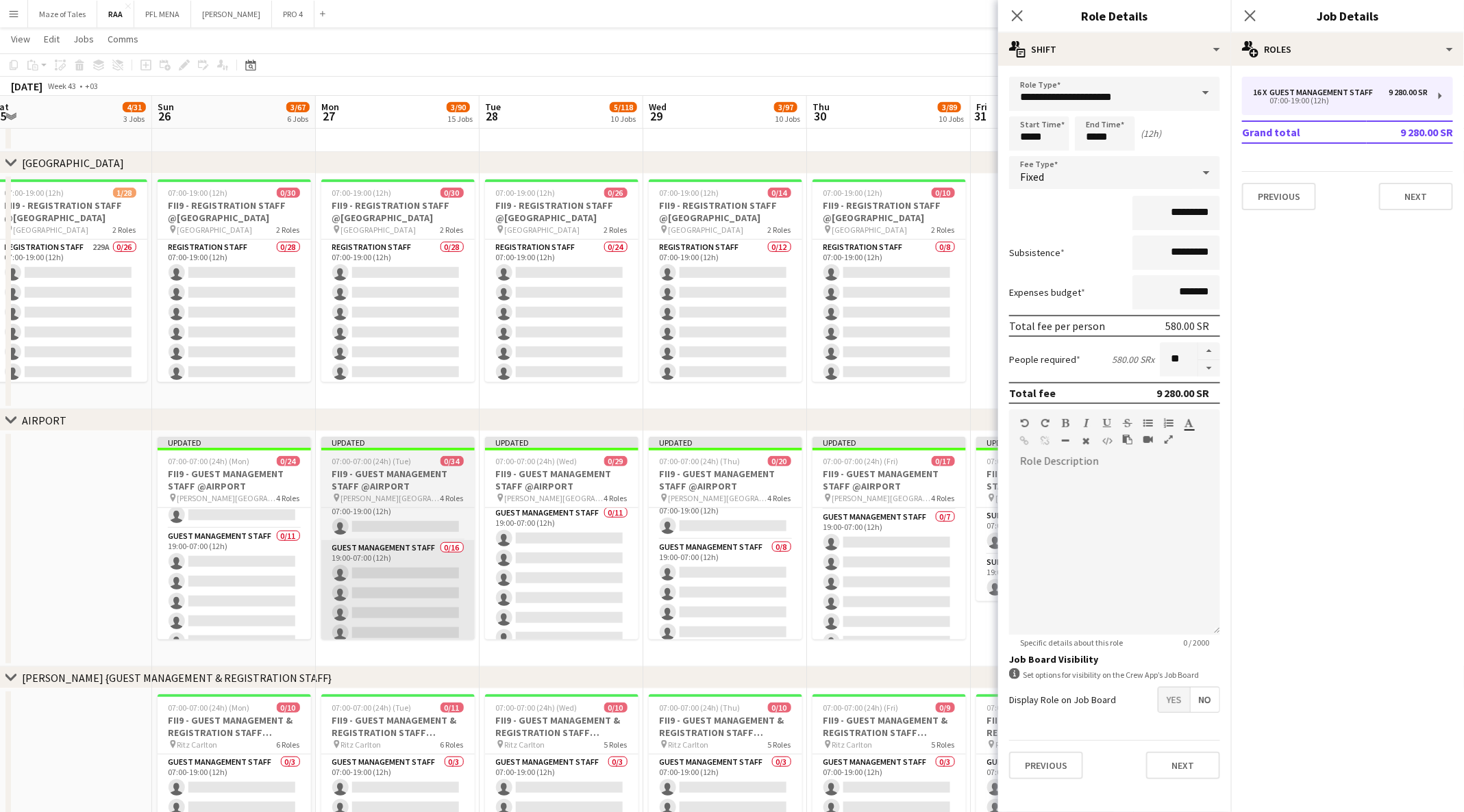
click at [369, 585] on app-card-role "Guest Management Staff 0/16 19:00-07:00 (12h) single-neutral-actions single-neu…" at bounding box center [397, 713] width 153 height 344
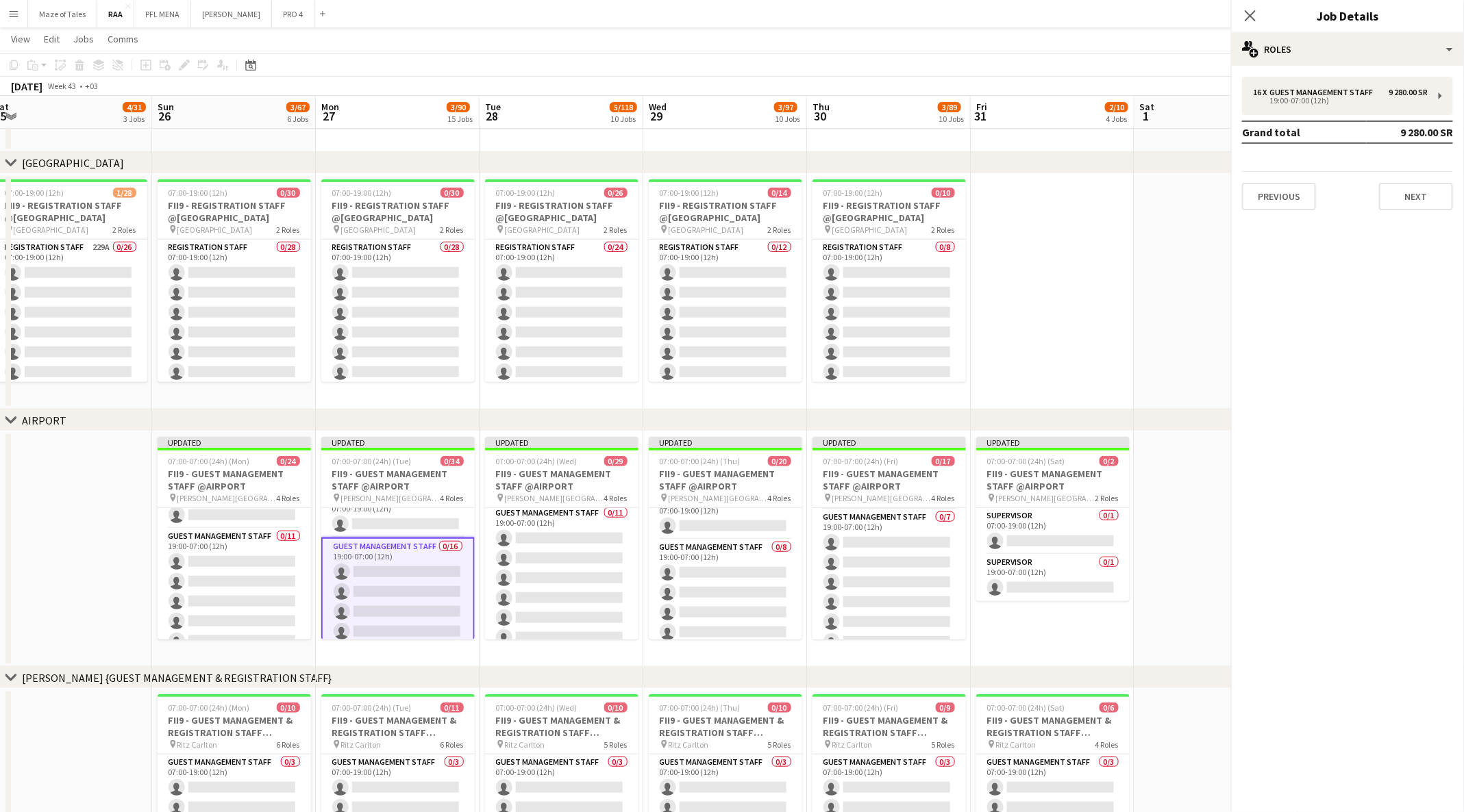
scroll to position [360, 0]
click at [1409, 100] on div "19:00-07:00 (12h)" at bounding box center [1340, 100] width 175 height 7
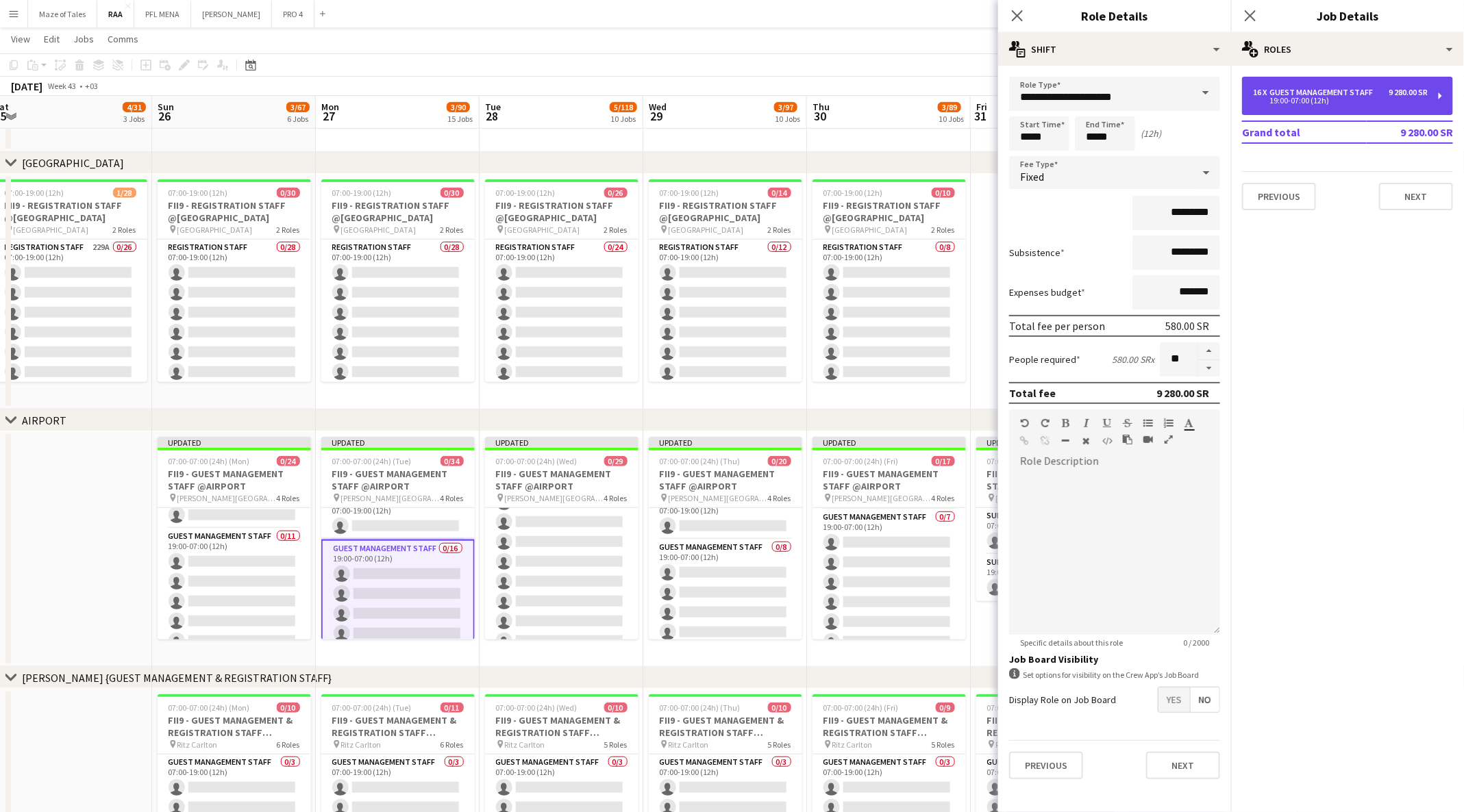
scroll to position [0, 0]
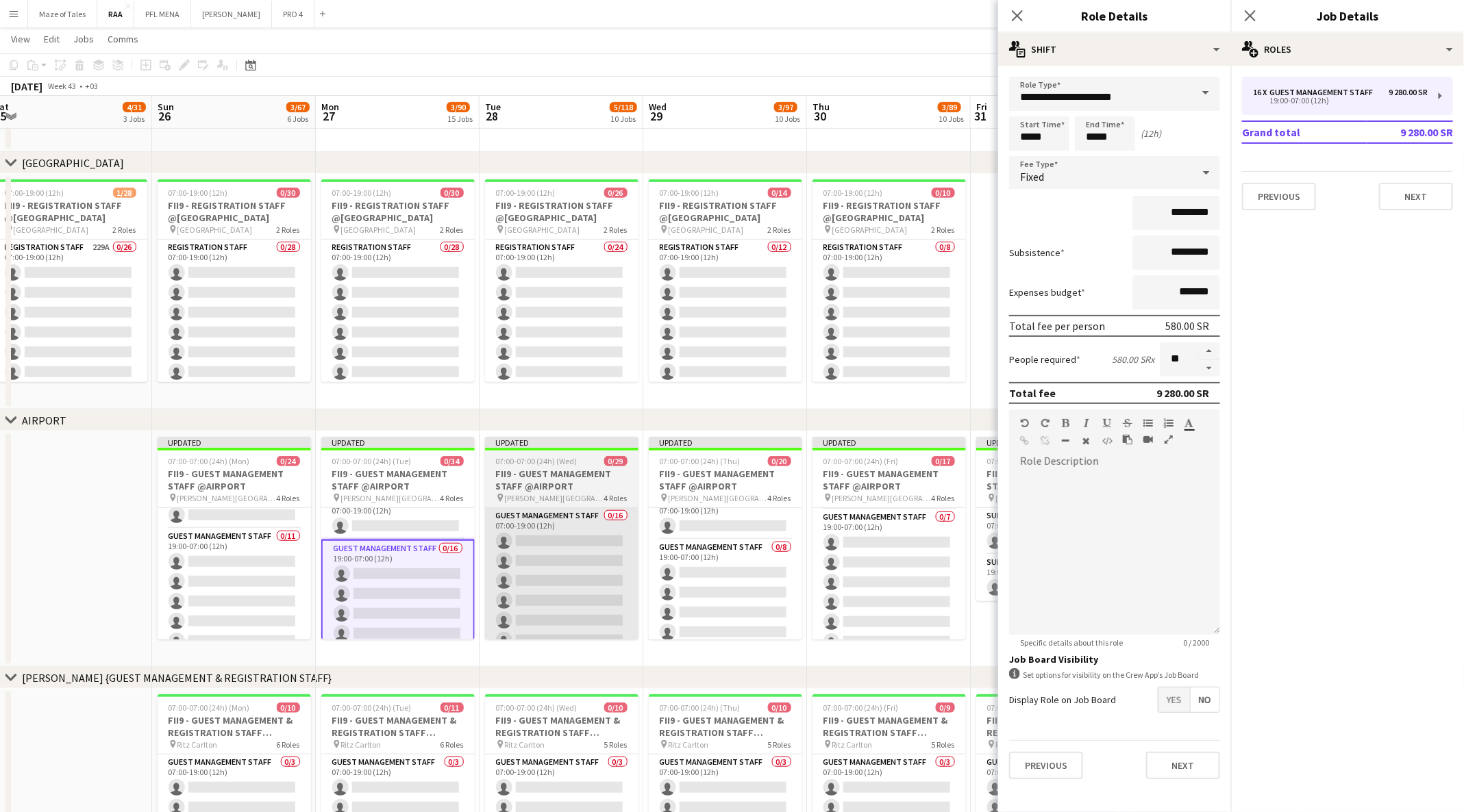
click at [549, 589] on app-card-role "Guest Management Staff 0/16 07:00-19:00 (12h) single-neutral-actions single-neu…" at bounding box center [561, 680] width 153 height 344
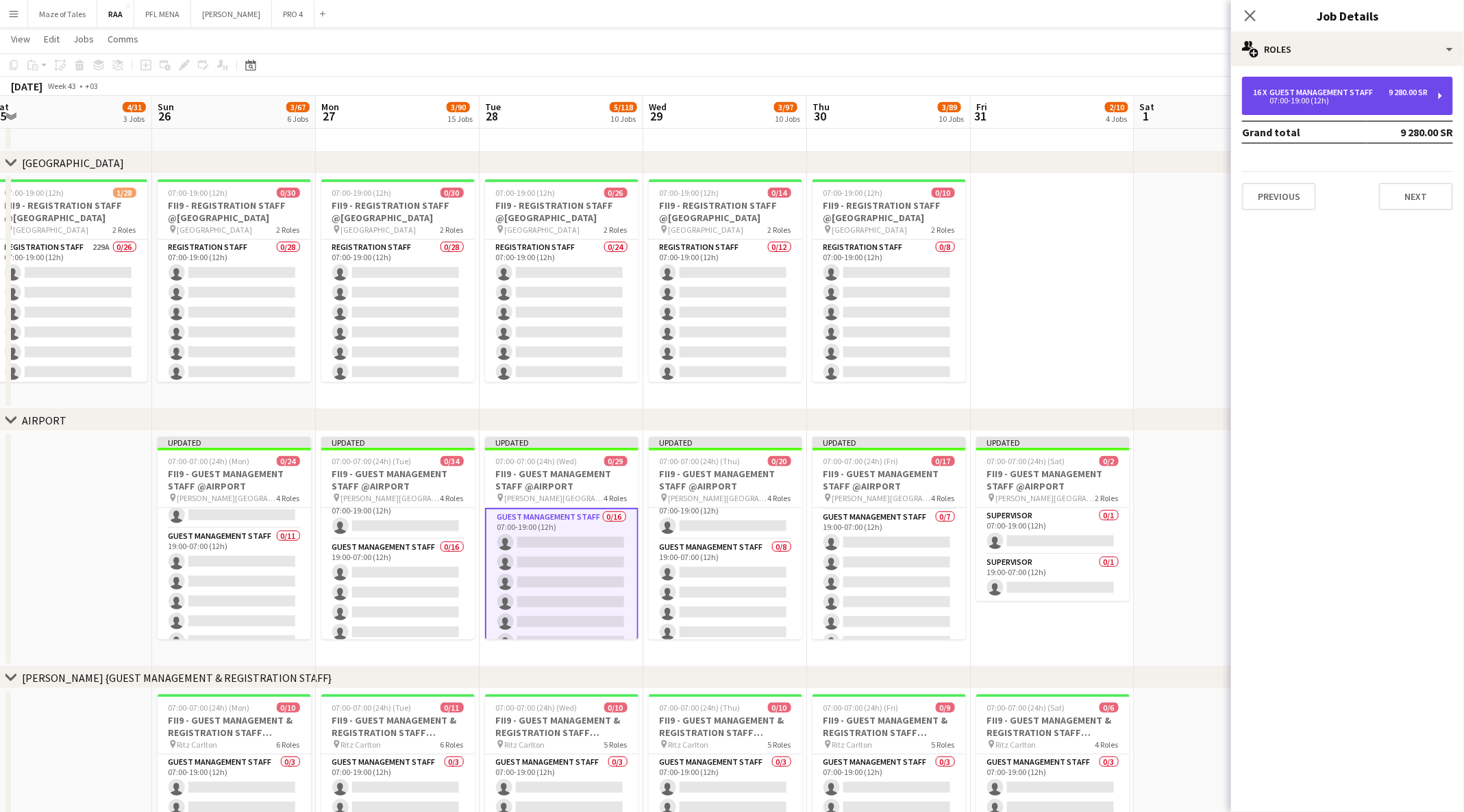
click at [1430, 105] on div "16 x Guest Management Staff 9 280.00 SR 07:00-19:00 (12h)" at bounding box center [1347, 96] width 211 height 38
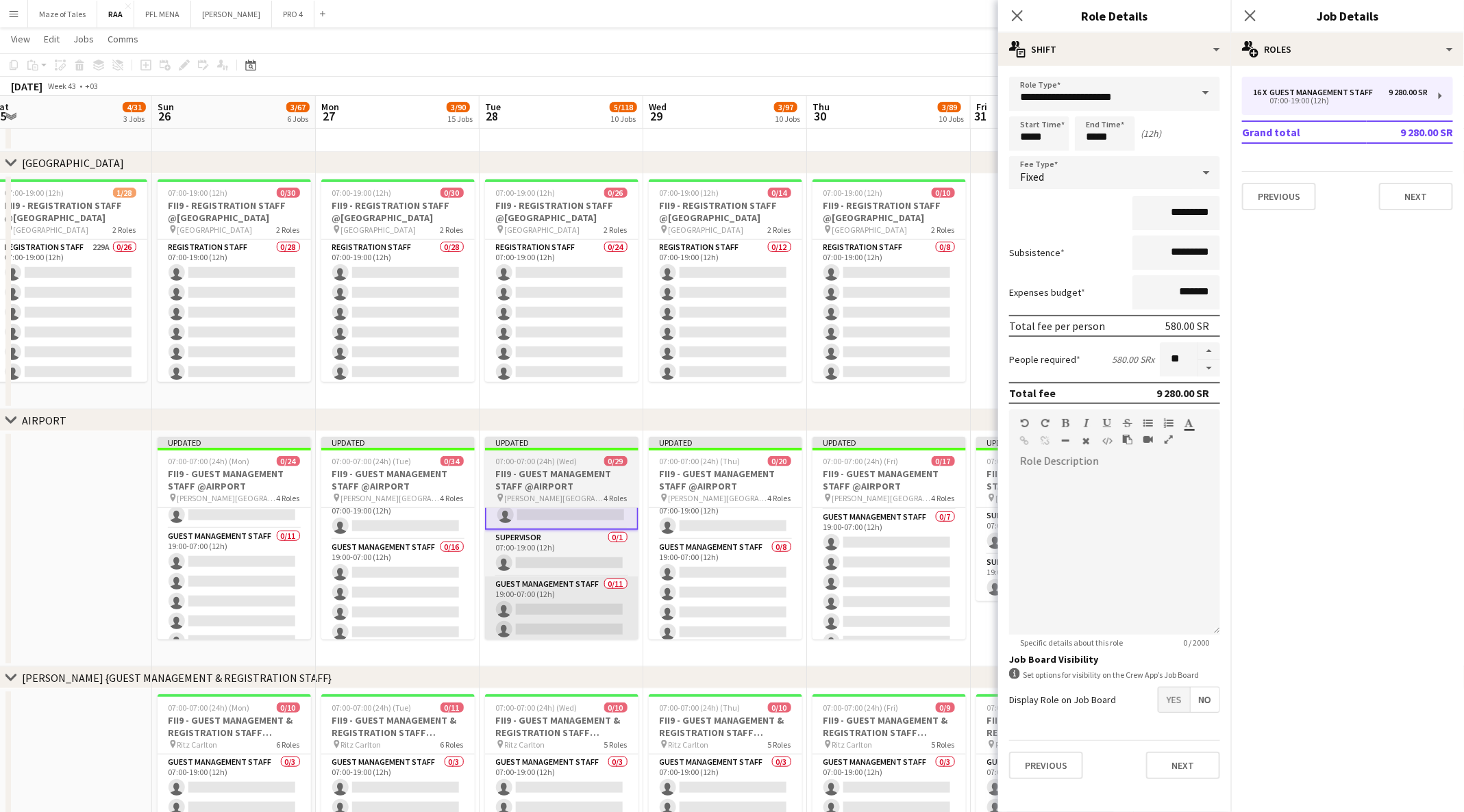
click at [527, 599] on app-card-role "Guest Management Staff 0/11 19:00-07:00 (12h) single-neutral-actions single-neu…" at bounding box center [561, 698] width 153 height 245
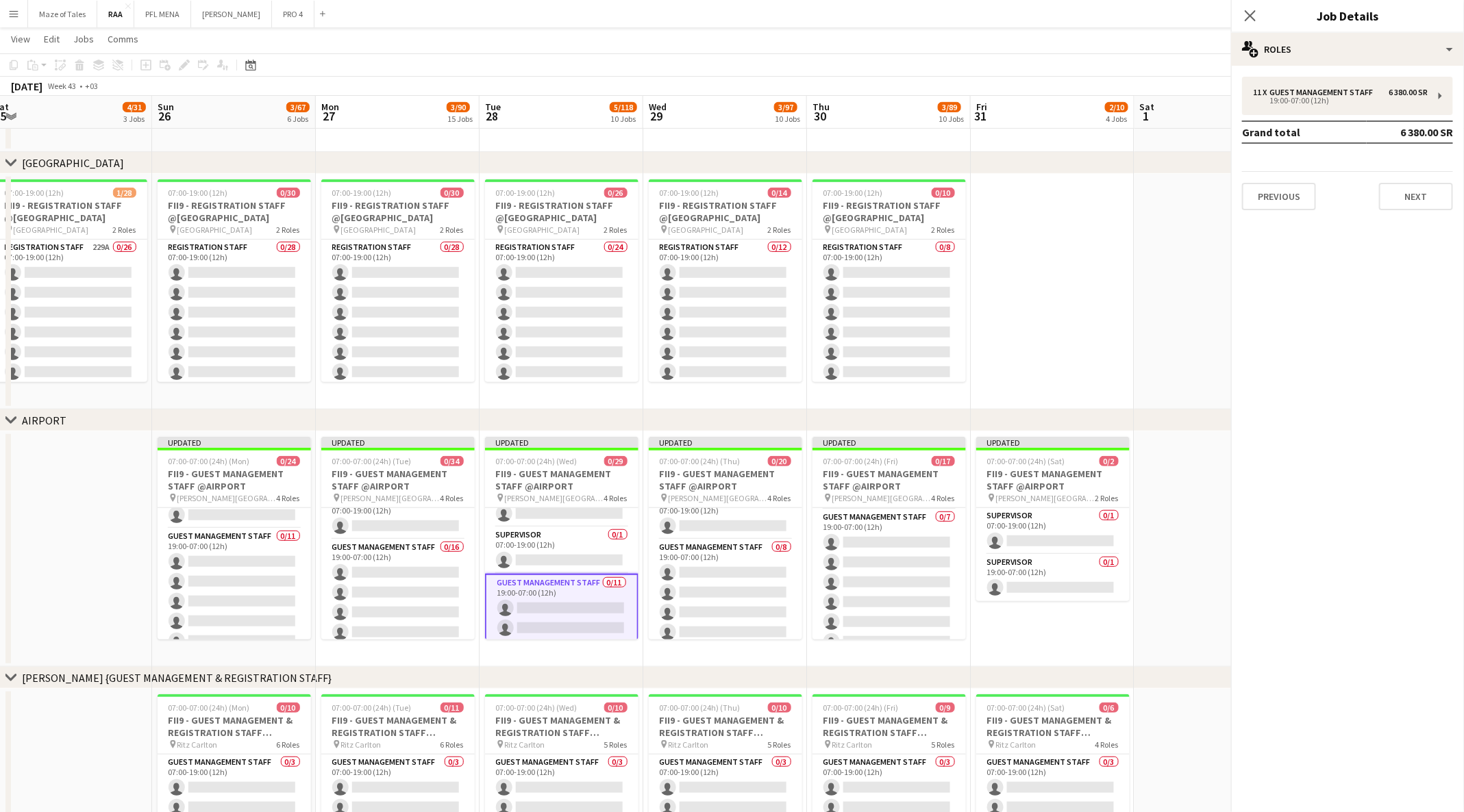
scroll to position [324, 0]
click at [1428, 109] on div "11 x Guest Management Staff 6 380.00 SR 19:00-07:00 (12h)" at bounding box center [1347, 96] width 211 height 38
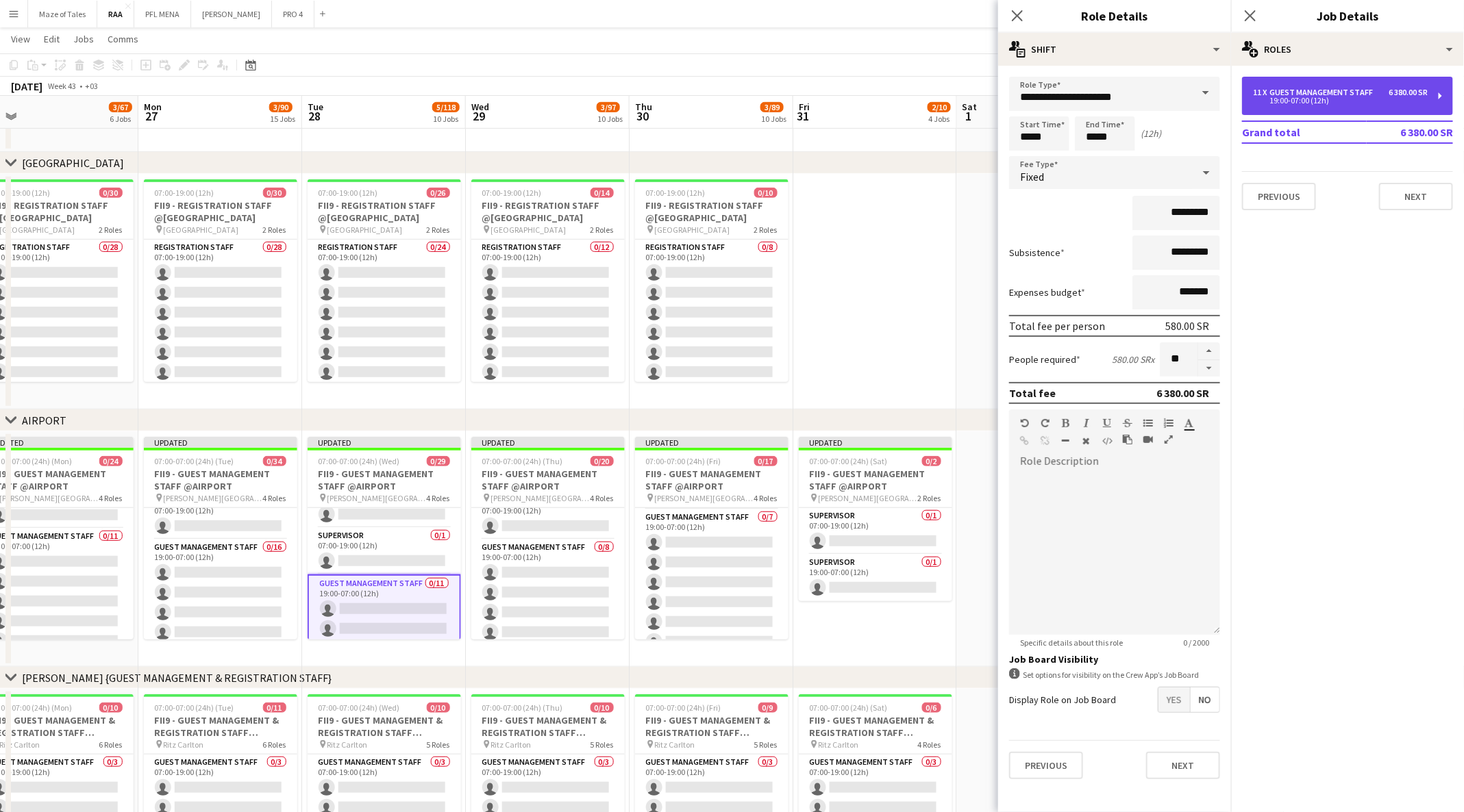
scroll to position [0, 516]
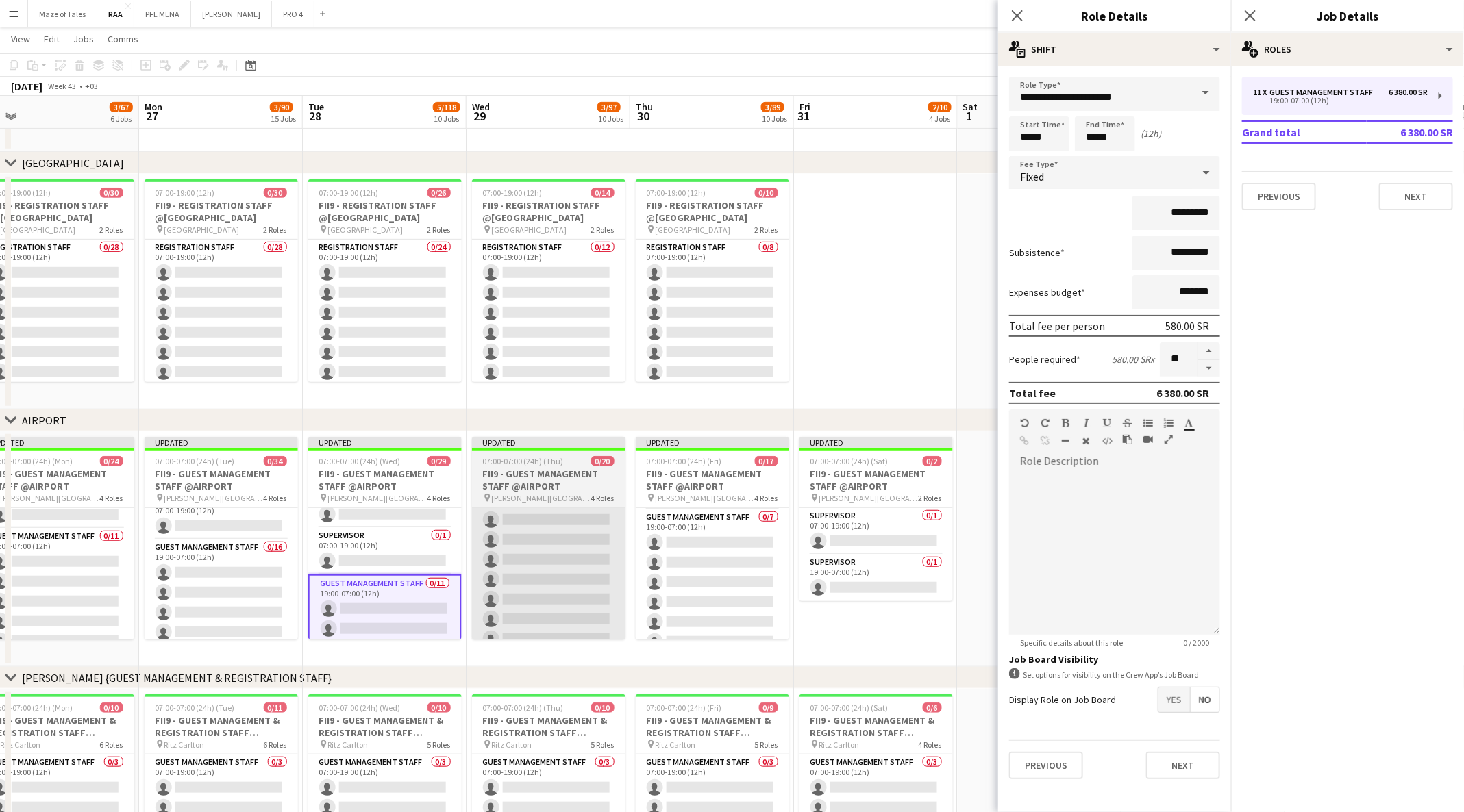
click at [524, 571] on app-card-role "Guest Management Staff 0/10 07:00-19:00 (12h) single-neutral-actions single-neu…" at bounding box center [548, 579] width 153 height 225
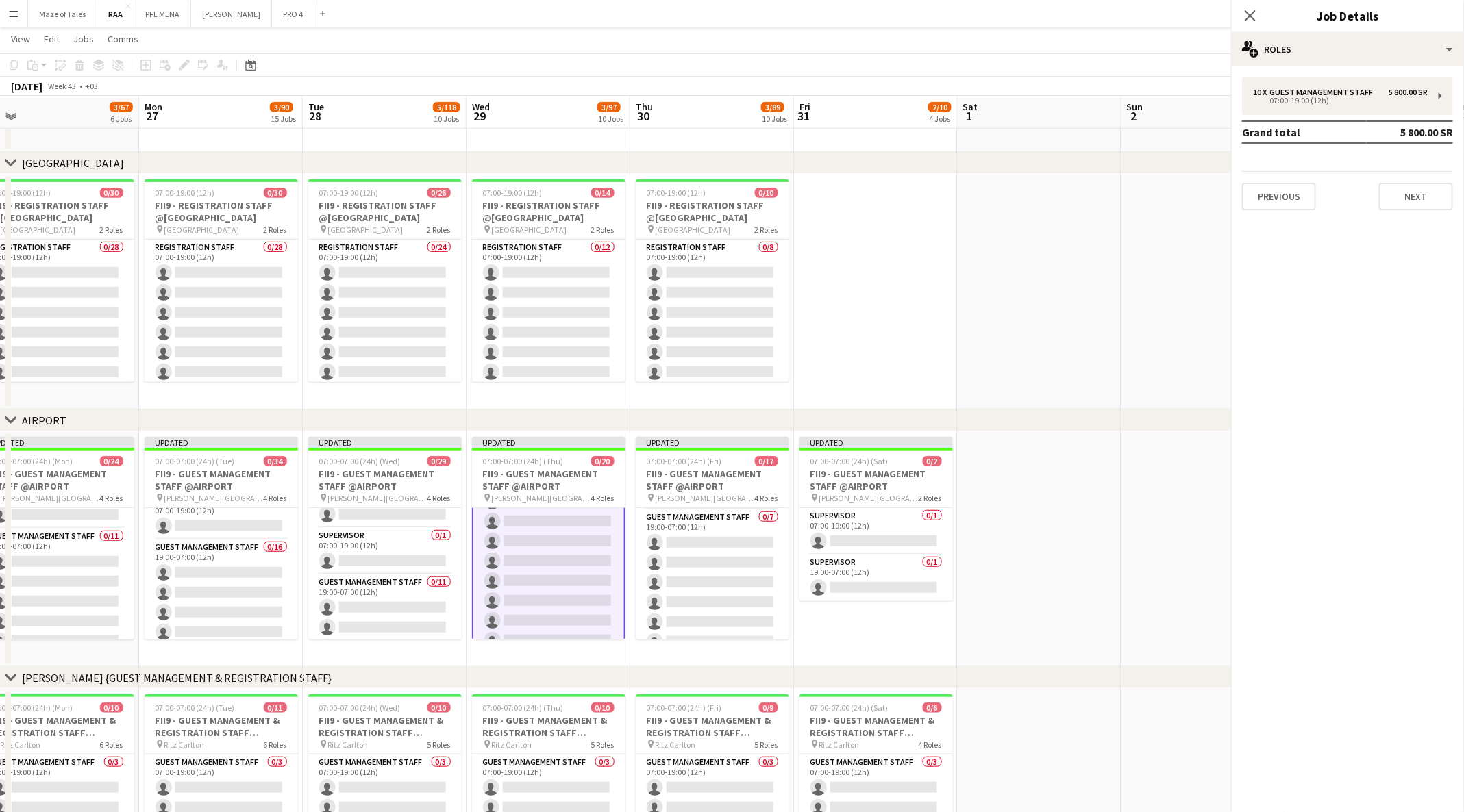
scroll to position [42, 0]
click at [1429, 106] on div "10 x Guest Management Staff 5 800.00 SR 07:00-19:00 (12h)" at bounding box center [1347, 96] width 211 height 38
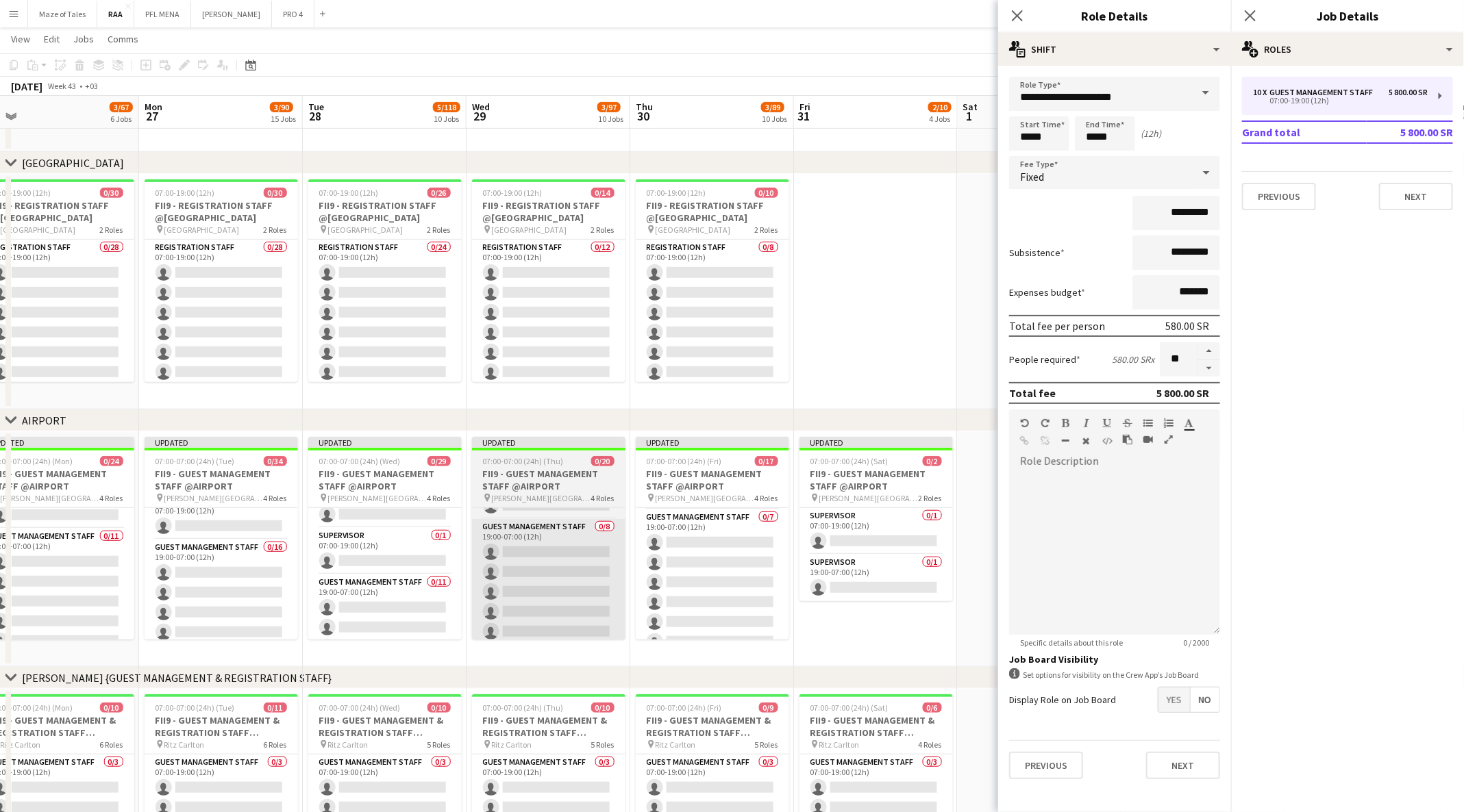
click at [534, 589] on app-card-role "Guest Management Staff 0/8 19:00-07:00 (12h) single-neutral-actions single-neut…" at bounding box center [548, 611] width 153 height 186
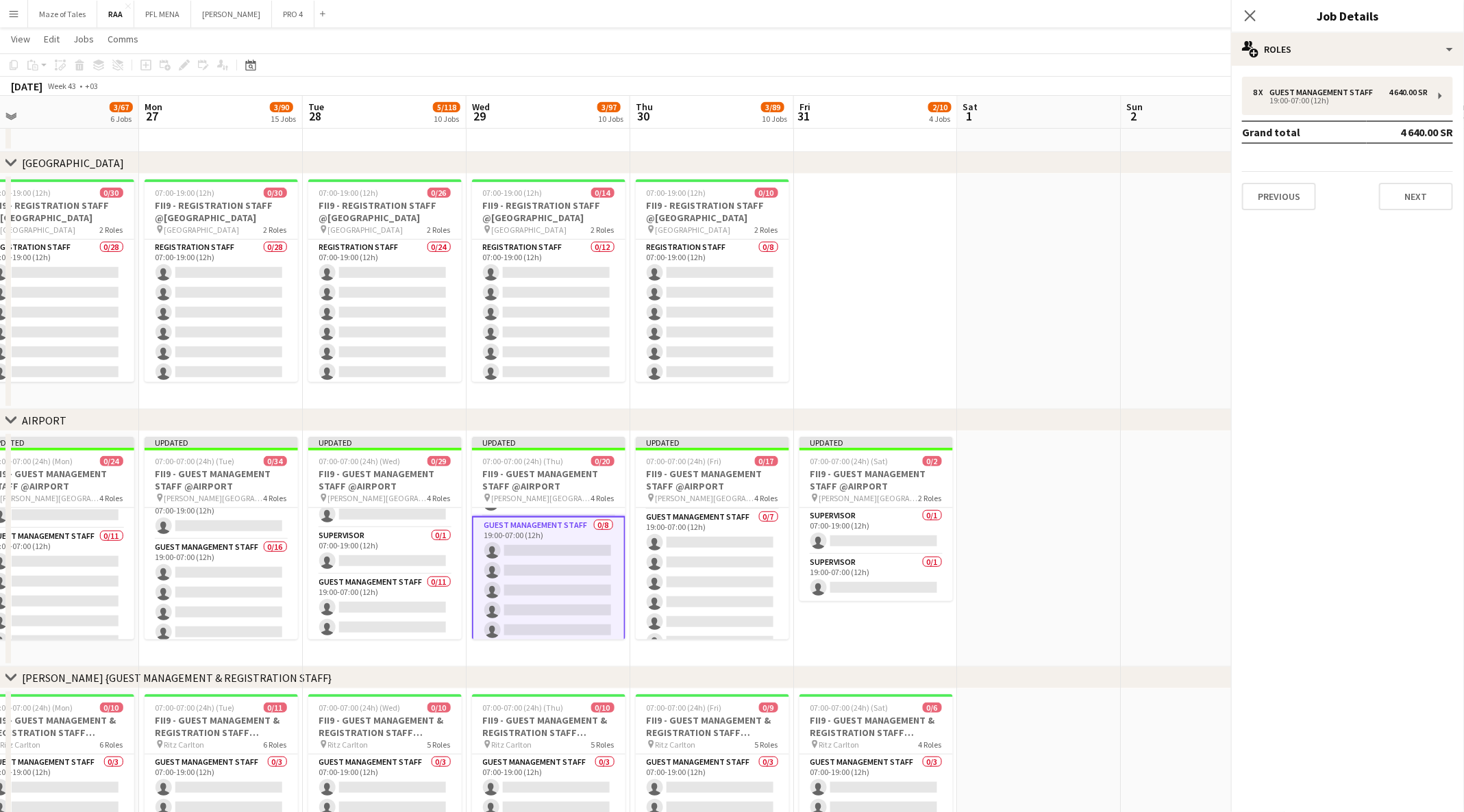
scroll to position [261, 0]
click at [1442, 94] on div "8 x Guest Management Staff 4 640.00 SR 19:00-07:00 (12h)" at bounding box center [1347, 96] width 211 height 38
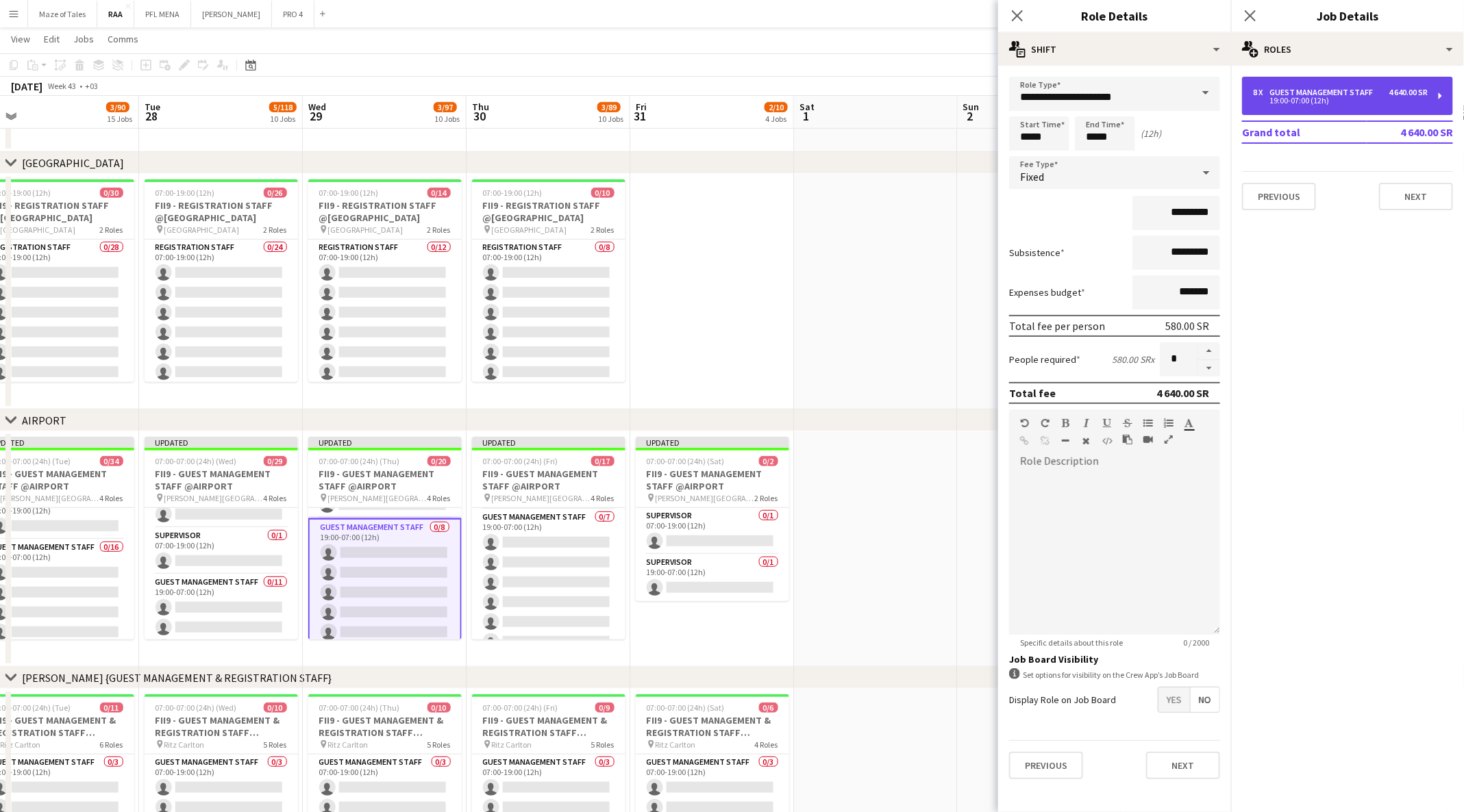
scroll to position [0, 479]
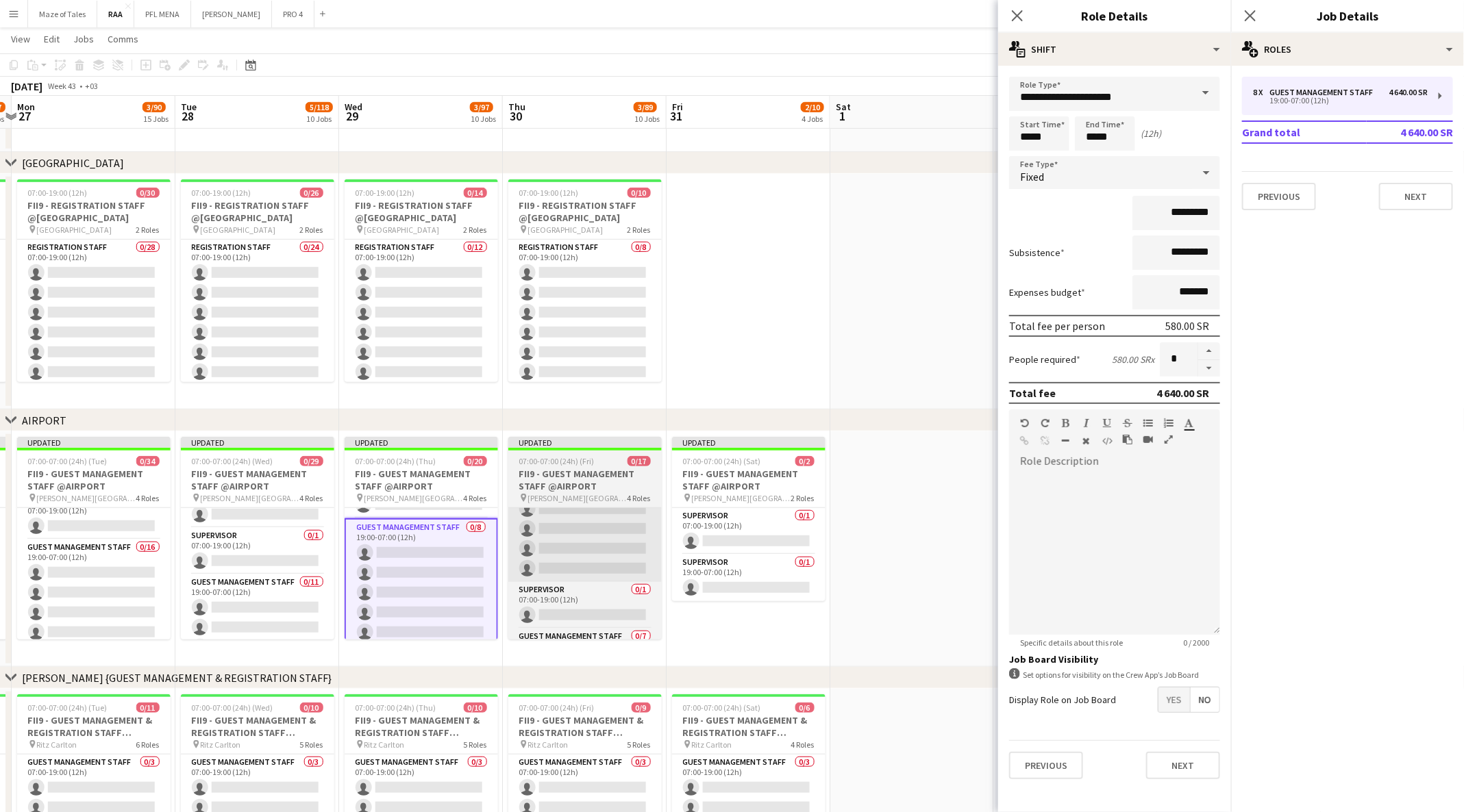
click at [549, 532] on app-card-role "Guest Management Staff 0/8 07:00-19:00 (12h) single-neutral-actions single-neut…" at bounding box center [584, 489] width 153 height 186
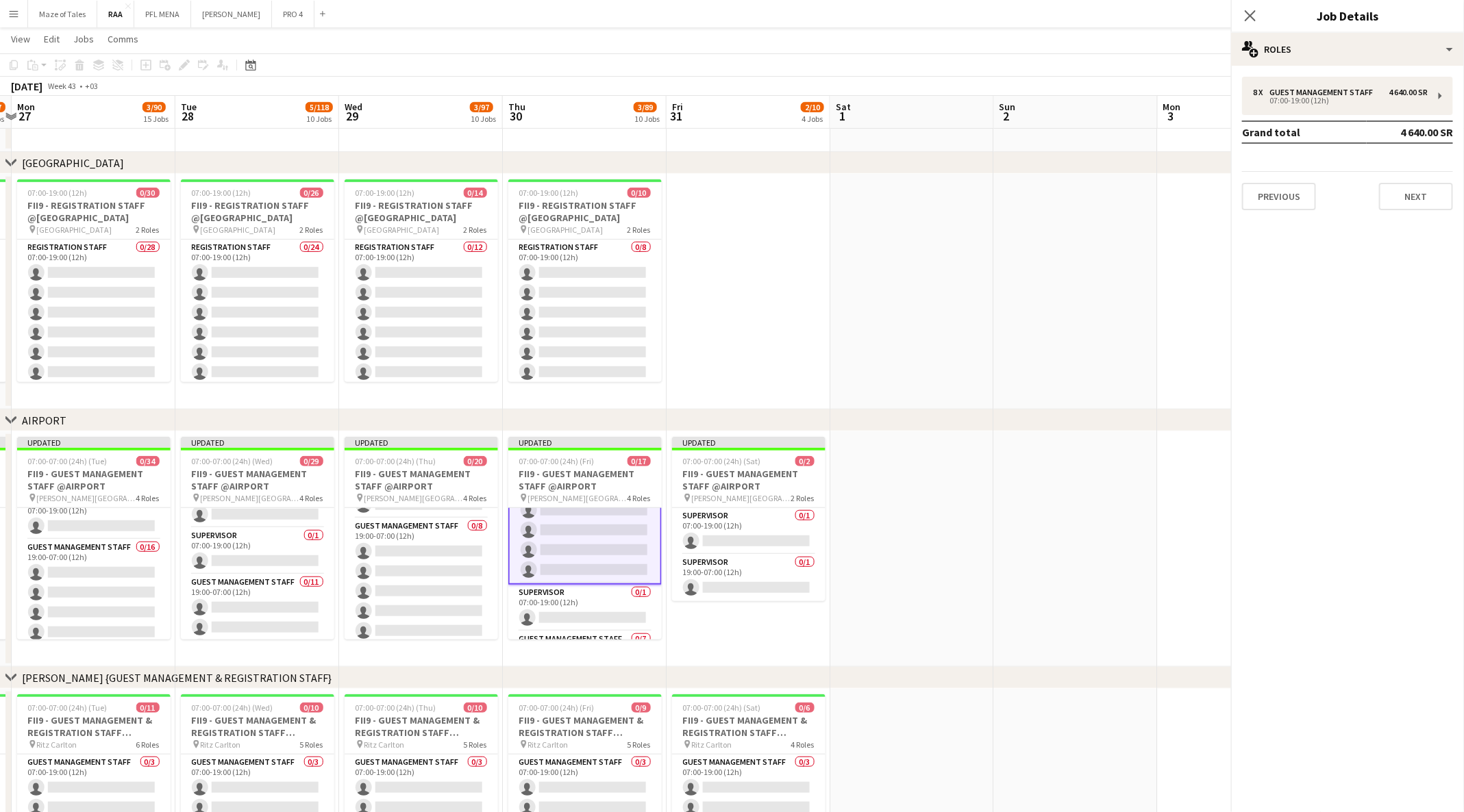
scroll to position [113, 0]
click at [1442, 94] on div "8 x Guest Management Staff 4 640.00 SR 07:00-19:00 (12h)" at bounding box center [1347, 96] width 211 height 38
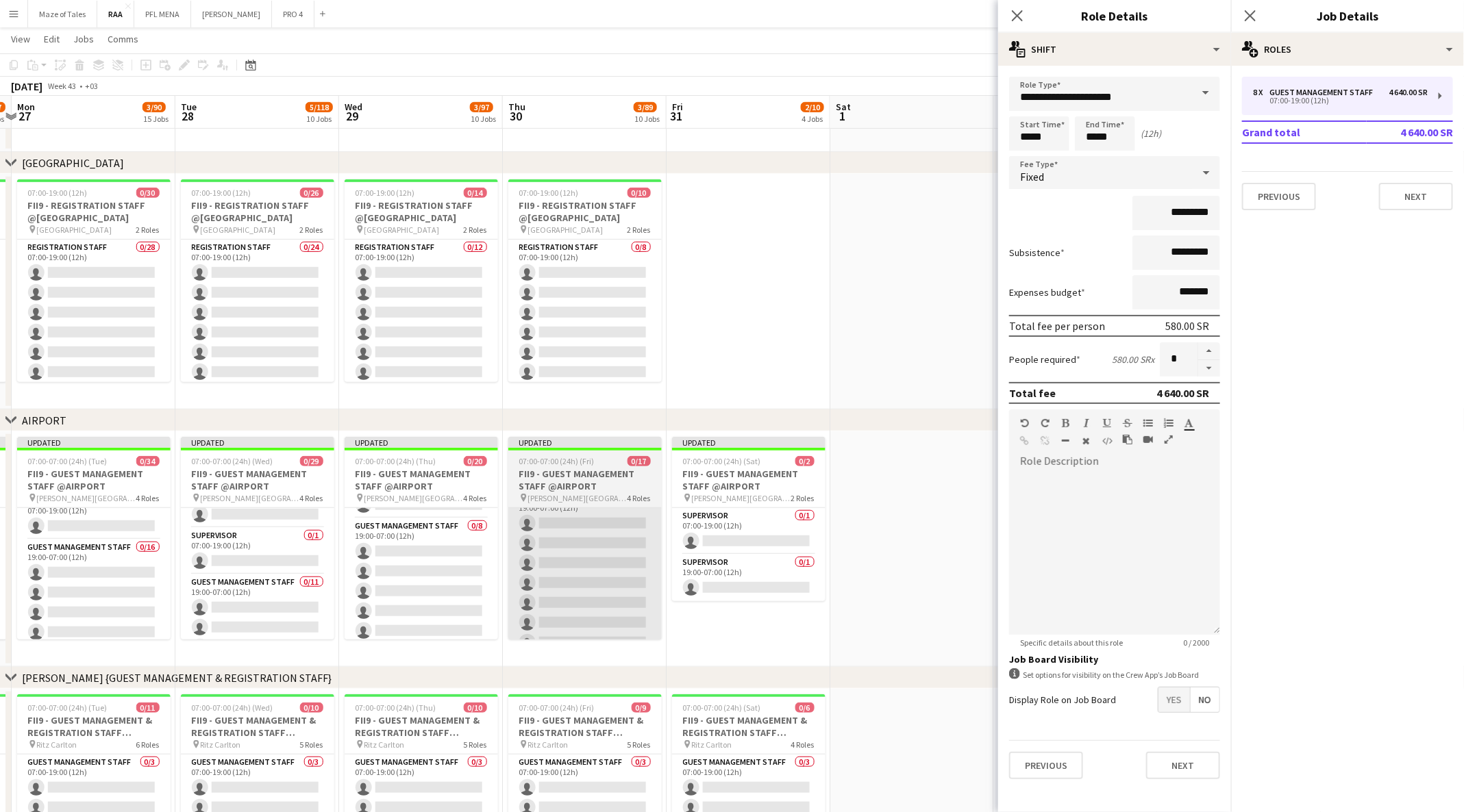
click at [567, 568] on app-card-role "Guest Management Staff 0/7 19:00-07:00 (12h) single-neutral-actions single-neut…" at bounding box center [584, 573] width 153 height 166
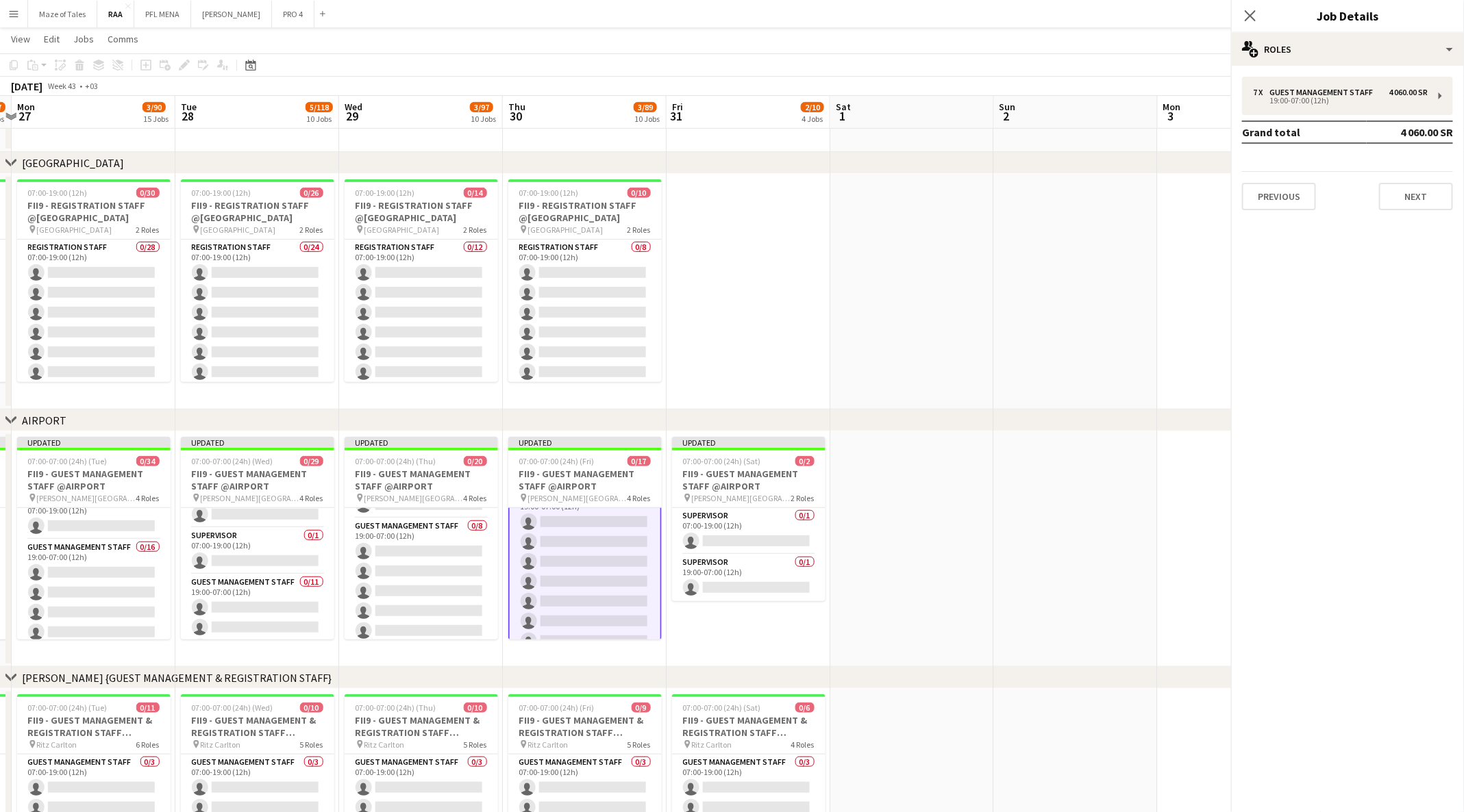
scroll to position [252, 0]
click at [1432, 94] on div "7 x Guest Management Staff 4 060.00 SR 19:00-07:00 (12h)" at bounding box center [1347, 96] width 211 height 38
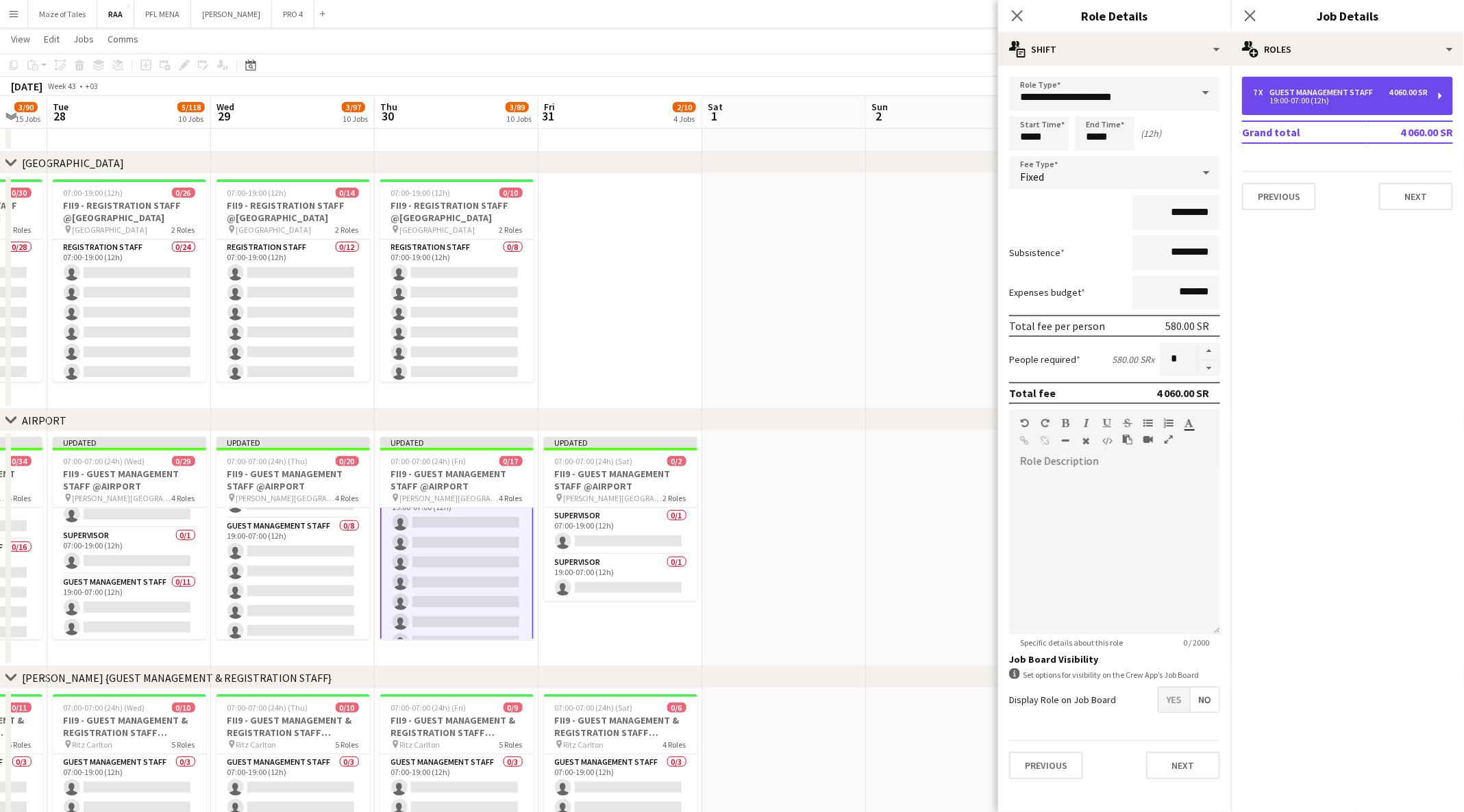
scroll to position [0, 454]
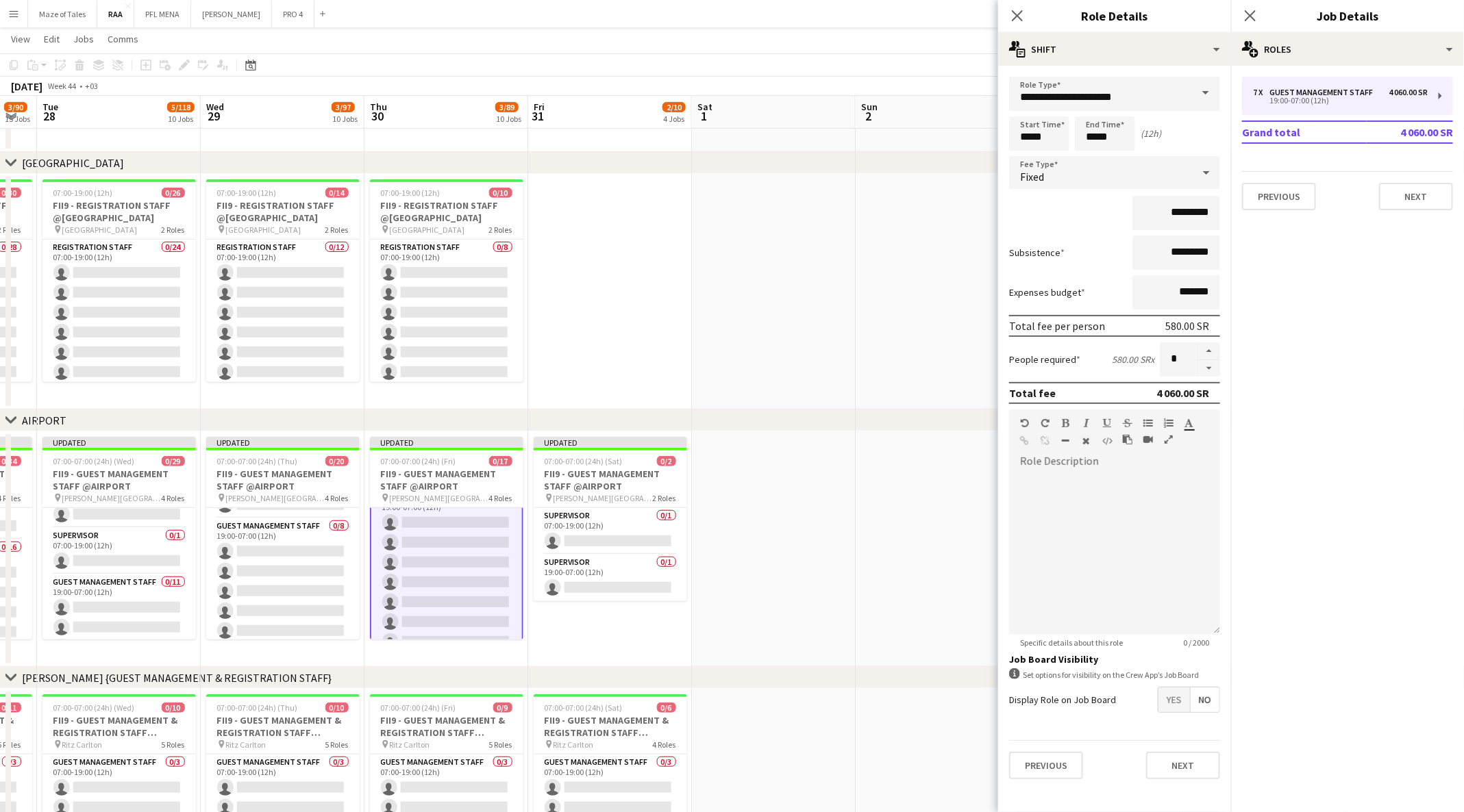
click at [879, 539] on app-date-cell at bounding box center [937, 549] width 164 height 235
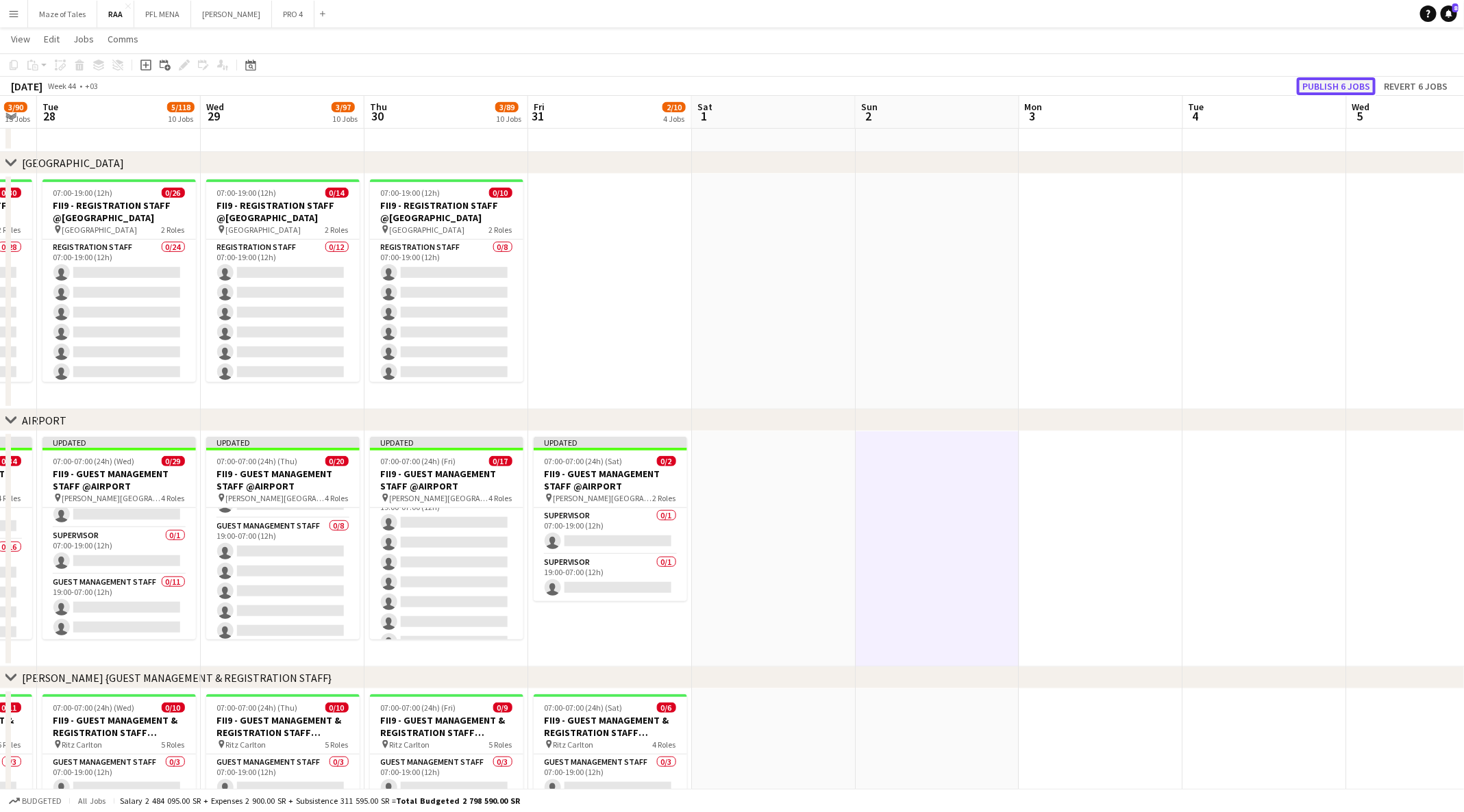
click at [1338, 86] on button "Publish 6 jobs" at bounding box center [1335, 86] width 79 height 18
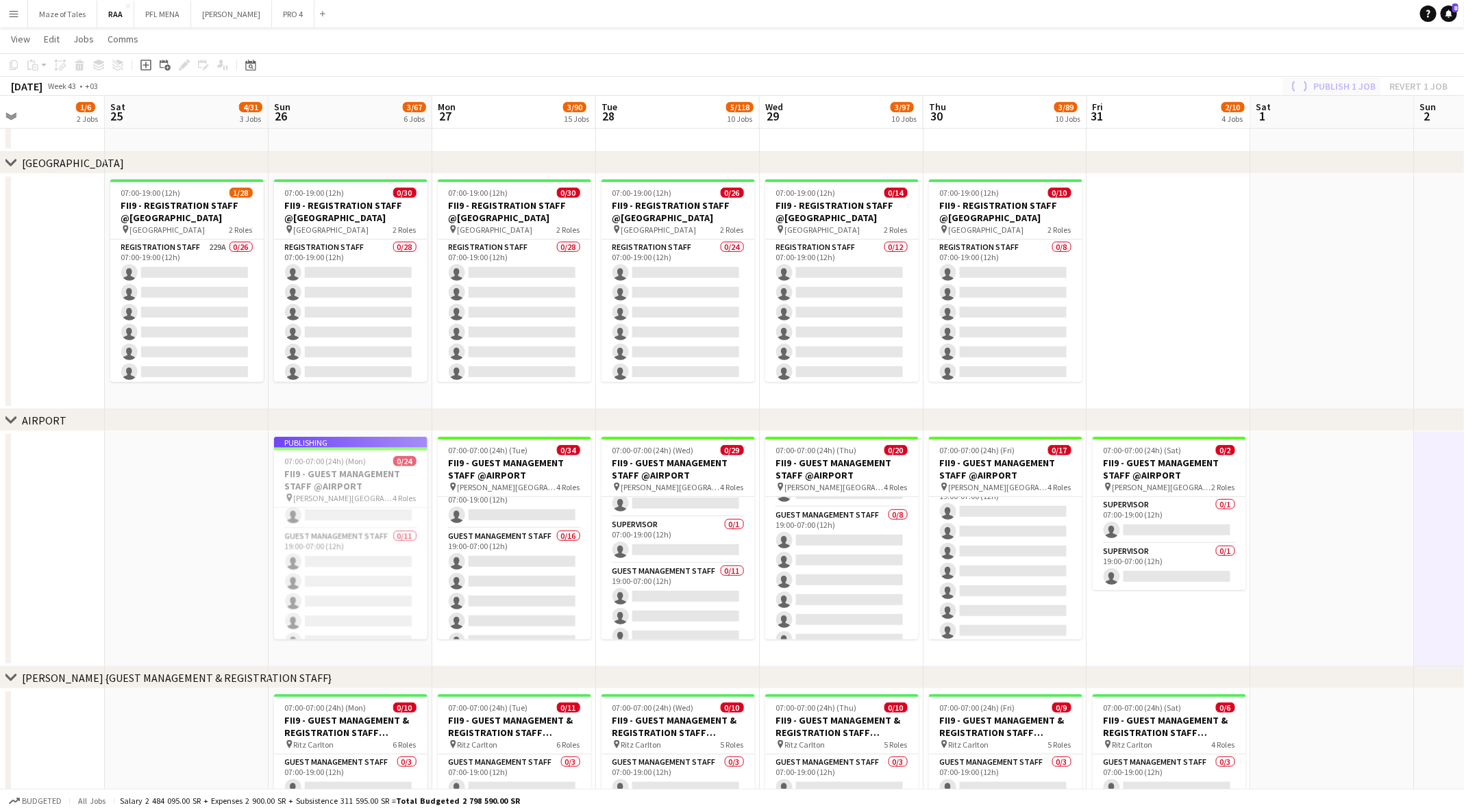
scroll to position [0, 386]
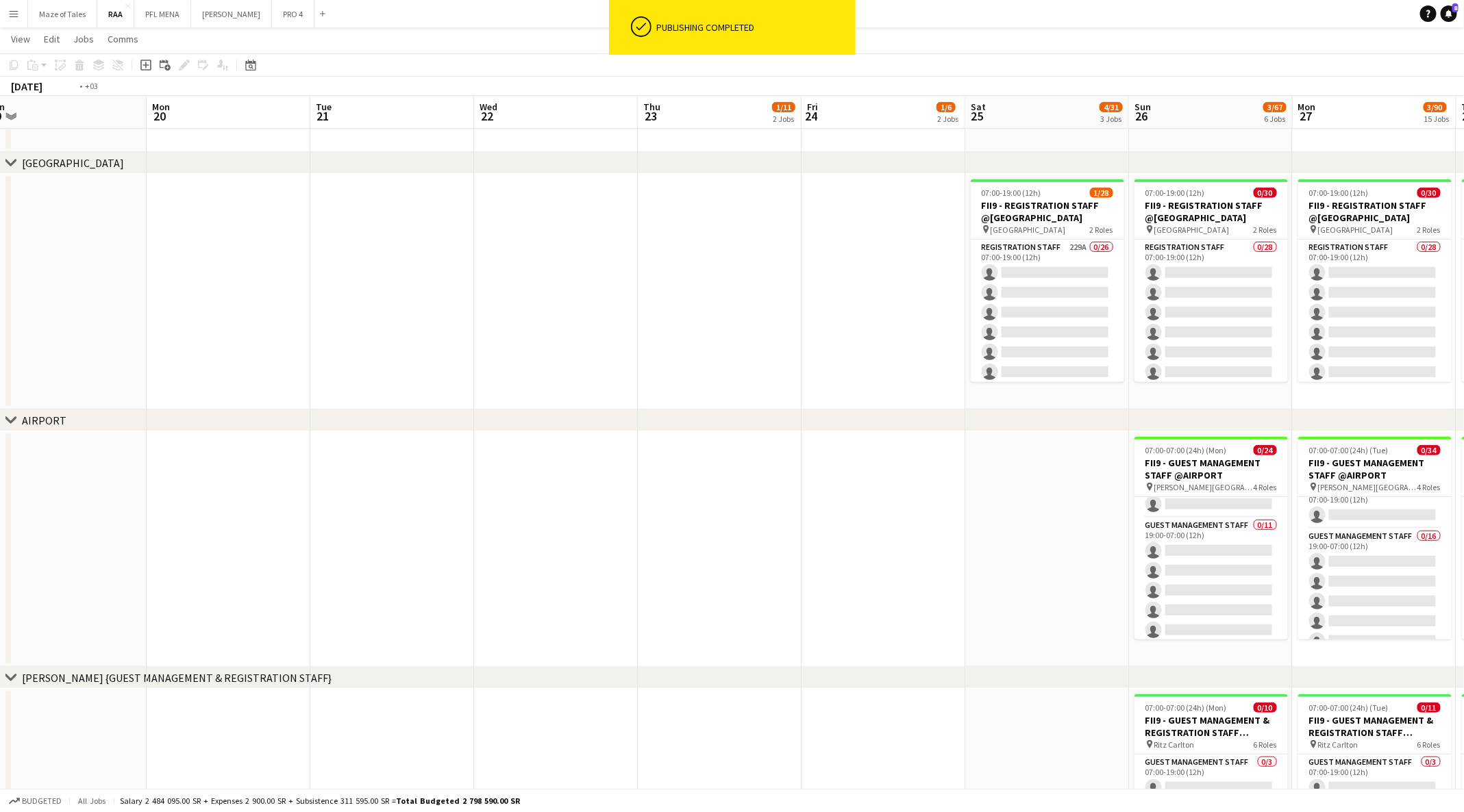
scroll to position [0, 403]
